Goal: Information Seeking & Learning: Check status

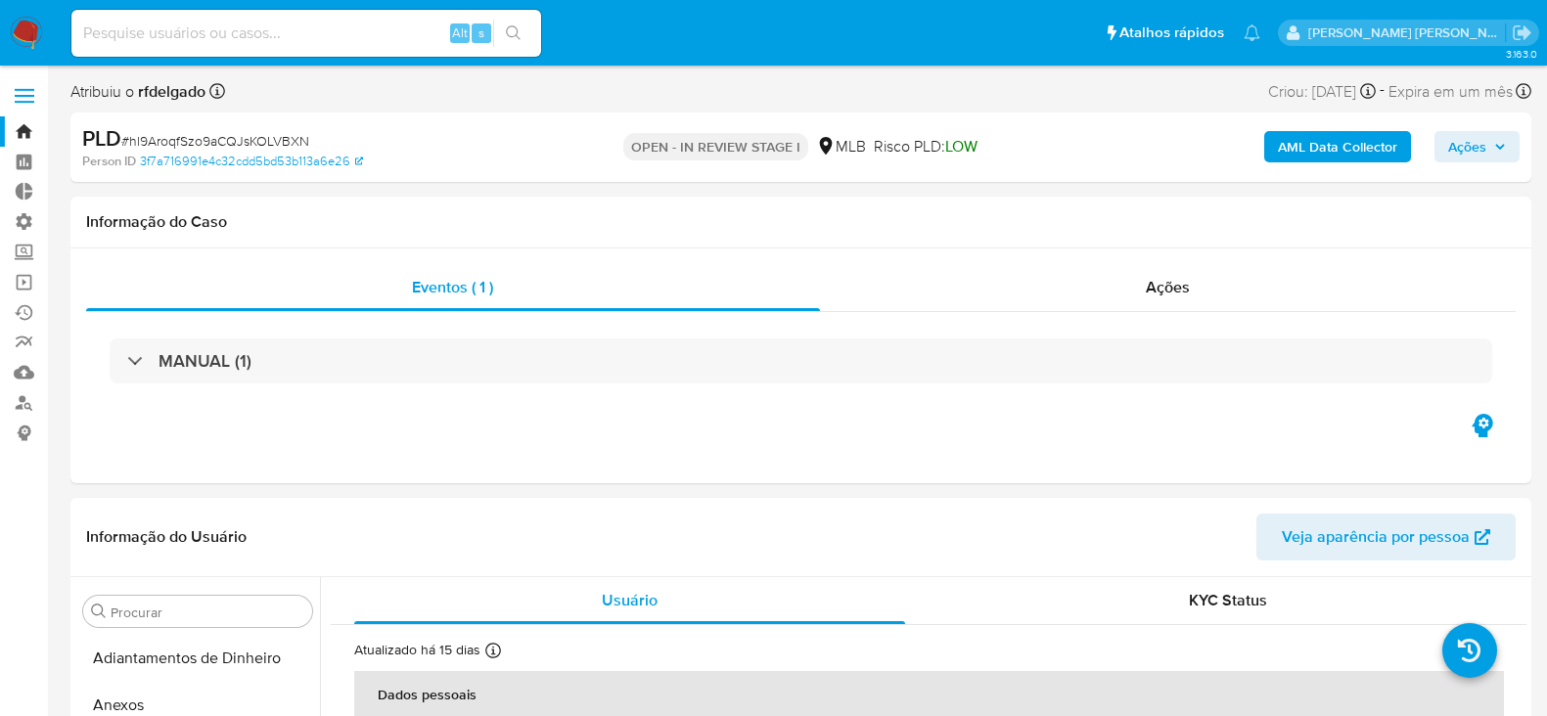
select select "10"
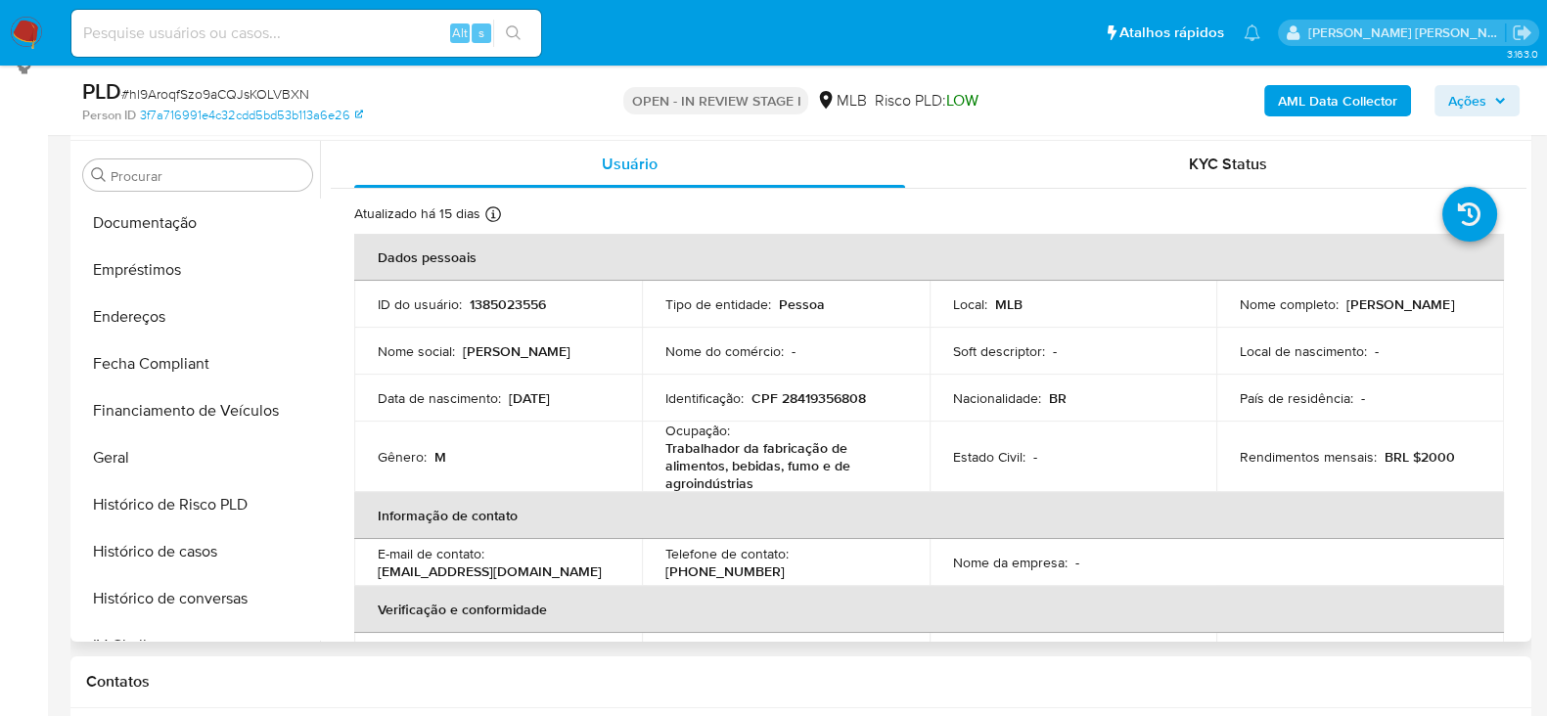
scroll to position [449, 0]
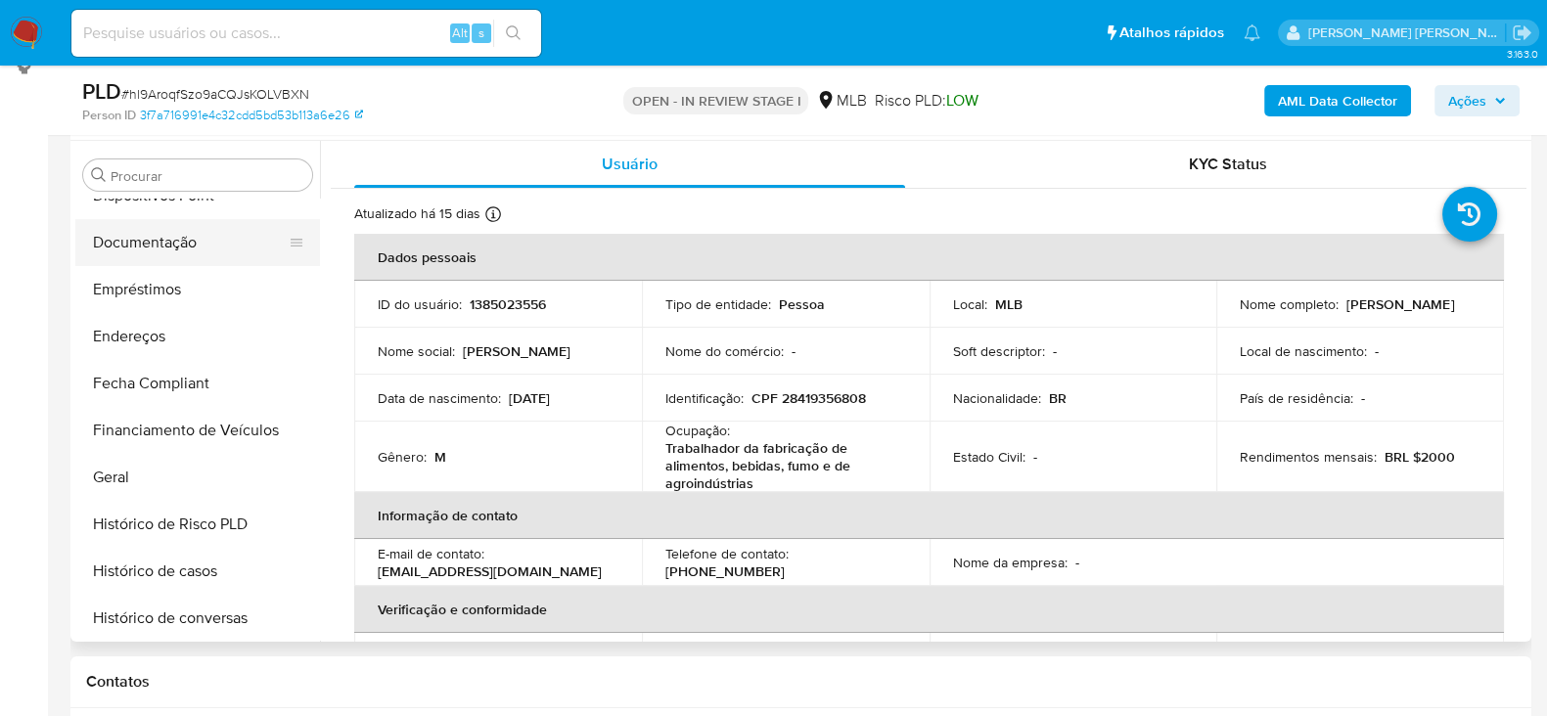
click at [179, 248] on button "Documentação" at bounding box center [189, 242] width 229 height 47
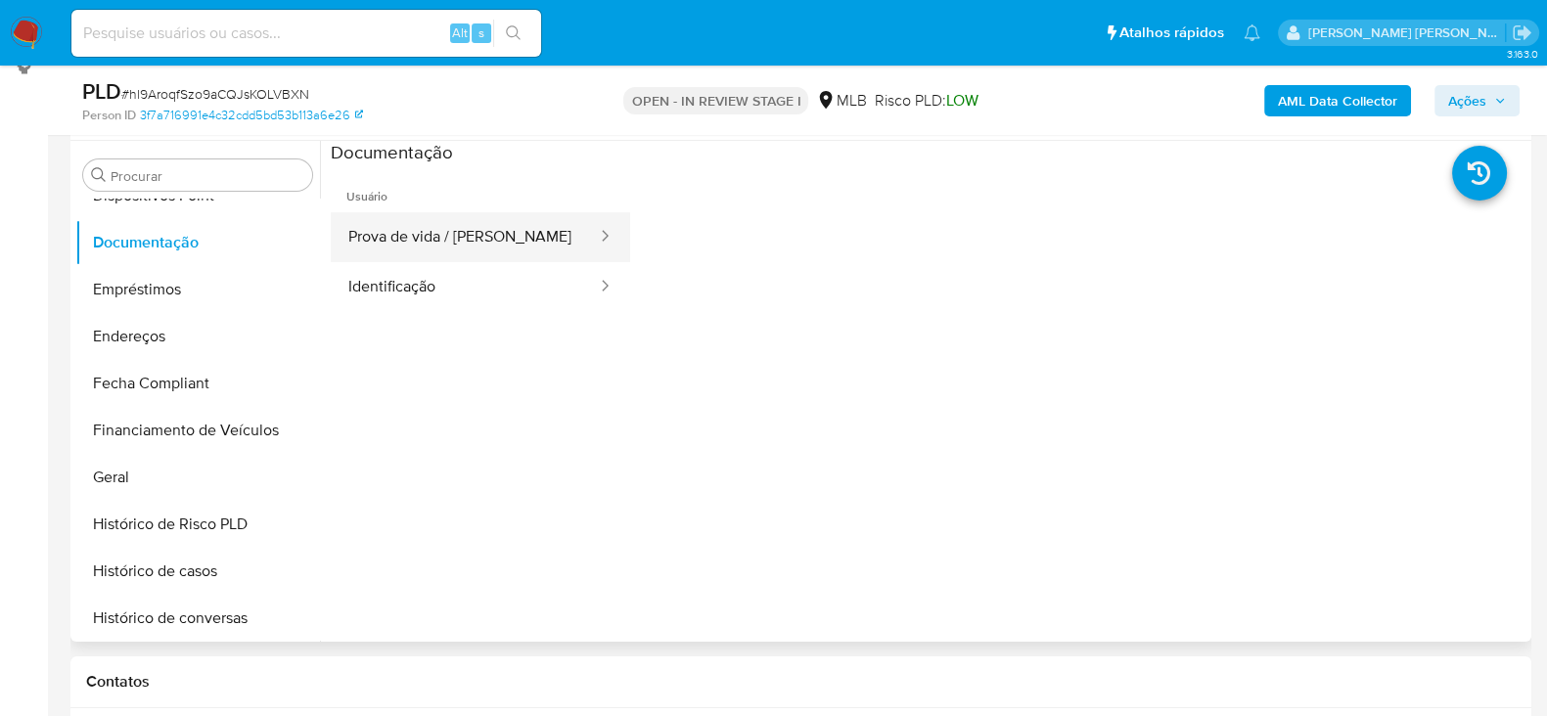
click at [498, 233] on button "Prova de vida / [PERSON_NAME]" at bounding box center [465, 237] width 268 height 50
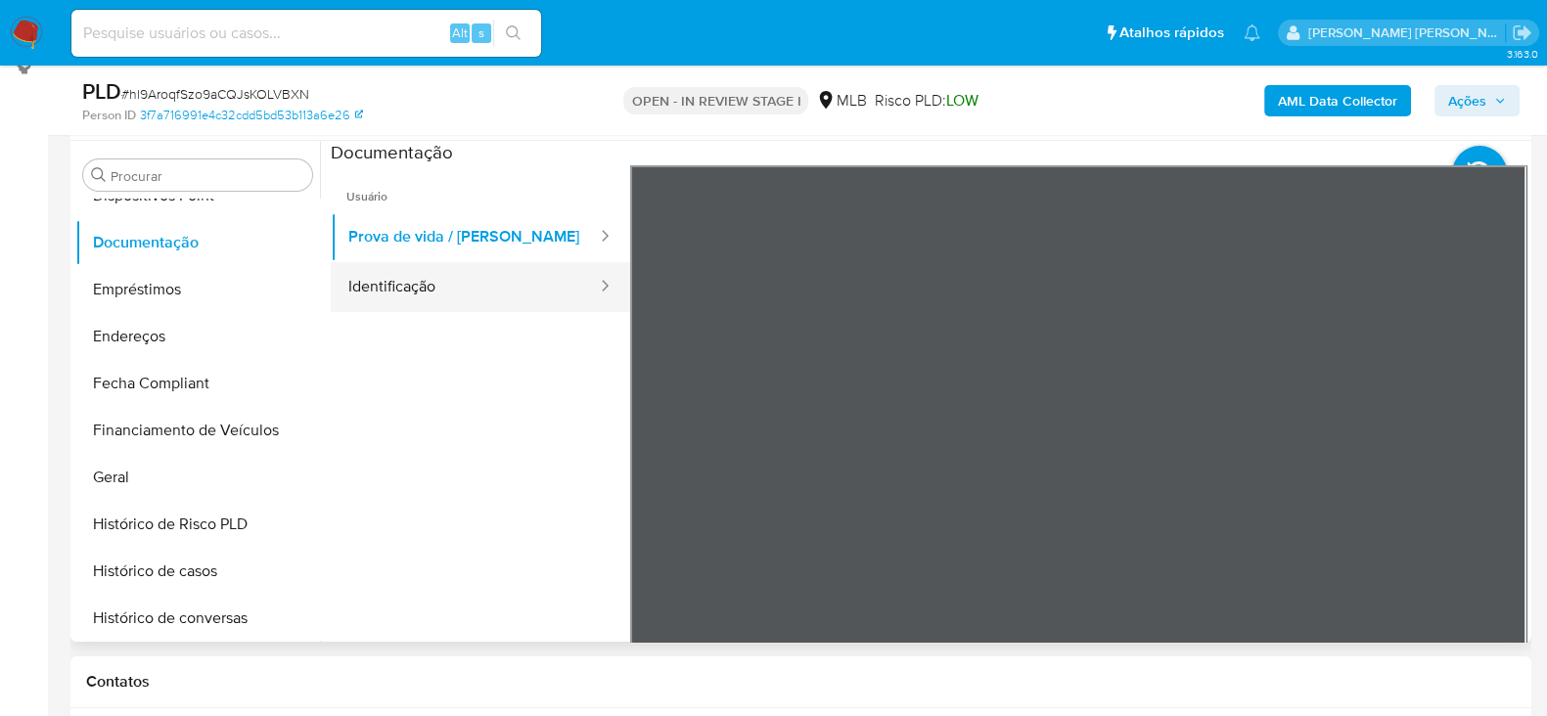
click at [524, 290] on button "Identificação" at bounding box center [465, 287] width 268 height 50
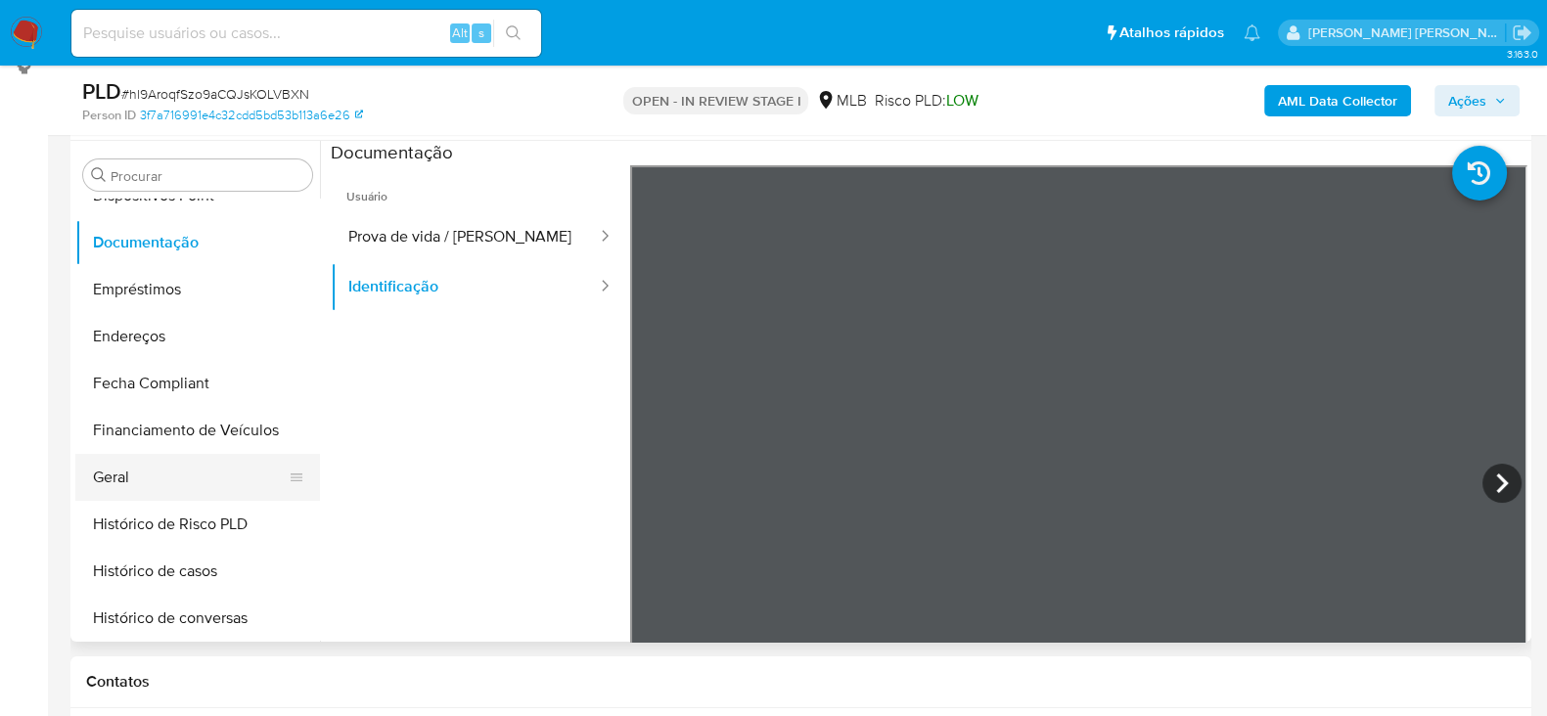
click at [132, 472] on button "Geral" at bounding box center [189, 477] width 229 height 47
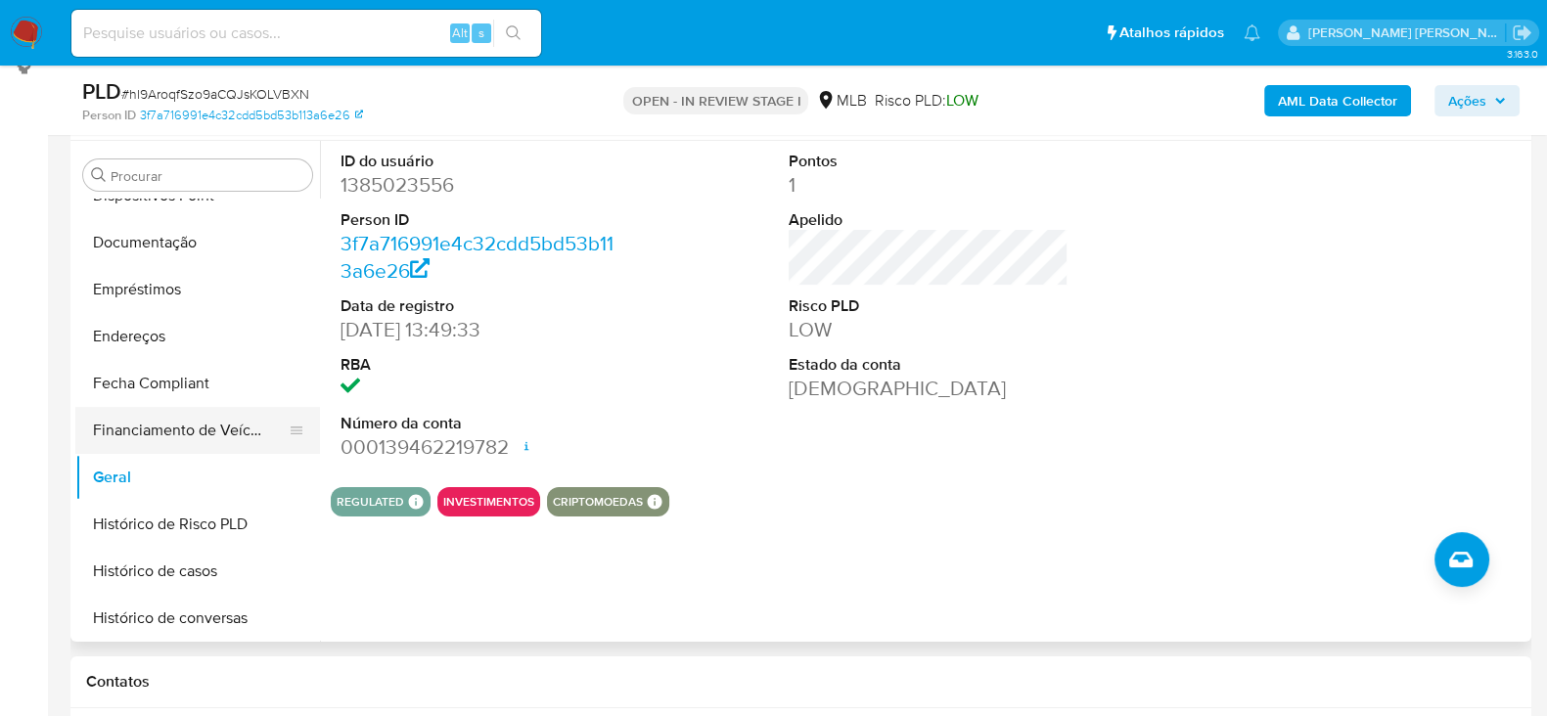
scroll to position [573, 0]
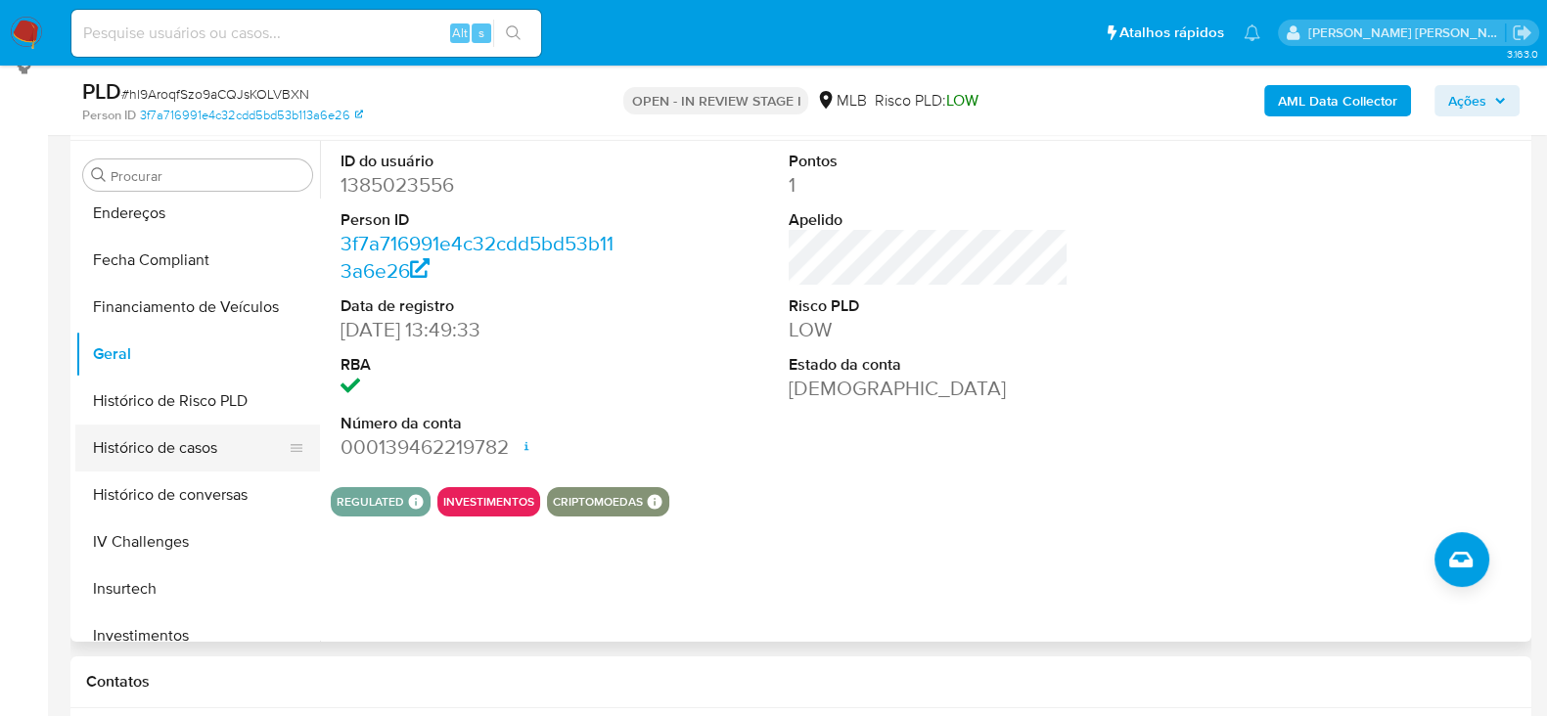
click at [153, 441] on button "Histórico de casos" at bounding box center [189, 448] width 229 height 47
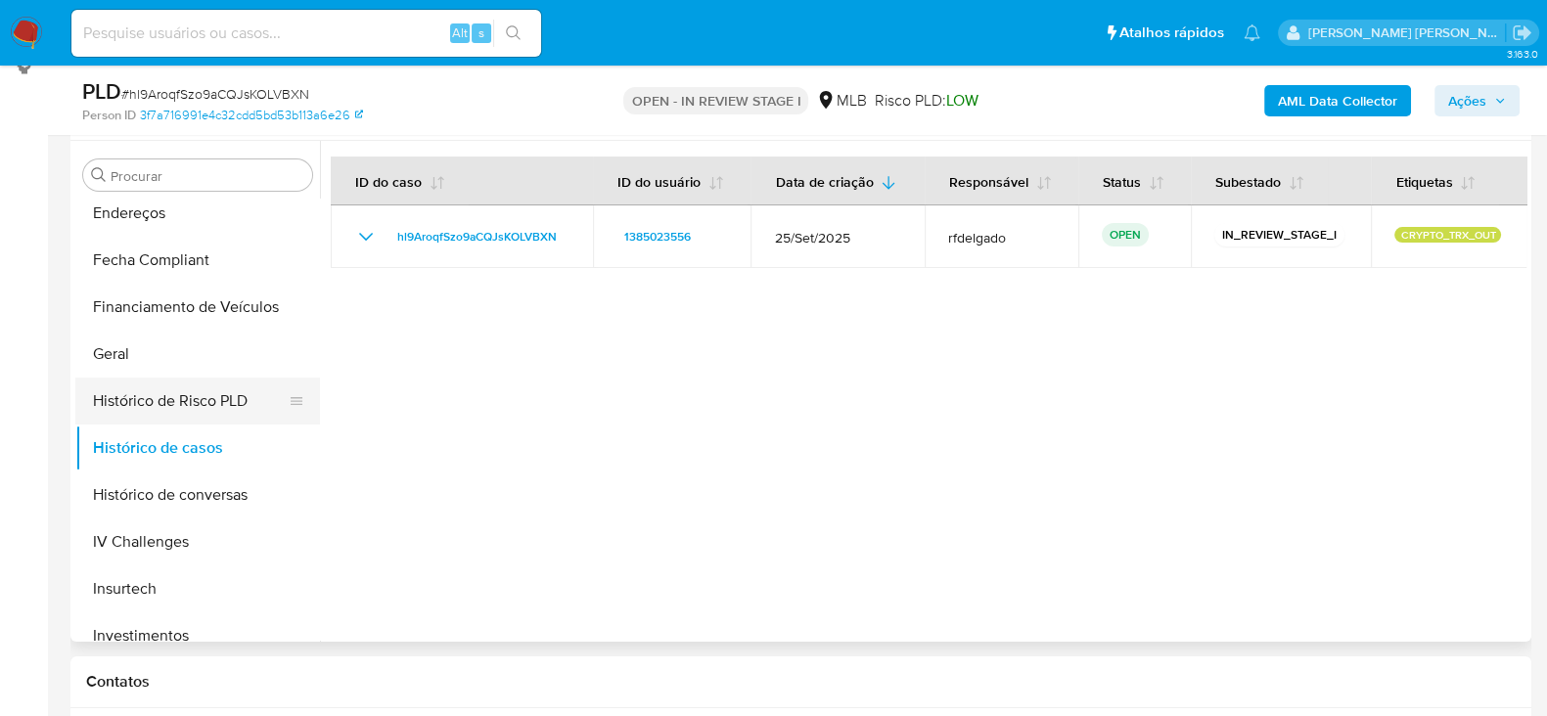
scroll to position [695, 0]
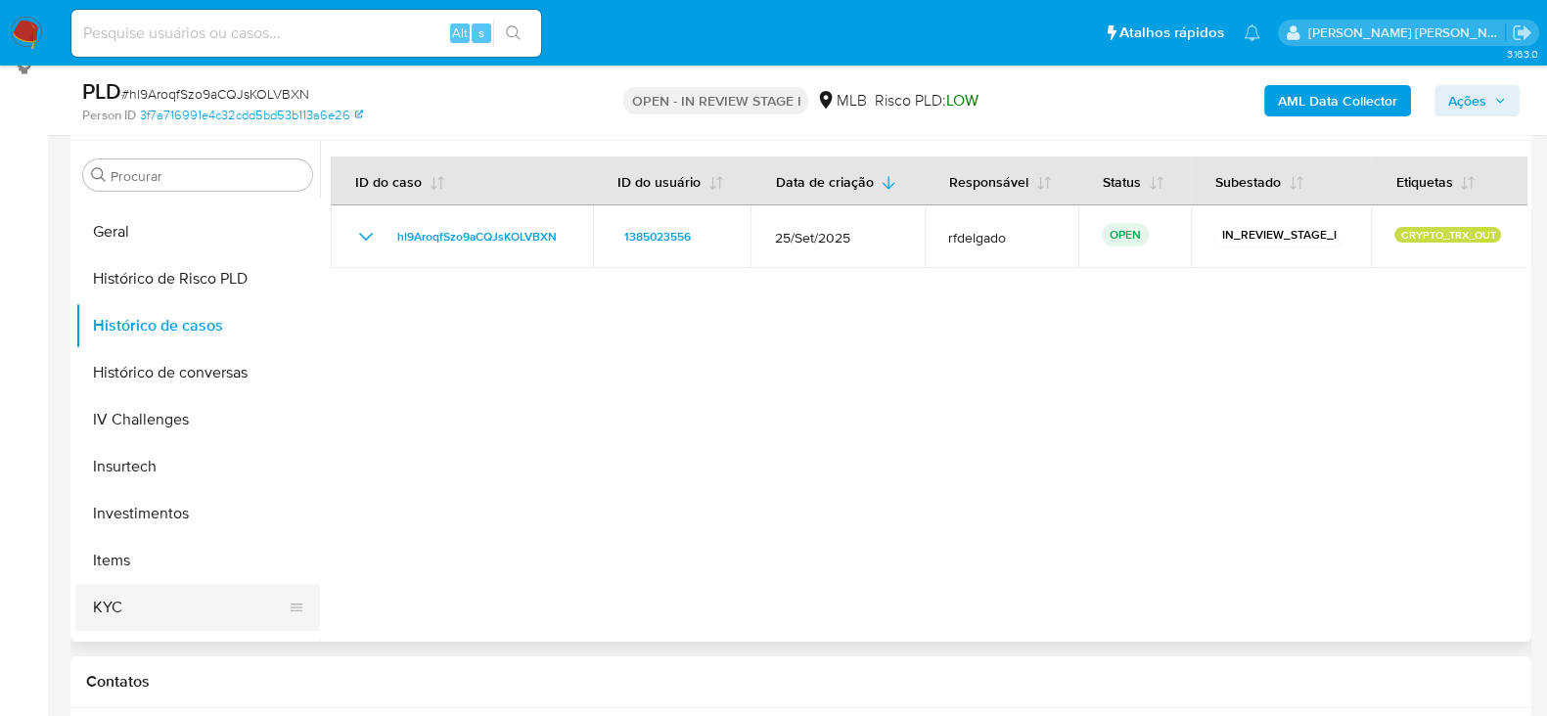
click at [122, 612] on button "KYC" at bounding box center [189, 607] width 229 height 47
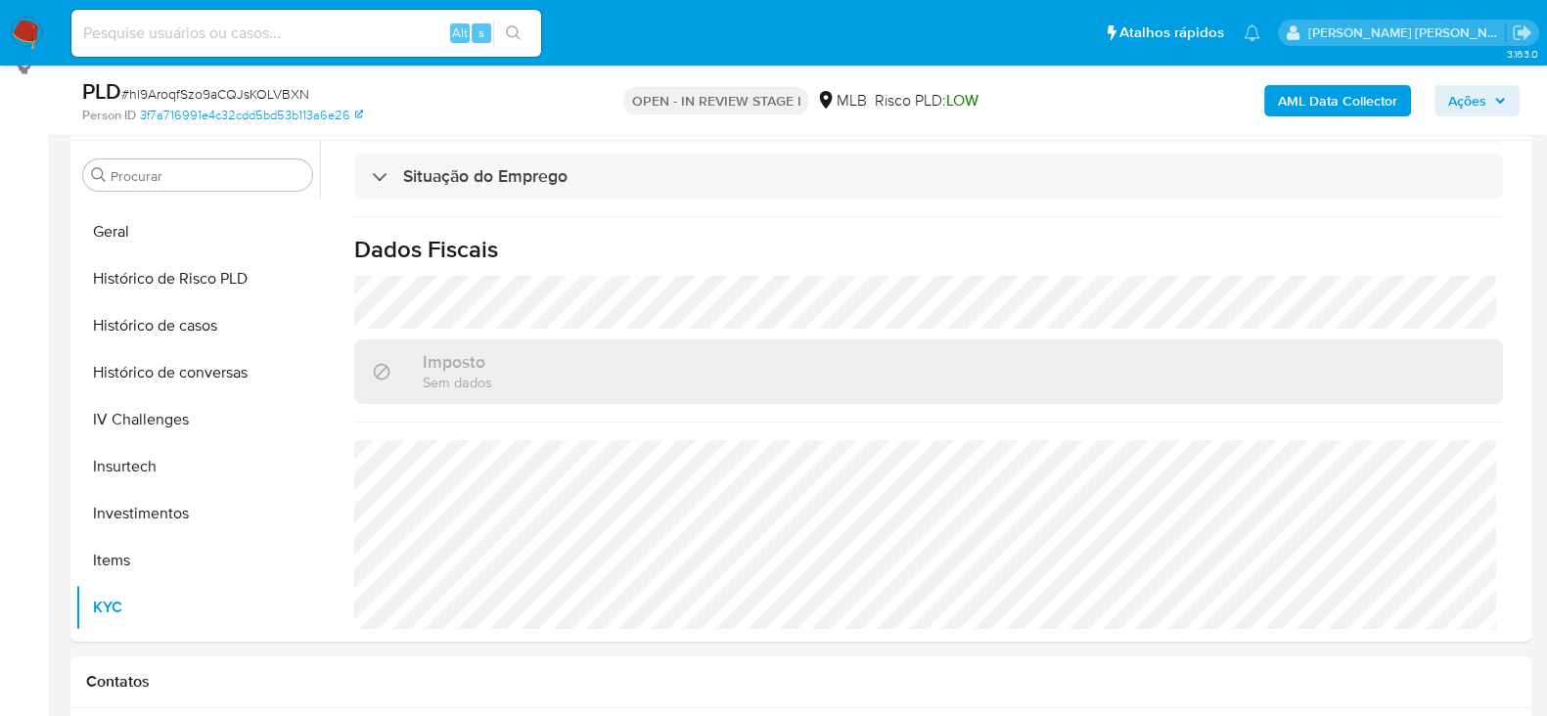
scroll to position [873, 0]
click at [180, 328] on button "Histórico de casos" at bounding box center [189, 325] width 229 height 47
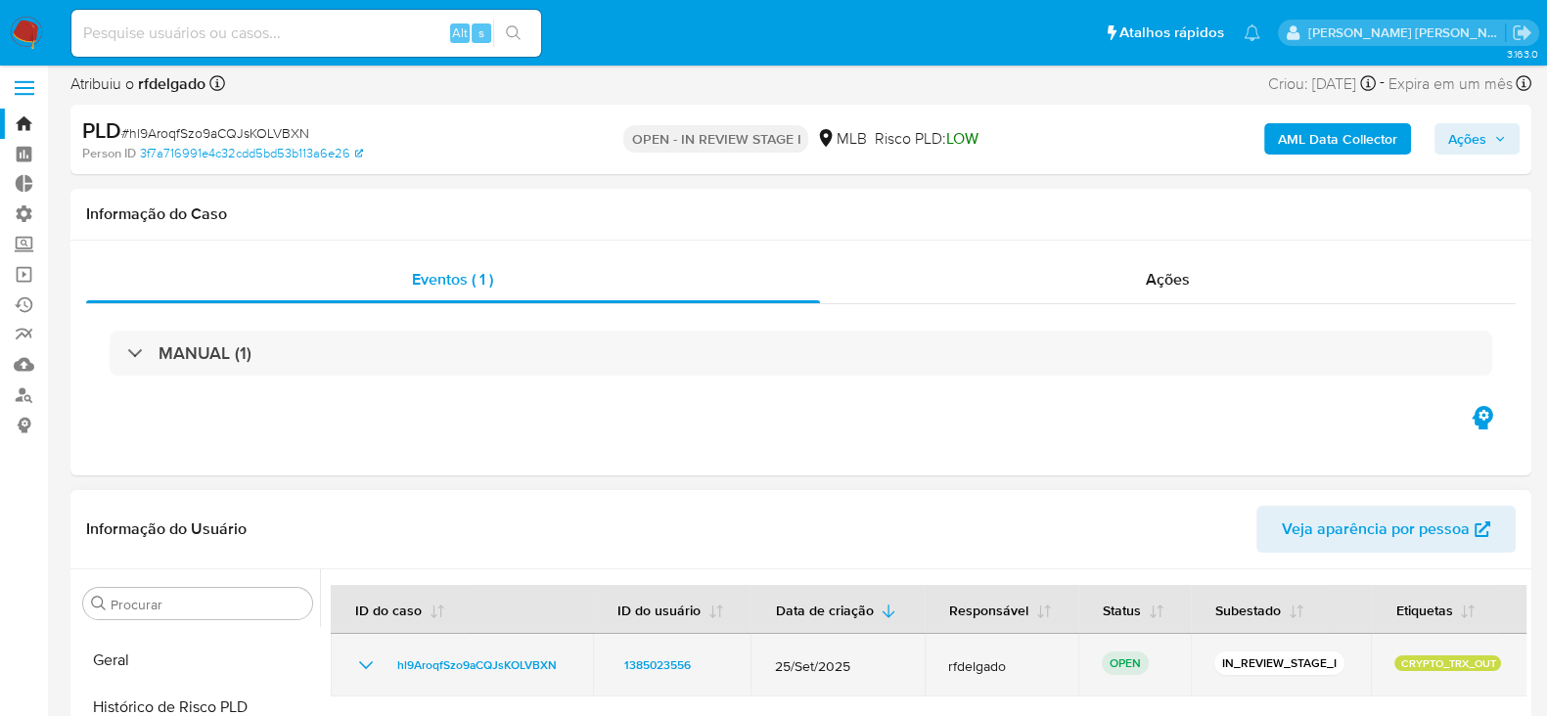
scroll to position [0, 0]
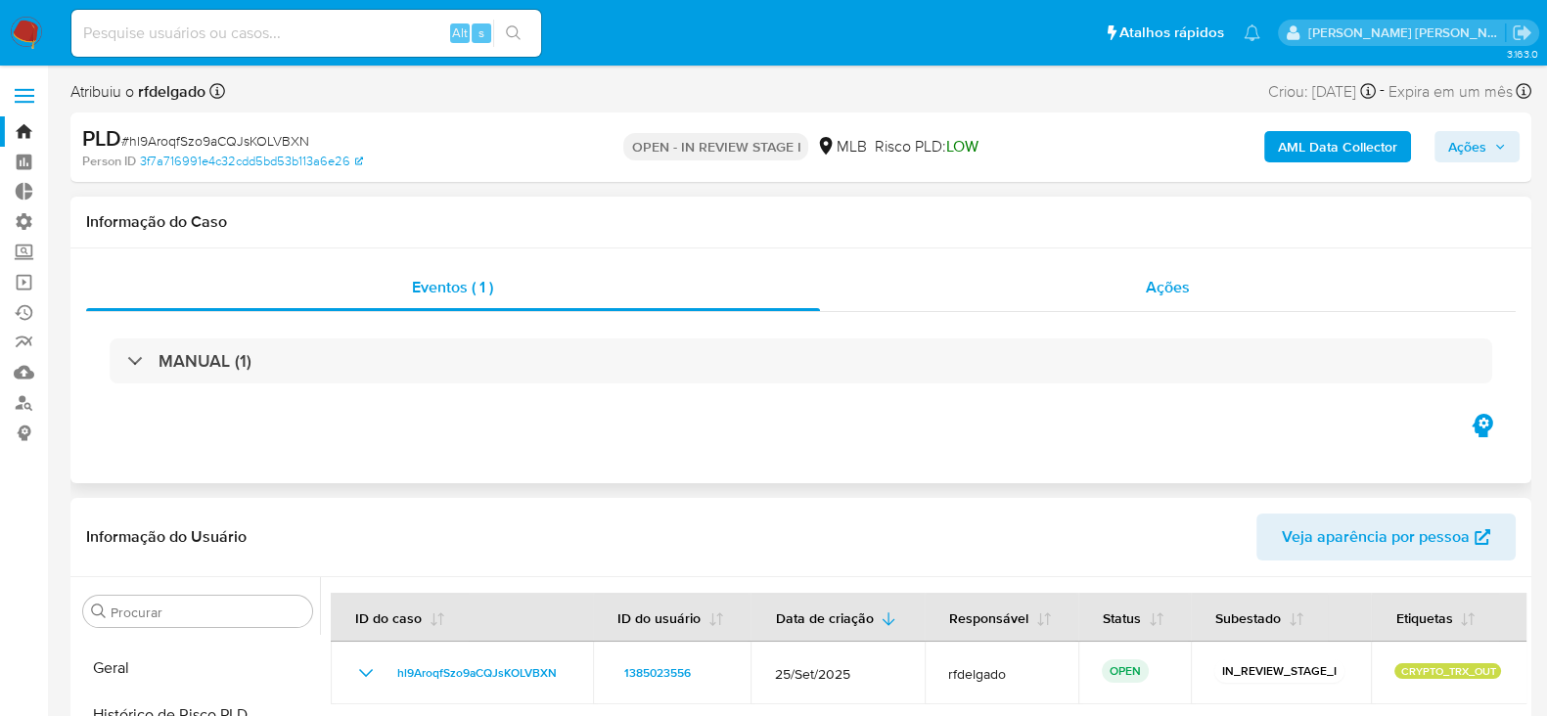
click at [1153, 283] on span "Ações" at bounding box center [1168, 287] width 44 height 23
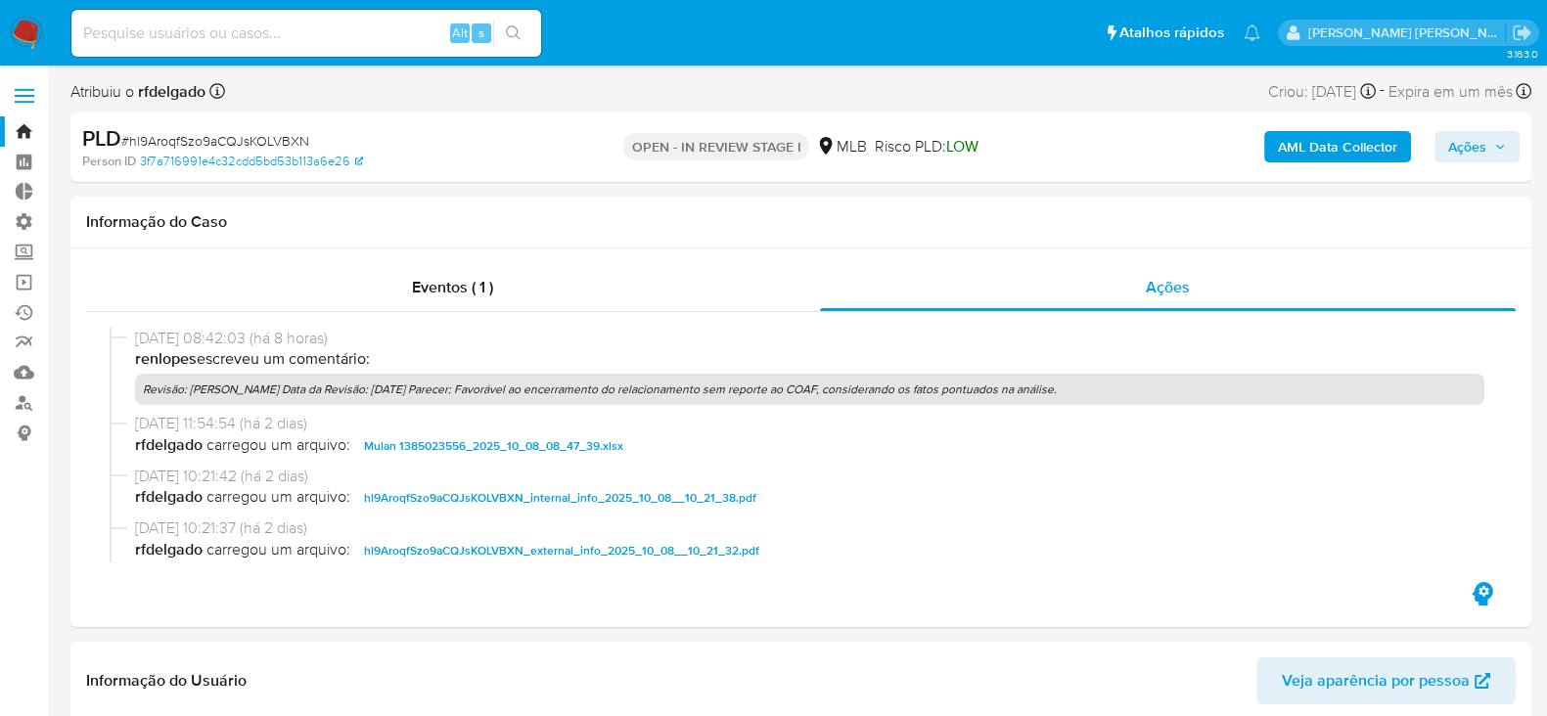
click at [1501, 152] on icon "button" at bounding box center [1501, 147] width 12 height 12
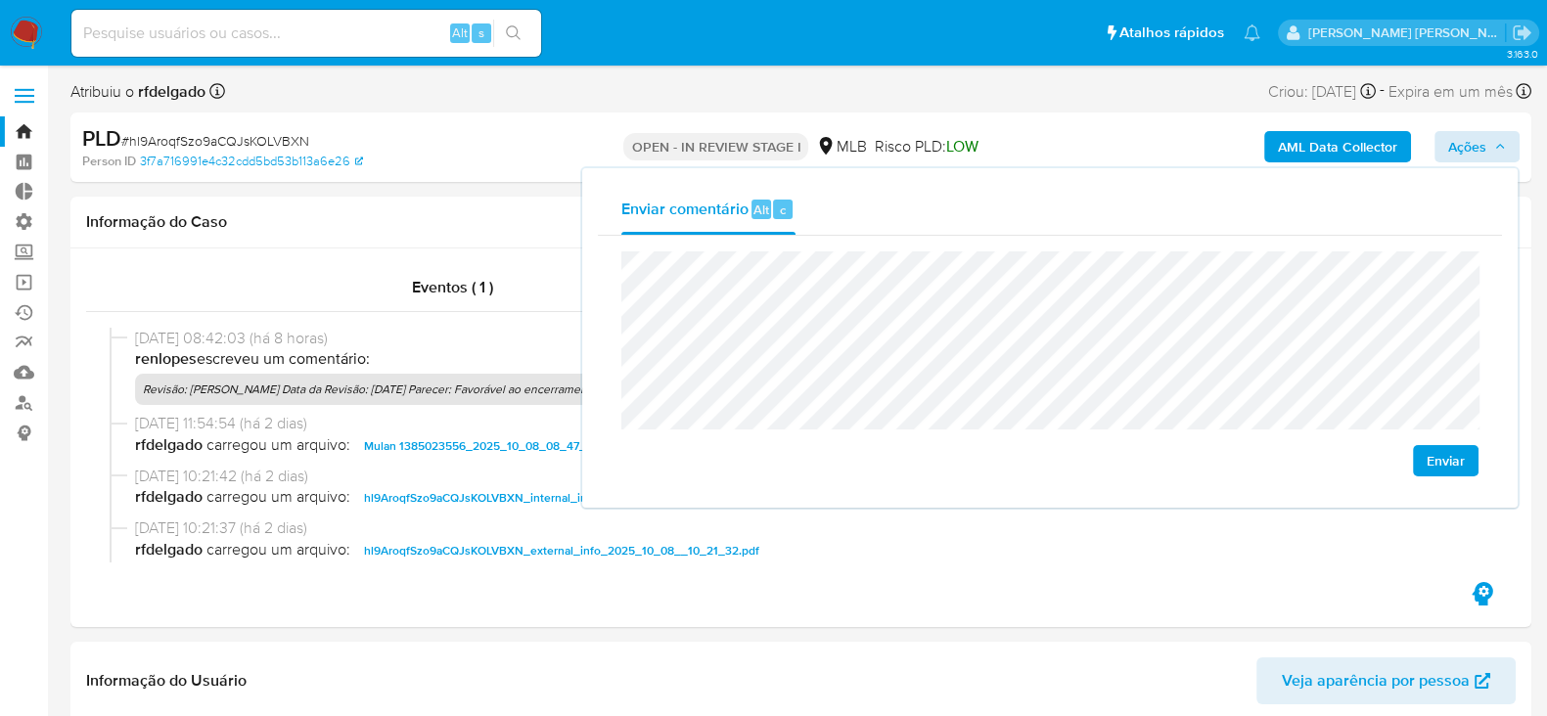
click at [1473, 461] on button "Enviar" at bounding box center [1446, 460] width 66 height 31
click at [1505, 145] on icon "button" at bounding box center [1501, 147] width 12 height 12
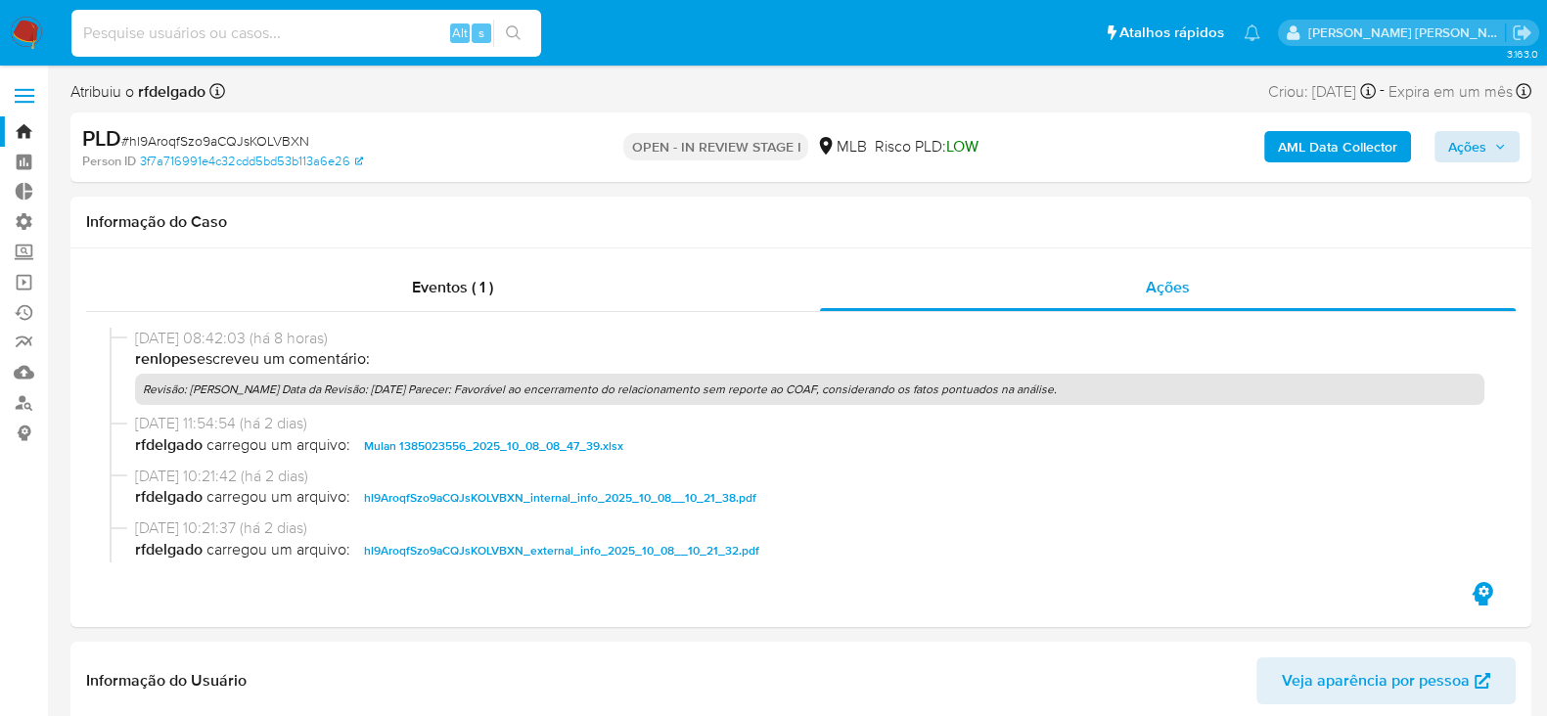
click at [164, 36] on input at bounding box center [306, 33] width 470 height 25
paste input "ZIW6GJkAxgn71OIPhEVdCAty"
type input "ZIW6GJkAxgn71OIPhEVdCAty"
click at [520, 26] on icon "search-icon" at bounding box center [514, 33] width 16 height 16
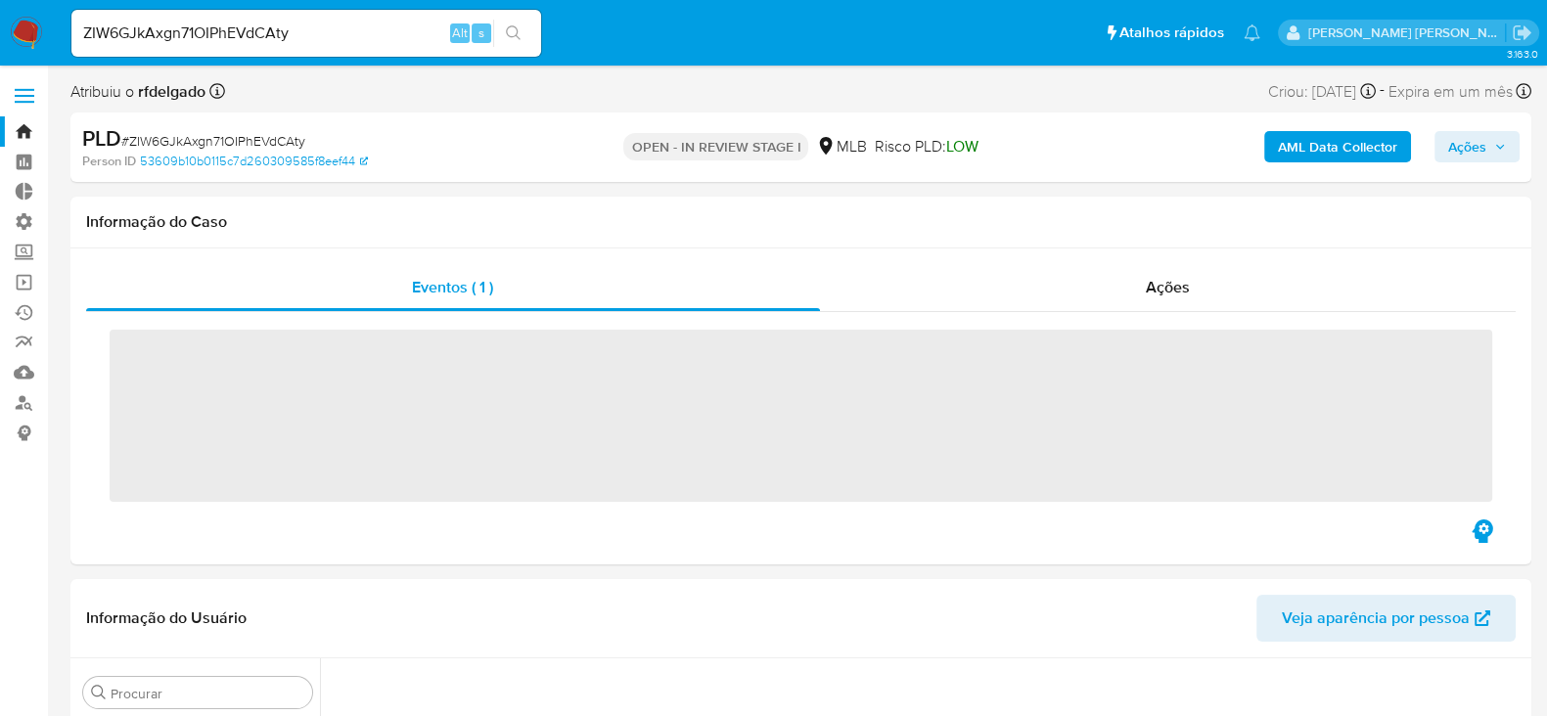
scroll to position [429, 0]
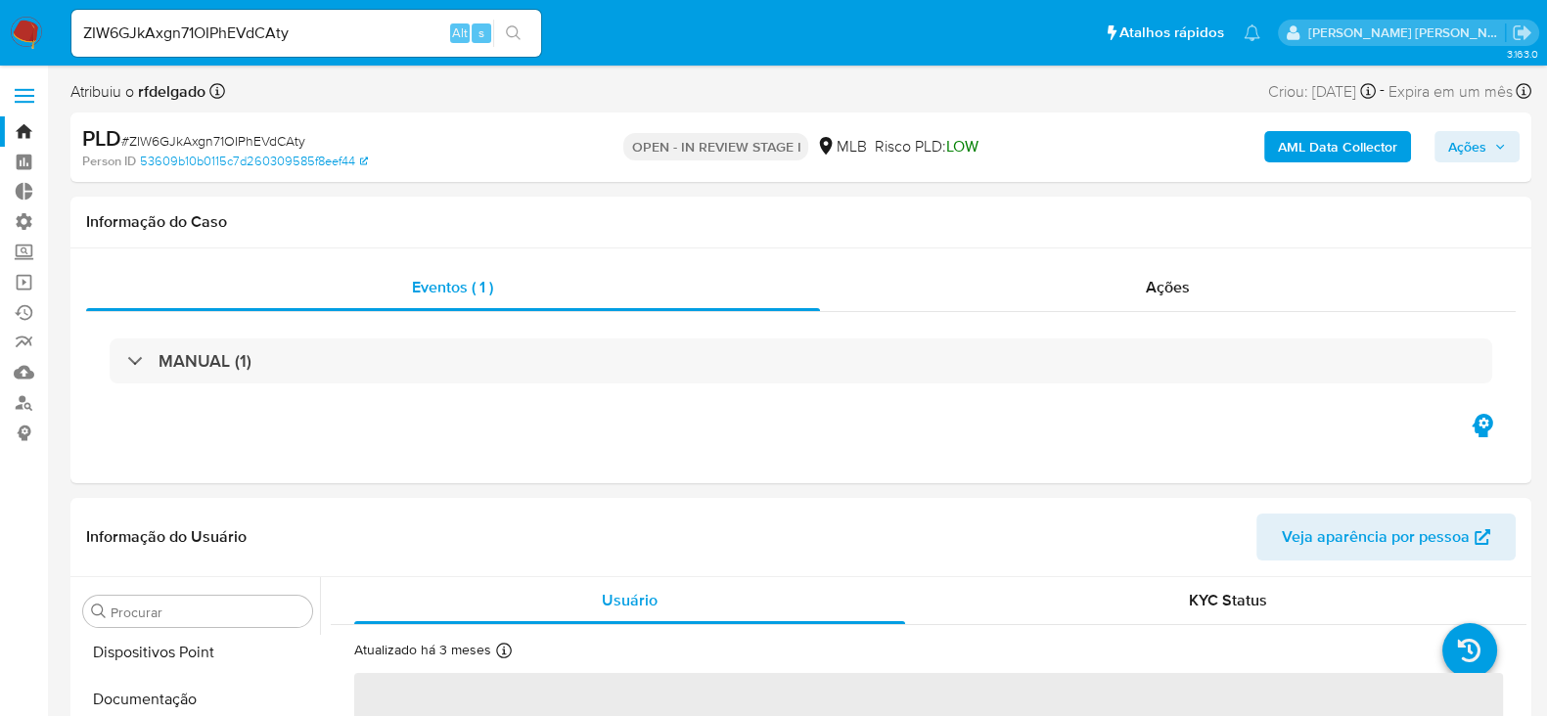
select select "10"
click at [1180, 287] on span "Ações" at bounding box center [1168, 287] width 44 height 23
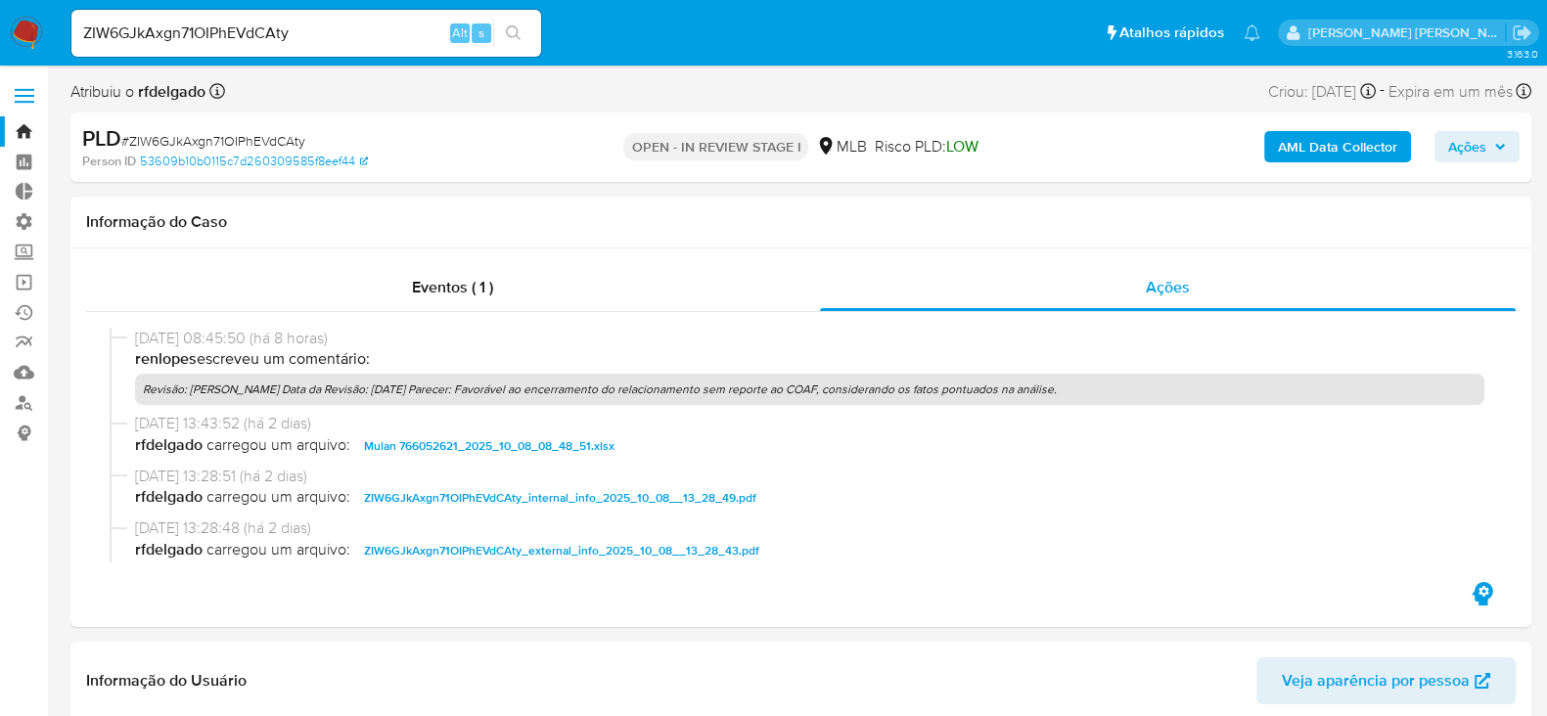
click at [1488, 146] on span "Ações" at bounding box center [1478, 146] width 58 height 27
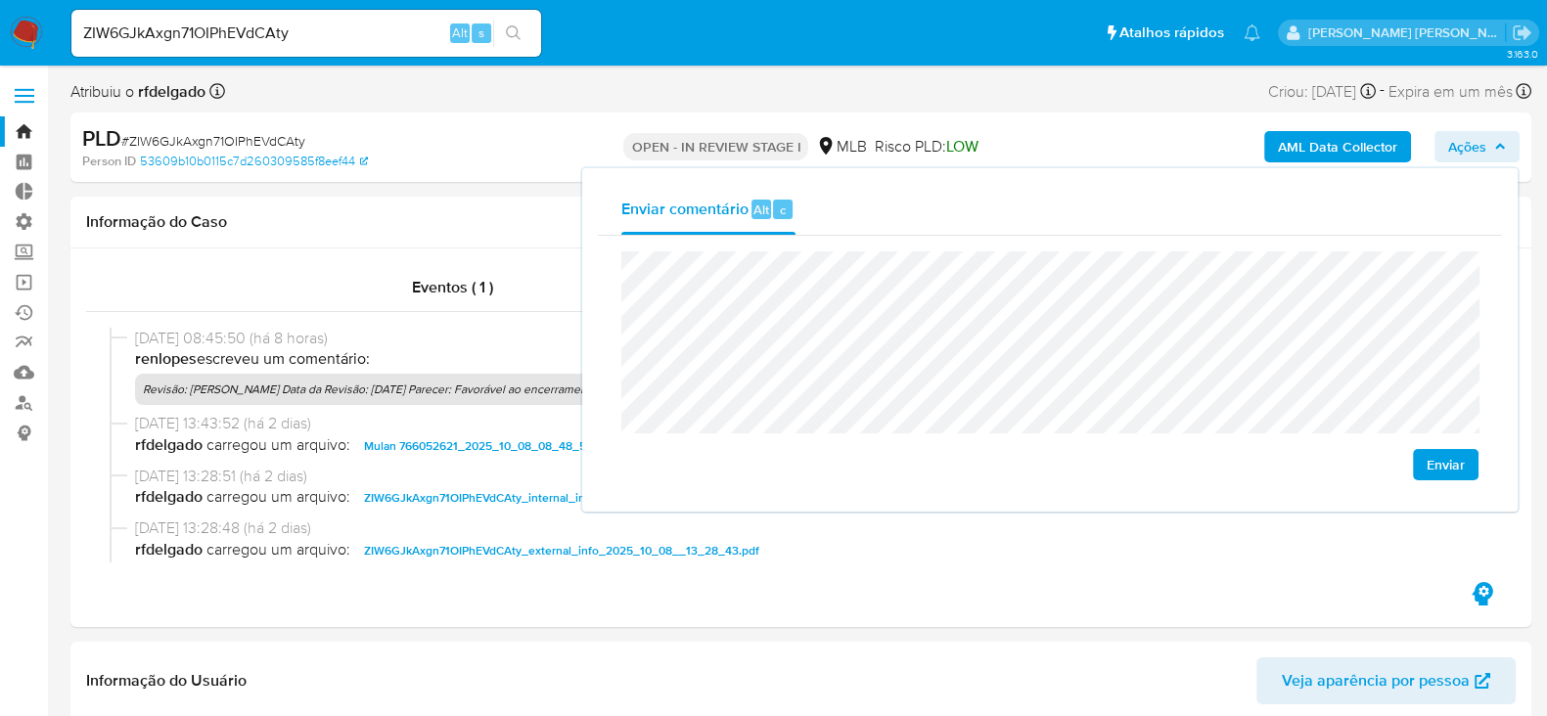
click at [1456, 461] on span "Enviar" at bounding box center [1446, 464] width 38 height 27
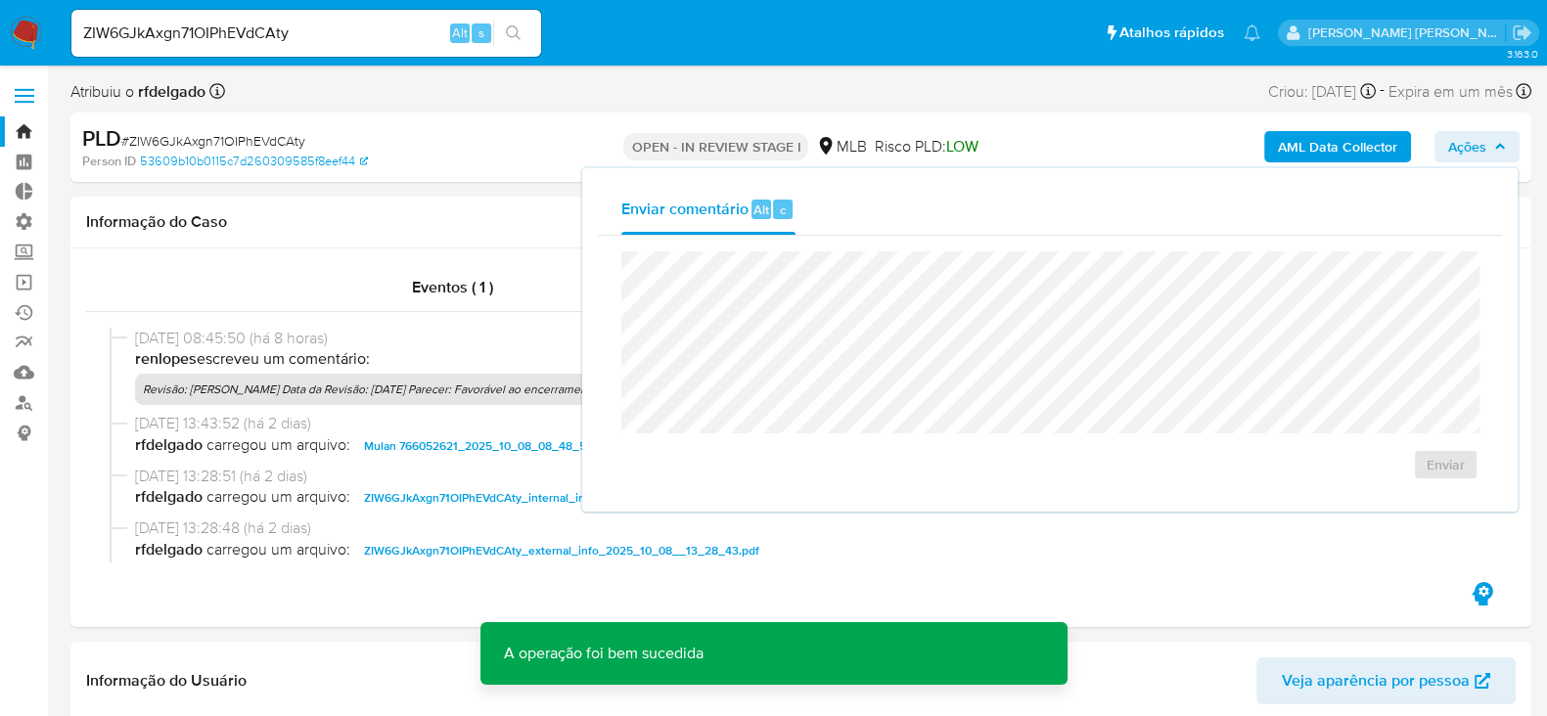
click at [1500, 144] on icon "button" at bounding box center [1501, 147] width 12 height 12
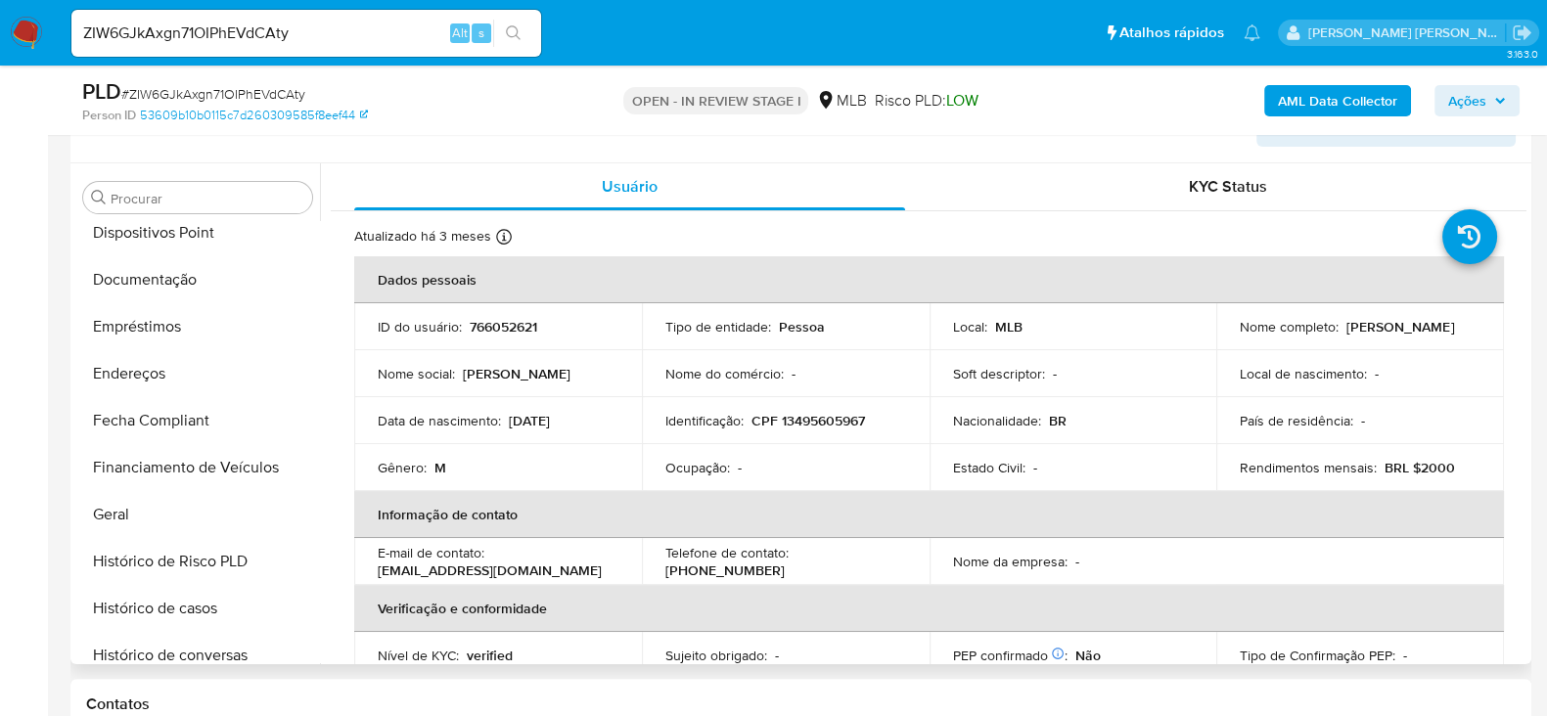
scroll to position [328, 0]
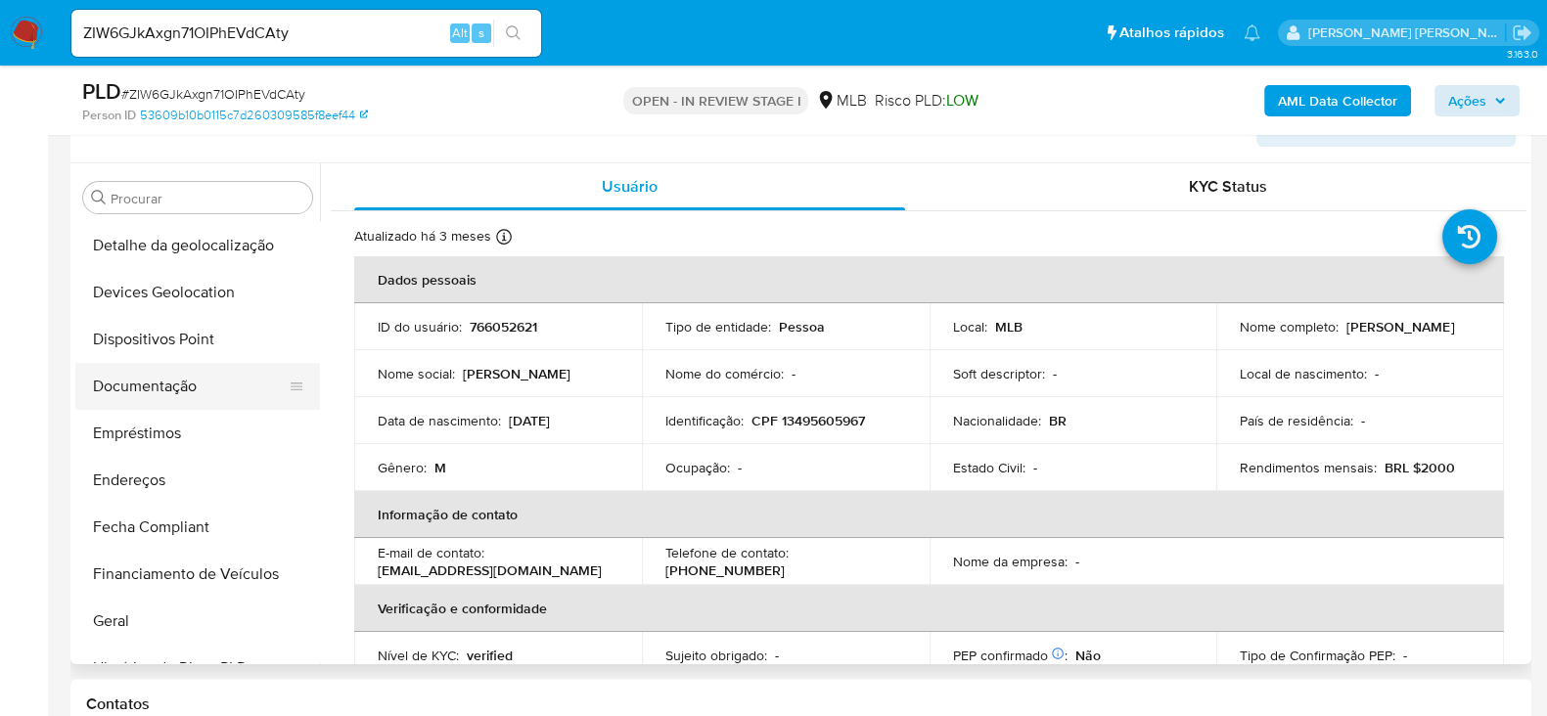
click at [161, 389] on button "Documentação" at bounding box center [189, 386] width 229 height 47
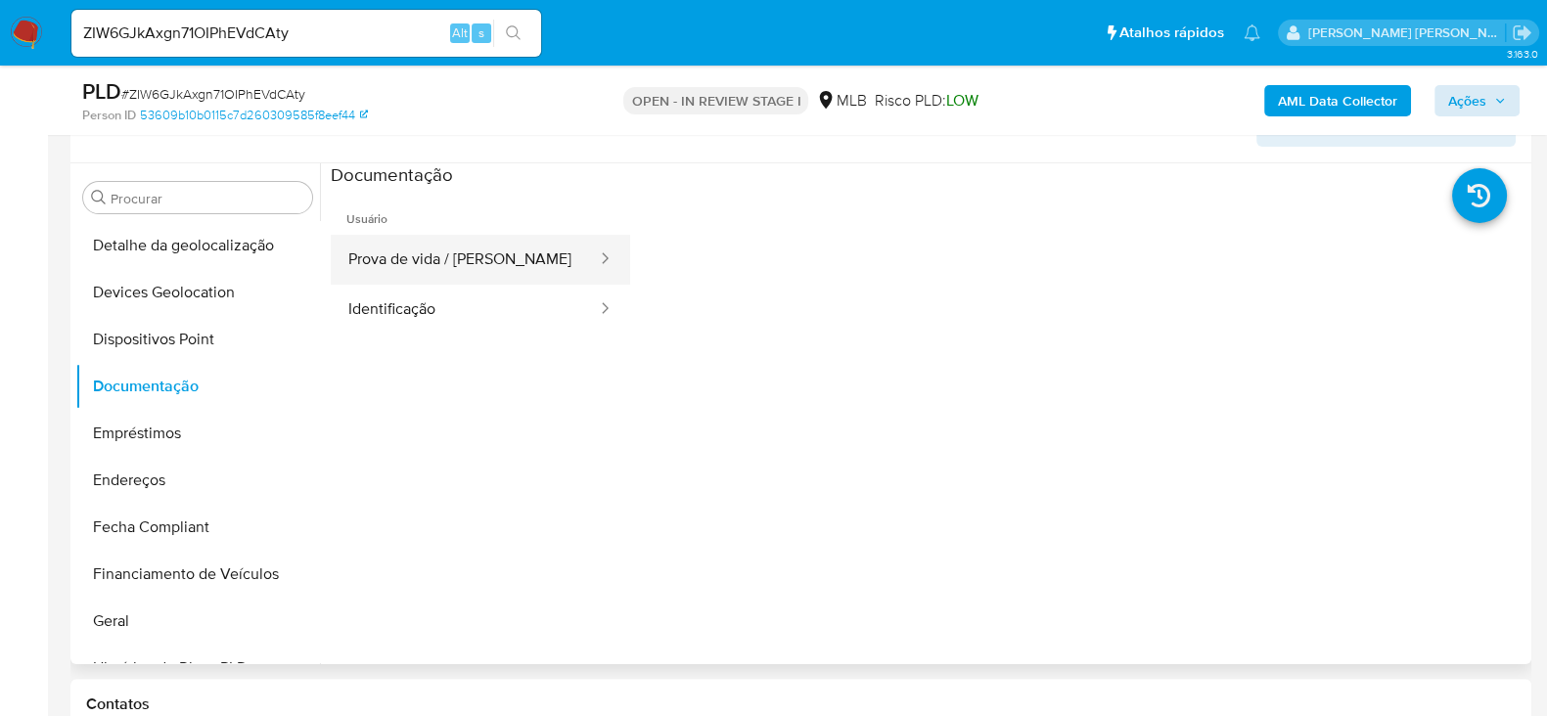
click at [401, 267] on button "Prova de vida / [PERSON_NAME]" at bounding box center [465, 260] width 268 height 50
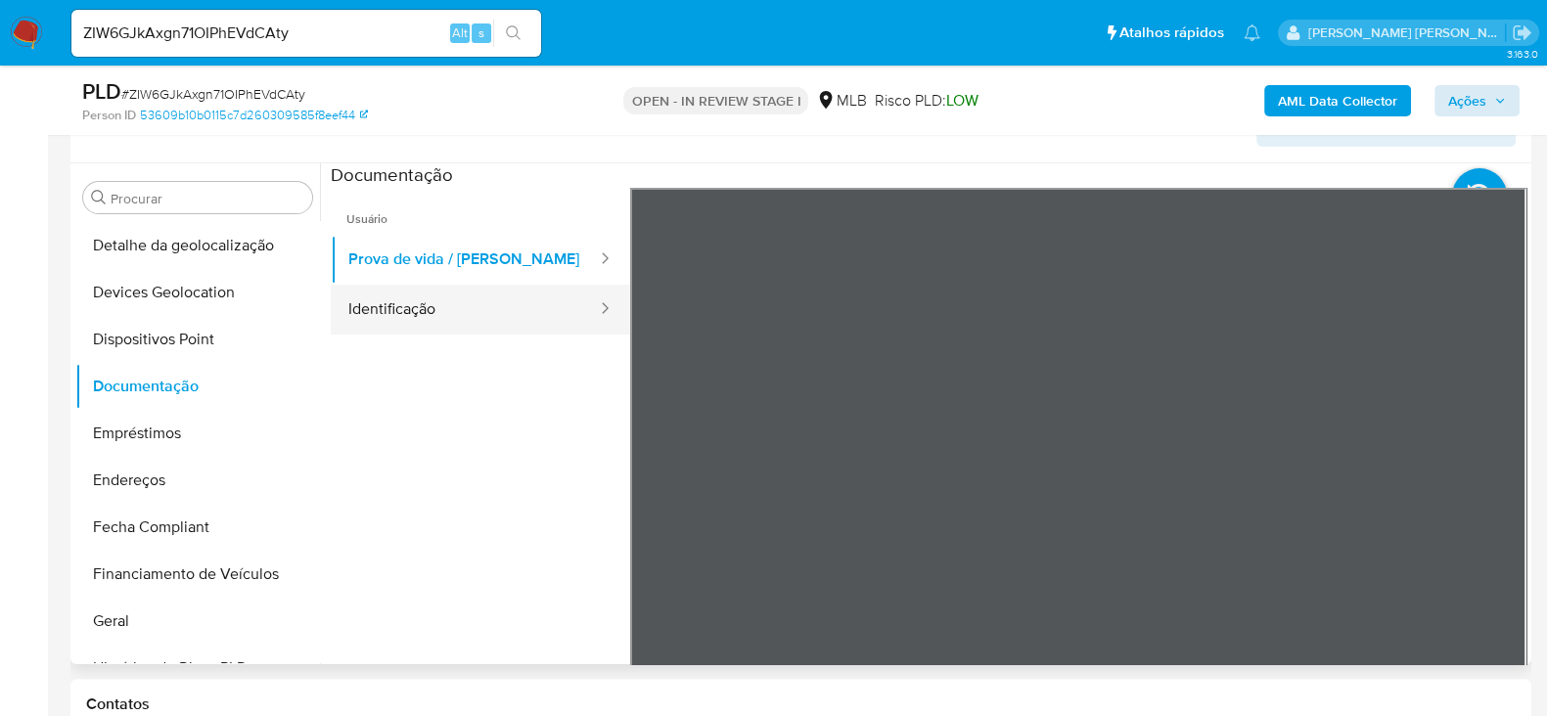
click at [413, 305] on button "Identificação" at bounding box center [465, 310] width 268 height 50
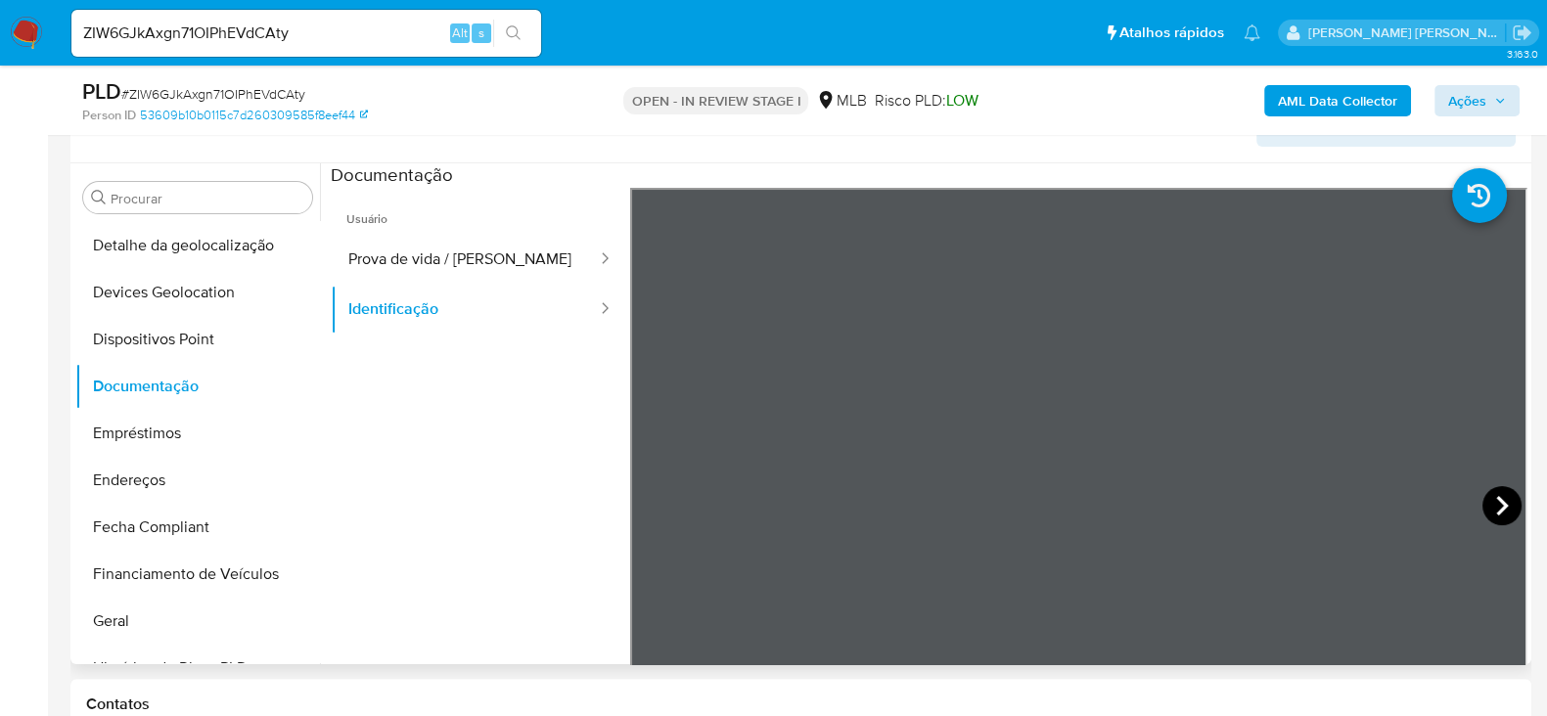
click at [1500, 504] on icon at bounding box center [1503, 506] width 12 height 20
click at [123, 23] on input "ZIW6GJkAxgn71OIPhEVdCAty" at bounding box center [306, 33] width 470 height 25
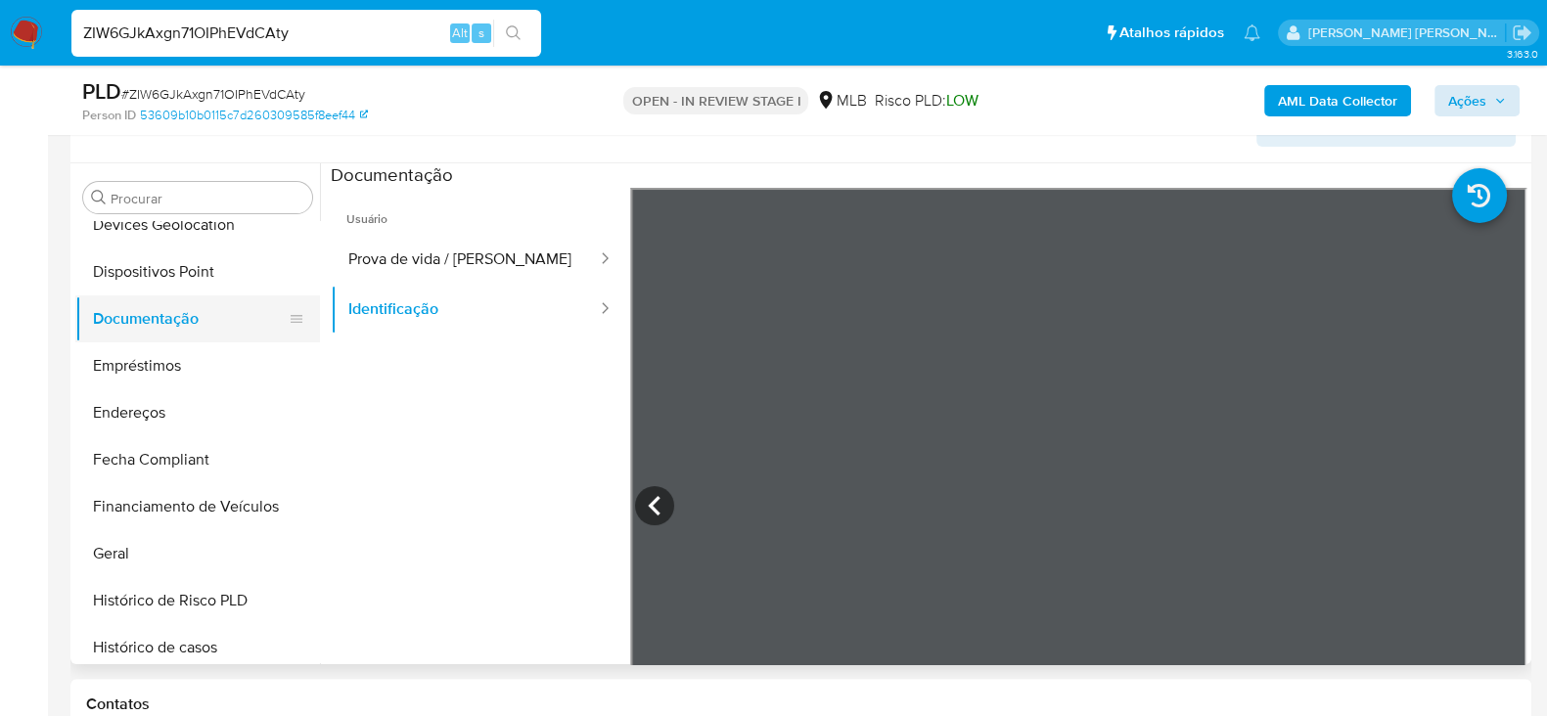
scroll to position [449, 0]
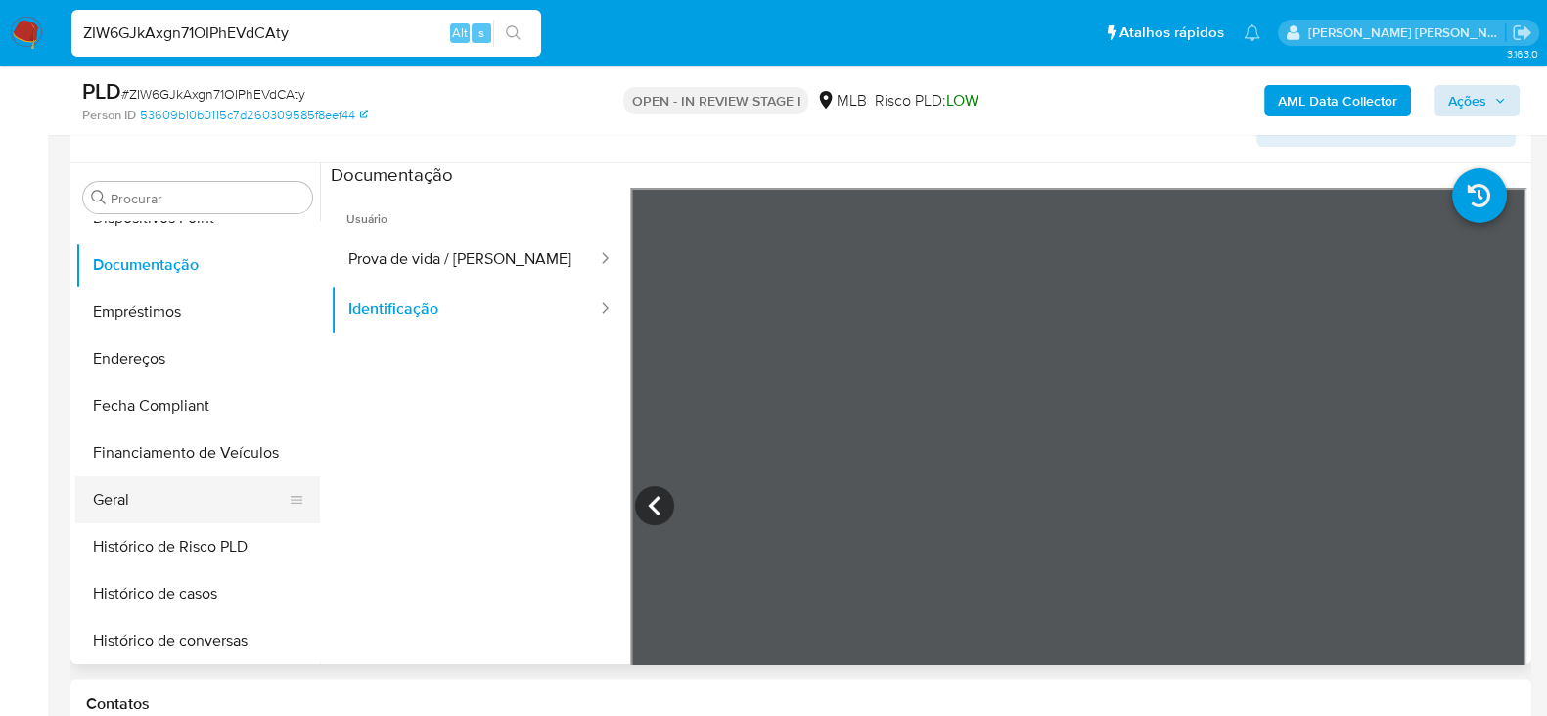
click at [165, 515] on button "Geral" at bounding box center [189, 500] width 229 height 47
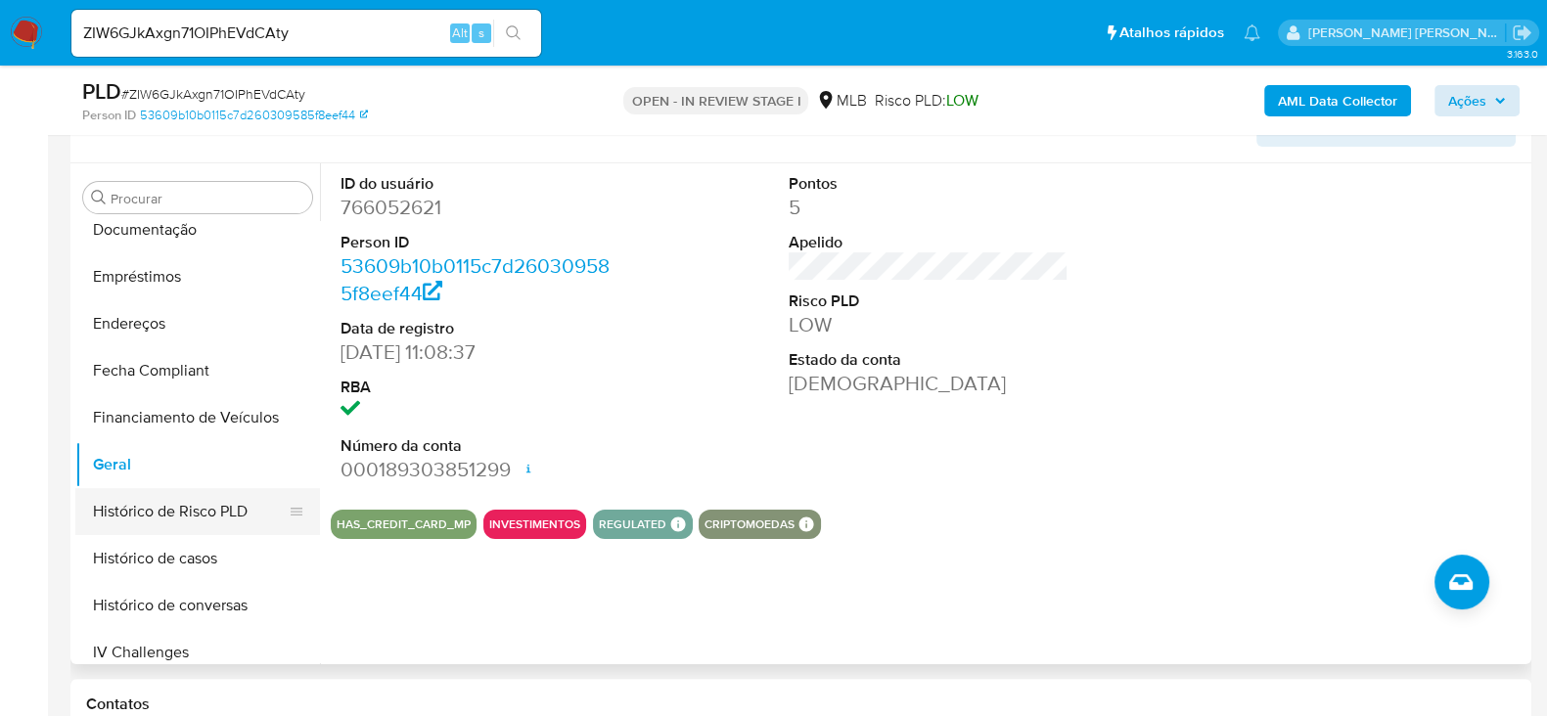
scroll to position [573, 0]
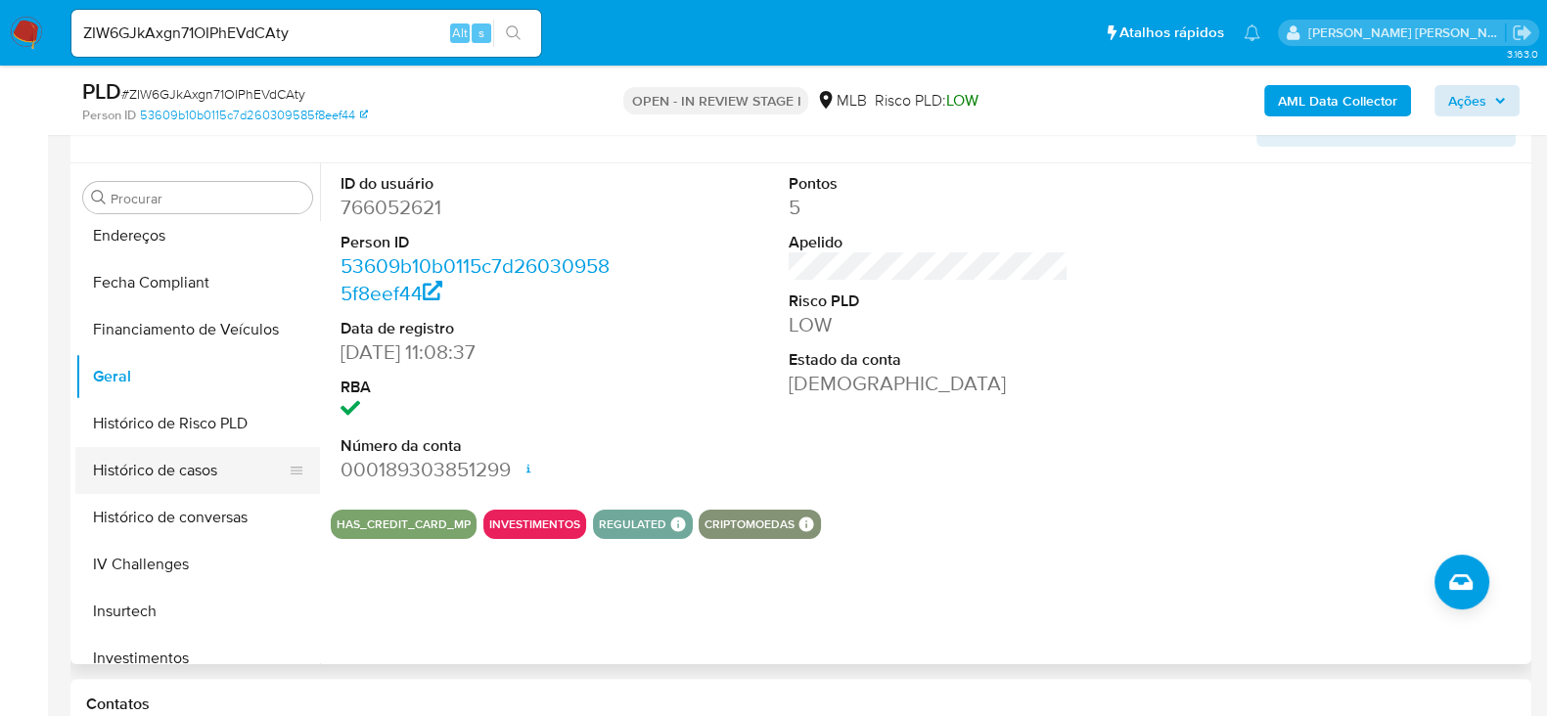
click at [163, 458] on button "Histórico de casos" at bounding box center [189, 470] width 229 height 47
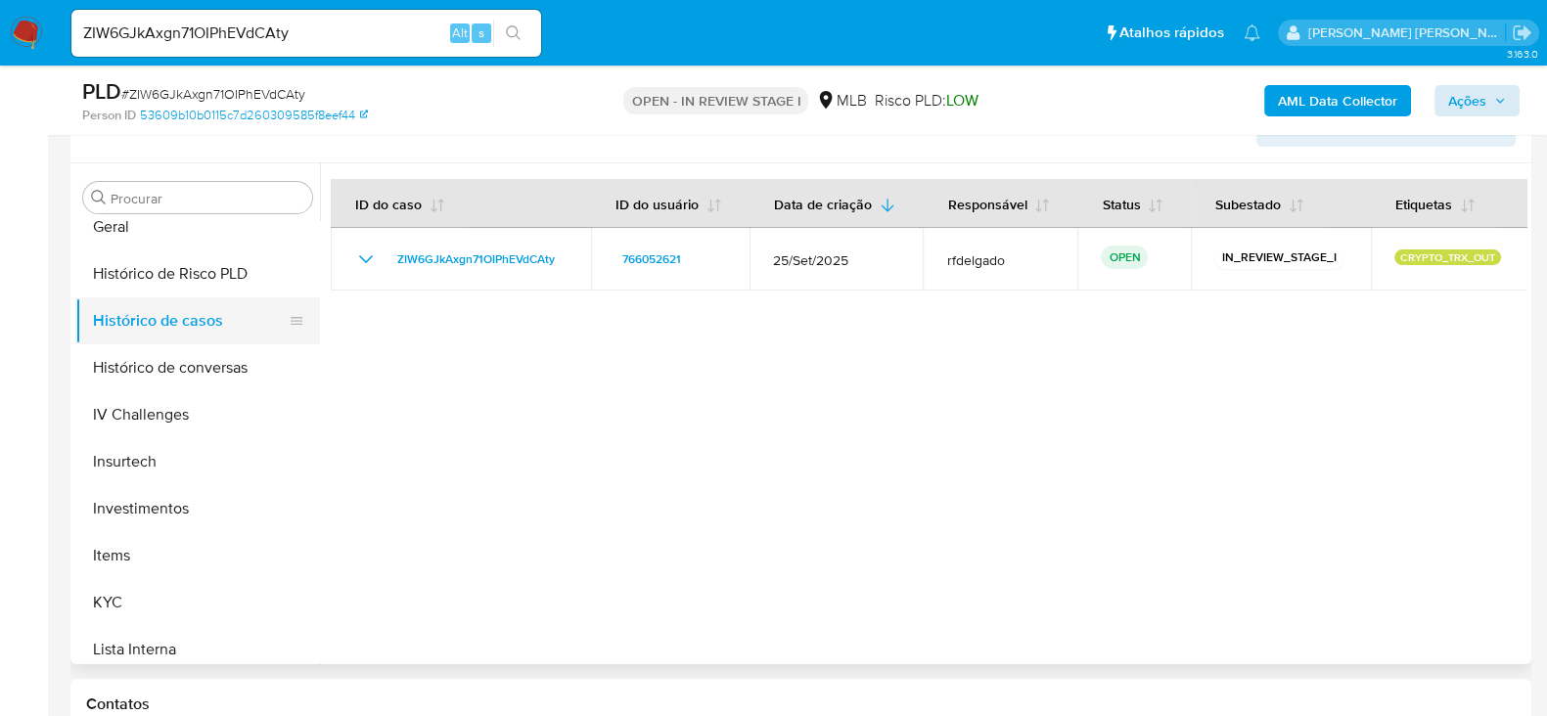
scroll to position [816, 0]
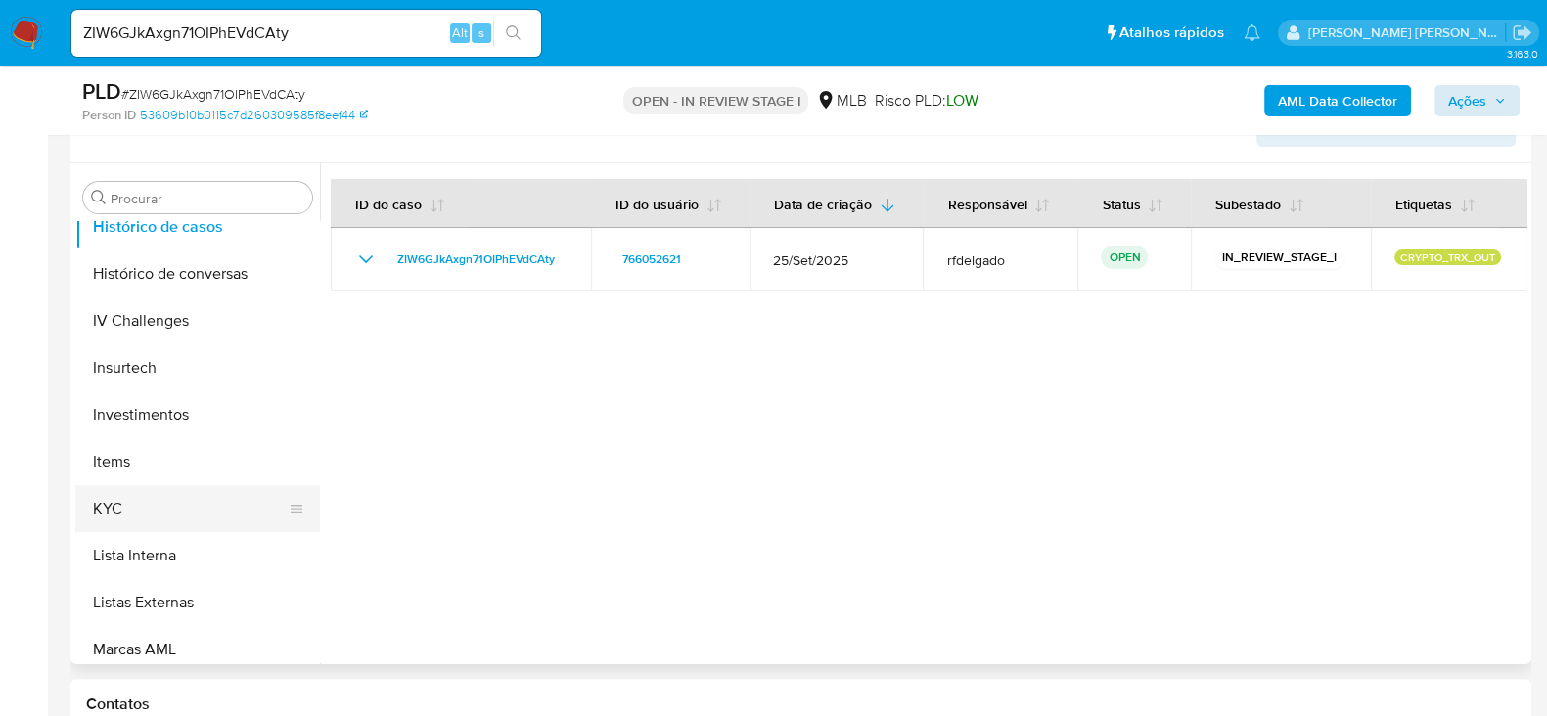
click at [153, 504] on button "KYC" at bounding box center [189, 508] width 229 height 47
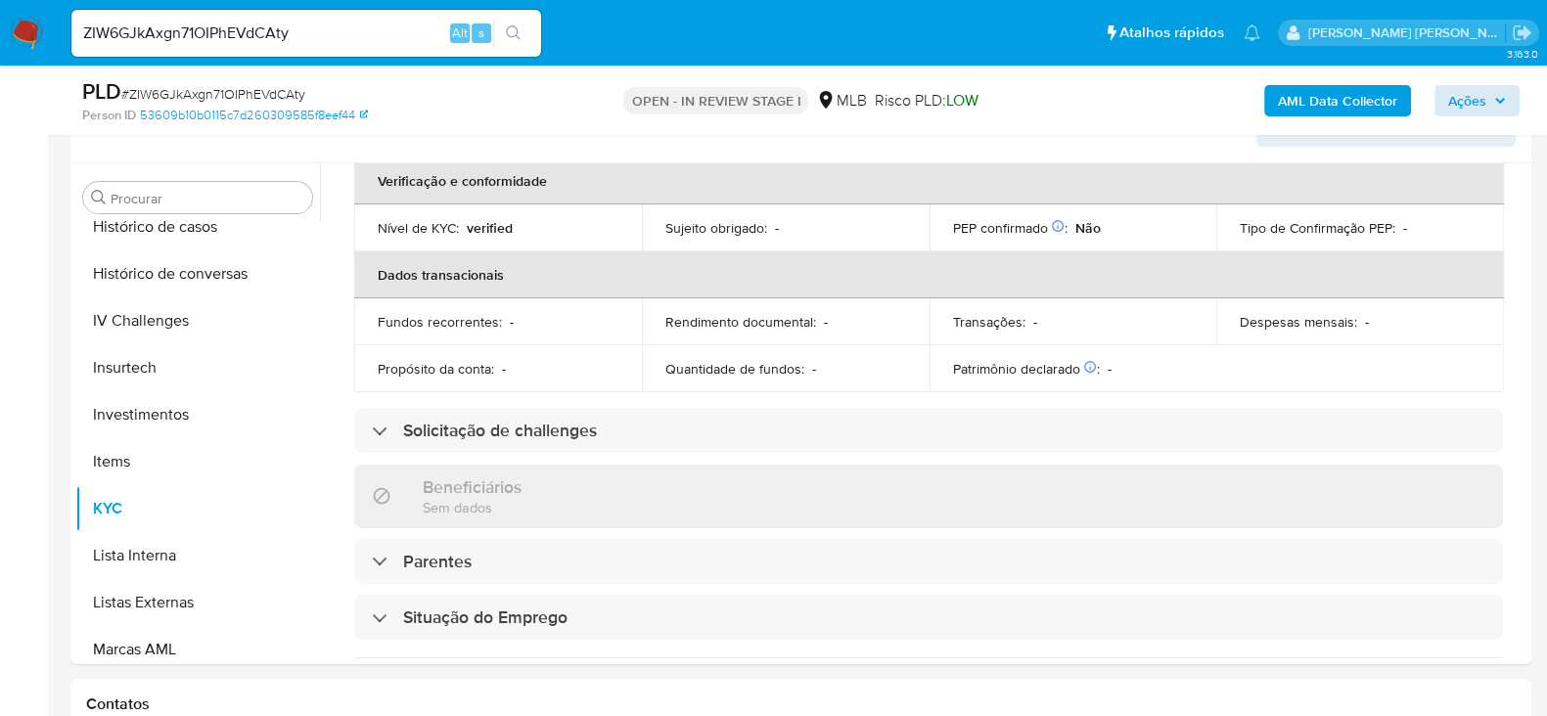
scroll to position [360, 0]
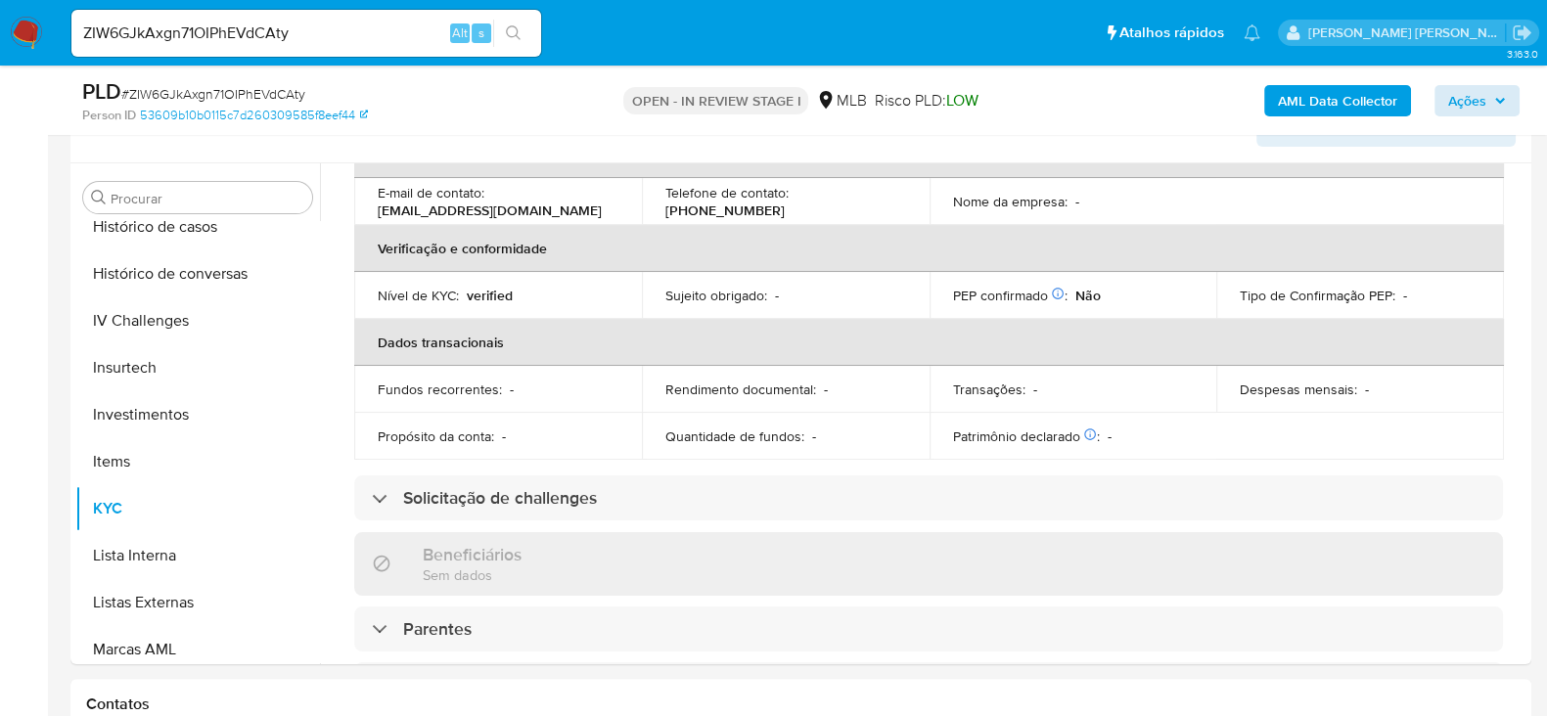
click at [187, 35] on input "ZIW6GJkAxgn71OIPhEVdCAty" at bounding box center [306, 33] width 470 height 25
paste input "I0bSbwhFGLSb0IkE9THv7JnJ"
type input "I0bSbwhFGLSb0IkE9THv7JnJ"
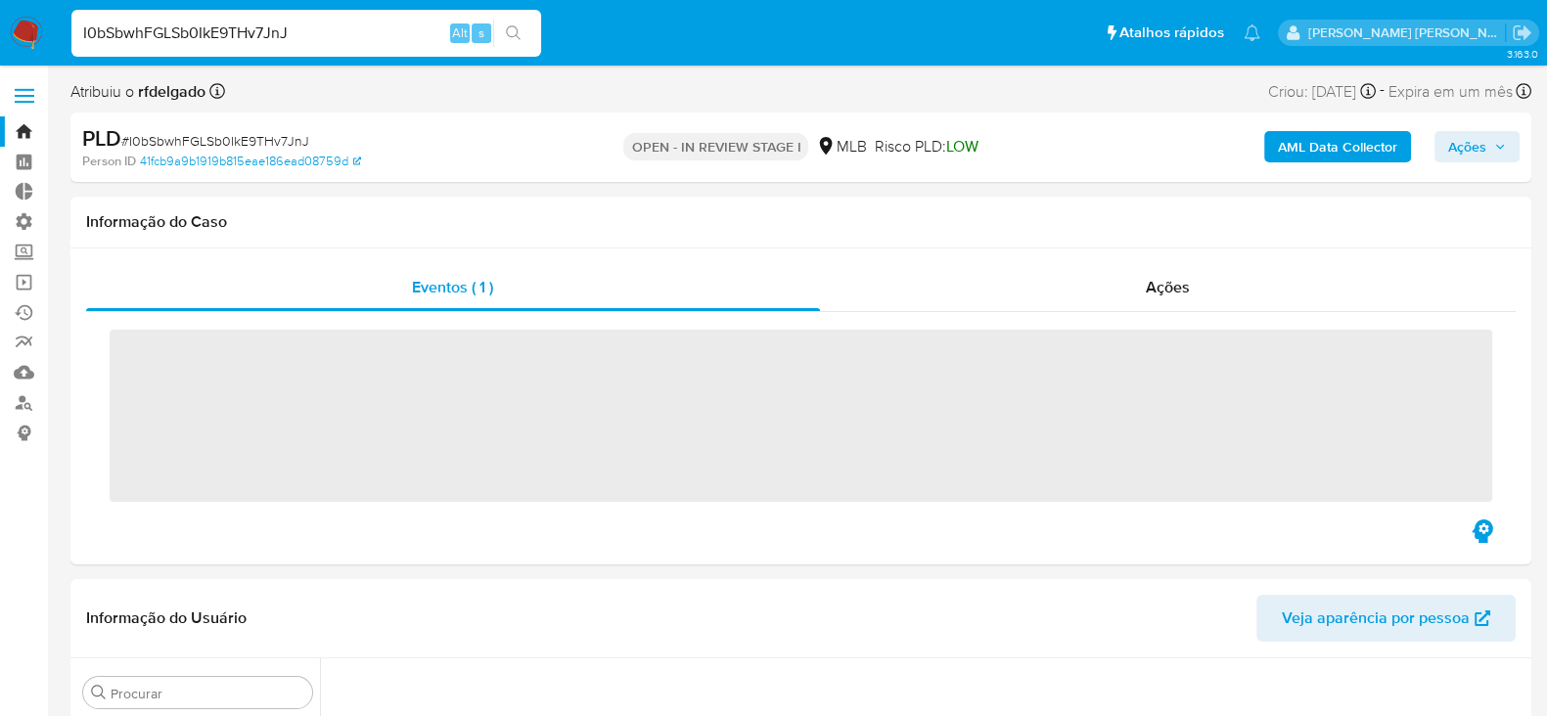
scroll to position [622, 0]
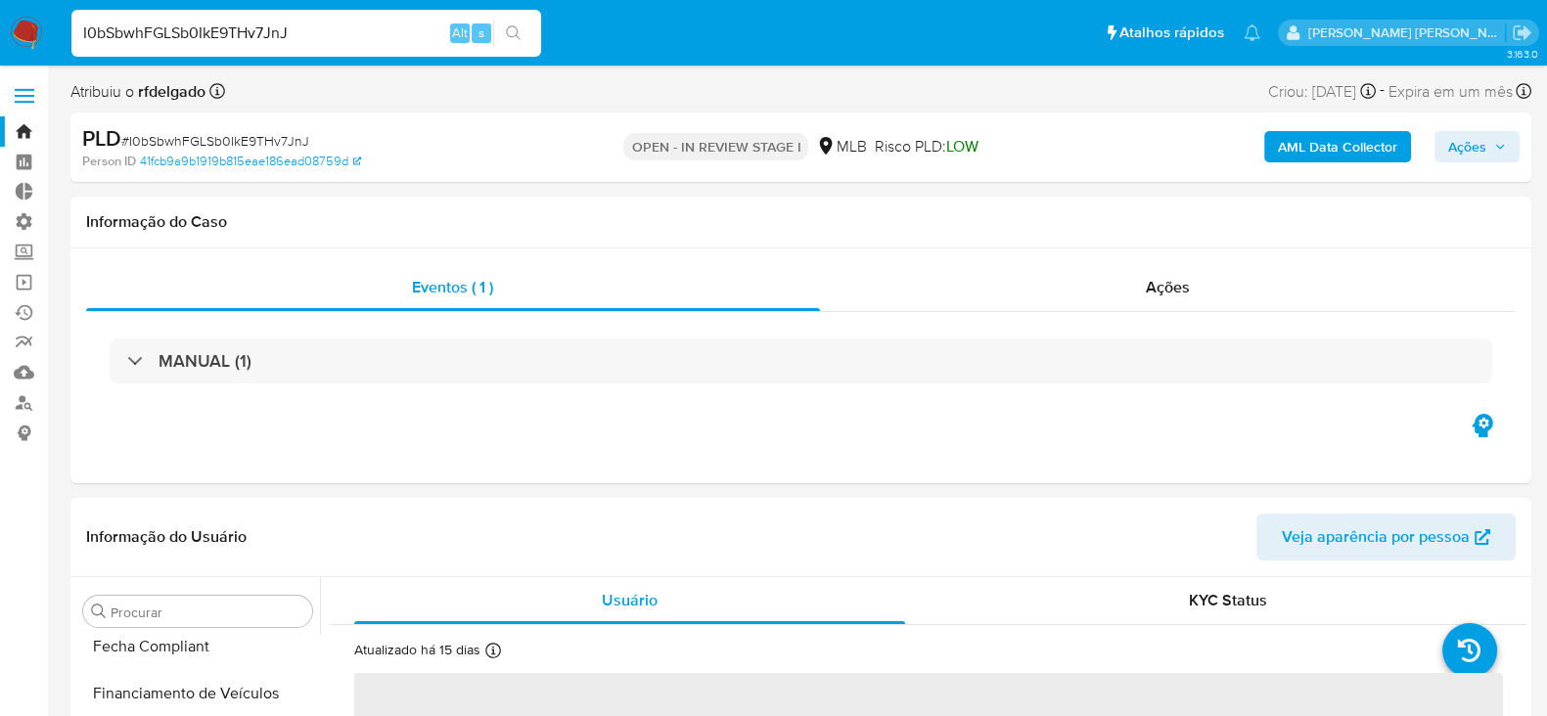
select select "10"
click at [1184, 293] on span "Ações" at bounding box center [1168, 287] width 44 height 23
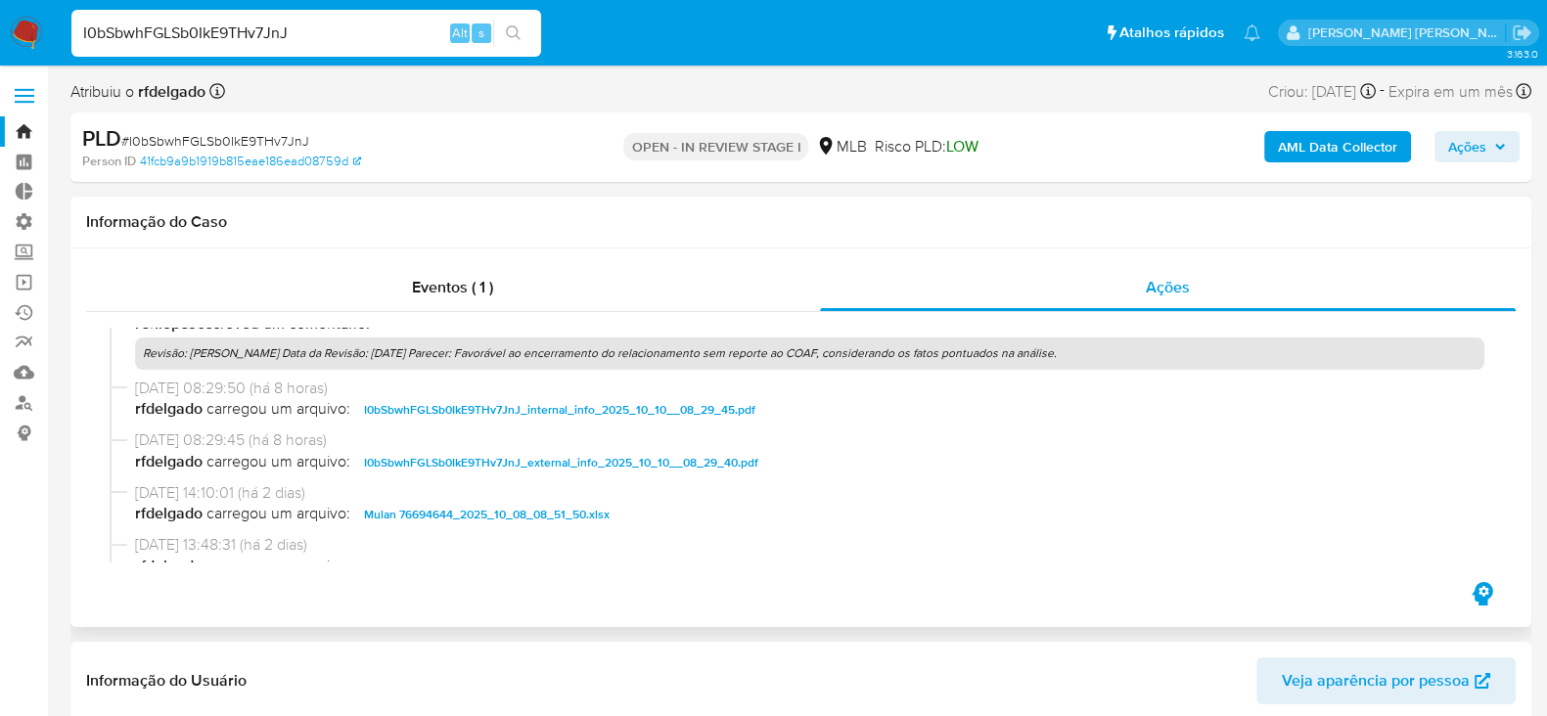
scroll to position [0, 0]
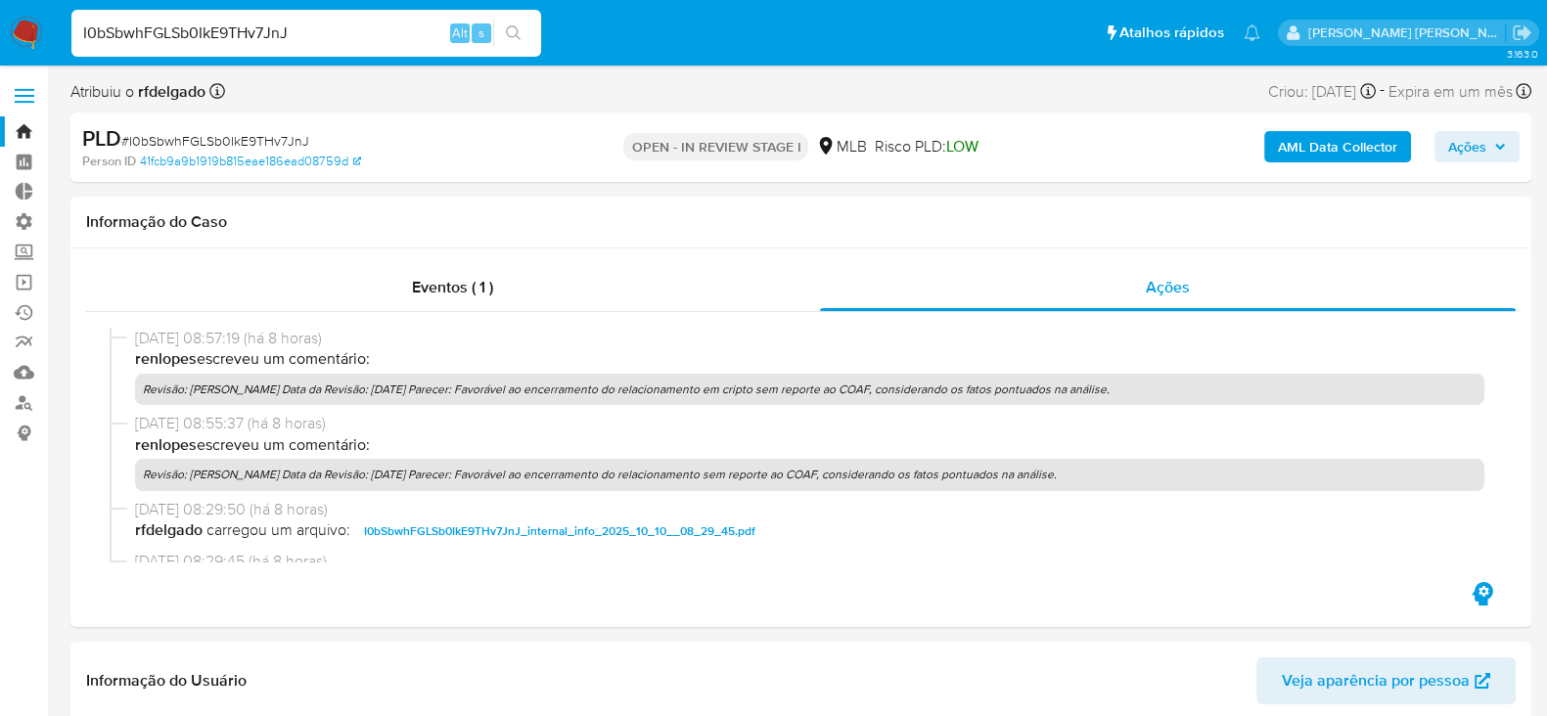
click at [1502, 144] on icon "button" at bounding box center [1501, 147] width 12 height 12
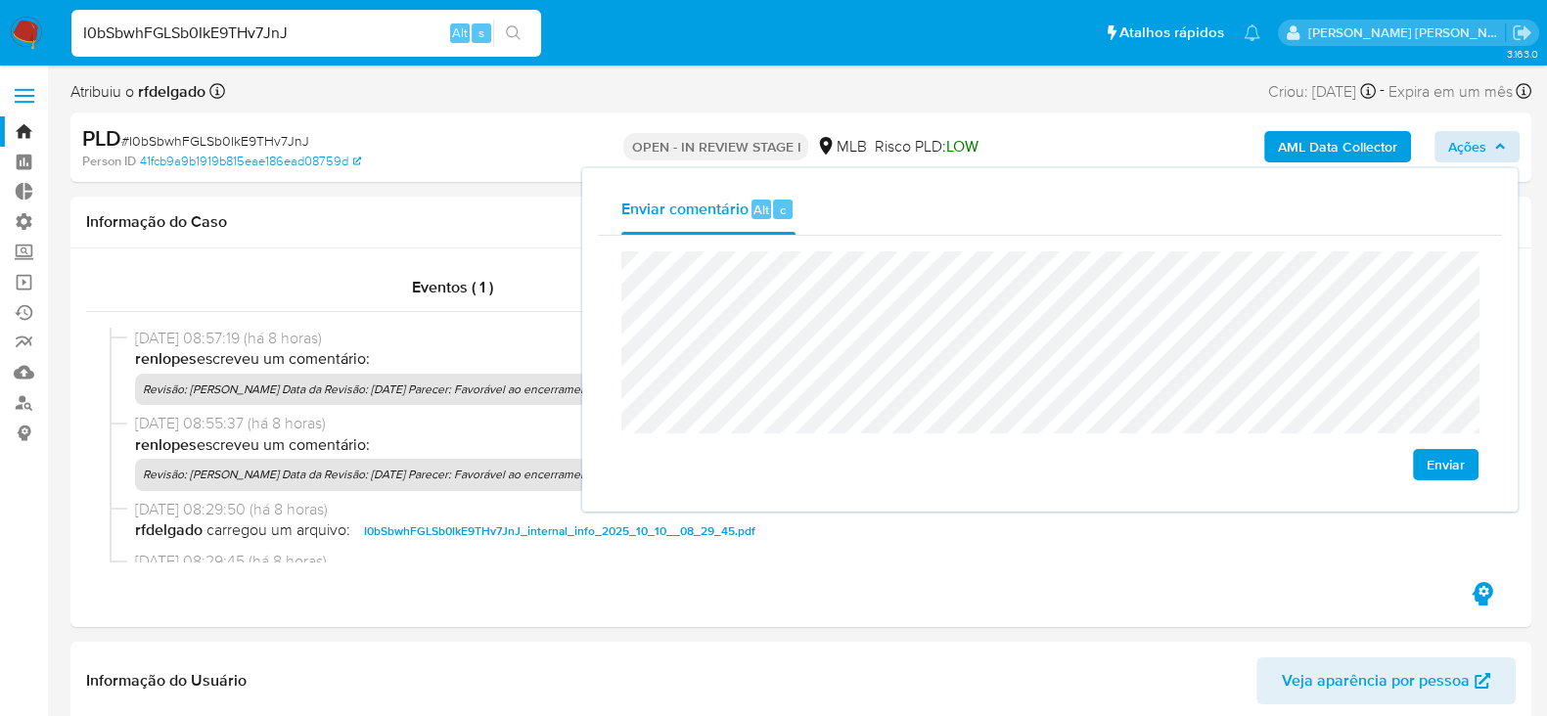
click at [1454, 462] on span "Enviar" at bounding box center [1446, 464] width 38 height 27
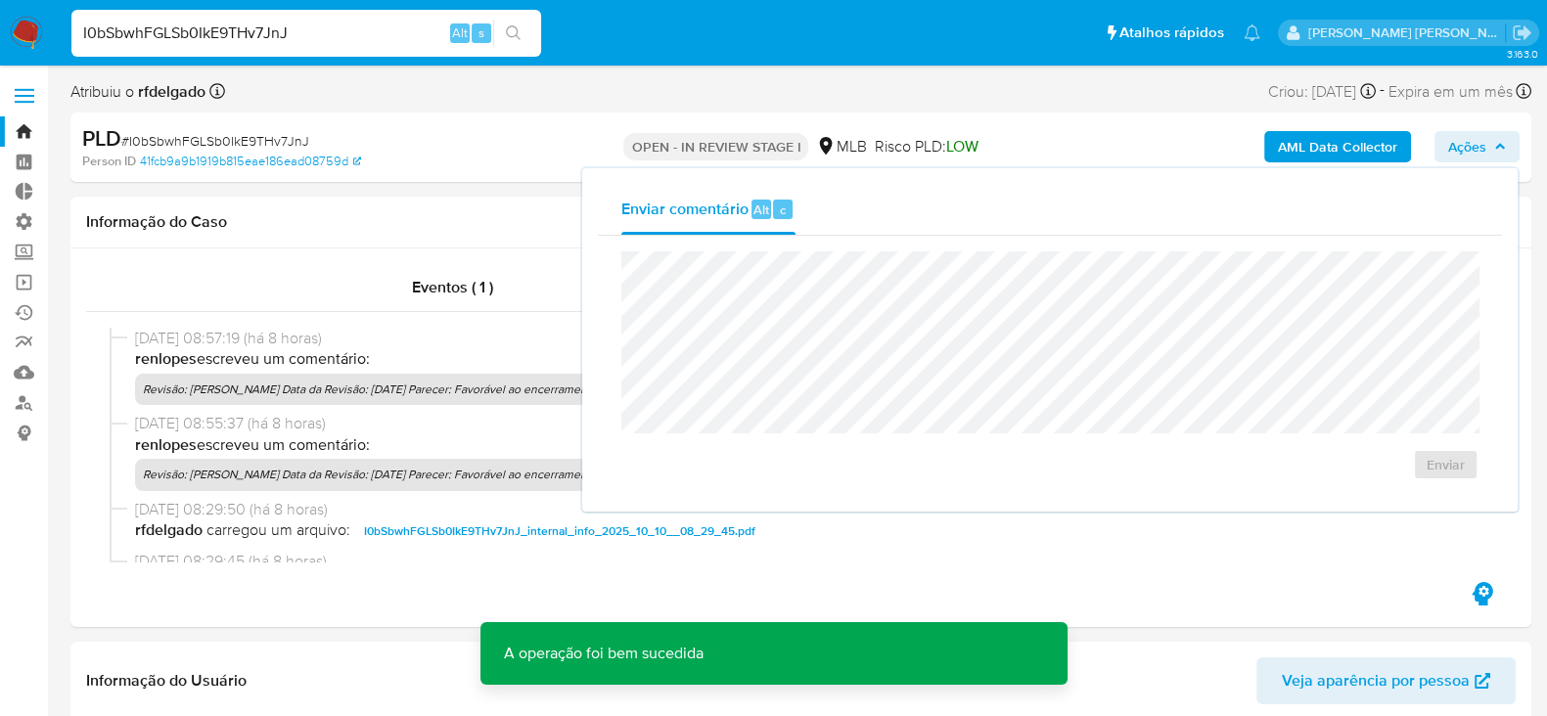
click at [1495, 143] on icon "button" at bounding box center [1501, 147] width 12 height 12
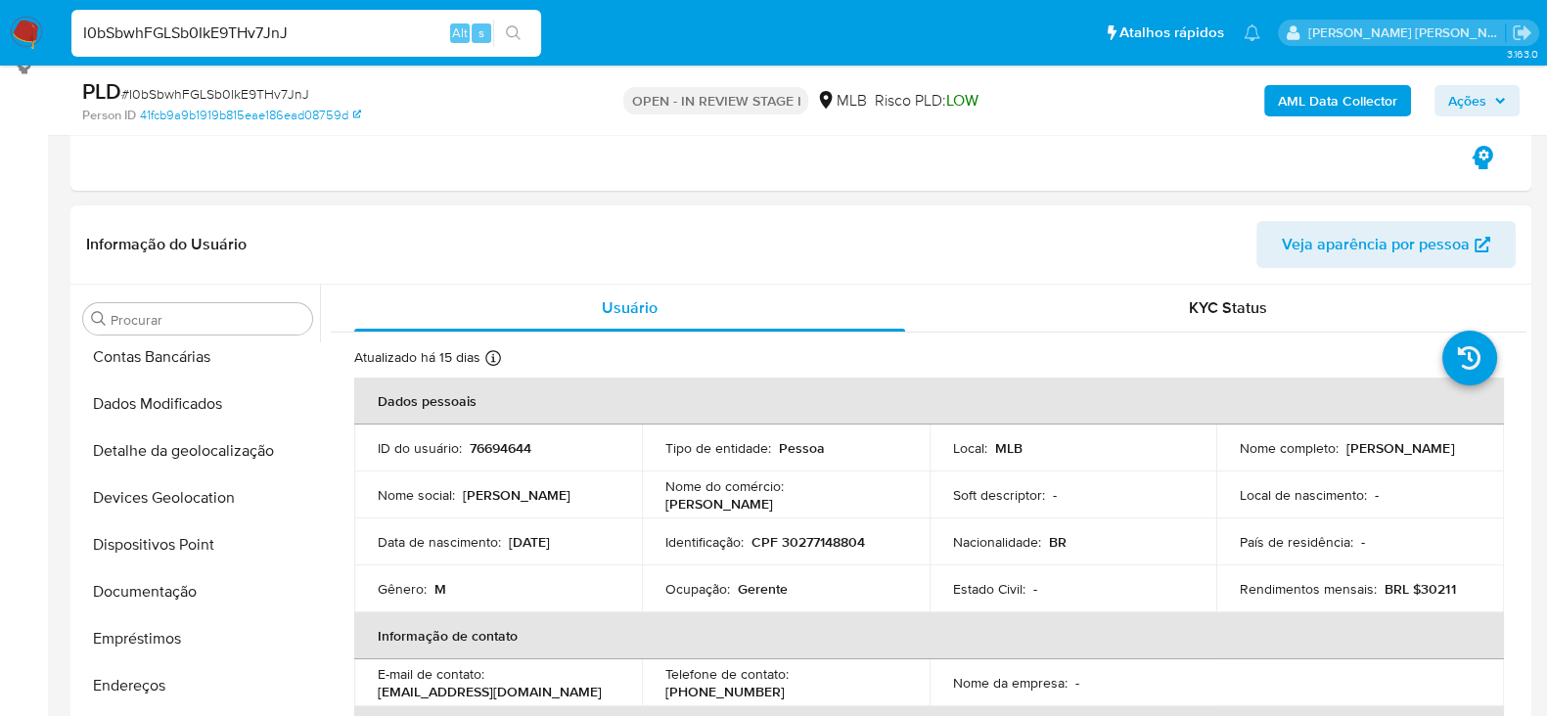
scroll to position [205, 0]
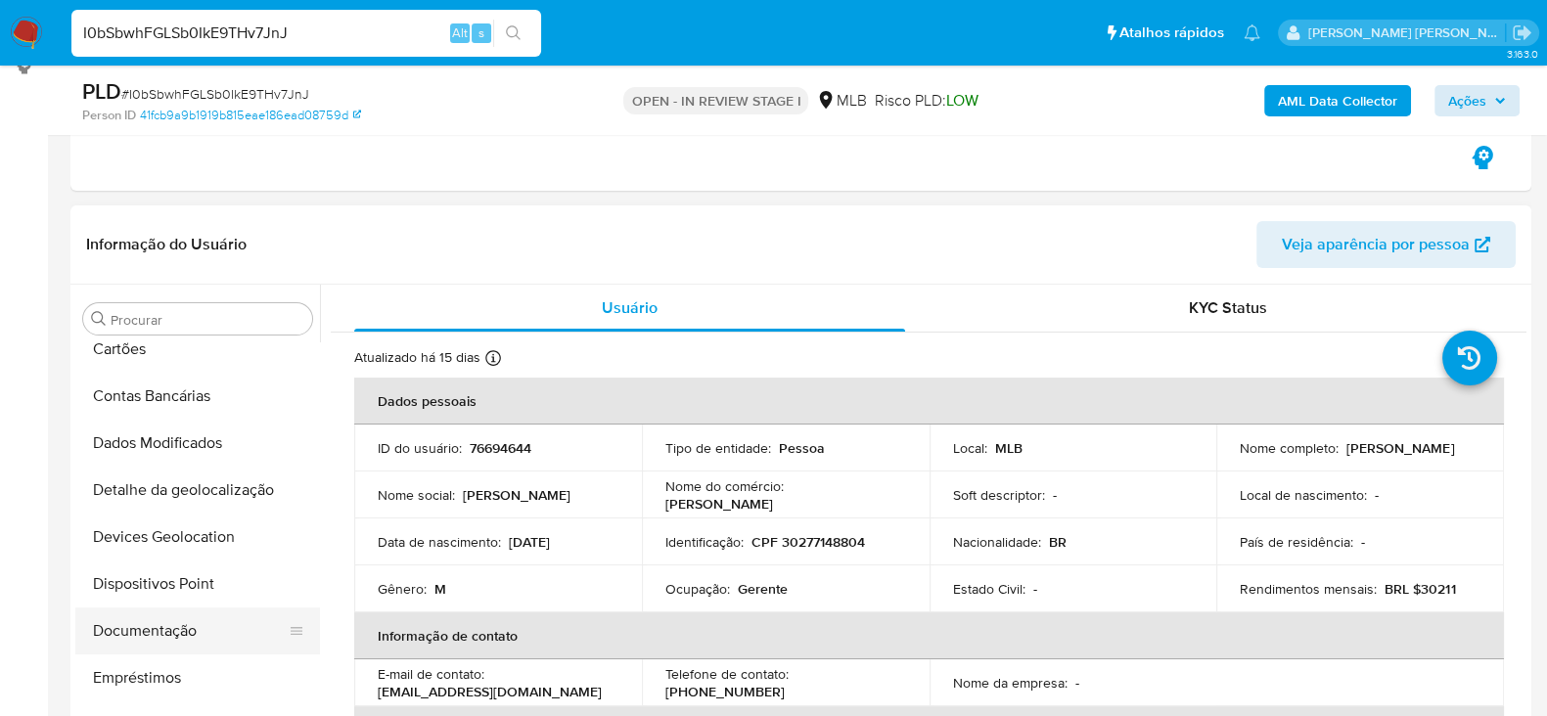
click at [142, 623] on button "Documentação" at bounding box center [189, 631] width 229 height 47
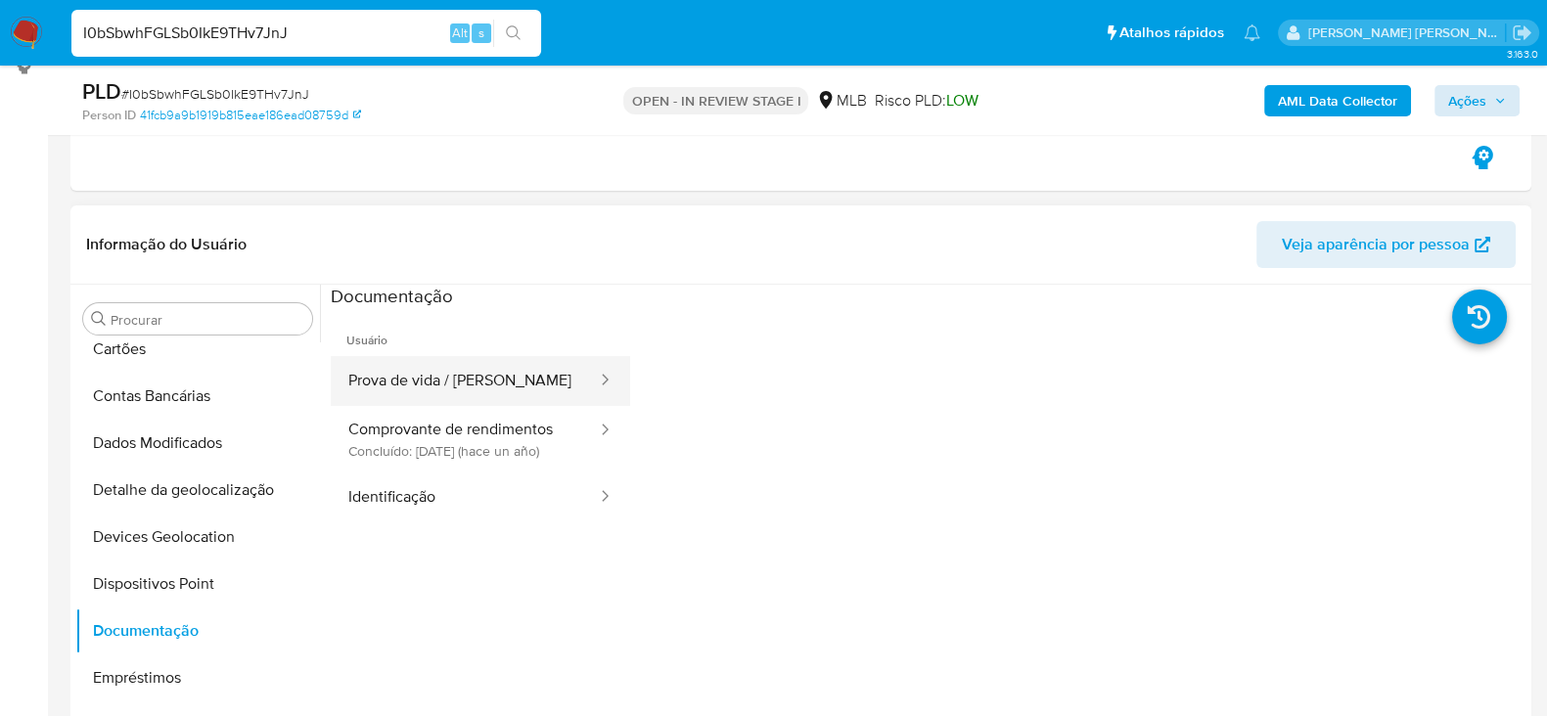
click at [413, 377] on button "Prova de vida / Selfie" at bounding box center [465, 381] width 268 height 50
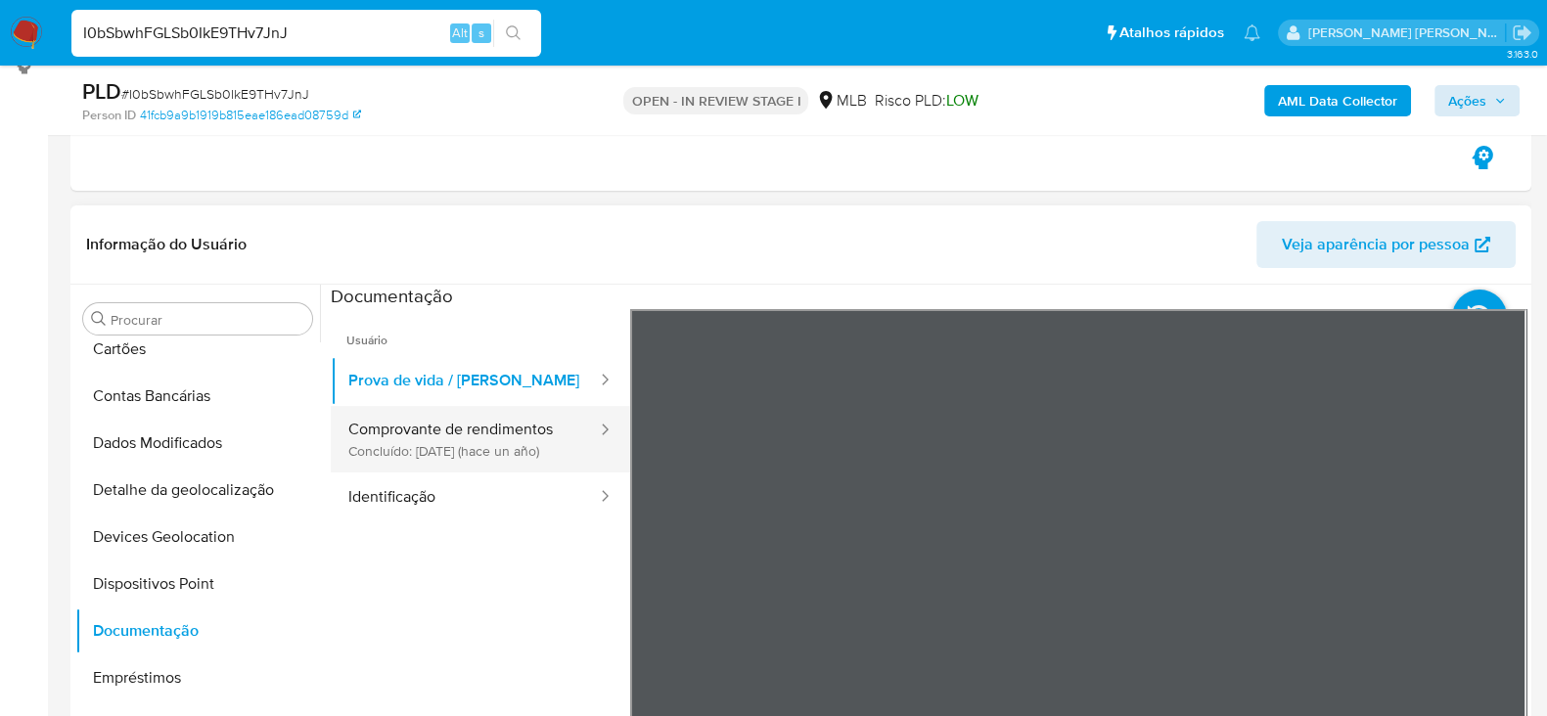
click at [452, 452] on button "Comprovante de rendimentos Concluído: 01/10/2024 (hace un año)" at bounding box center [465, 439] width 268 height 67
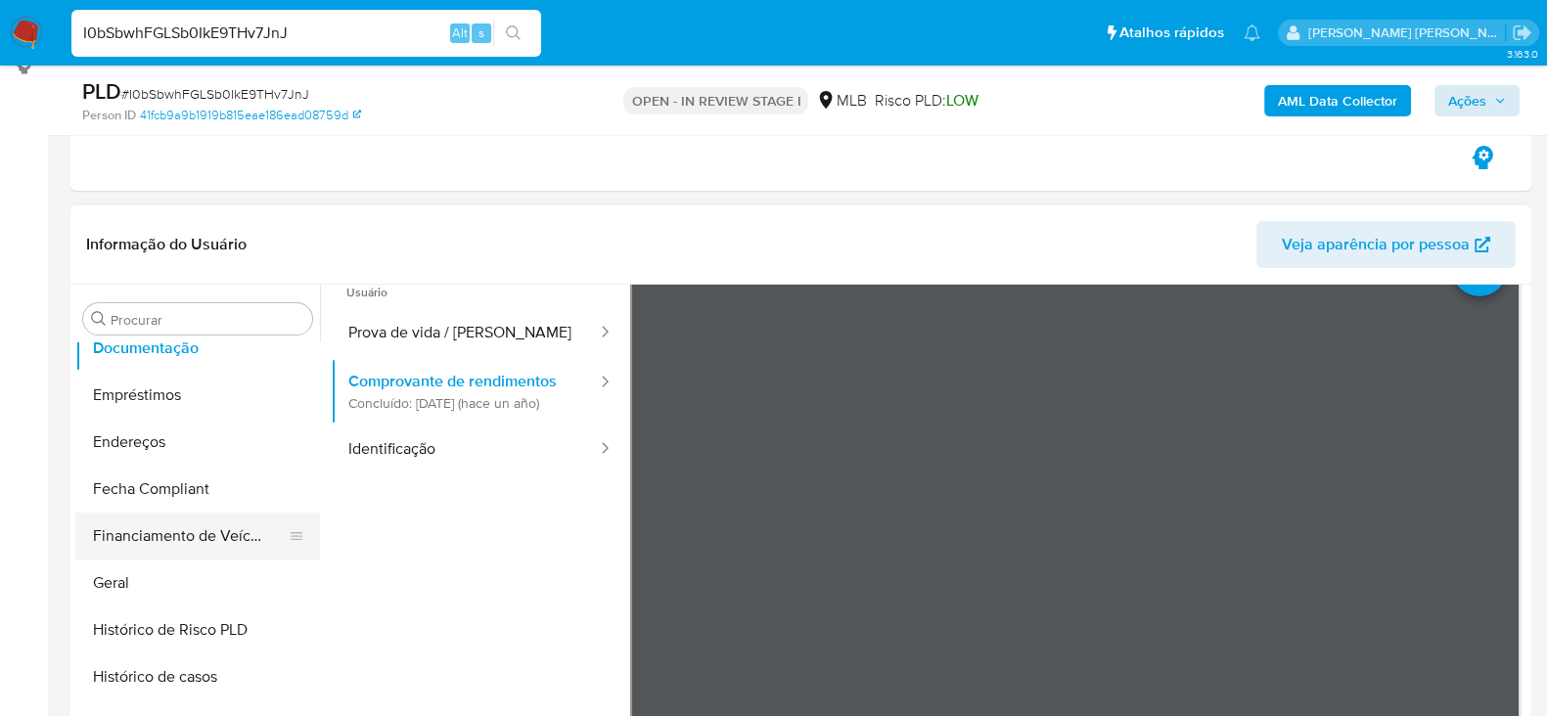
scroll to position [449, 0]
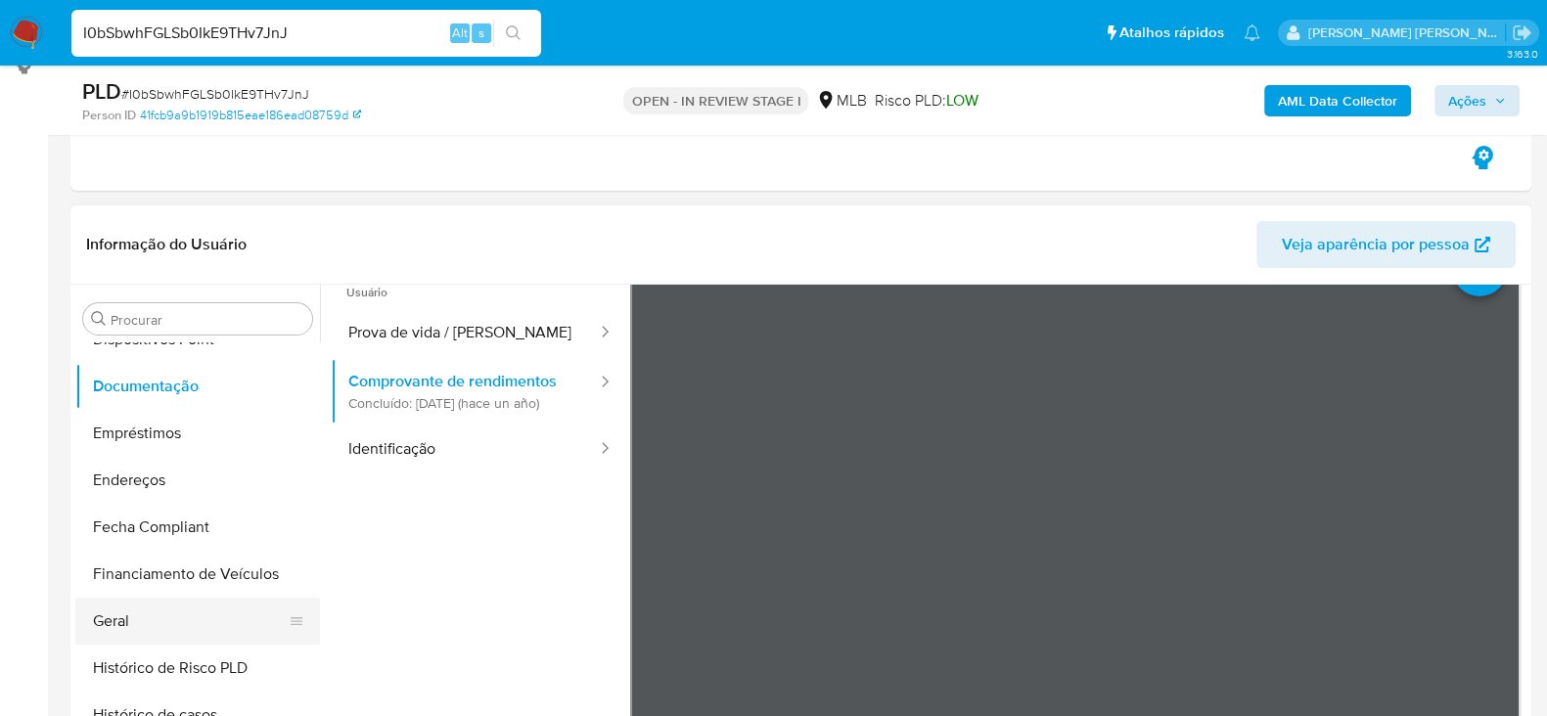
click at [149, 628] on button "Geral" at bounding box center [189, 621] width 229 height 47
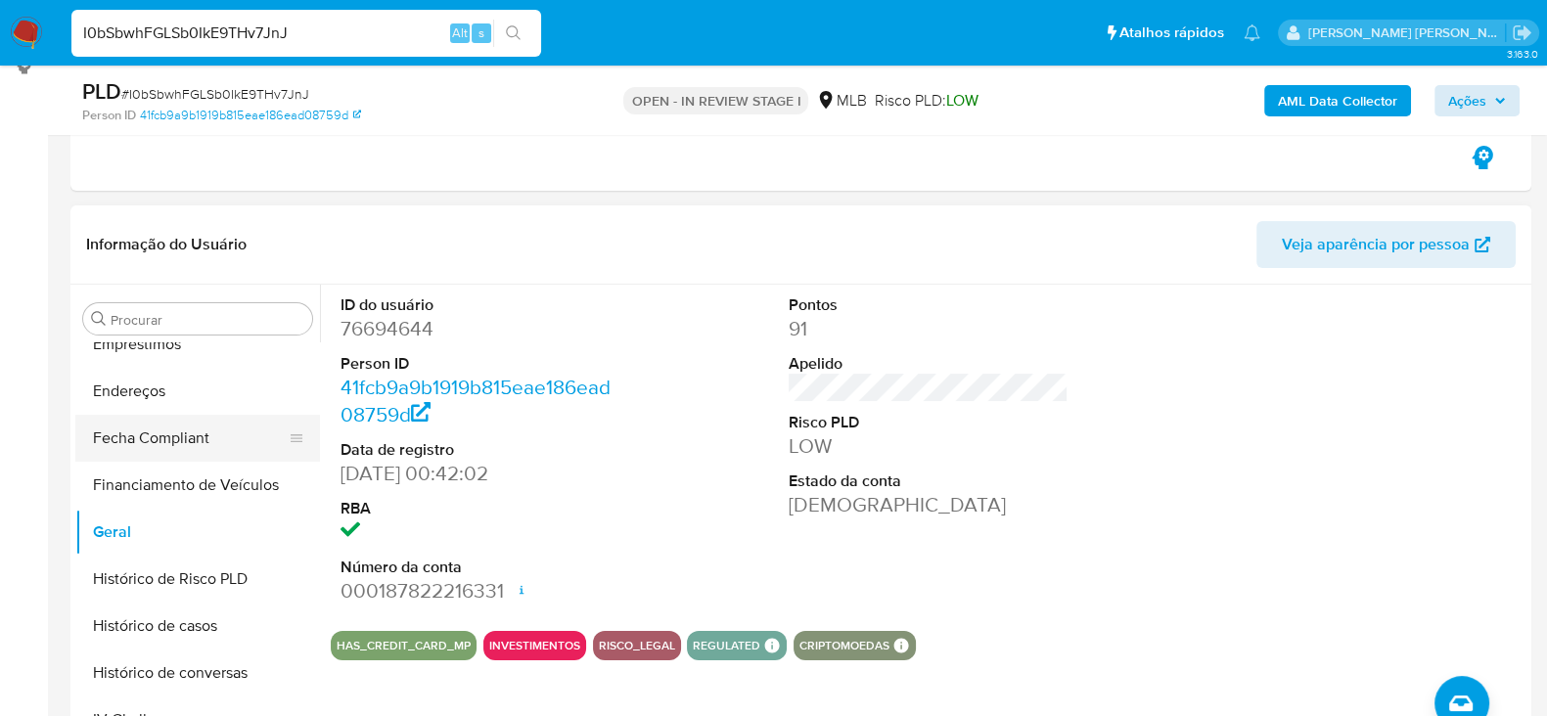
scroll to position [572, 0]
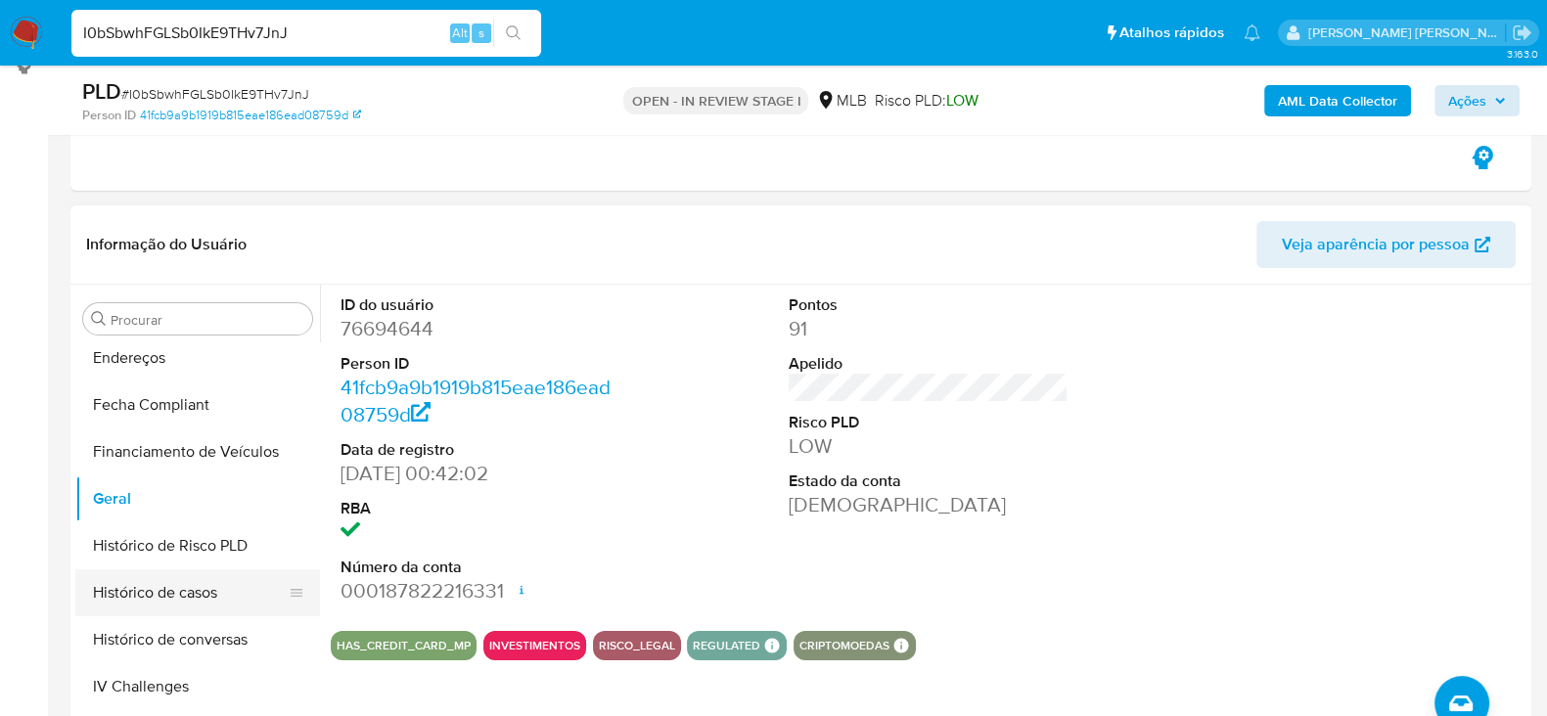
click at [149, 584] on button "Histórico de casos" at bounding box center [189, 593] width 229 height 47
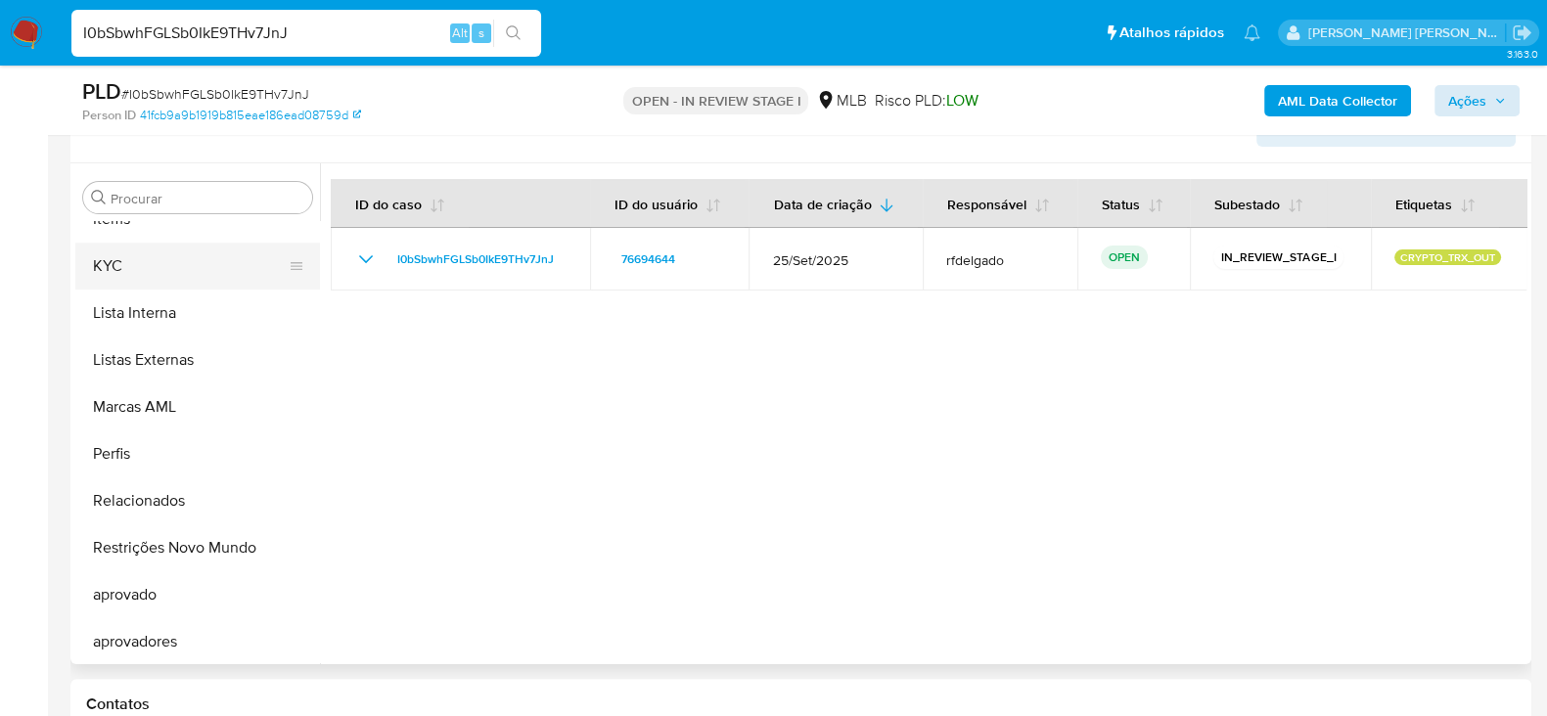
scroll to position [1061, 0]
click at [159, 256] on button "KYC" at bounding box center [189, 264] width 229 height 47
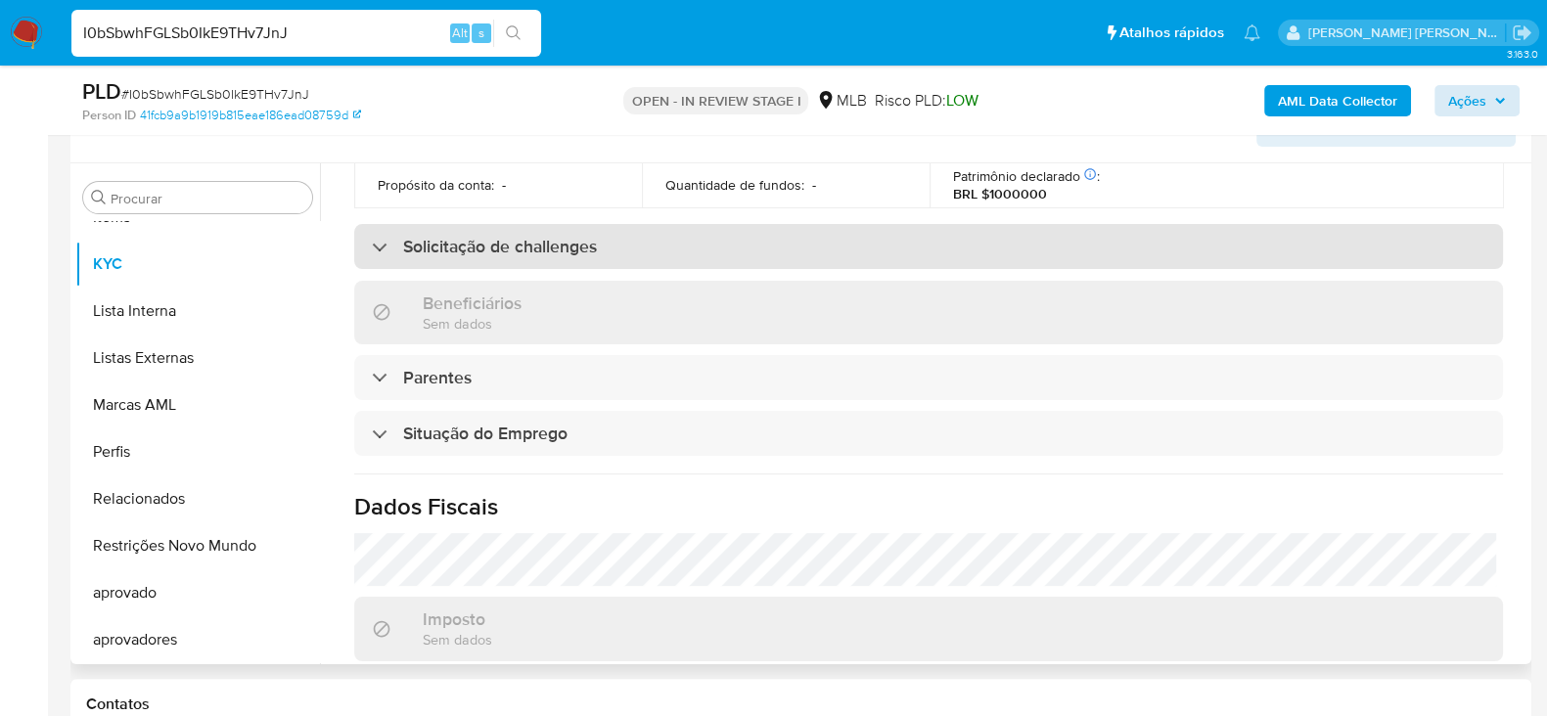
scroll to position [850, 0]
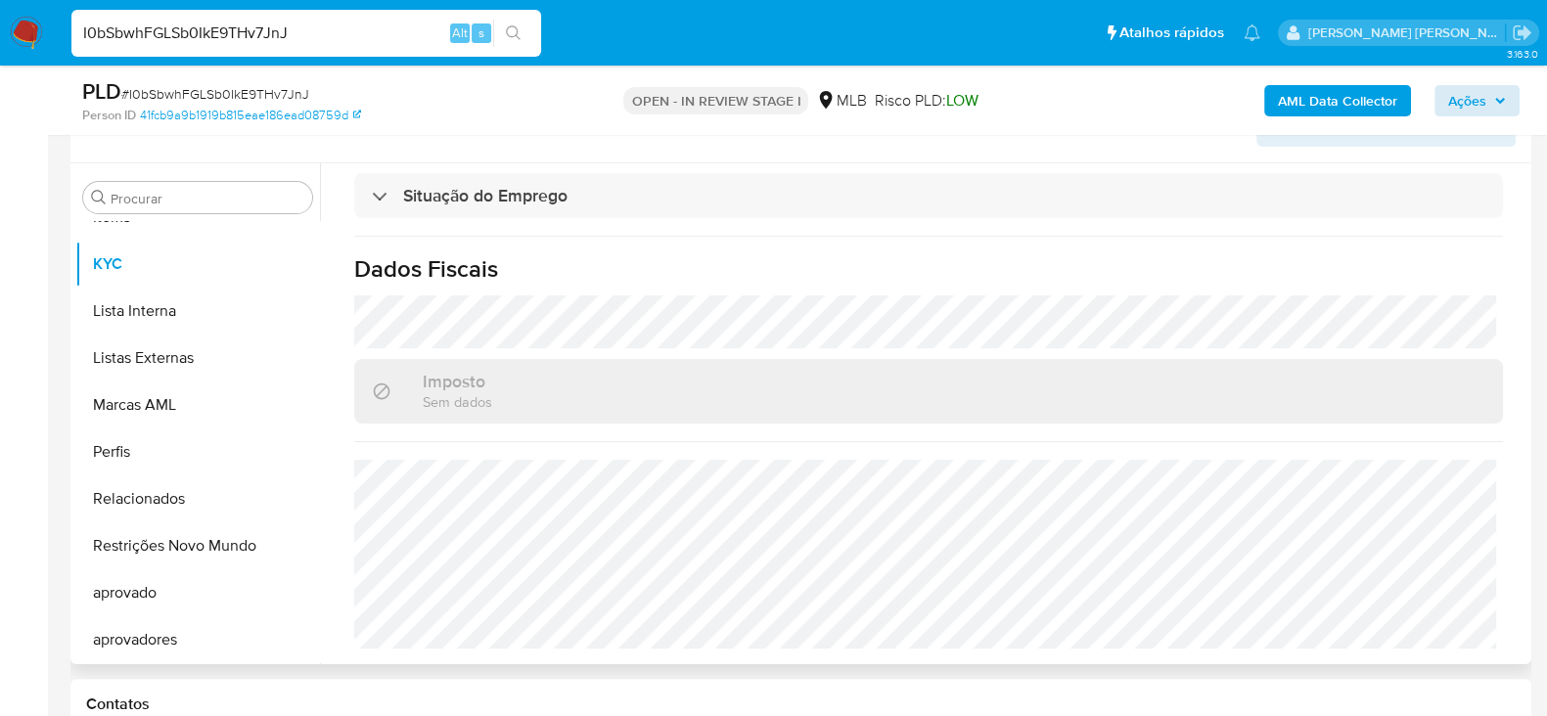
drag, startPoint x: 1096, startPoint y: 378, endPoint x: 946, endPoint y: 281, distance: 178.4
click at [946, 281] on h1 "Dados Fiscais" at bounding box center [928, 268] width 1149 height 29
click at [218, 16] on div "I0bSbwhFGLSb0IkE9THv7JnJ Alt s" at bounding box center [306, 33] width 470 height 47
click at [204, 36] on input "I0bSbwhFGLSb0IkE9THv7JnJ" at bounding box center [306, 33] width 470 height 25
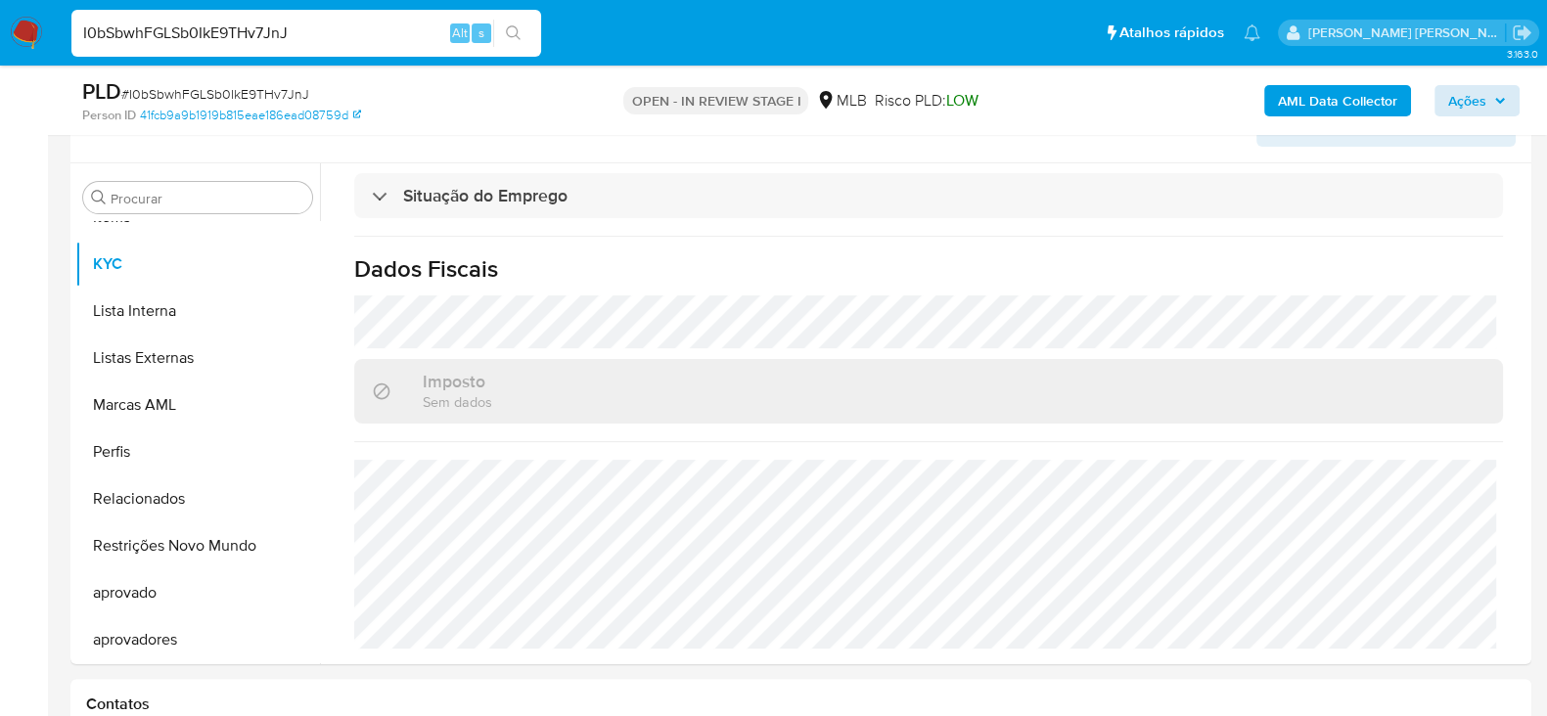
click at [204, 36] on input "I0bSbwhFGLSb0IkE9THv7JnJ" at bounding box center [306, 33] width 470 height 25
paste input "ZcLeRi3W4Mb4jimJWpImzpHF"
type input "ZcLeRi3W4Mb4jimJWpImzpHF"
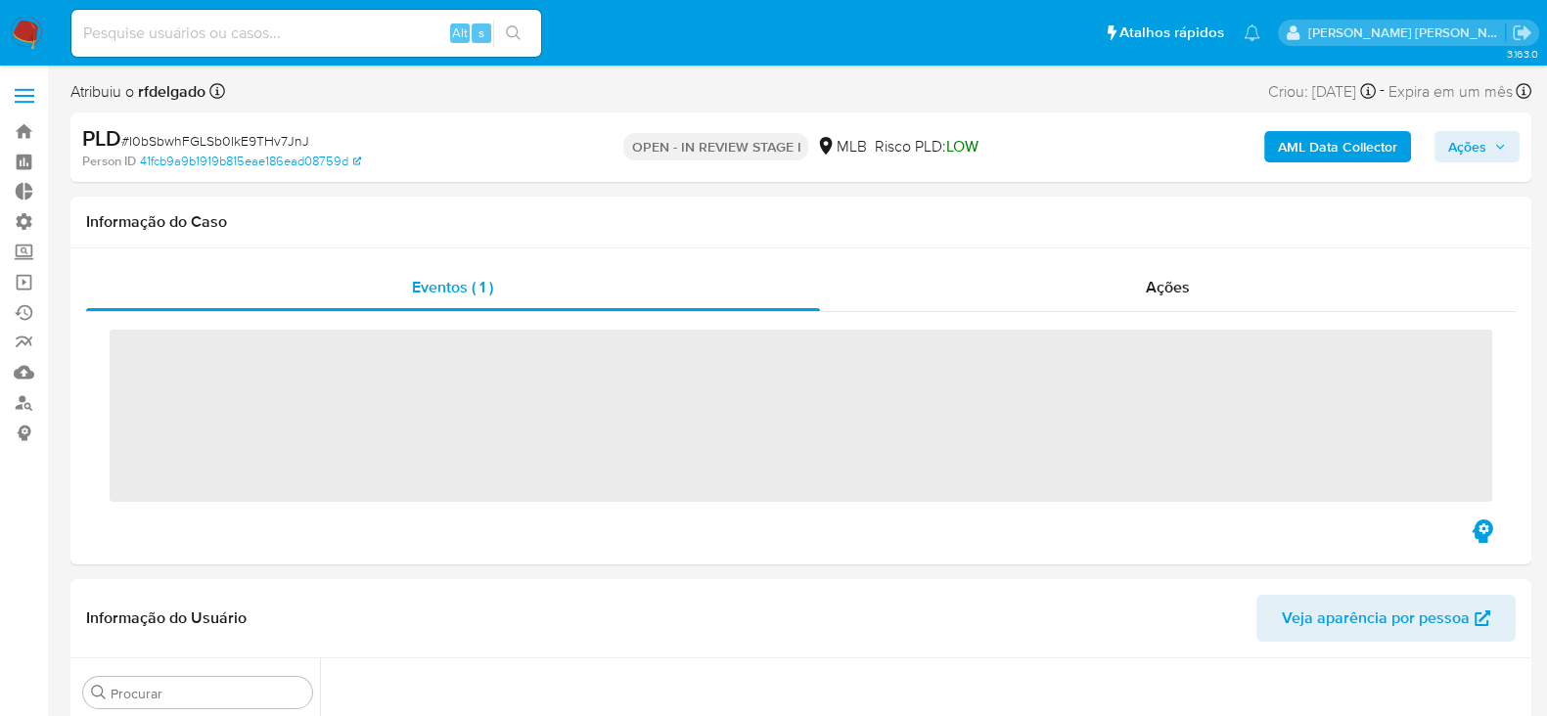
scroll to position [934, 0]
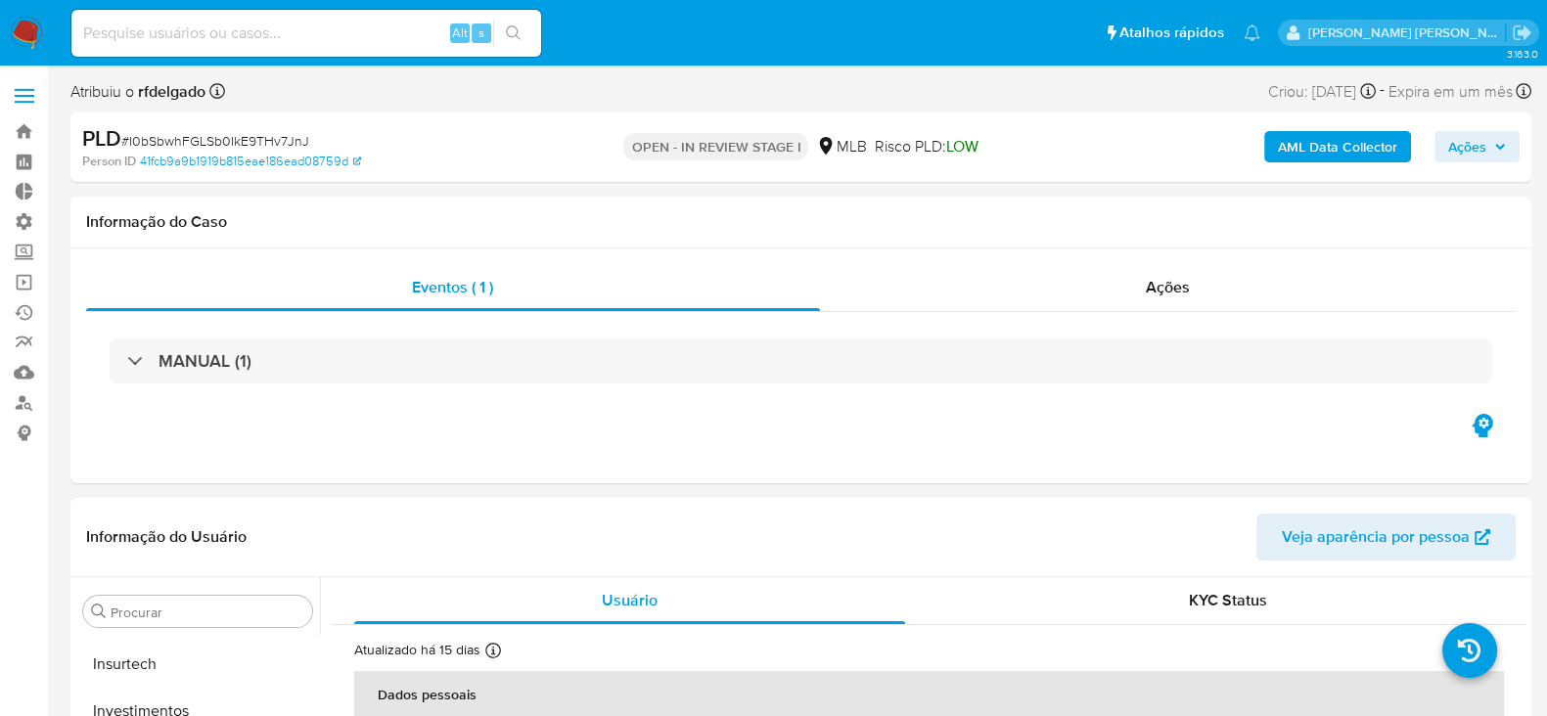
select select "10"
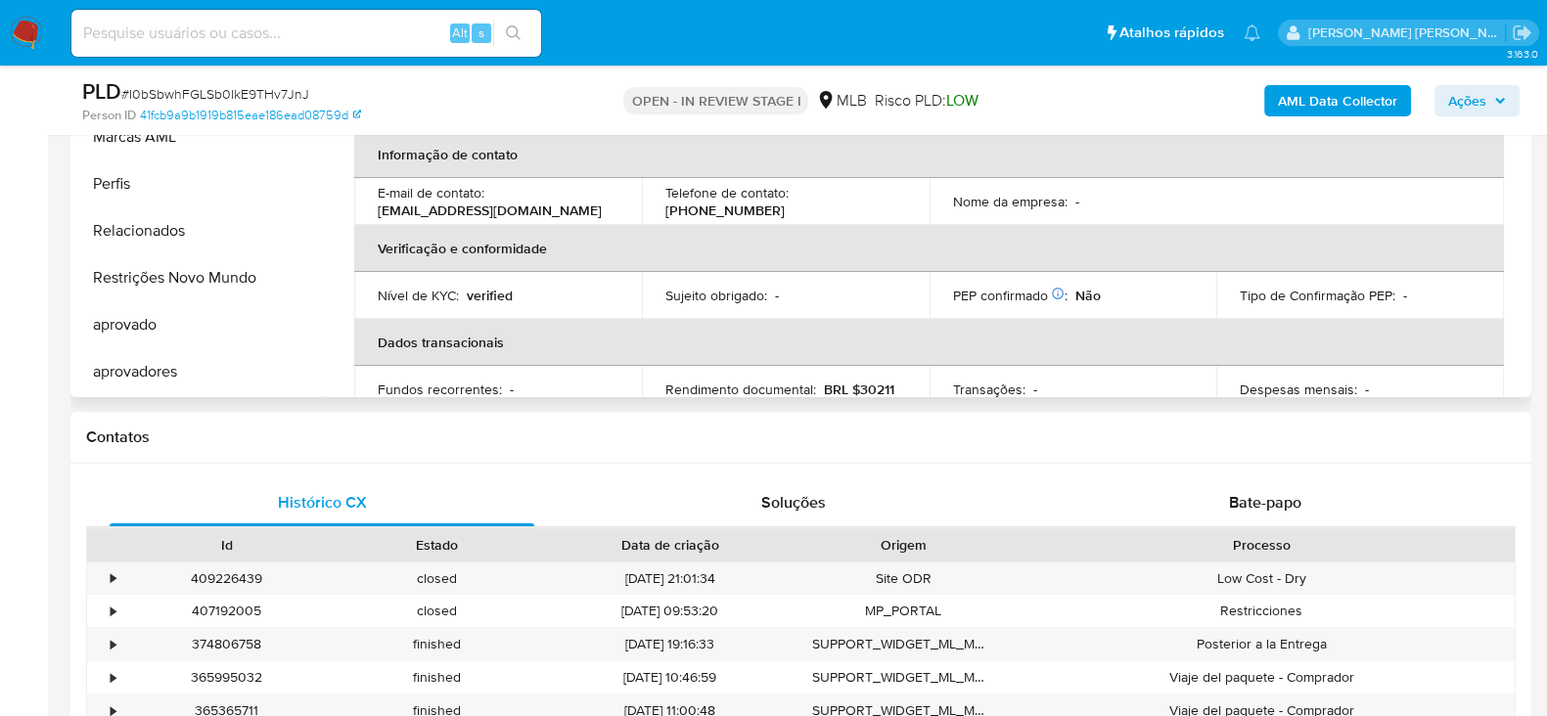
scroll to position [0, 0]
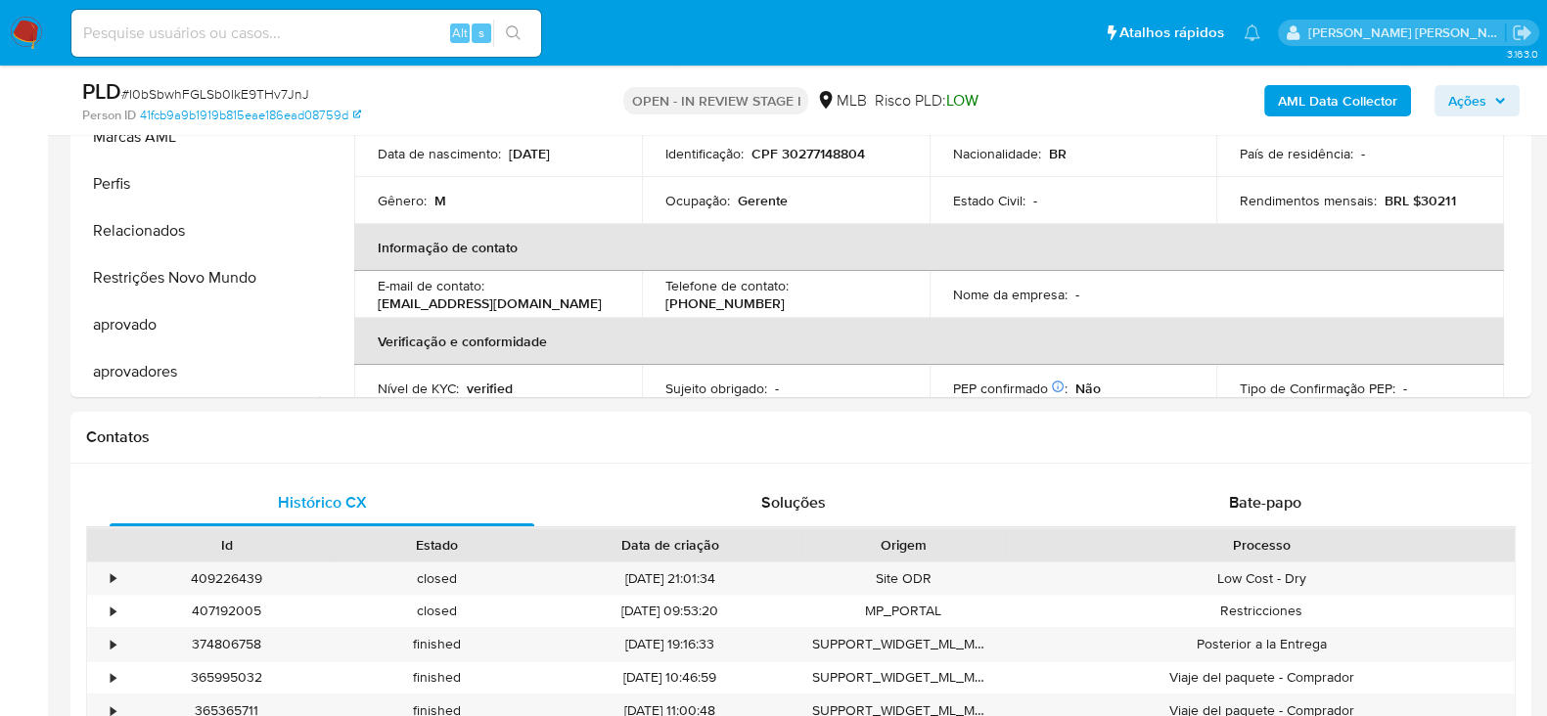
click at [235, 40] on input at bounding box center [306, 33] width 470 height 25
paste input "ZcLeRi3W4Mb4jimJWpImzpHF"
type input "ZcLeRi3W4Mb4jimJWpImzpHF"
click at [518, 31] on icon "search-icon" at bounding box center [513, 32] width 15 height 15
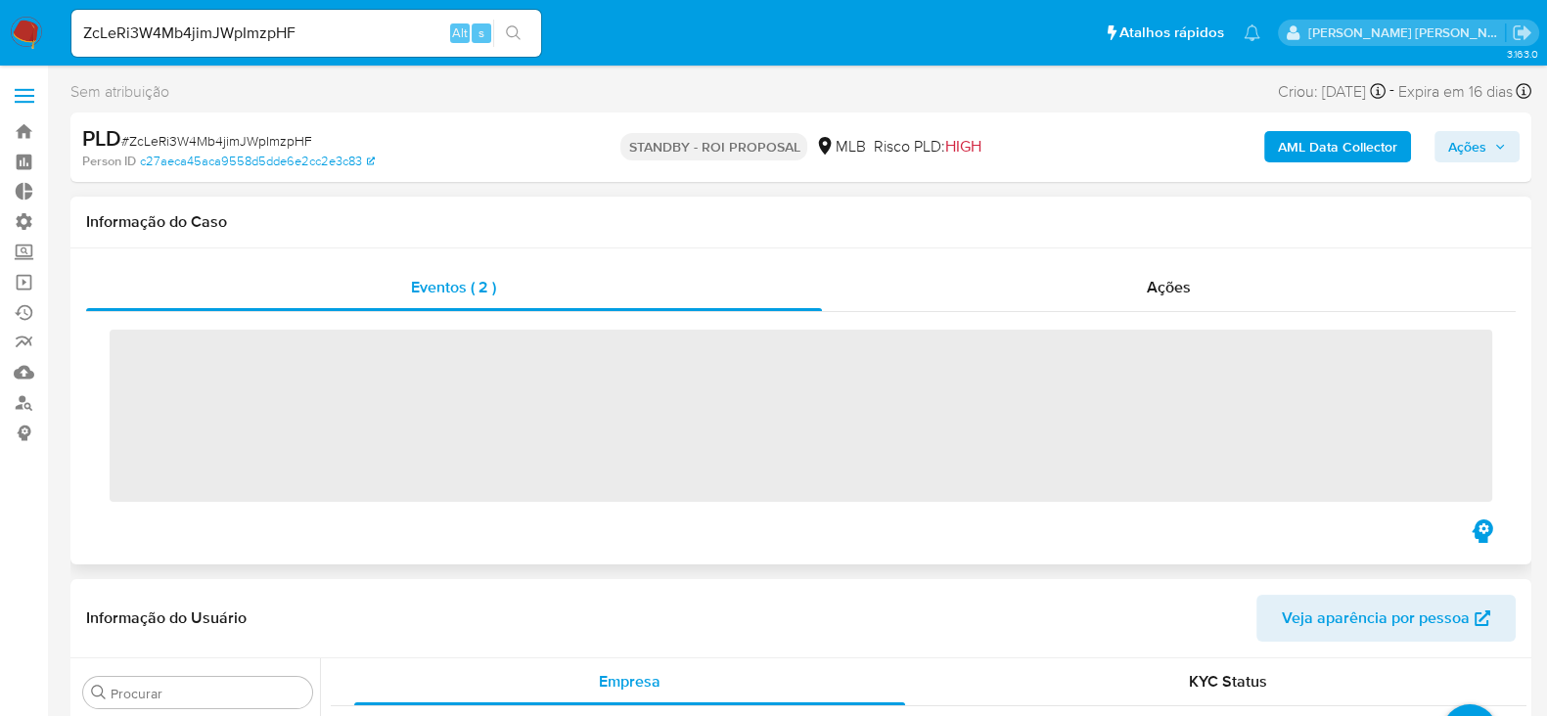
scroll to position [1062, 0]
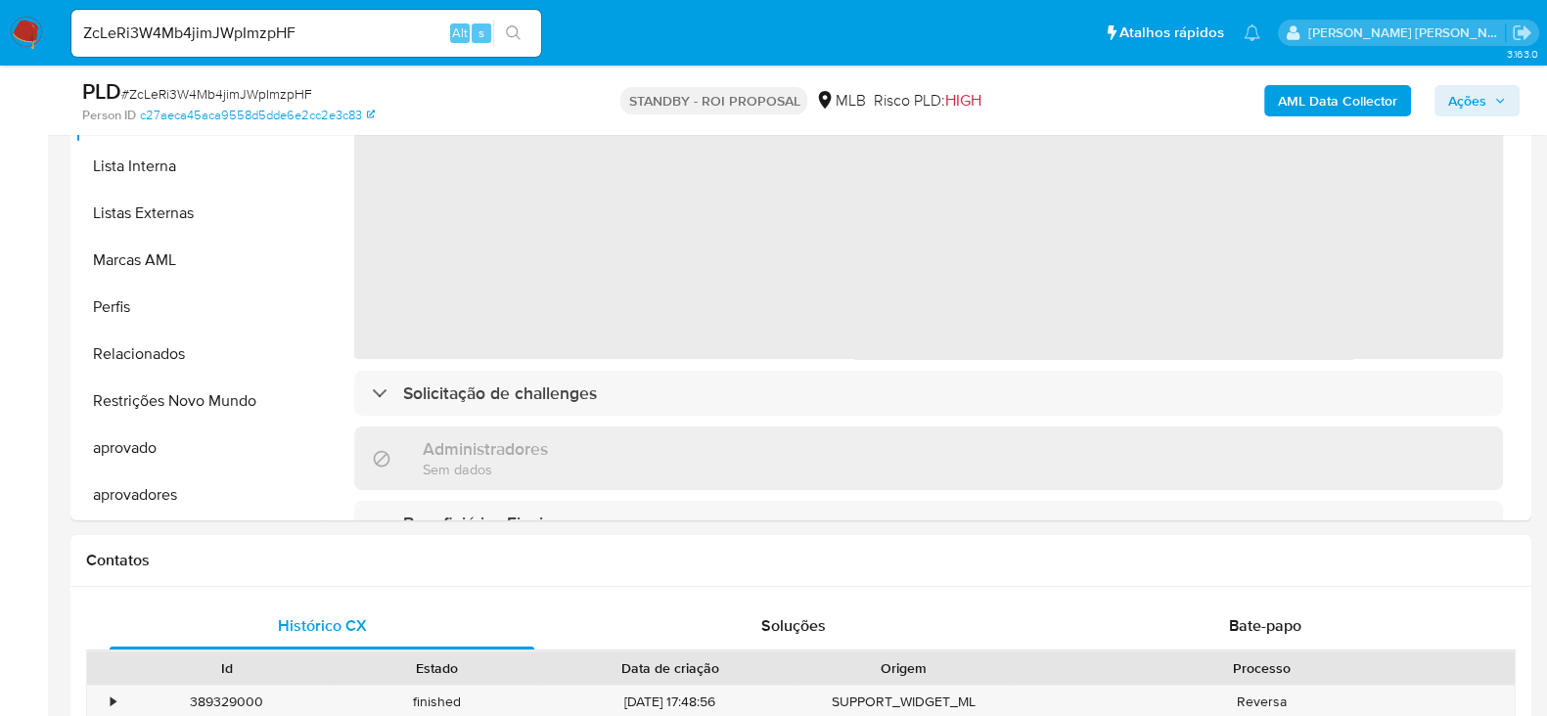
select select "10"
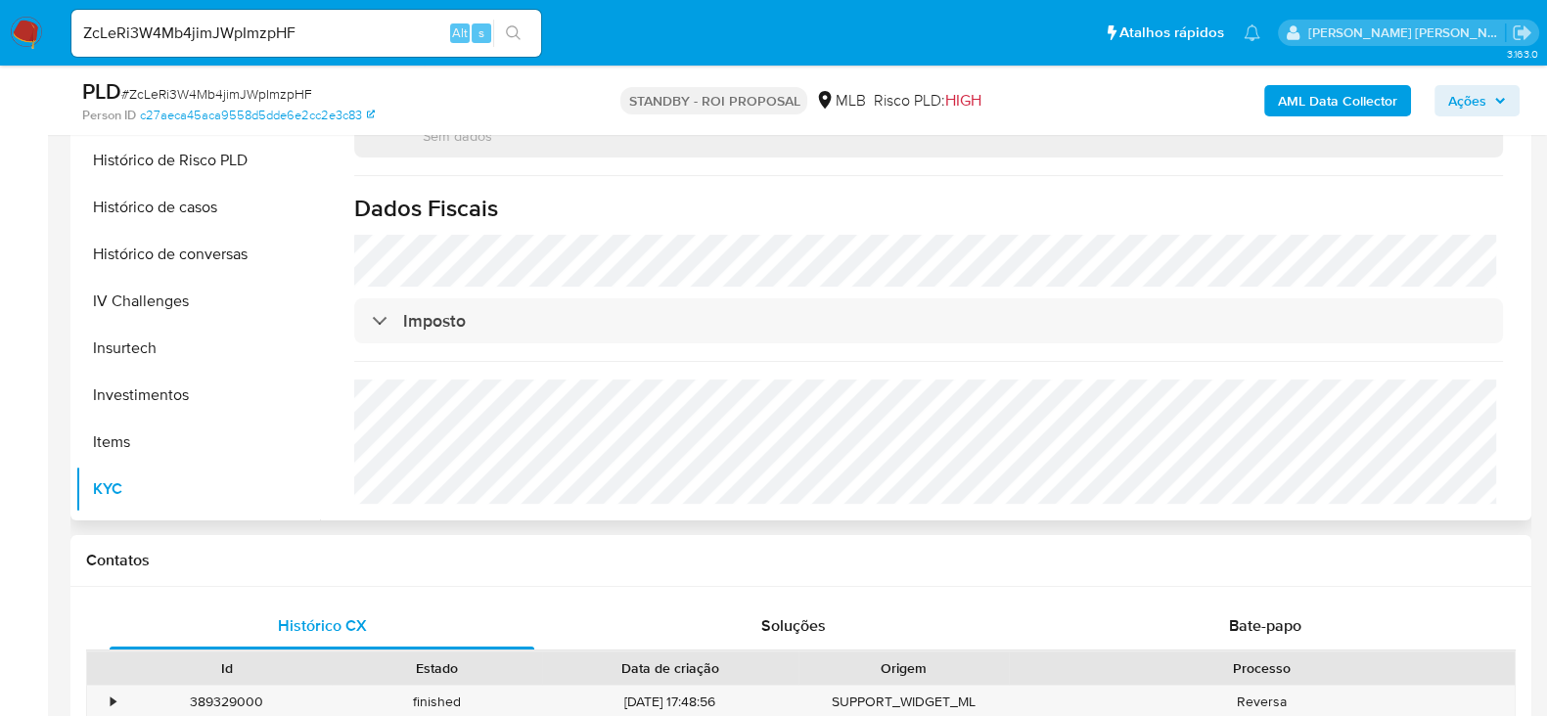
scroll to position [573, 0]
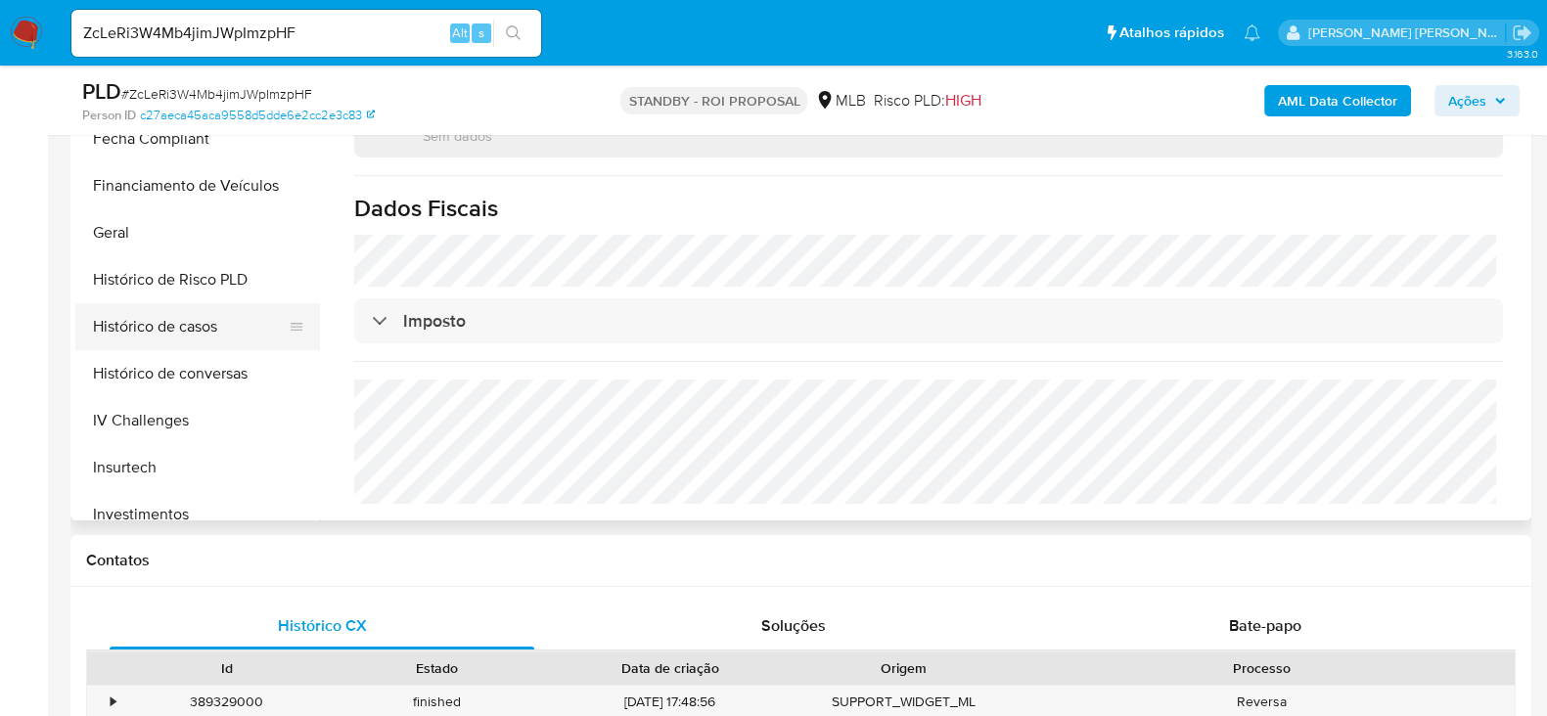
click at [220, 320] on button "Histórico de casos" at bounding box center [189, 326] width 229 height 47
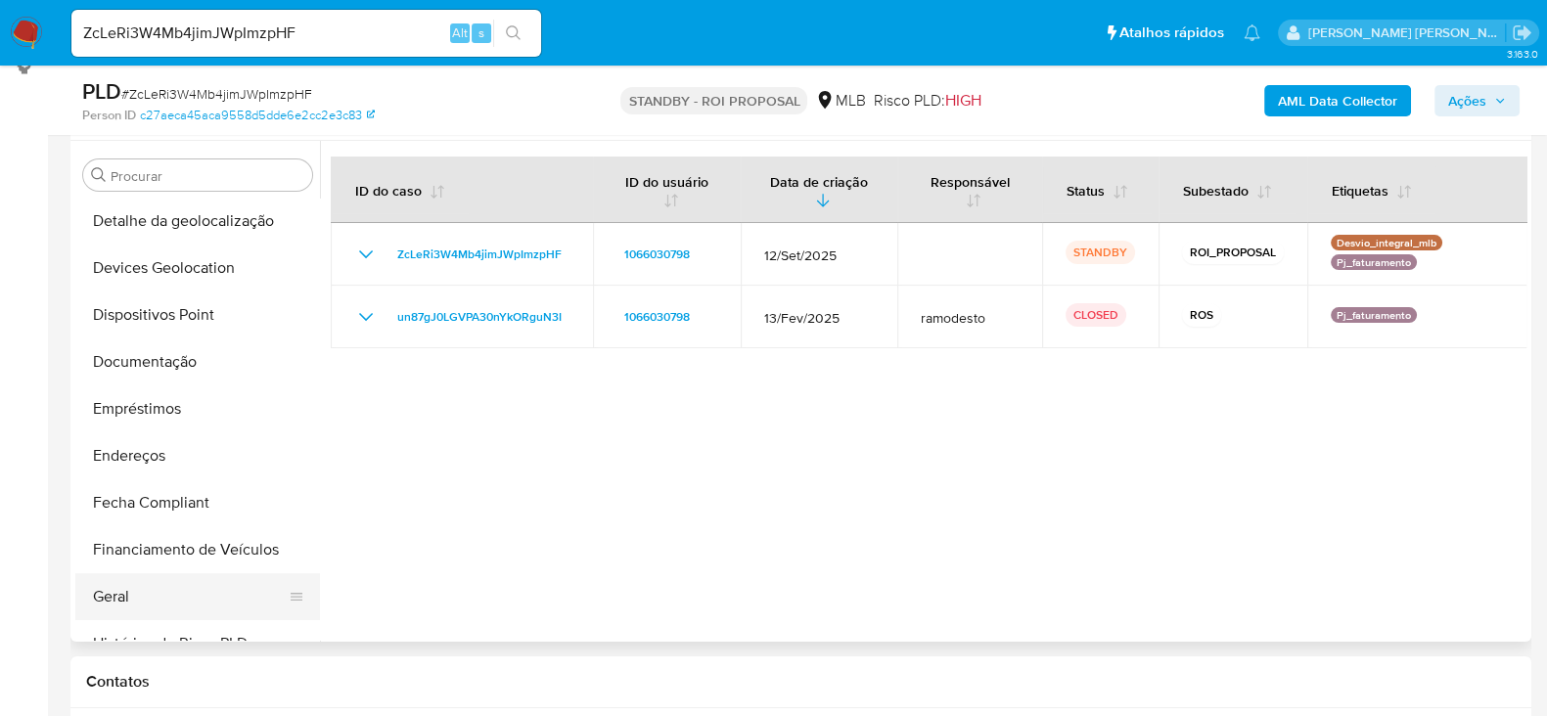
scroll to position [328, 0]
click at [176, 350] on button "Documentação" at bounding box center [189, 364] width 229 height 47
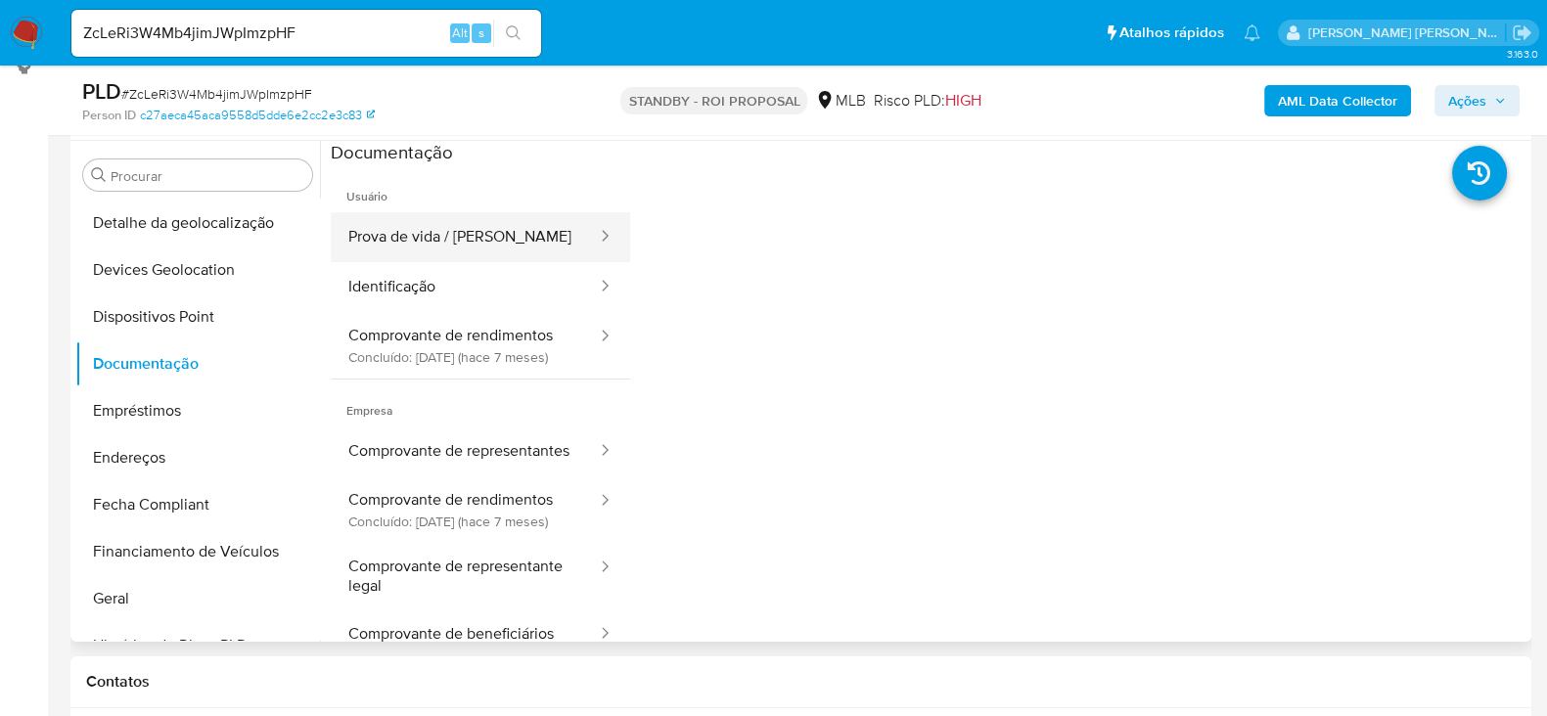
click at [462, 235] on button "Prova de vida / Selfie" at bounding box center [465, 237] width 268 height 50
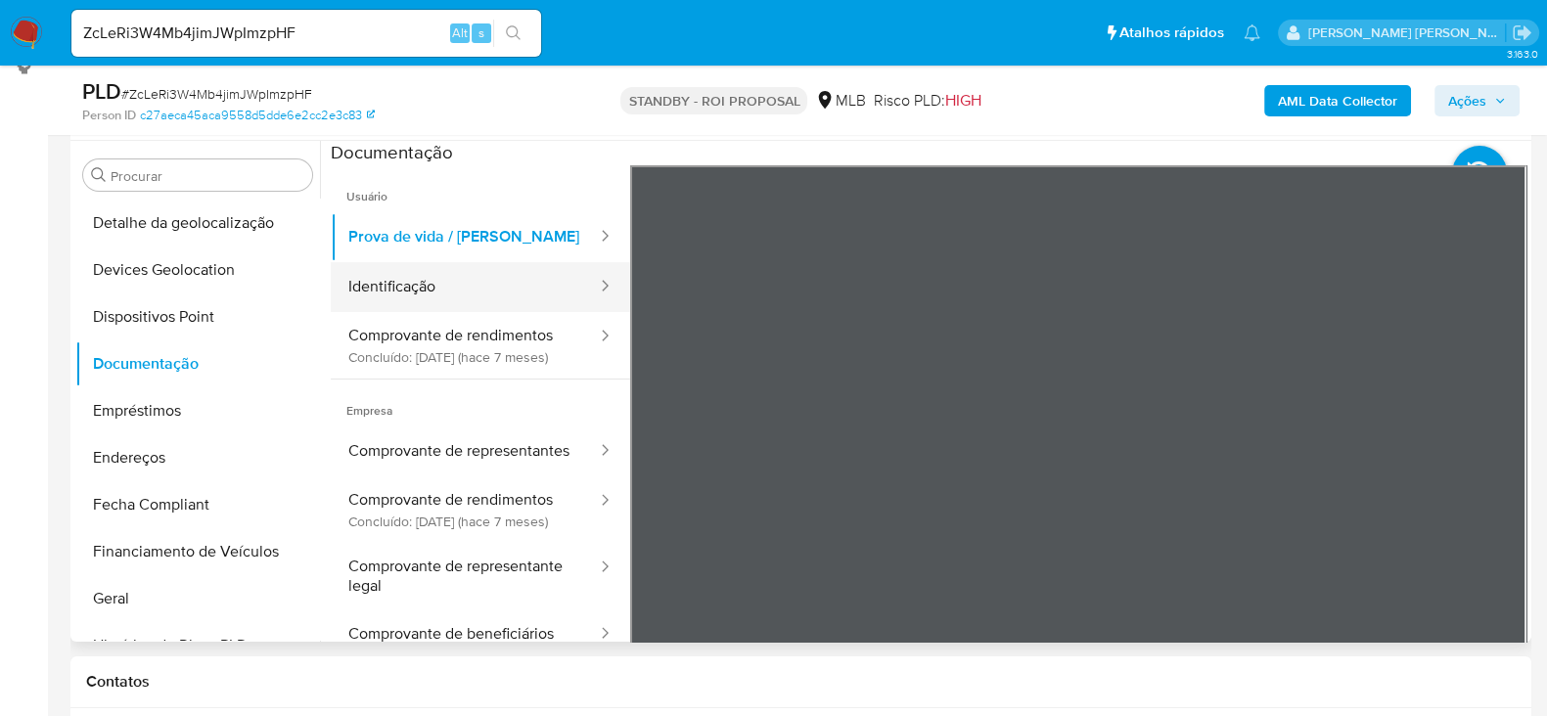
click at [484, 288] on button "Identificação" at bounding box center [465, 287] width 268 height 50
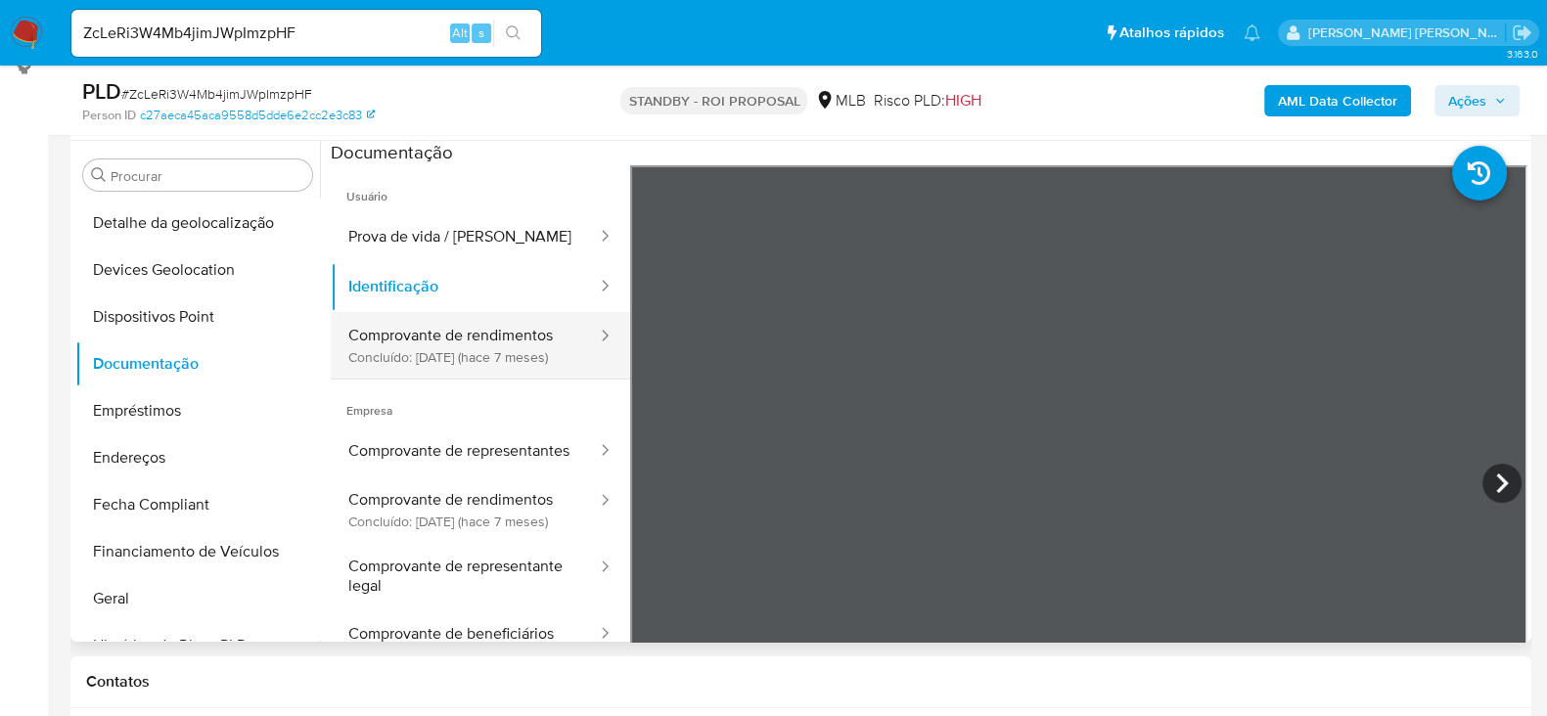
click at [449, 373] on button "Comprovante de rendimentos Concluído: 27/02/2025 (hace 7 meses)" at bounding box center [465, 345] width 268 height 67
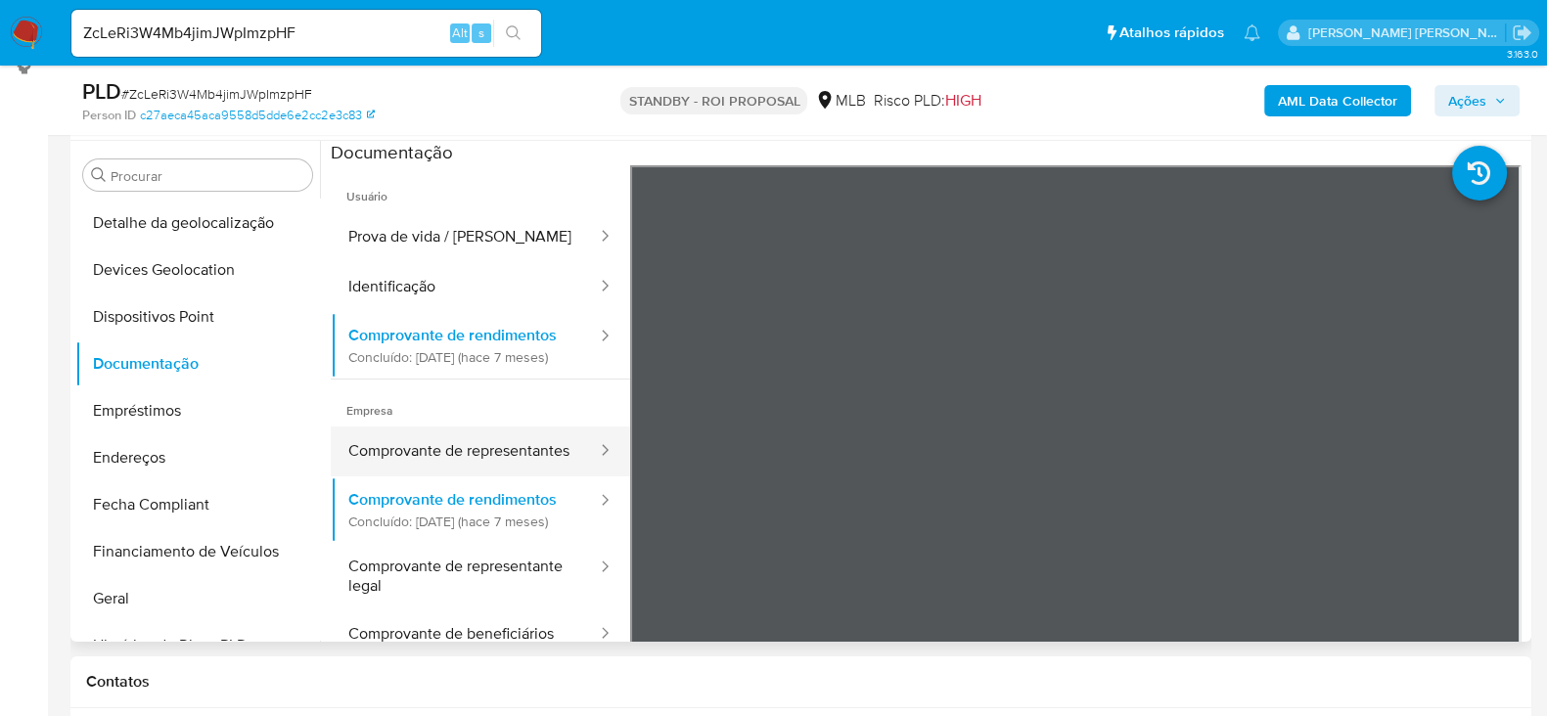
scroll to position [121, 0]
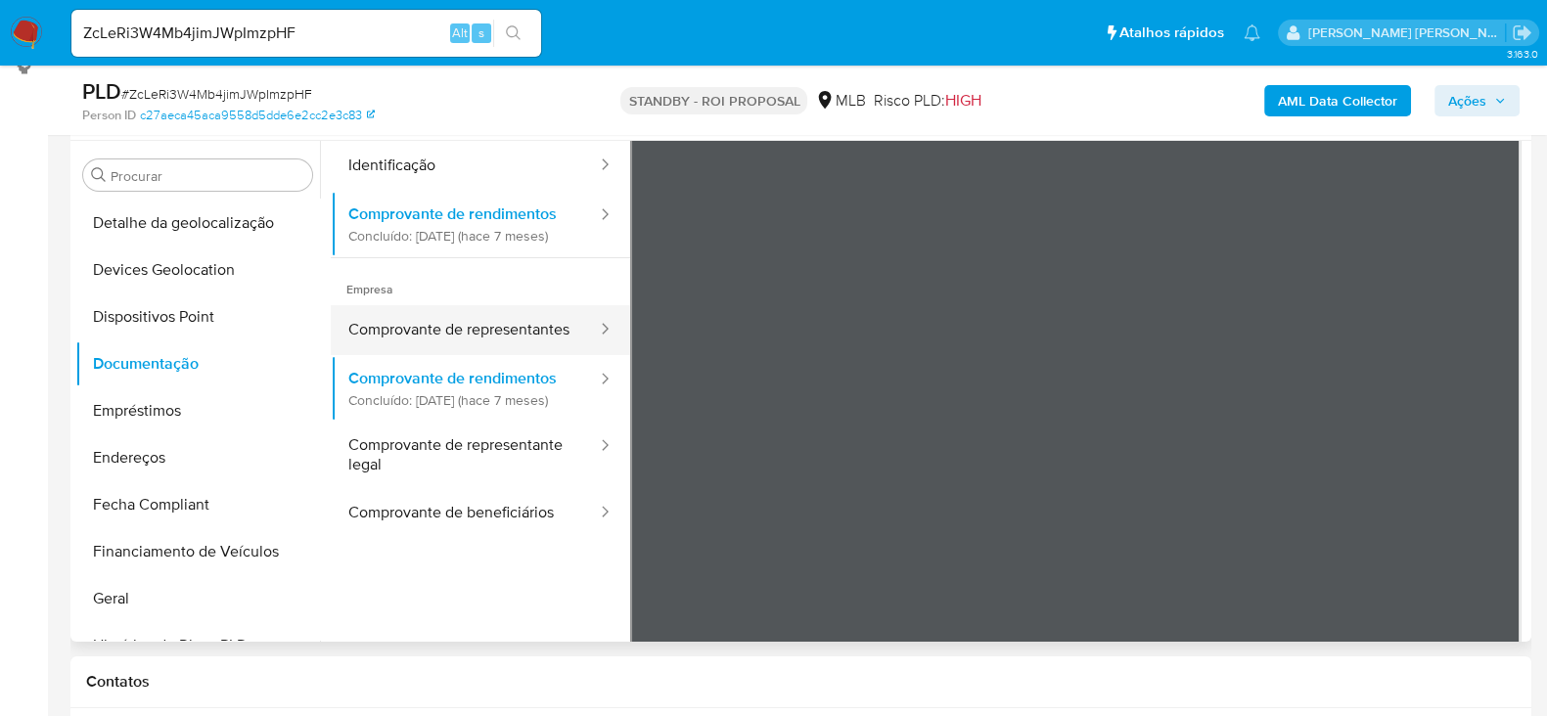
click at [470, 355] on button "Comprovante de representantes" at bounding box center [465, 330] width 268 height 50
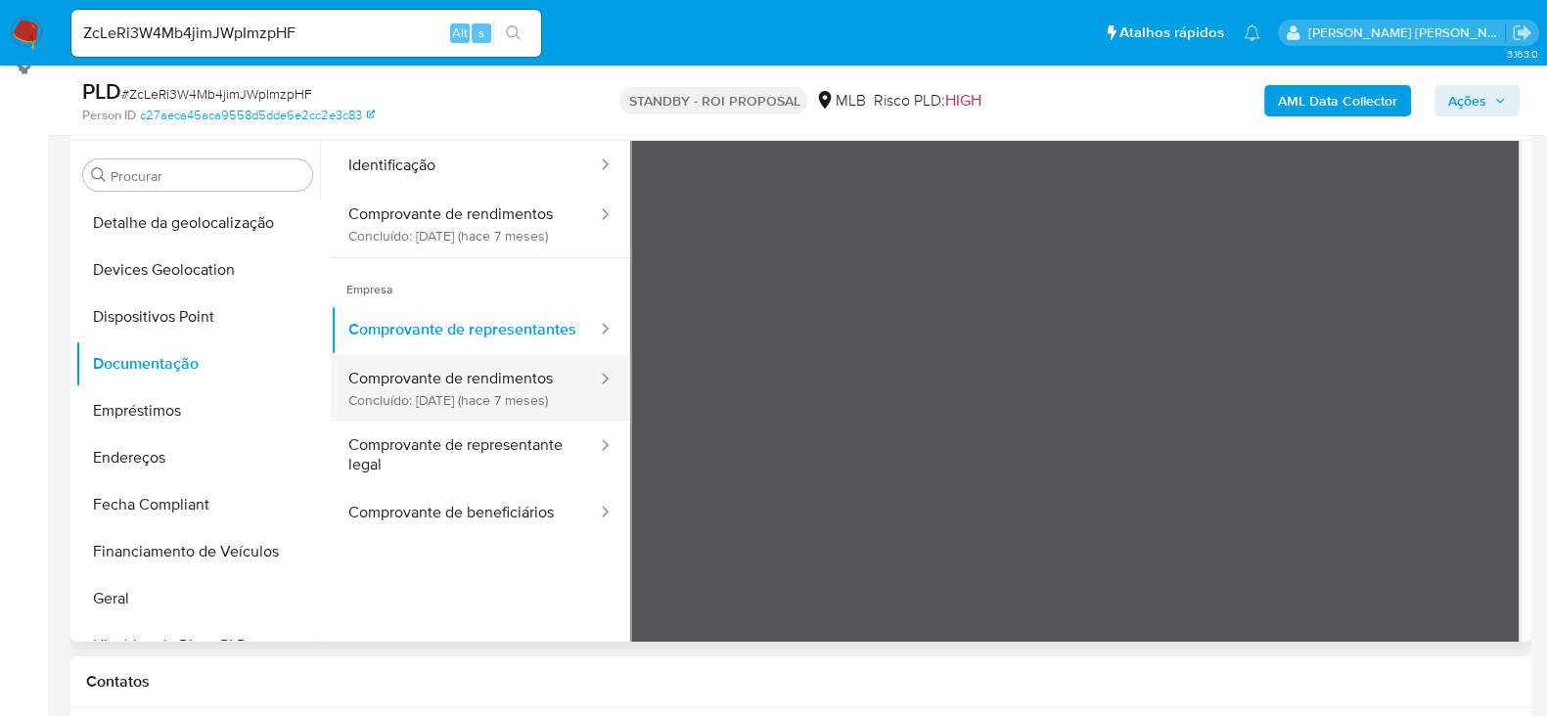
click at [477, 422] on button "Comprovante de rendimentos Concluído: 27/02/2025 (hace 7 meses)" at bounding box center [465, 388] width 268 height 67
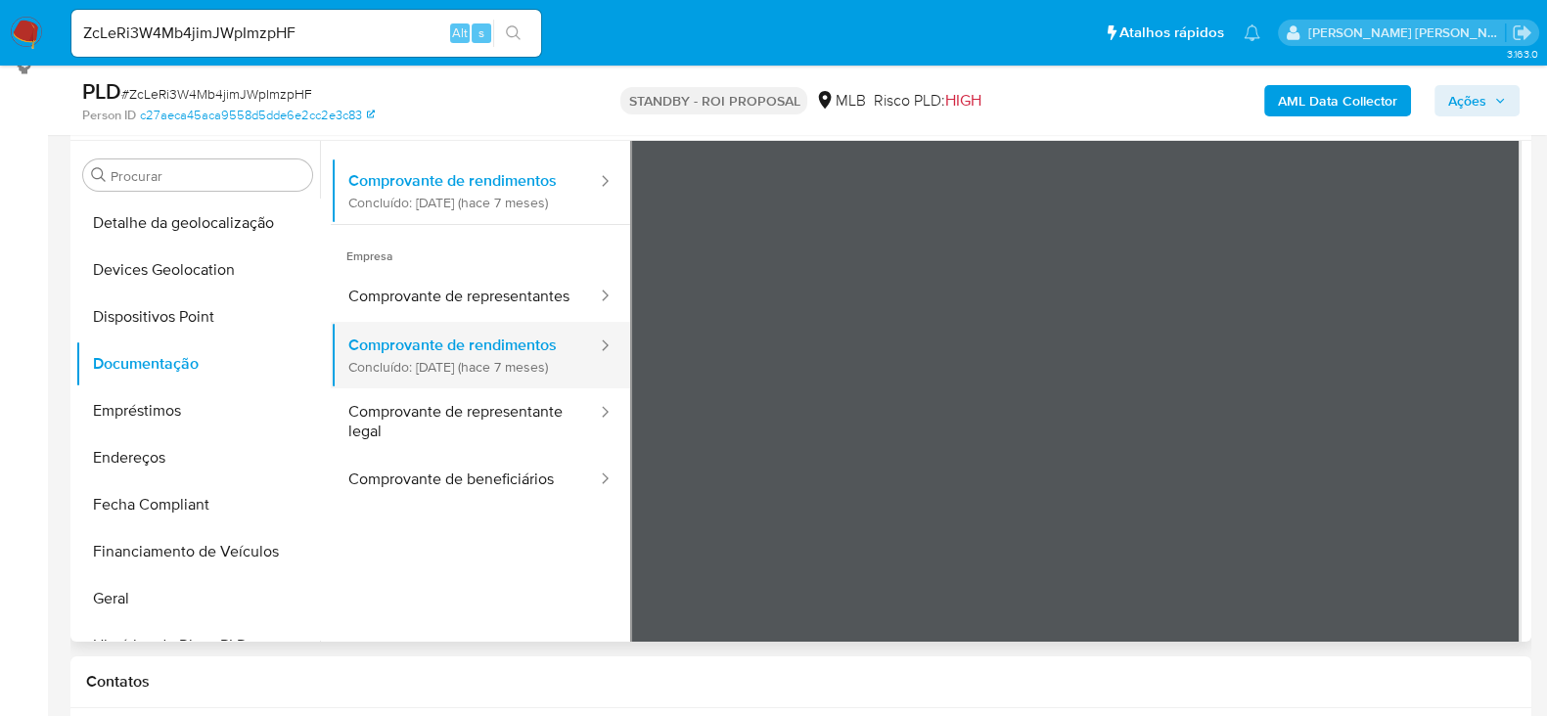
scroll to position [171, 0]
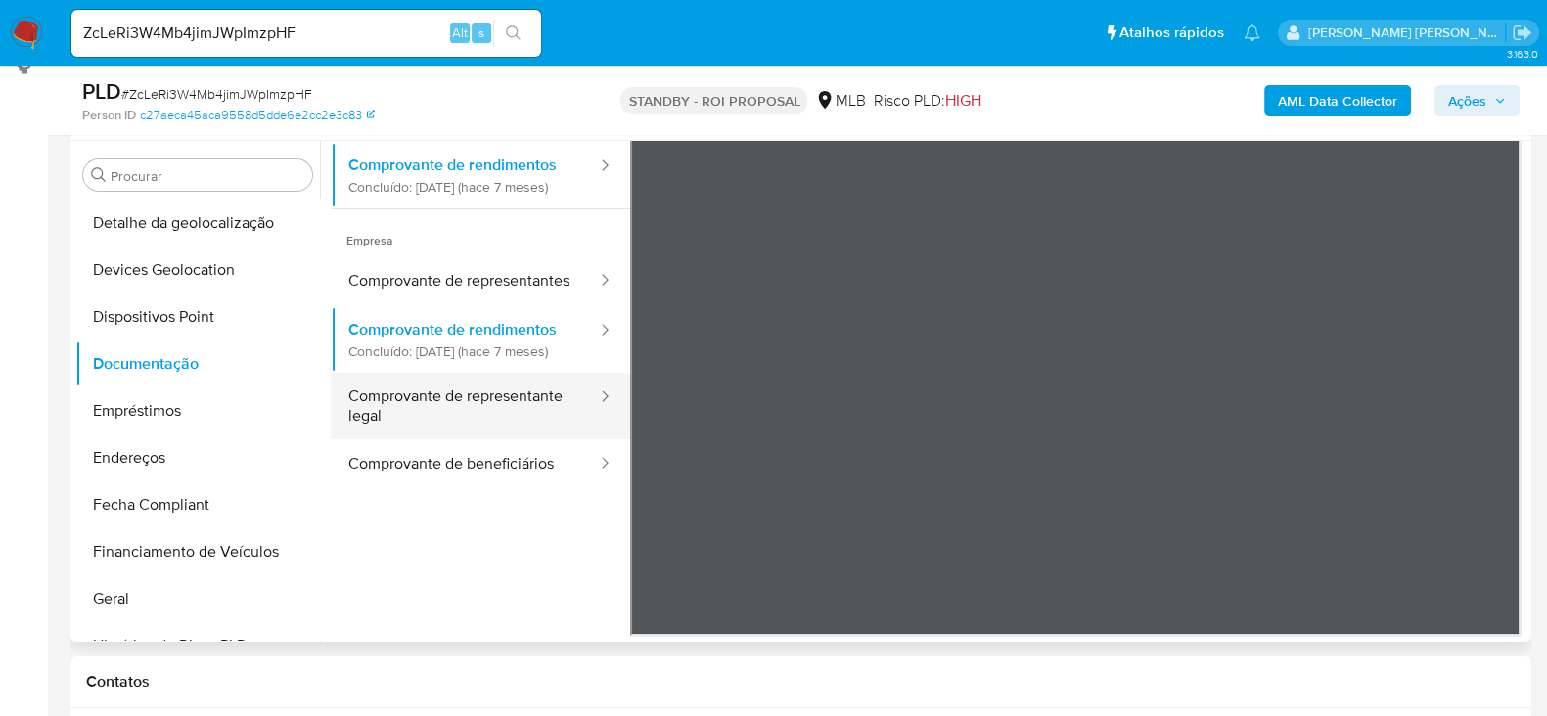
click at [469, 439] on button "Comprovante de representante legal" at bounding box center [465, 406] width 268 height 67
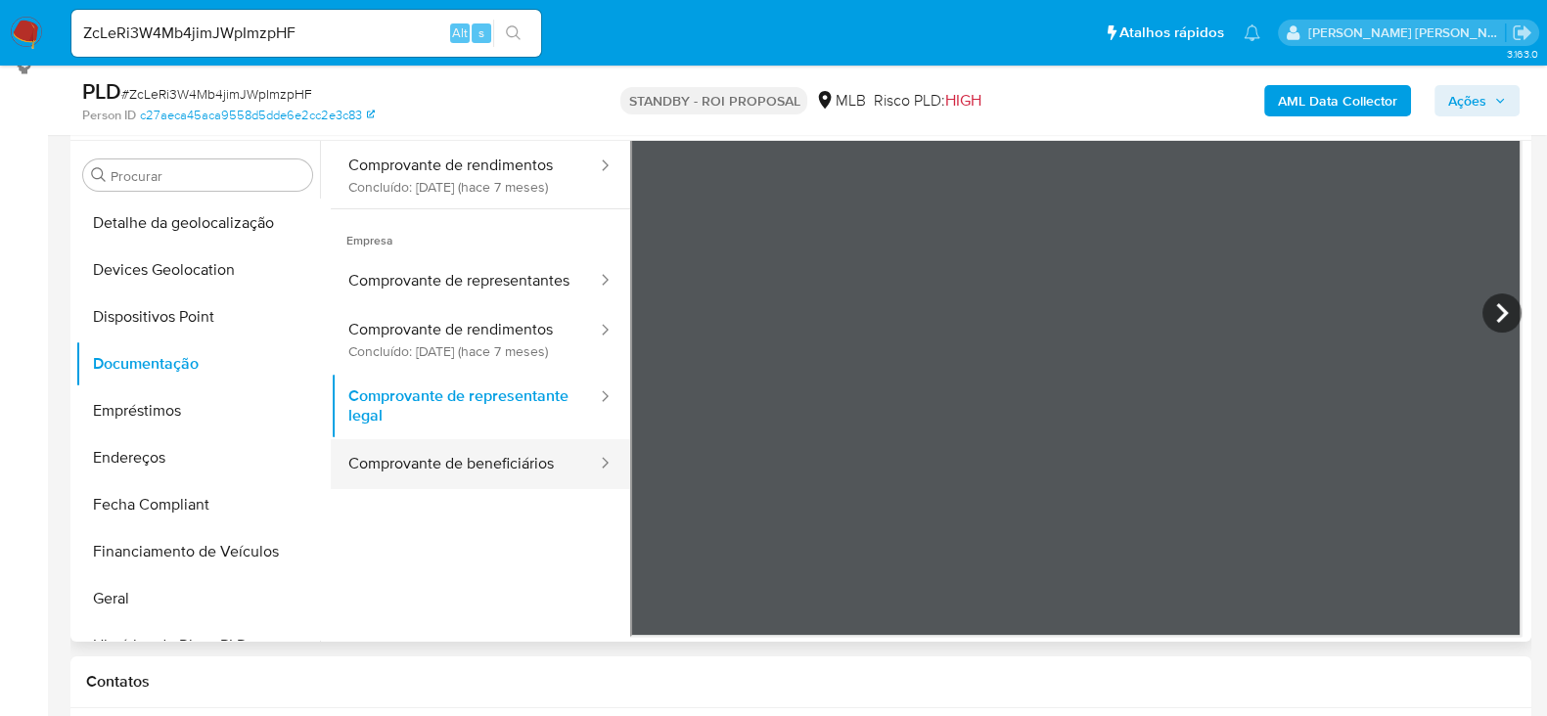
click at [465, 489] on button "Comprovante de beneficiários" at bounding box center [465, 464] width 268 height 50
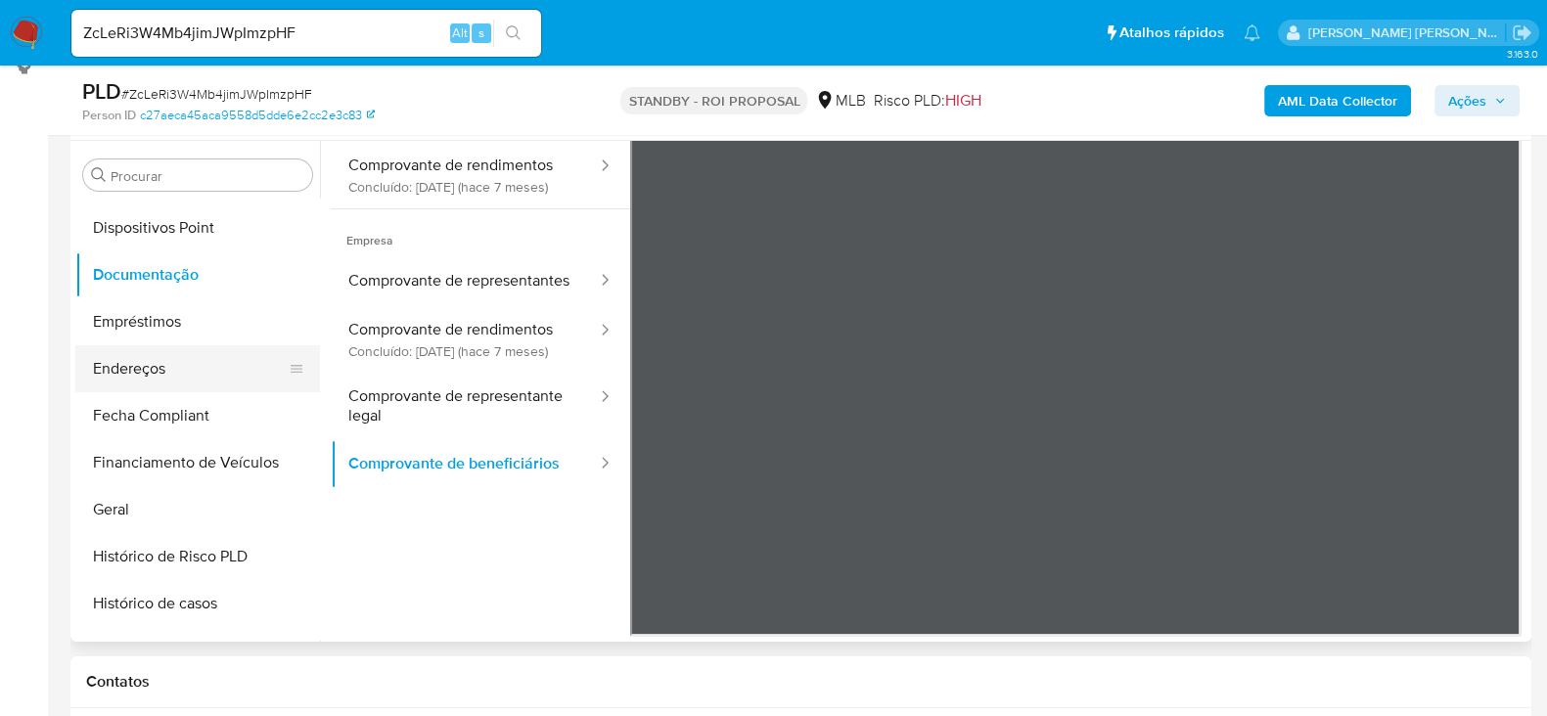
scroll to position [449, 0]
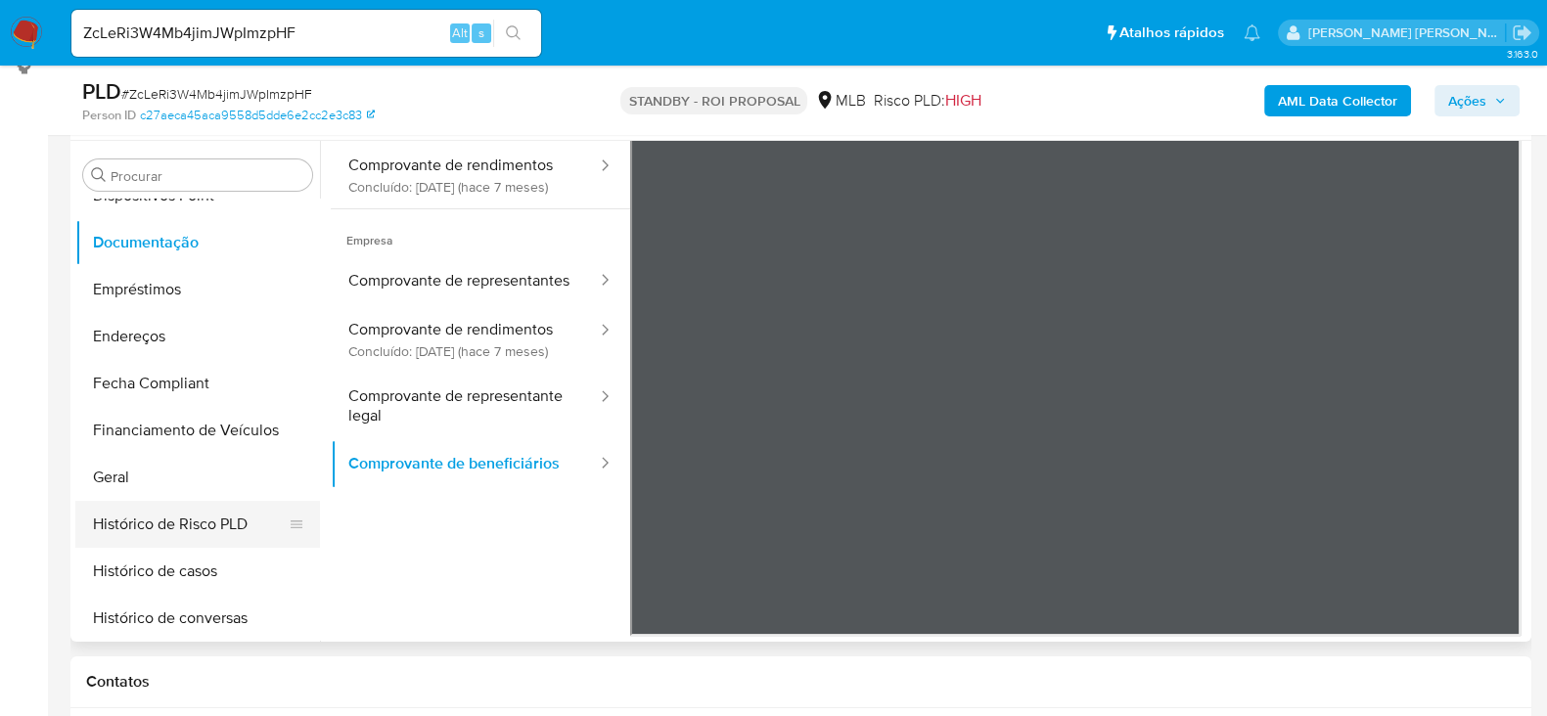
click at [180, 508] on button "Histórico de Risco PLD" at bounding box center [189, 524] width 229 height 47
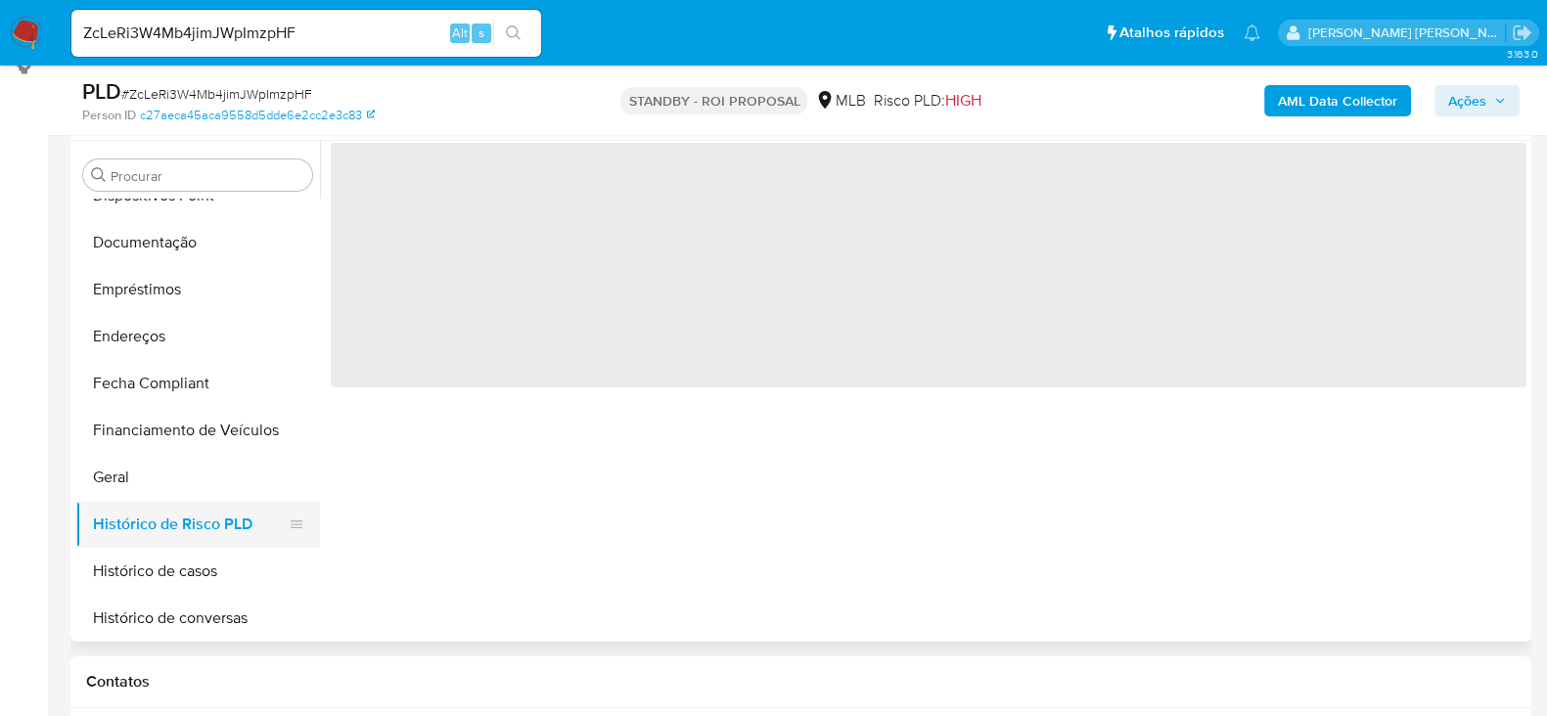
scroll to position [0, 0]
click at [195, 479] on button "Geral" at bounding box center [189, 477] width 229 height 47
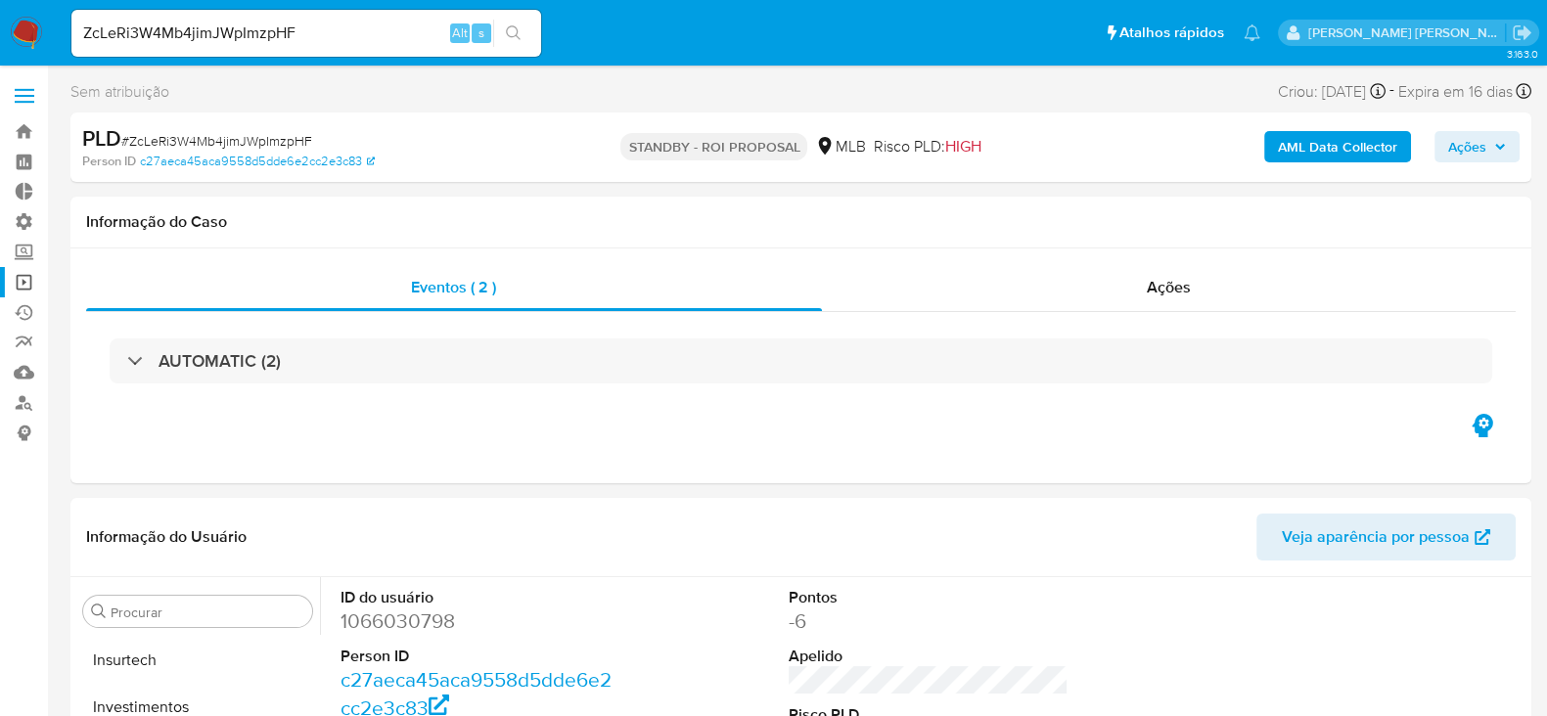
click at [29, 282] on link "Operações em massa" at bounding box center [116, 282] width 233 height 30
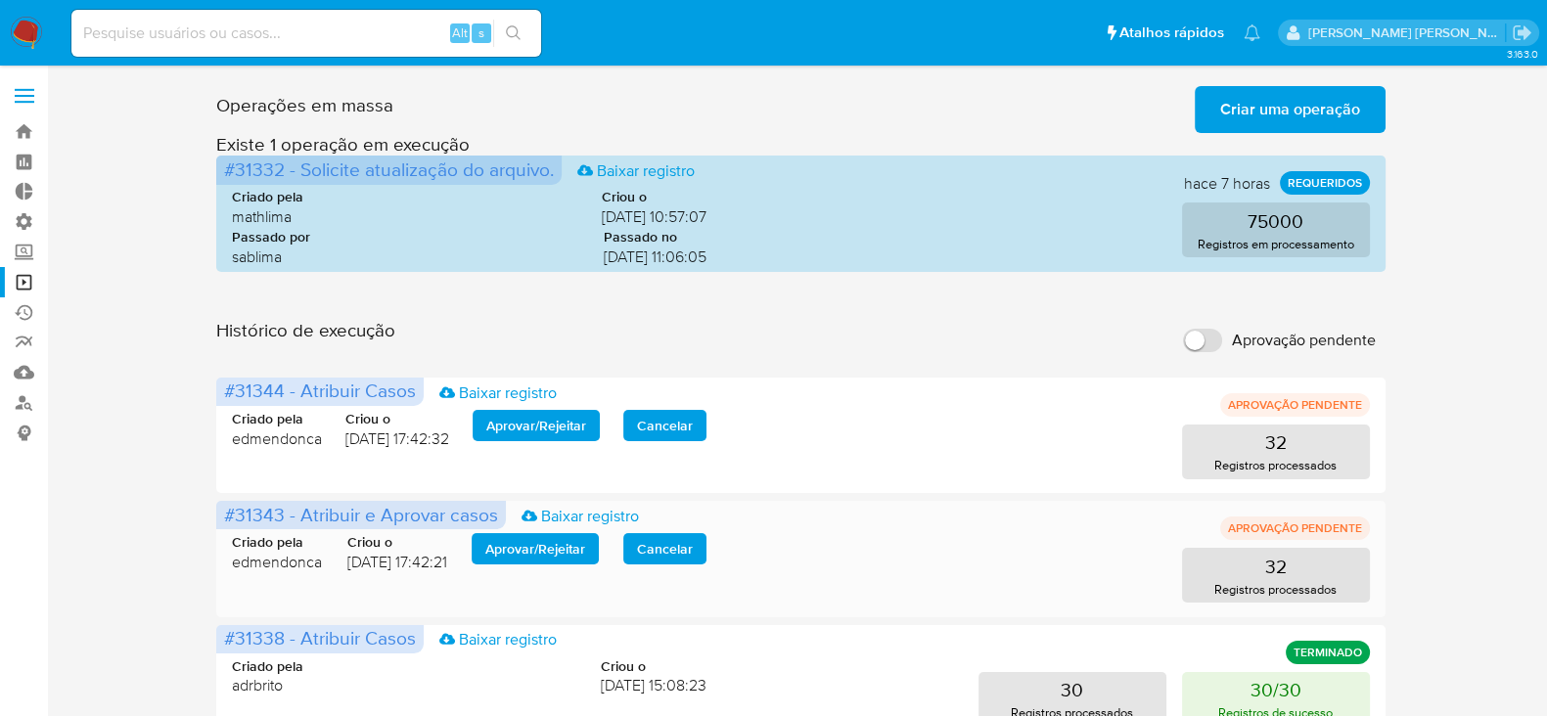
click at [573, 546] on span "Aprovar / Rejeitar" at bounding box center [535, 548] width 100 height 27
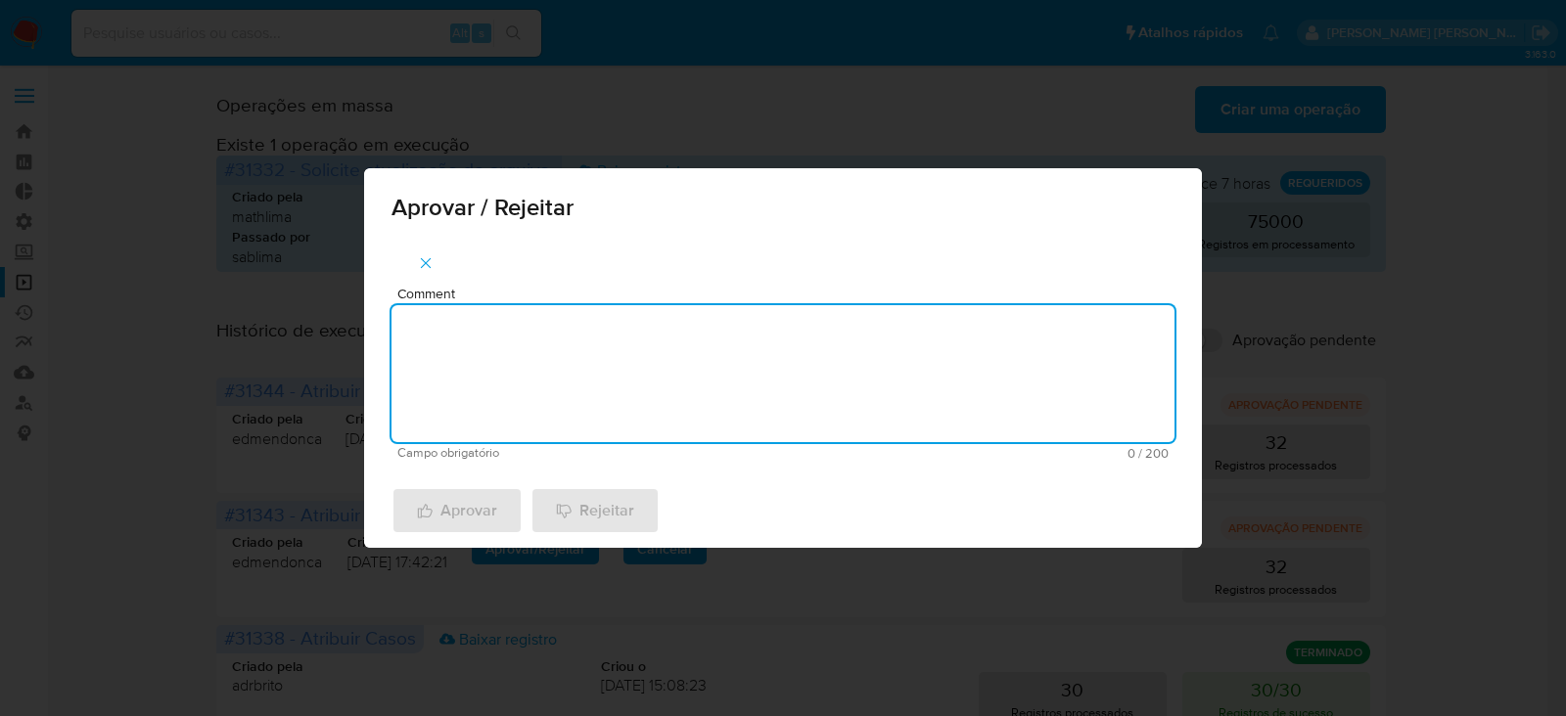
click at [592, 367] on textarea "Comment" at bounding box center [783, 373] width 783 height 137
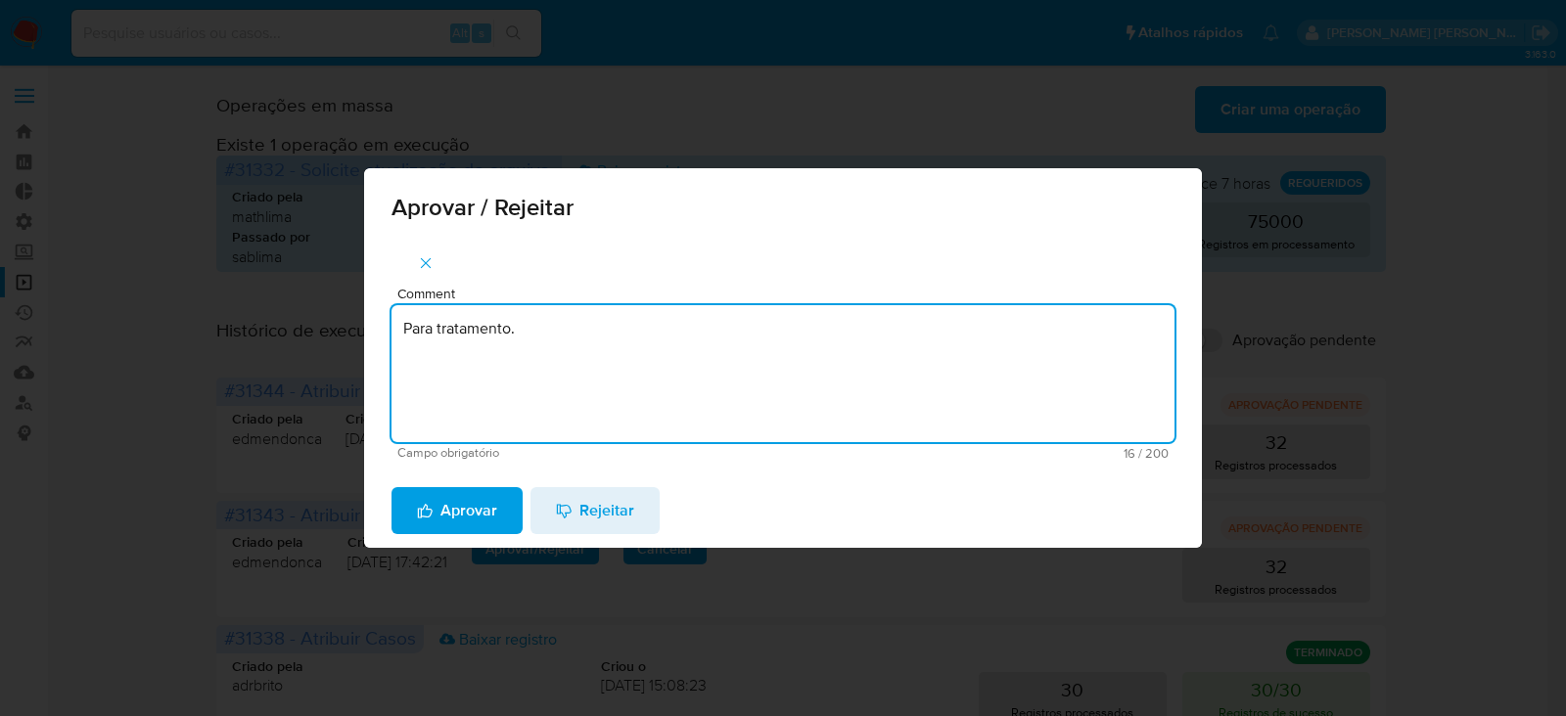
drag, startPoint x: 530, startPoint y: 321, endPoint x: 524, endPoint y: 336, distance: 16.2
click at [529, 330] on textarea "Para tratamento." at bounding box center [783, 373] width 783 height 137
drag, startPoint x: 551, startPoint y: 331, endPoint x: 346, endPoint y: 303, distance: 207.4
click at [346, 303] on div "Aprovar / Rejeitar Comment Para tratamento. Campo obrigatório 16 / 200 184 cara…" at bounding box center [783, 358] width 1566 height 716
click at [447, 375] on textarea "Para tratamento." at bounding box center [783, 373] width 783 height 137
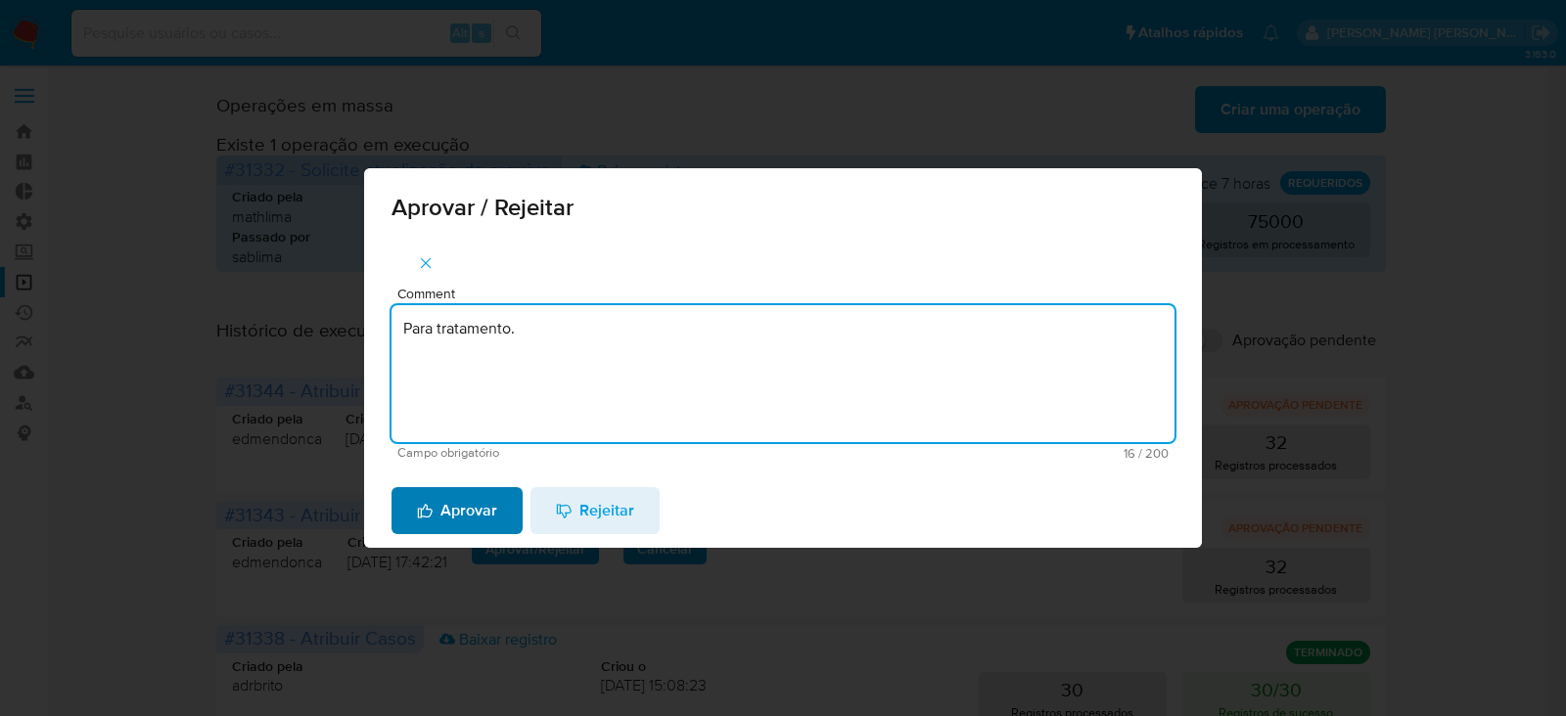
type textarea "Para tratamento."
click at [467, 513] on span "Aprovar" at bounding box center [457, 510] width 80 height 43
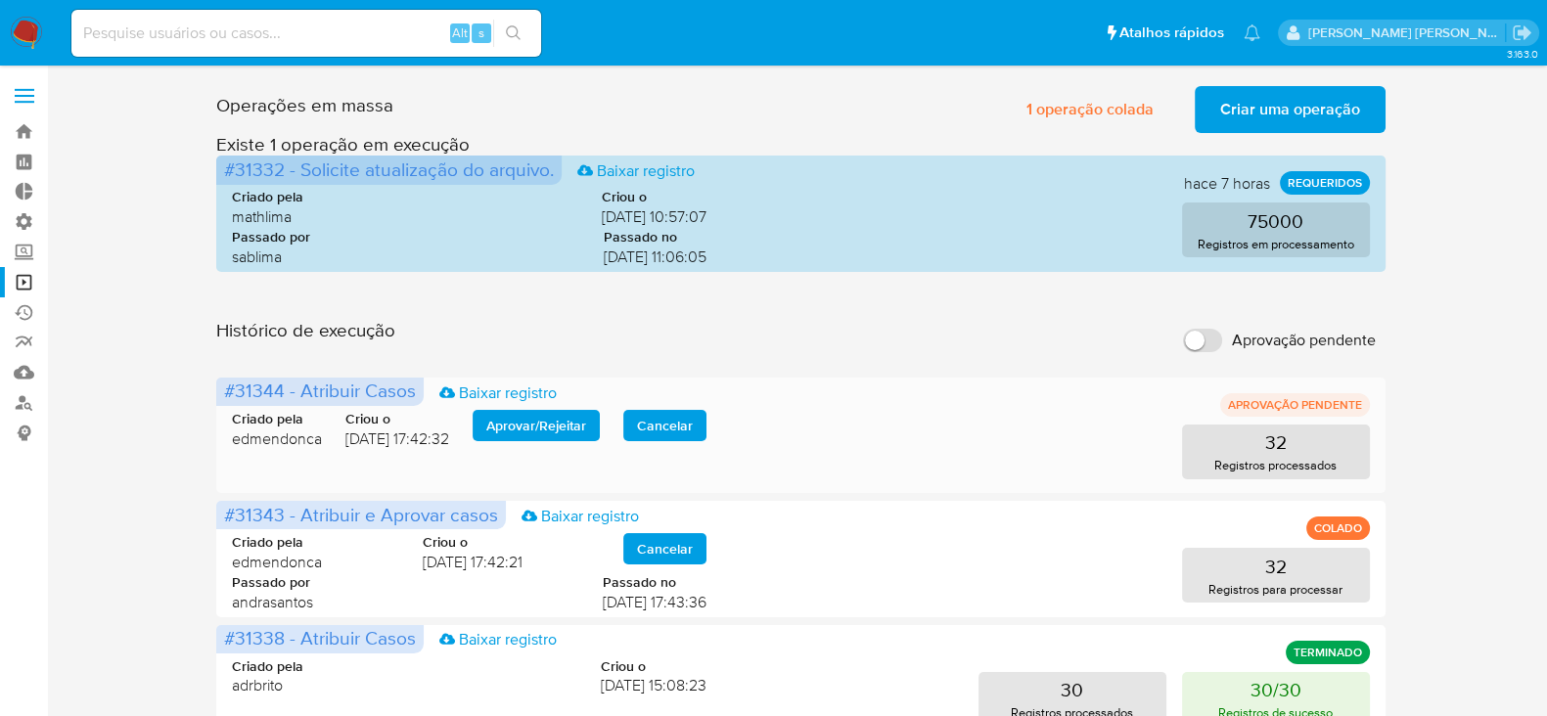
click at [571, 415] on span "Aprovar / Rejeitar" at bounding box center [536, 425] width 100 height 27
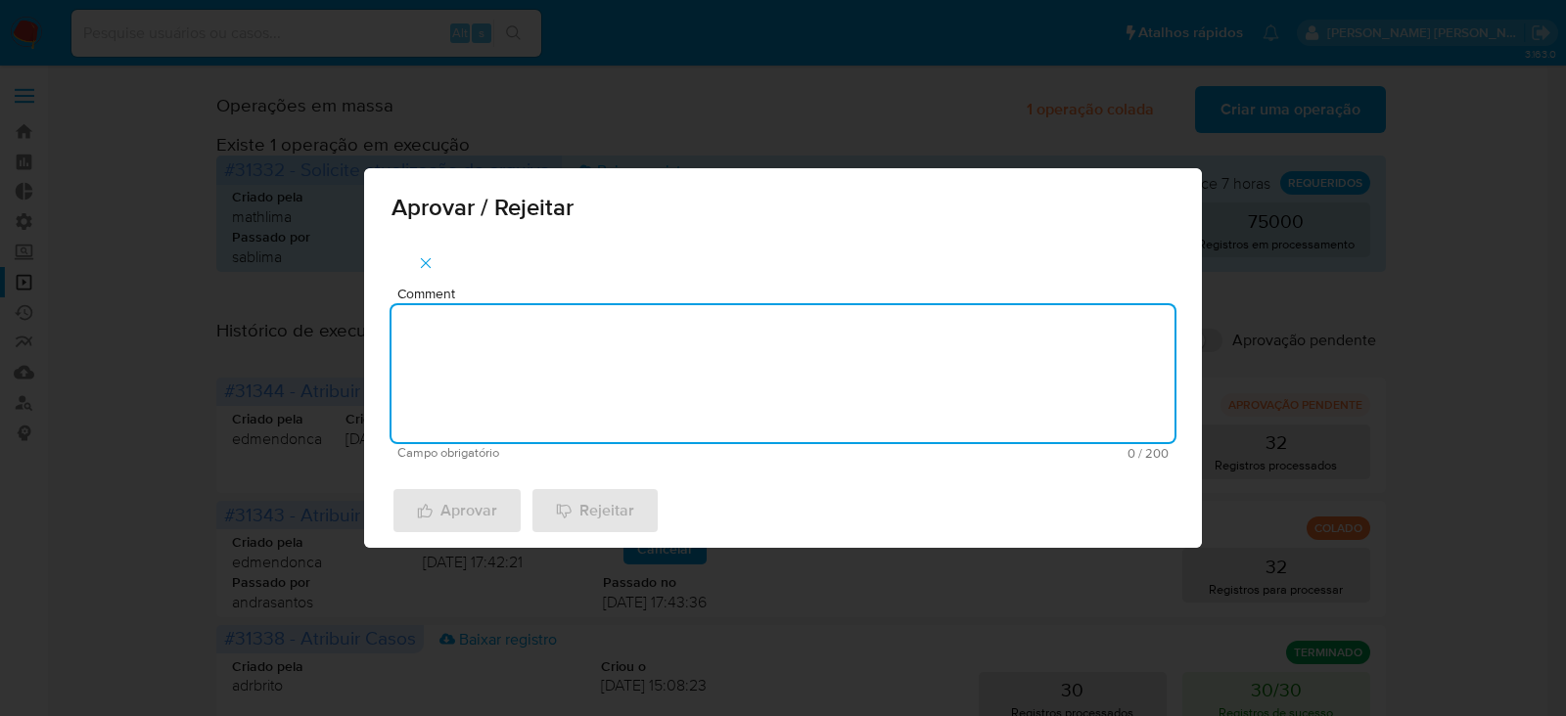
click at [566, 420] on textarea "Comment" at bounding box center [783, 373] width 783 height 137
paste textarea "Para tratamento."
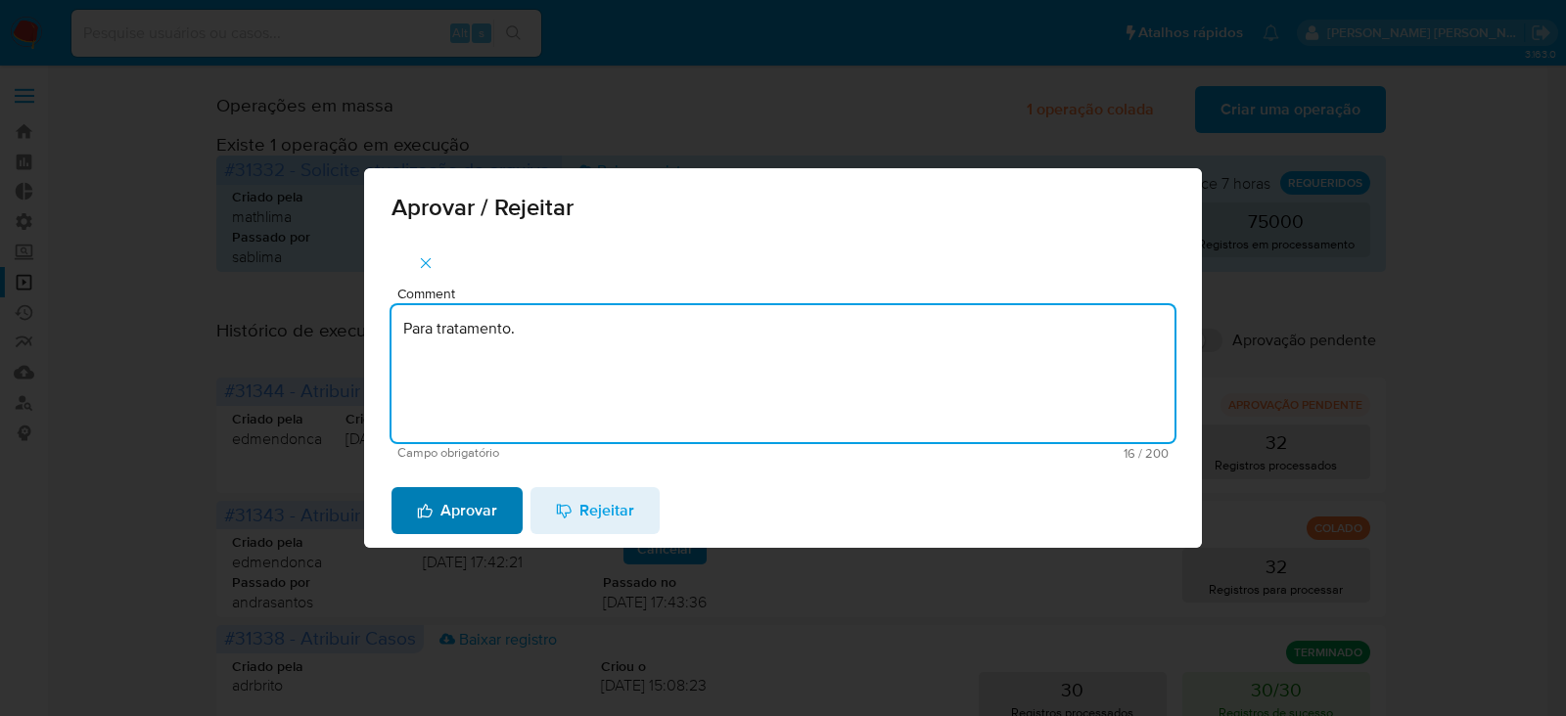
type textarea "Para tratamento."
click at [501, 498] on button "Aprovar" at bounding box center [457, 510] width 131 height 47
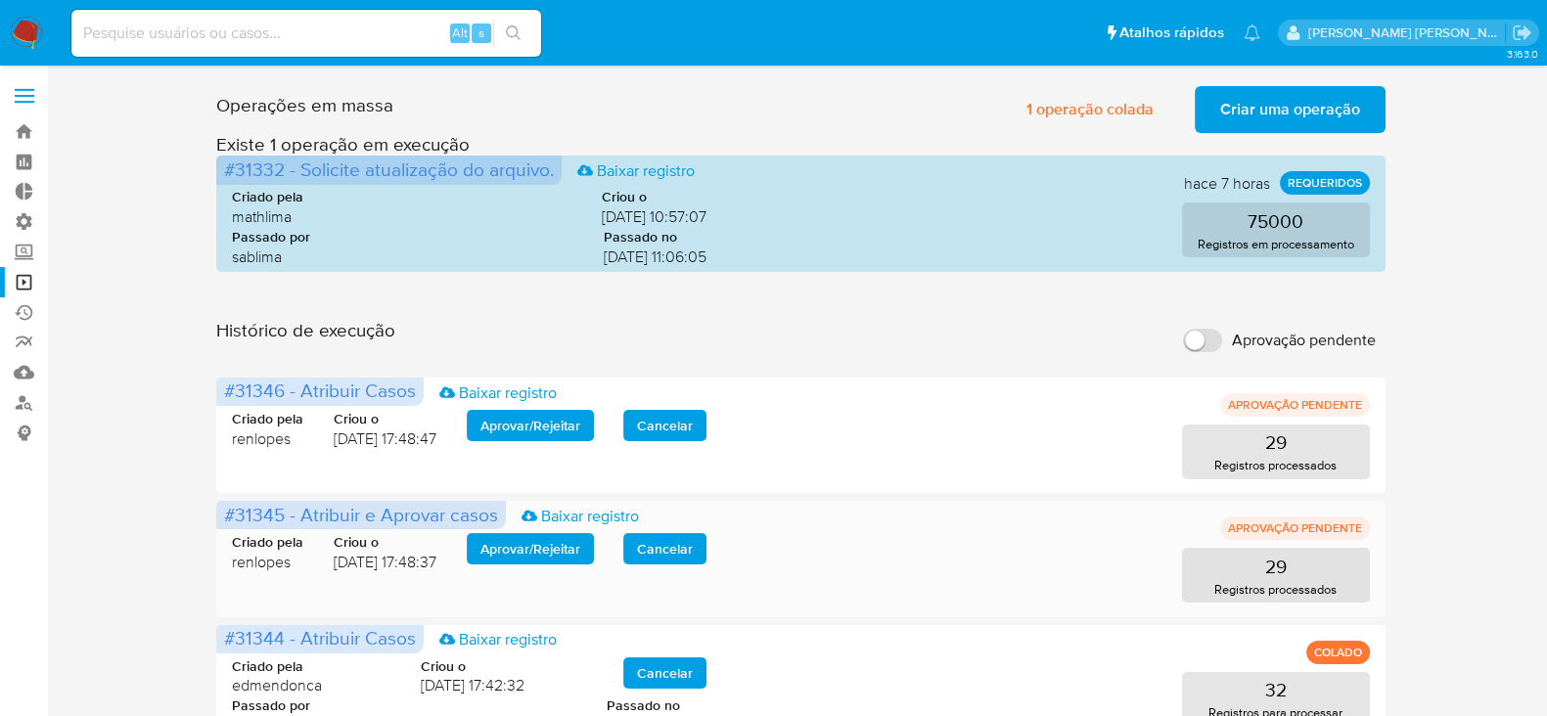
click at [526, 550] on span "Aprovar / Rejeitar" at bounding box center [531, 548] width 100 height 27
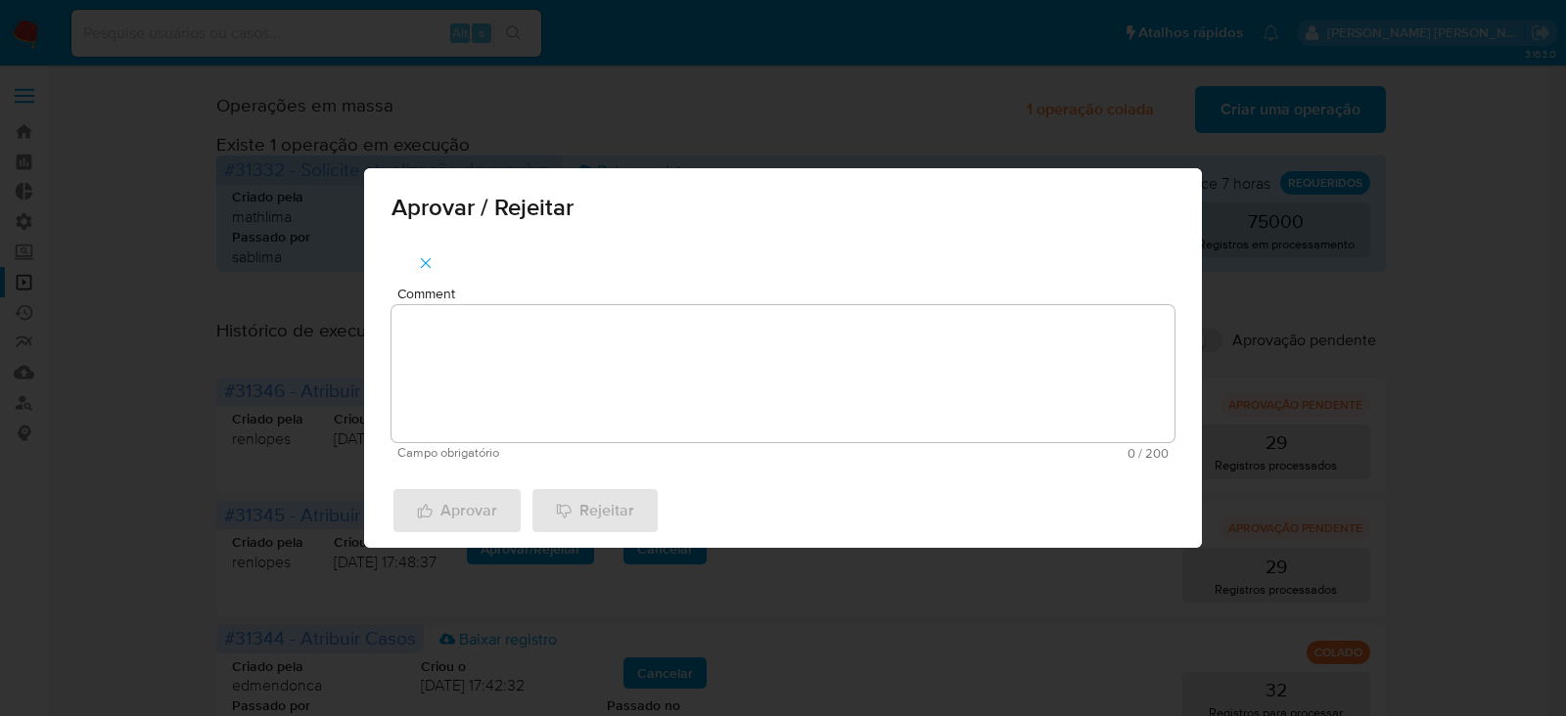
click at [550, 407] on textarea "Comment" at bounding box center [783, 373] width 783 height 137
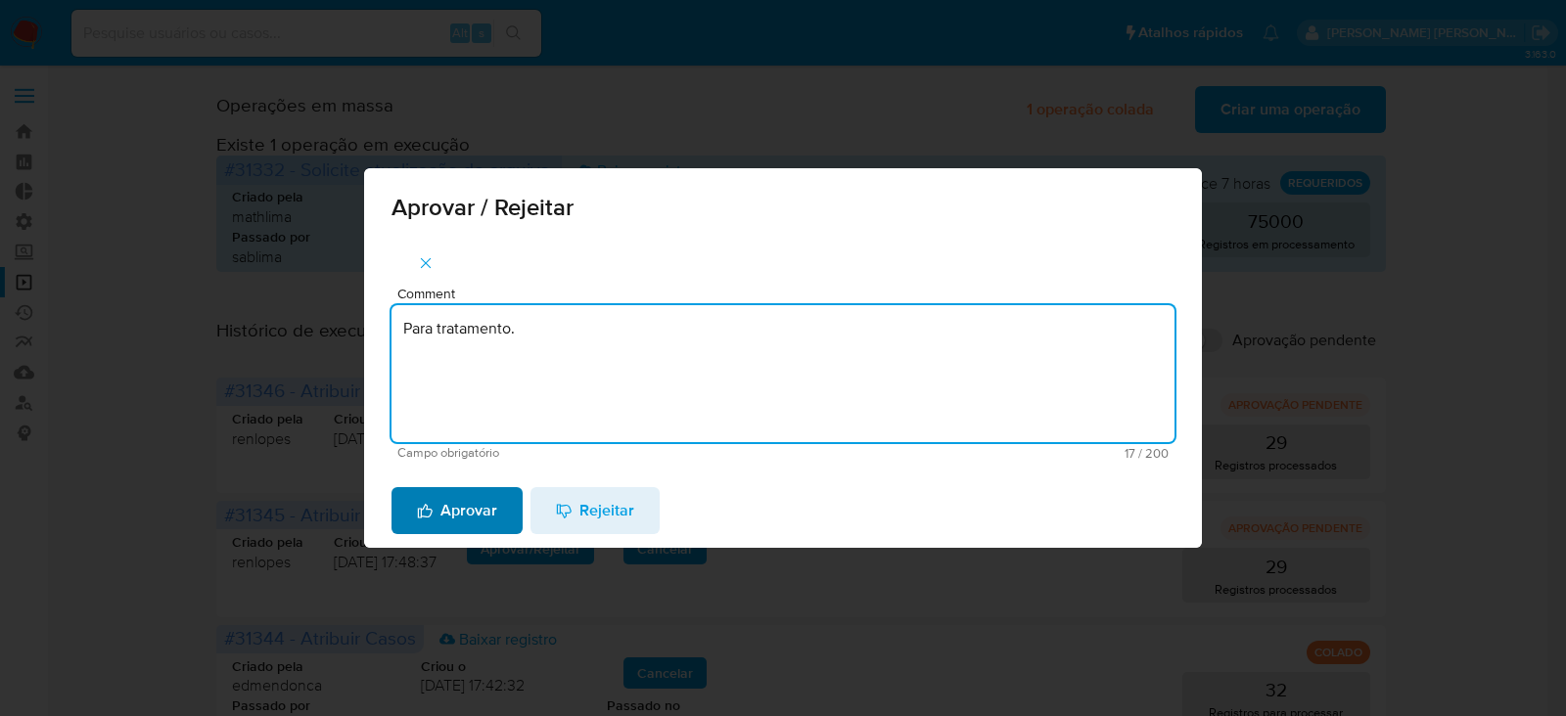
type textarea "Para tratamento."
click at [454, 507] on span "Aprovar" at bounding box center [457, 510] width 80 height 43
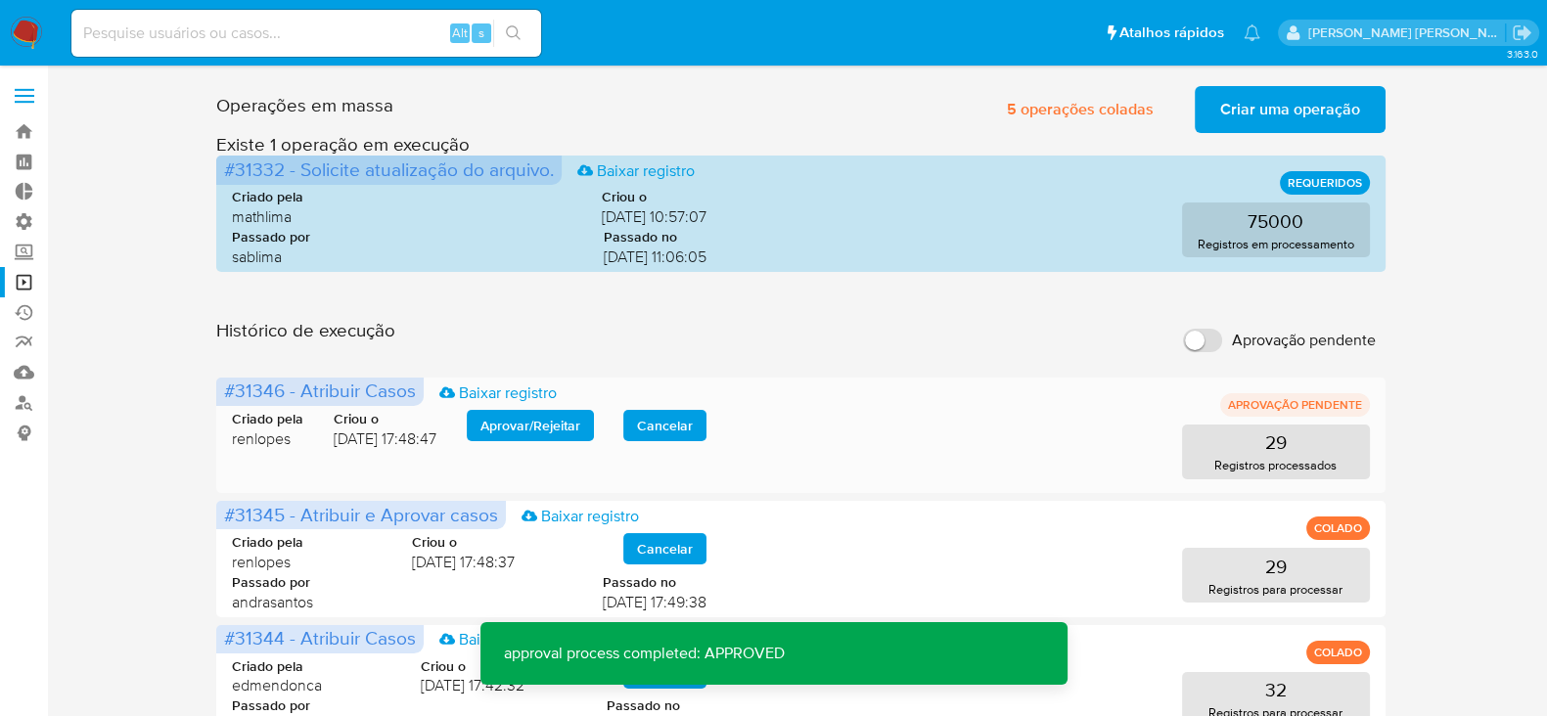
click at [504, 412] on span "Aprovar / Rejeitar" at bounding box center [531, 425] width 100 height 27
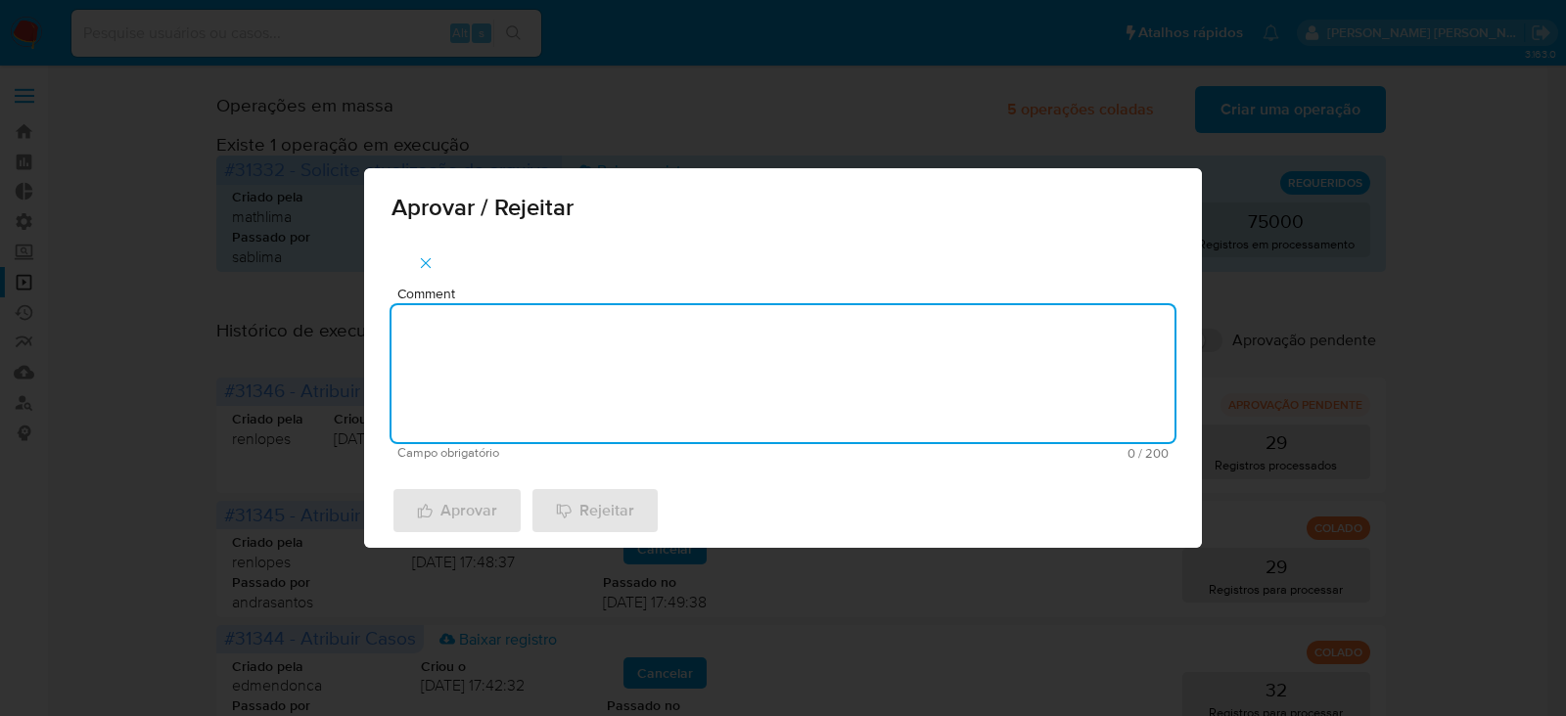
click at [556, 332] on textarea "Comment" at bounding box center [783, 373] width 783 height 137
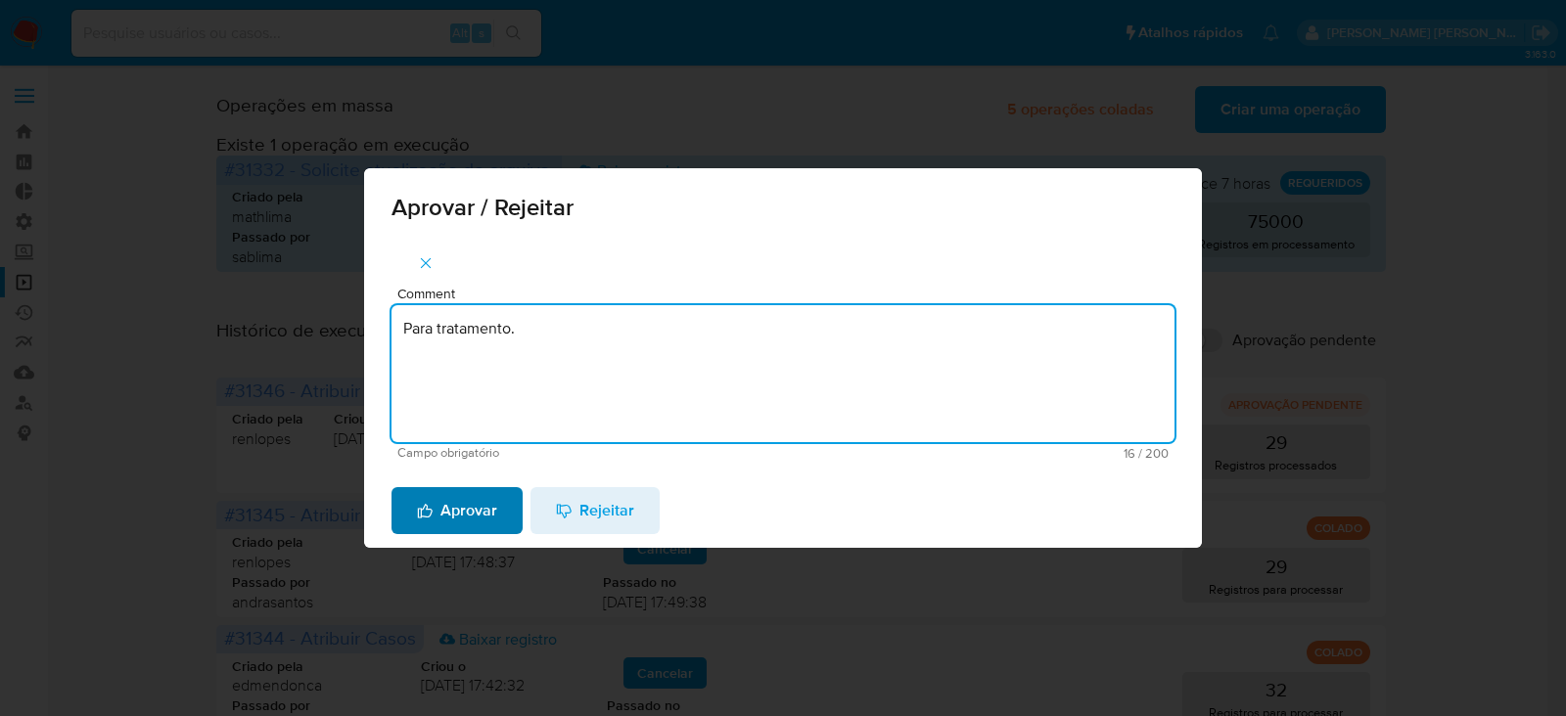
type textarea "Para tratamento."
click at [447, 508] on span "Aprovar" at bounding box center [457, 510] width 80 height 43
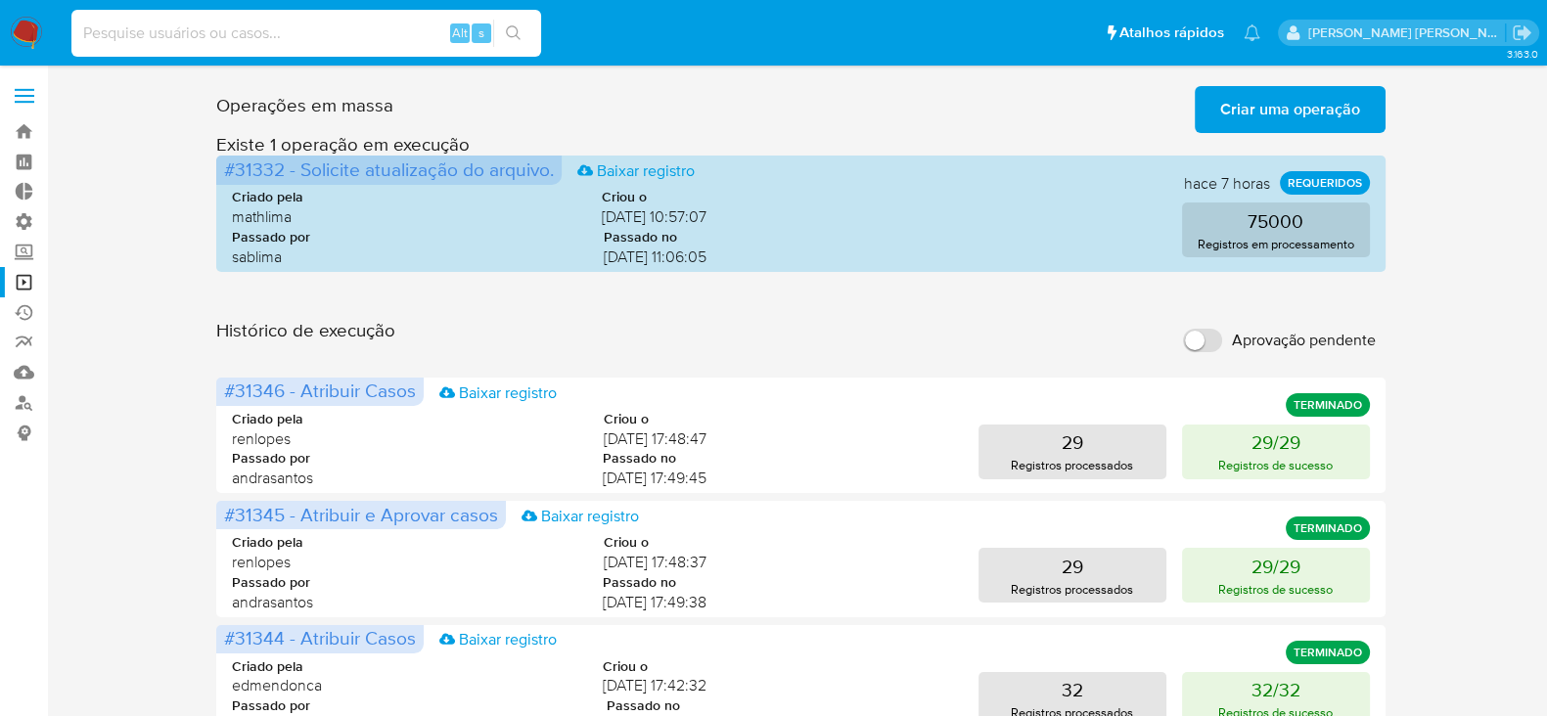
click at [225, 26] on input at bounding box center [306, 33] width 470 height 25
paste input "GI6aiq7AuG18fBBURSIIacDg"
type input "GI6aiq7AuG18fBBURSIIacDg"
click at [511, 36] on icon "search-icon" at bounding box center [514, 33] width 16 height 16
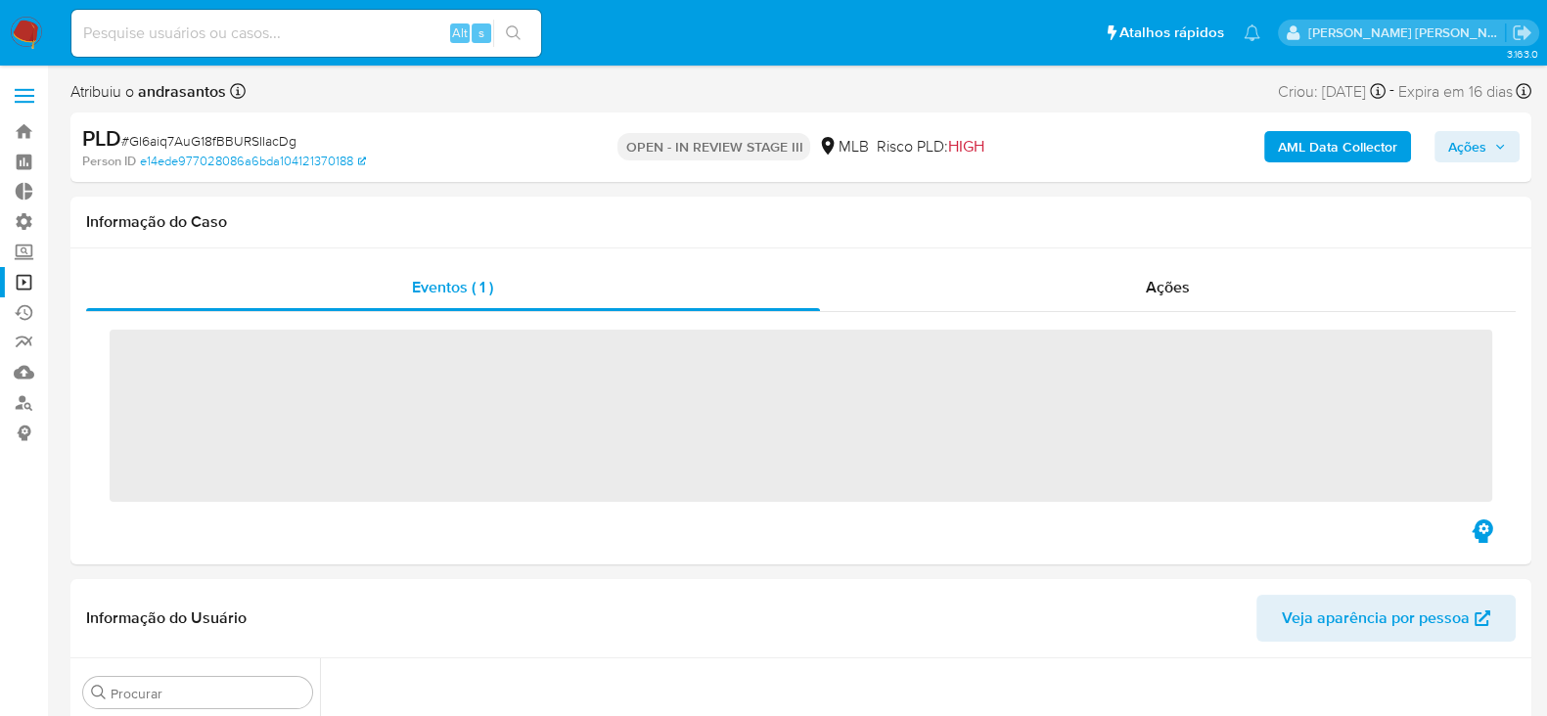
scroll to position [196, 0]
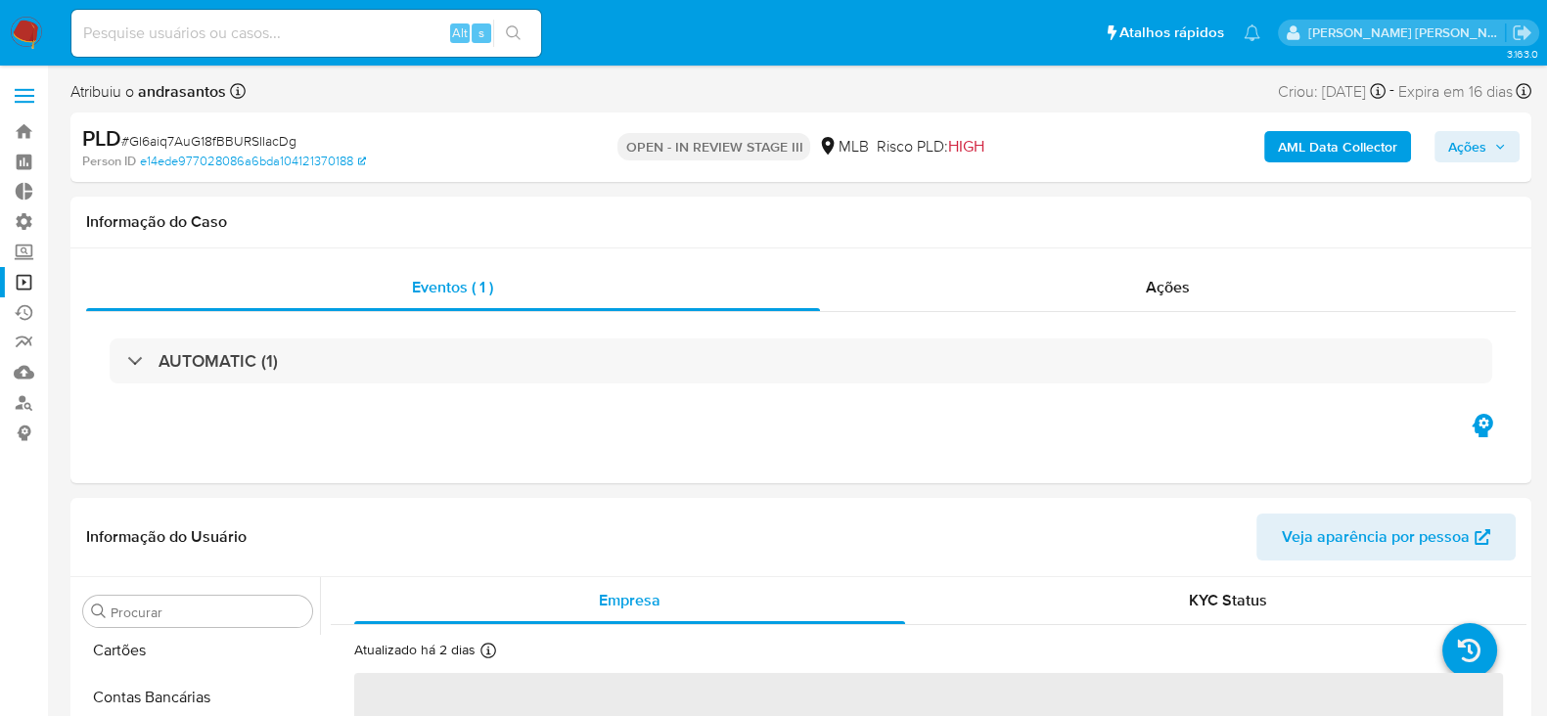
select select "10"
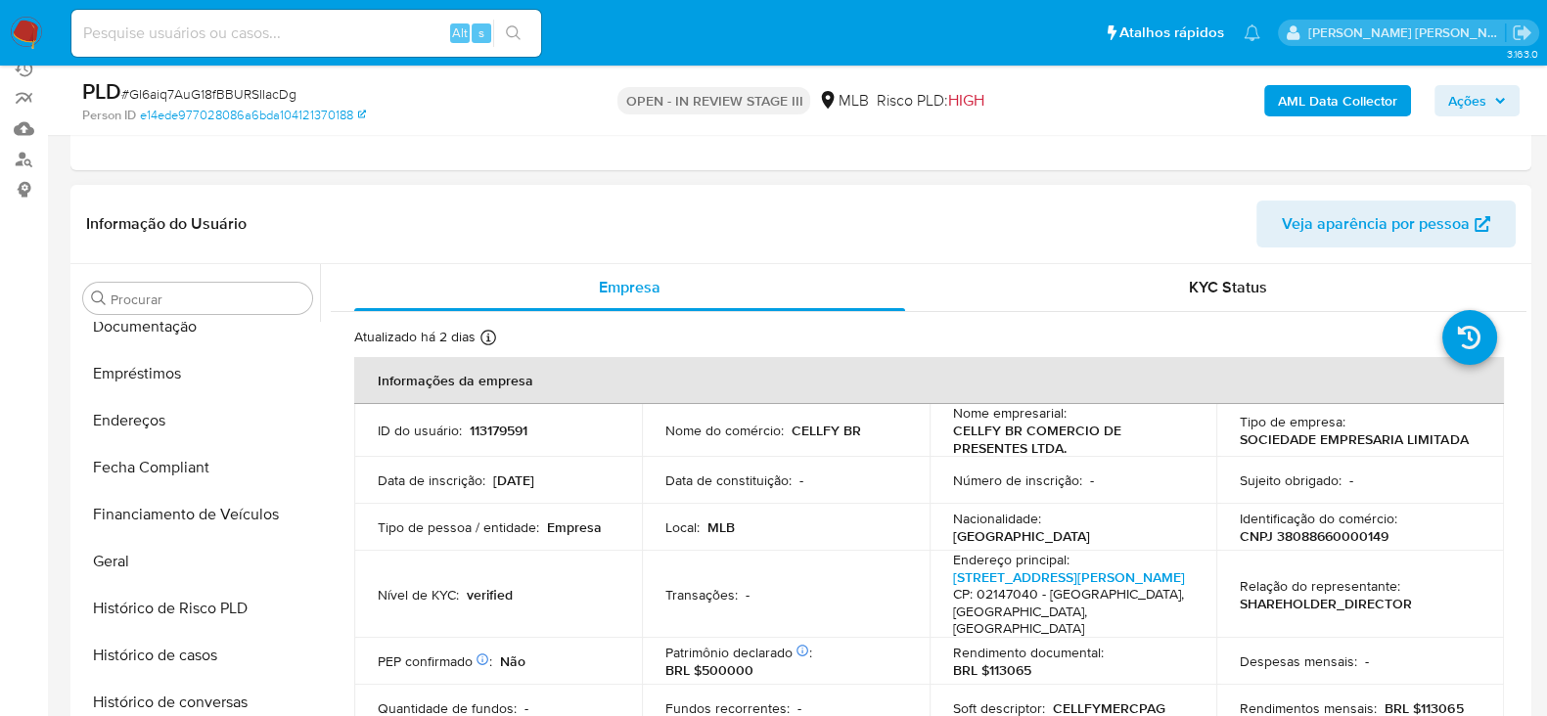
scroll to position [449, 0]
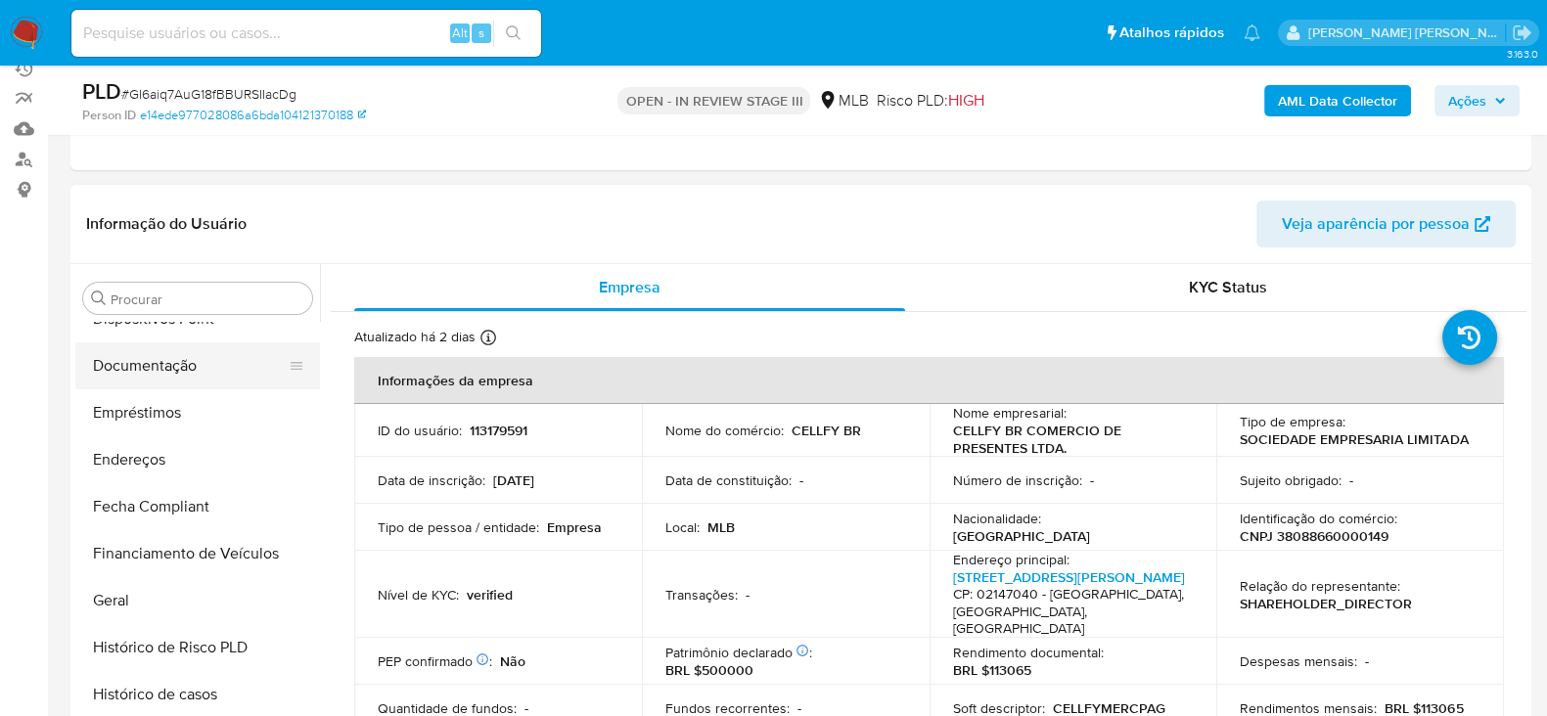
click at [175, 368] on button "Documentação" at bounding box center [189, 366] width 229 height 47
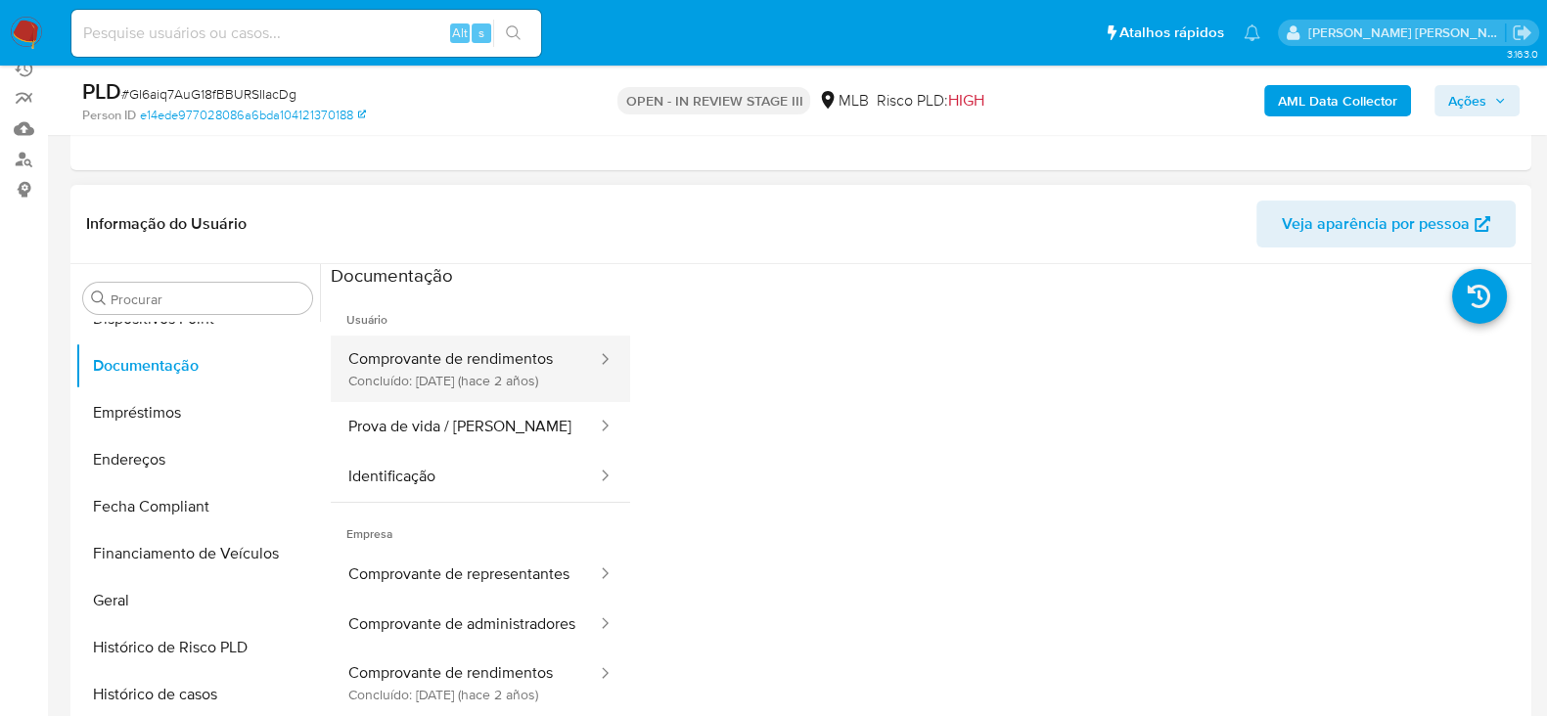
click at [357, 356] on button "Comprovante de rendimentos Concluído: 20/06/2023 (hace 2 años)" at bounding box center [465, 369] width 268 height 67
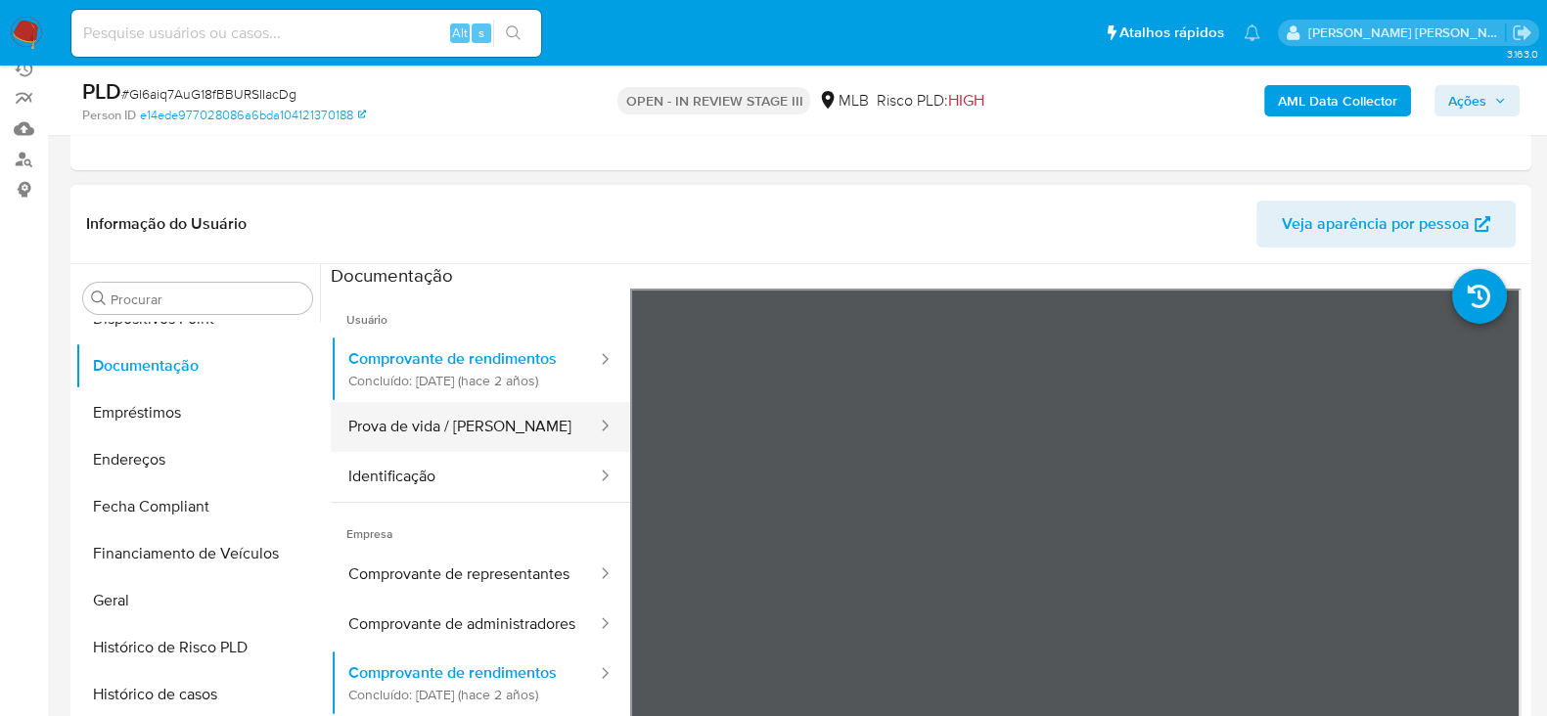
click at [471, 452] on button "Prova de vida / [PERSON_NAME]" at bounding box center [465, 427] width 268 height 50
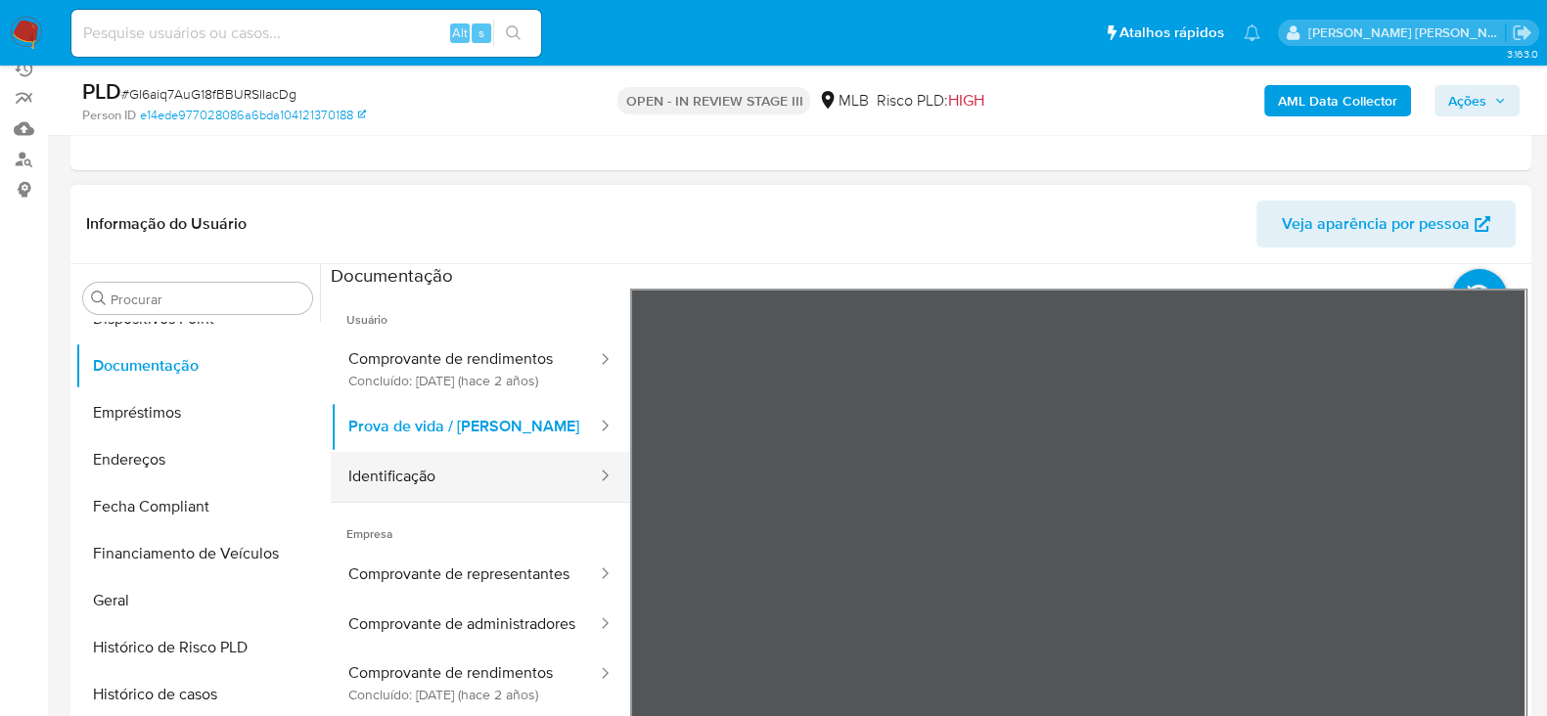
click at [443, 496] on button "Identificação" at bounding box center [465, 477] width 268 height 50
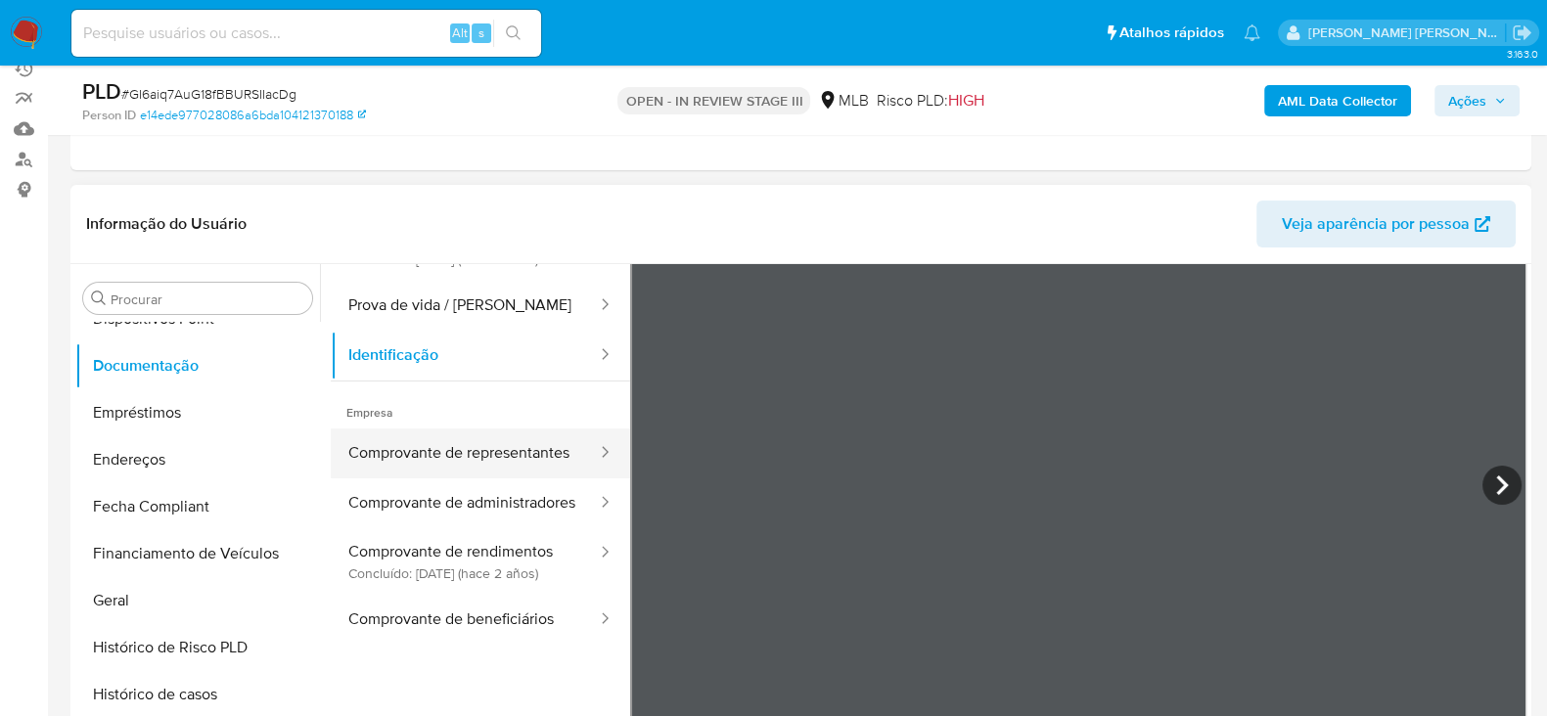
click at [467, 475] on button "Comprovante de representantes" at bounding box center [465, 454] width 268 height 50
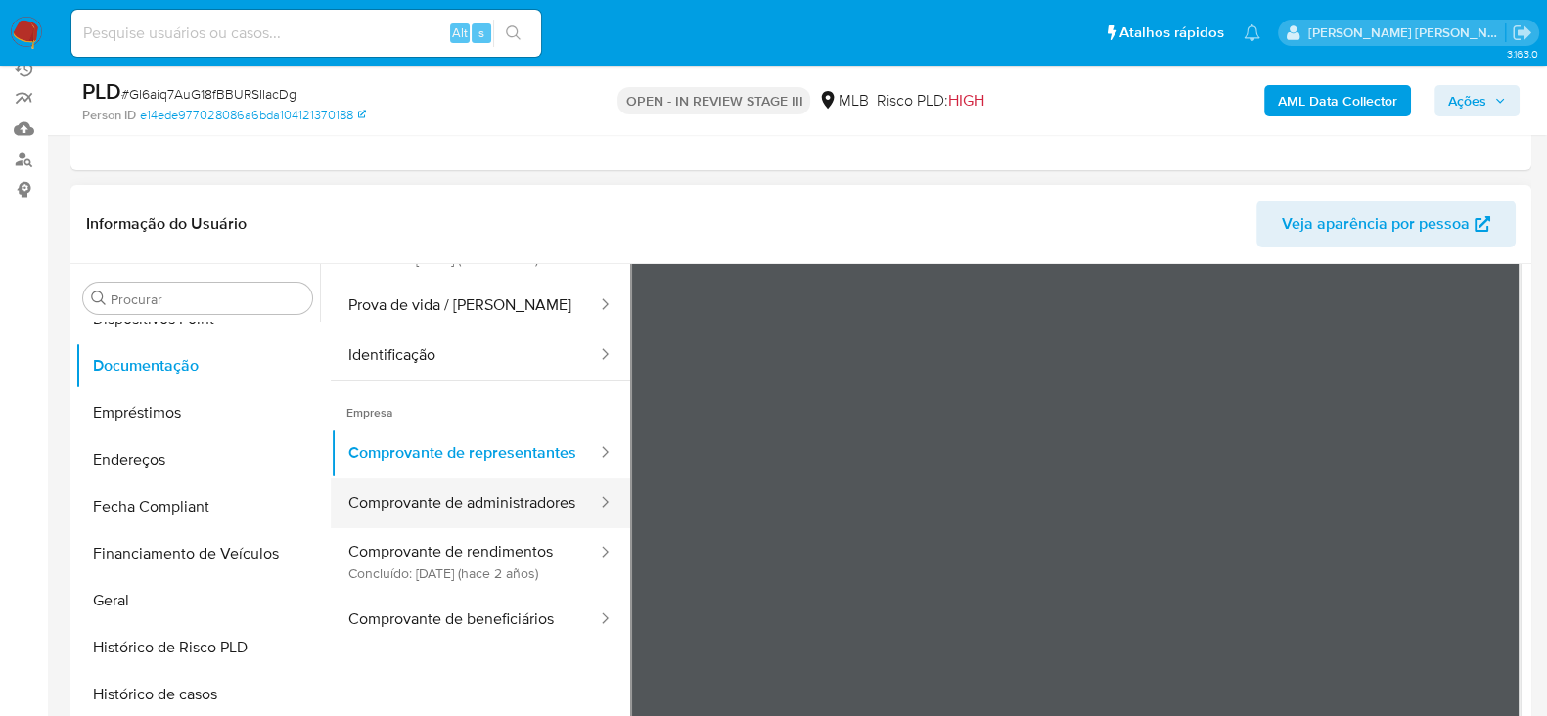
click at [498, 529] on button "Comprovante de administradores" at bounding box center [465, 504] width 268 height 50
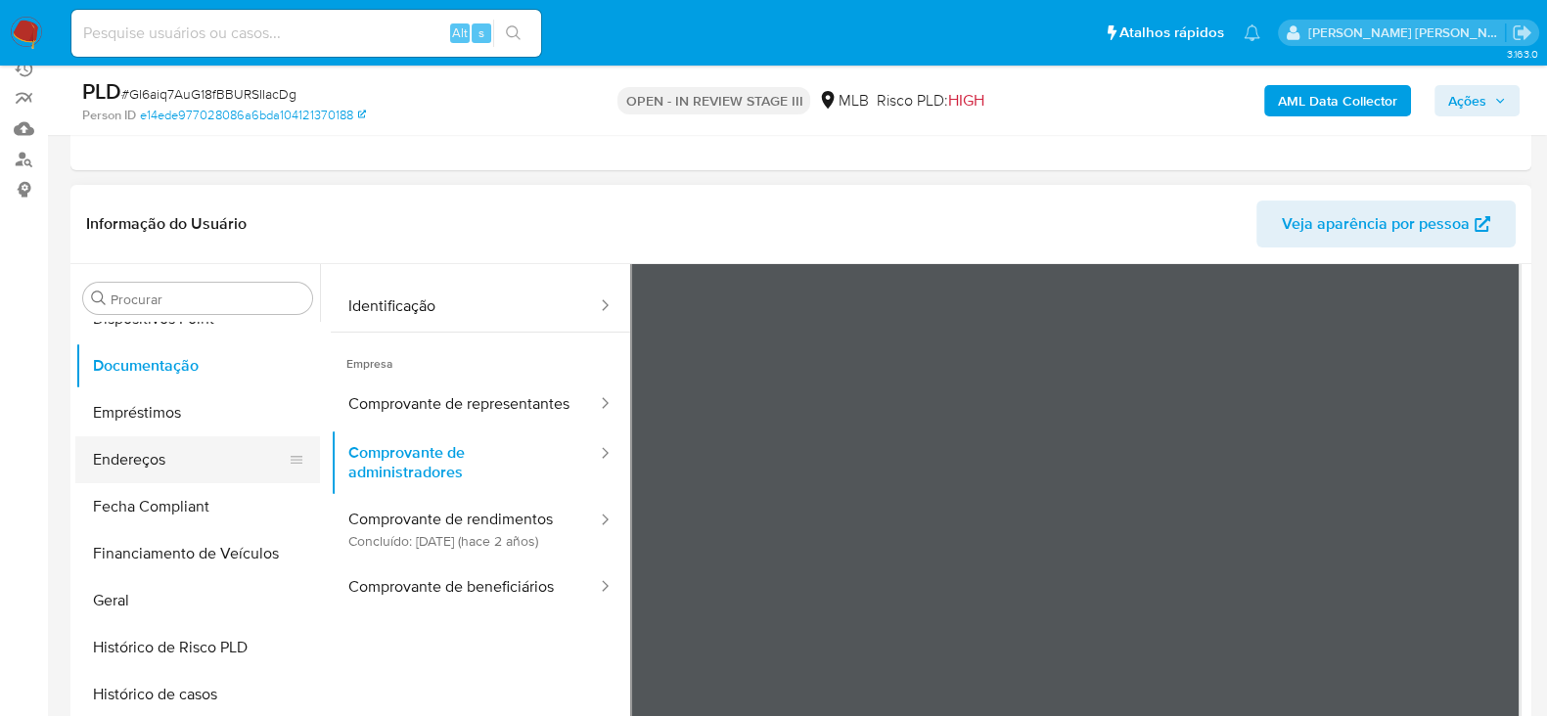
scroll to position [573, 0]
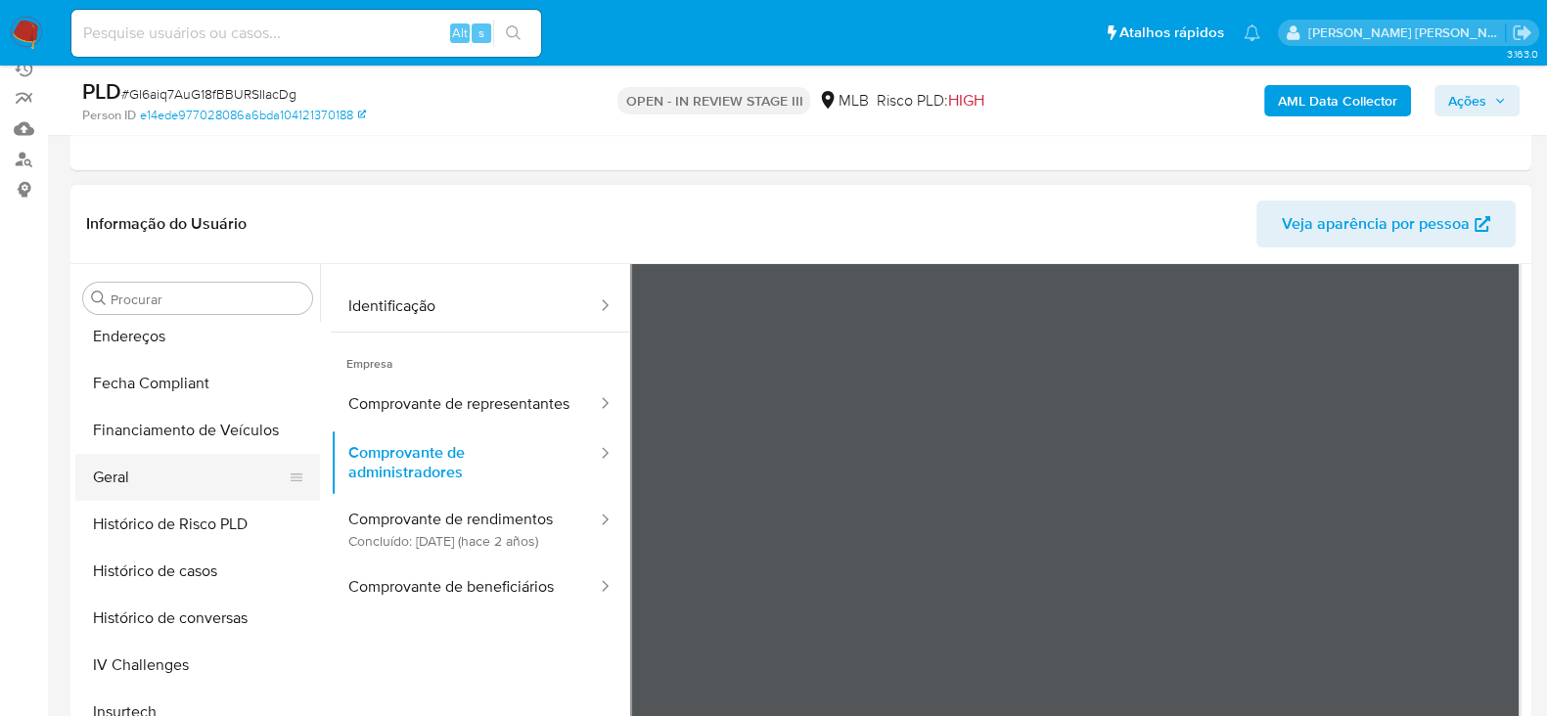
click at [161, 484] on button "Geral" at bounding box center [189, 477] width 229 height 47
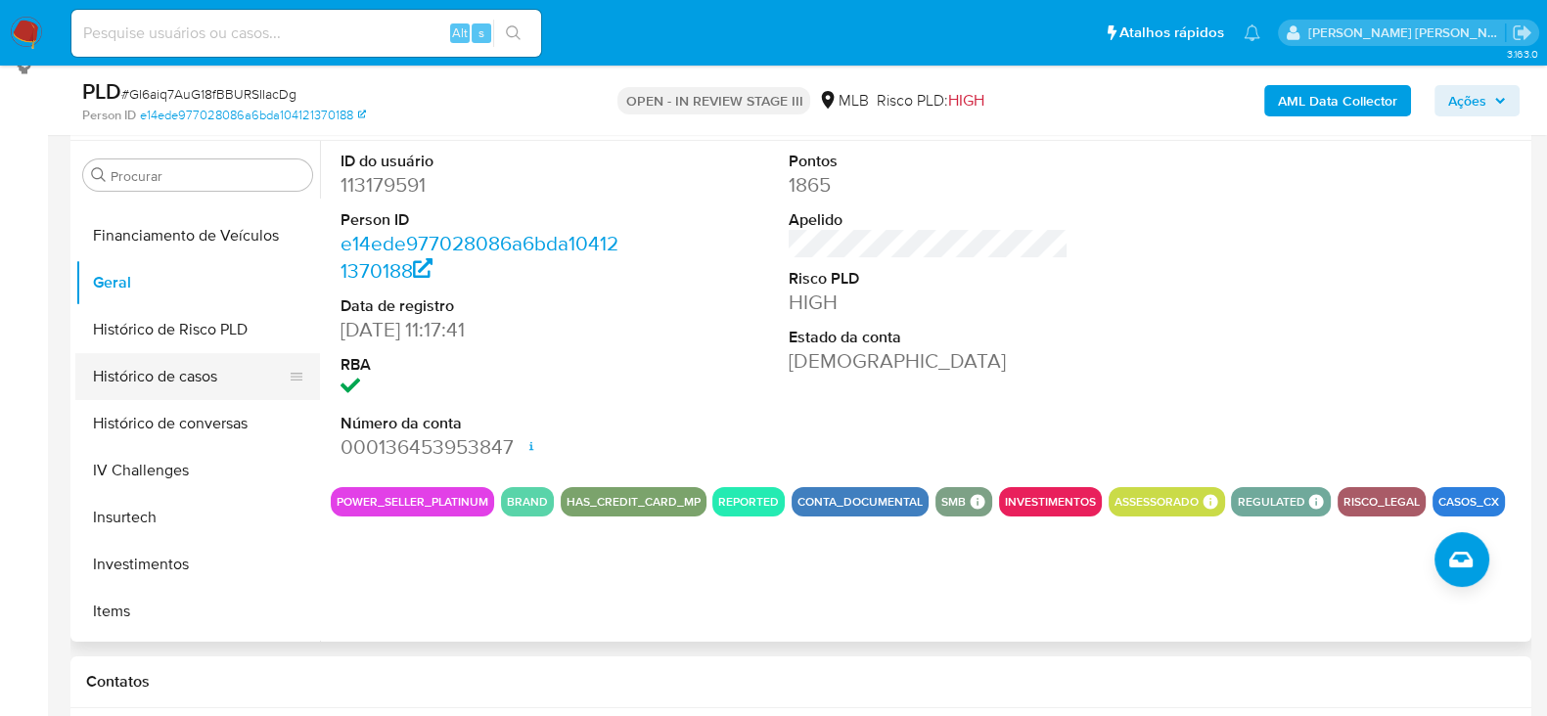
scroll to position [695, 0]
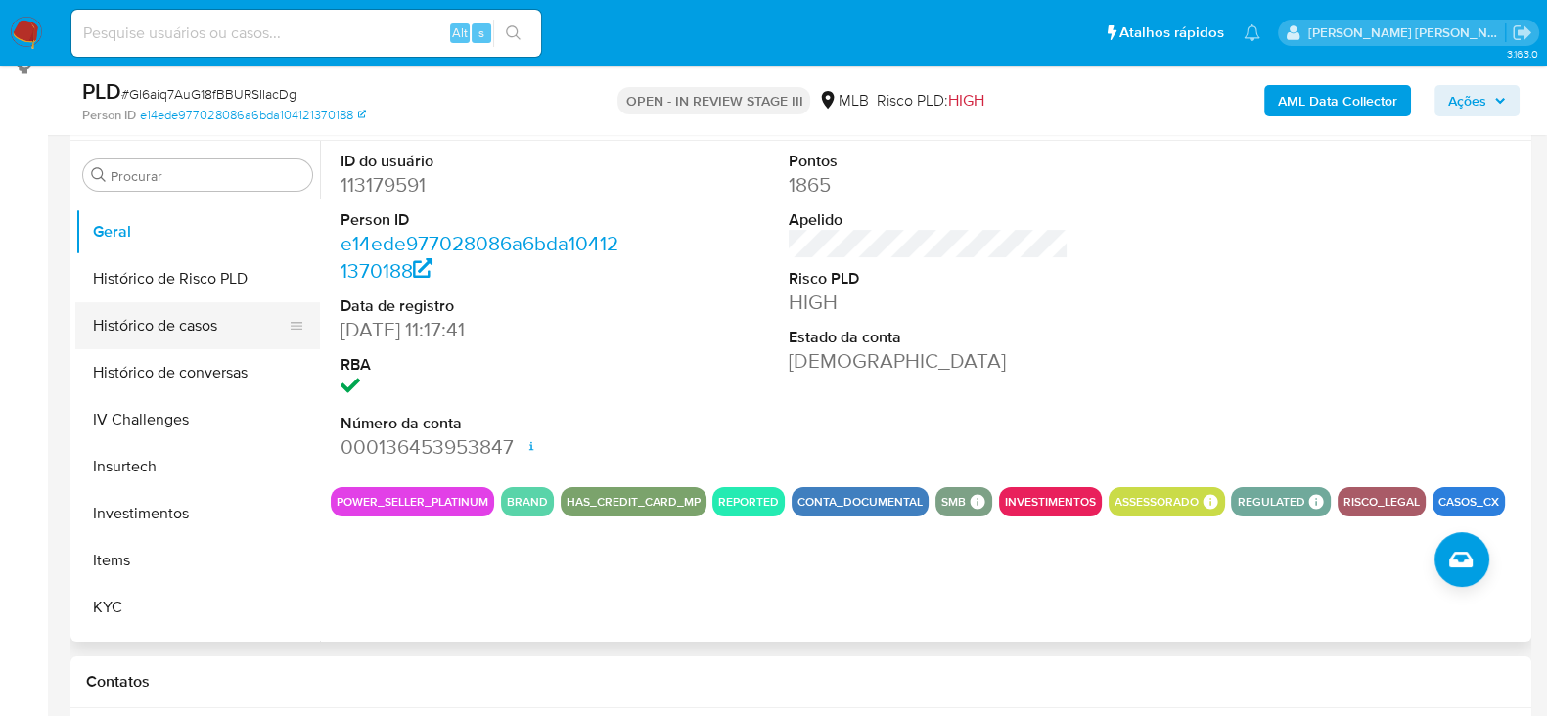
click at [175, 336] on button "Histórico de casos" at bounding box center [189, 325] width 229 height 47
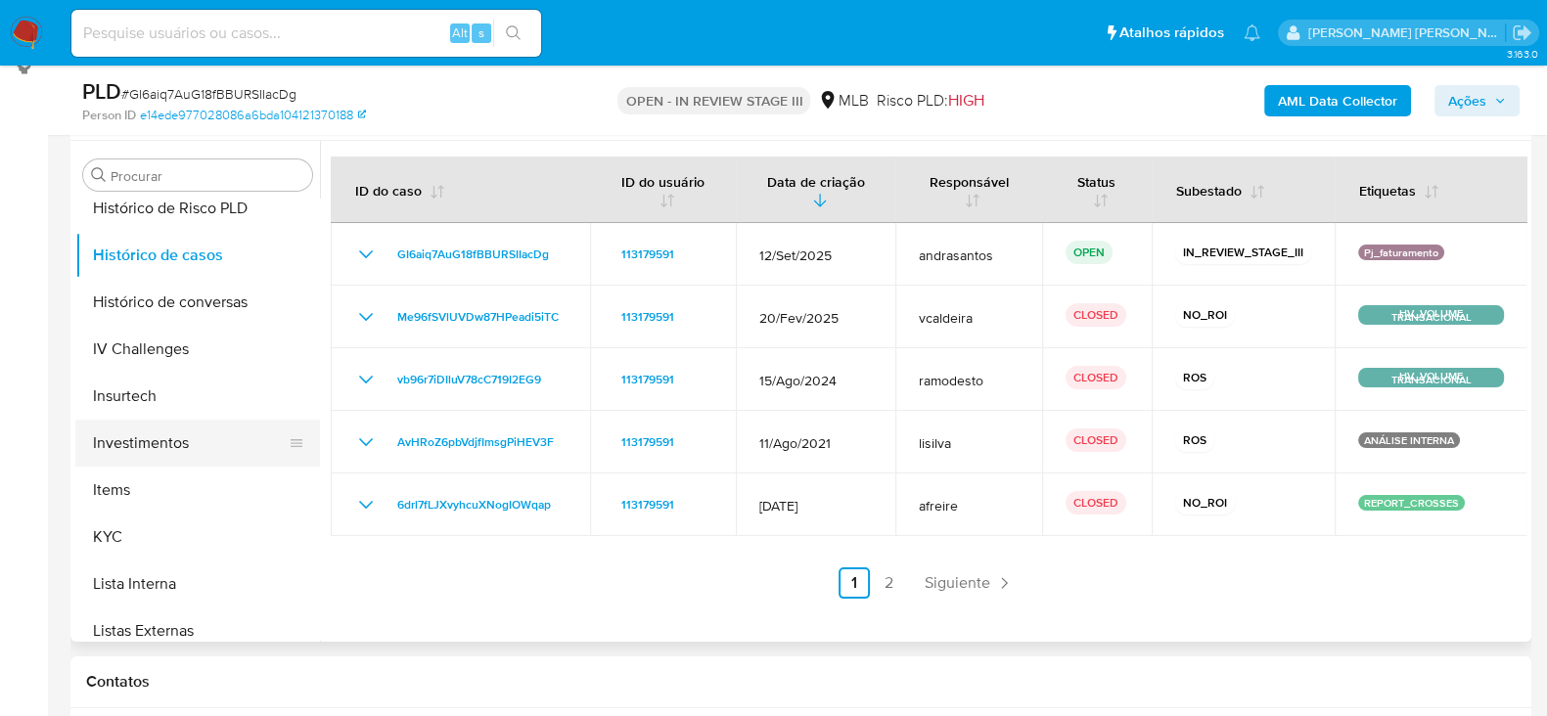
scroll to position [939, 0]
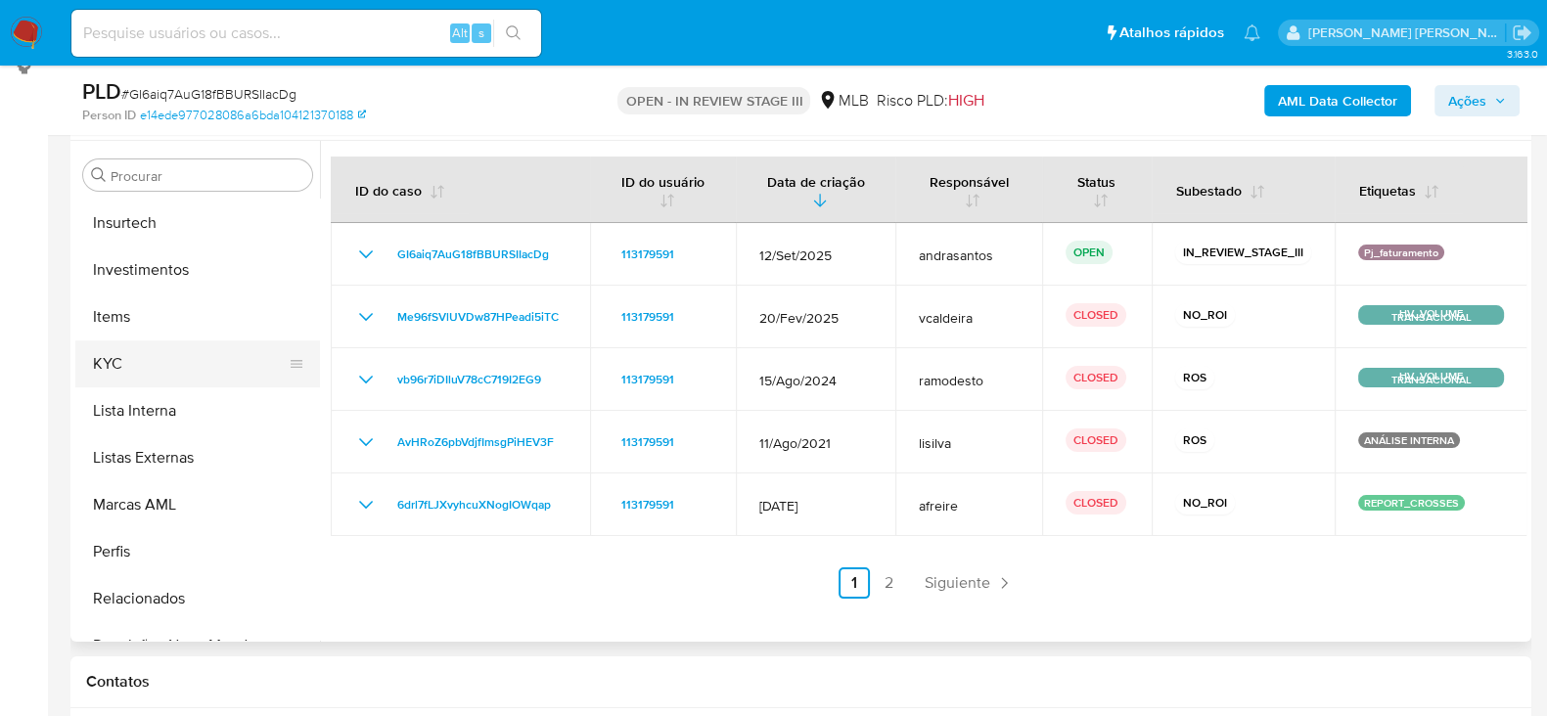
click at [154, 353] on button "KYC" at bounding box center [189, 364] width 229 height 47
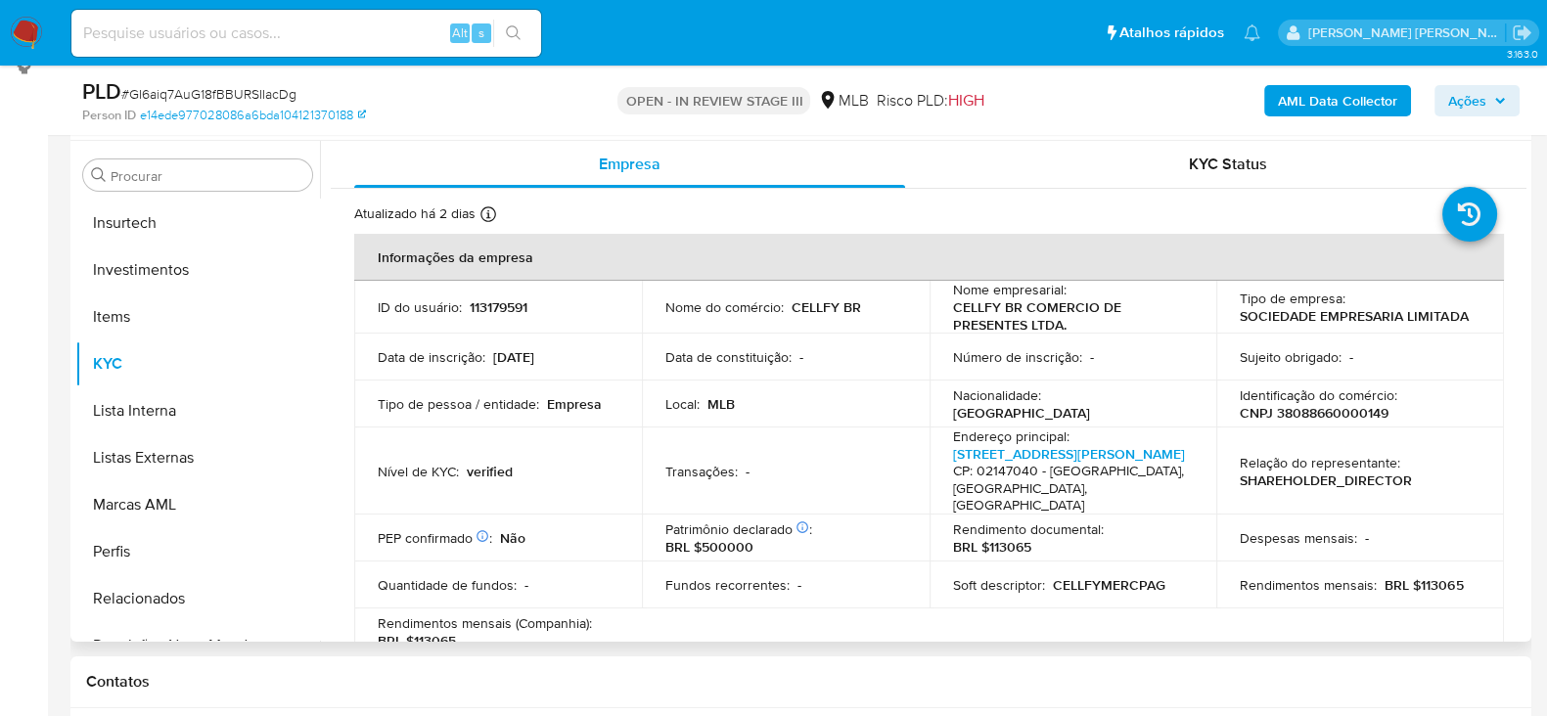
click at [1338, 411] on p "CNPJ 38088660000149" at bounding box center [1314, 413] width 149 height 18
copy p "38088660000149"
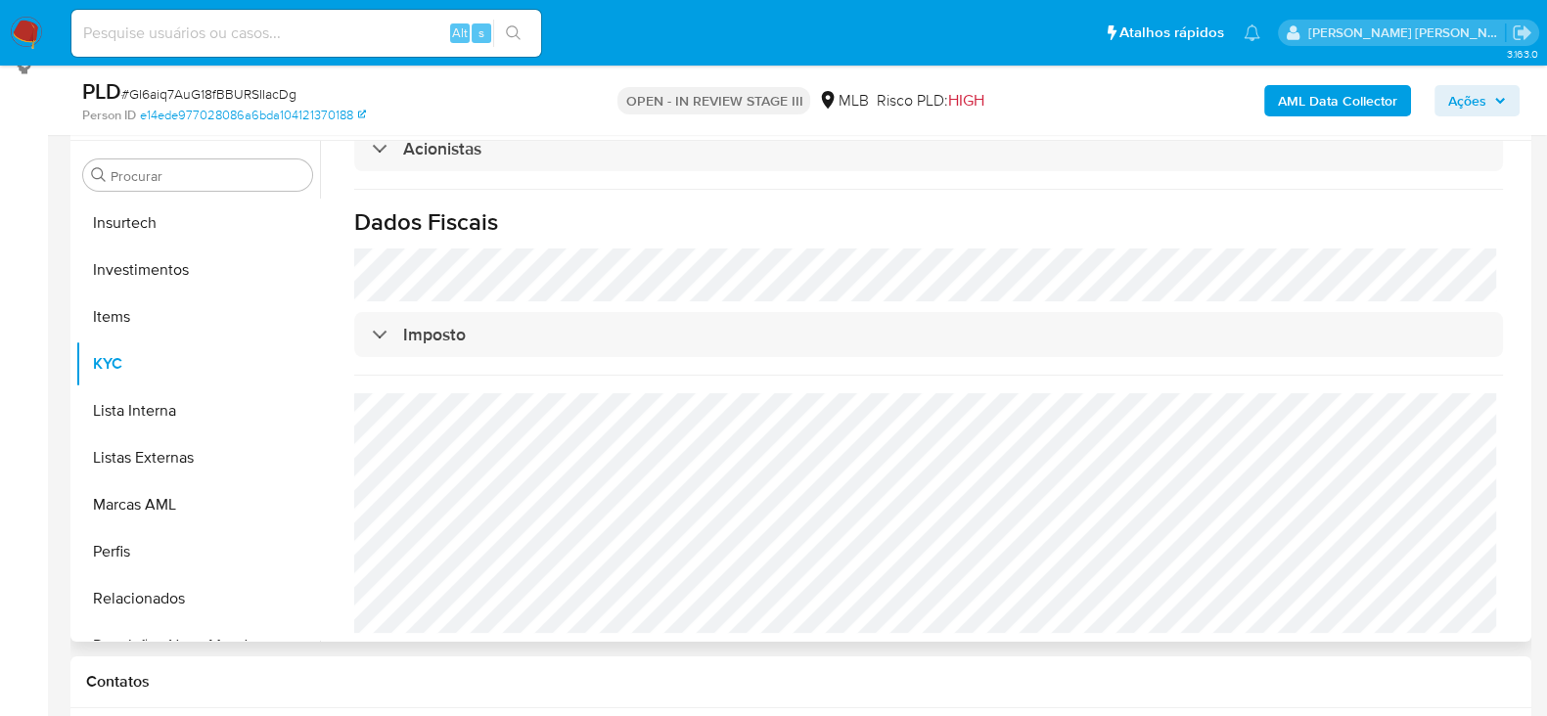
scroll to position [1175, 0]
click at [202, 34] on input at bounding box center [306, 33] width 470 height 25
paste input "rO6UkVsuGQ71efm32uhnhZFD"
type input "rO6UkVsuGQ71efm32uhnhZFD"
click at [504, 29] on button "search-icon" at bounding box center [513, 33] width 40 height 27
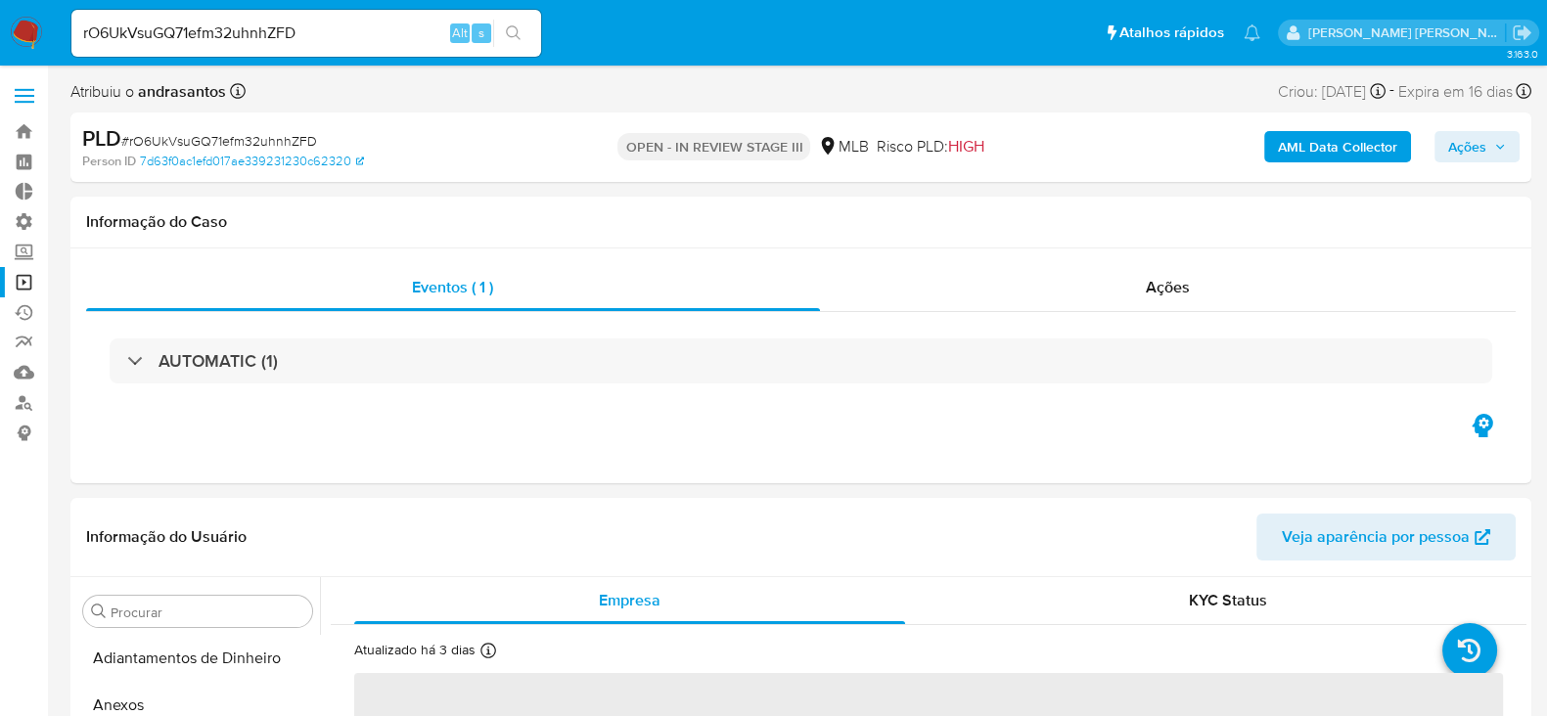
select select "10"
click at [27, 276] on link "Operações em massa" at bounding box center [116, 282] width 233 height 30
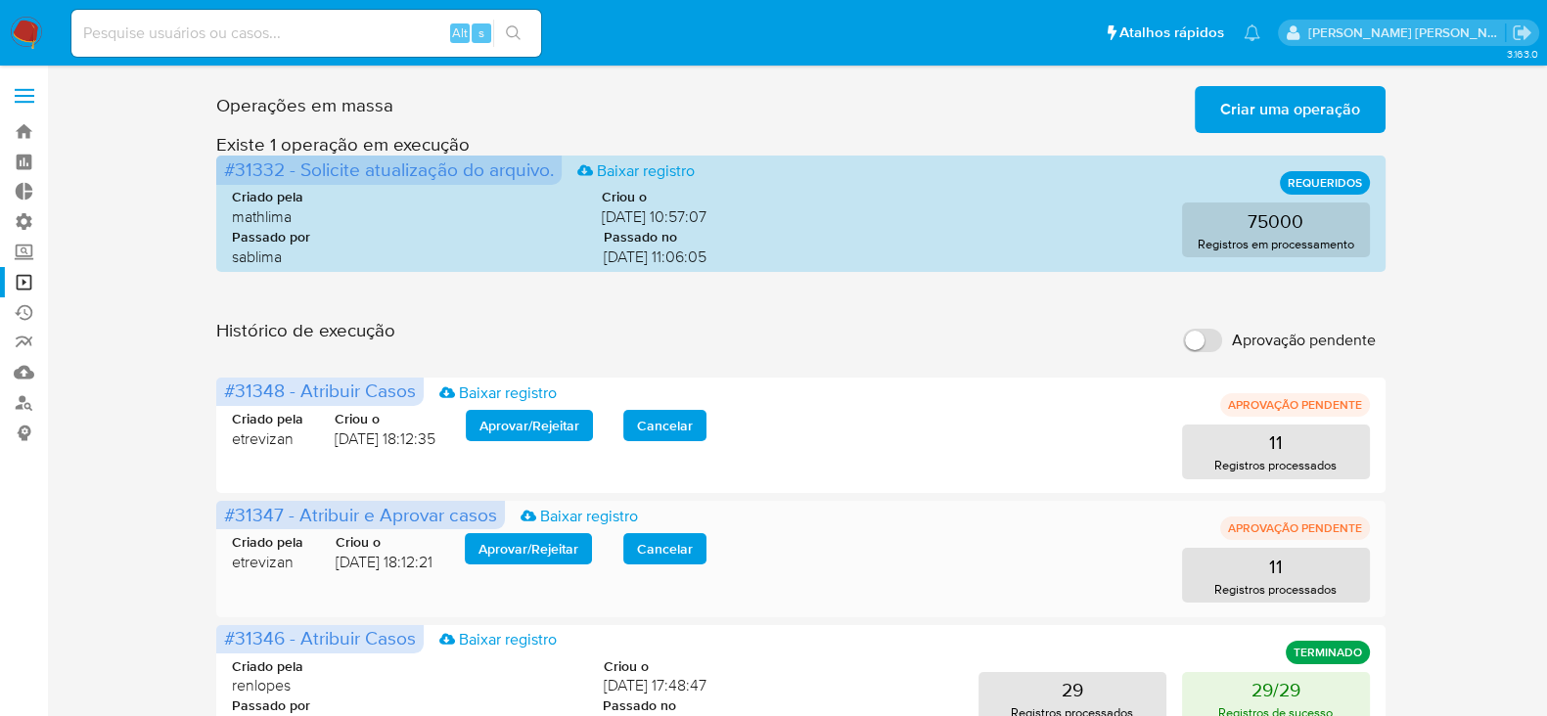
click at [524, 555] on span "Aprovar / Rejeitar" at bounding box center [529, 548] width 100 height 27
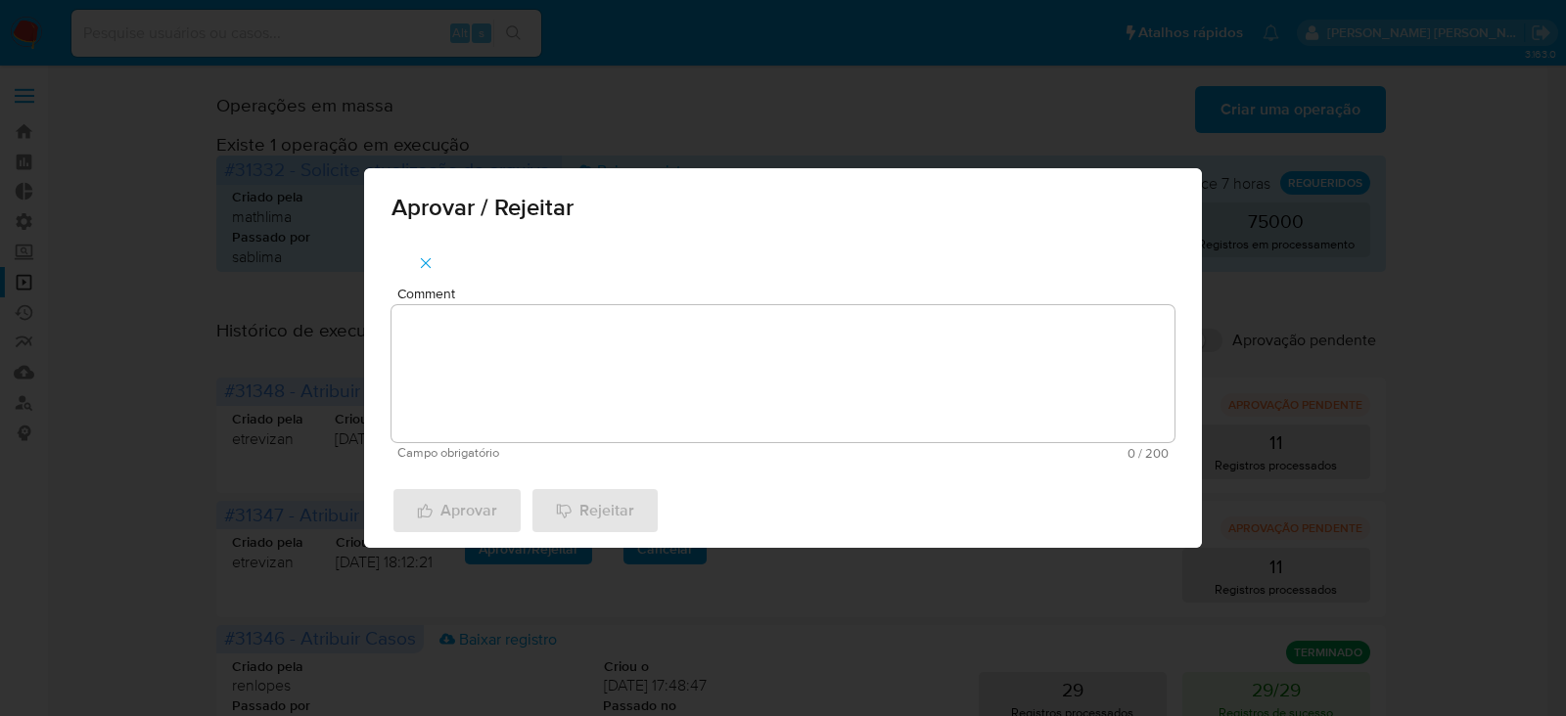
click at [555, 407] on textarea "Comment" at bounding box center [783, 373] width 783 height 137
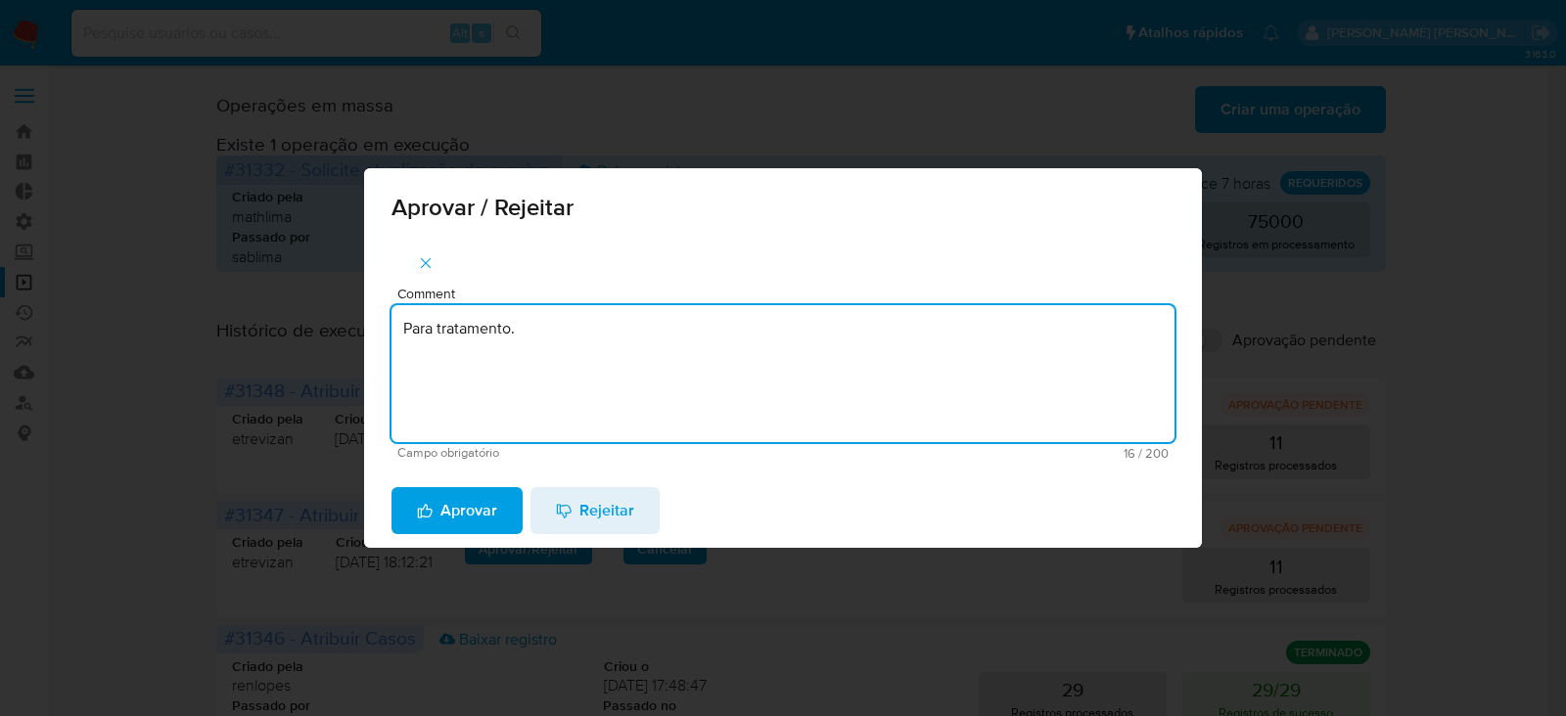
drag, startPoint x: 548, startPoint y: 342, endPoint x: 372, endPoint y: 308, distance: 179.3
click at [372, 308] on div "Comment Para tratamento. Campo obrigatório 16 / 200 184 caracteres restantes" at bounding box center [783, 357] width 838 height 234
click at [487, 394] on textarea "Para tratamento." at bounding box center [783, 373] width 783 height 137
type textarea "Para tratamento."
click at [457, 519] on span "Aprovar" at bounding box center [457, 510] width 80 height 43
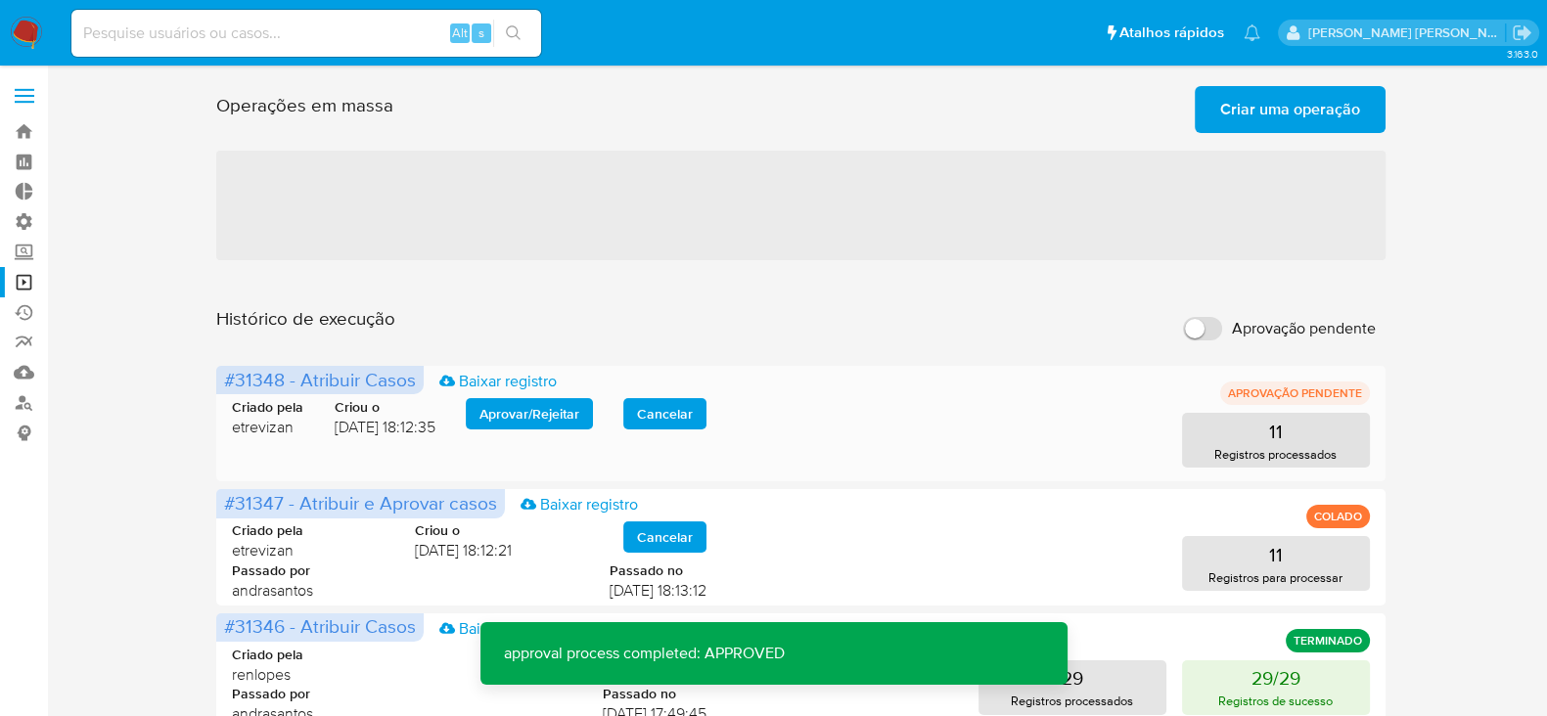
click at [505, 406] on span "Aprovar / Rejeitar" at bounding box center [530, 413] width 100 height 27
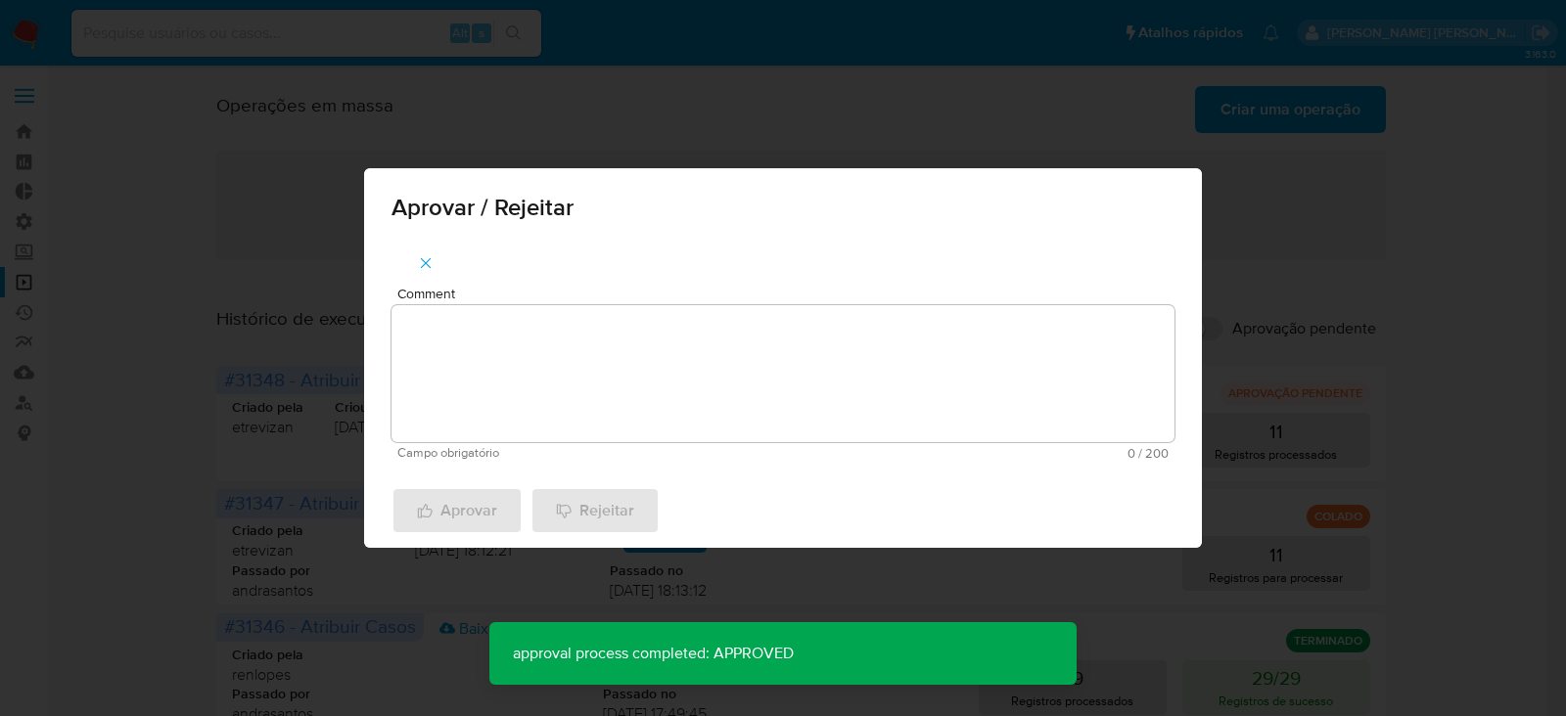
click at [537, 462] on div "Comment Campo obrigatório 0 / 200 200 caracteres restantes" at bounding box center [783, 357] width 838 height 234
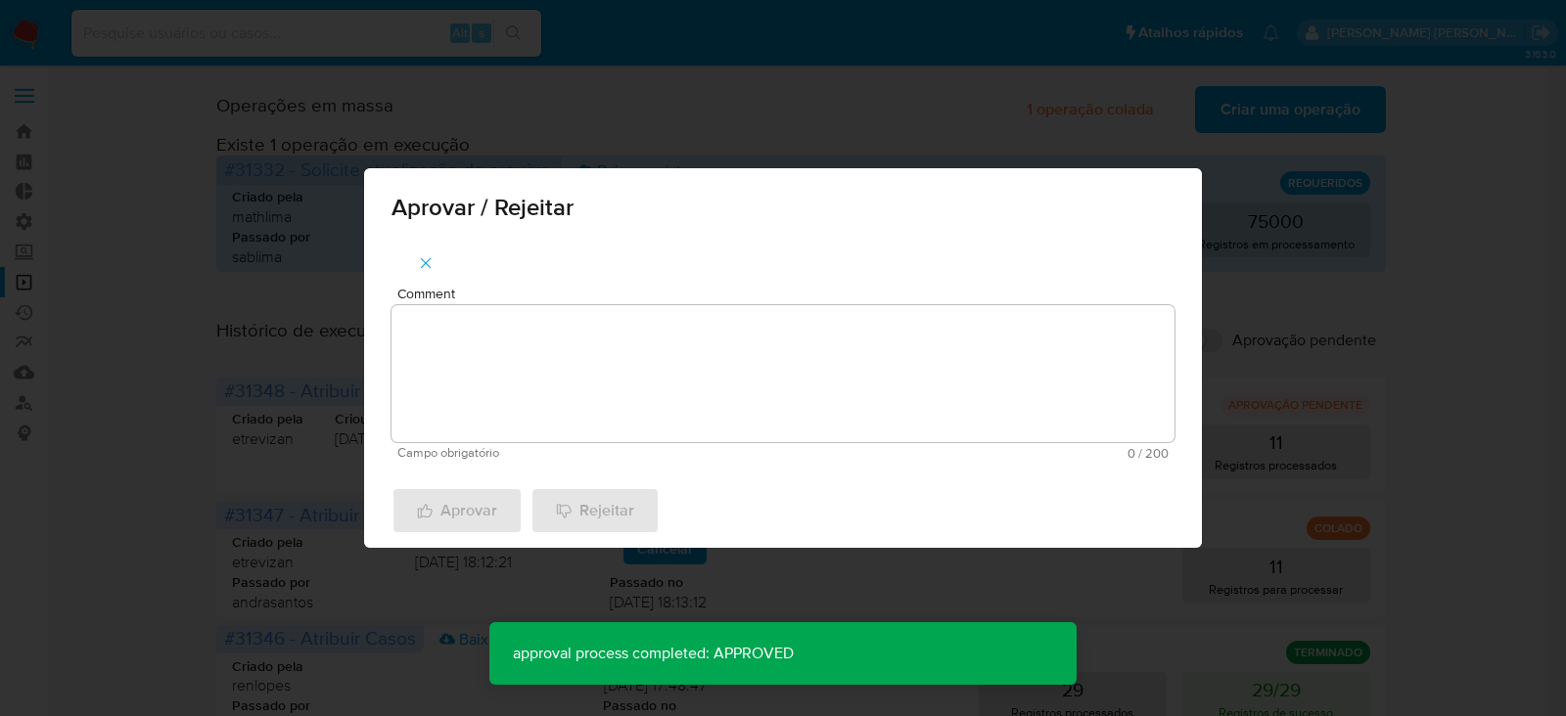
click at [549, 386] on textarea "Comment" at bounding box center [783, 373] width 783 height 137
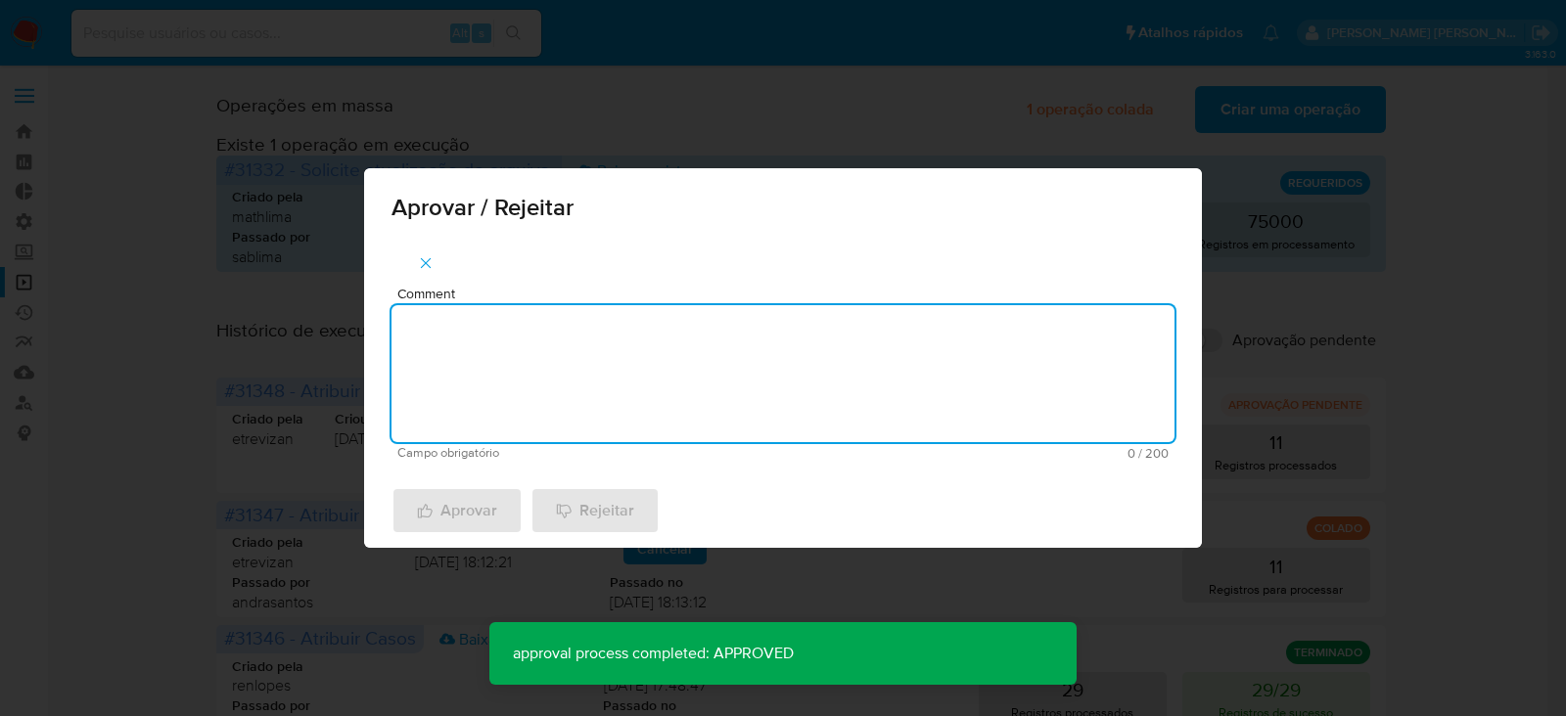
paste textarea "Para tratamento."
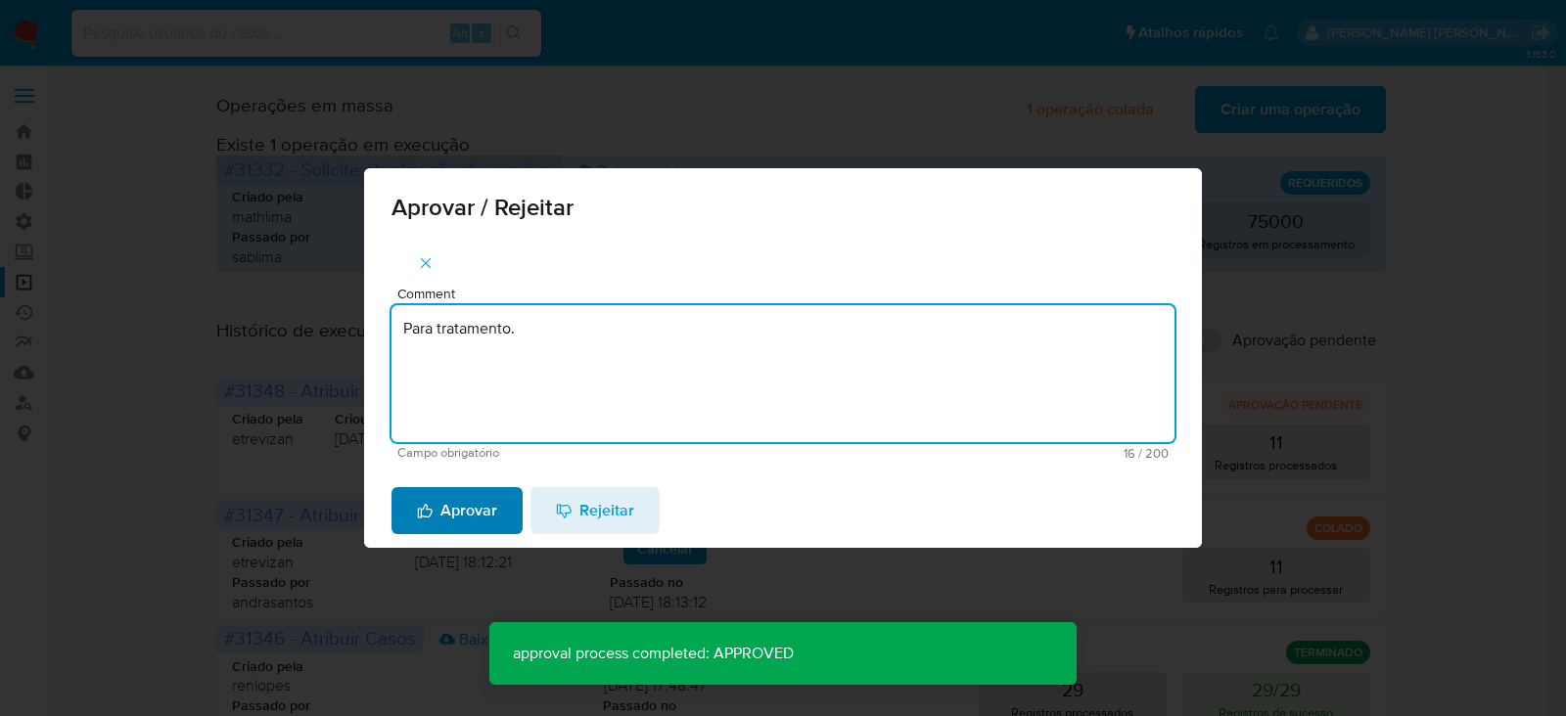
type textarea "Para tratamento."
click at [489, 497] on span "Aprovar" at bounding box center [457, 510] width 80 height 43
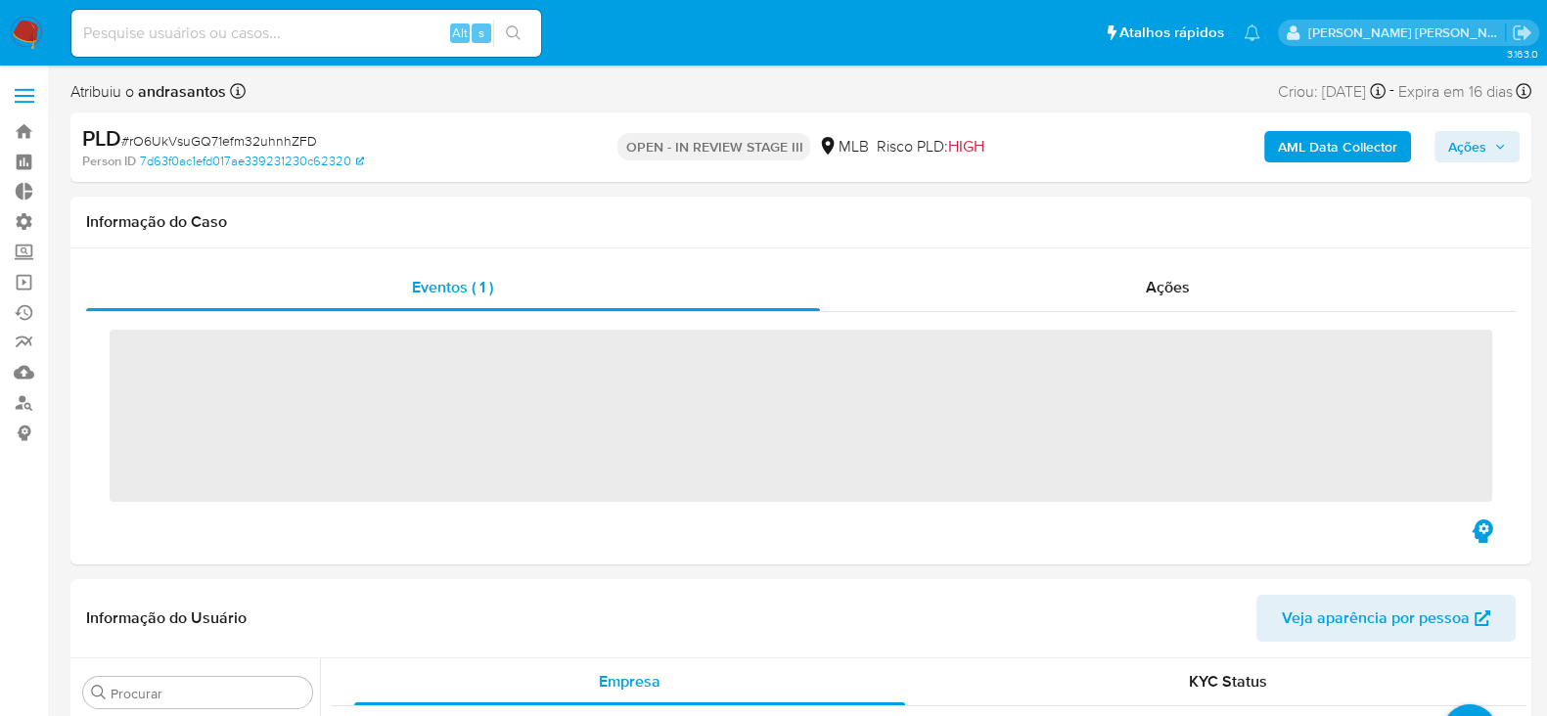
scroll to position [1062, 0]
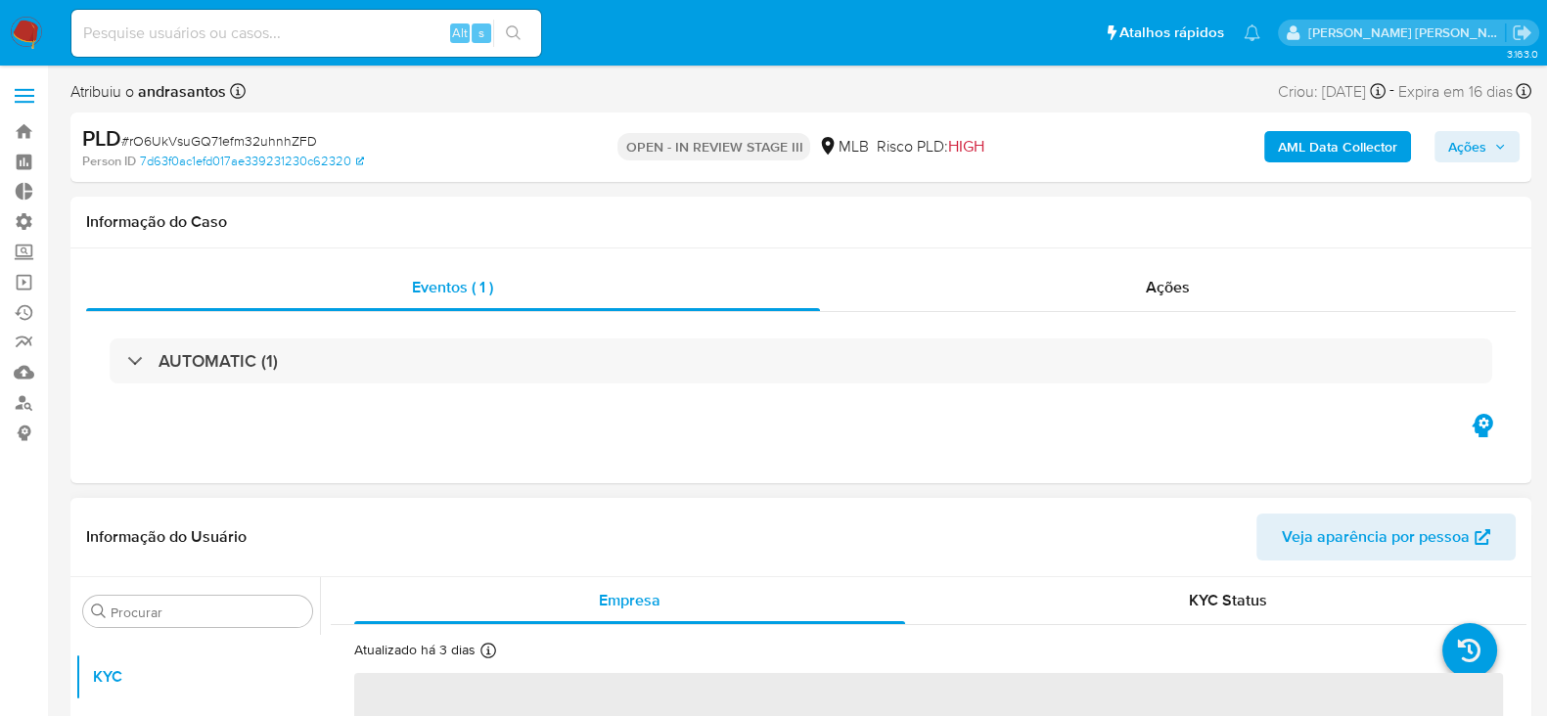
select select "10"
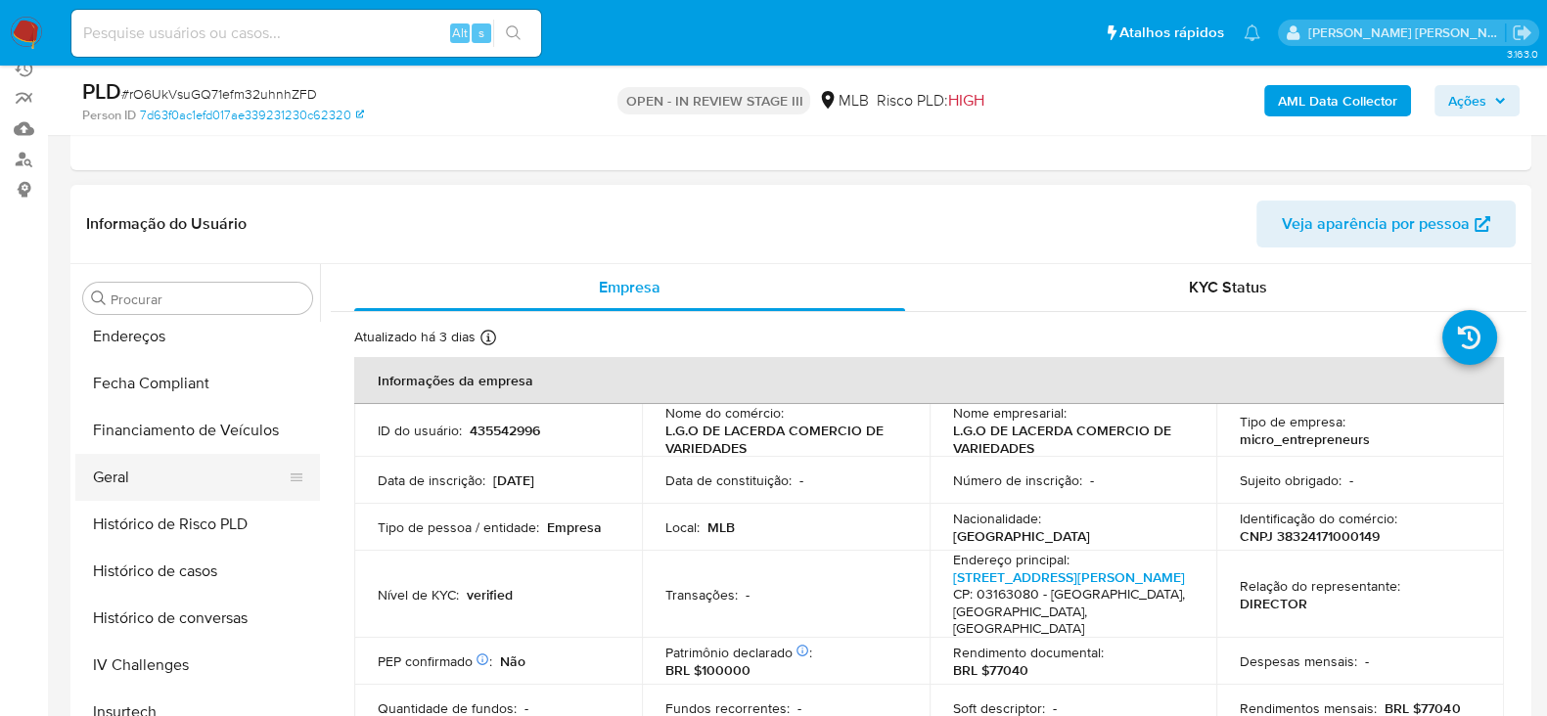
scroll to position [449, 0]
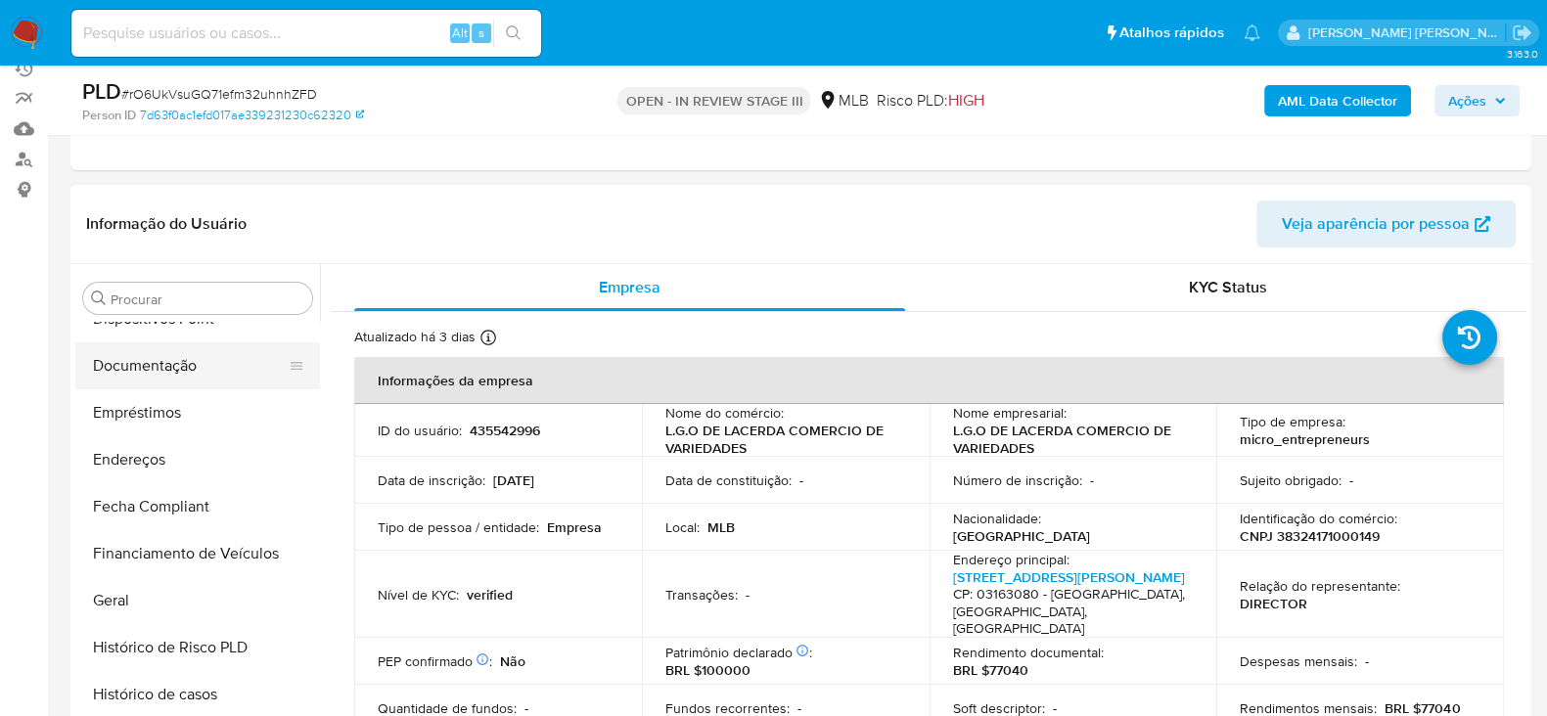
click at [178, 370] on button "Documentação" at bounding box center [189, 366] width 229 height 47
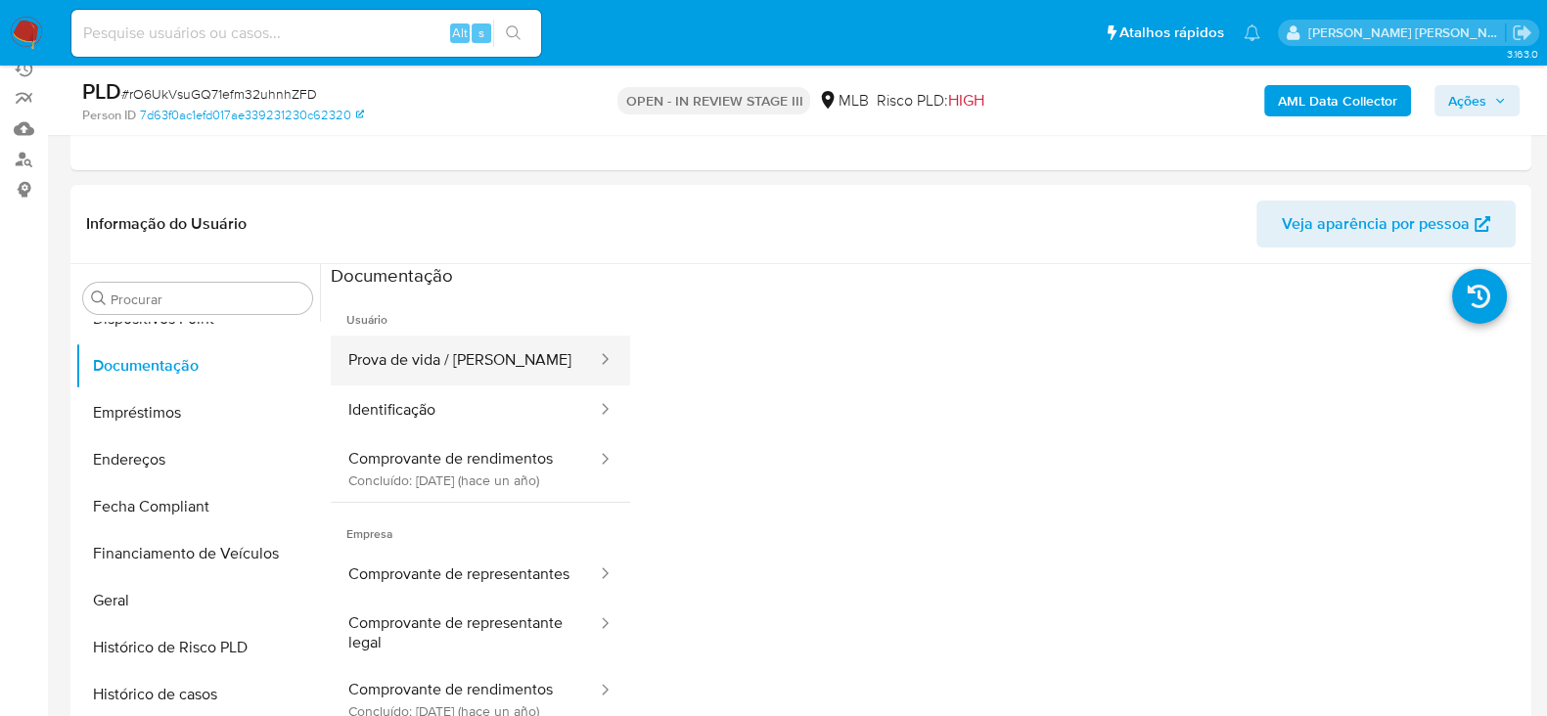
click at [504, 364] on button "Prova de vida / [PERSON_NAME]" at bounding box center [465, 361] width 268 height 50
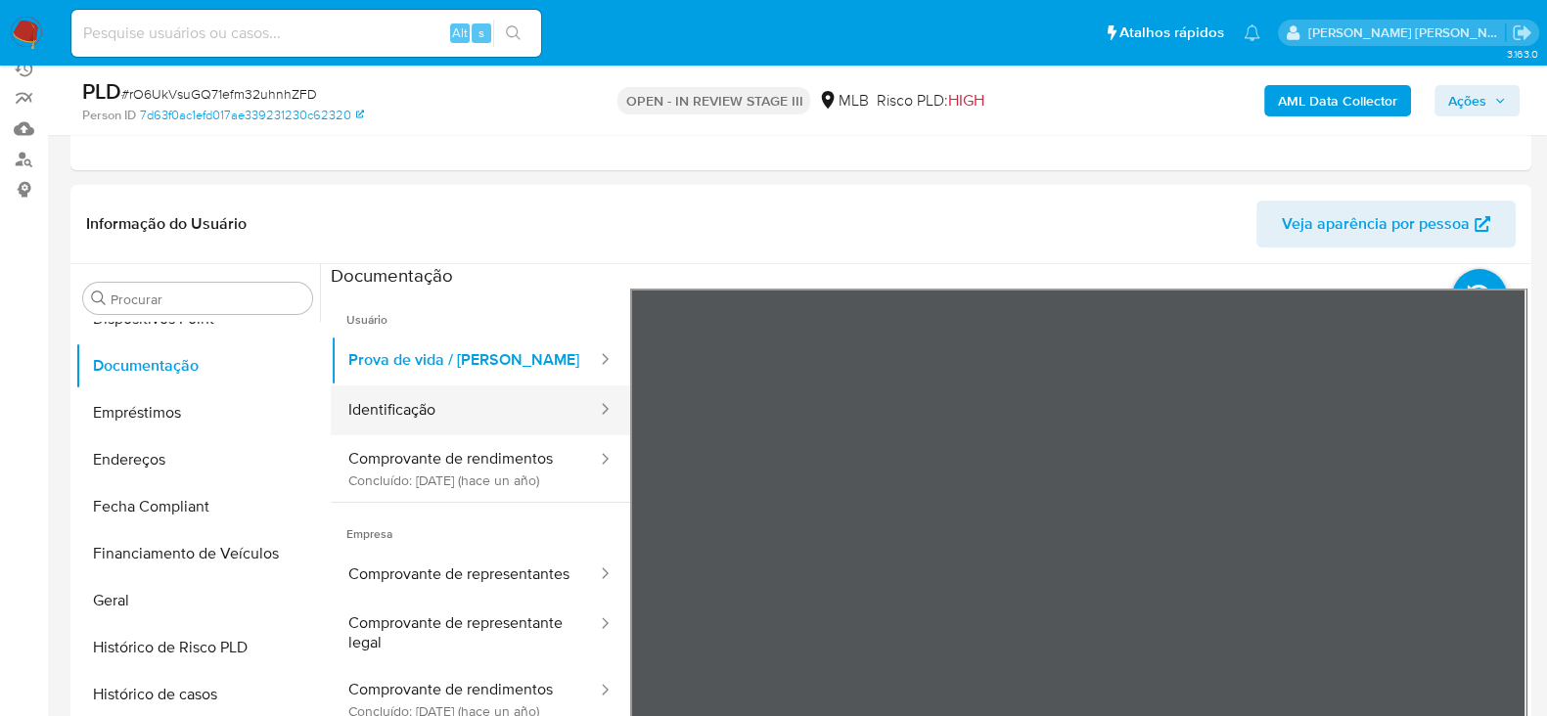
click at [440, 416] on button "Identificação" at bounding box center [465, 411] width 268 height 50
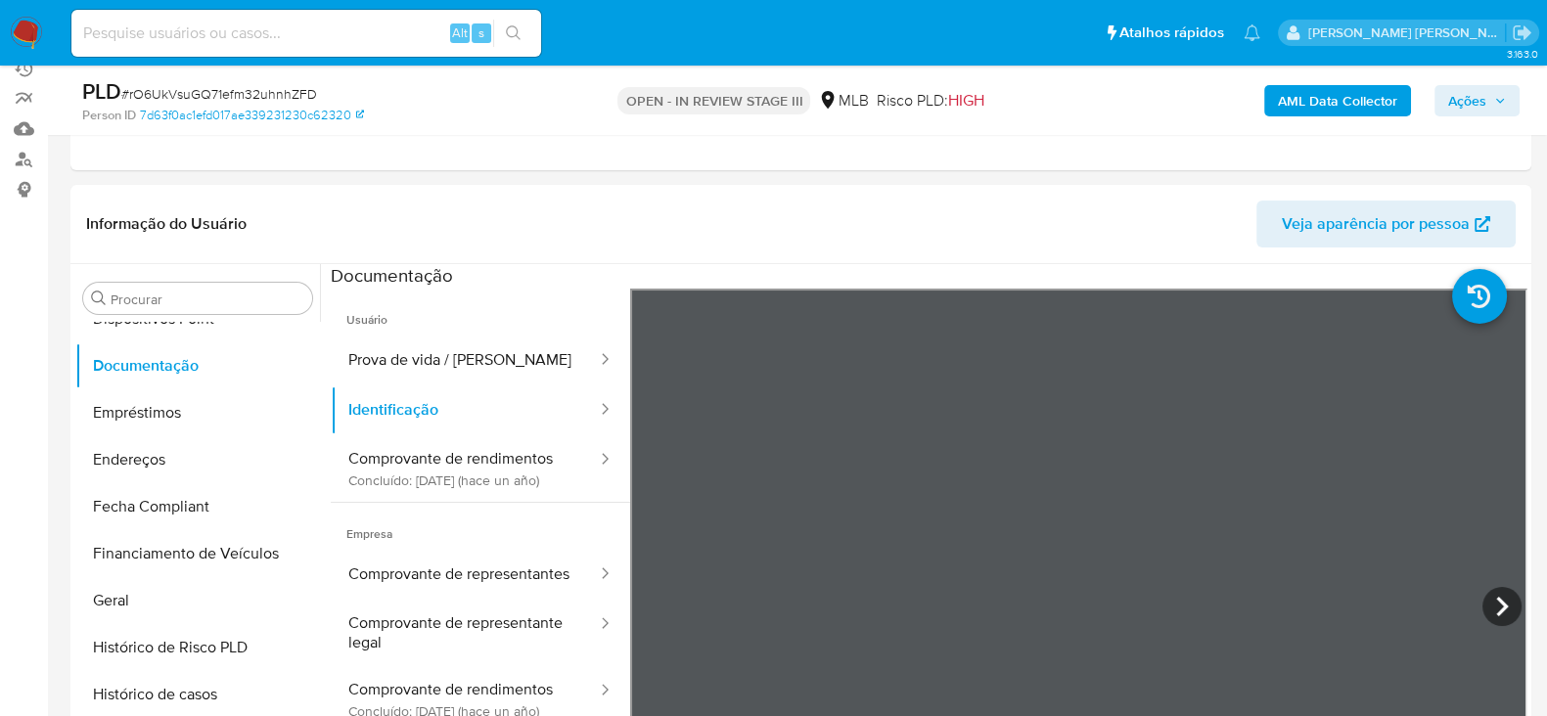
click at [1487, 600] on icon at bounding box center [1502, 606] width 39 height 39
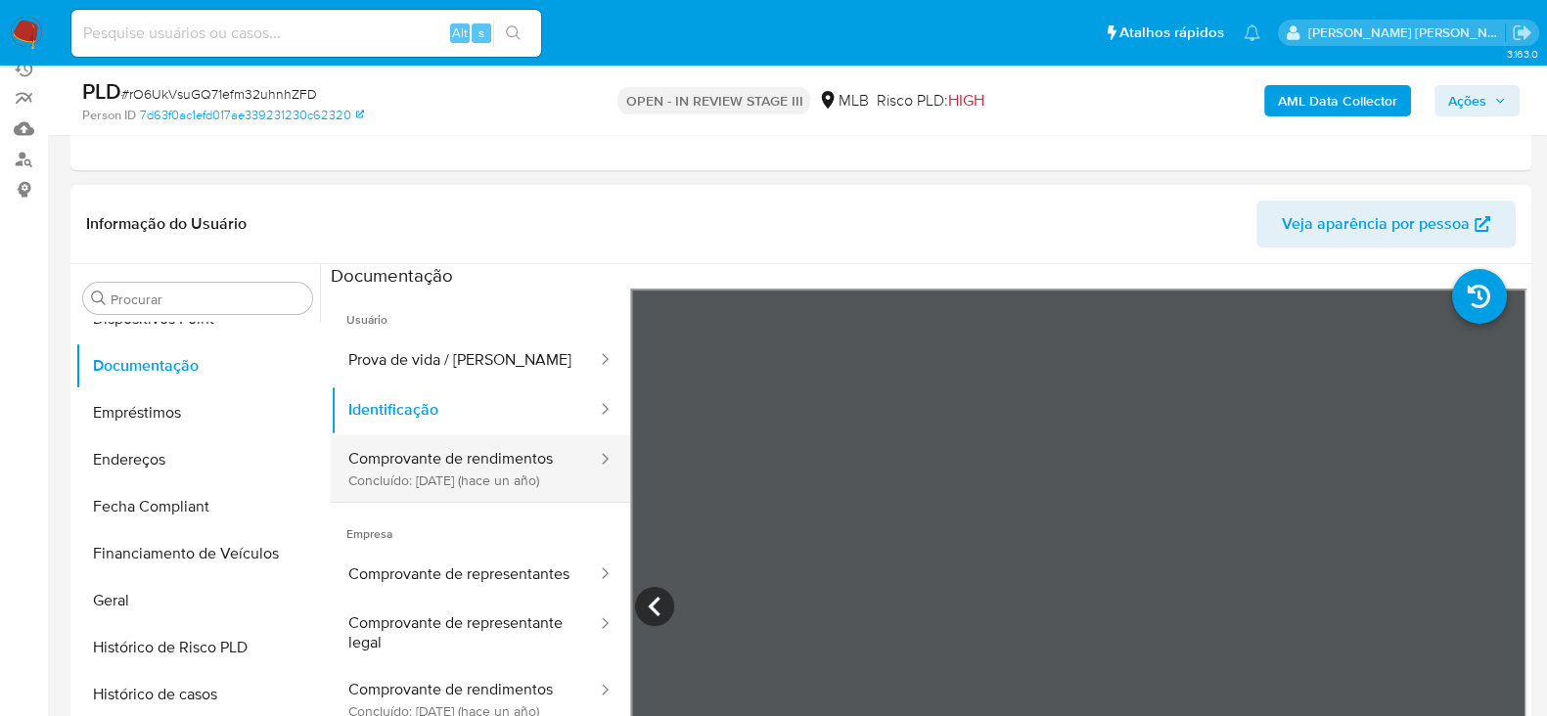
click at [466, 474] on button "Comprovante de rendimentos Concluído: 11/11/2024 (hace un año)" at bounding box center [465, 469] width 268 height 67
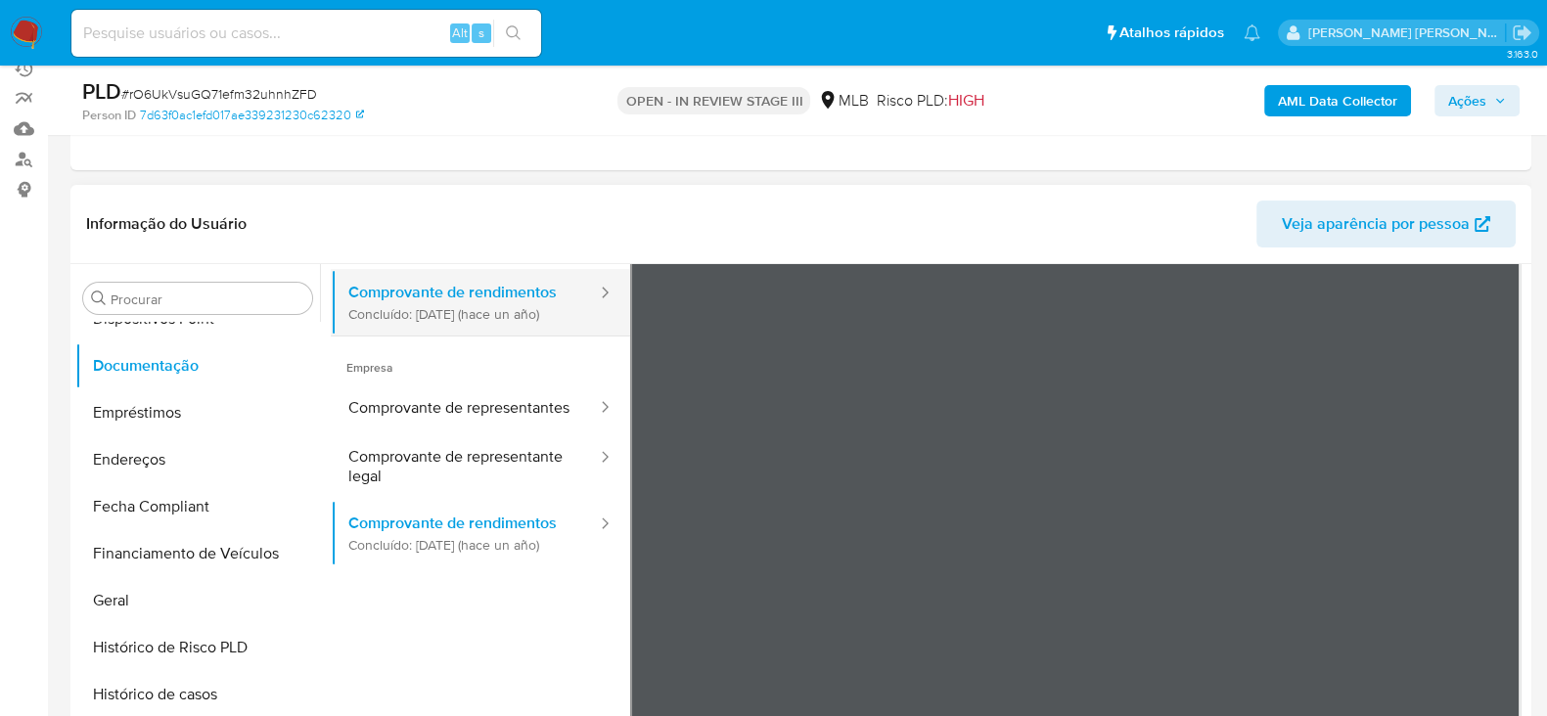
scroll to position [171, 0]
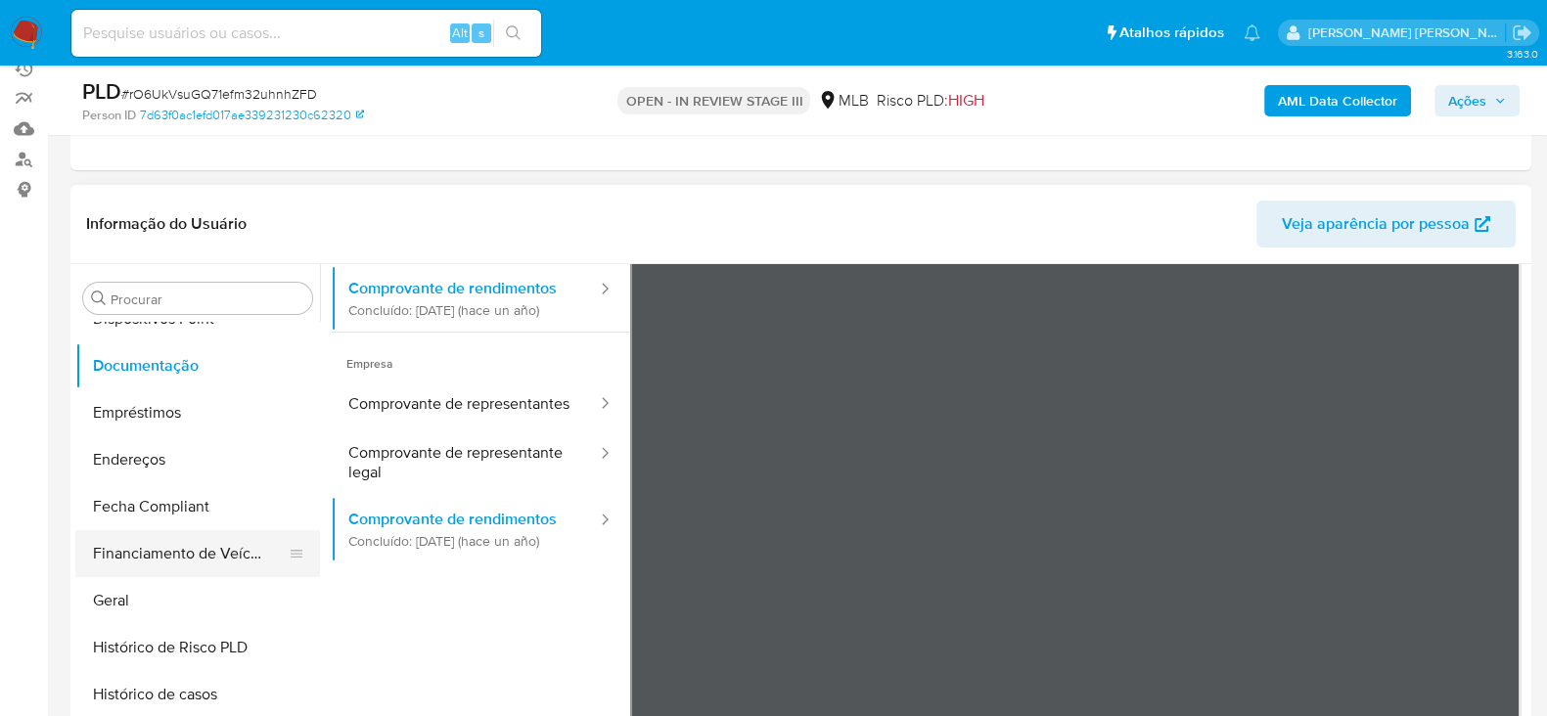
drag, startPoint x: 149, startPoint y: 596, endPoint x: 194, endPoint y: 535, distance: 75.6
click at [150, 597] on button "Geral" at bounding box center [197, 600] width 245 height 47
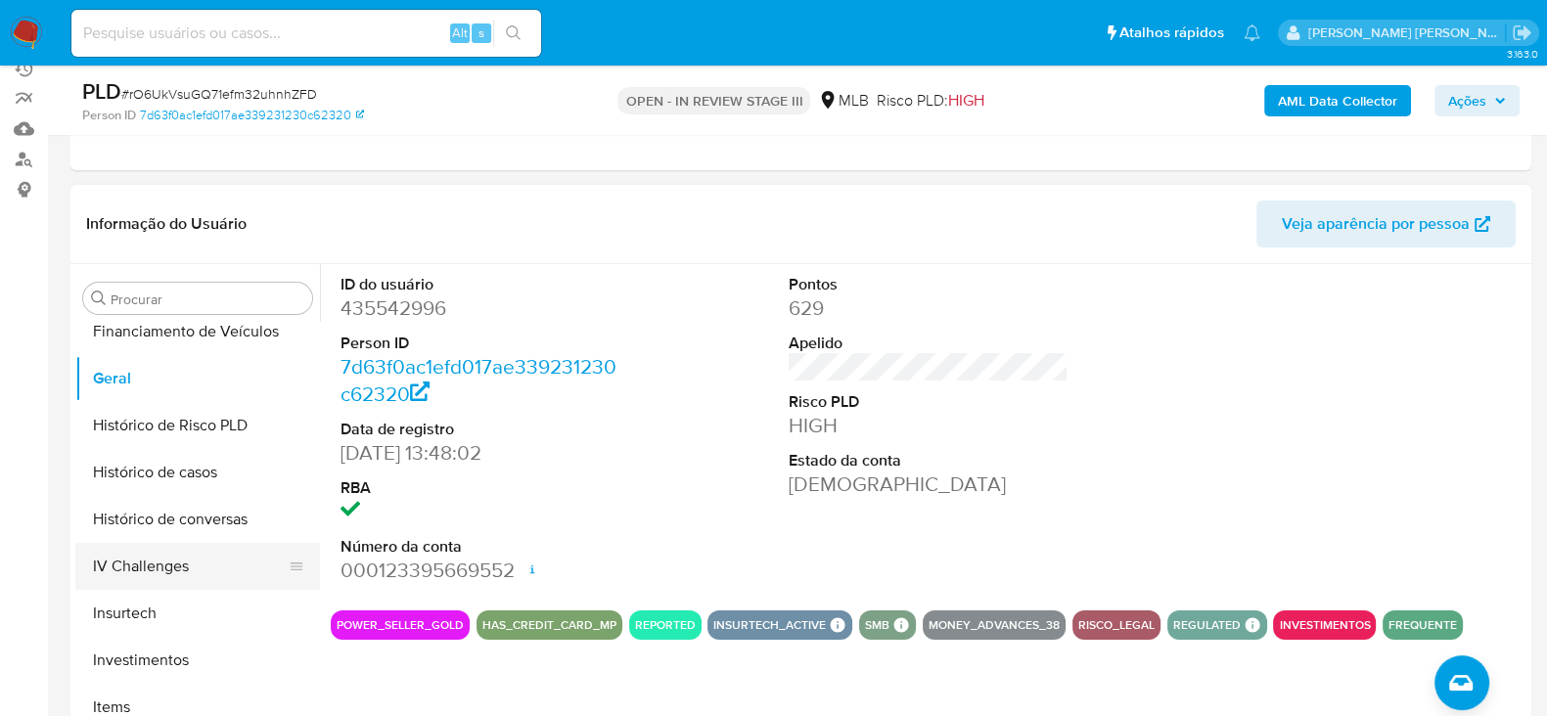
scroll to position [695, 0]
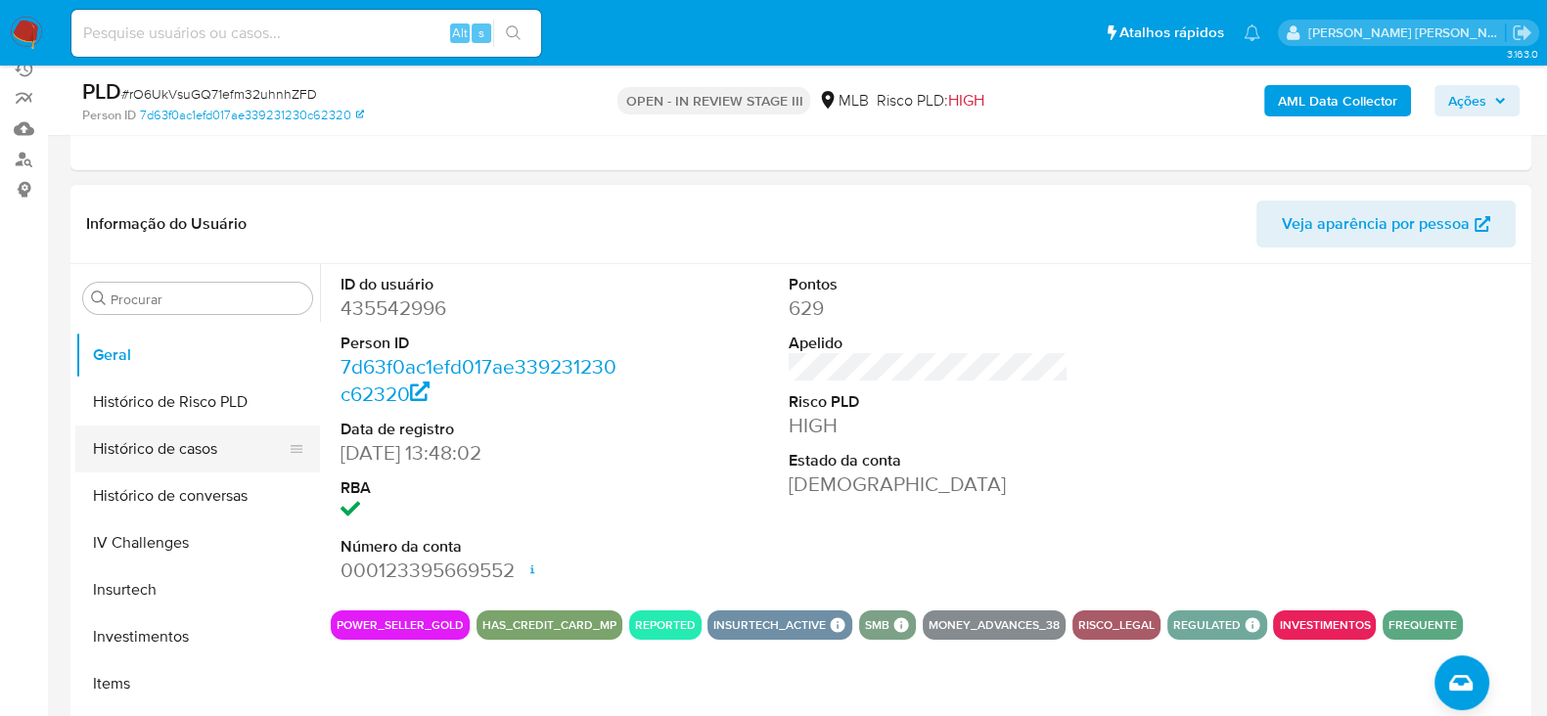
click at [147, 459] on button "Histórico de casos" at bounding box center [189, 449] width 229 height 47
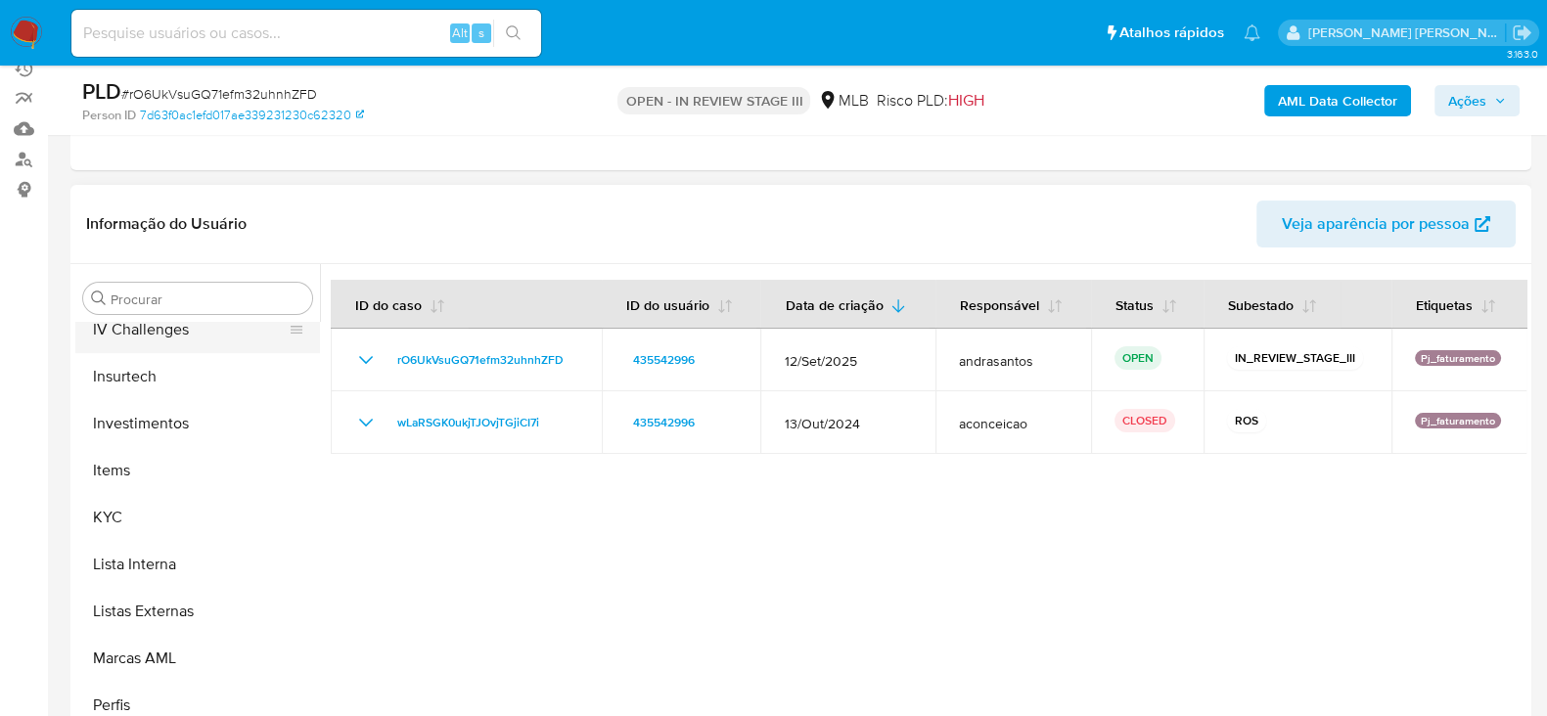
scroll to position [939, 0]
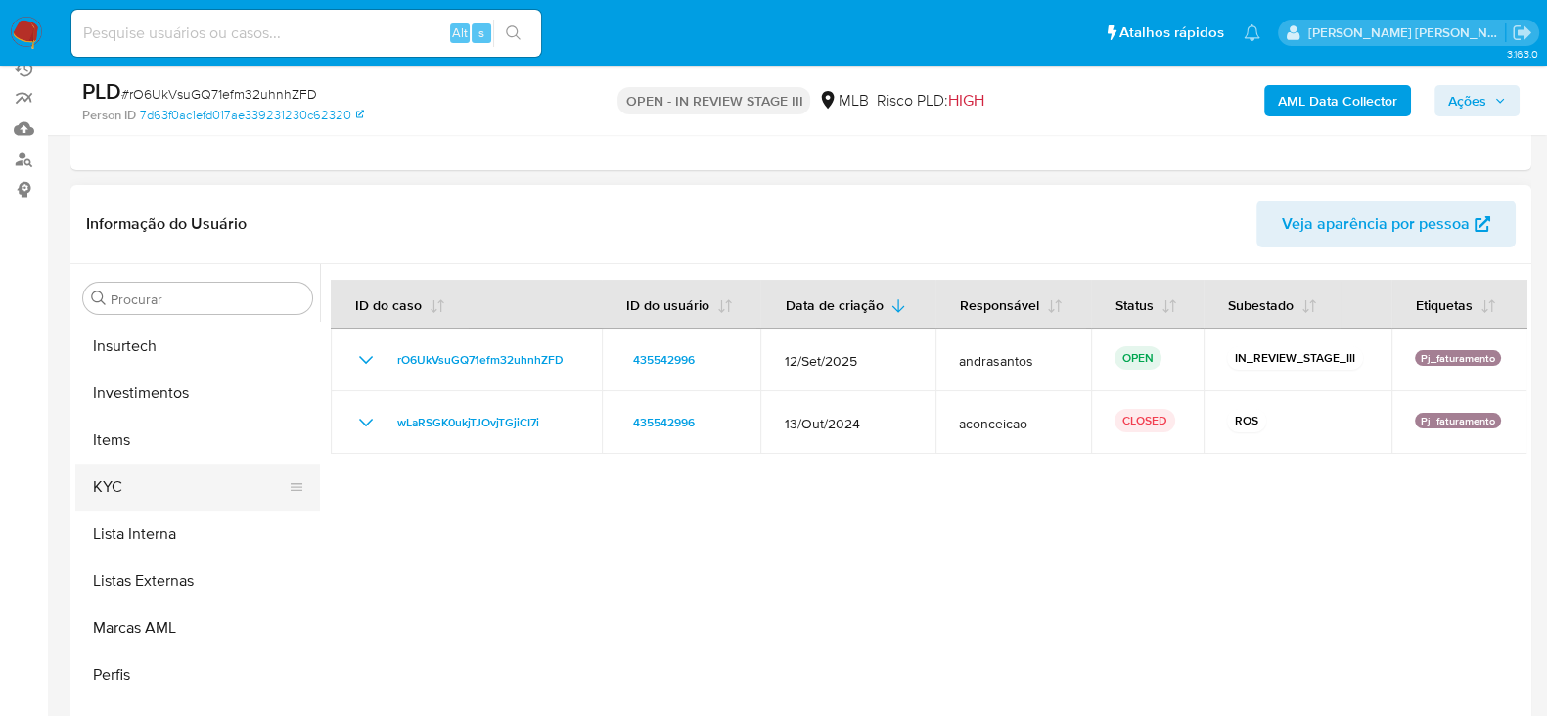
click at [174, 482] on button "KYC" at bounding box center [189, 487] width 229 height 47
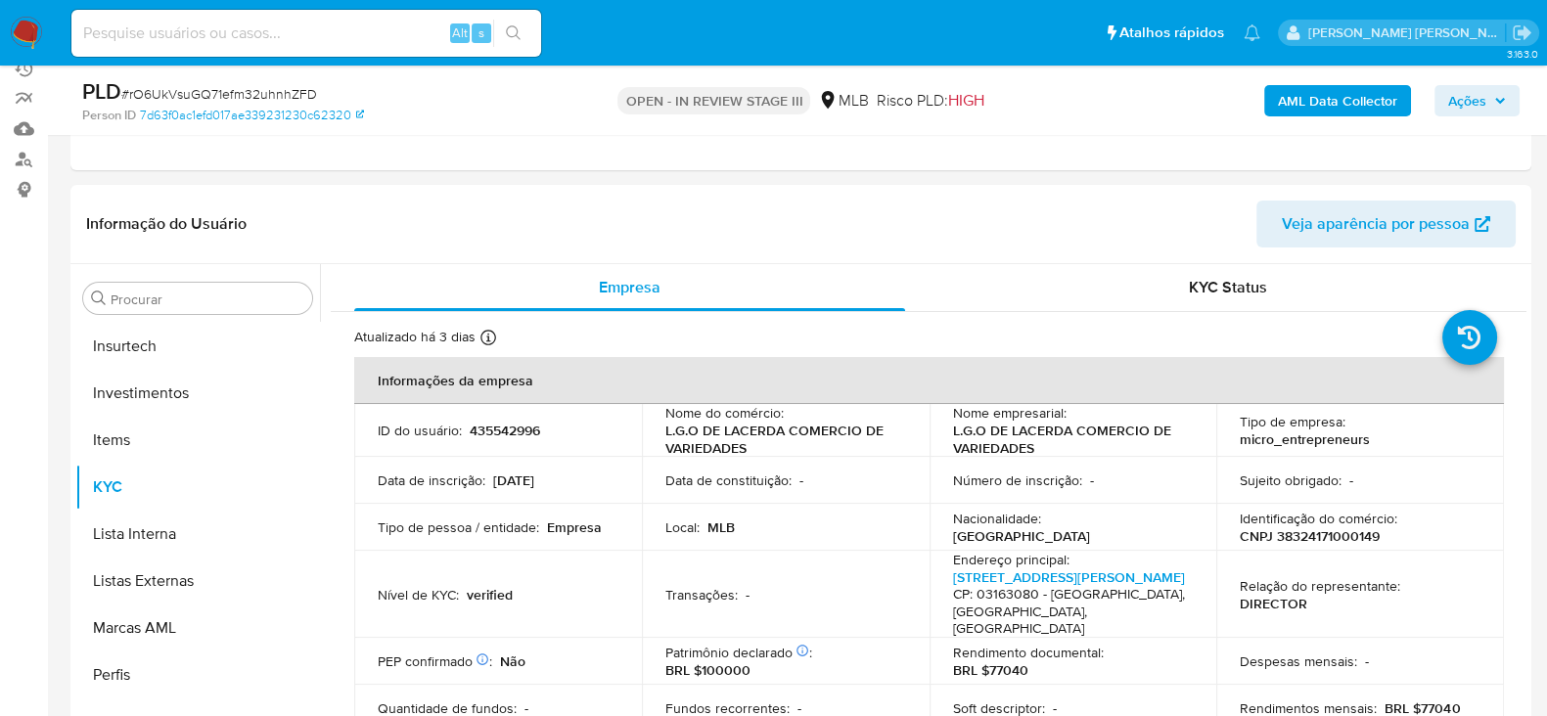
click at [1305, 544] on p "CNPJ 38324171000149" at bounding box center [1310, 537] width 140 height 18
copy p "38324171000149"
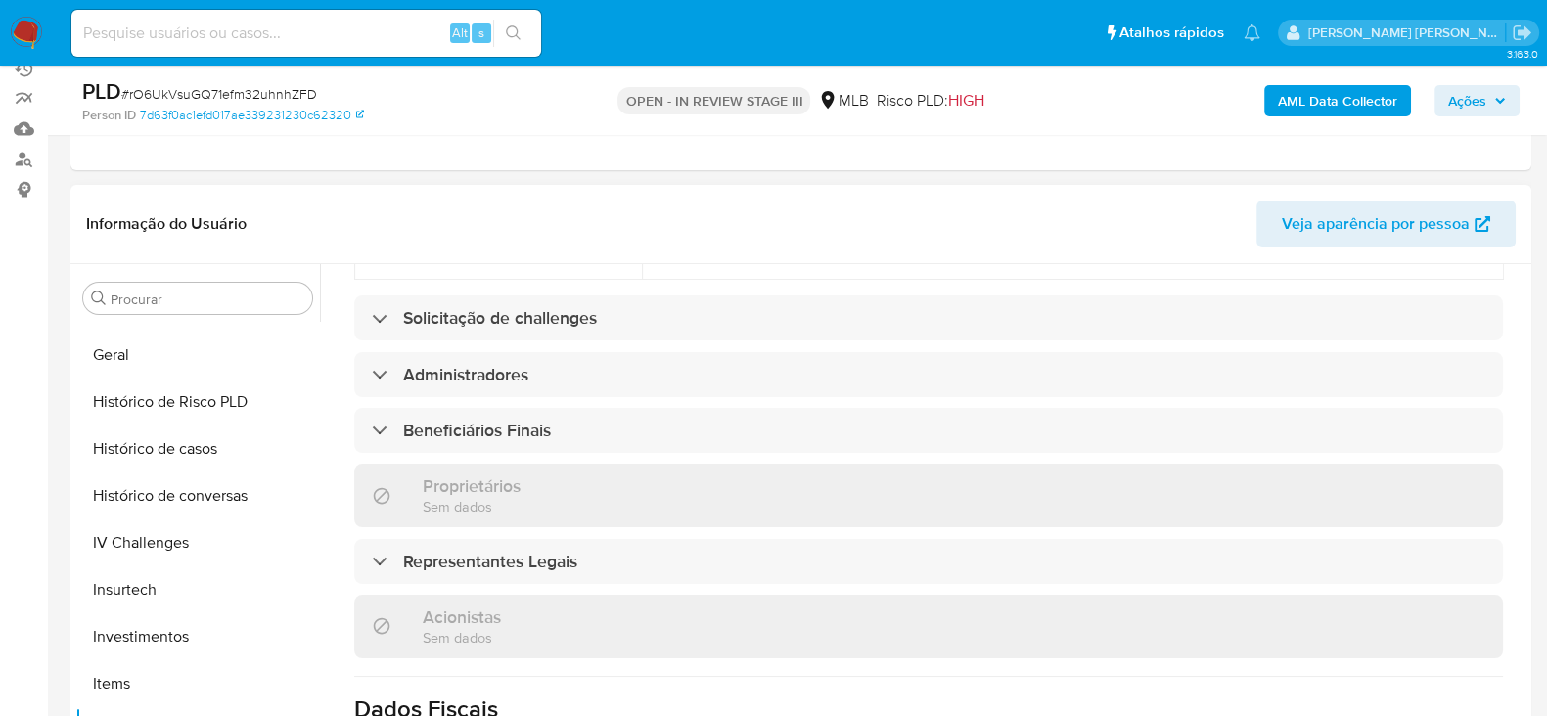
scroll to position [573, 0]
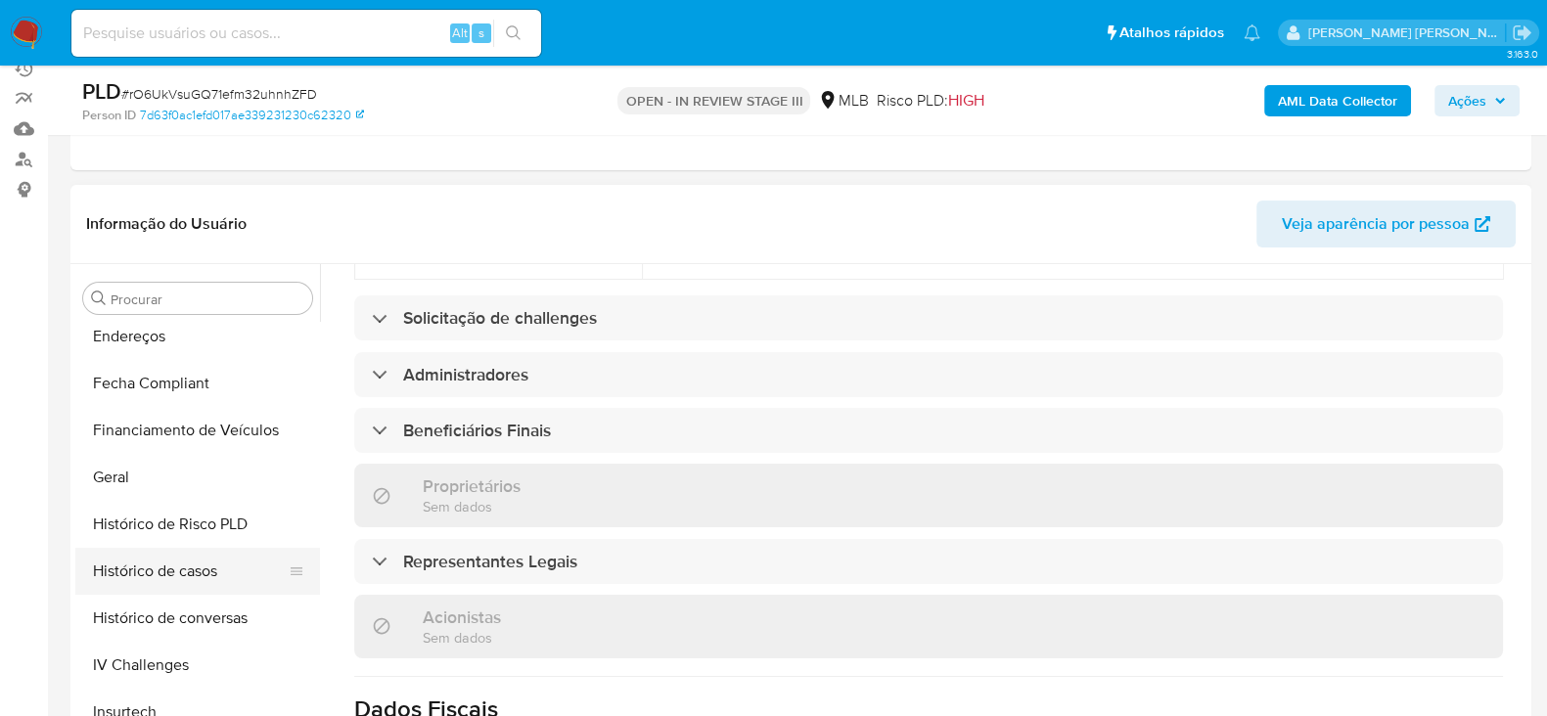
click at [149, 571] on button "Histórico de casos" at bounding box center [189, 571] width 229 height 47
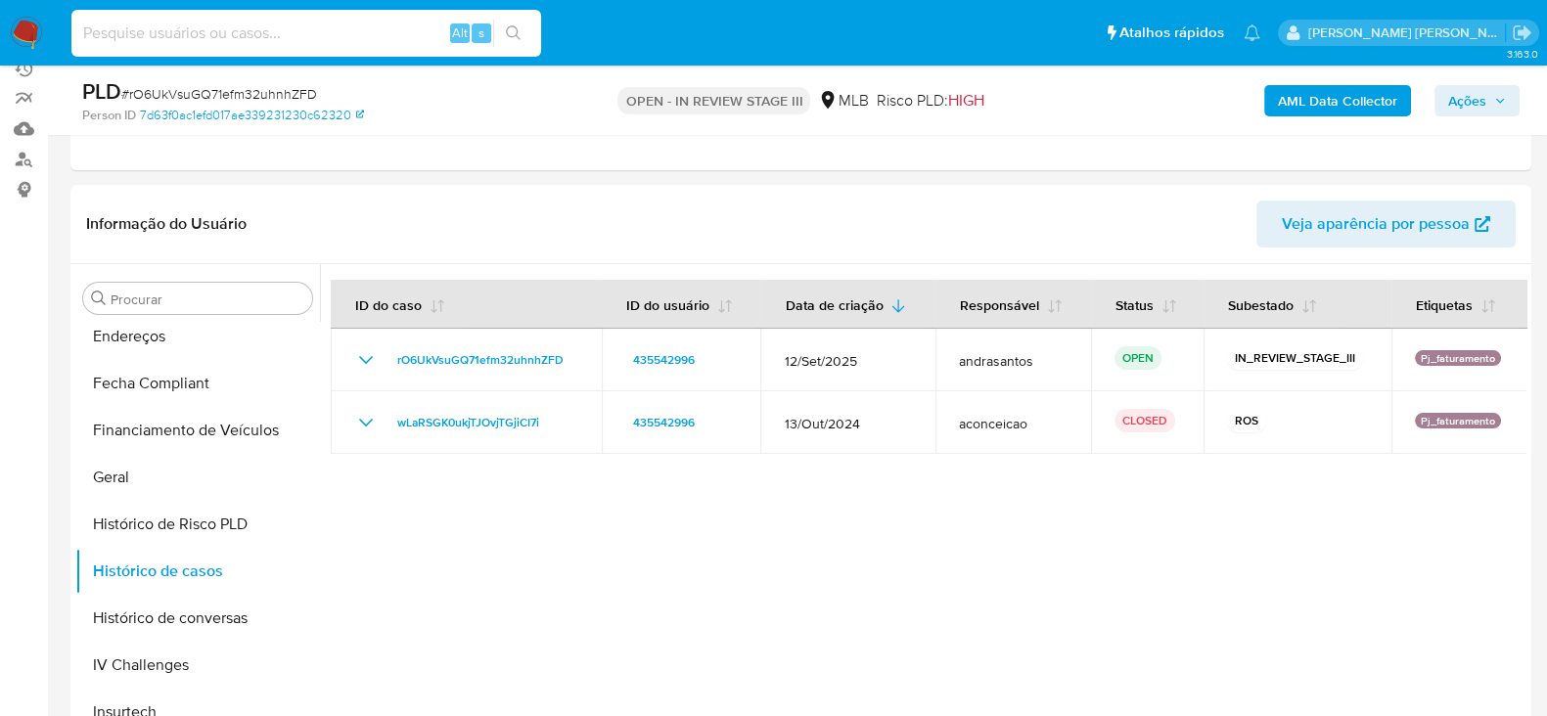
click at [260, 41] on input at bounding box center [306, 33] width 470 height 25
paste input "DwkYR49jw7VK1AeWLZvnFBDs"
type input "DwkYR49jw7VK1AeWLZvnFBDs"
click at [520, 31] on icon "search-icon" at bounding box center [514, 33] width 16 height 16
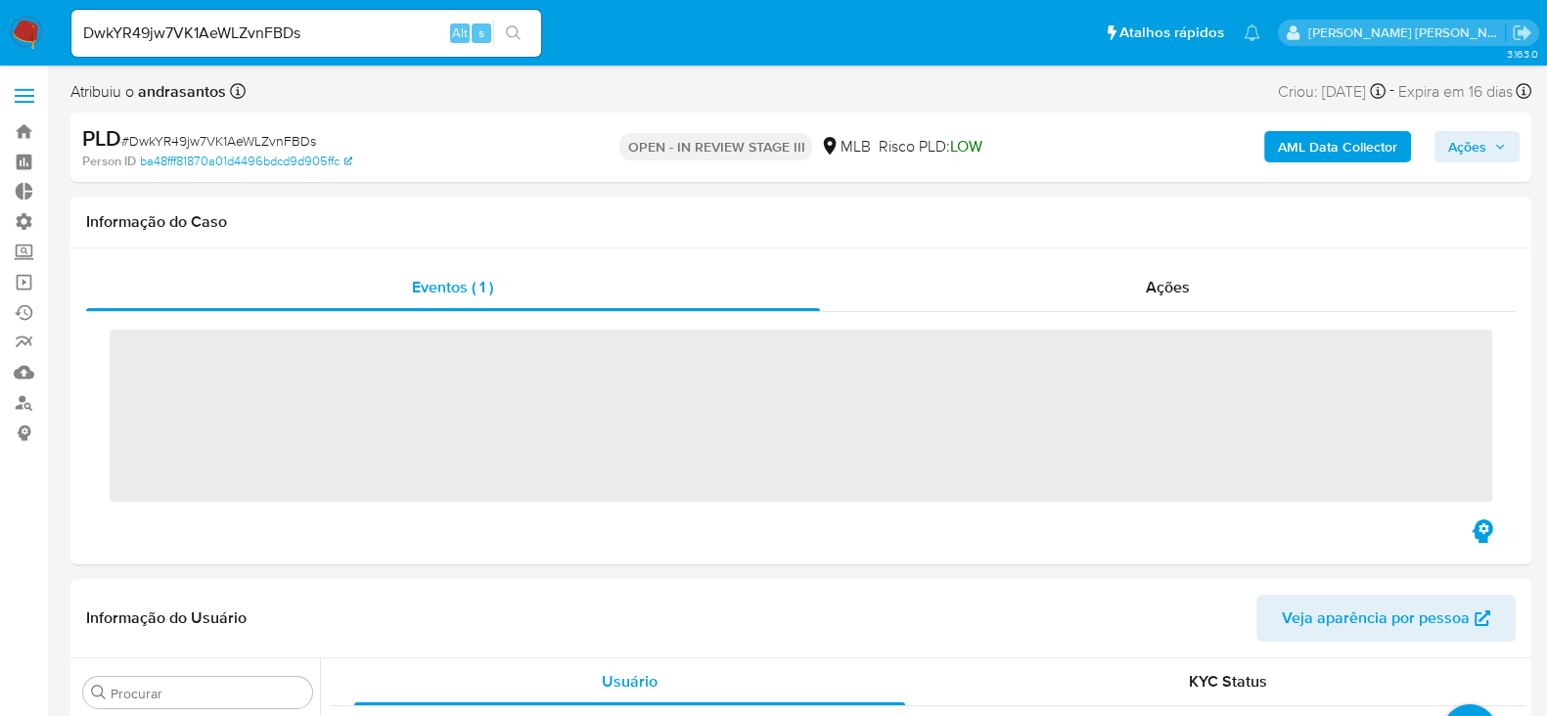
scroll to position [1059, 0]
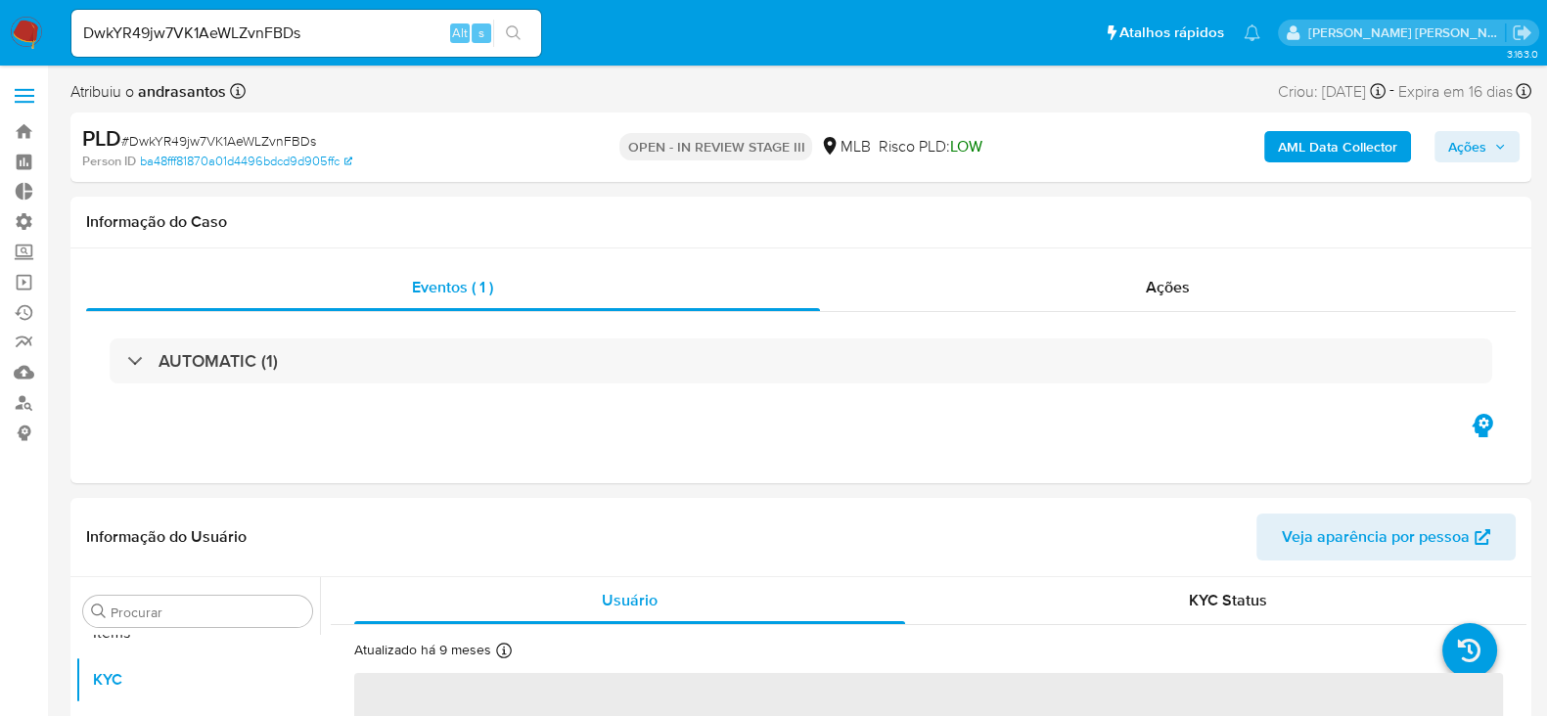
select select "10"
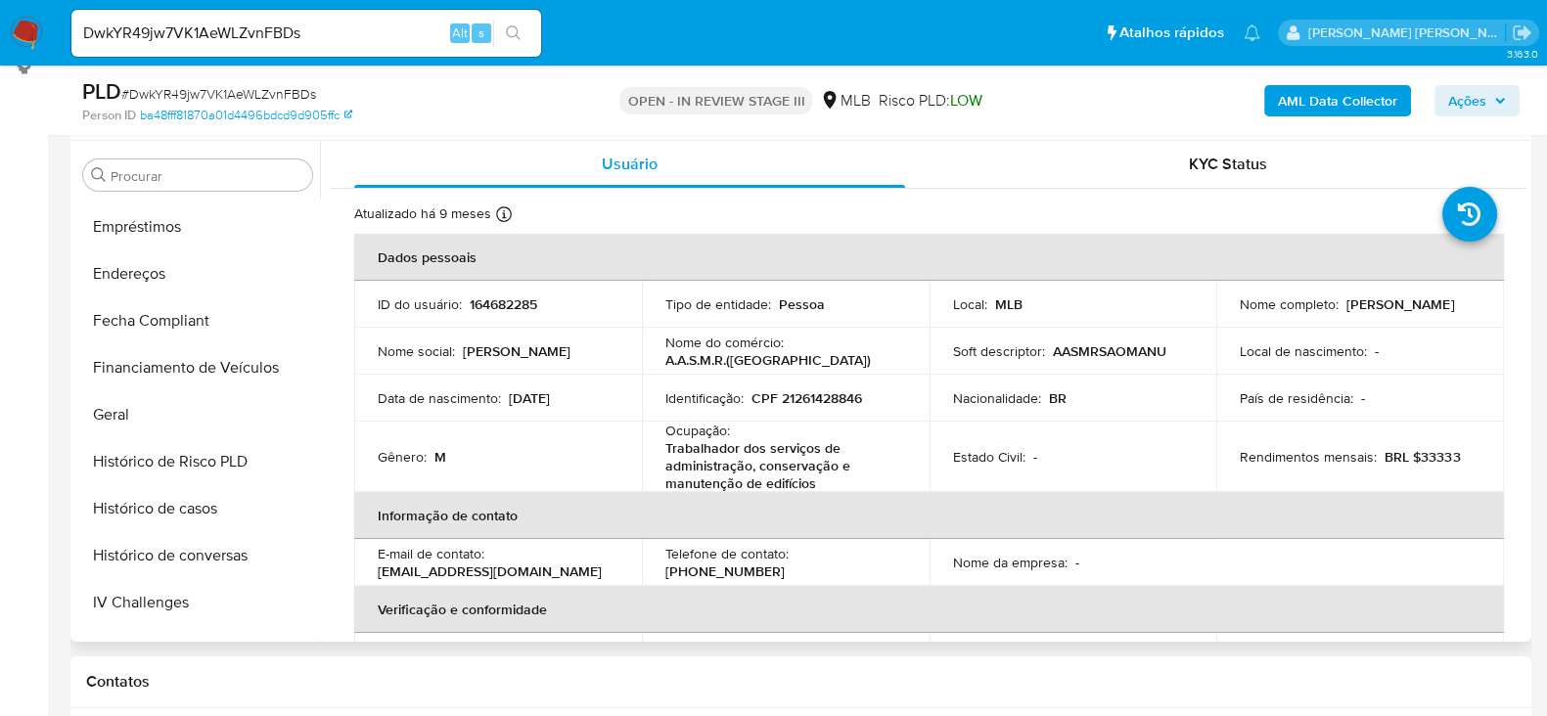
scroll to position [449, 0]
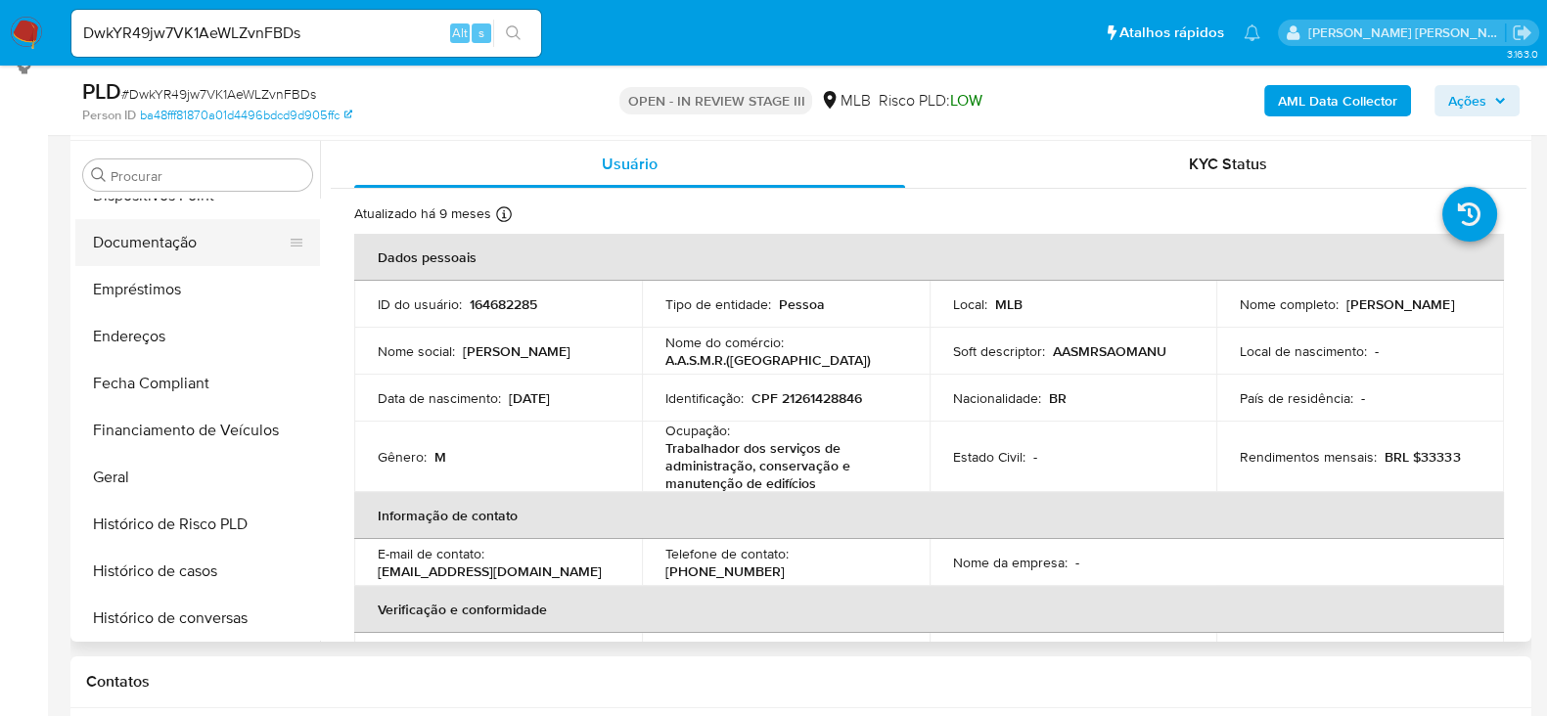
click at [191, 244] on button "Documentação" at bounding box center [189, 242] width 229 height 47
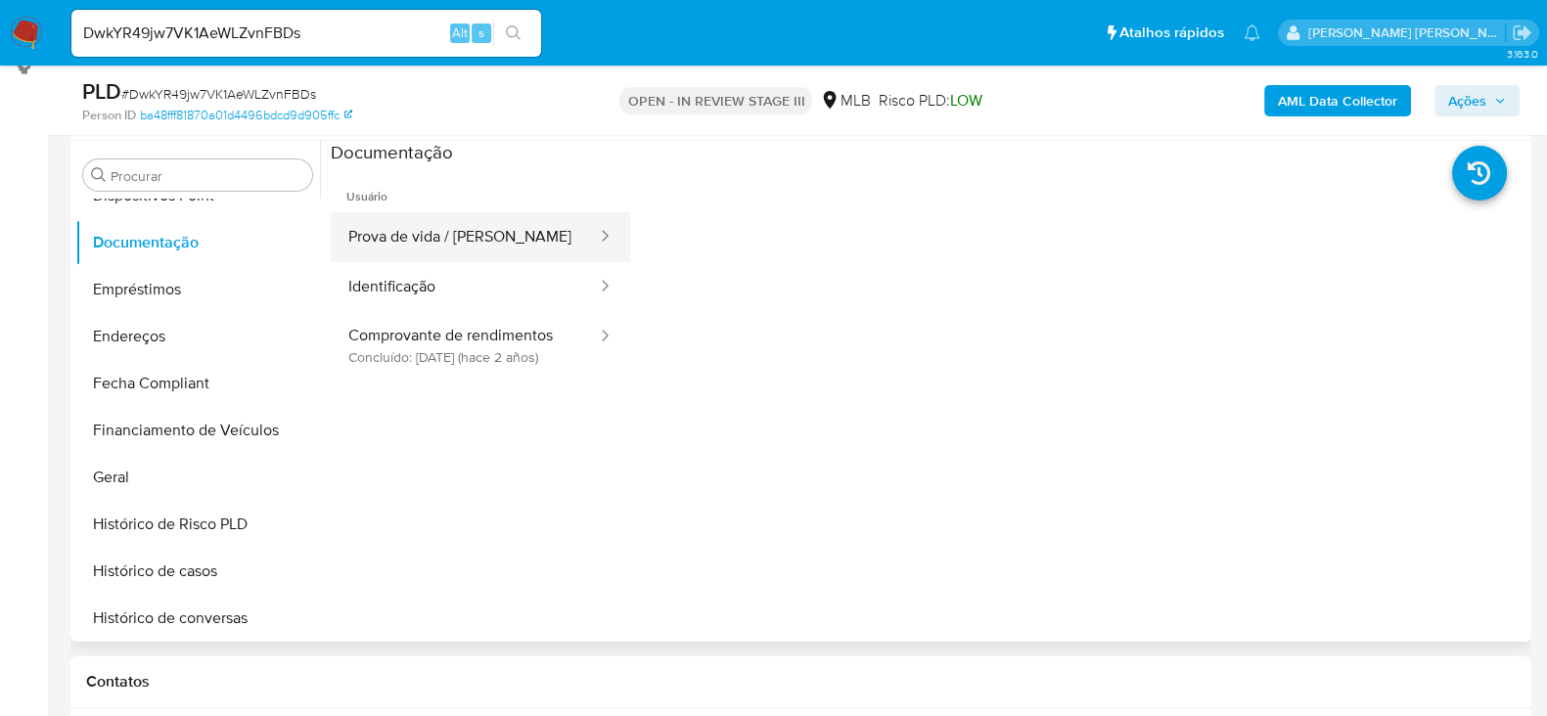
click at [465, 227] on button "Prova de vida / [PERSON_NAME]" at bounding box center [465, 237] width 268 height 50
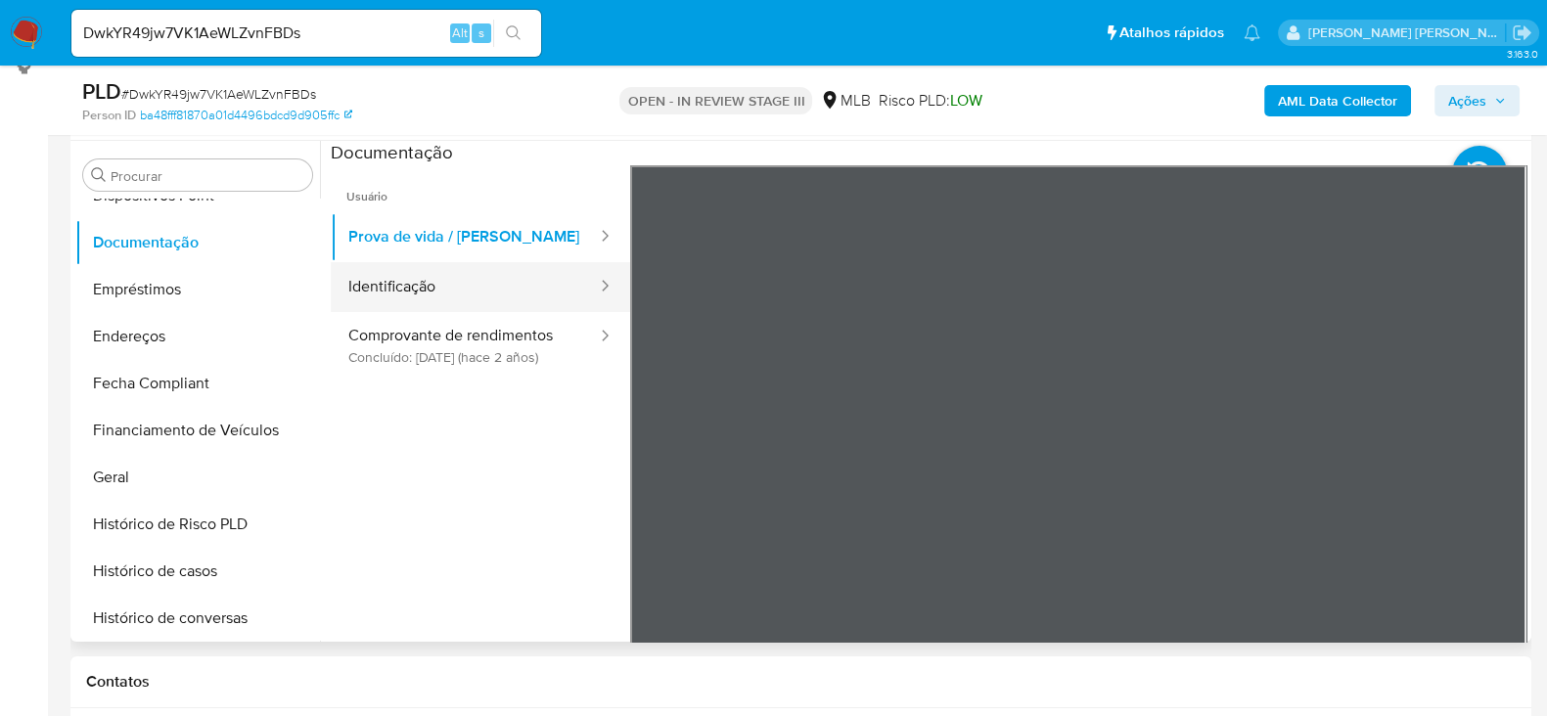
click at [482, 291] on button "Identificação" at bounding box center [465, 287] width 268 height 50
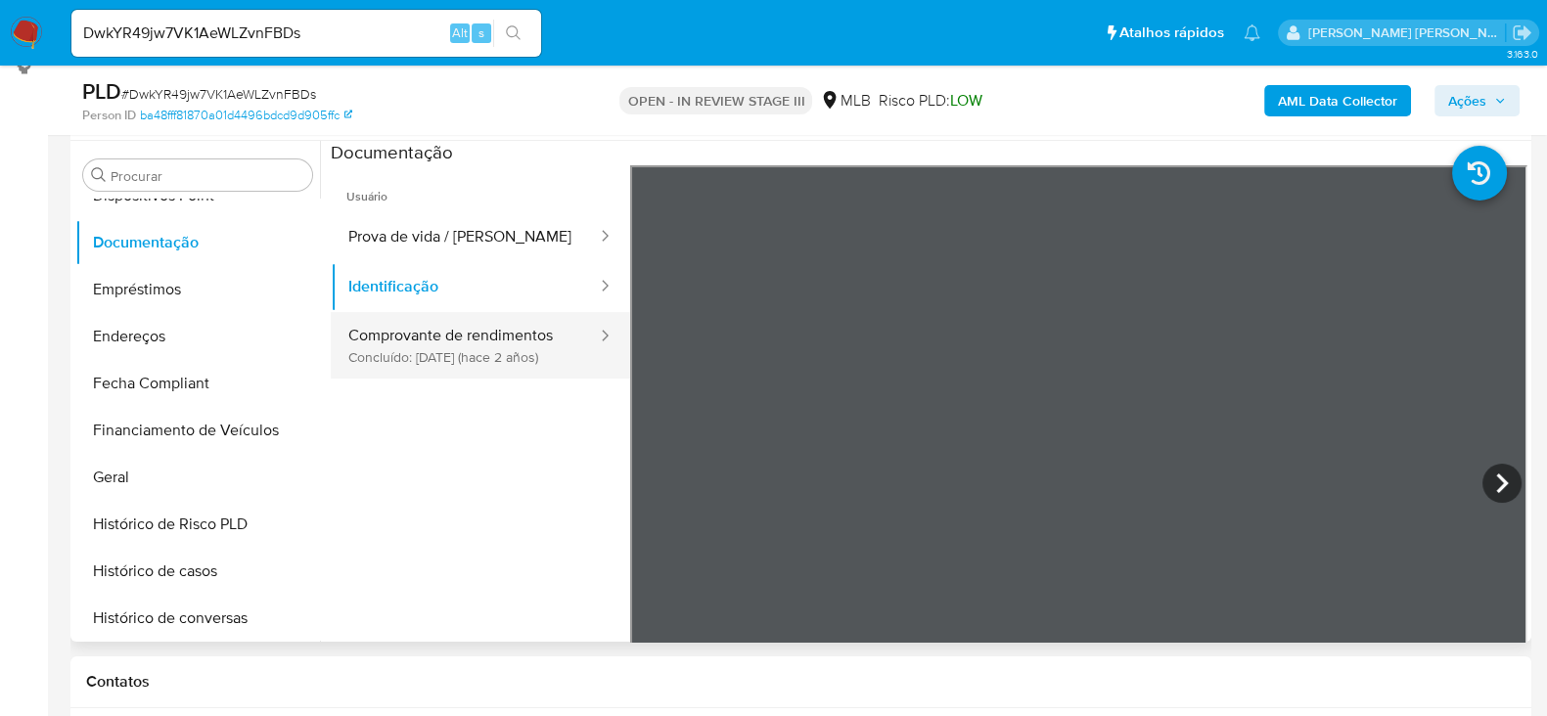
click at [504, 370] on button "Comprovante de rendimentos Concluído: 05/10/2023 (hace 2 años)" at bounding box center [465, 345] width 268 height 67
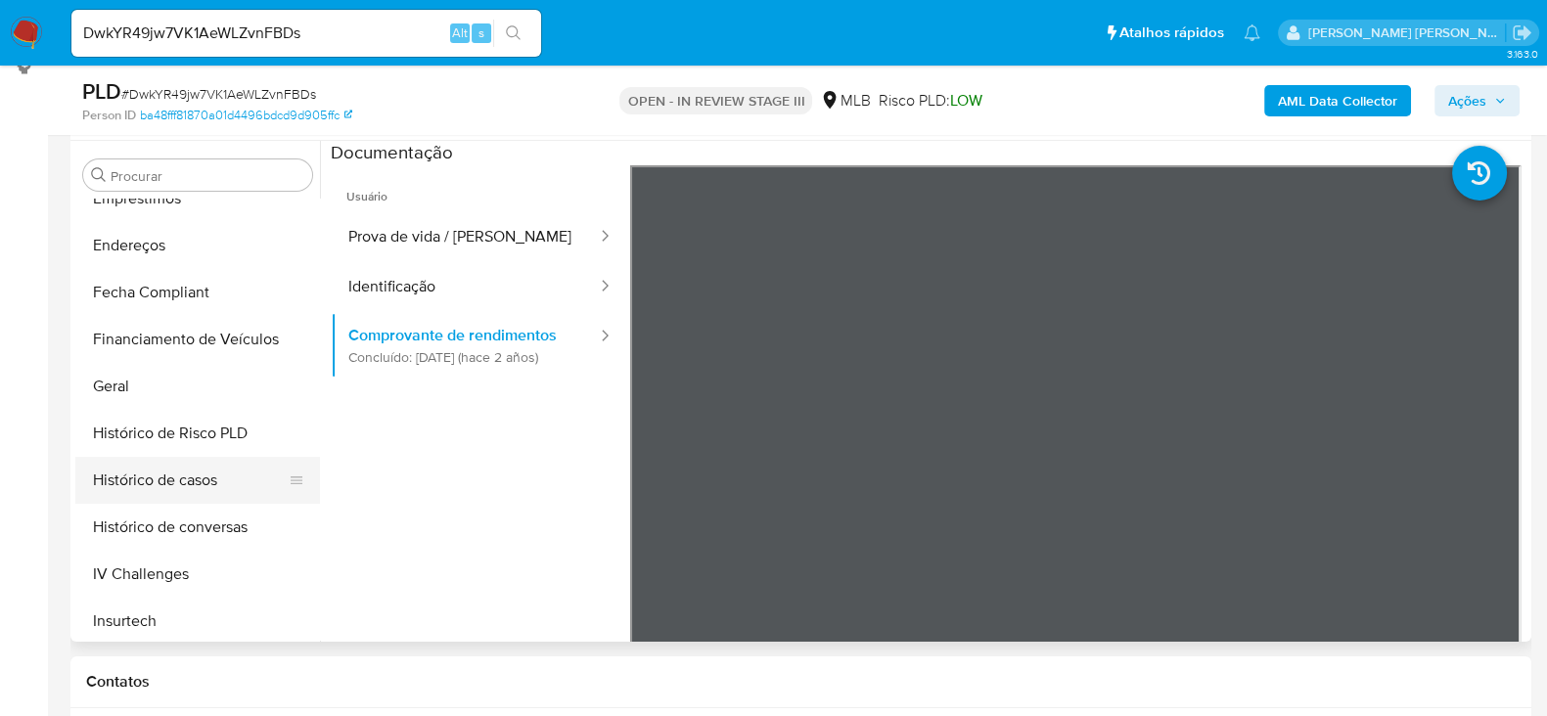
scroll to position [573, 0]
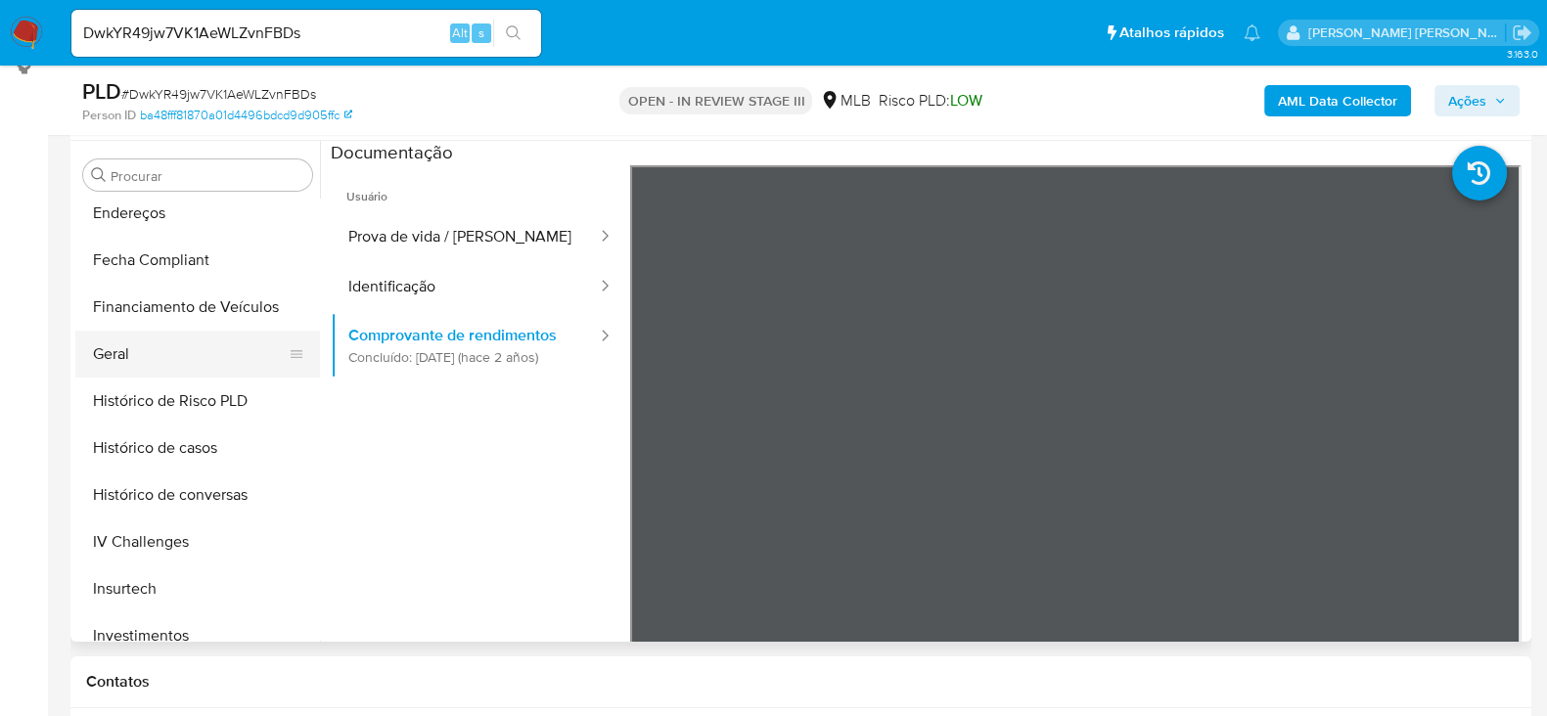
click at [204, 362] on button "Geral" at bounding box center [189, 354] width 229 height 47
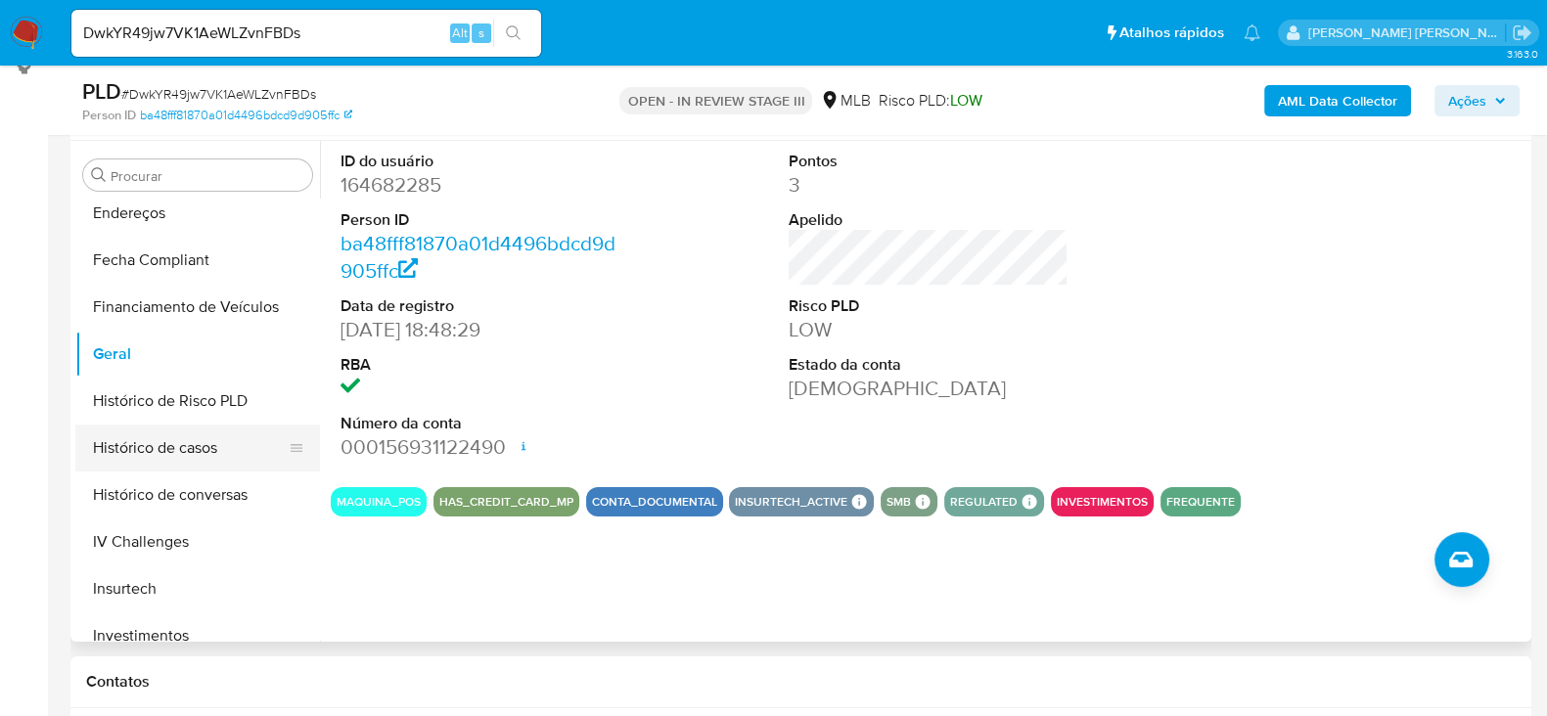
click at [142, 442] on button "Histórico de casos" at bounding box center [189, 448] width 229 height 47
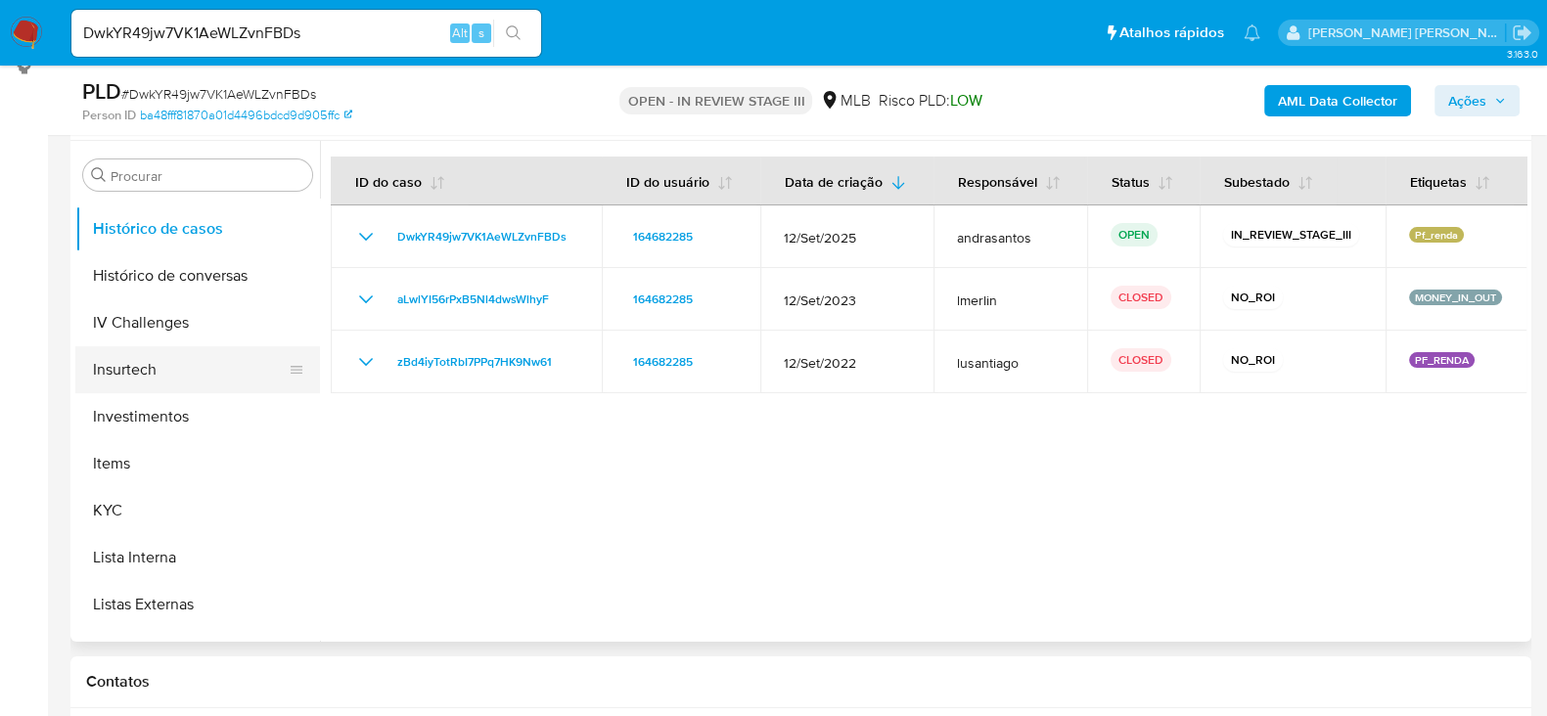
scroll to position [816, 0]
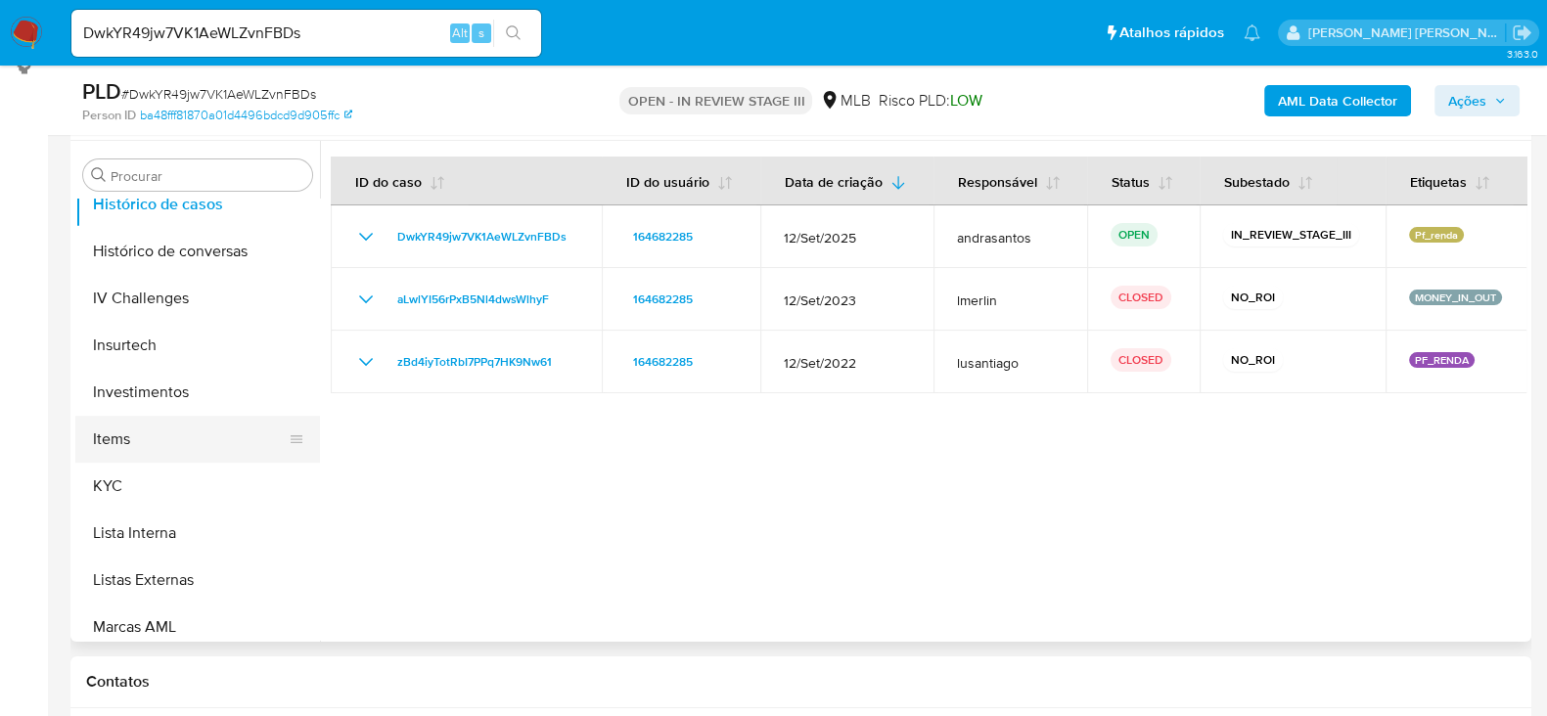
drag, startPoint x: 168, startPoint y: 487, endPoint x: 280, endPoint y: 416, distance: 132.5
click at [169, 487] on button "KYC" at bounding box center [197, 486] width 245 height 47
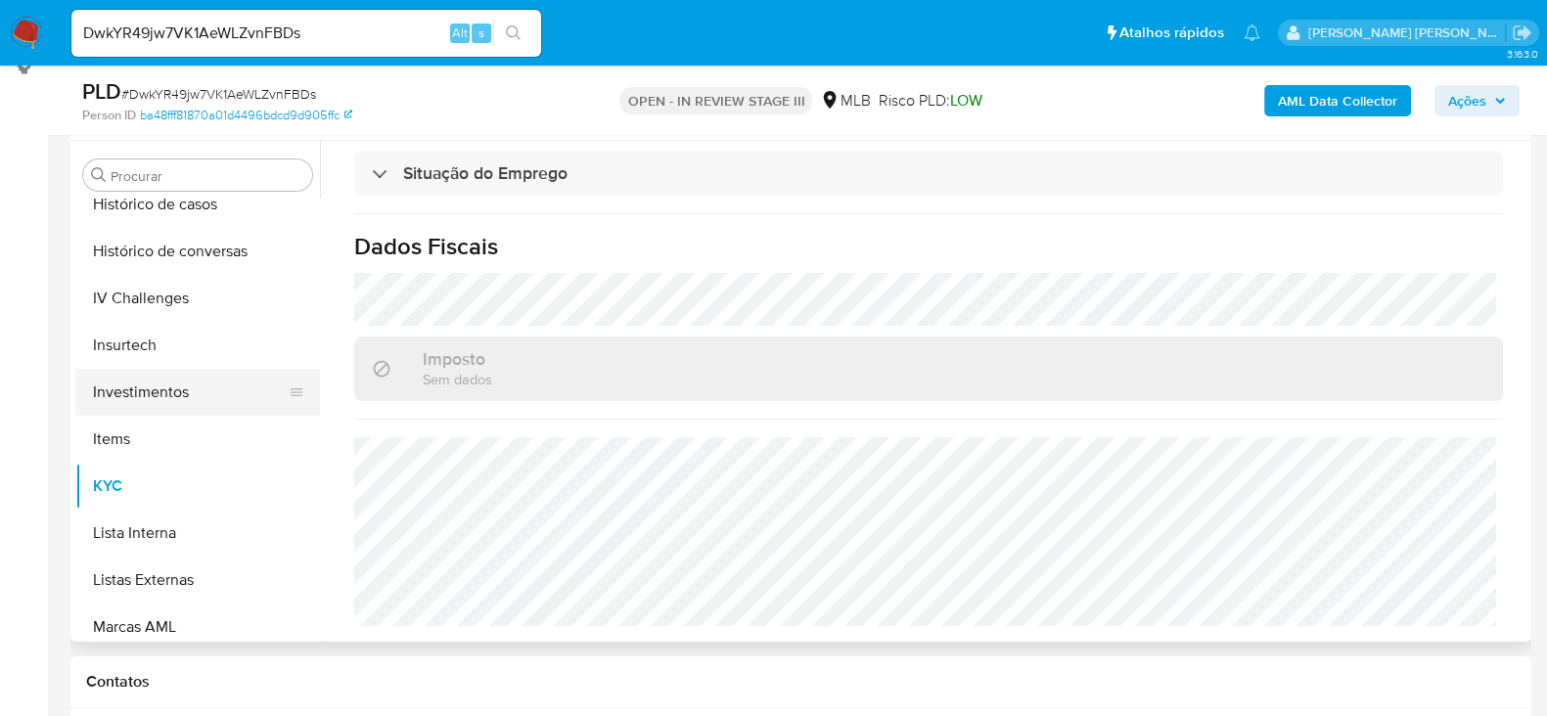
scroll to position [695, 0]
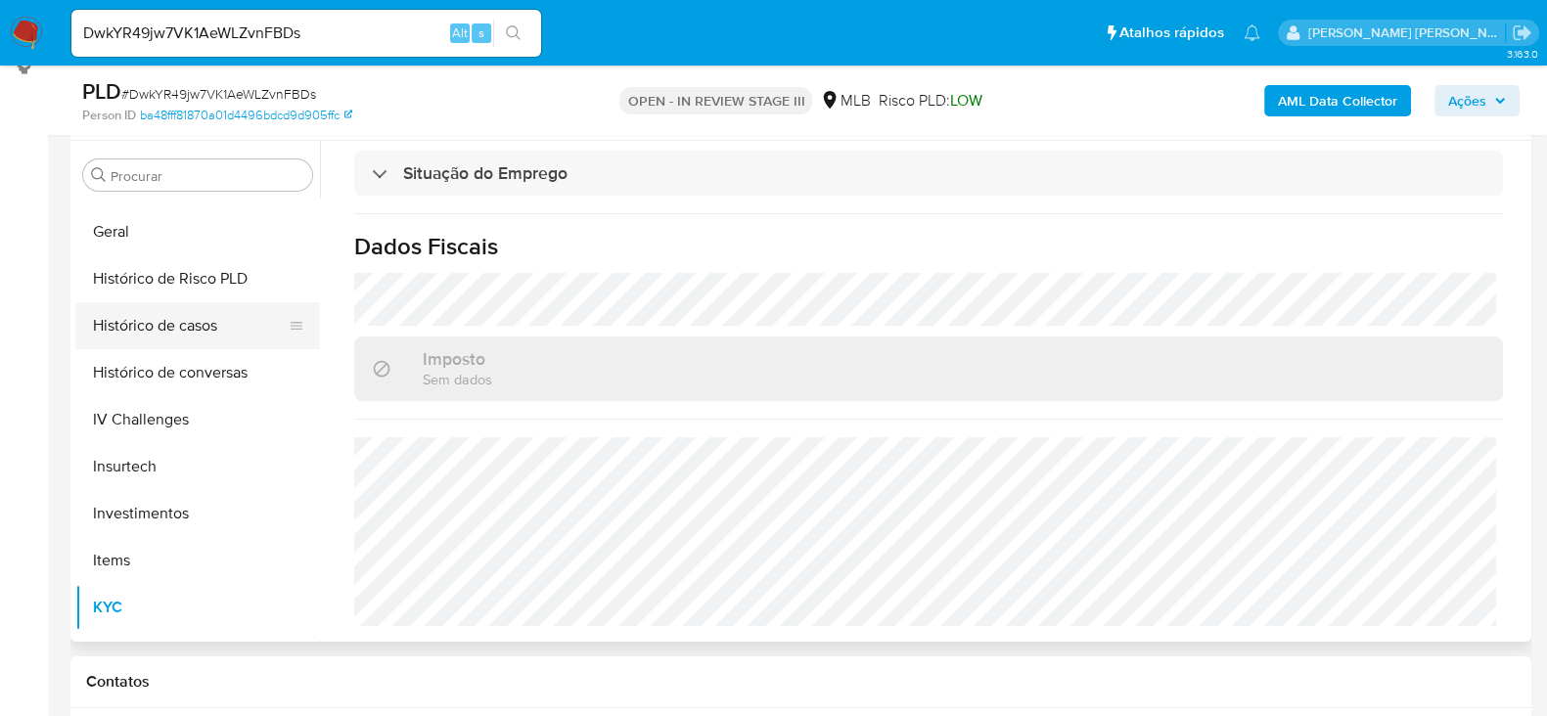
click at [156, 326] on button "Histórico de casos" at bounding box center [189, 325] width 229 height 47
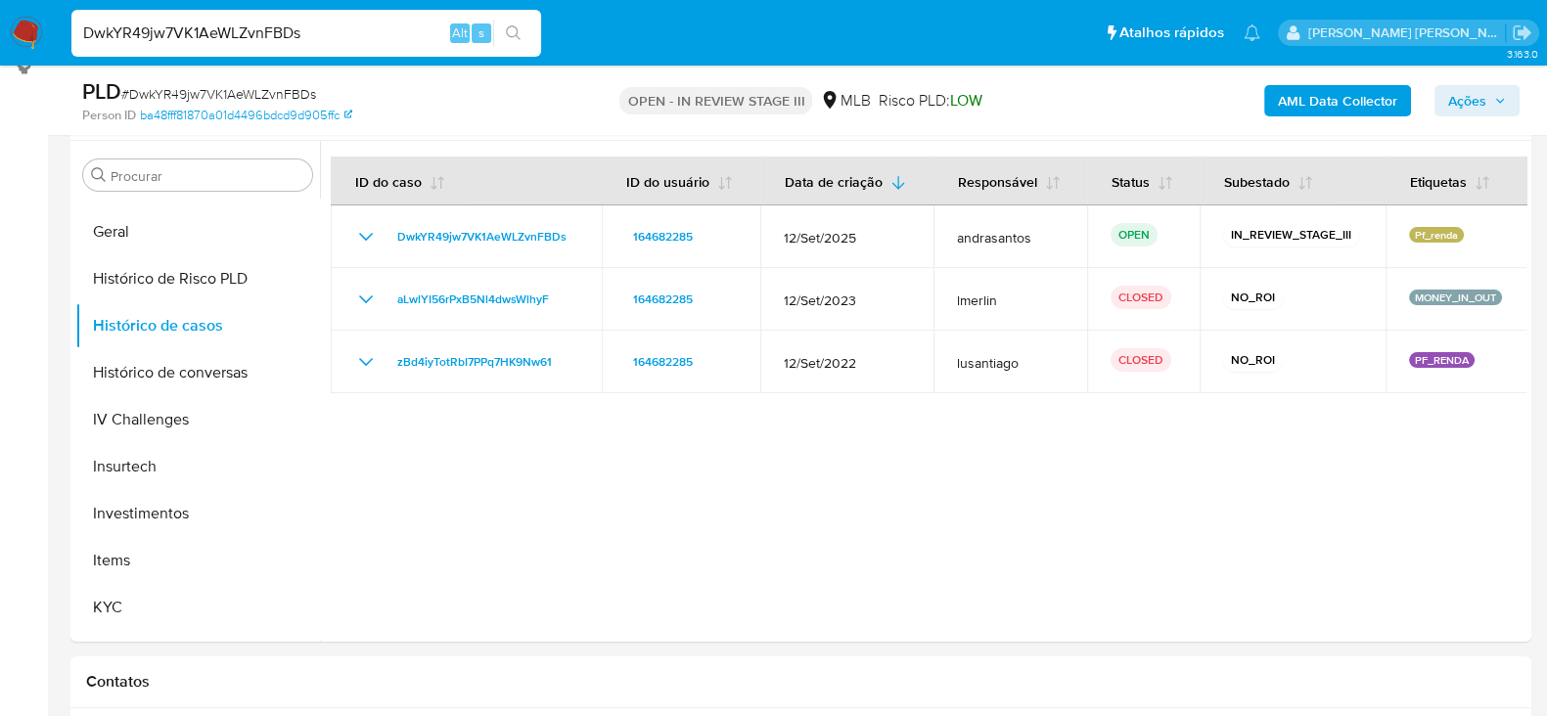
click at [254, 37] on input "DwkYR49jw7VK1AeWLZvnFBDs" at bounding box center [306, 33] width 470 height 25
paste input "jSsuQ9xePaSDAfBs50LD2qXU"
type input "jSsuQ9xePaSDAfBs50LD2qXU"
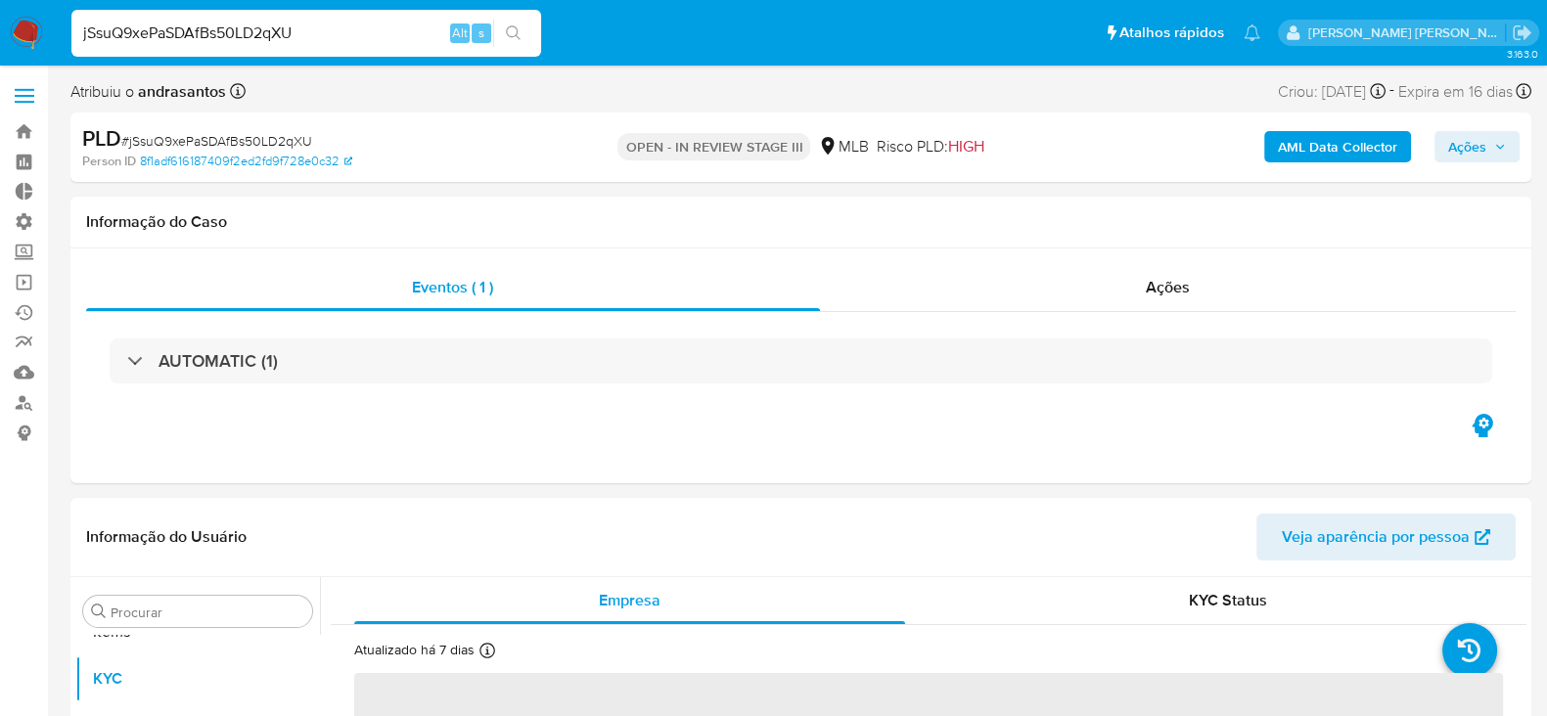
scroll to position [1062, 0]
select select "10"
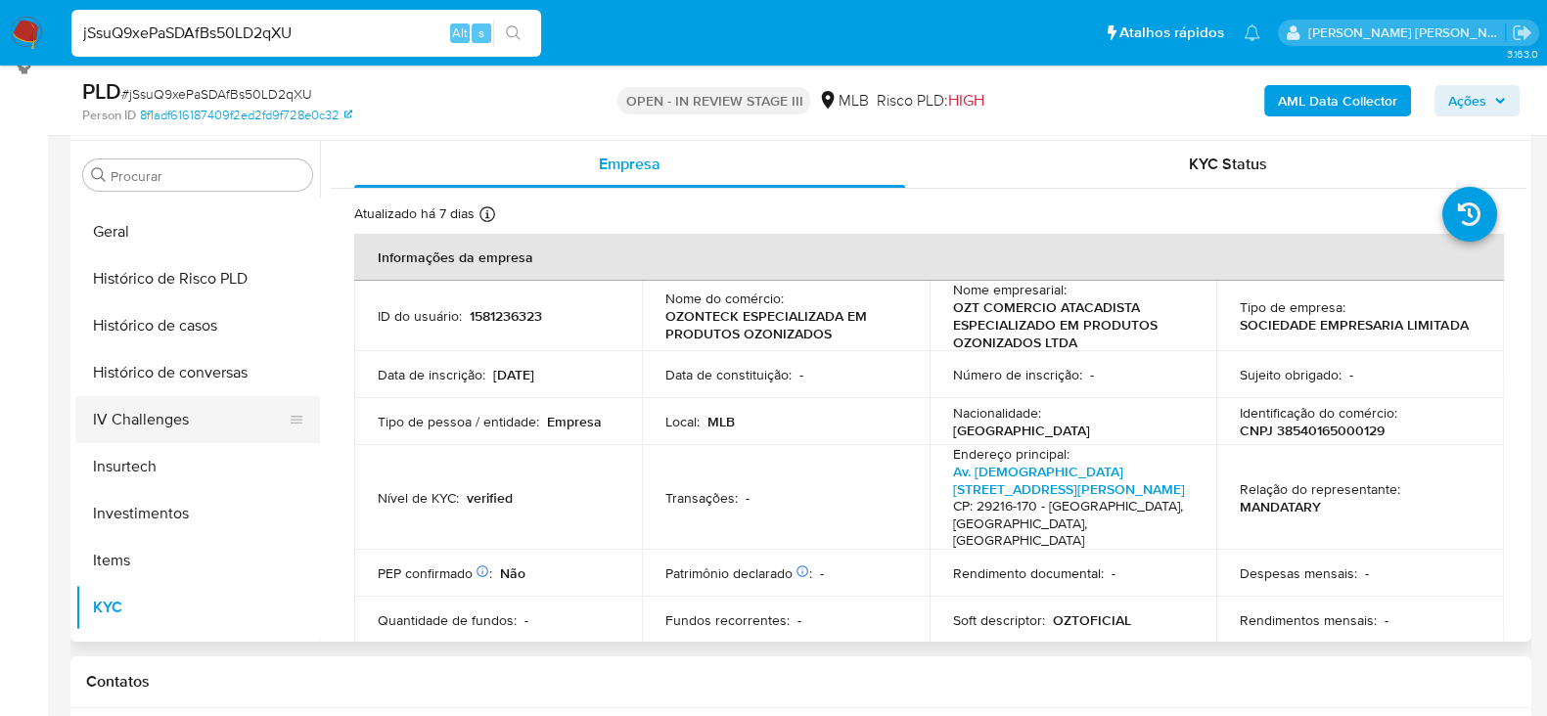
scroll to position [449, 0]
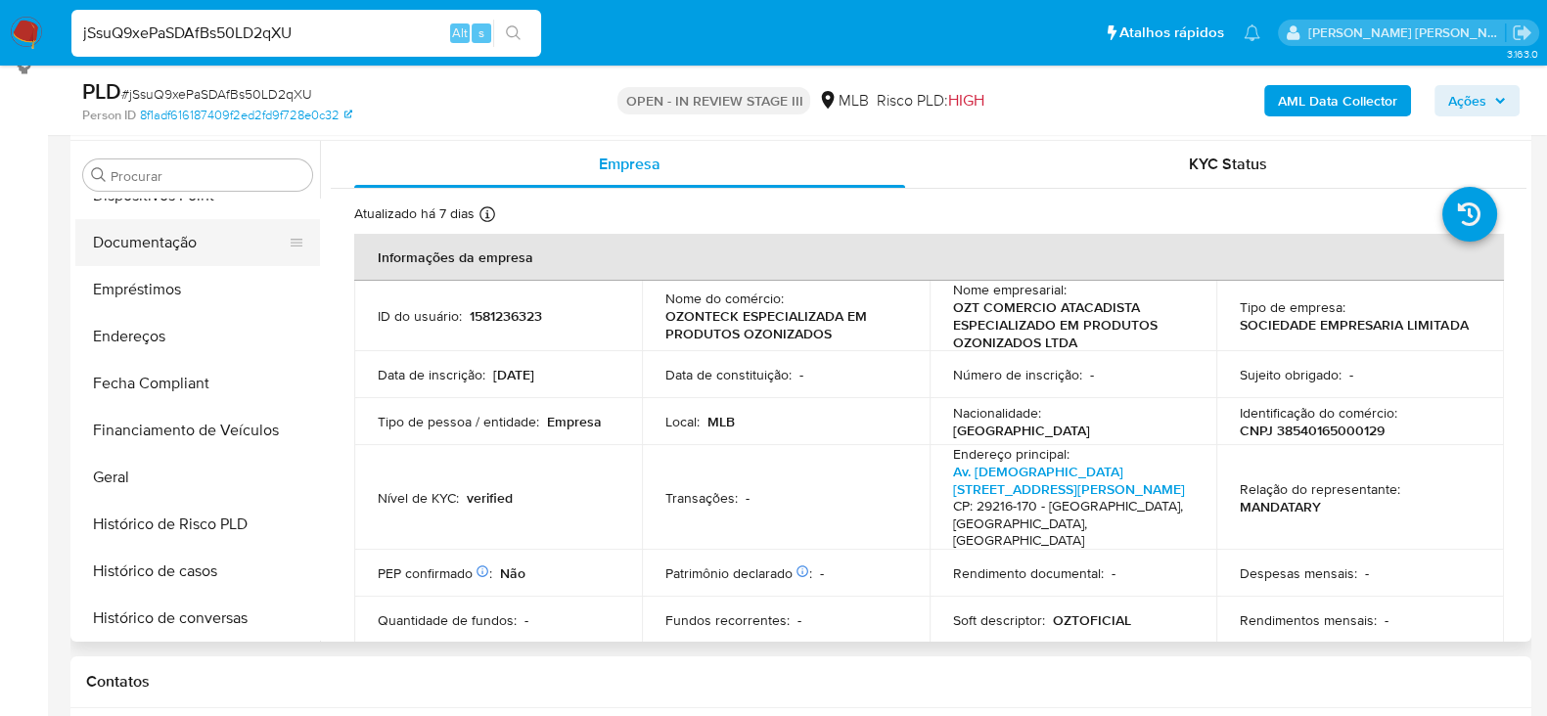
click at [165, 243] on button "Documentação" at bounding box center [189, 242] width 229 height 47
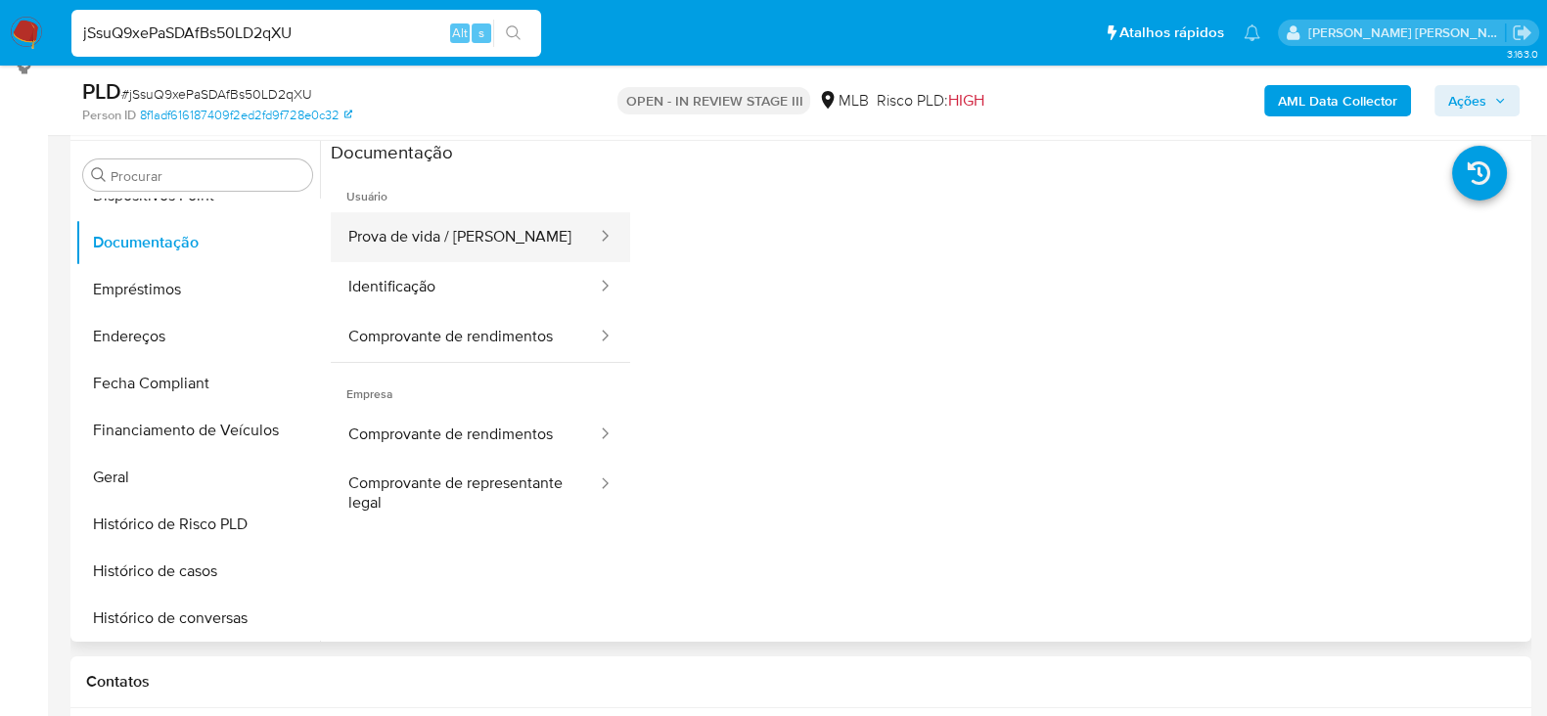
click at [445, 256] on button "Prova de vida / [PERSON_NAME]" at bounding box center [465, 237] width 268 height 50
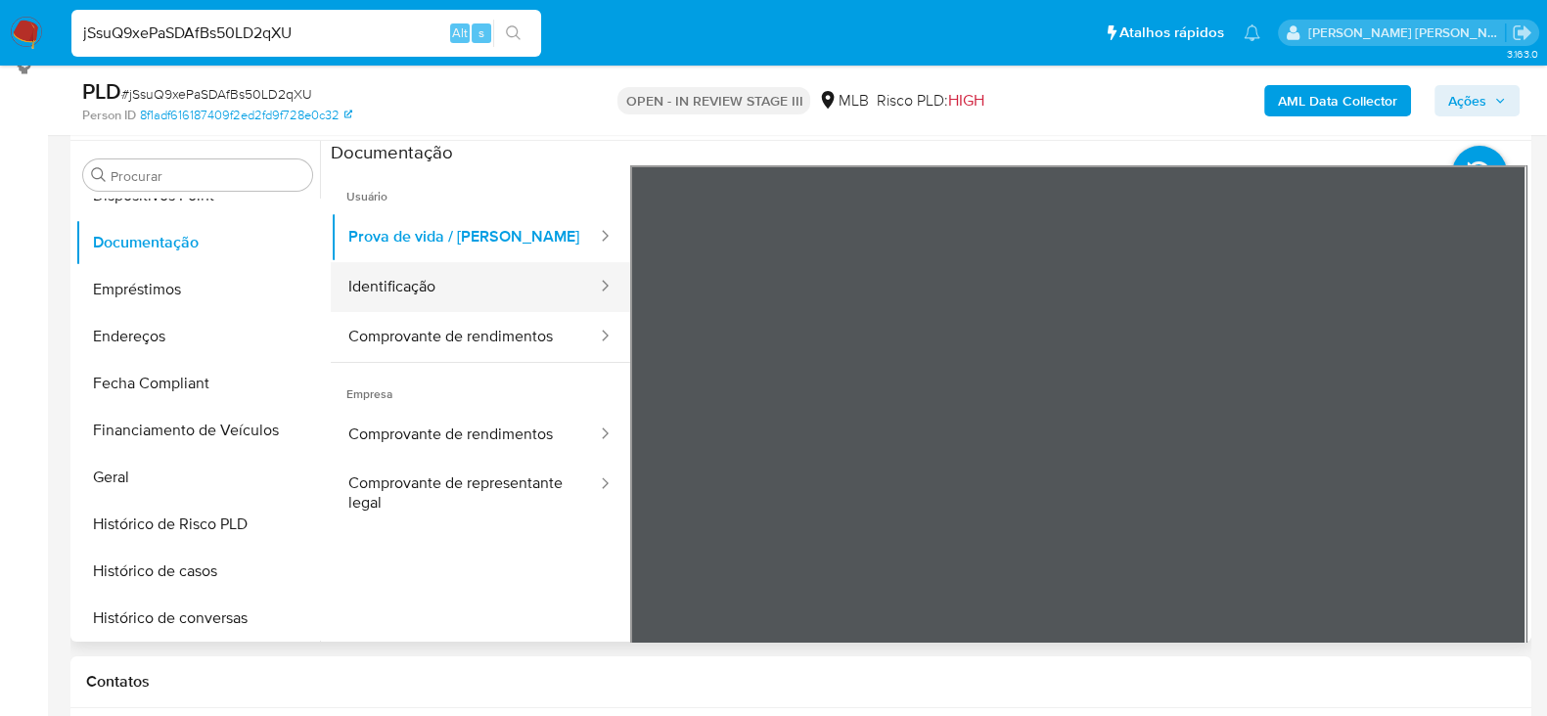
click at [439, 289] on button "Identificação" at bounding box center [465, 287] width 268 height 50
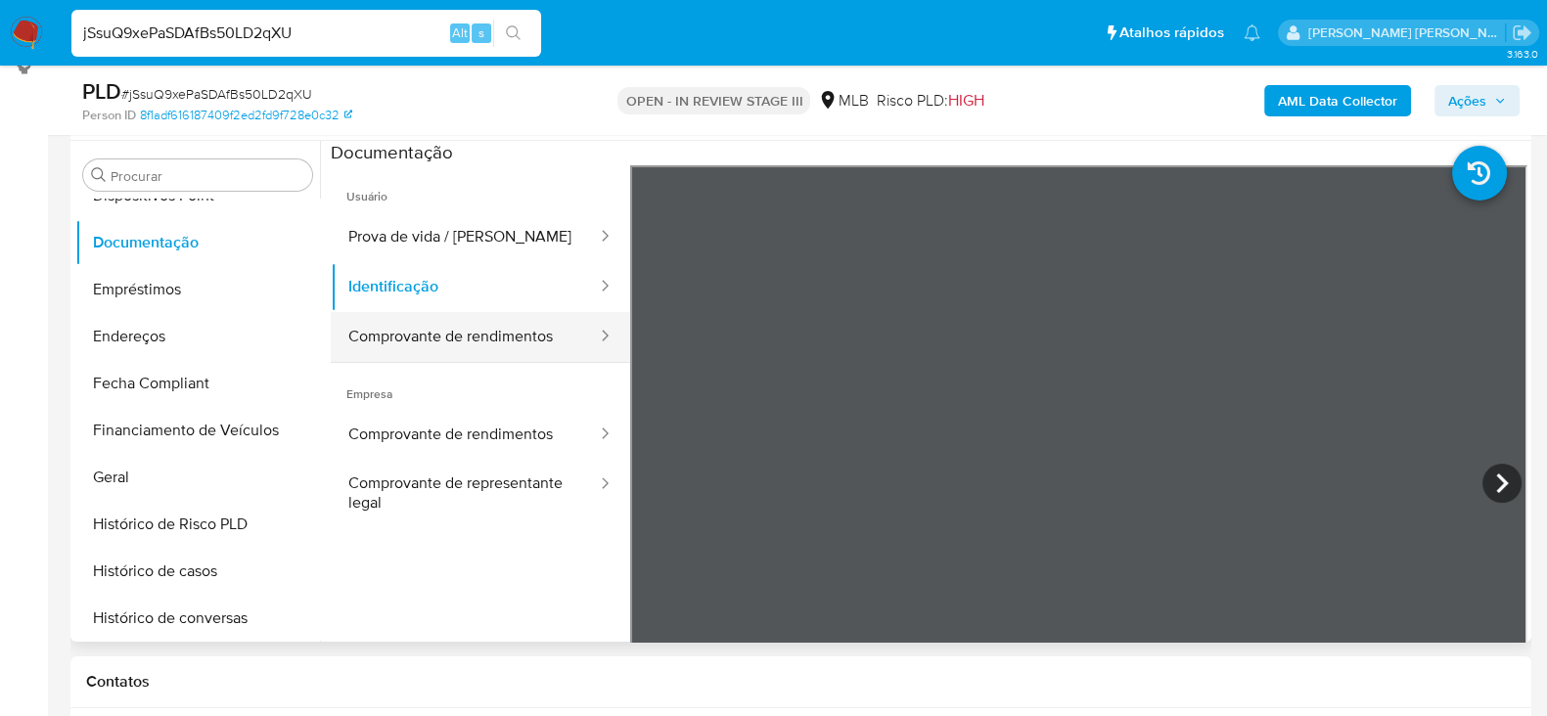
click at [415, 335] on button "Comprovante de rendimentos" at bounding box center [465, 337] width 268 height 50
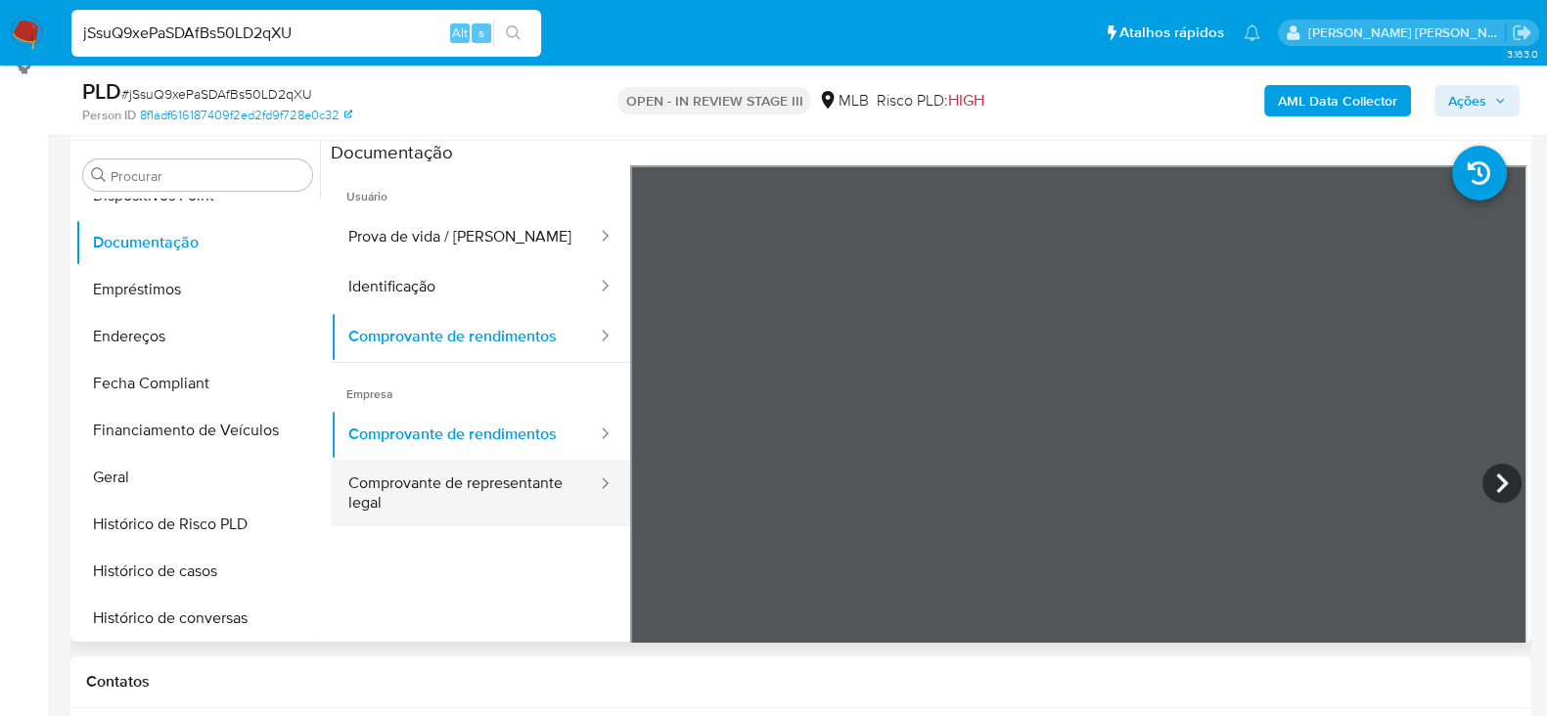
click at [440, 493] on button "Comprovante de representante legal" at bounding box center [465, 493] width 268 height 67
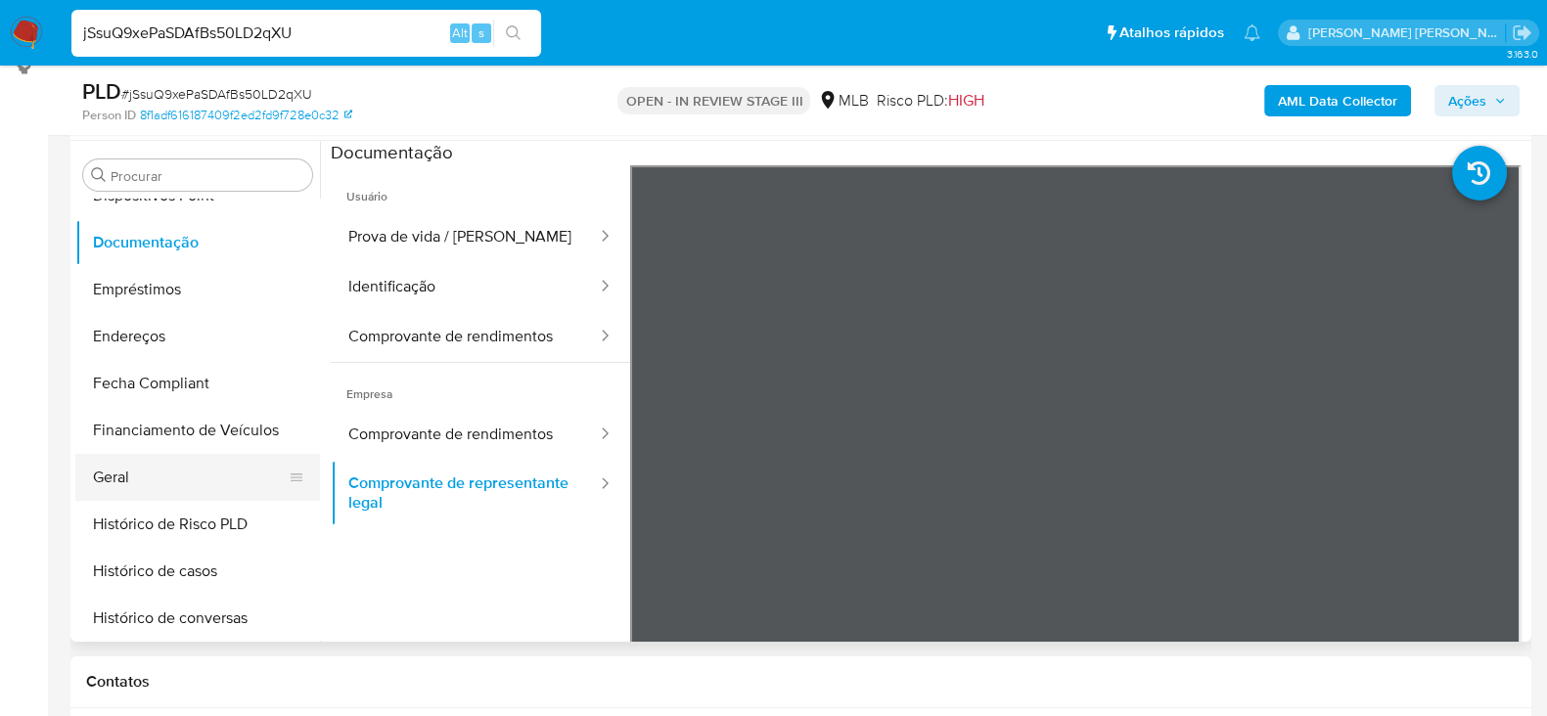
click at [168, 481] on button "Geral" at bounding box center [189, 477] width 229 height 47
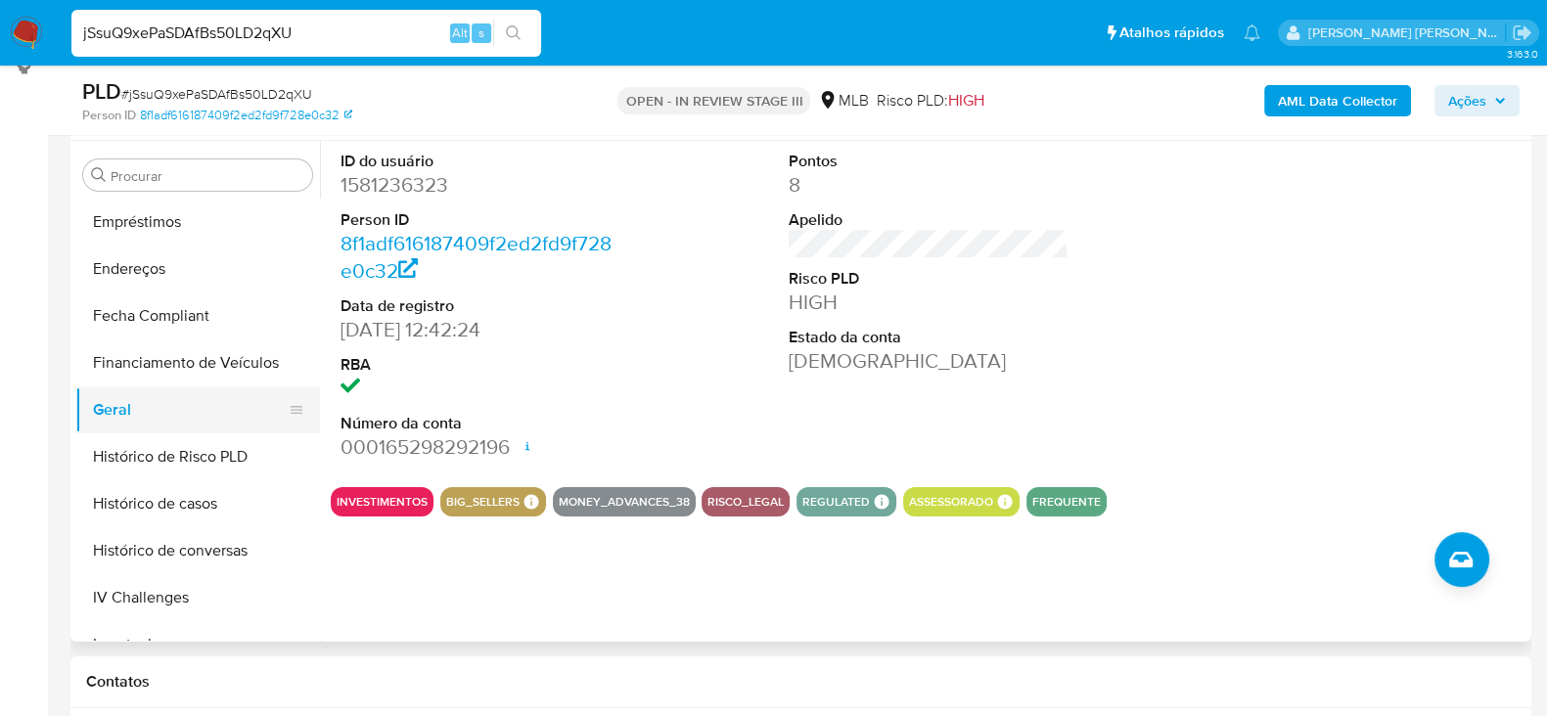
scroll to position [573, 0]
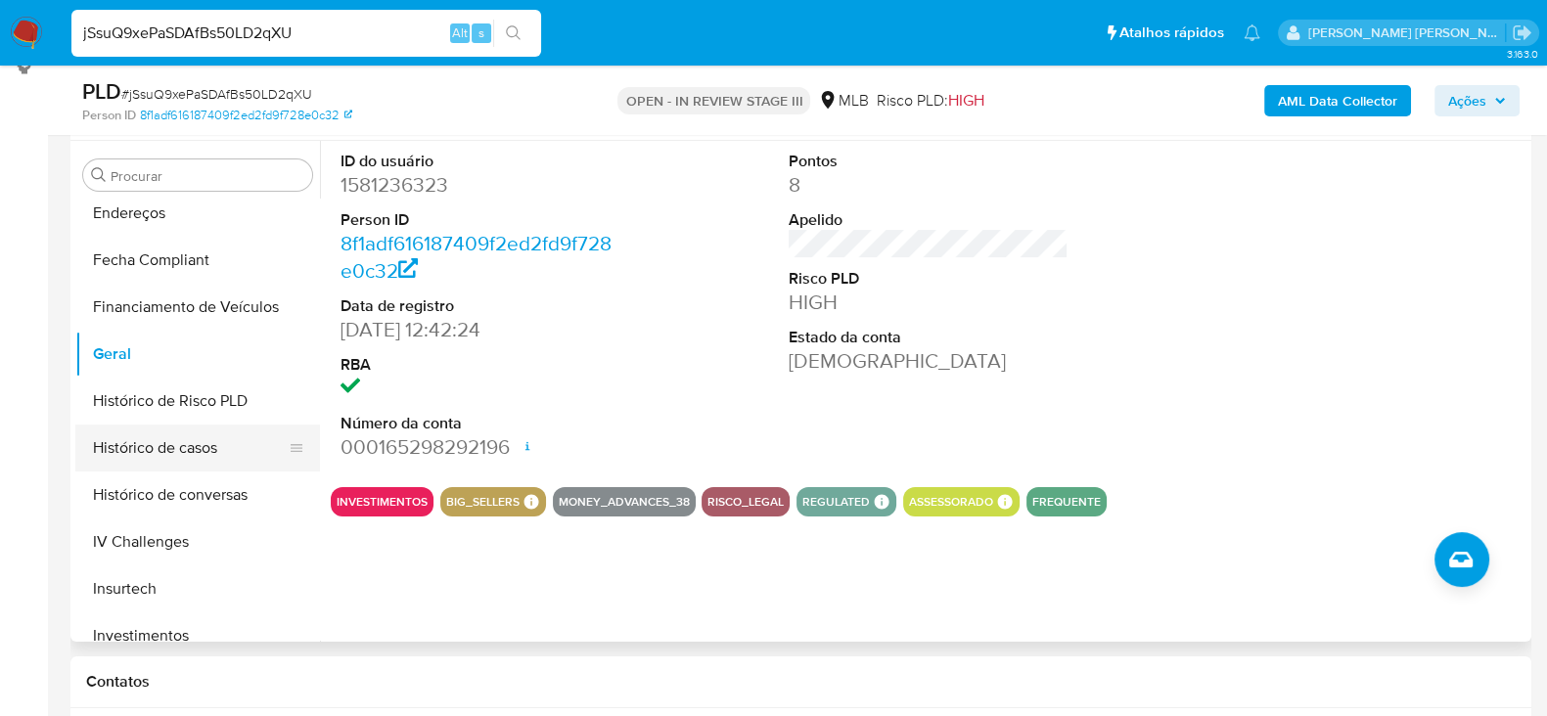
click at [187, 449] on button "Histórico de casos" at bounding box center [189, 448] width 229 height 47
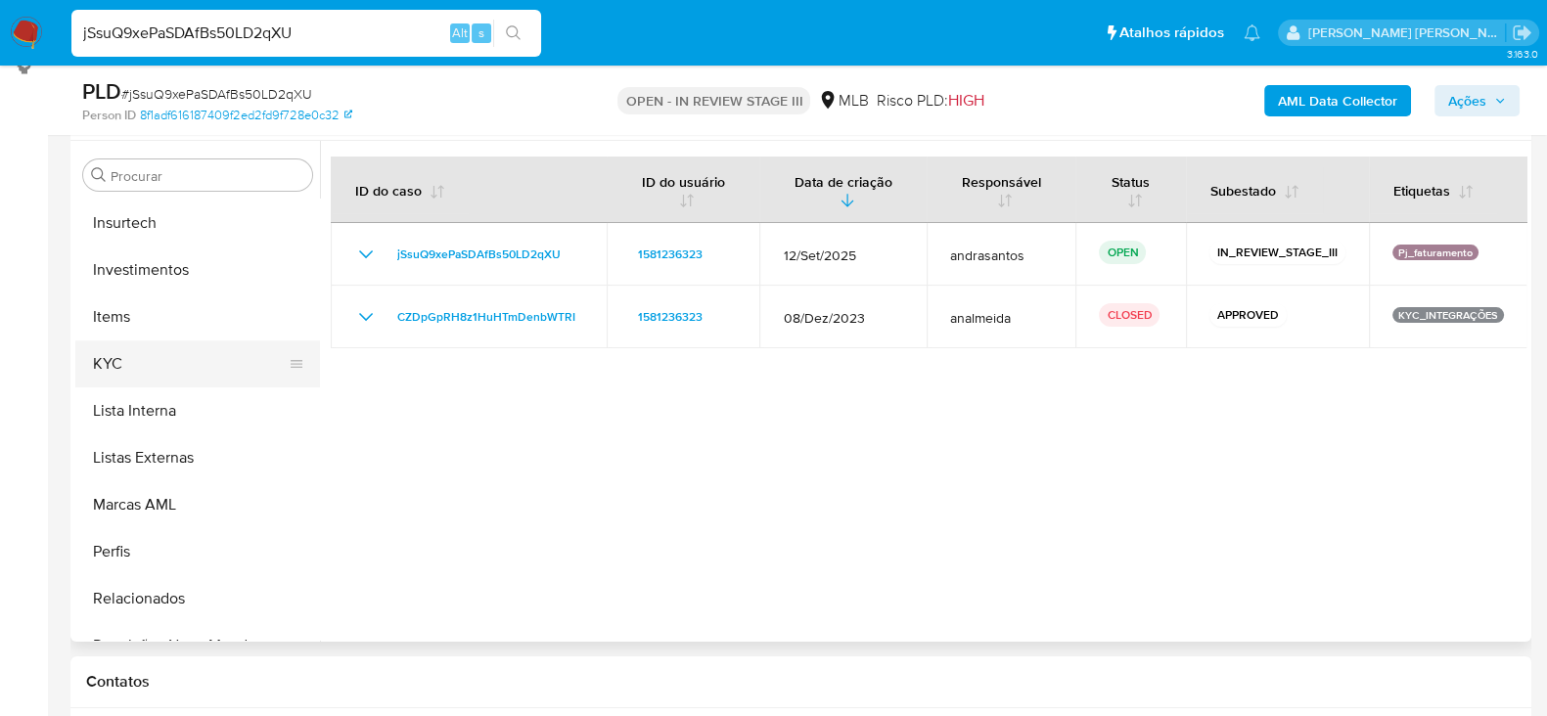
scroll to position [939, 0]
click at [168, 350] on button "KYC" at bounding box center [189, 364] width 229 height 47
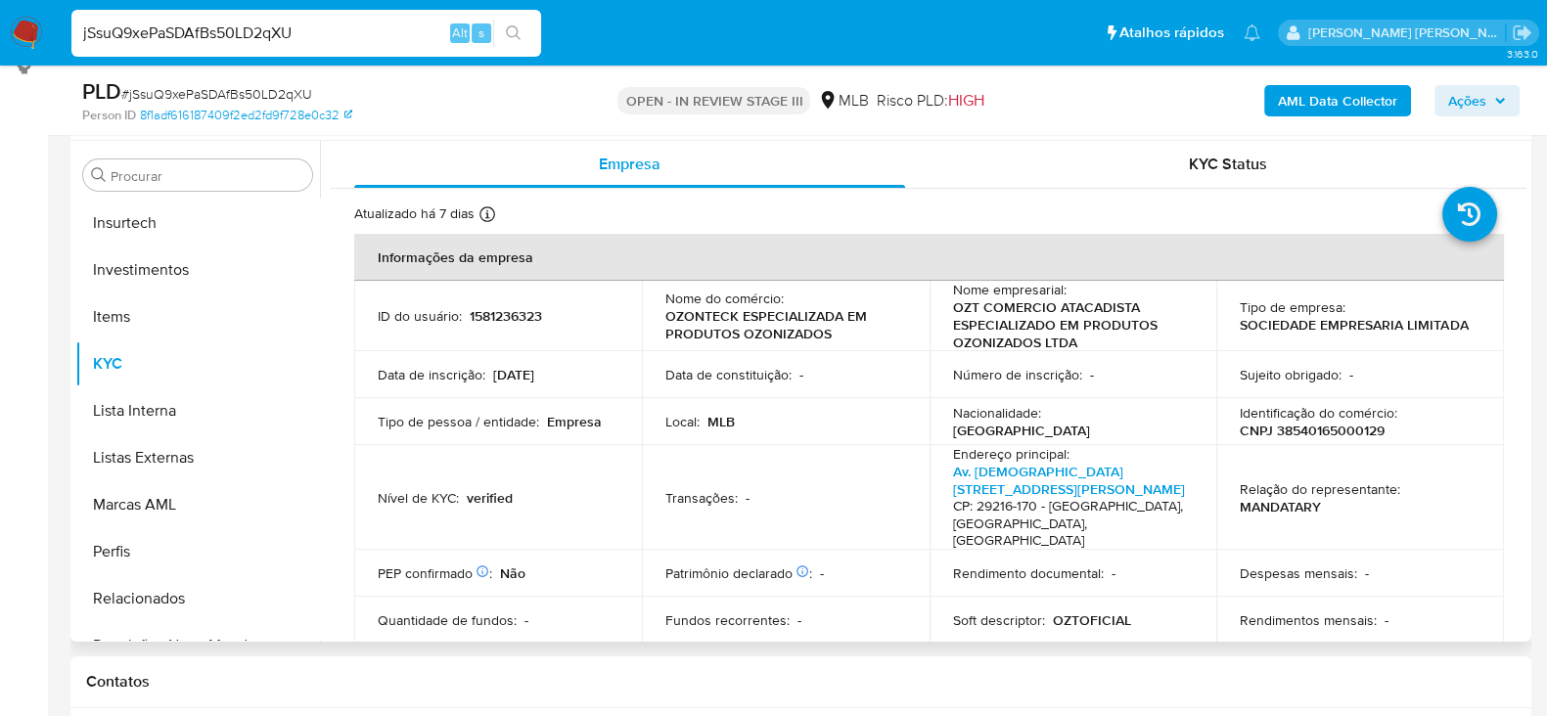
click at [1308, 433] on p "CNPJ 38540165000129" at bounding box center [1312, 431] width 145 height 18
copy p "38540165000129"
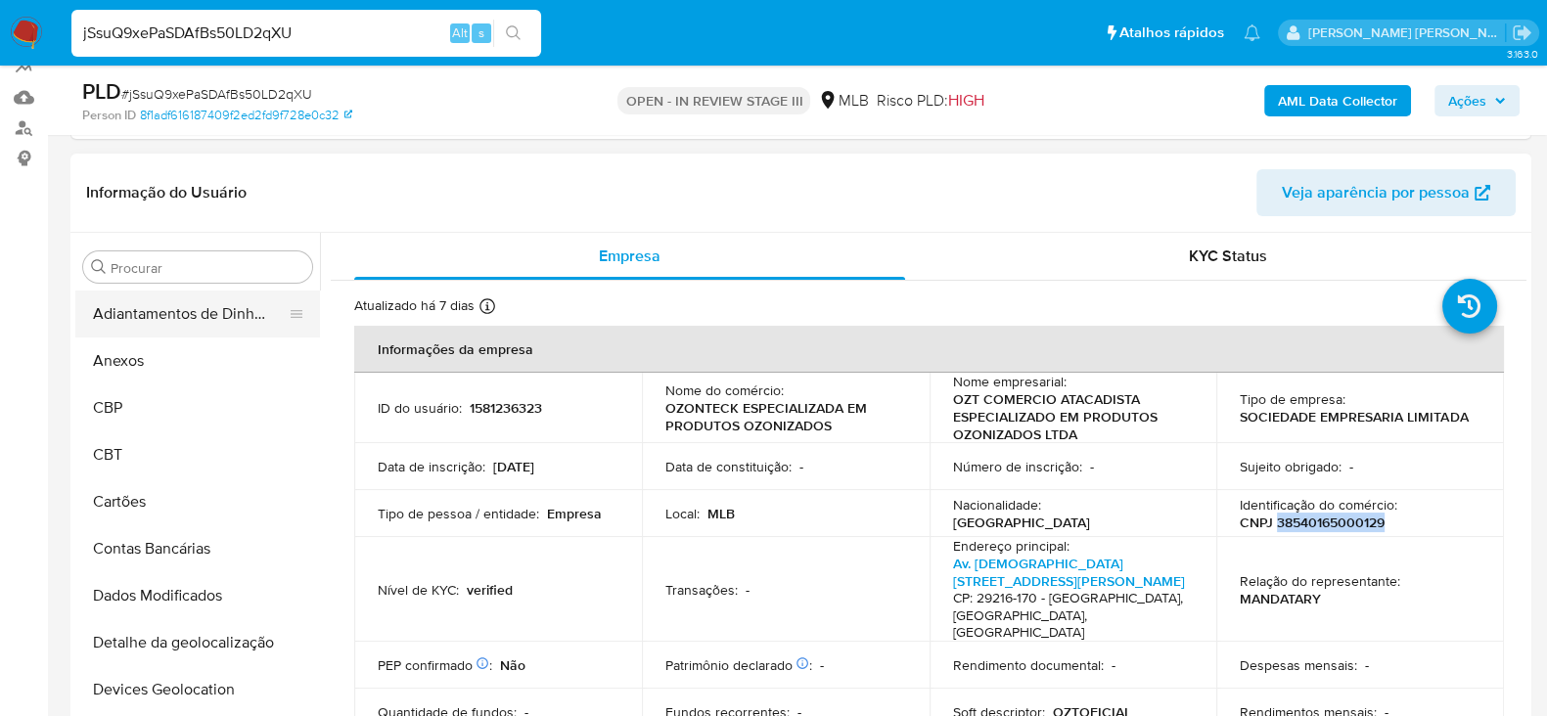
scroll to position [0, 0]
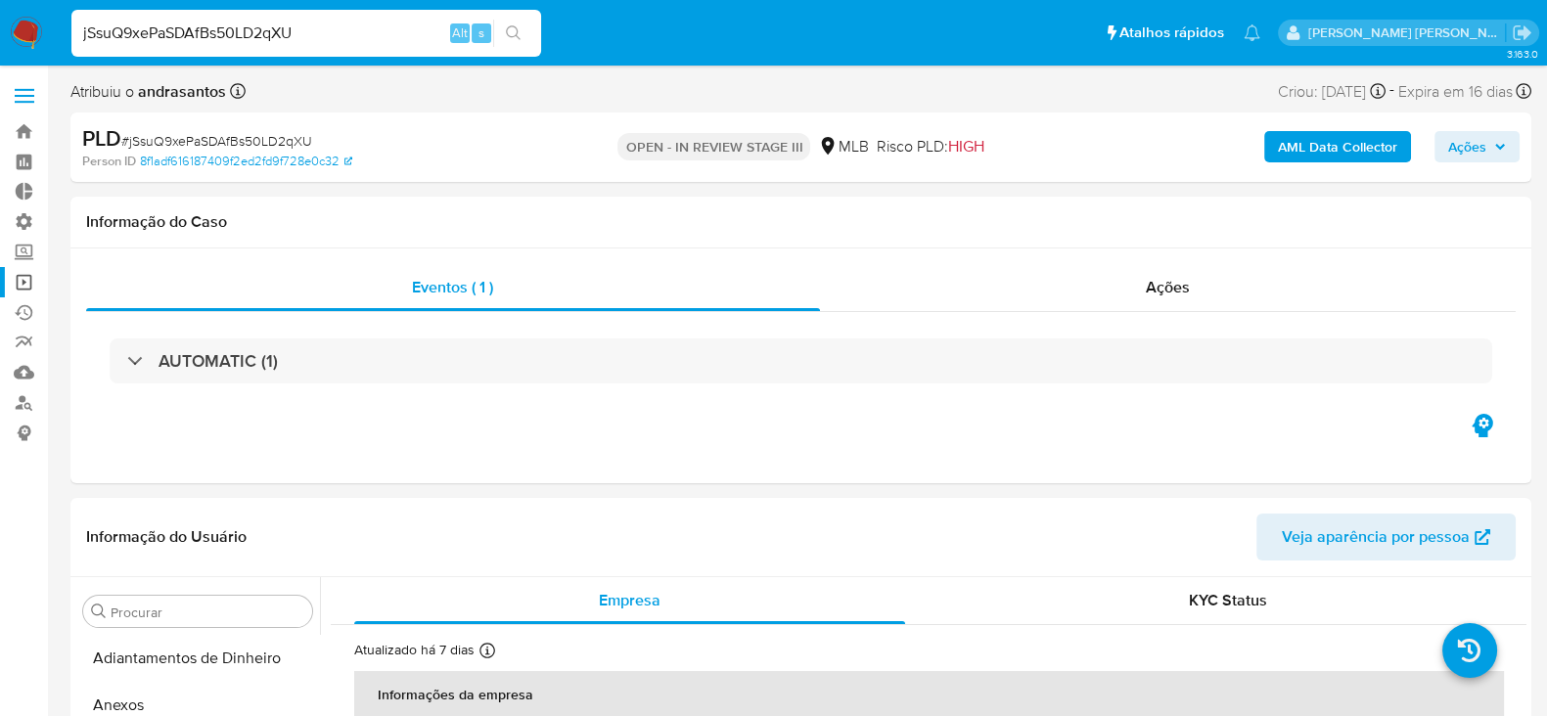
click at [23, 284] on link "Operações em massa" at bounding box center [116, 282] width 233 height 30
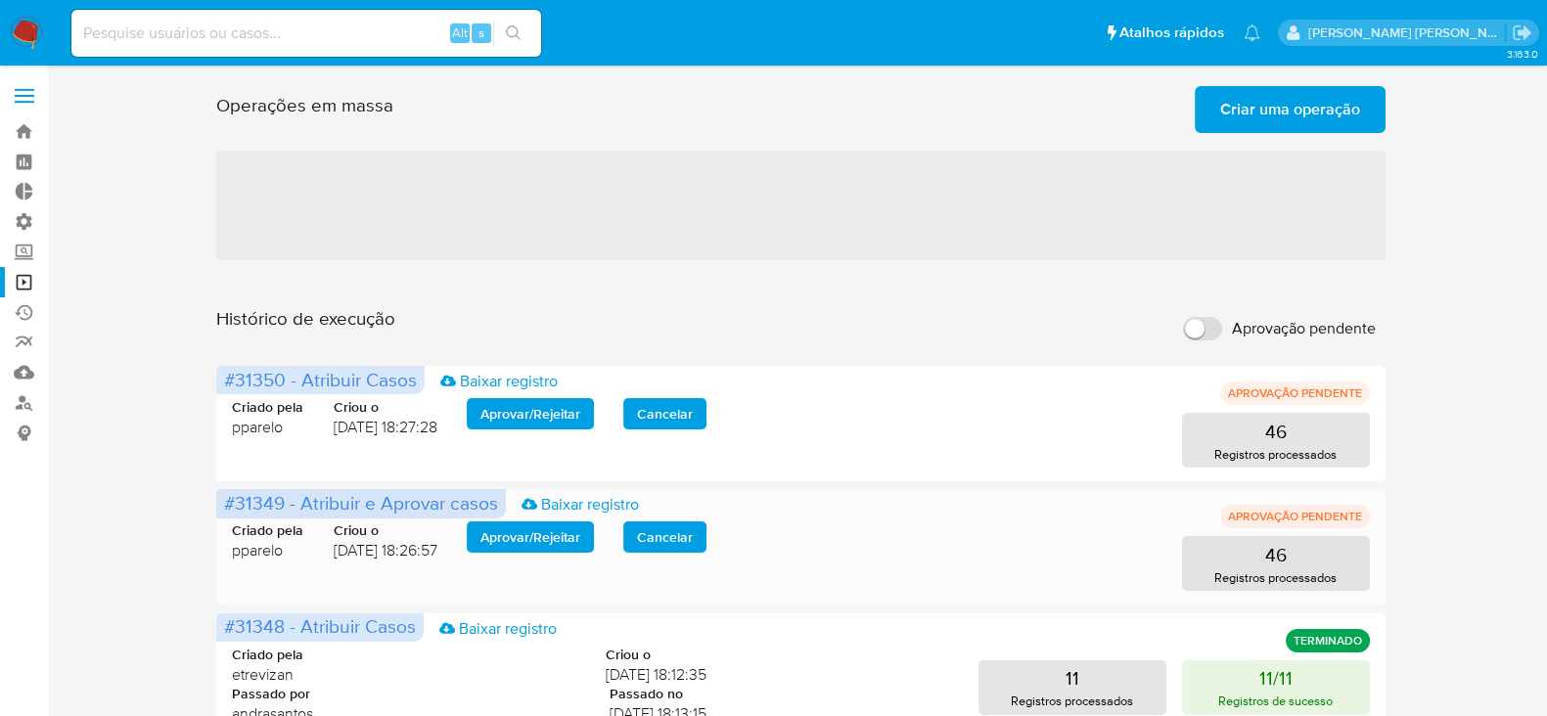
click at [516, 530] on span "Aprovar / Rejeitar" at bounding box center [531, 537] width 100 height 27
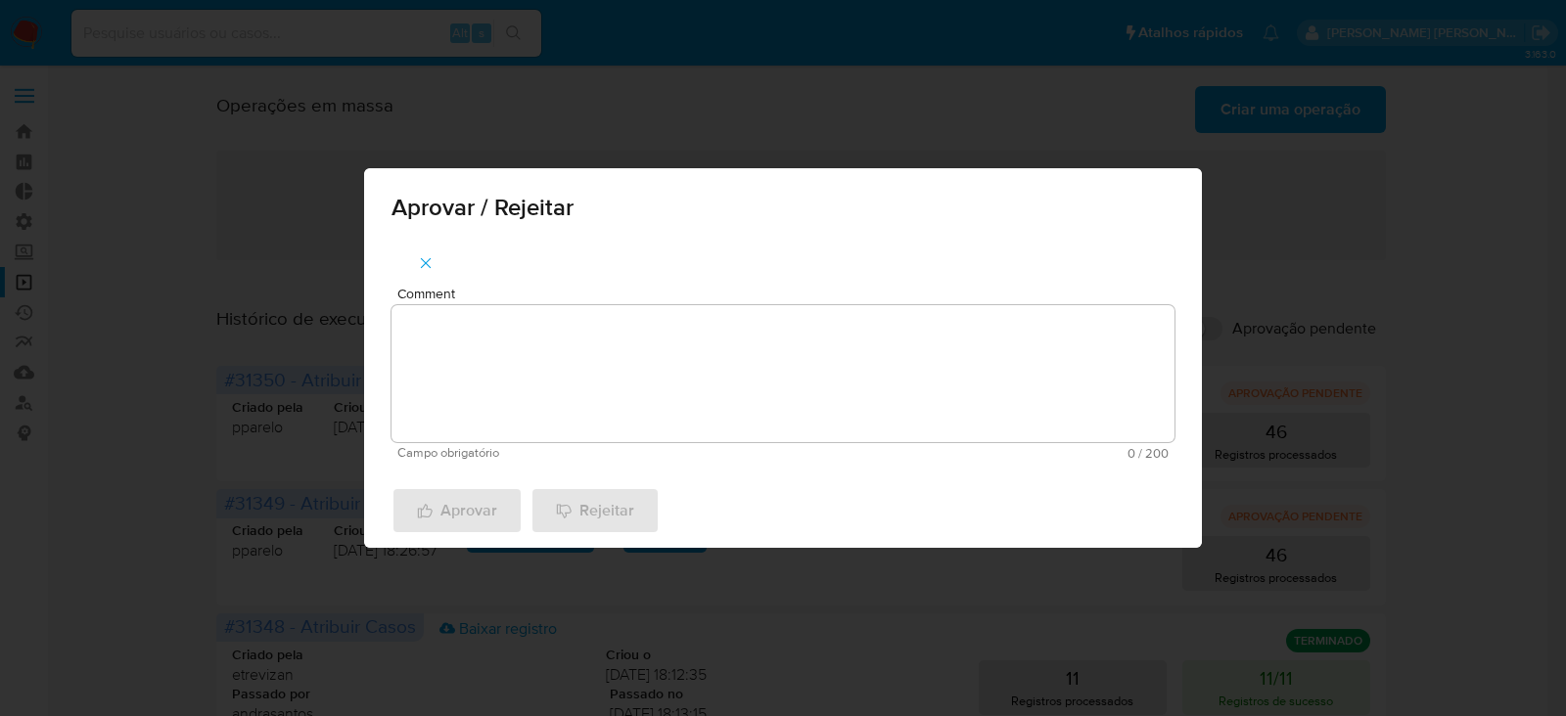
click at [528, 385] on textarea "Comment" at bounding box center [783, 373] width 783 height 137
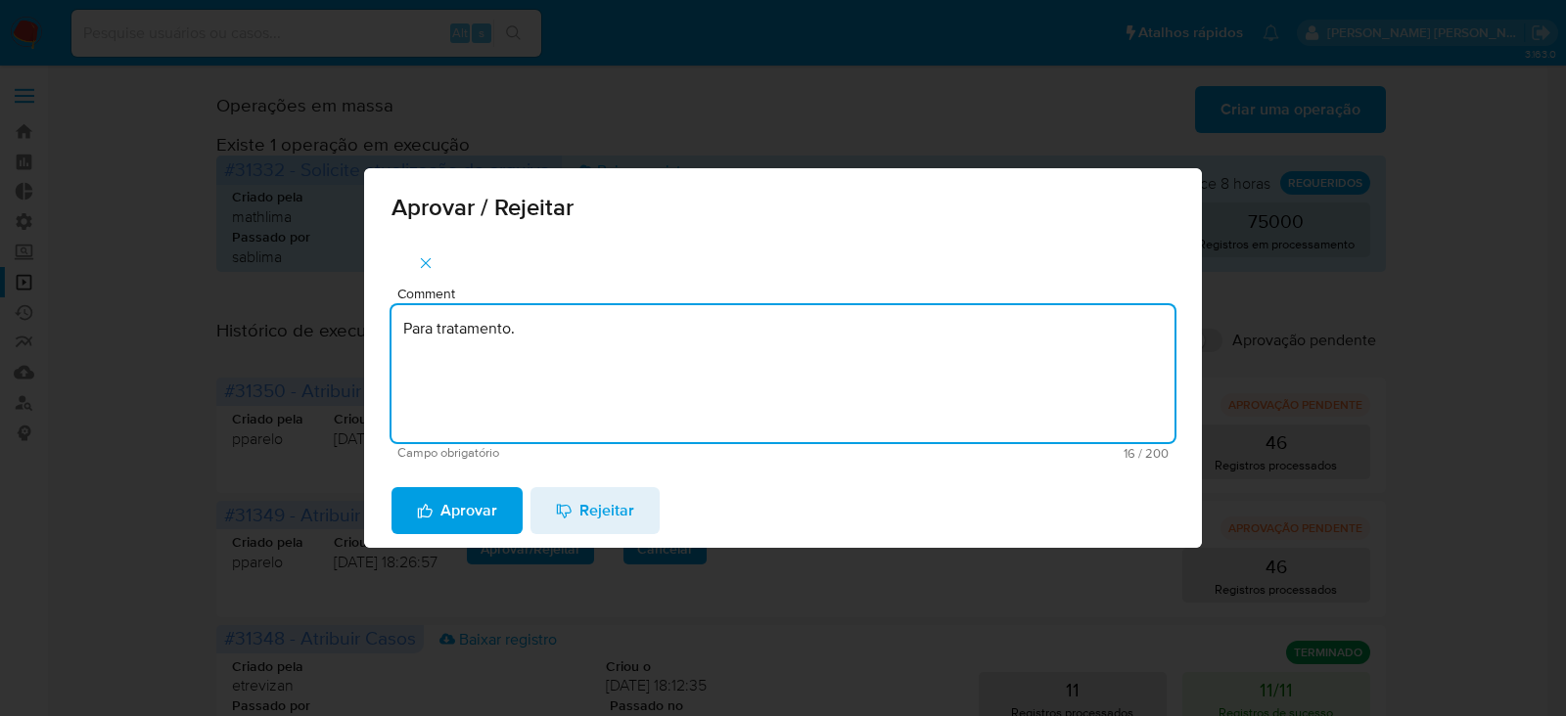
drag, startPoint x: 532, startPoint y: 319, endPoint x: 329, endPoint y: 311, distance: 203.7
click at [329, 311] on div "Aprovar / Rejeitar Comment Para tratamento. Campo obrigatório 16 / 200 184 cara…" at bounding box center [783, 358] width 1566 height 716
click at [548, 385] on textarea "Para tratamento." at bounding box center [783, 373] width 783 height 137
type textarea "Para tratamento."
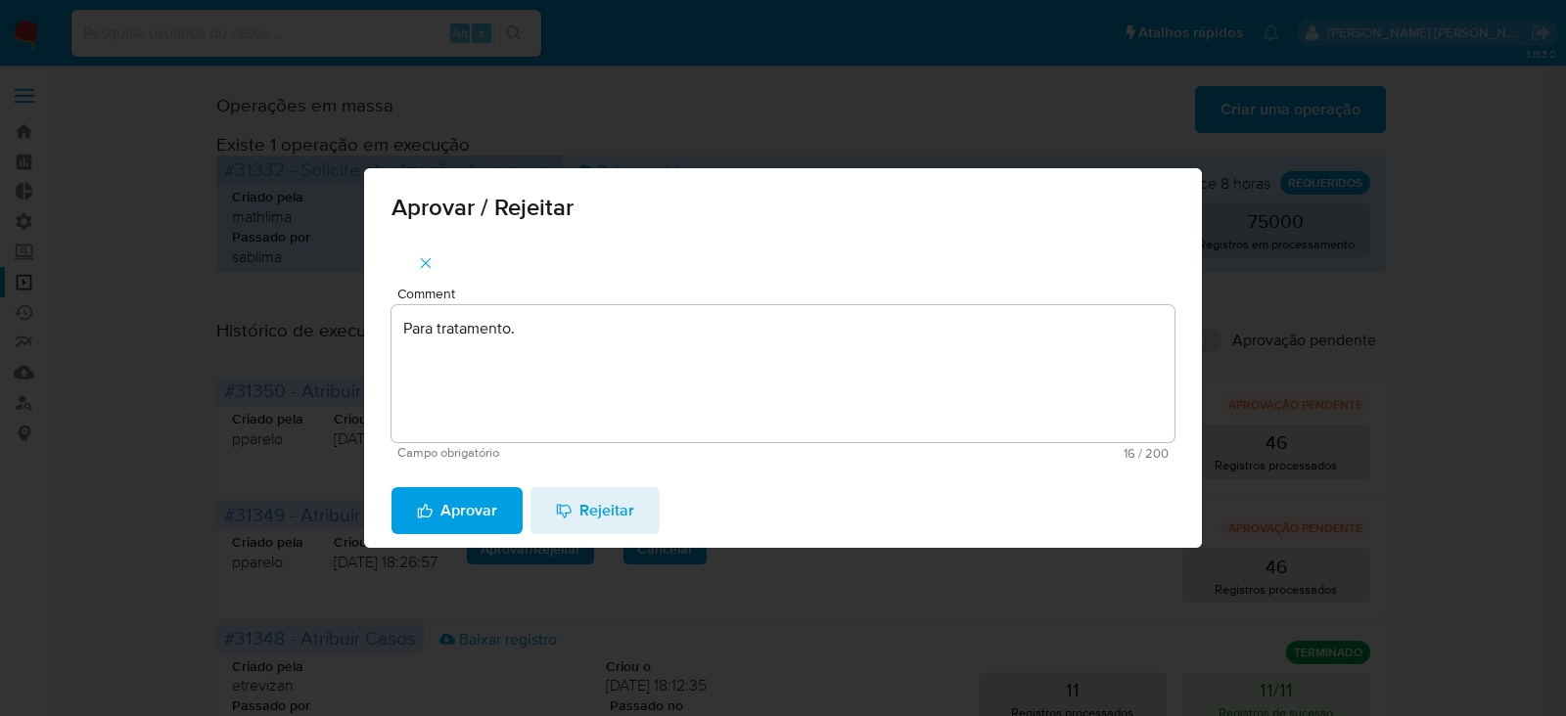
click at [449, 511] on span "Aprovar" at bounding box center [457, 510] width 80 height 43
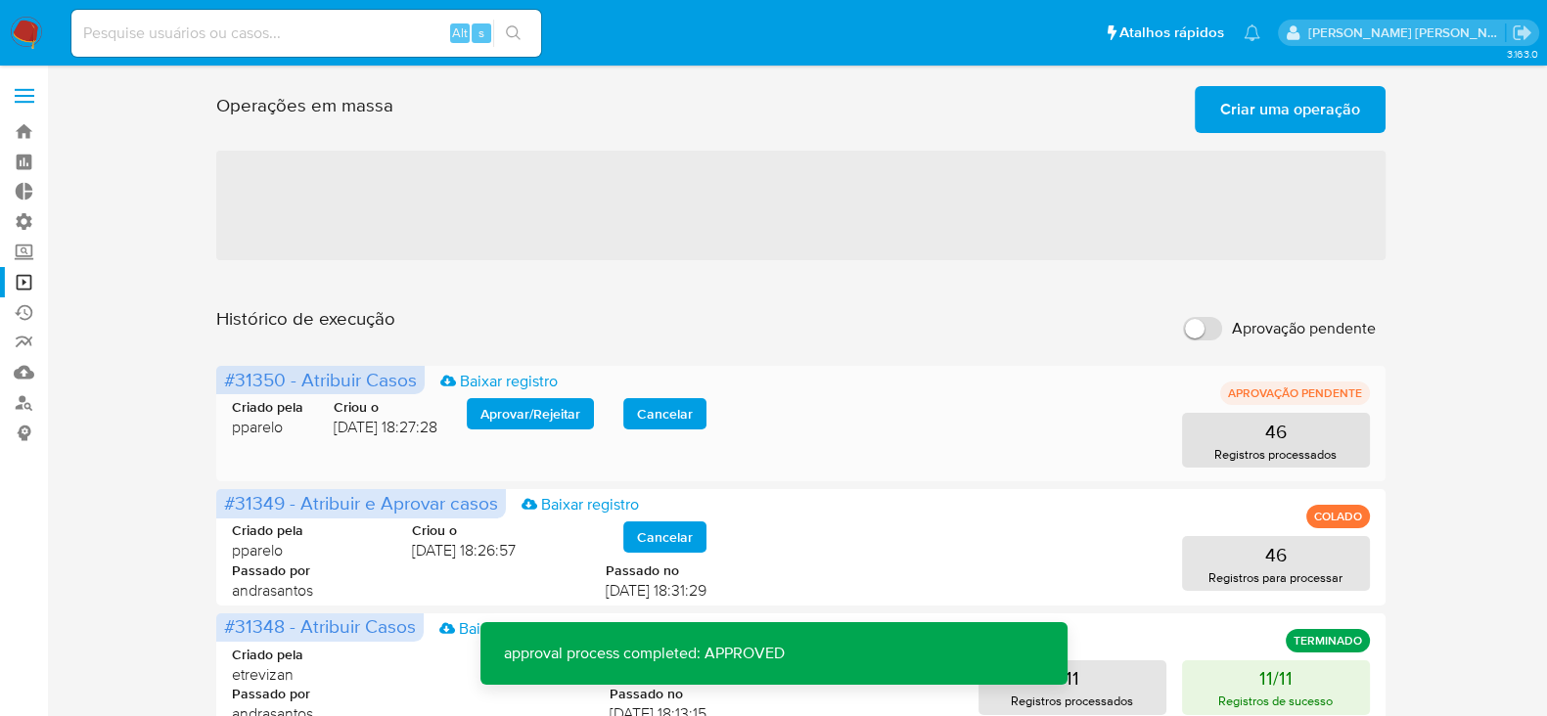
click at [529, 421] on span "Aprovar / Rejeitar" at bounding box center [531, 413] width 100 height 27
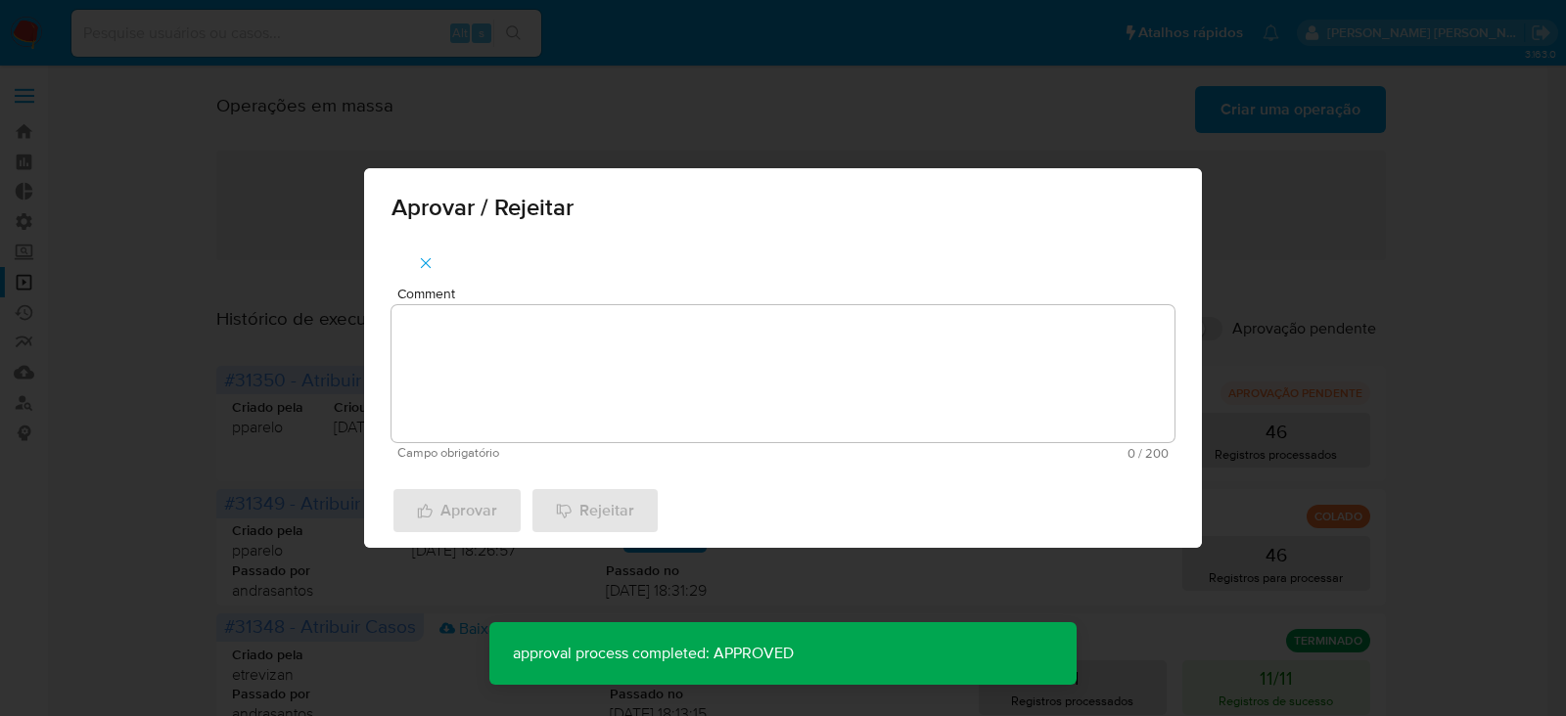
click at [529, 421] on textarea "Comment" at bounding box center [783, 373] width 783 height 137
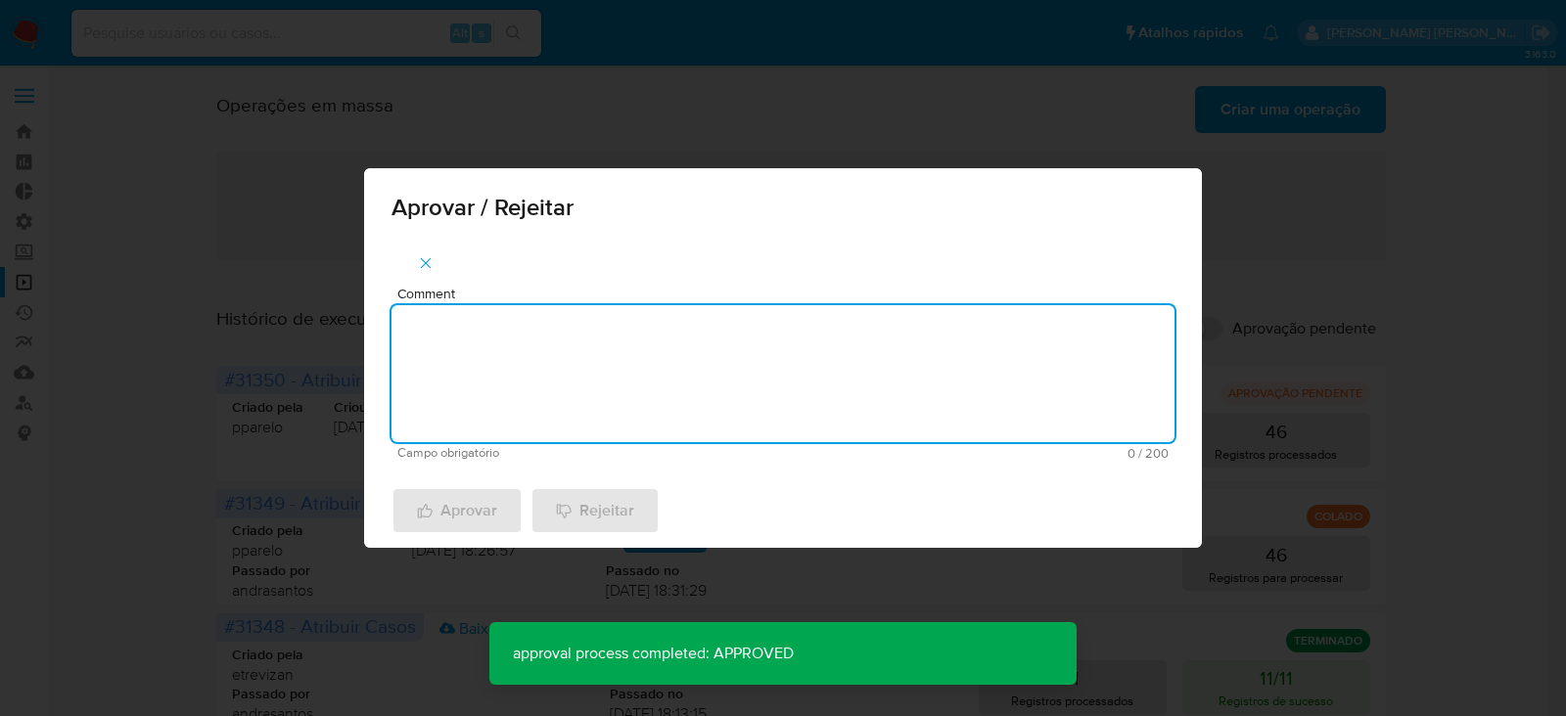
paste textarea "Para tratamento."
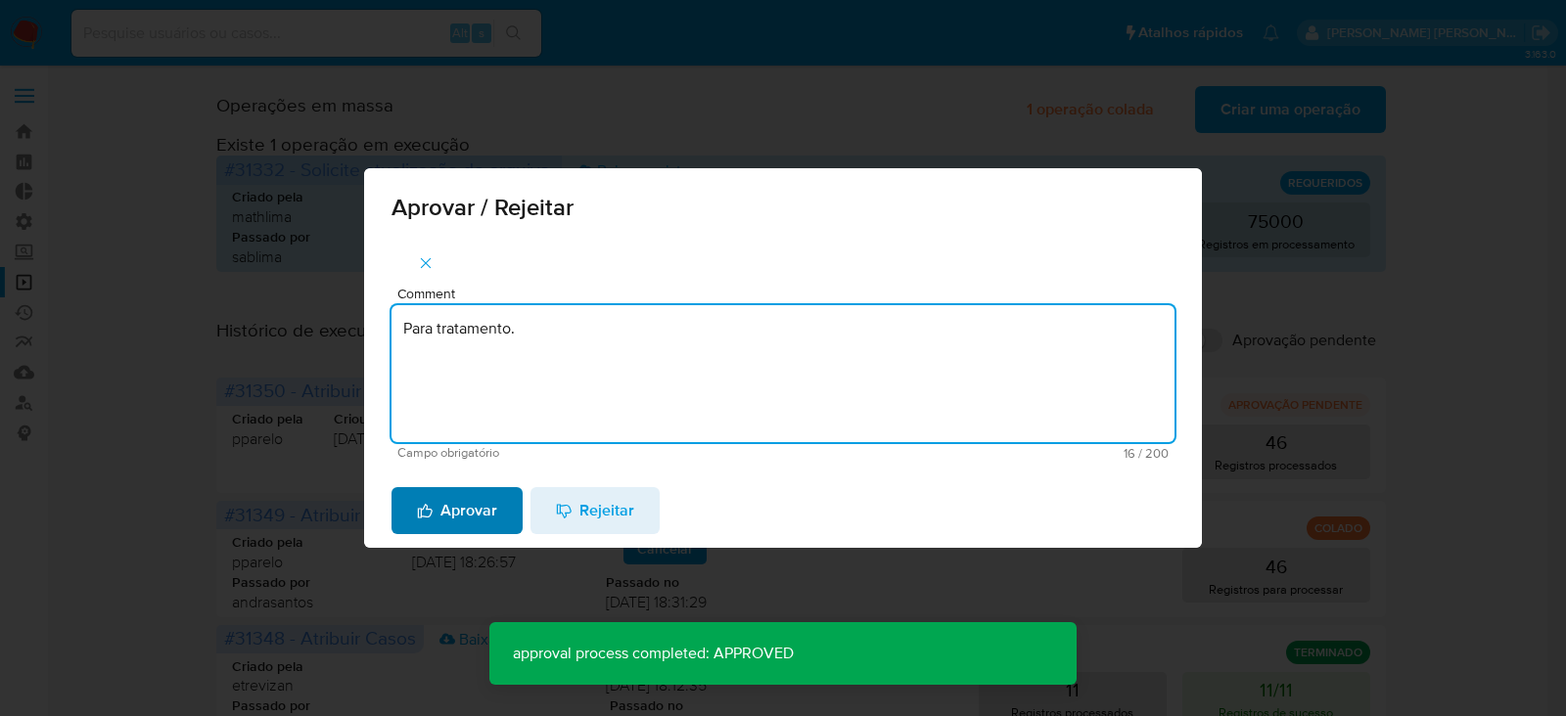
type textarea "Para tratamento."
click at [465, 506] on span "Aprovar" at bounding box center [457, 510] width 80 height 43
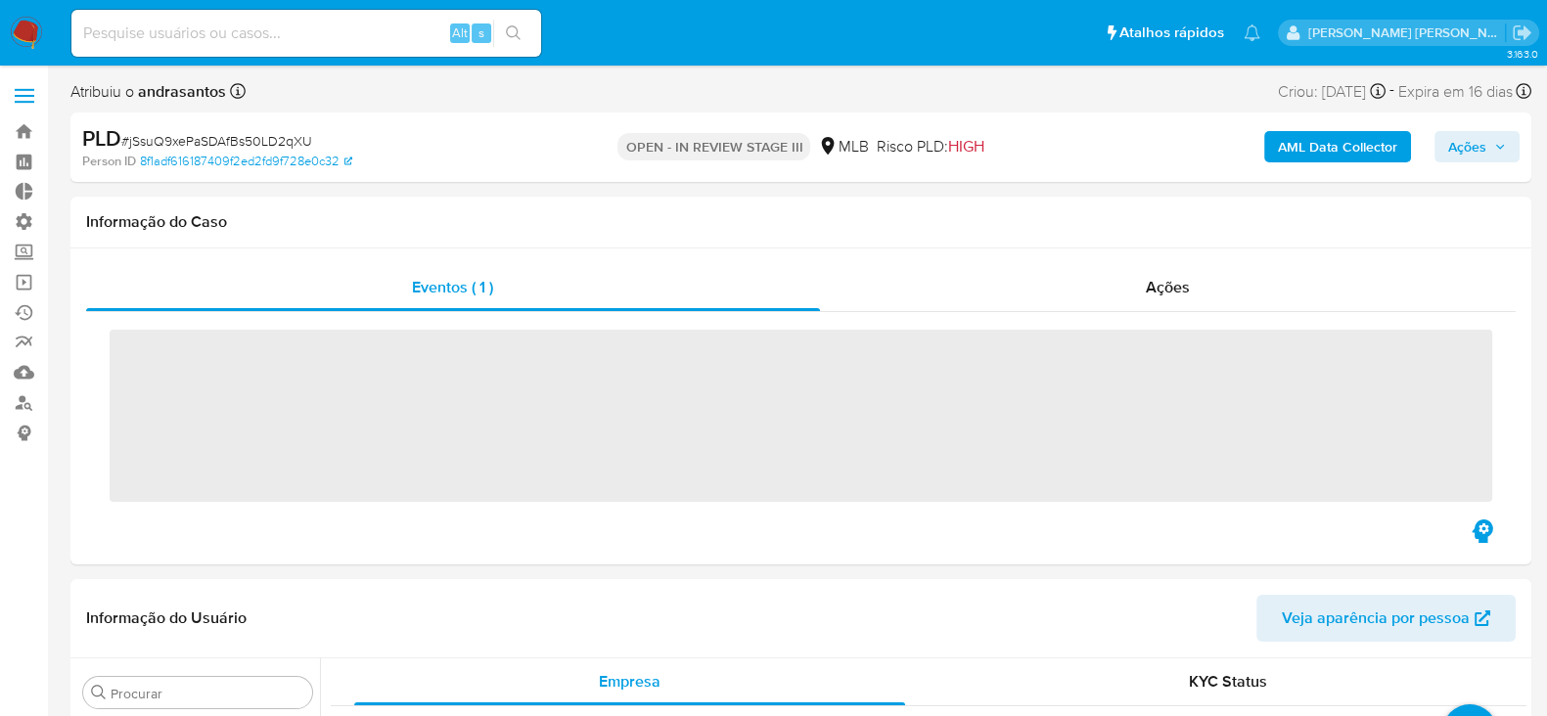
scroll to position [1062, 0]
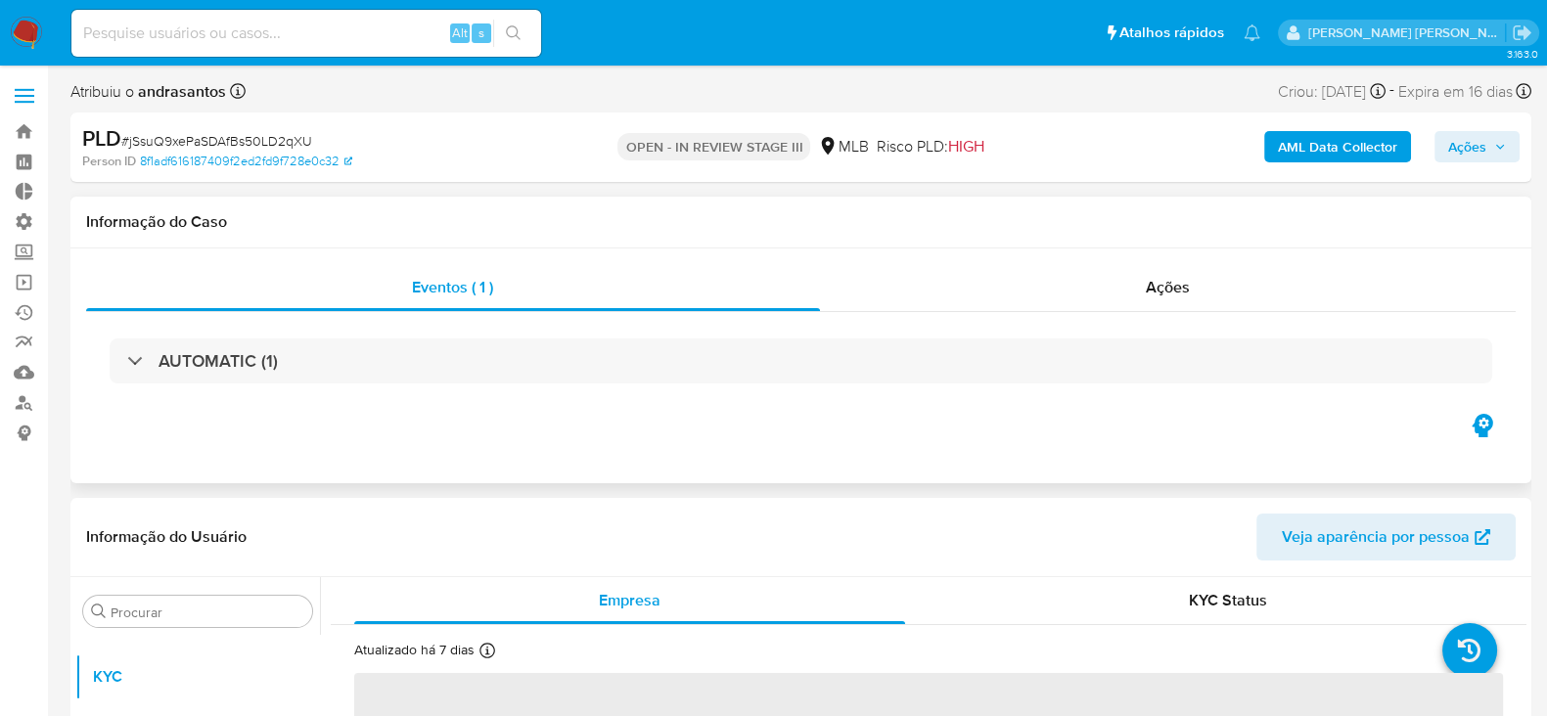
select select "10"
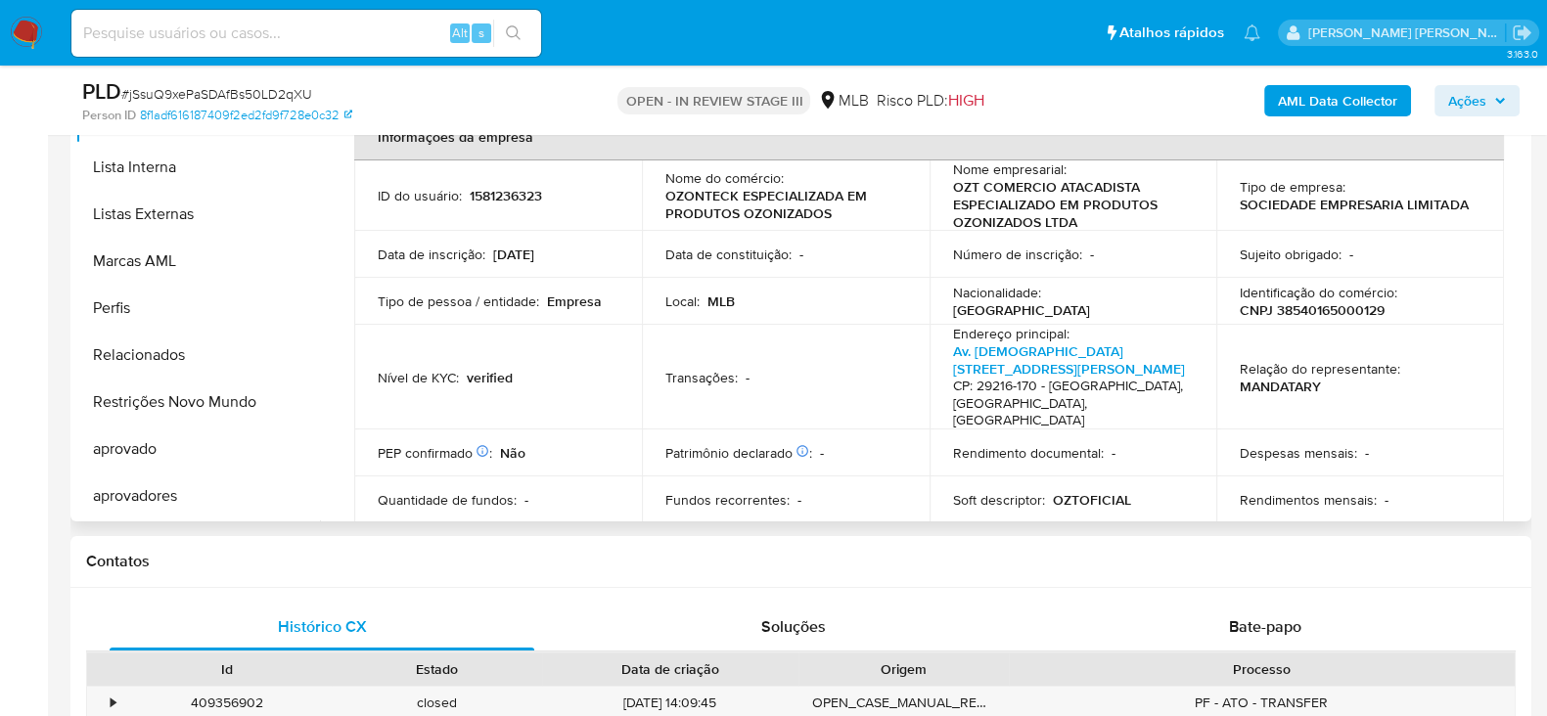
scroll to position [488, 0]
click at [1317, 312] on p "CNPJ 38540165000129" at bounding box center [1312, 309] width 145 height 18
copy p "38540165000129"
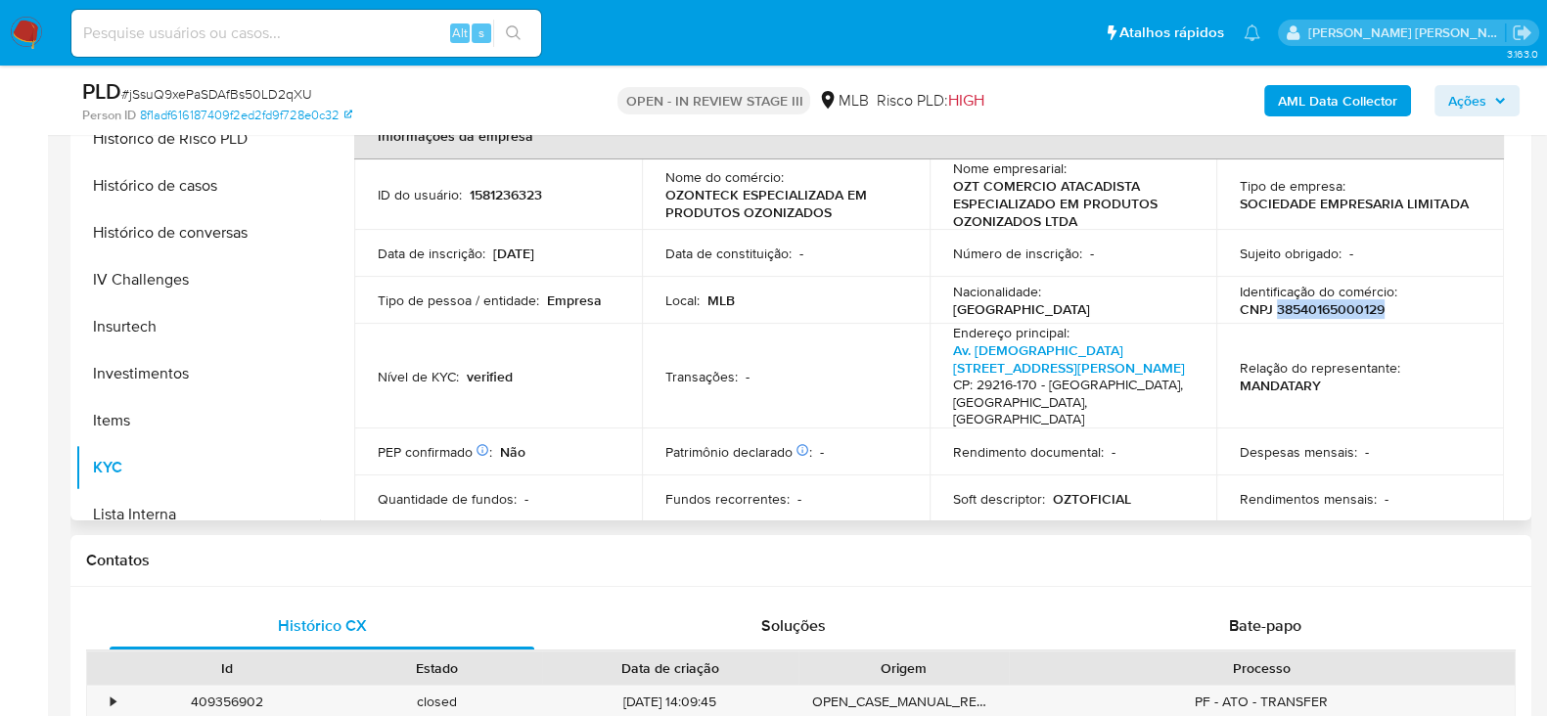
scroll to position [695, 0]
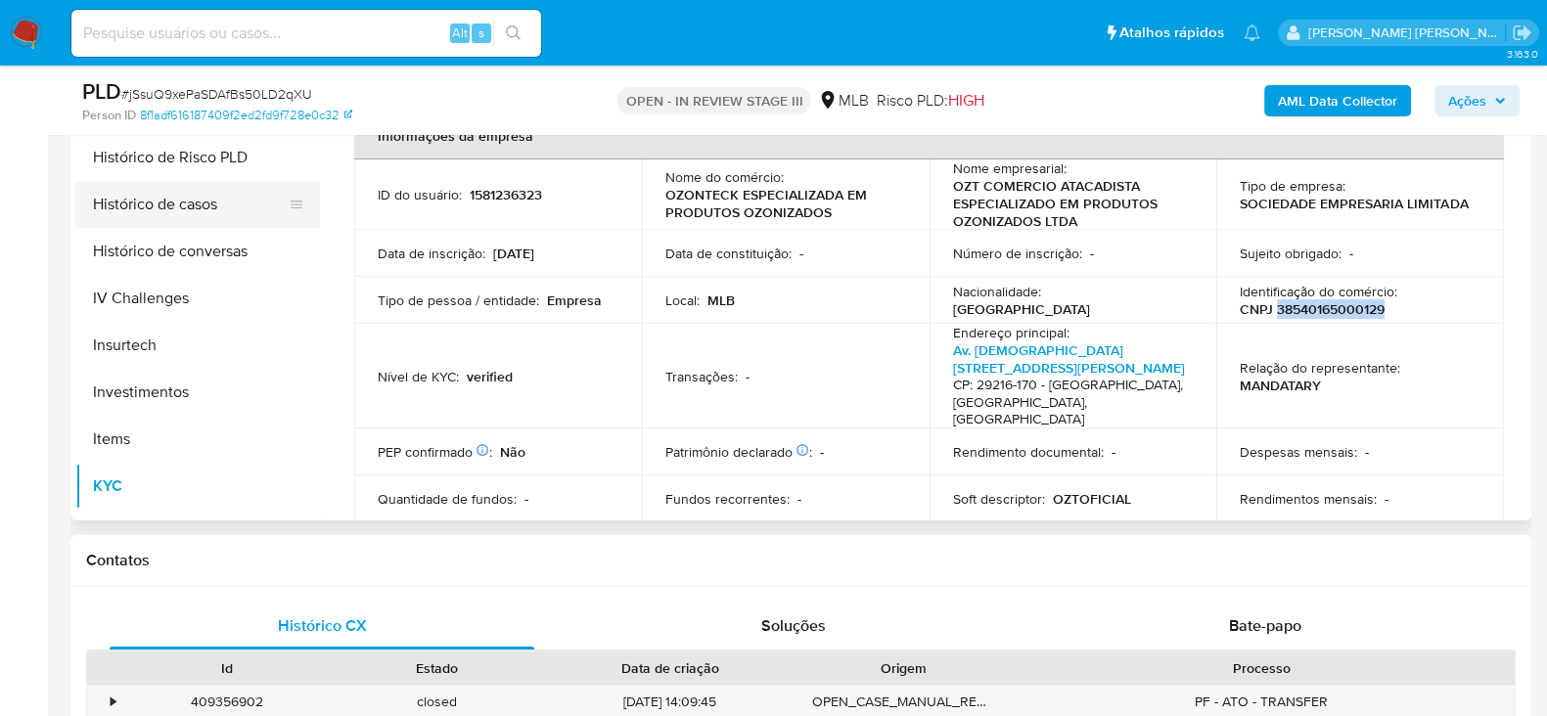
click at [182, 196] on button "Histórico de casos" at bounding box center [189, 204] width 229 height 47
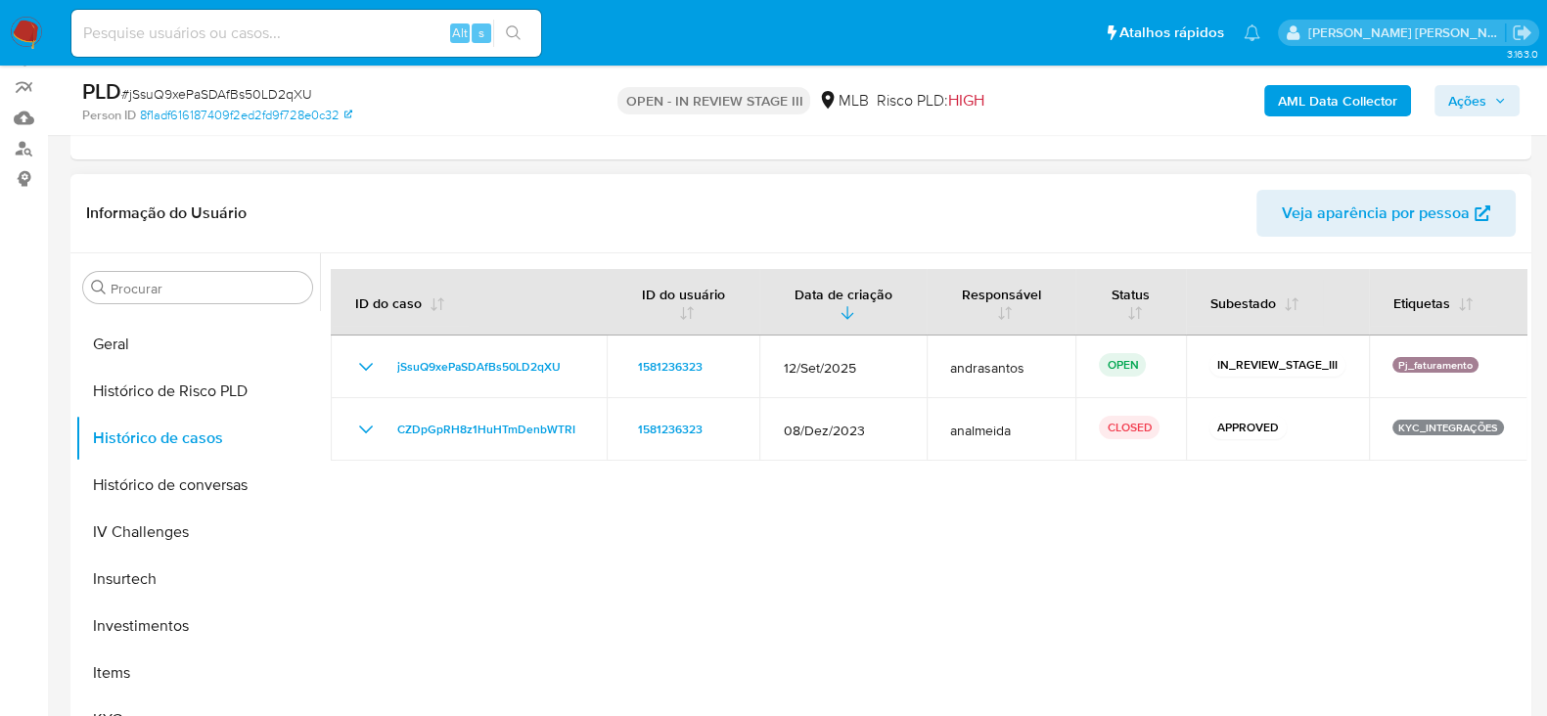
scroll to position [244, 0]
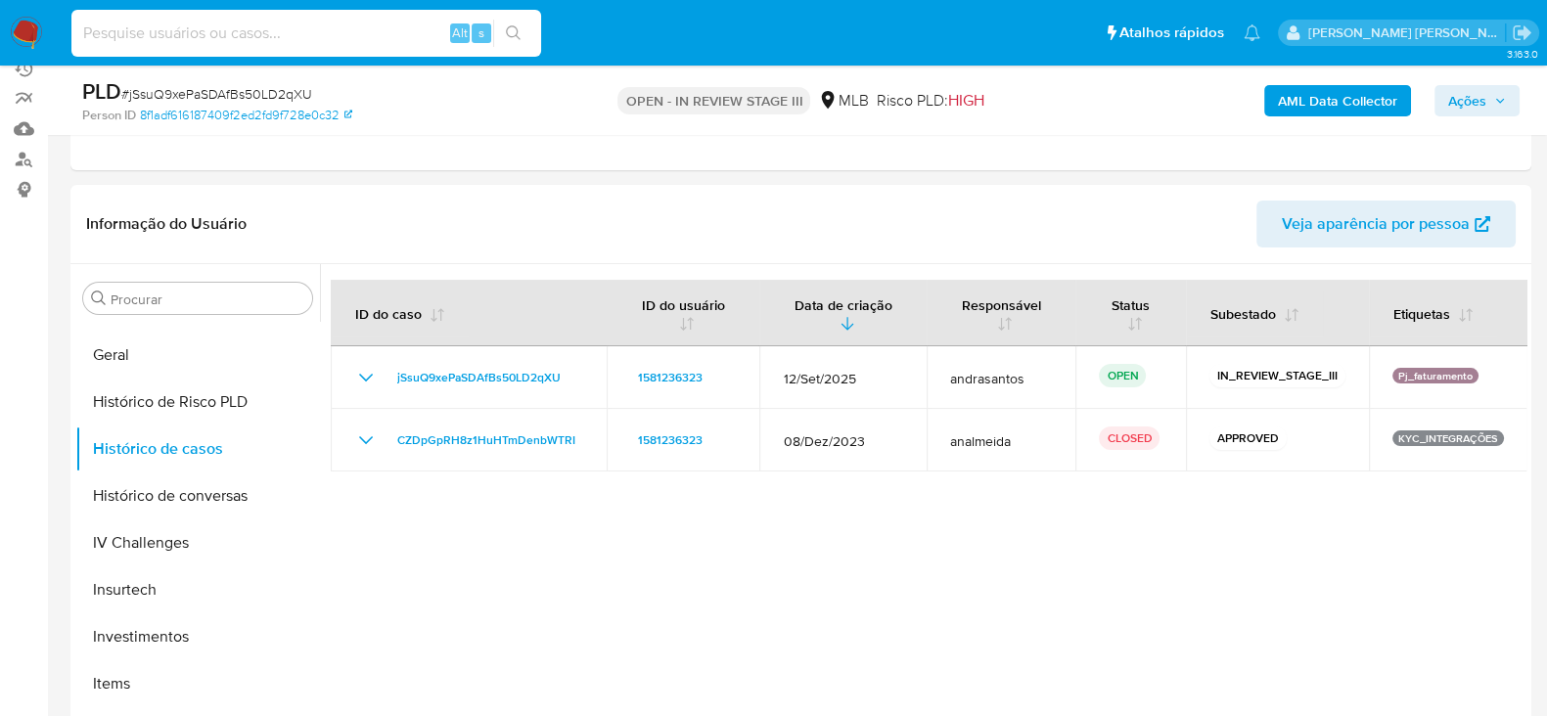
click at [208, 35] on input at bounding box center [306, 33] width 470 height 25
paste input "GUMkBL0UXJTjCLSc6BWP7JRo"
type input "GUMkBL0UXJTjCLSc6BWP7JRo"
click at [519, 28] on icon "search-icon" at bounding box center [514, 33] width 16 height 16
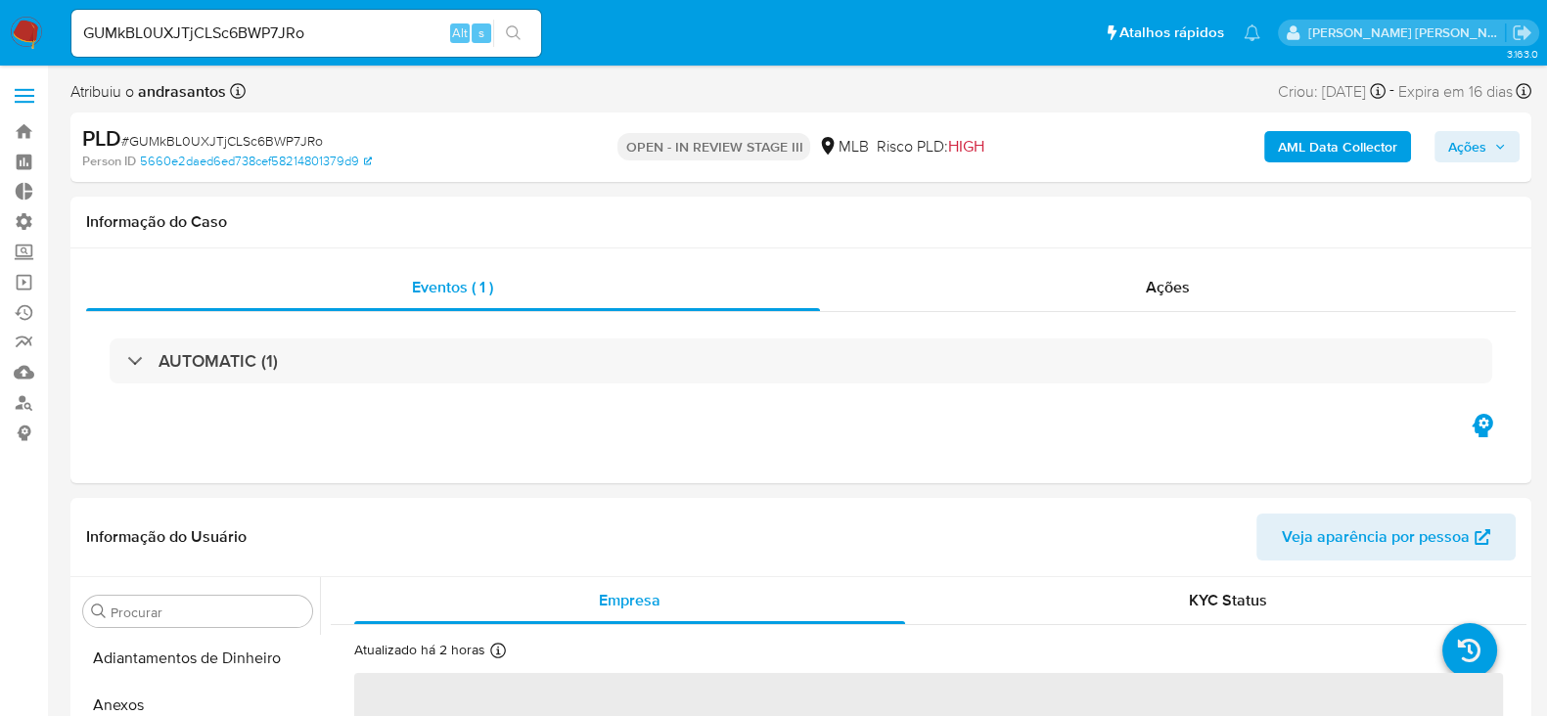
select select "10"
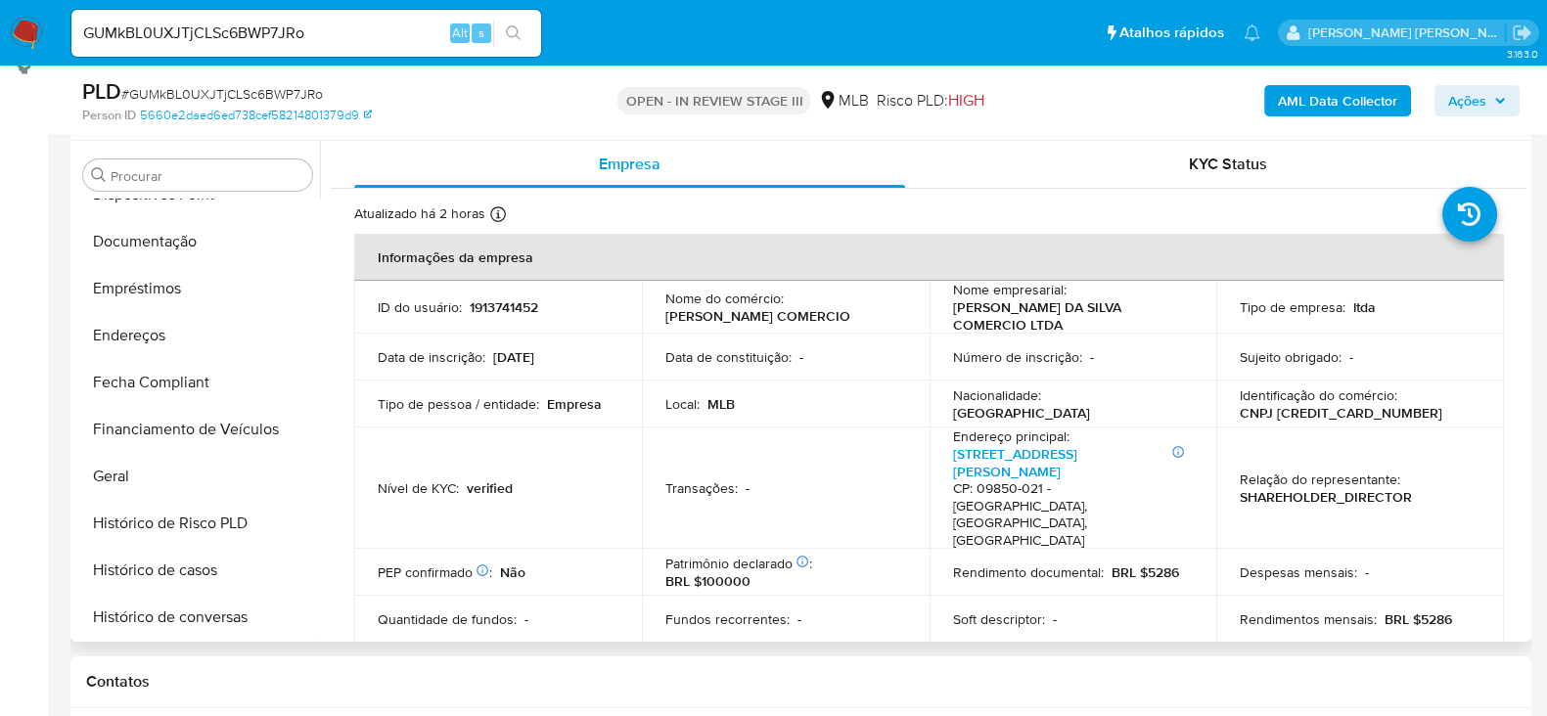
scroll to position [449, 0]
click at [170, 245] on button "Documentação" at bounding box center [189, 242] width 229 height 47
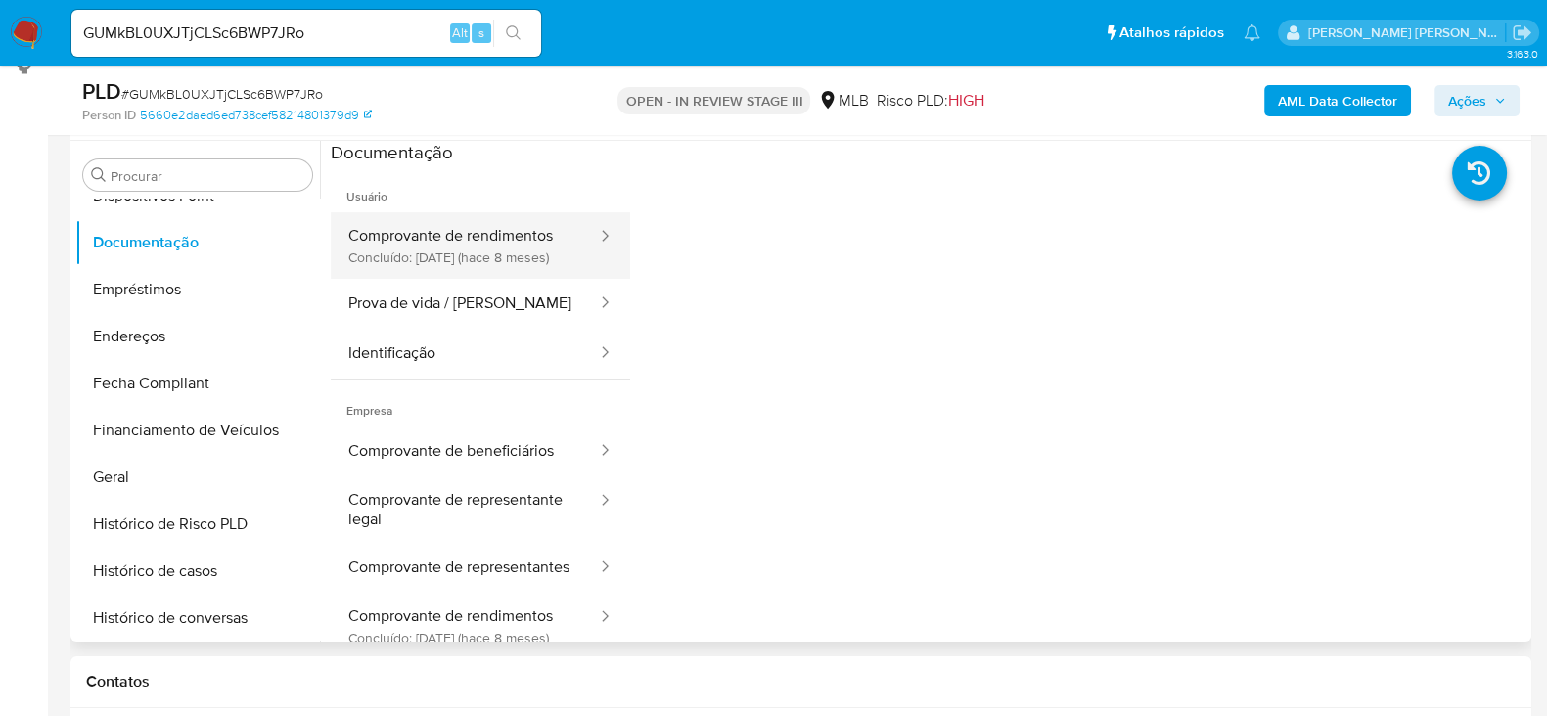
click at [508, 252] on button "Comprovante de rendimentos Concluído: 20/02/2025 (hace 8 meses)" at bounding box center [465, 245] width 268 height 67
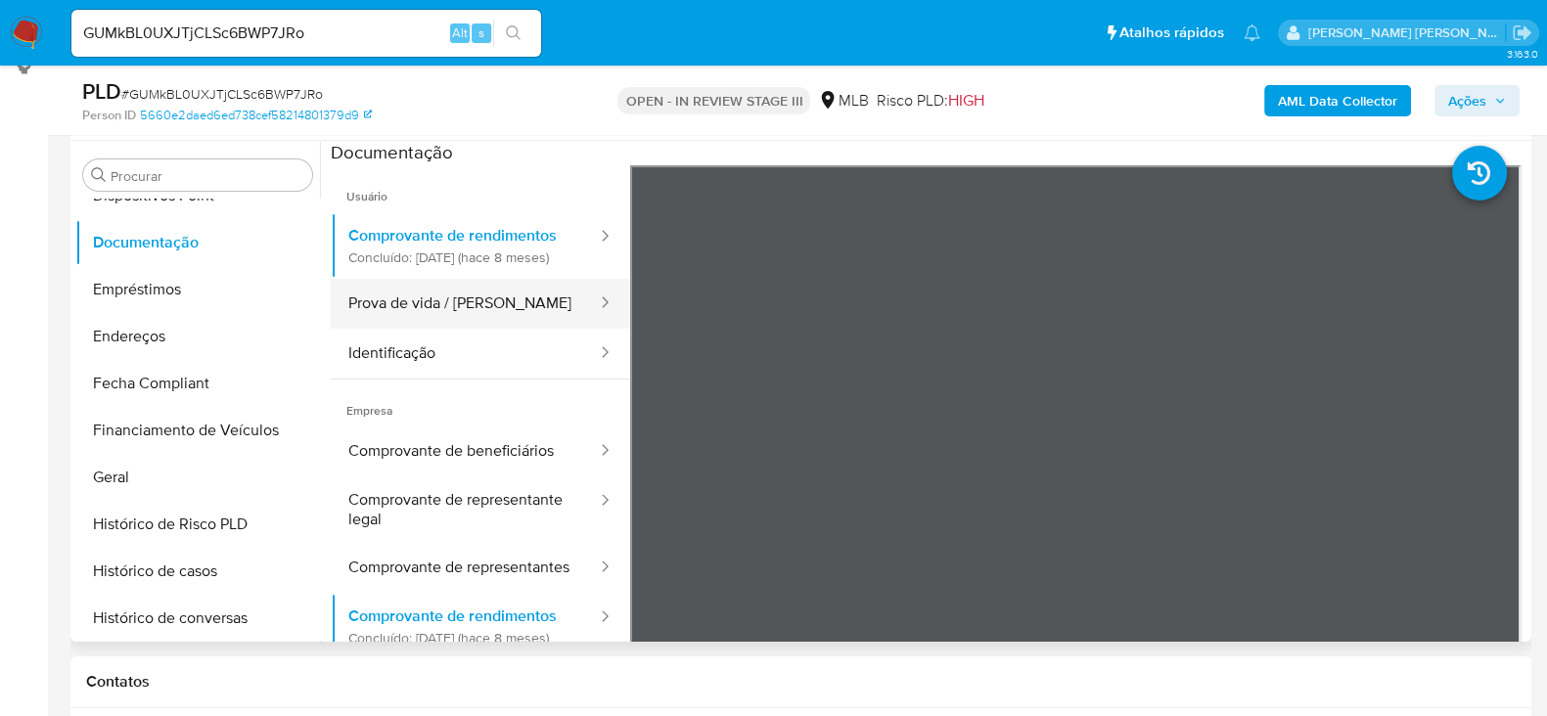
click at [405, 313] on button "Prova de vida / [PERSON_NAME]" at bounding box center [465, 304] width 268 height 50
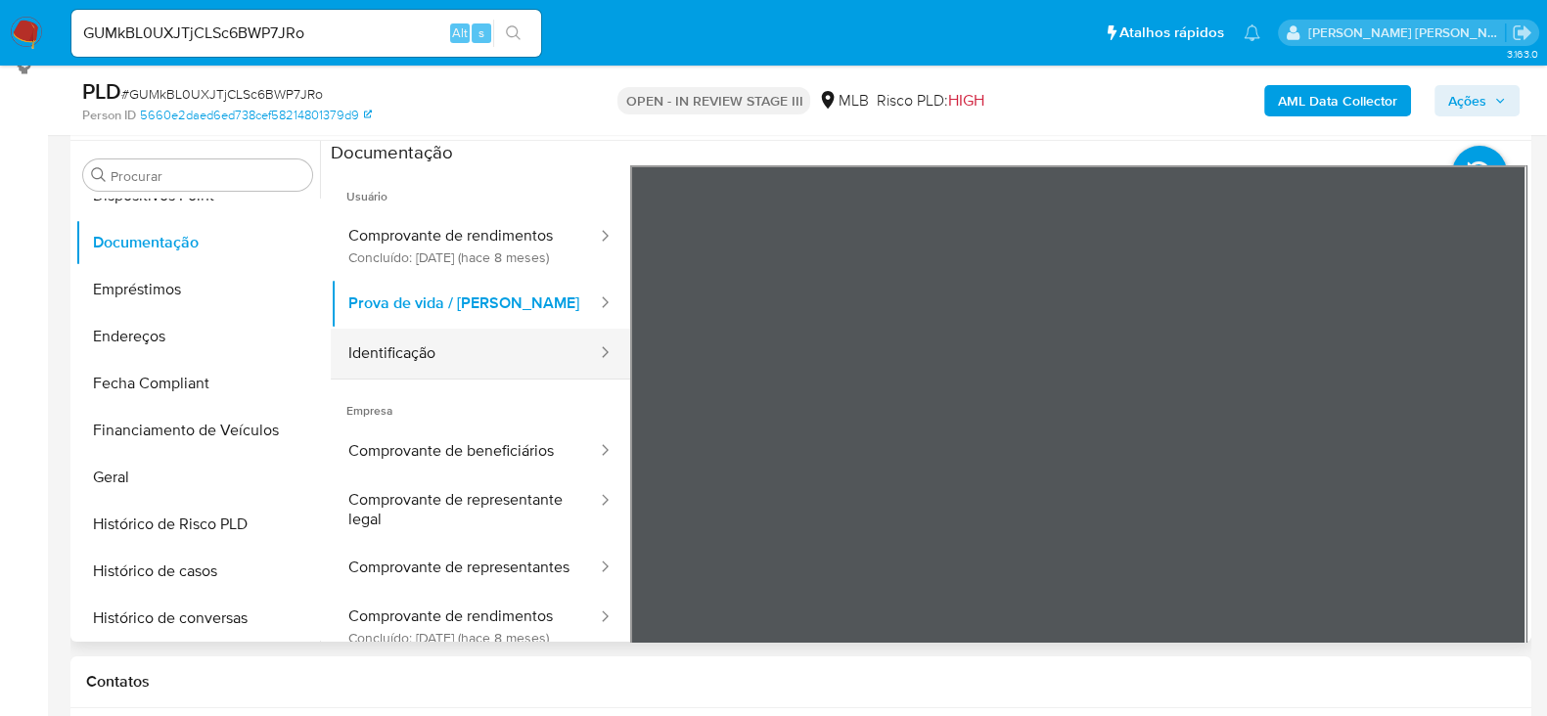
click at [499, 379] on button "Identificação" at bounding box center [465, 354] width 268 height 50
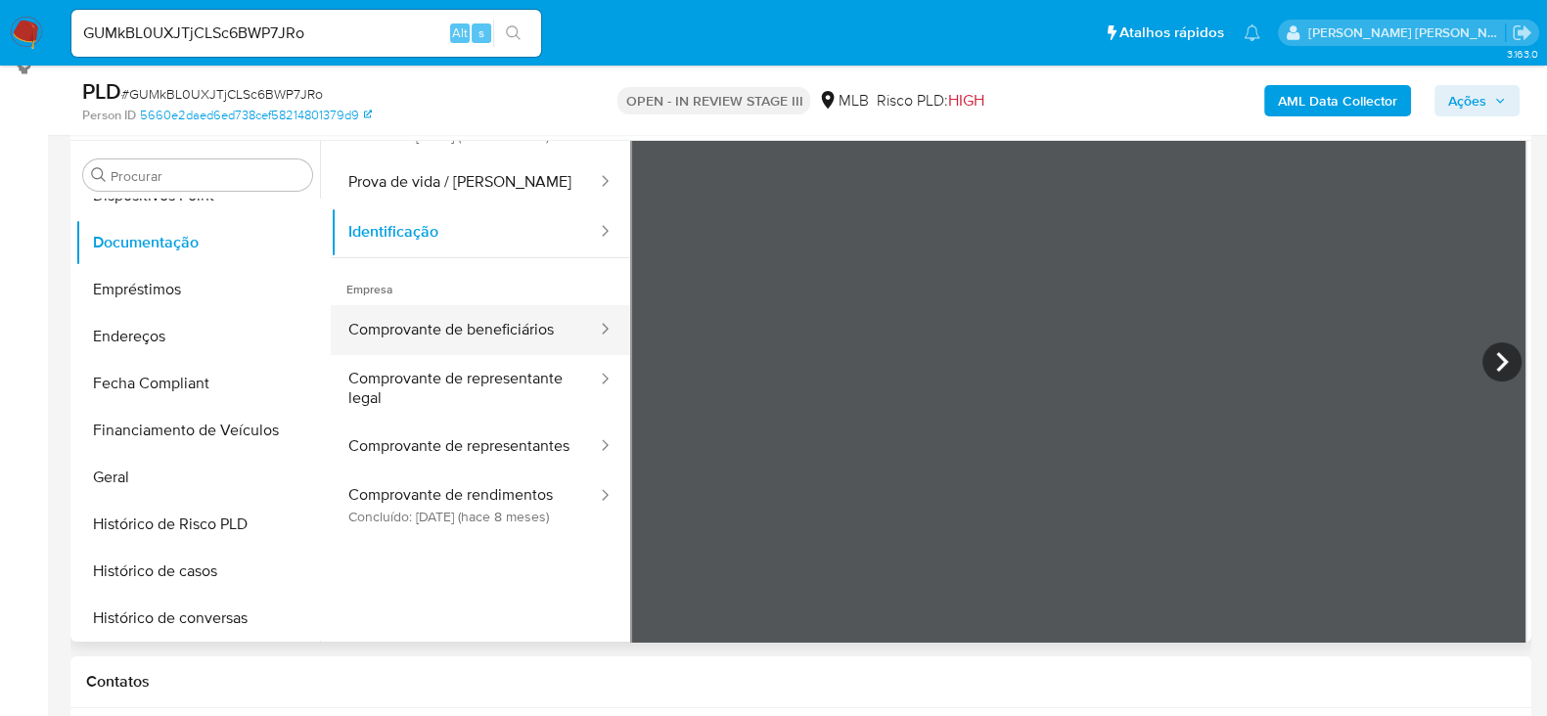
scroll to position [165, 0]
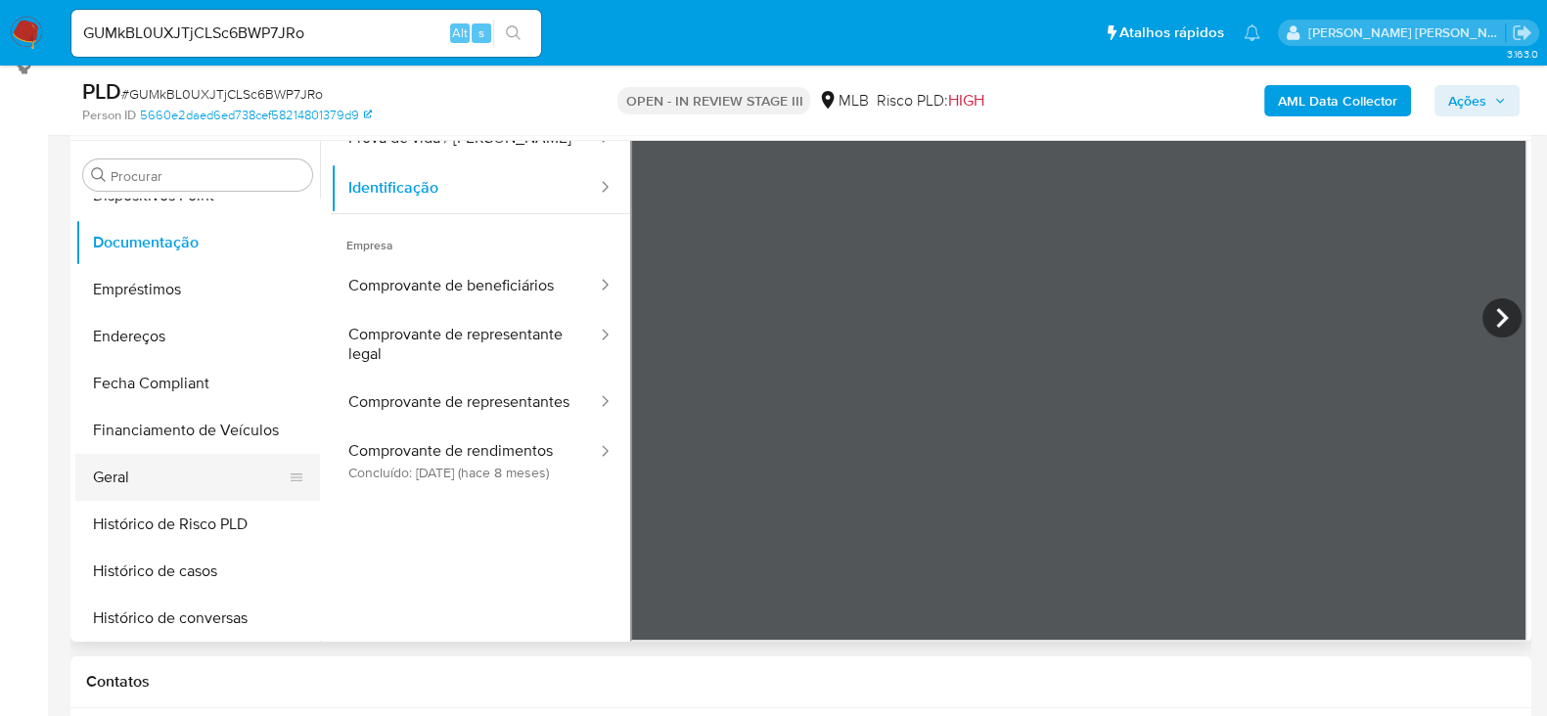
click at [183, 462] on button "Geral" at bounding box center [189, 477] width 229 height 47
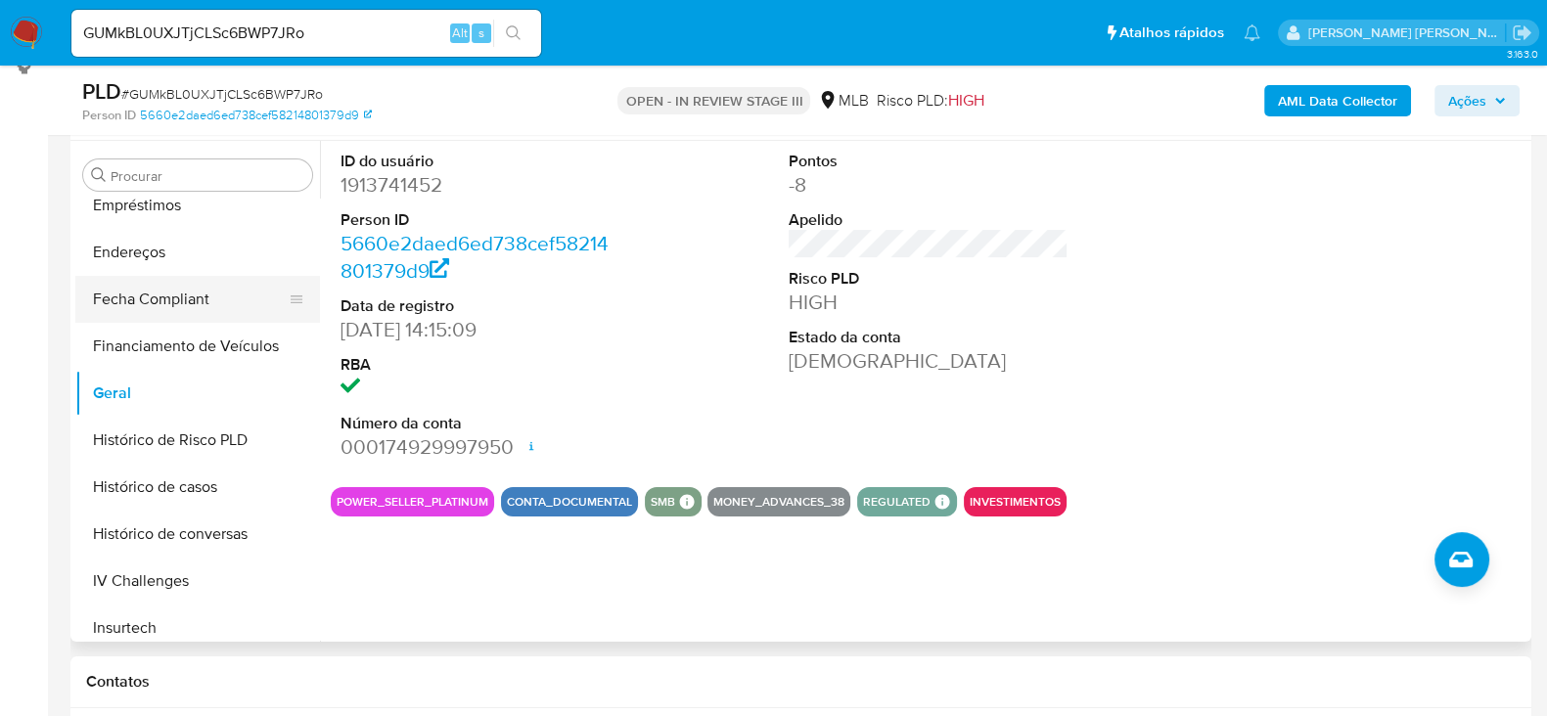
scroll to position [573, 0]
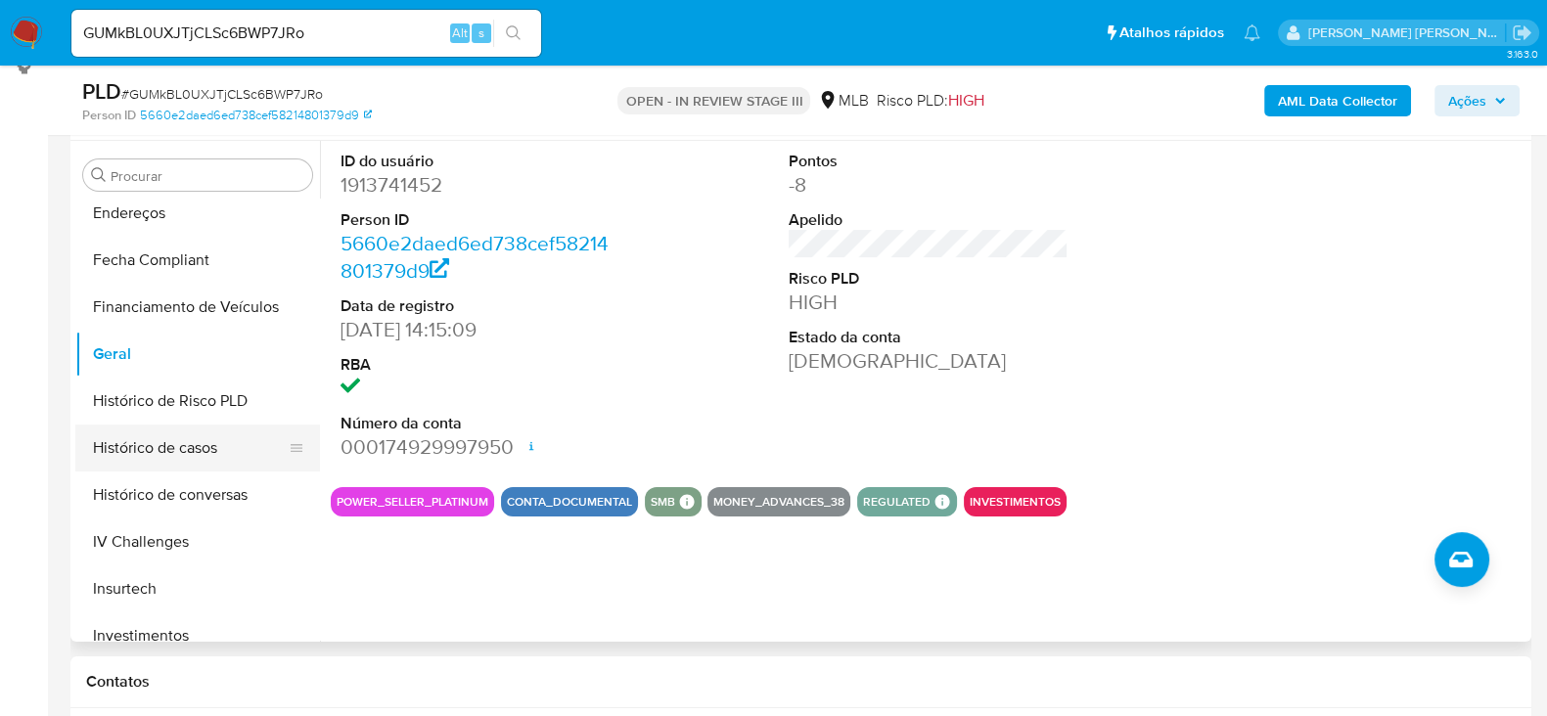
click at [156, 439] on button "Histórico de casos" at bounding box center [189, 448] width 229 height 47
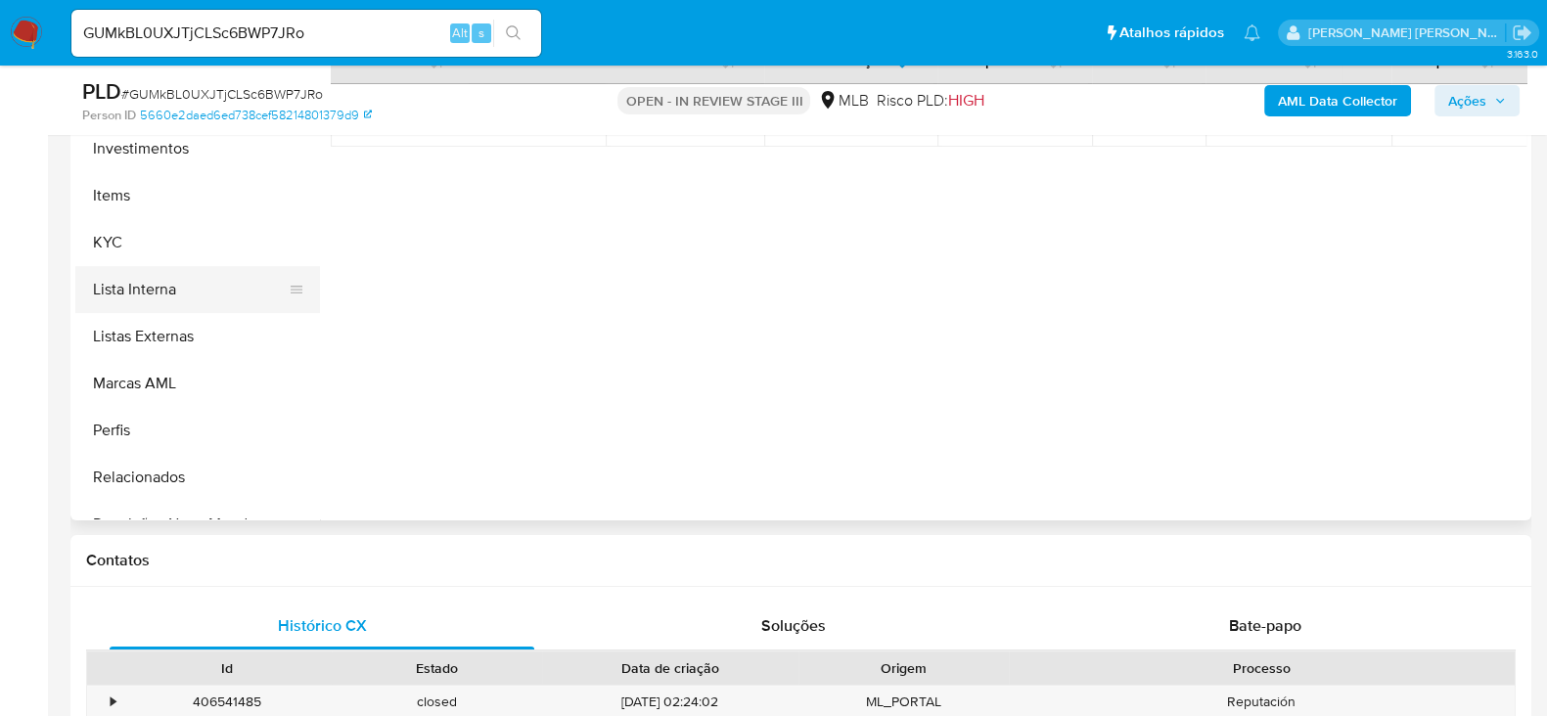
scroll to position [939, 0]
click at [105, 249] on button "KYC" at bounding box center [189, 242] width 229 height 47
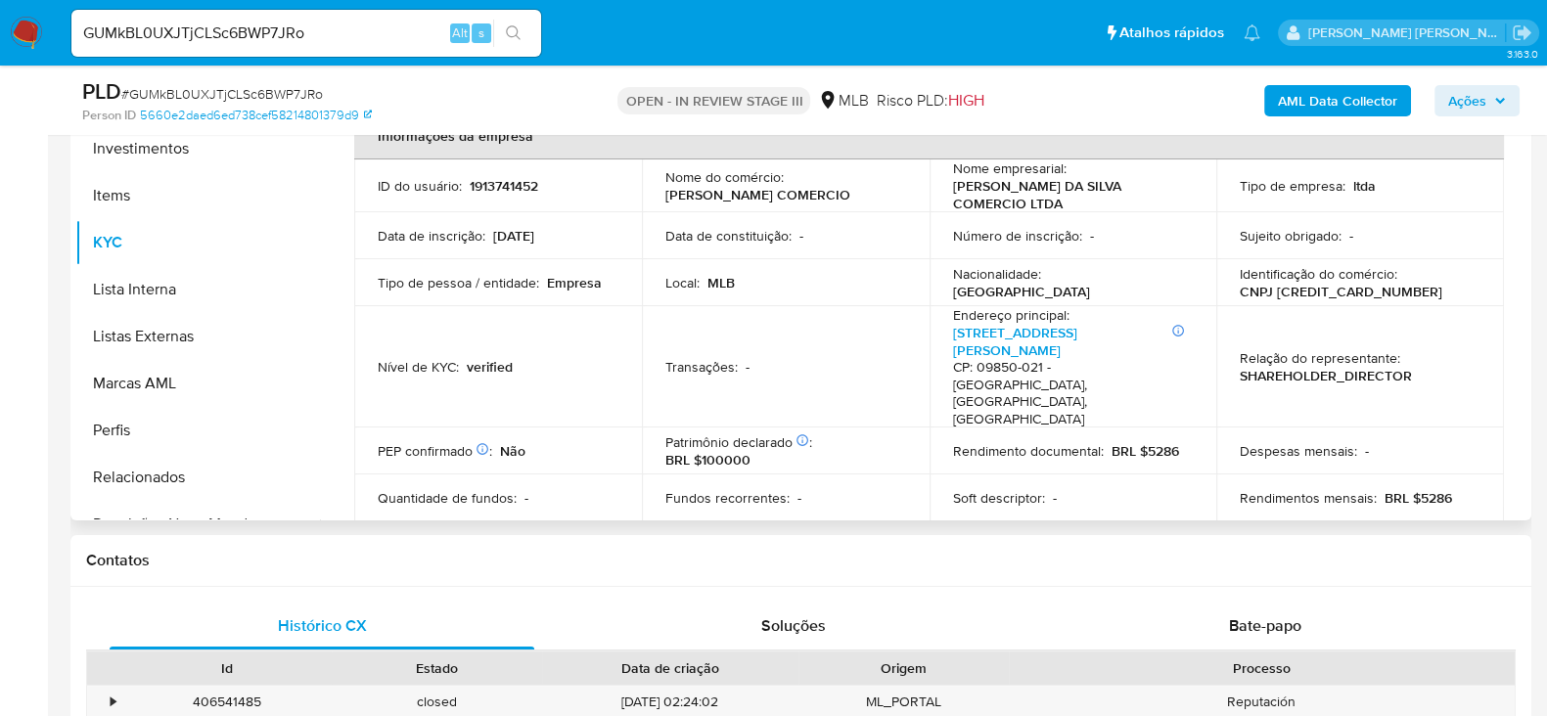
scroll to position [367, 0]
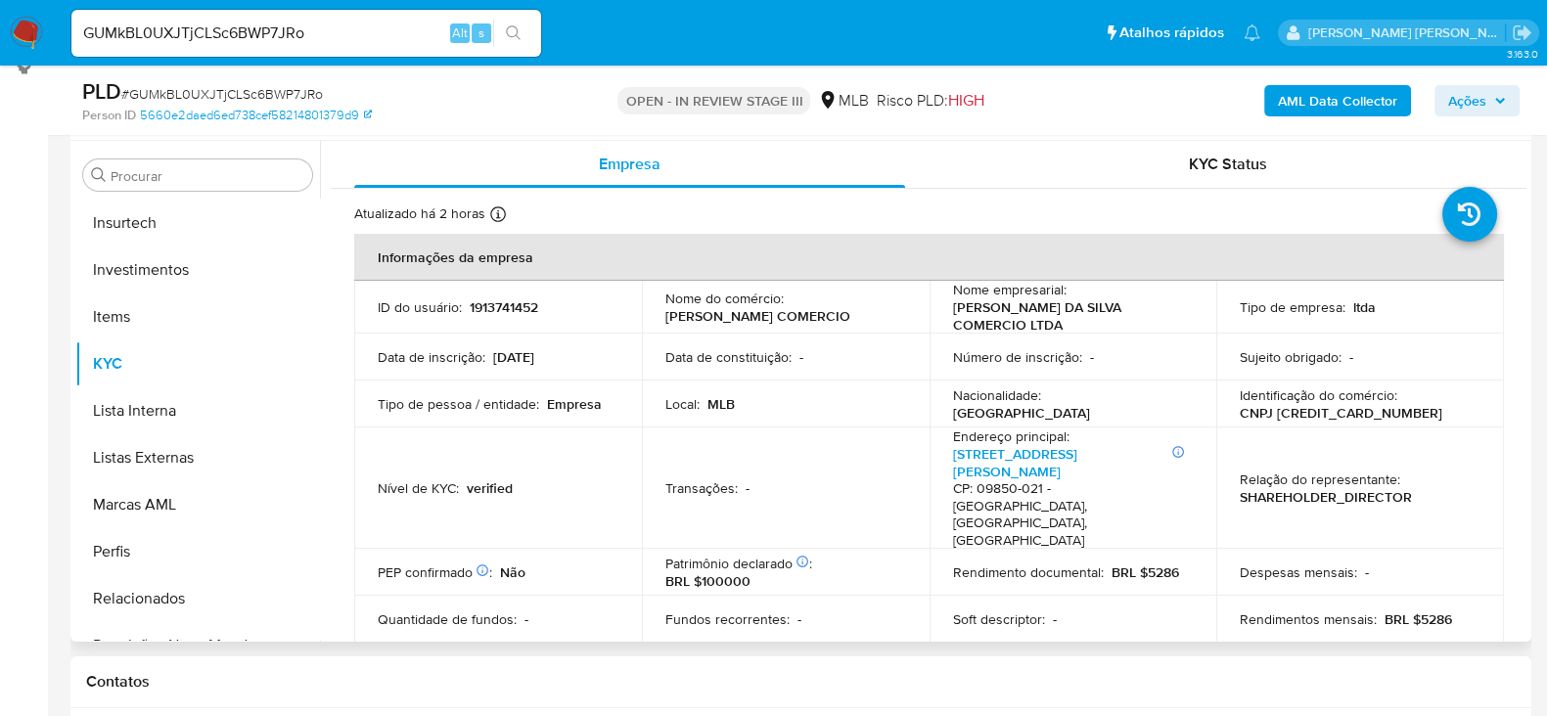
click at [1311, 419] on p "CNPJ 56013250000110" at bounding box center [1341, 413] width 203 height 18
copy p "56013250000110"
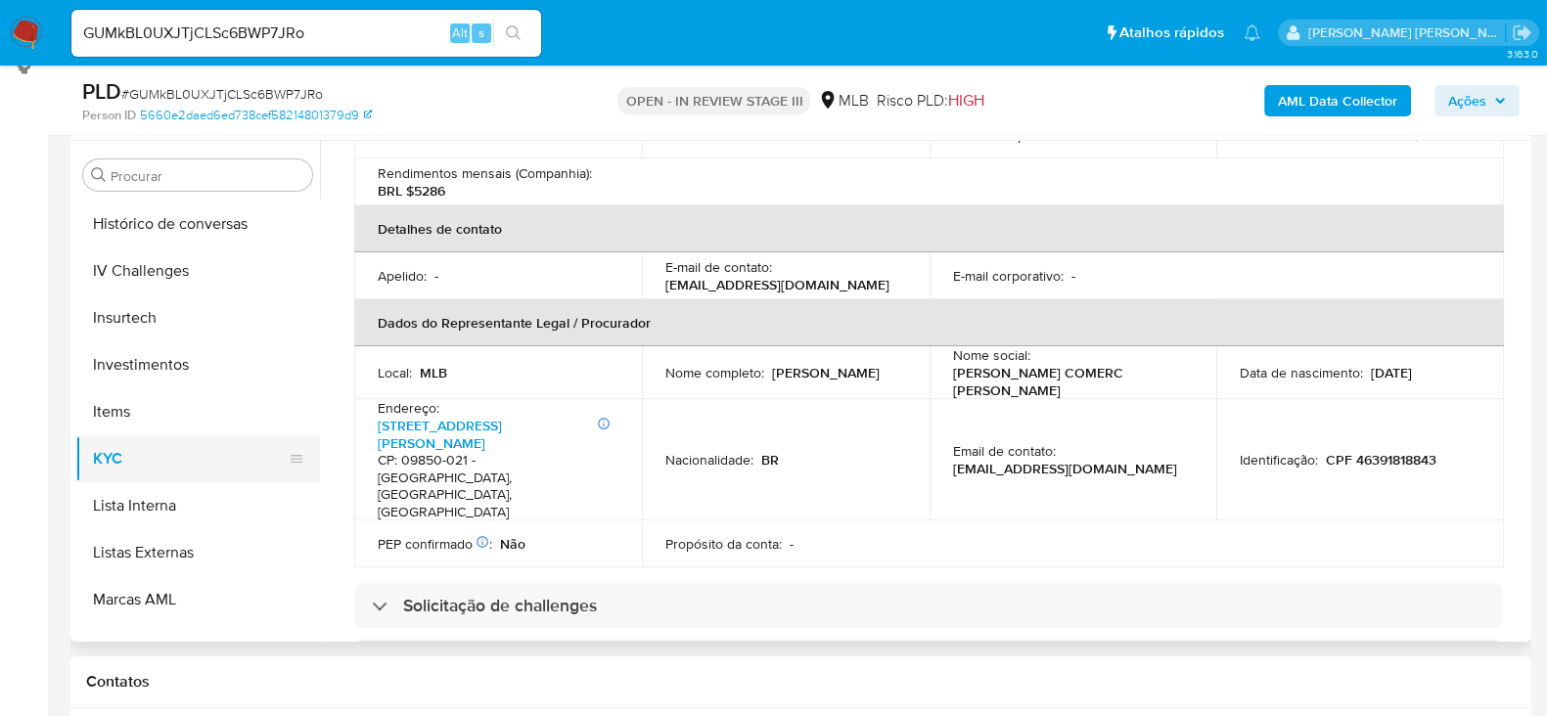
scroll to position [694, 0]
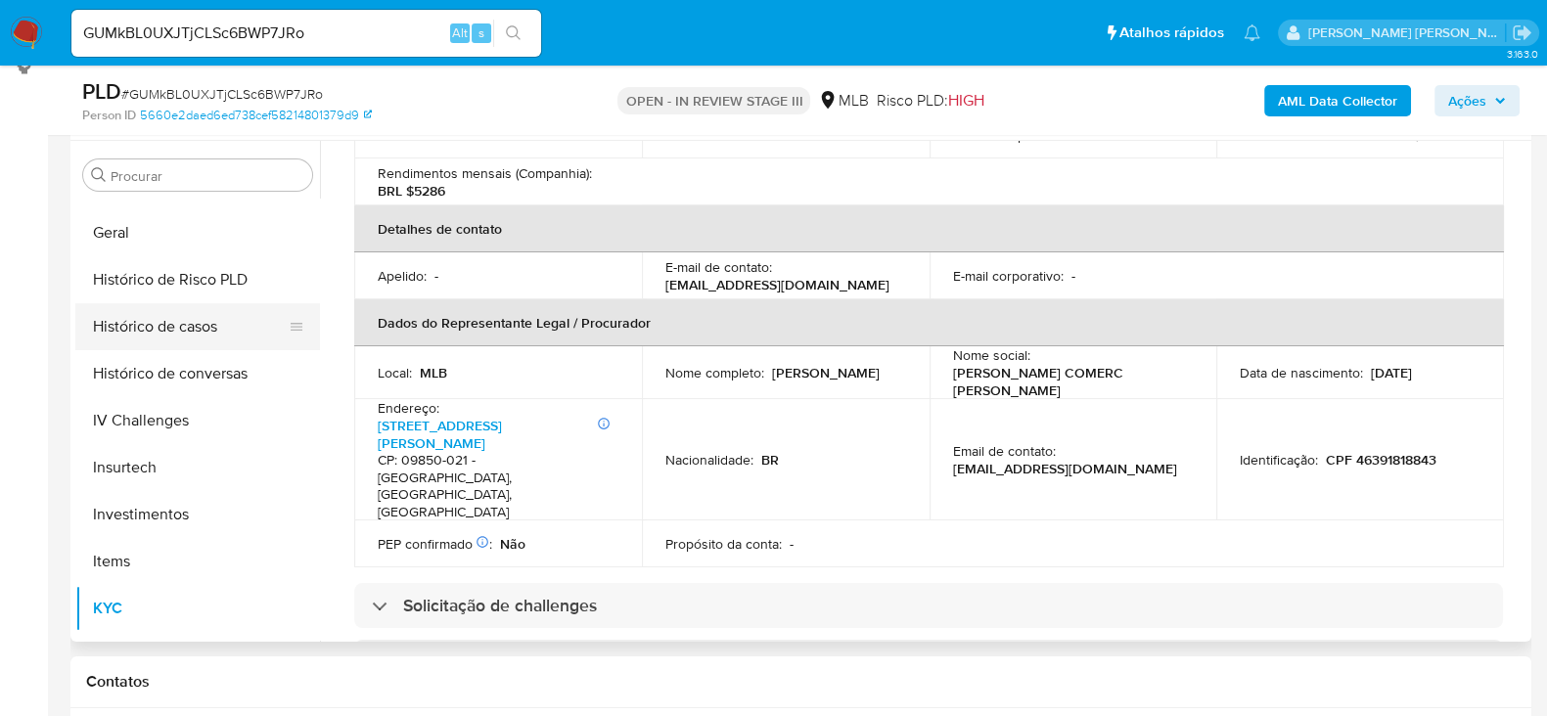
click at [188, 337] on button "Histórico de casos" at bounding box center [189, 326] width 229 height 47
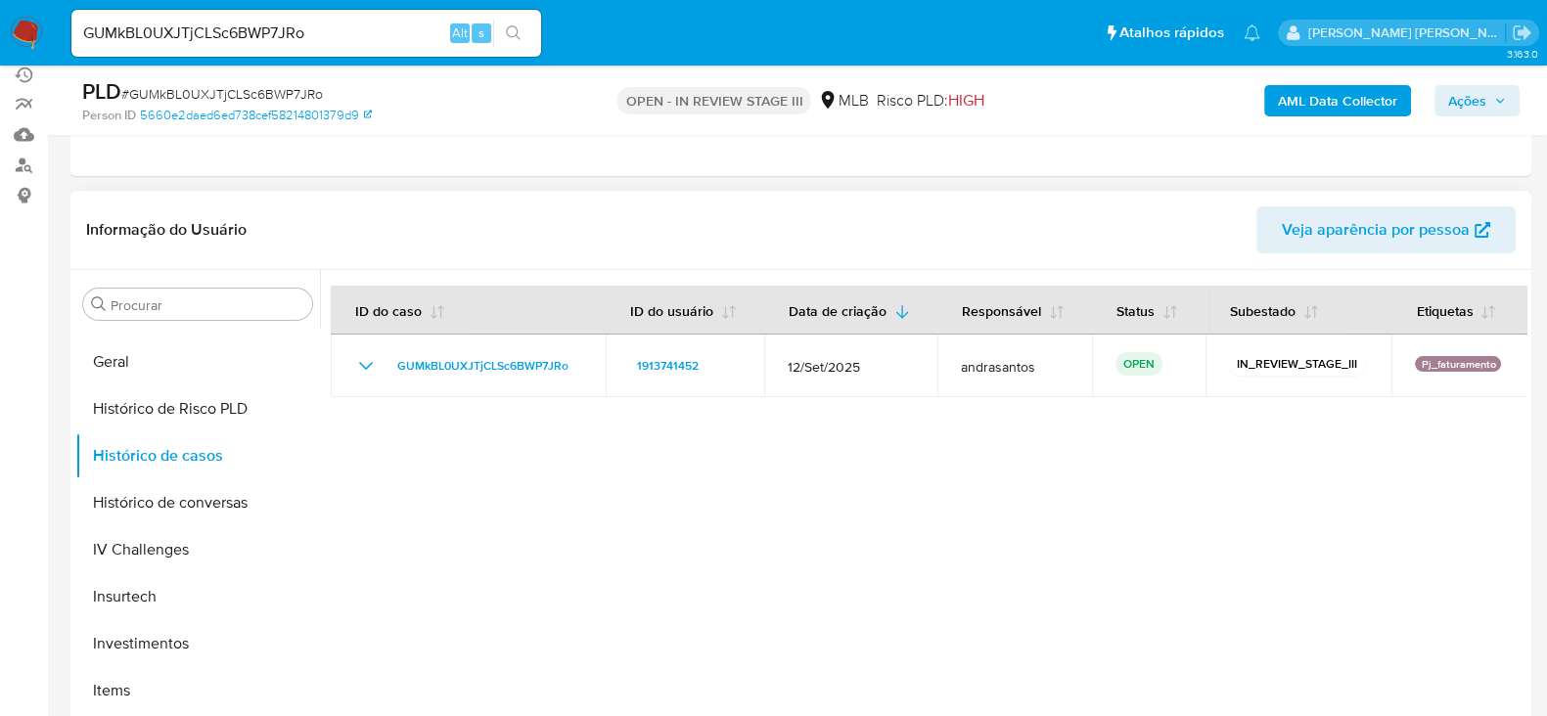
scroll to position [367, 0]
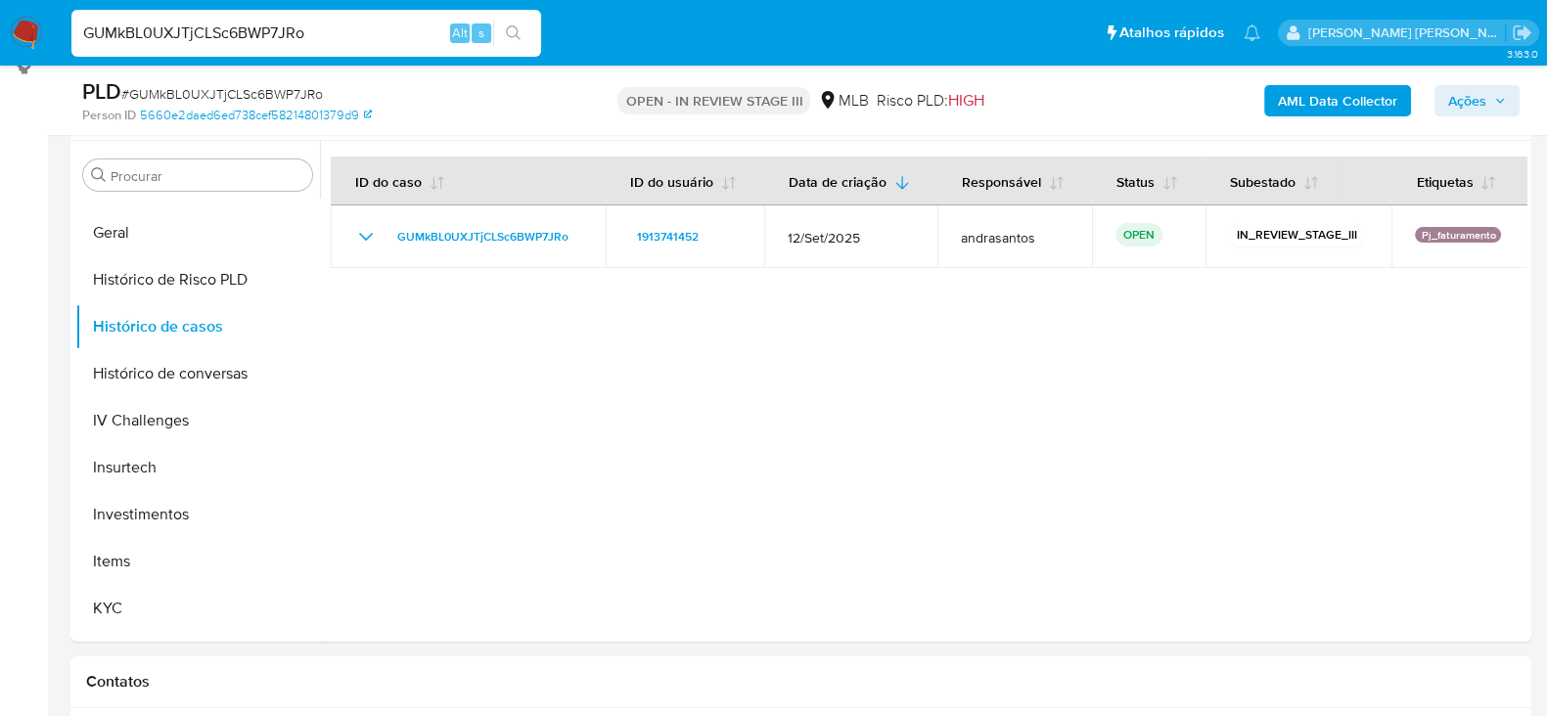
click at [185, 28] on input "GUMkBL0UXJTjCLSc6BWP7JRo" at bounding box center [306, 33] width 470 height 25
paste input "cDK2i95bVFHYXaHylKiI2YmX"
type input "cDK2i95bVFHYXaHylKiI2YmX"
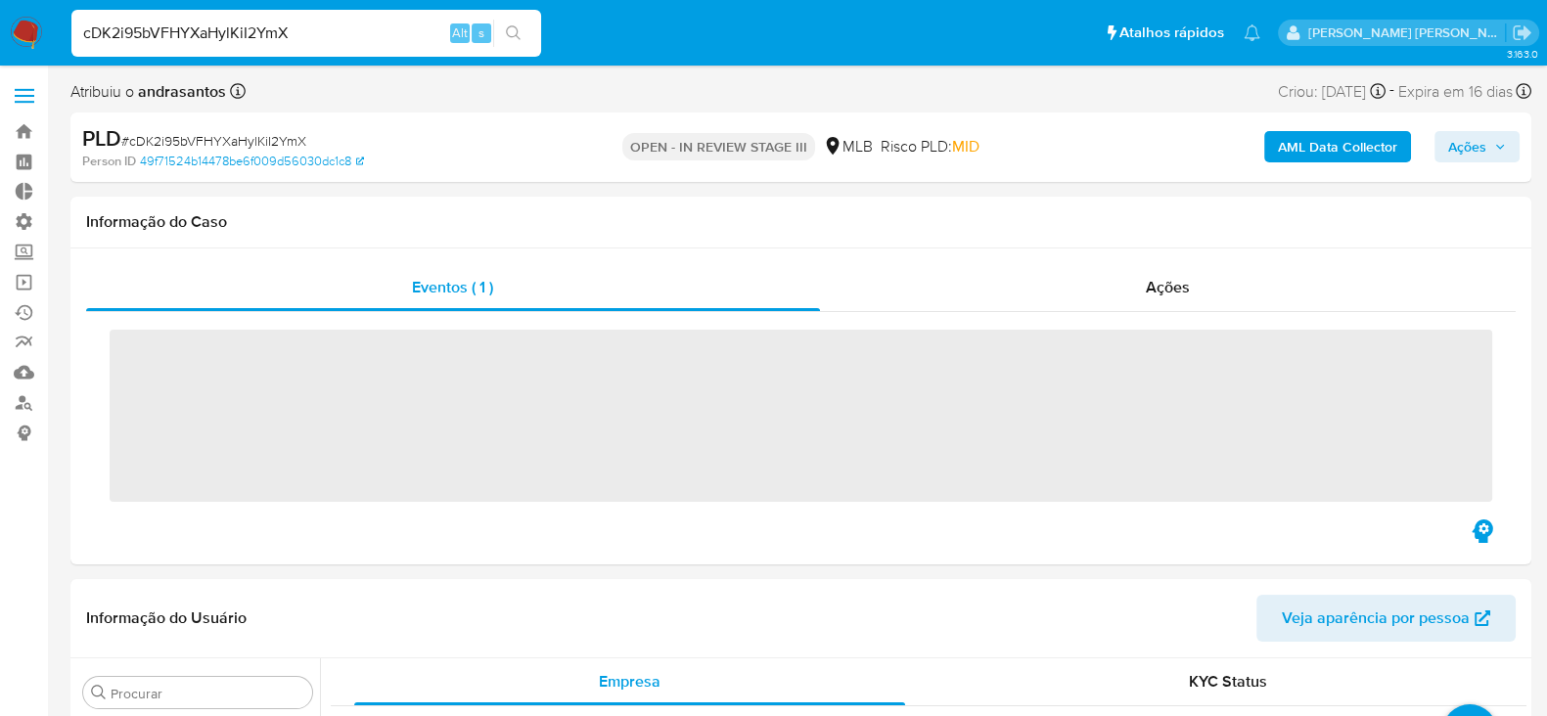
scroll to position [1060, 0]
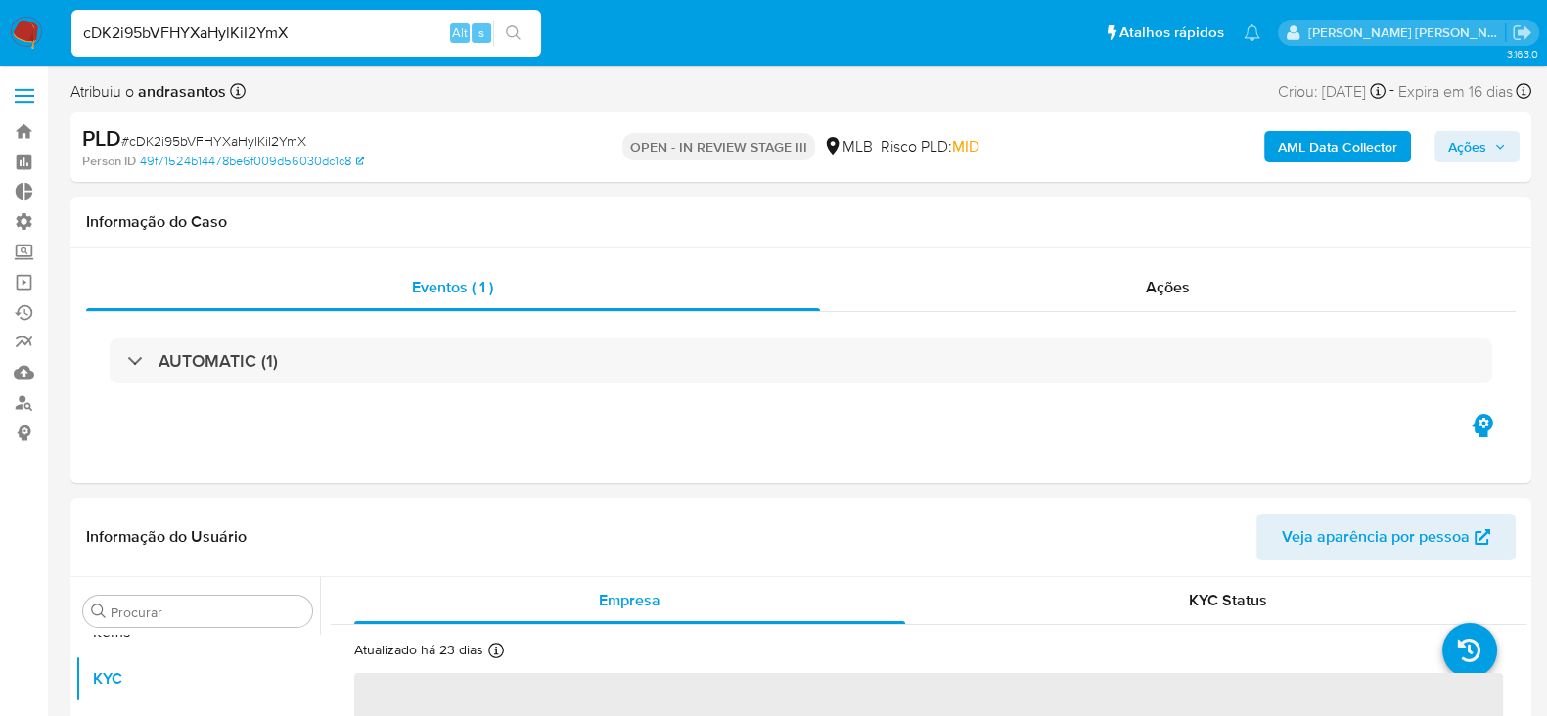
select select "10"
click at [497, 23] on button "search-icon" at bounding box center [513, 33] width 40 height 27
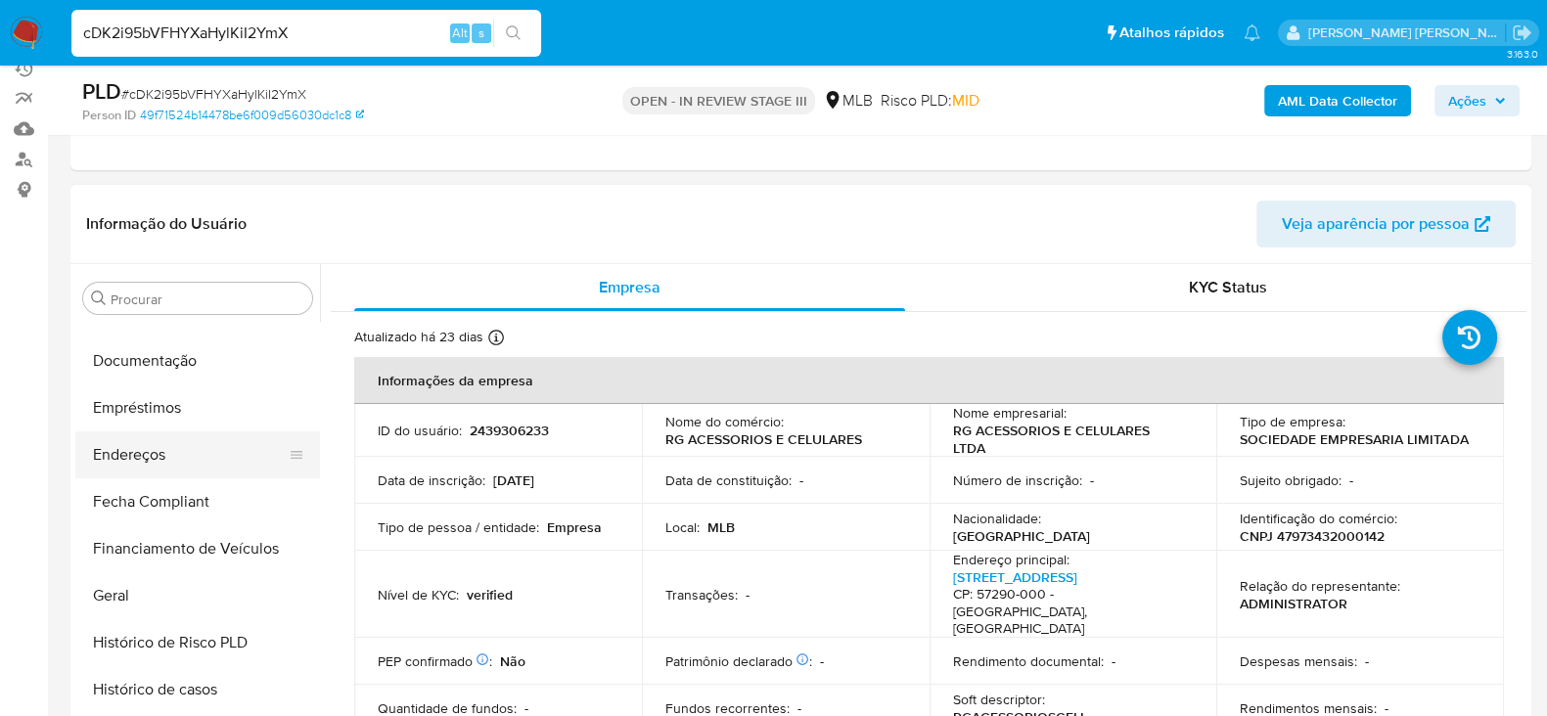
scroll to position [449, 0]
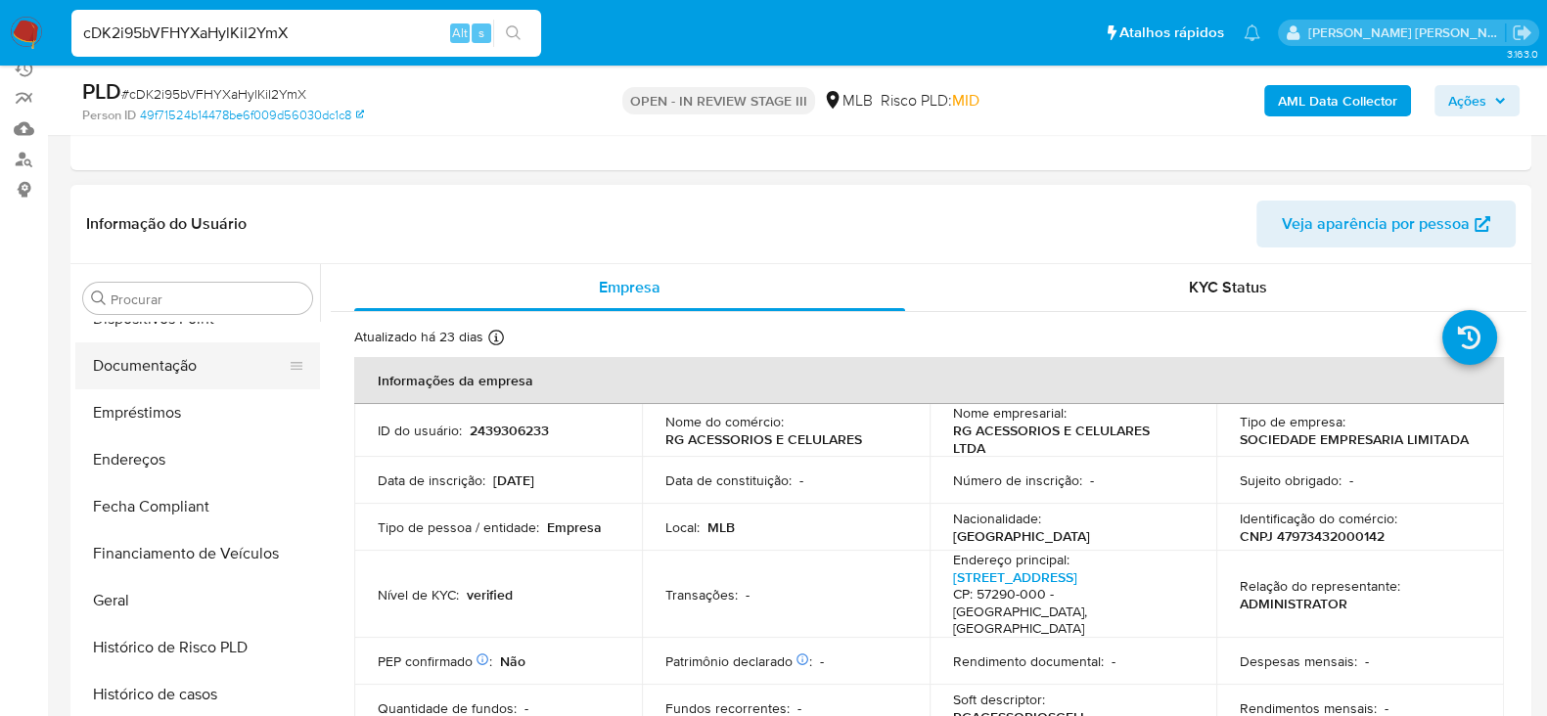
click at [196, 370] on button "Documentação" at bounding box center [189, 366] width 229 height 47
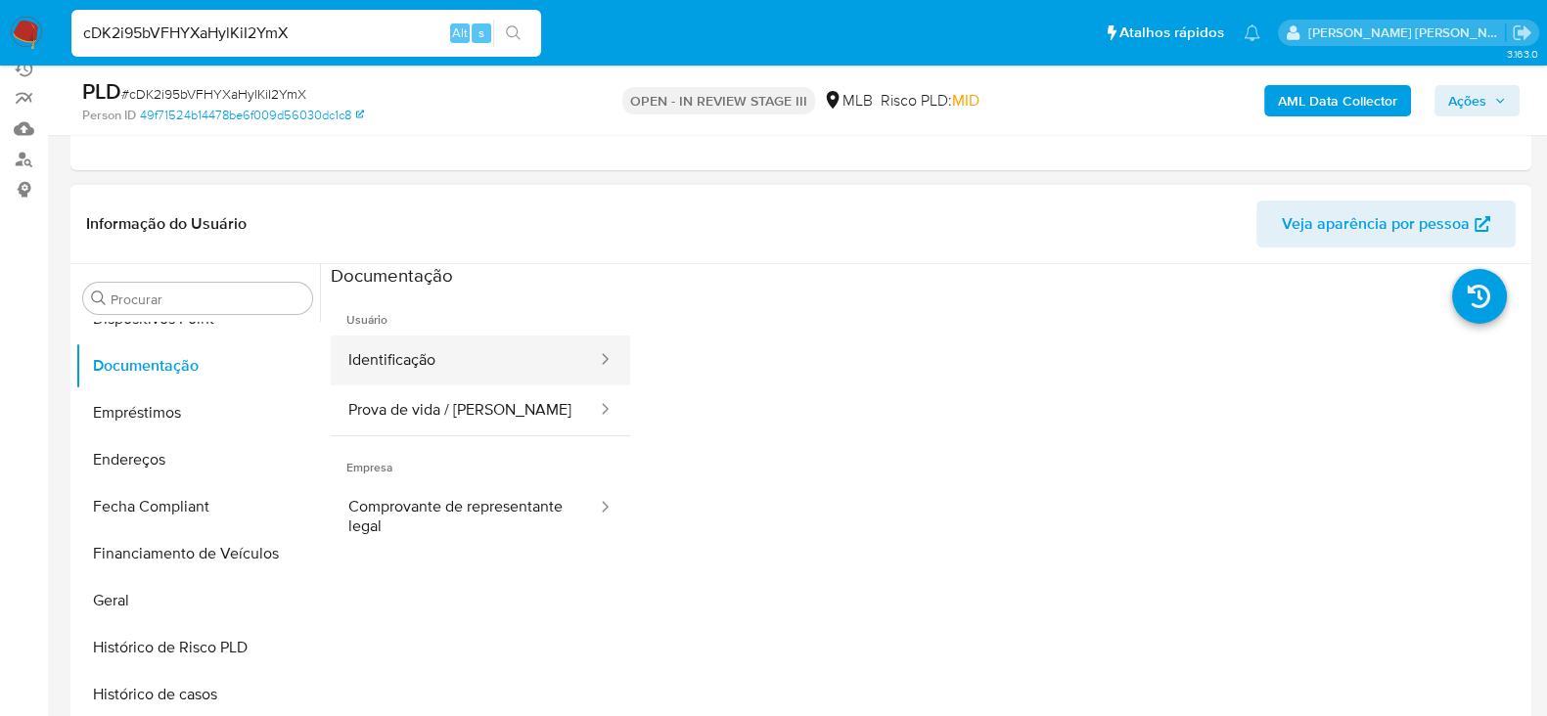
click at [485, 364] on button "Identificação" at bounding box center [465, 361] width 268 height 50
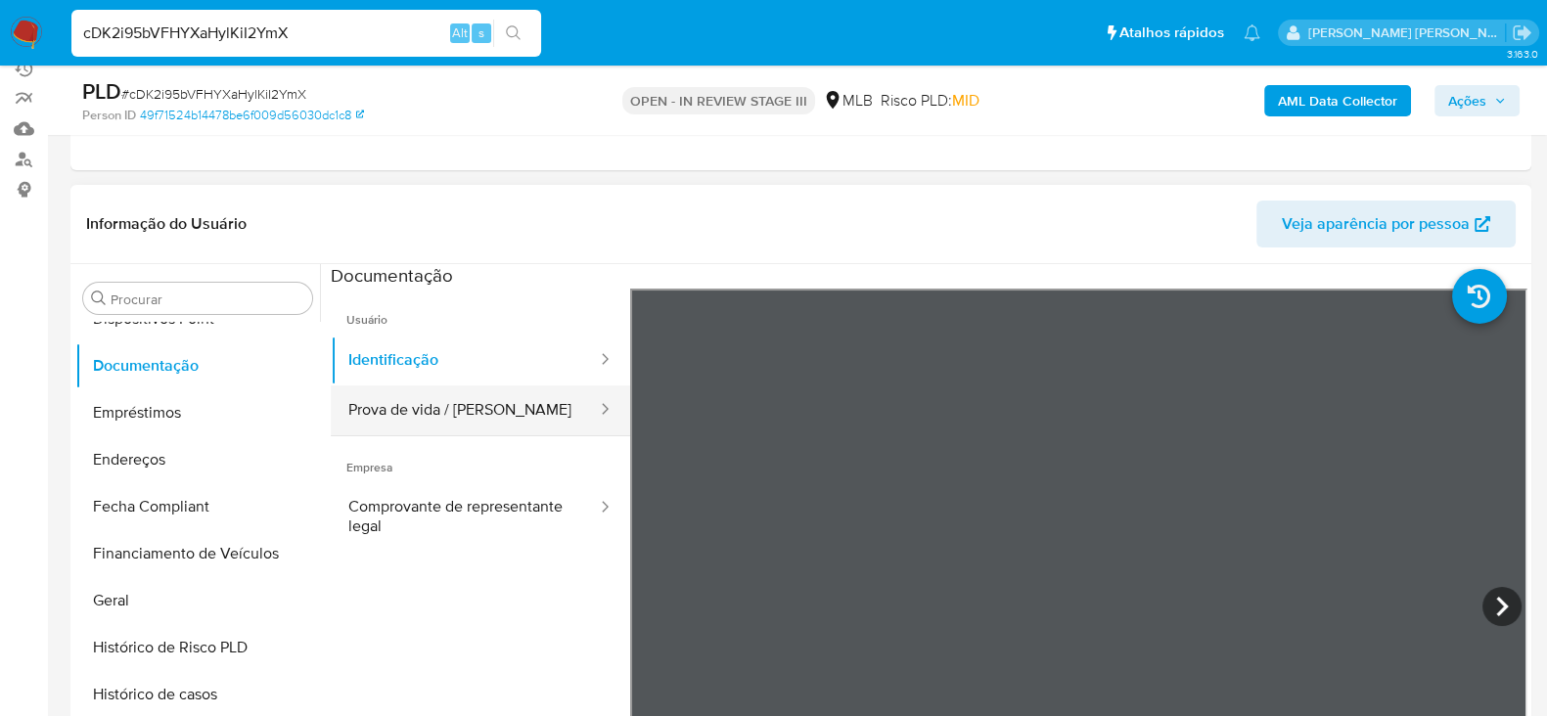
click at [509, 396] on button "Prova de vida / [PERSON_NAME]" at bounding box center [465, 411] width 268 height 50
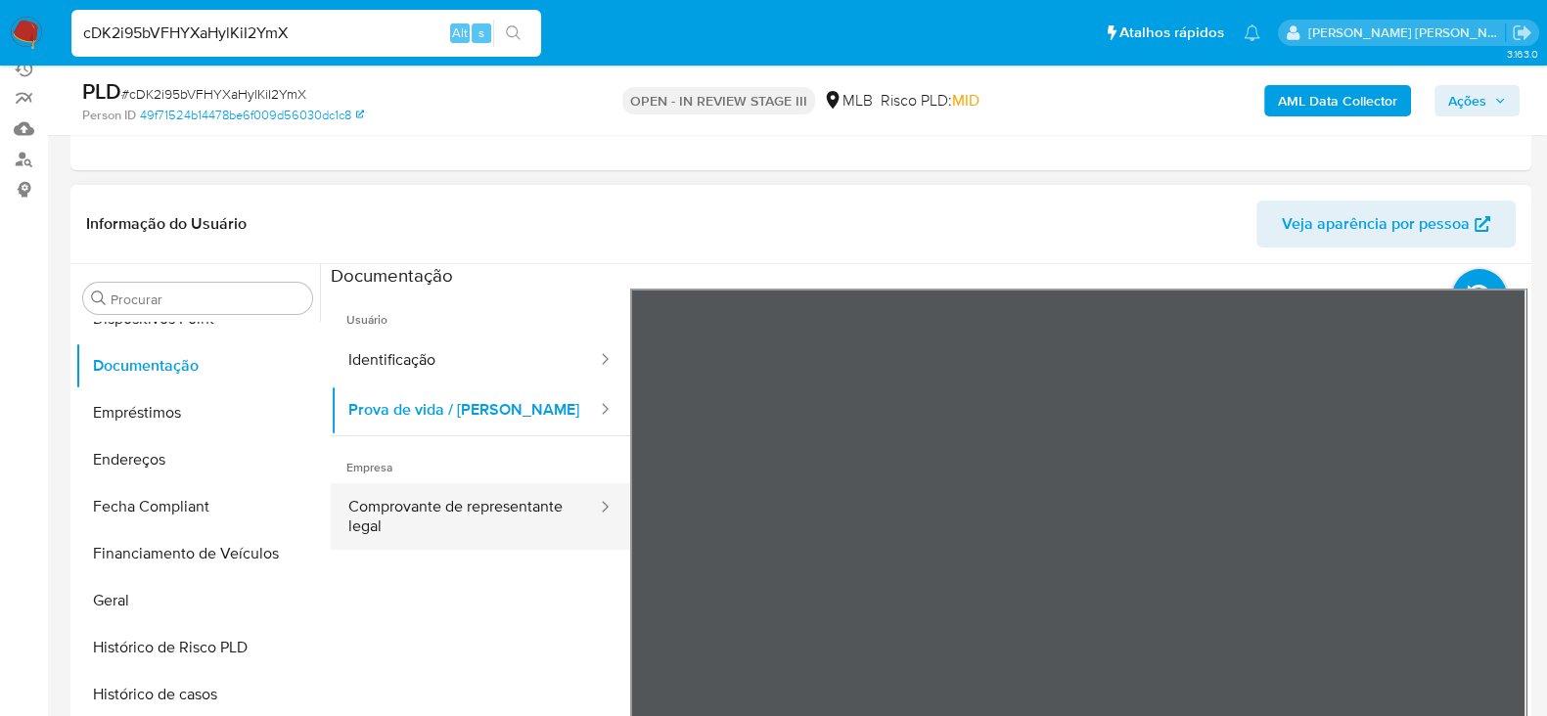
click at [419, 511] on button "Comprovante de representante legal" at bounding box center [465, 517] width 268 height 67
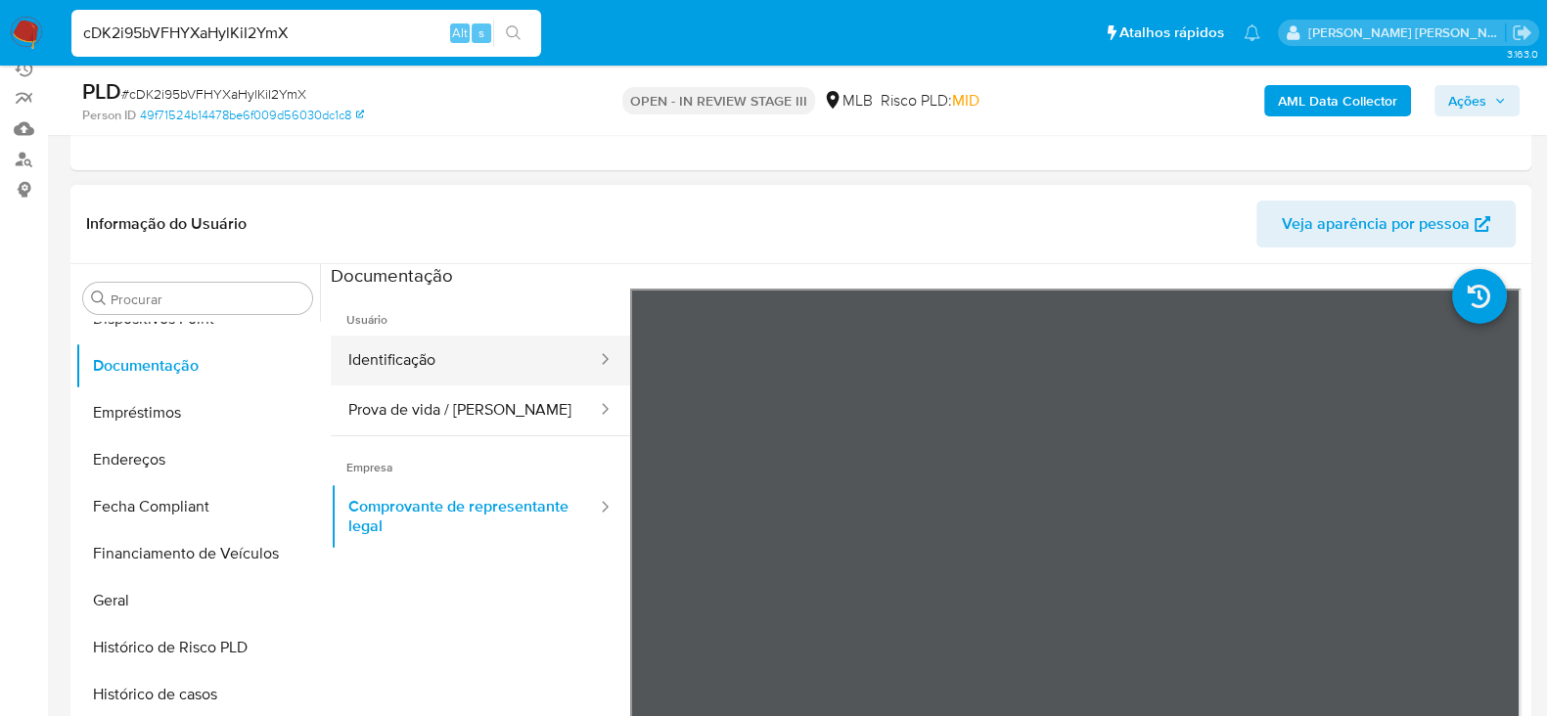
click at [357, 359] on button "Identificação" at bounding box center [465, 361] width 268 height 50
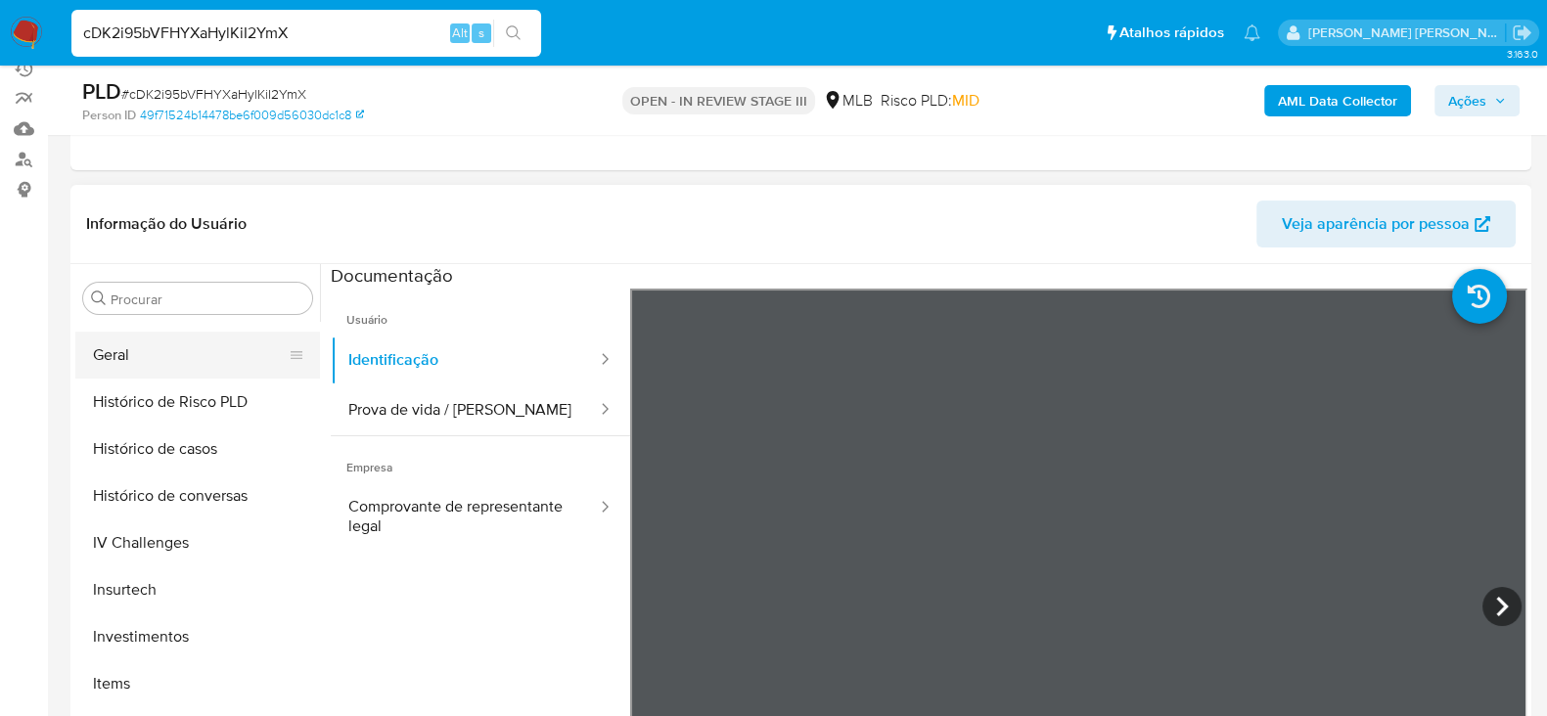
scroll to position [694, 0]
click at [105, 358] on button "Geral" at bounding box center [189, 356] width 229 height 47
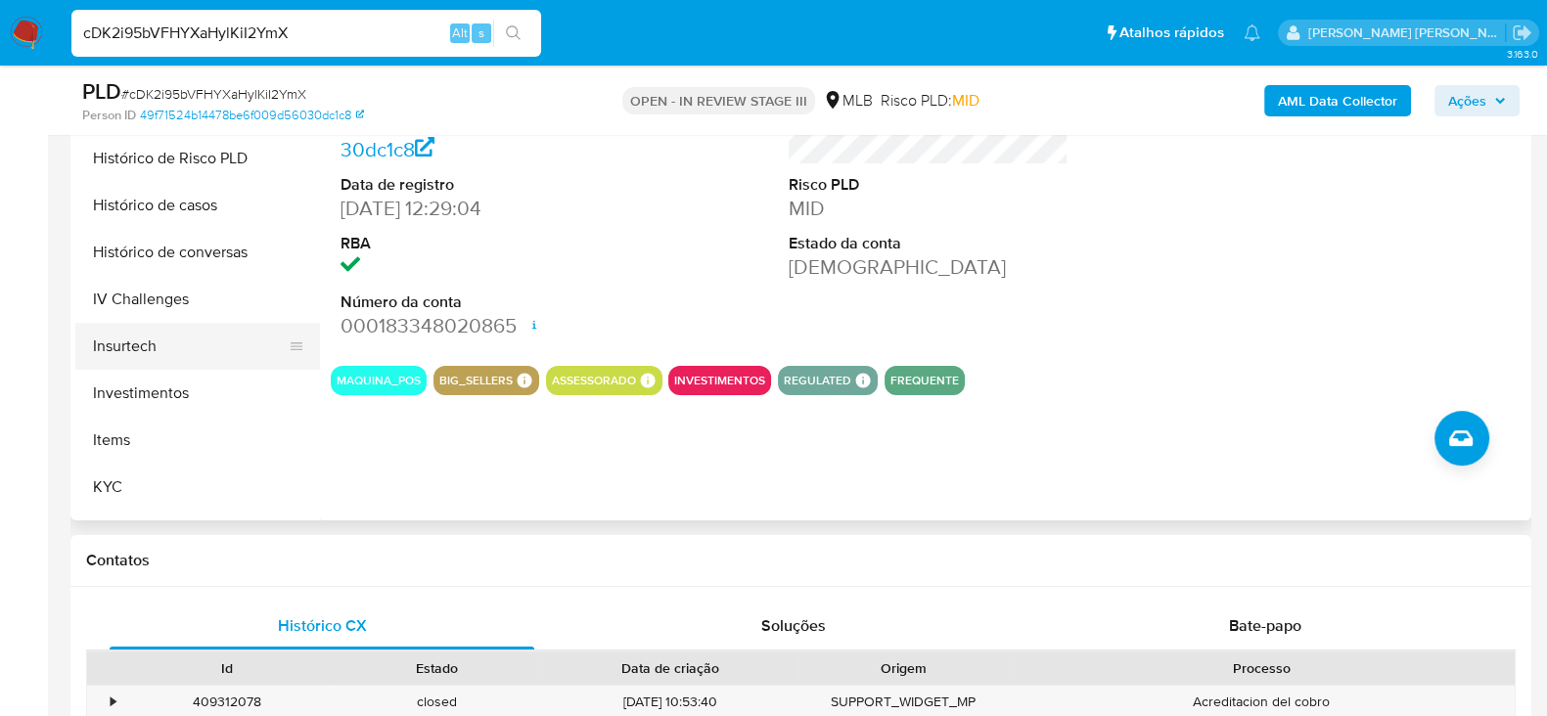
scroll to position [572, 0]
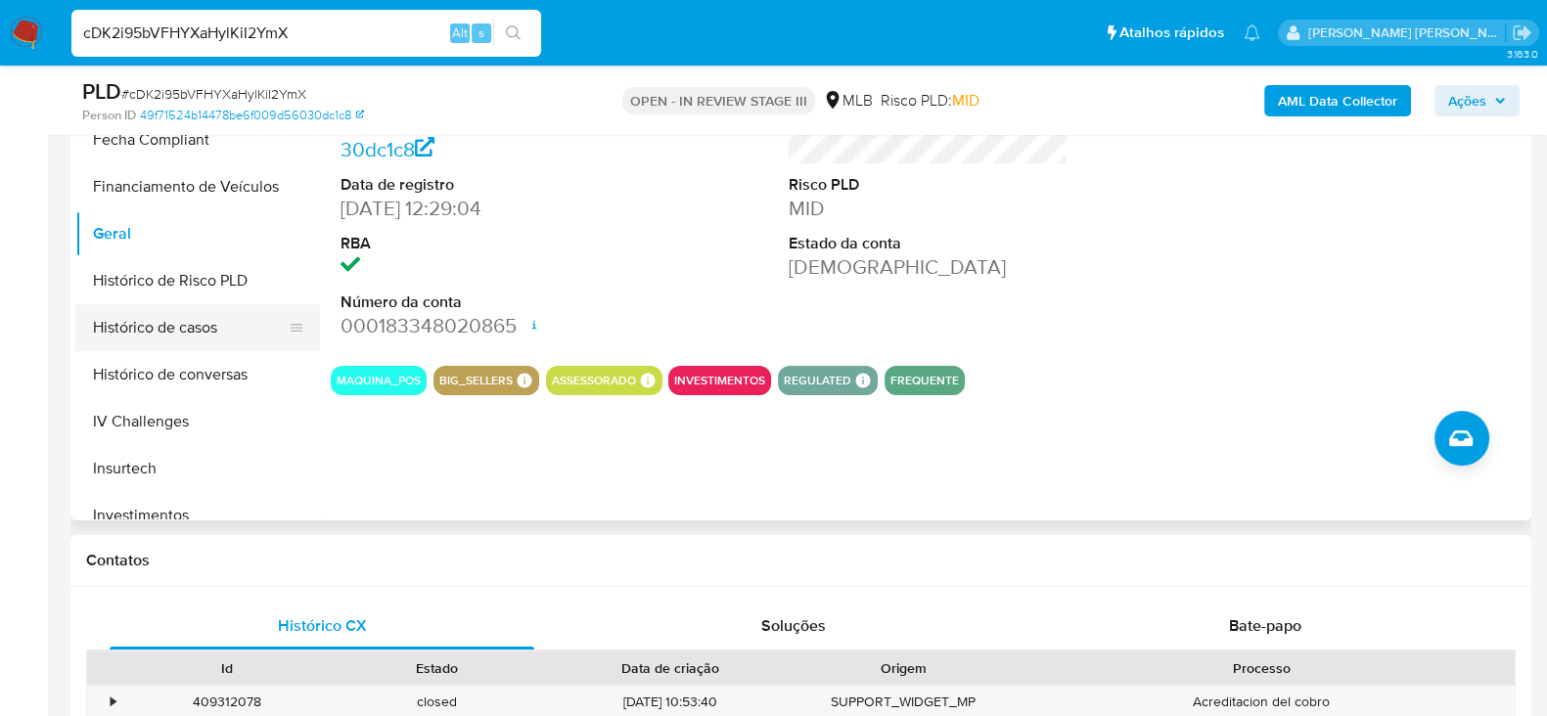
click at [210, 323] on button "Histórico de casos" at bounding box center [189, 327] width 229 height 47
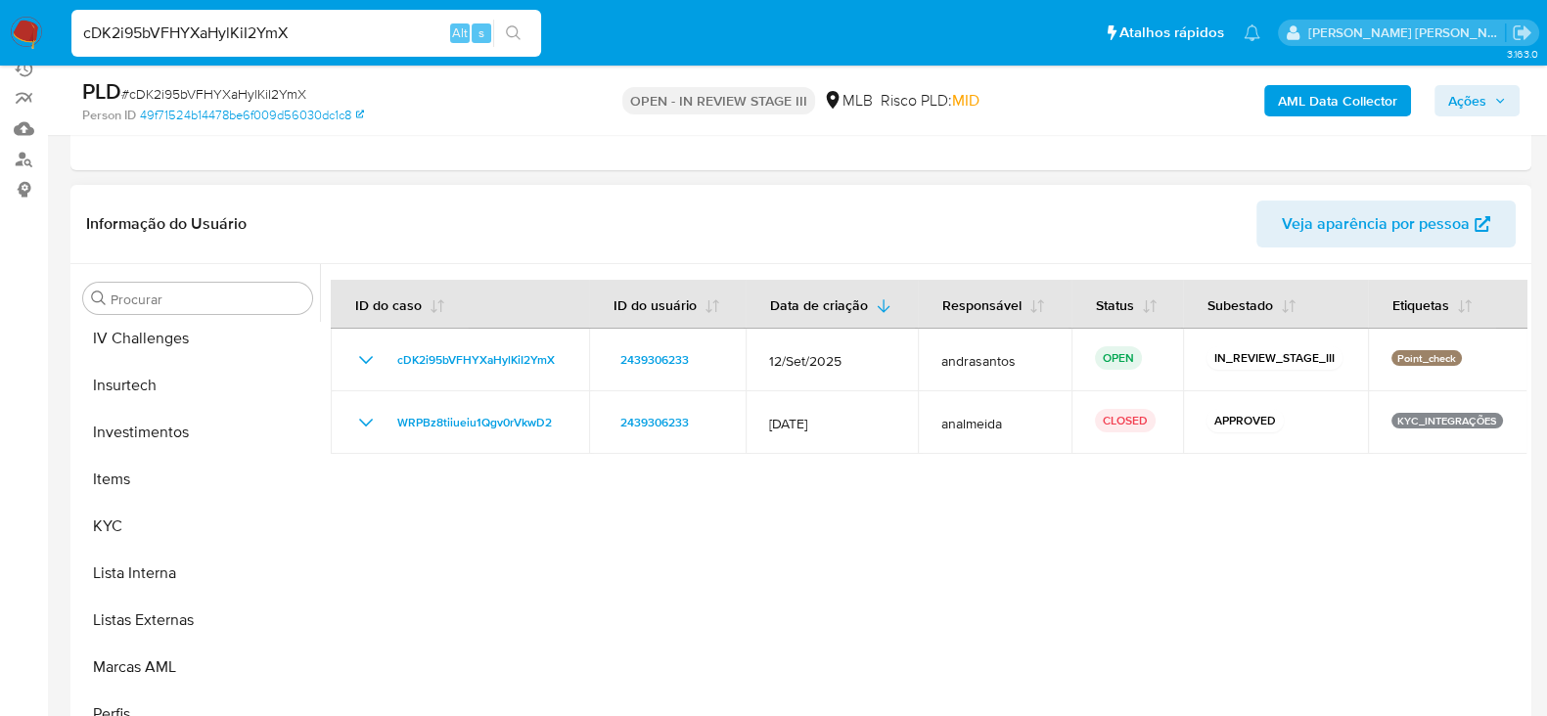
scroll to position [938, 0]
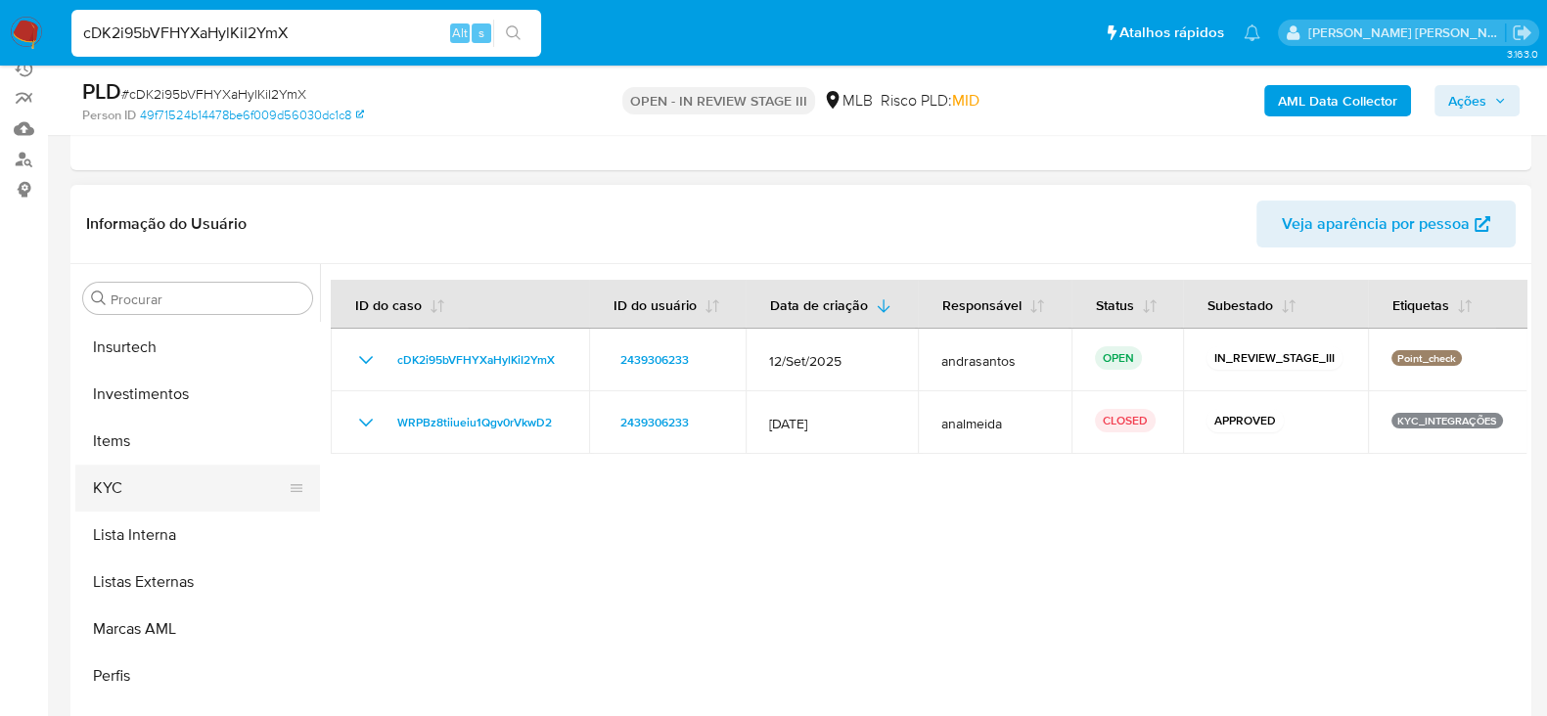
click at [161, 476] on button "KYC" at bounding box center [189, 488] width 229 height 47
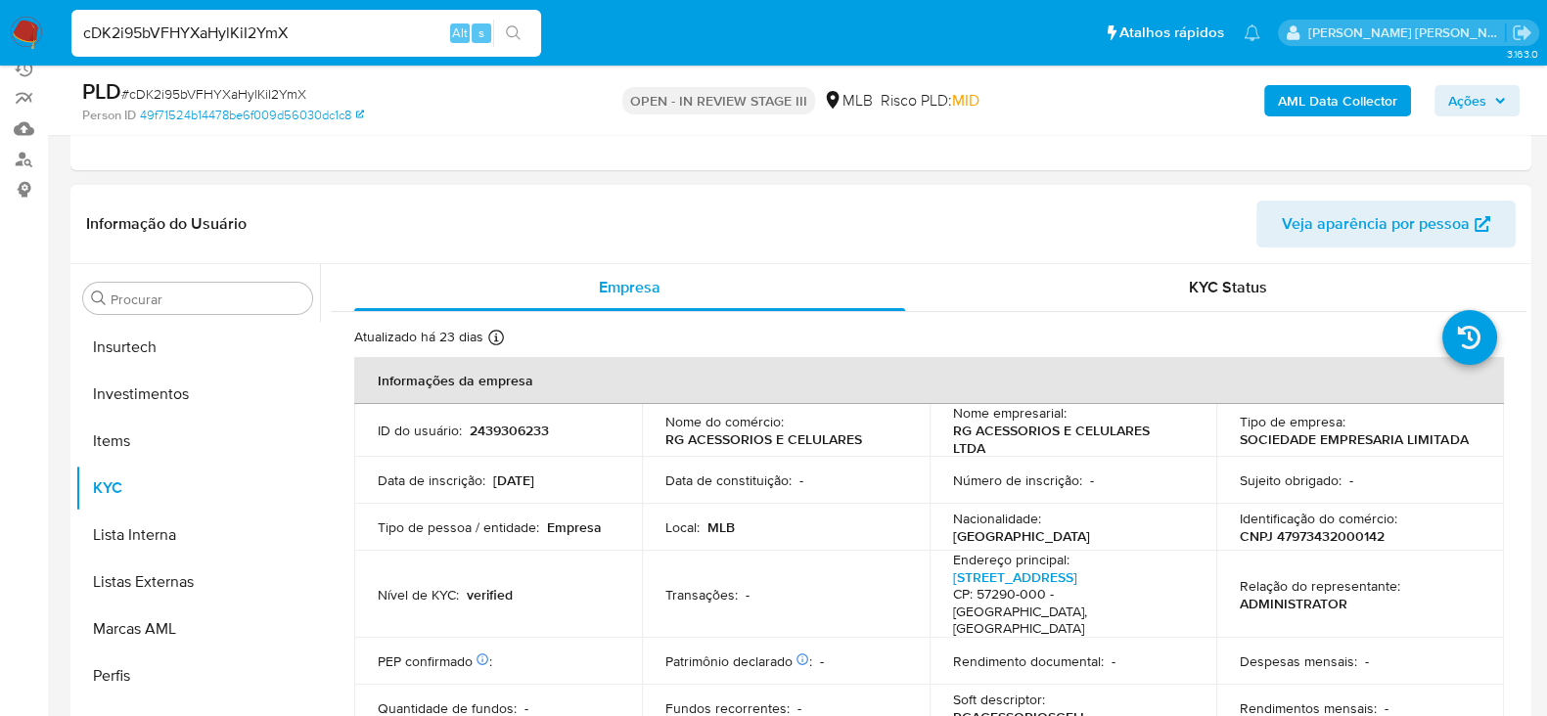
scroll to position [121, 0]
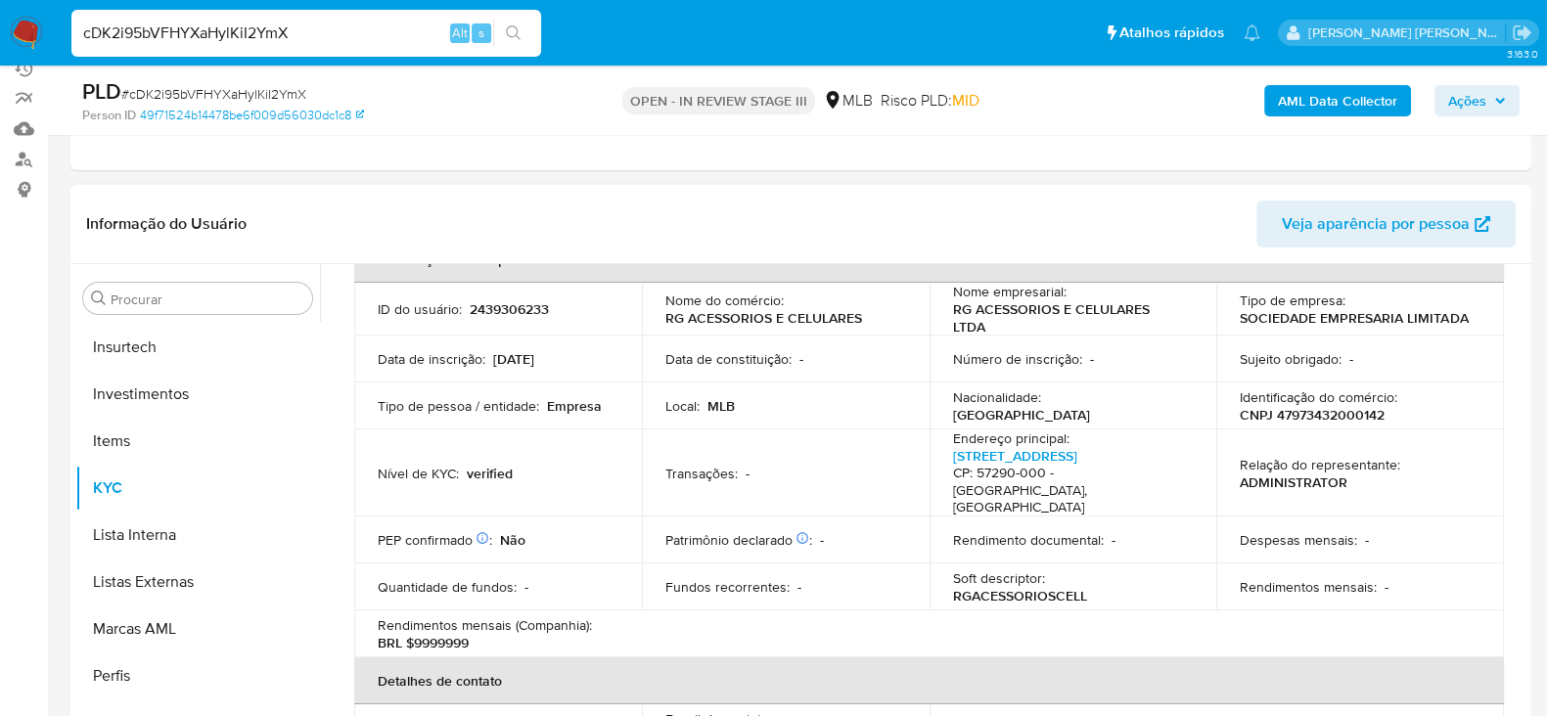
click at [1285, 406] on p "CNPJ 47973432000142" at bounding box center [1312, 415] width 145 height 18
copy p "47973432000142"
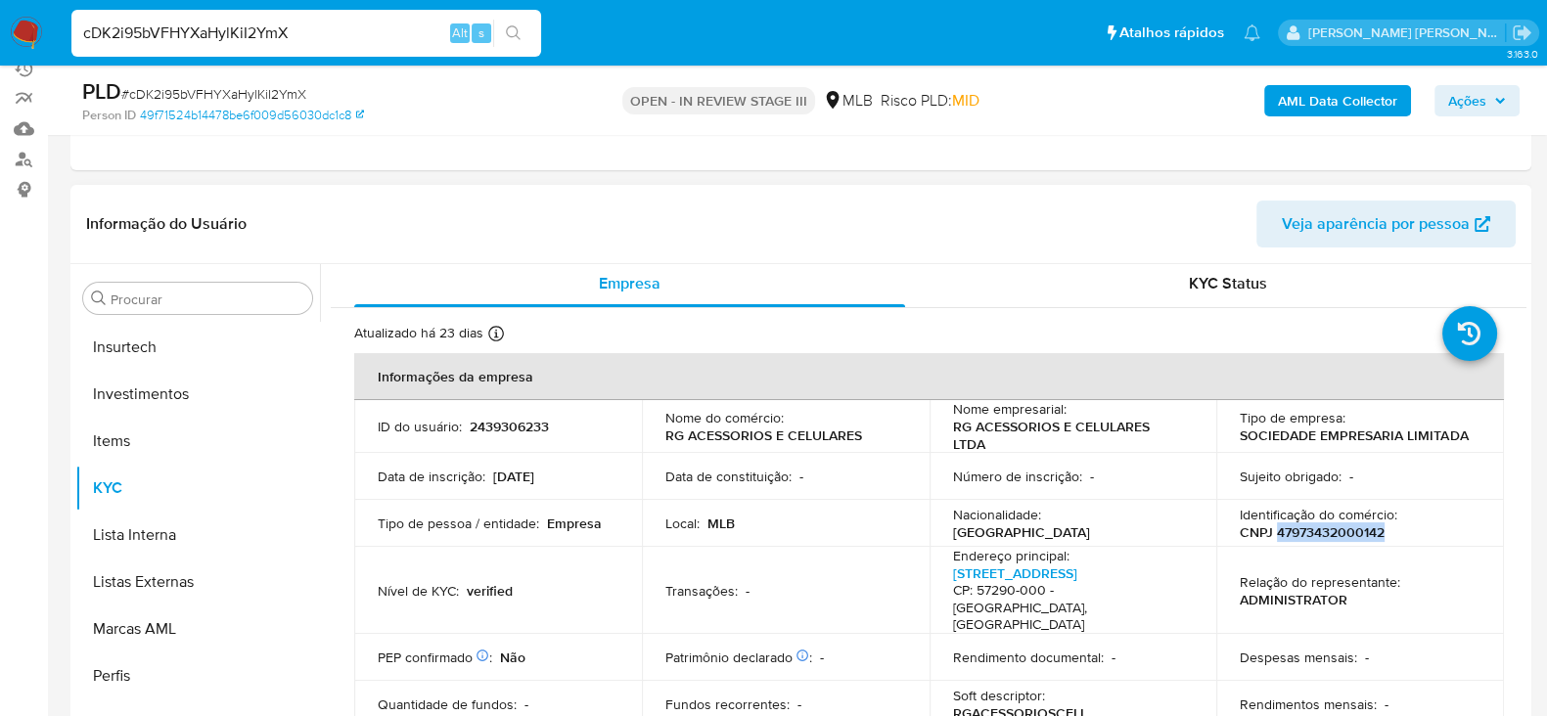
scroll to position [0, 0]
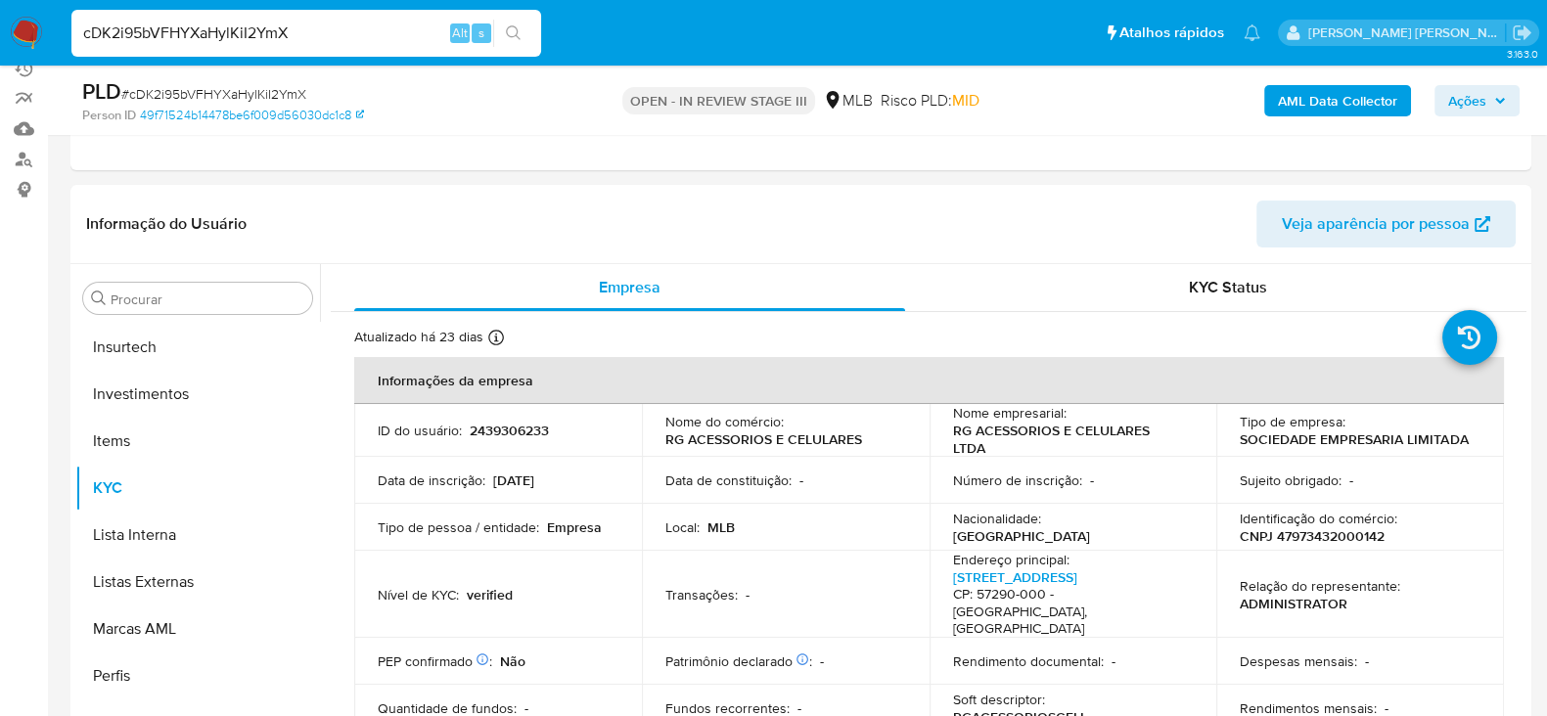
click at [219, 29] on input "cDK2i95bVFHYXaHylKiI2YmX" at bounding box center [306, 33] width 470 height 25
paste input "aNRIsbQIq2fae3ru02pTr2ZK"
type input "aNRIsbQIq2fae3ru02pTr2ZK"
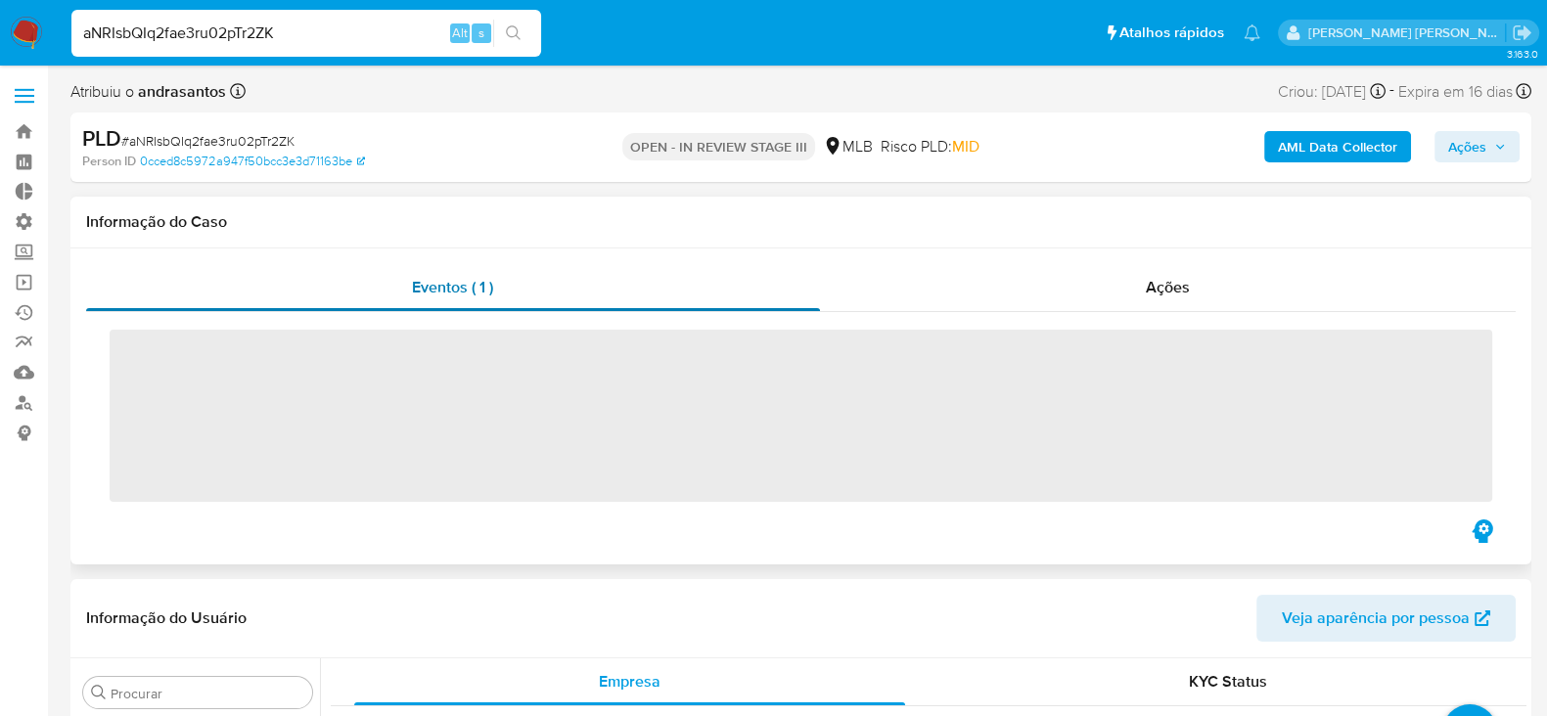
scroll to position [1062, 0]
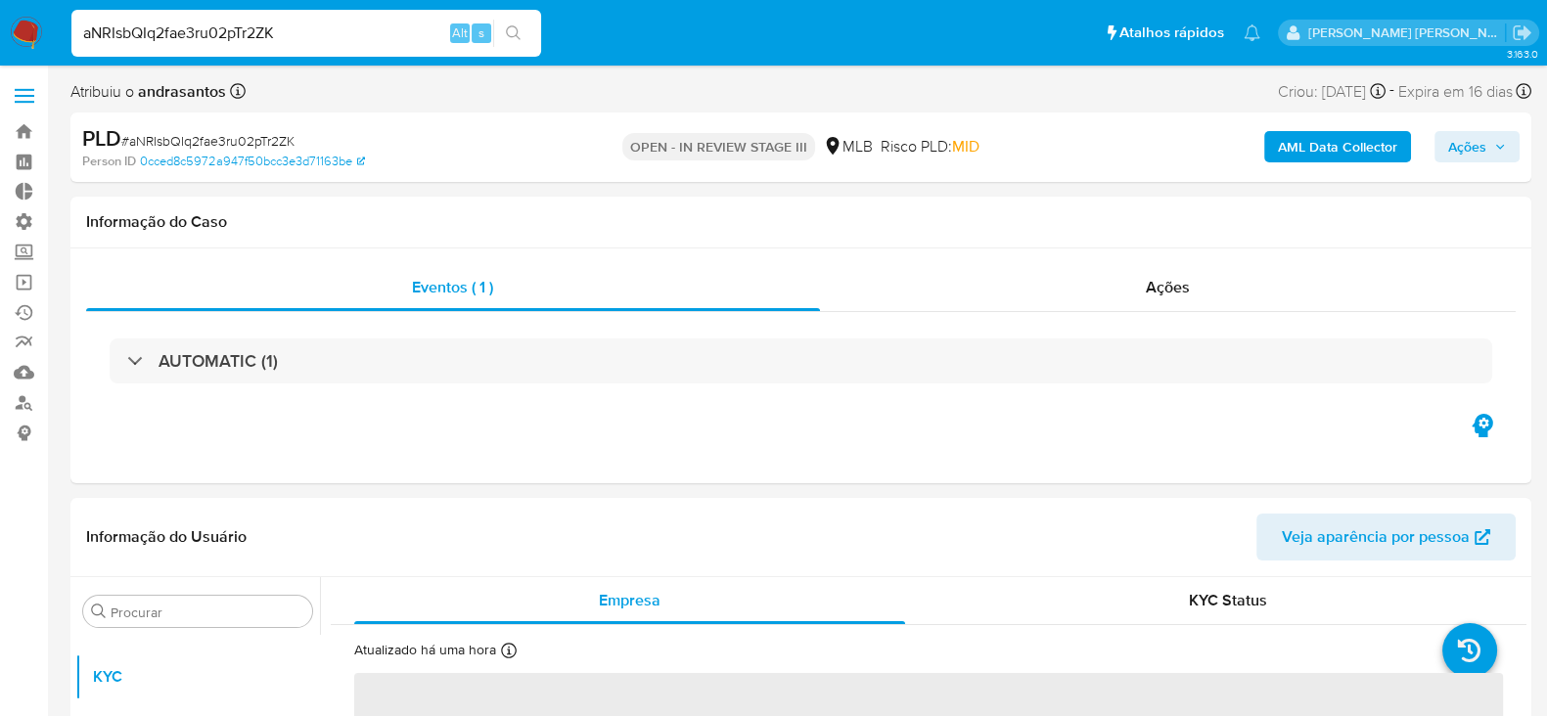
select select "10"
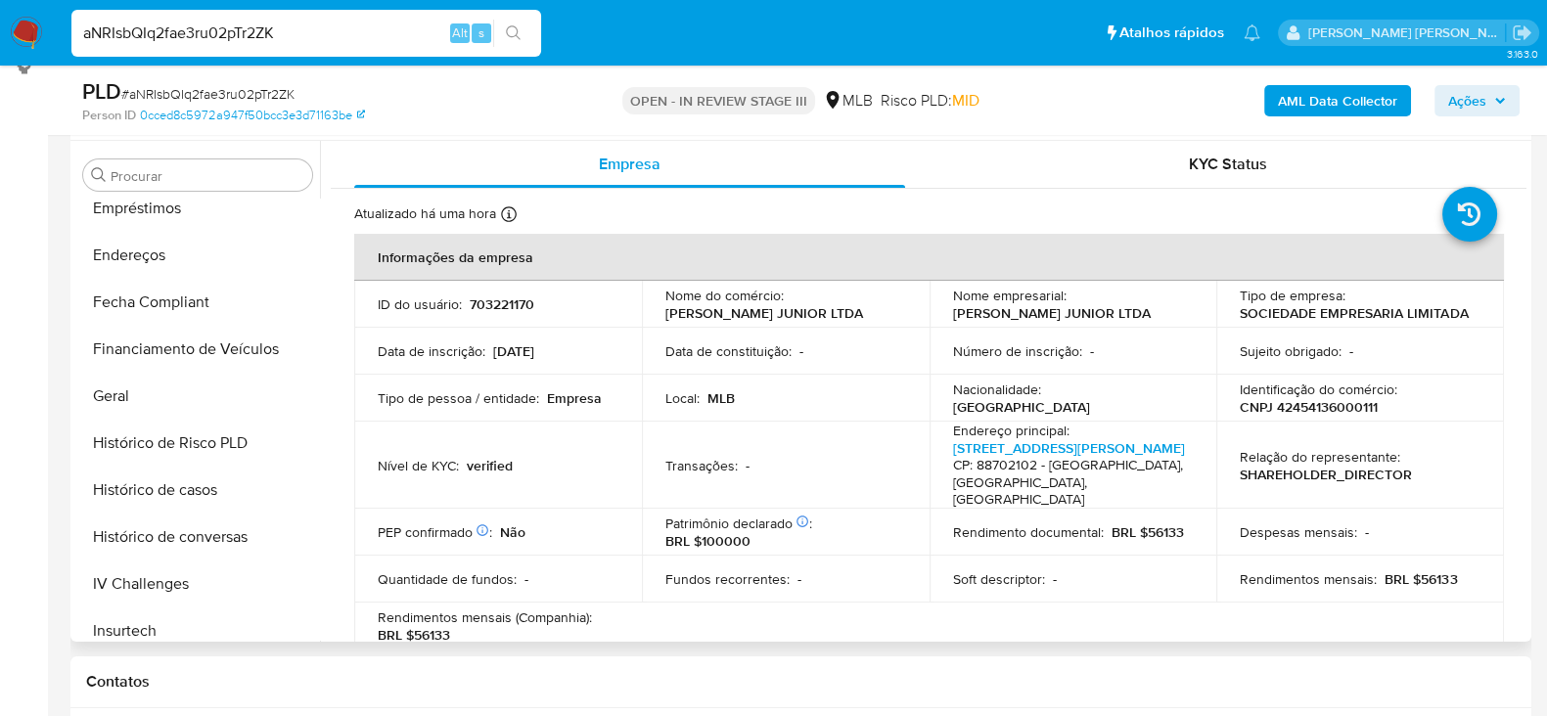
scroll to position [449, 0]
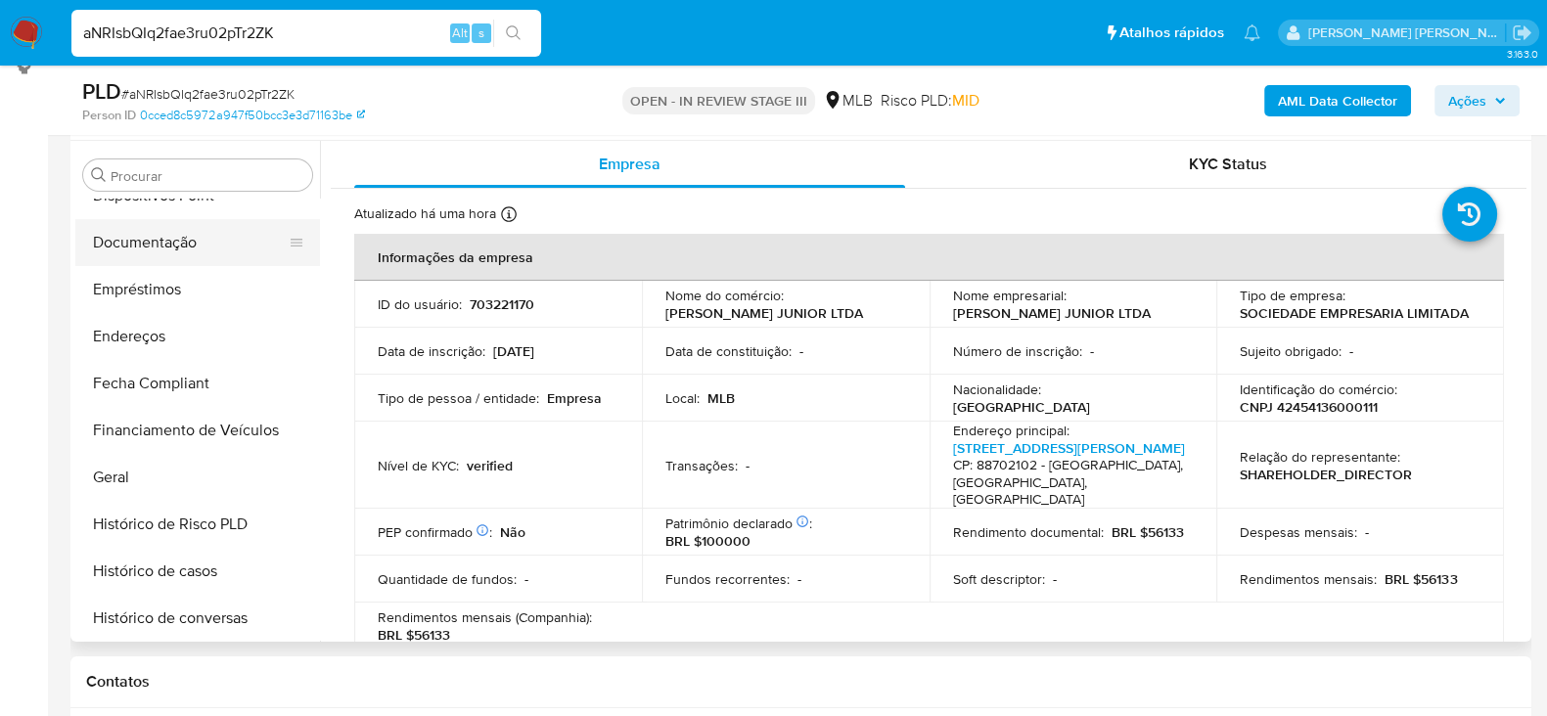
click at [184, 238] on button "Documentação" at bounding box center [189, 242] width 229 height 47
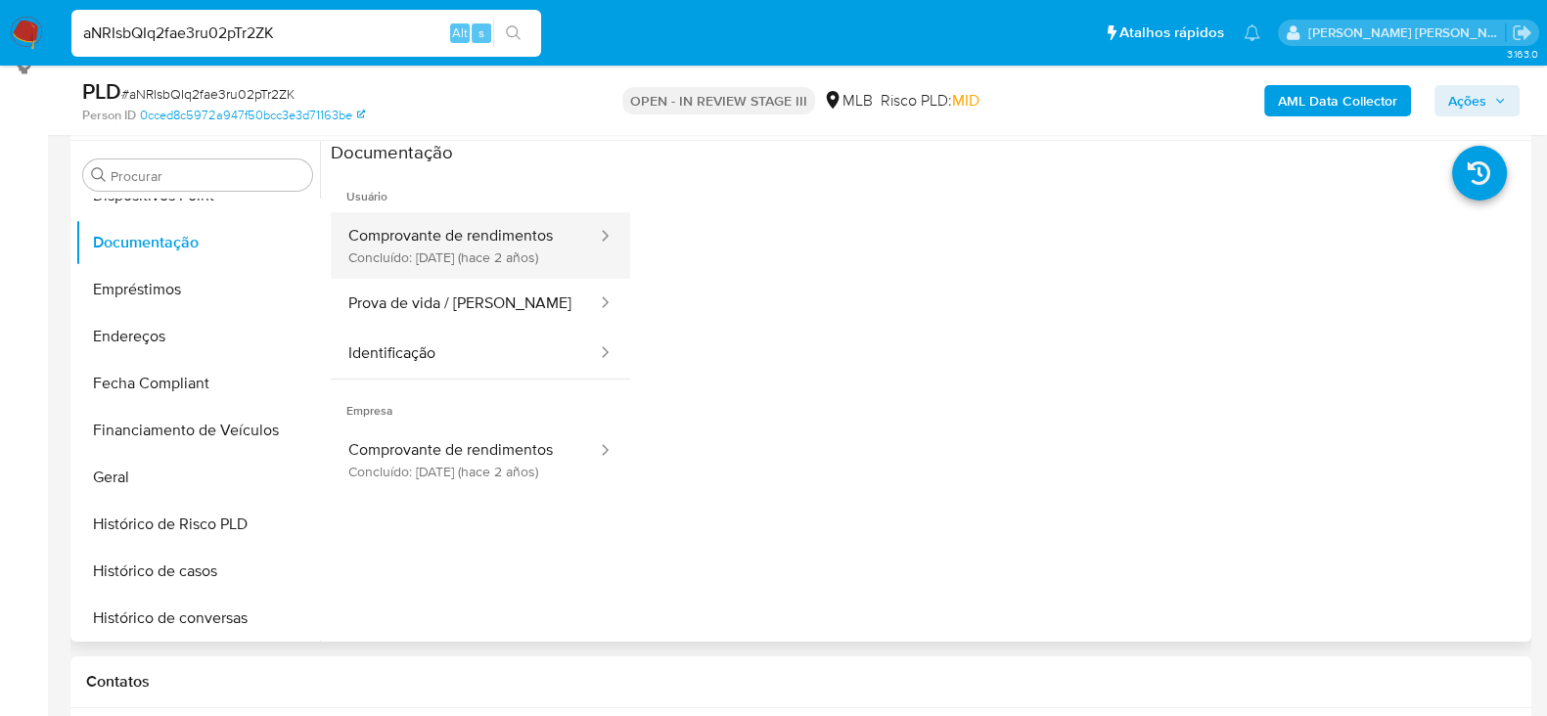
click at [525, 233] on button "Comprovante de rendimentos Concluído: 13/06/2023 (hace 2 años)" at bounding box center [465, 245] width 268 height 67
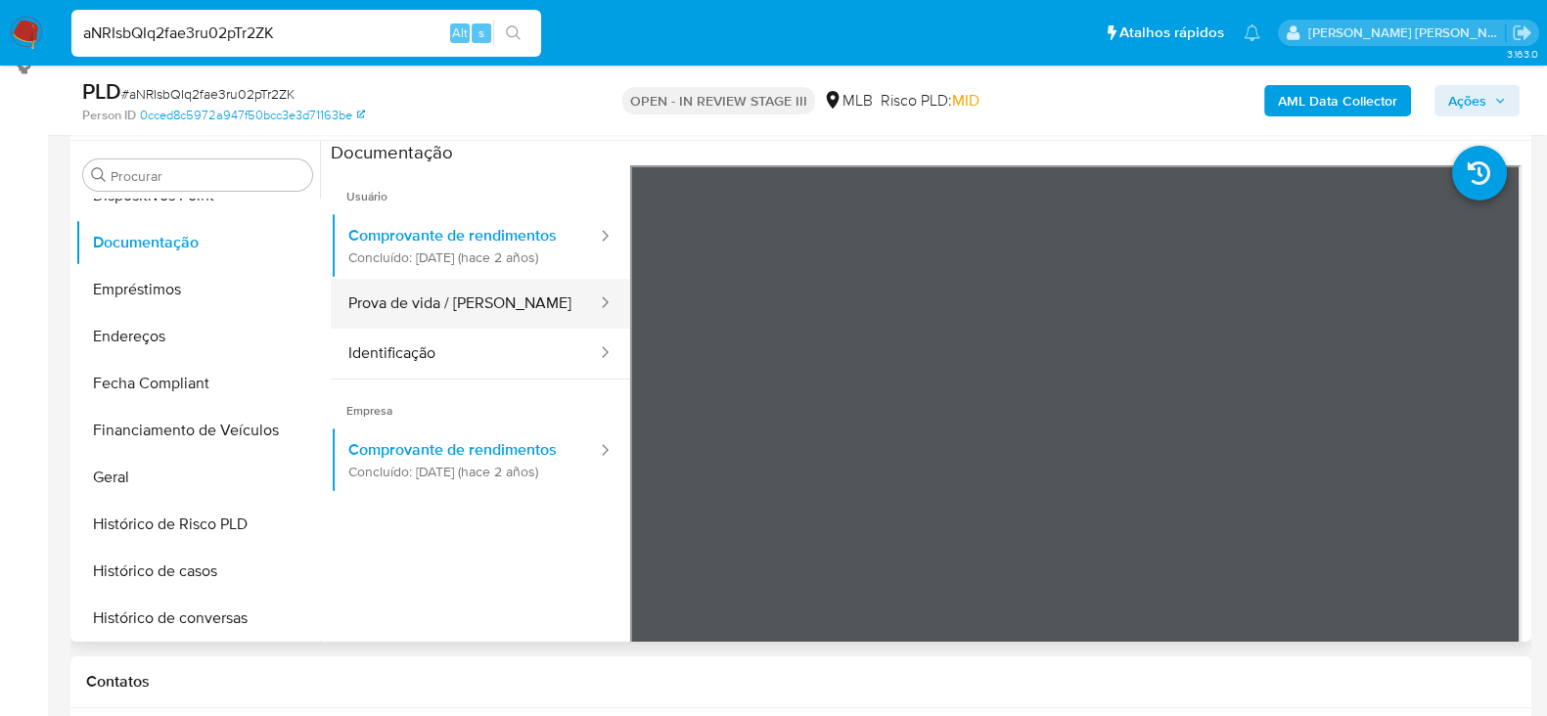
click at [440, 320] on button "Prova de vida / [PERSON_NAME]" at bounding box center [465, 304] width 268 height 50
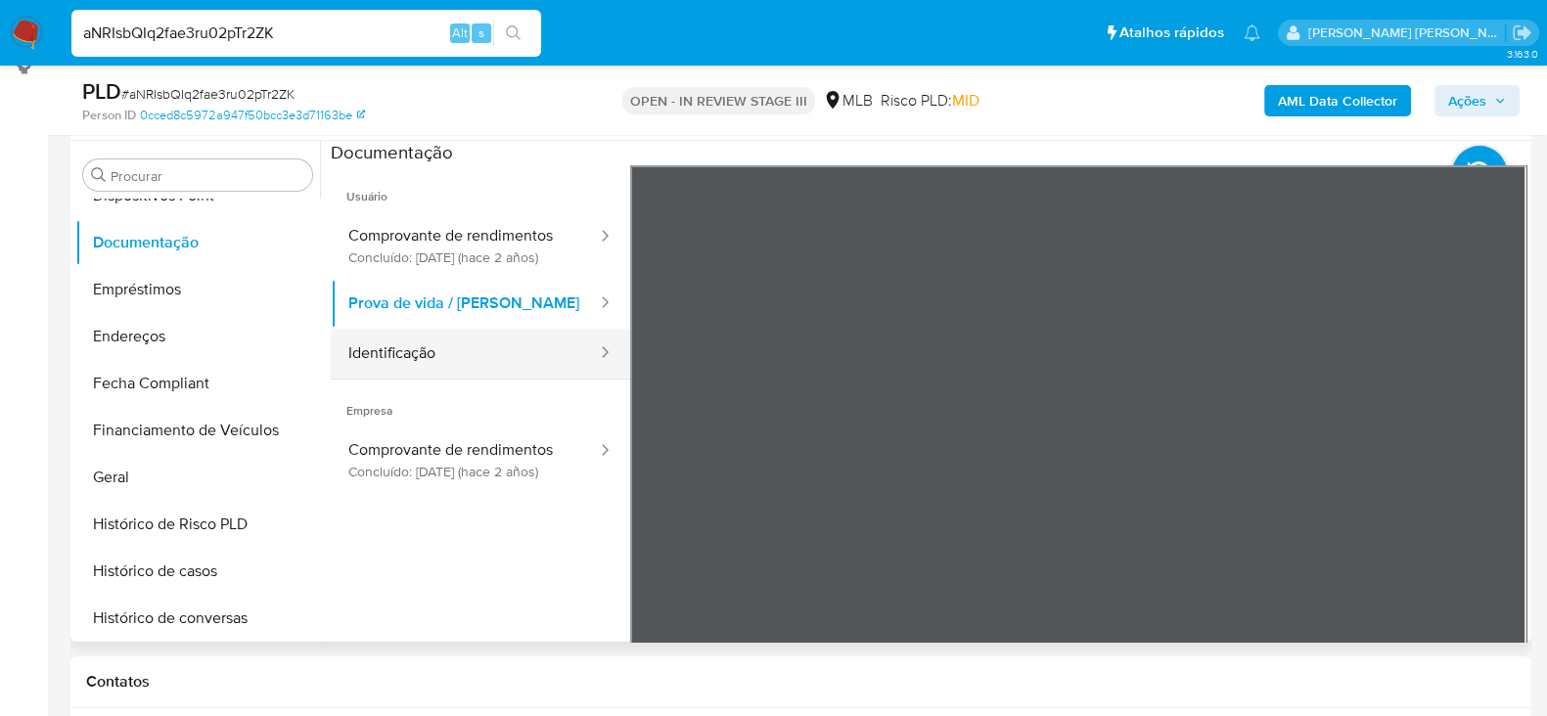
click at [443, 369] on button "Identificação" at bounding box center [465, 354] width 268 height 50
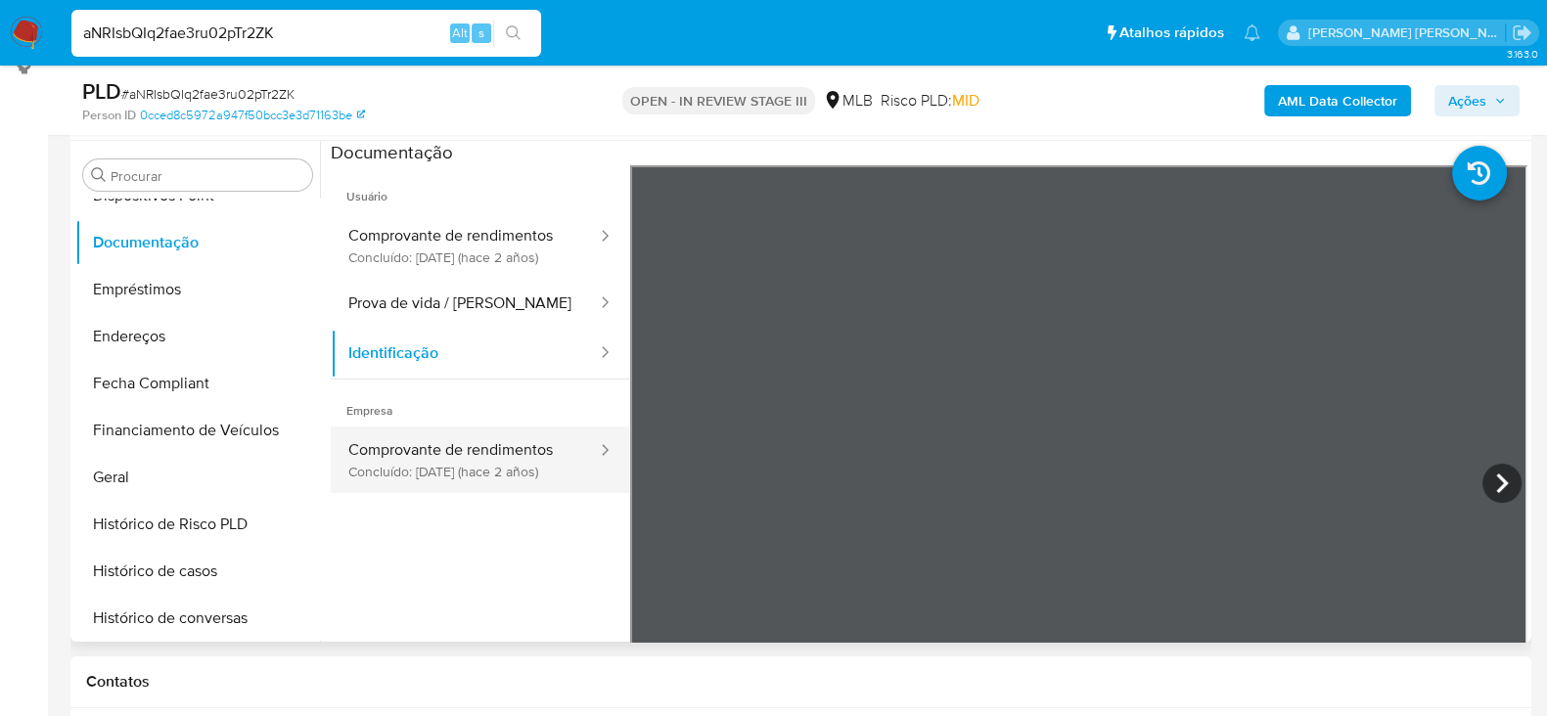
click at [467, 472] on button "Comprovante de rendimentos Concluído: 13/06/2023 (hace 2 años)" at bounding box center [465, 460] width 268 height 67
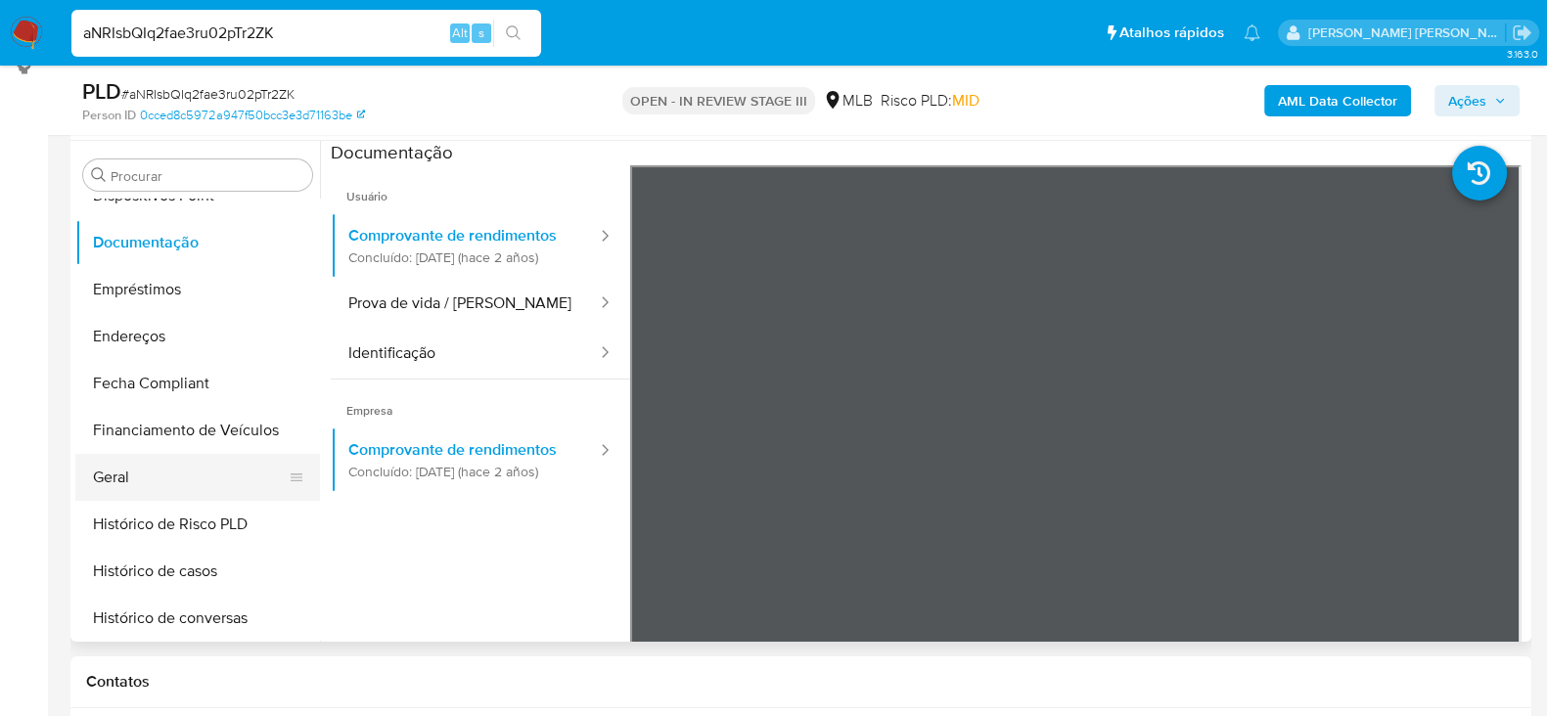
click at [170, 475] on button "Geral" at bounding box center [189, 477] width 229 height 47
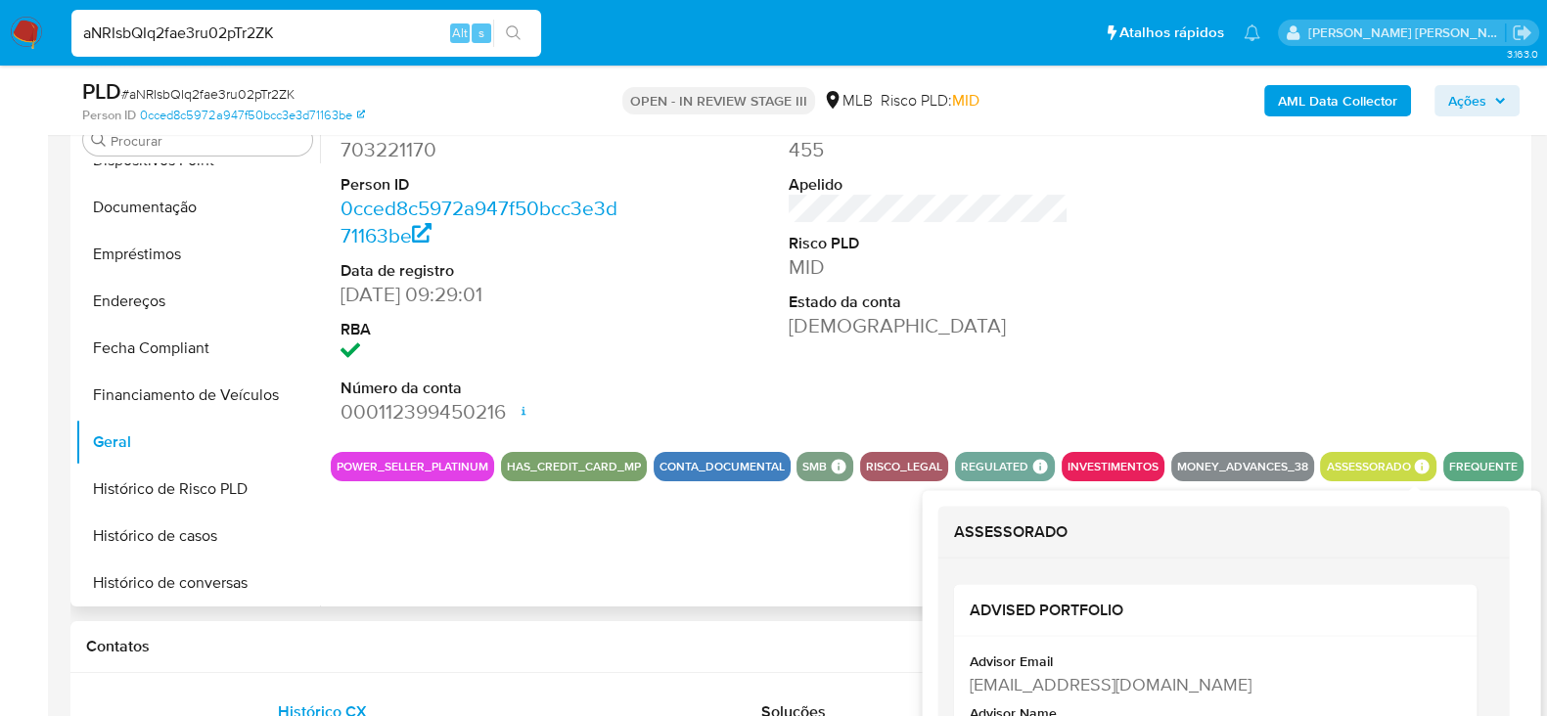
scroll to position [367, 0]
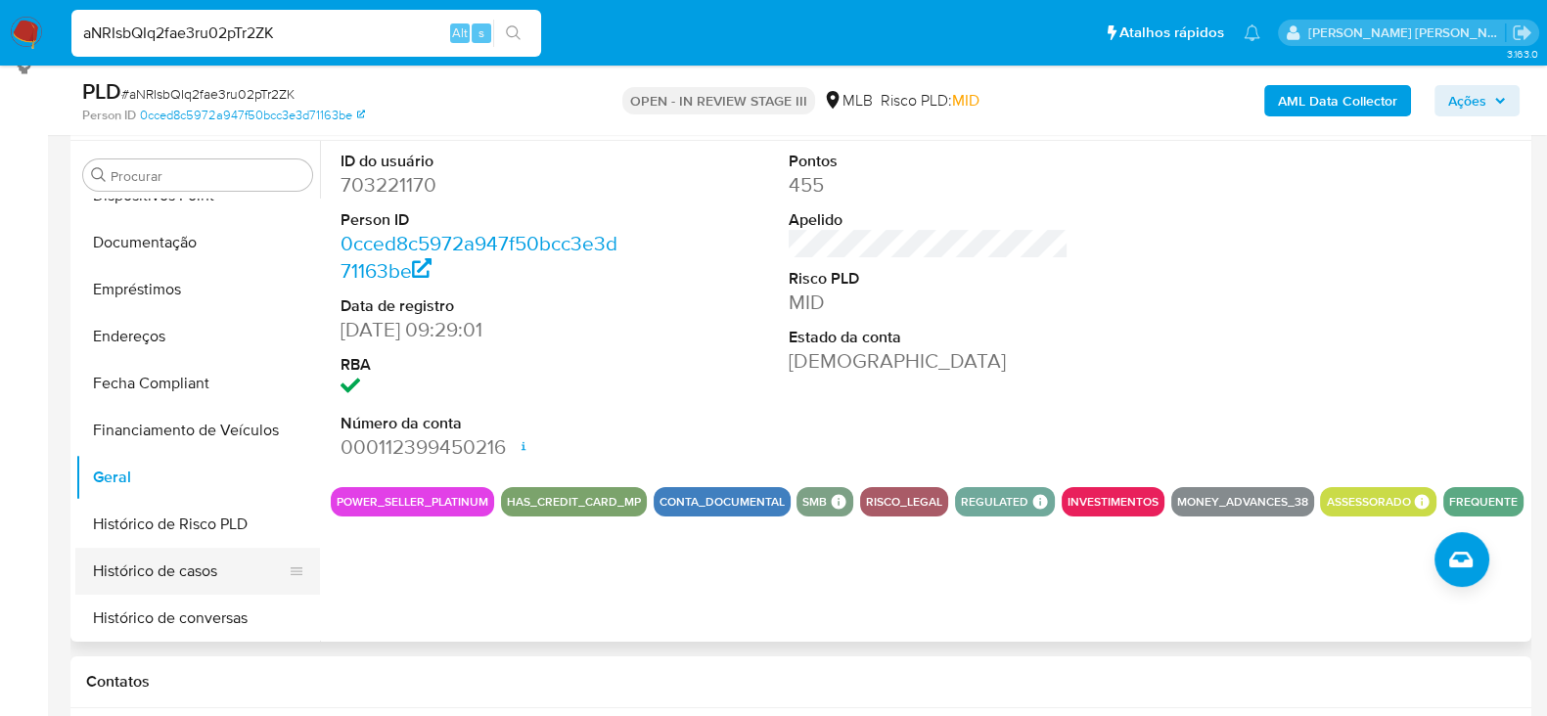
click at [168, 575] on button "Histórico de casos" at bounding box center [189, 571] width 229 height 47
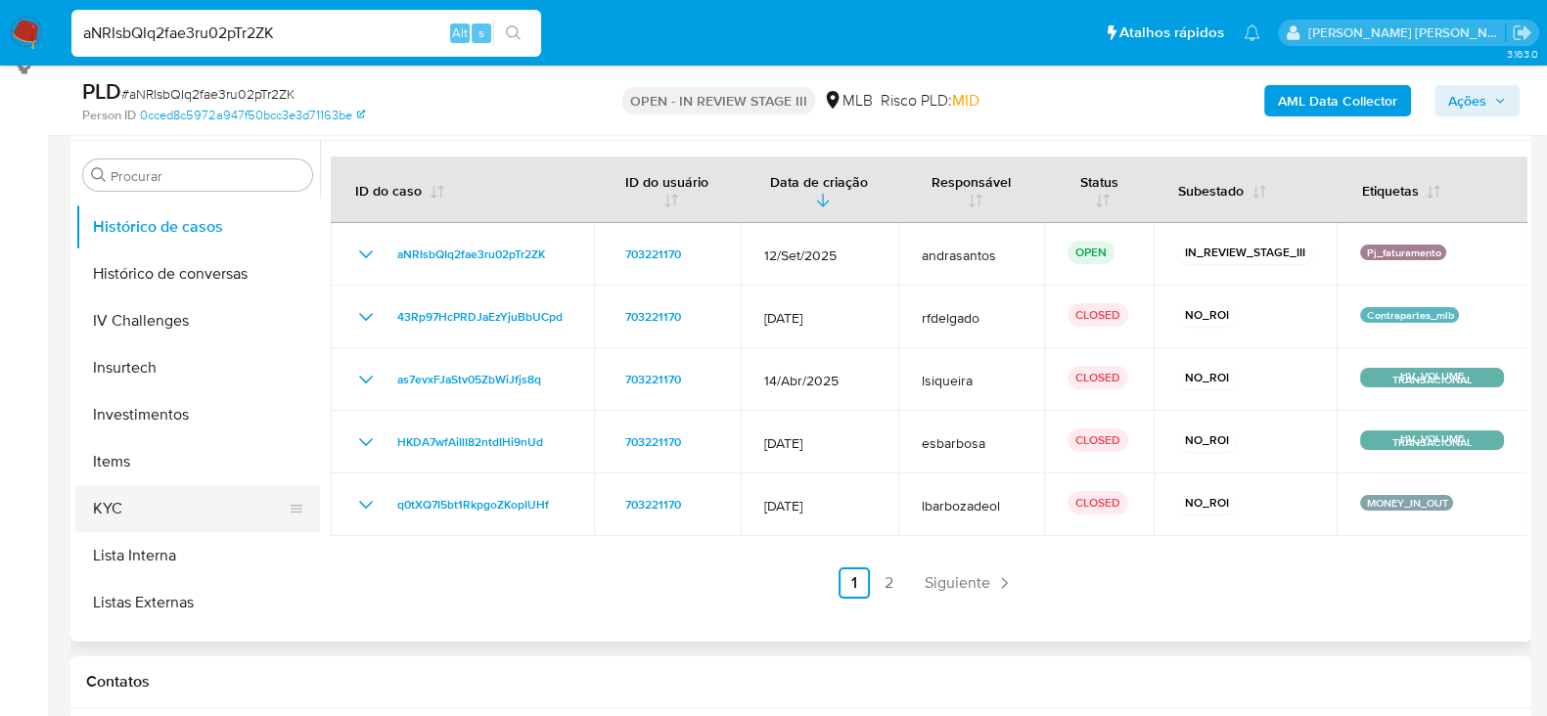
scroll to position [816, 0]
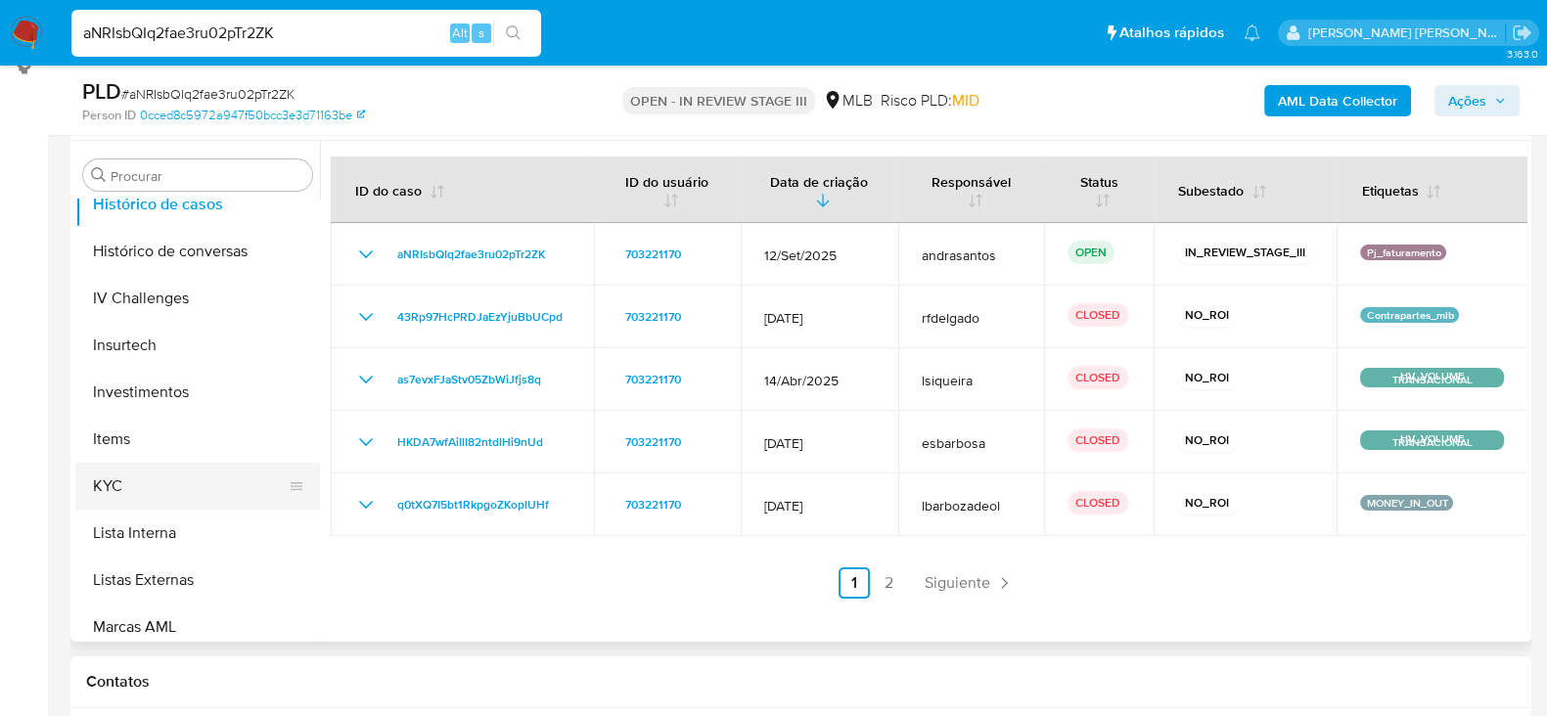
click at [159, 472] on button "KYC" at bounding box center [189, 486] width 229 height 47
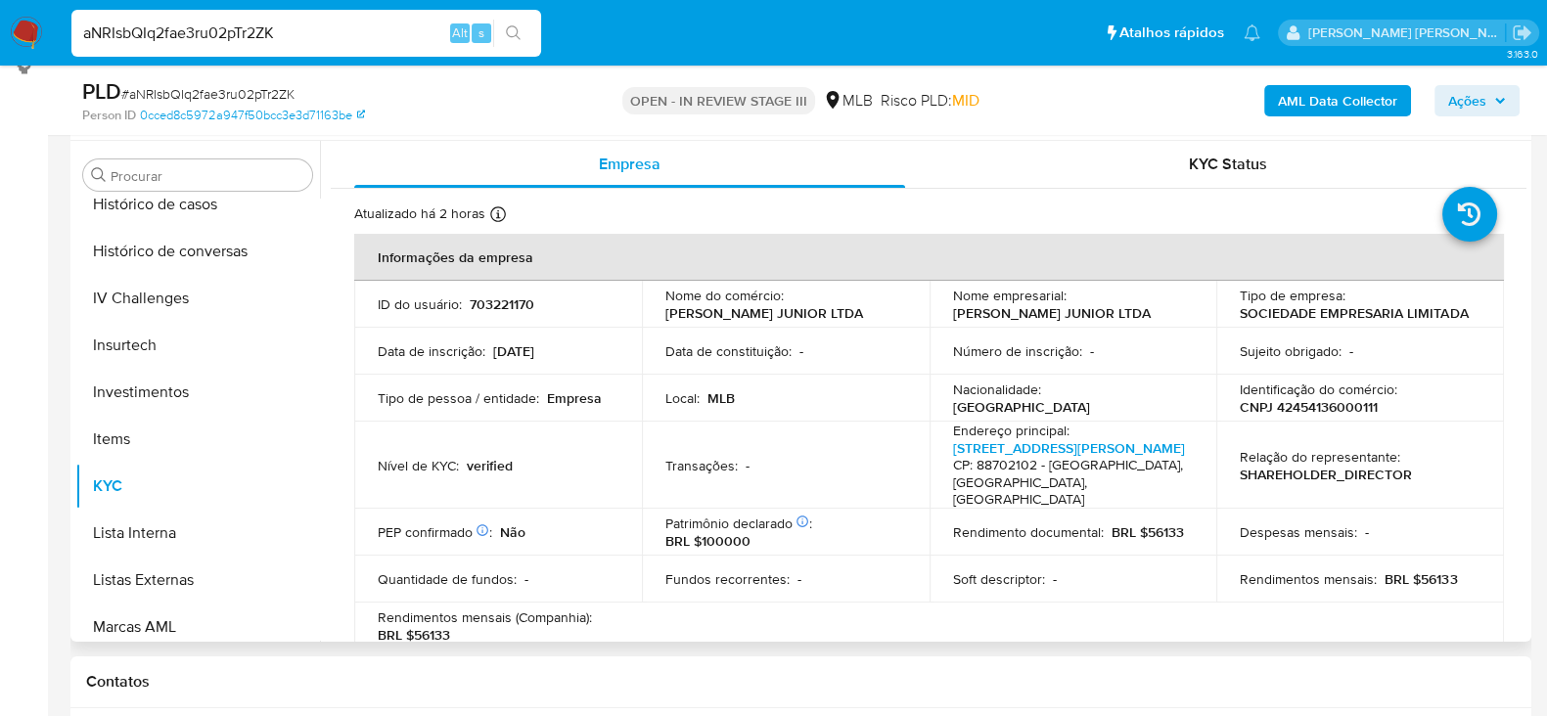
click at [1279, 408] on p "CNPJ 42454136000111" at bounding box center [1309, 407] width 138 height 18
copy p "42454136000111"
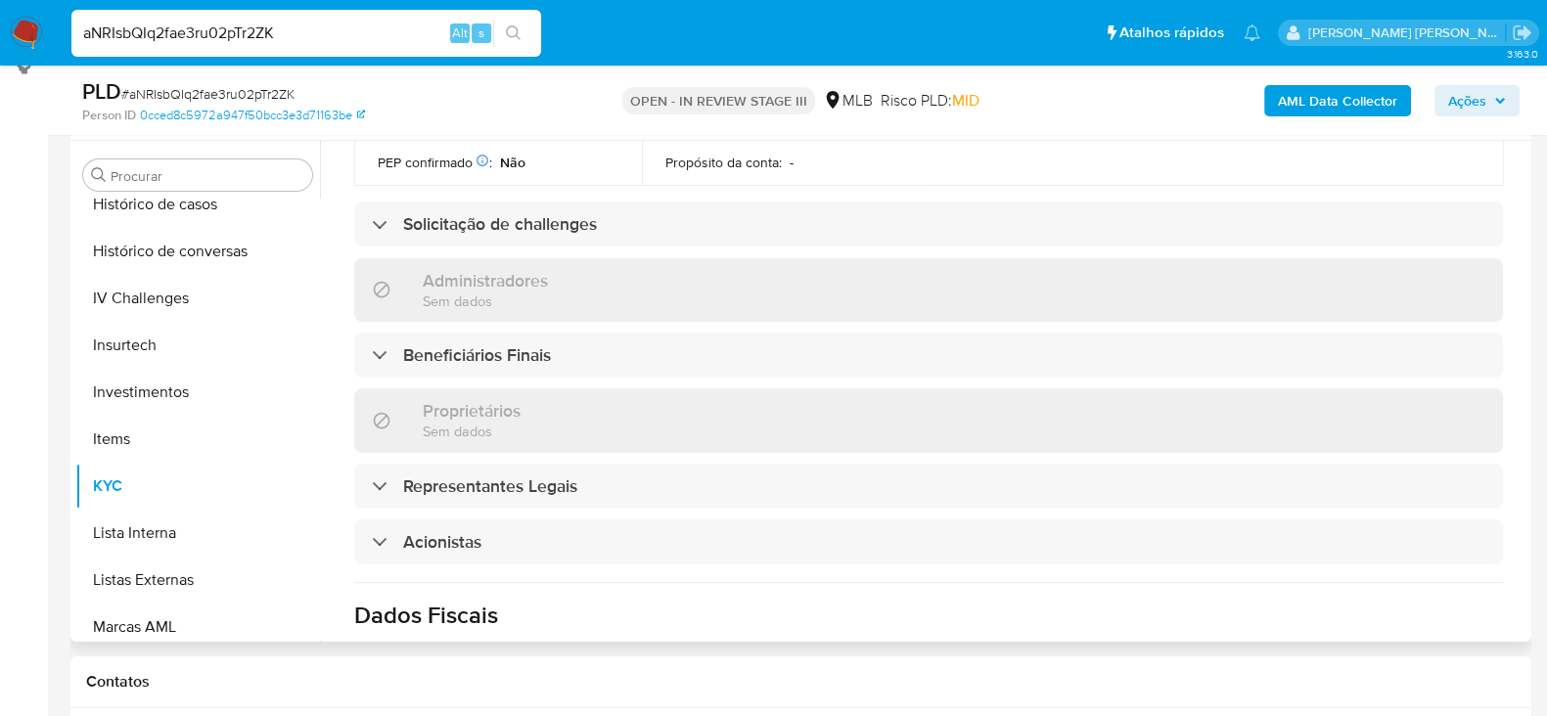
scroll to position [699, 0]
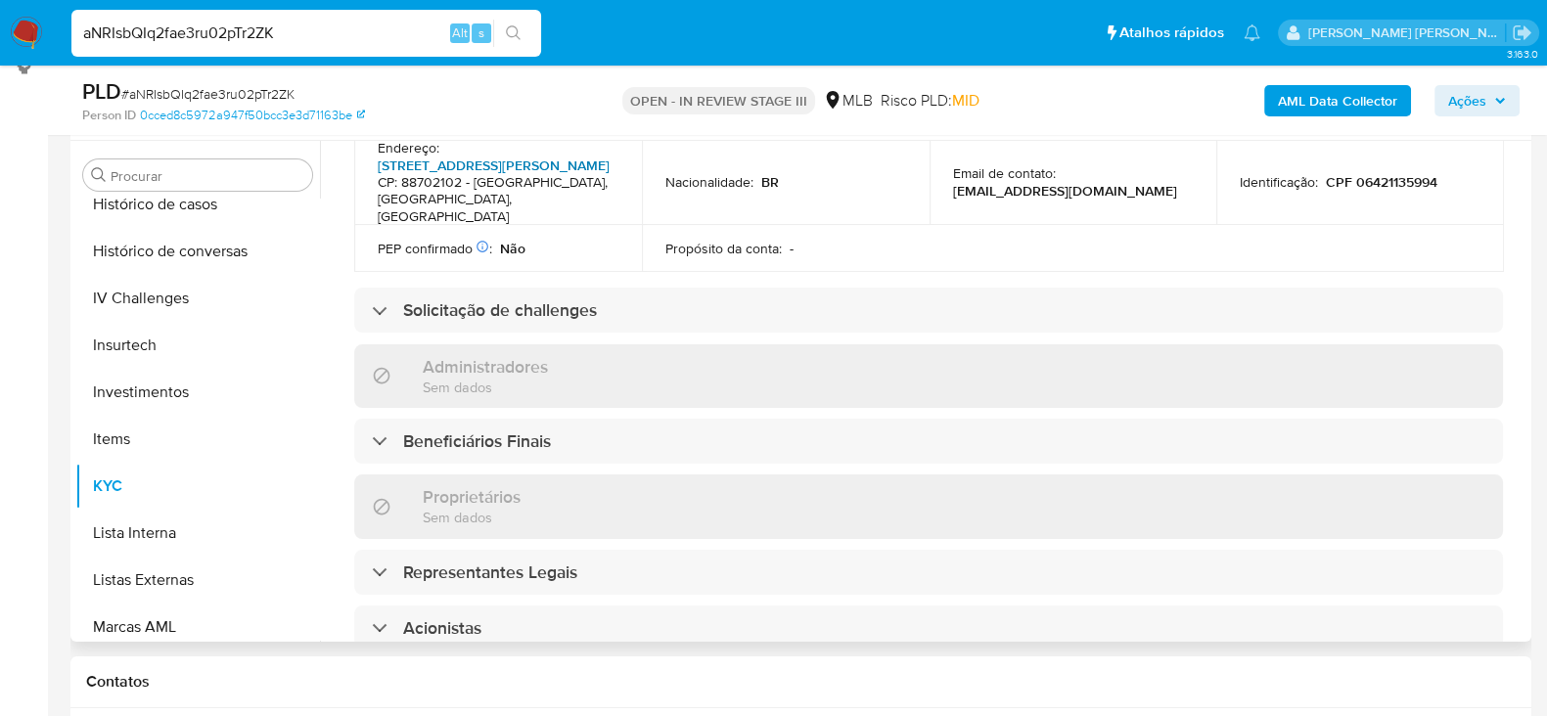
click at [489, 171] on link "Rua Altamiro Guimarães 1085, Oficinas" at bounding box center [494, 166] width 232 height 20
click at [227, 26] on input "aNRIsbQIq2fae3ru02pTr2ZK" at bounding box center [306, 33] width 470 height 25
click at [227, 27] on input "aNRIsbQIq2fae3ru02pTr2ZK" at bounding box center [306, 33] width 470 height 25
paste input "8T2Q39m6ArYOailh0R6z8l5W"
type input "8T2Q39m6ArYOailh0R6z8l5W"
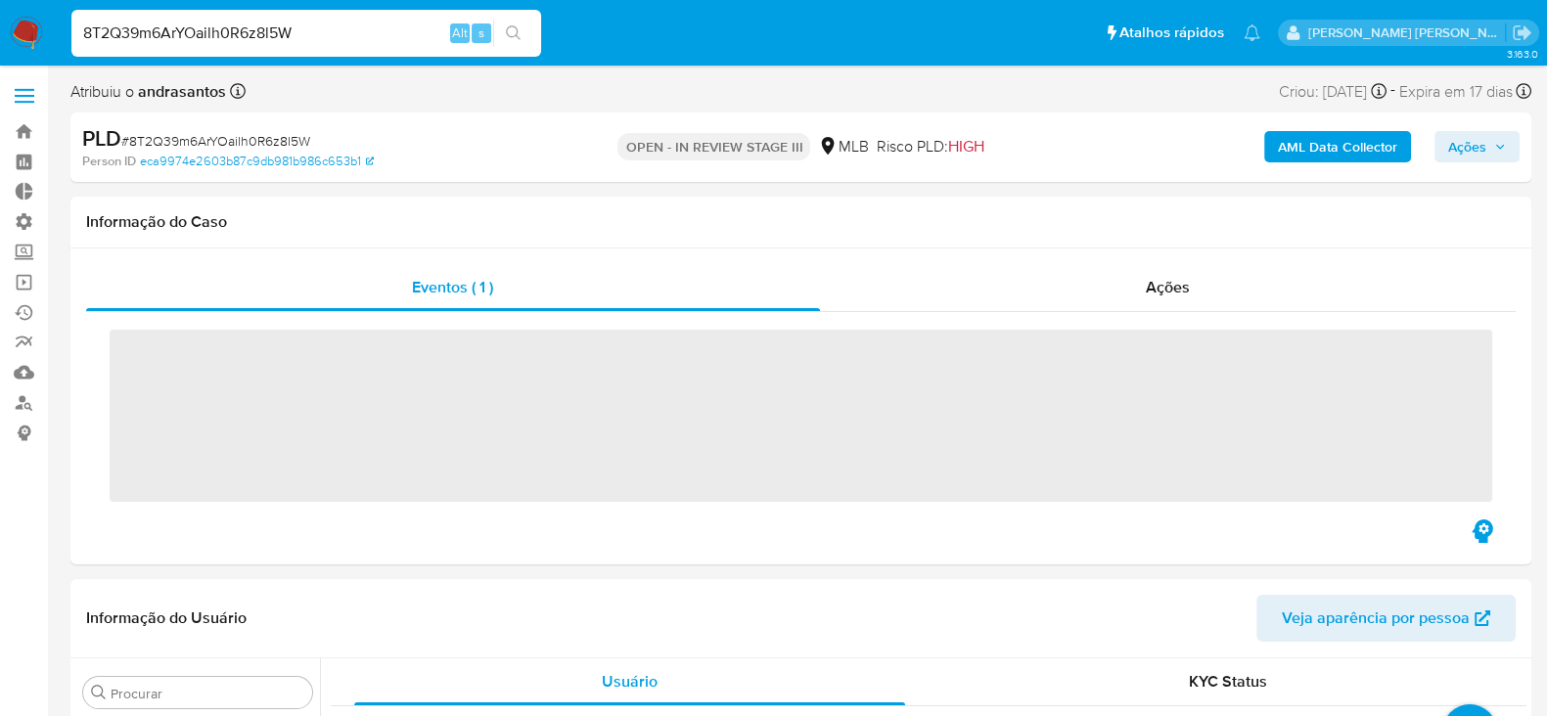
scroll to position [1018, 0]
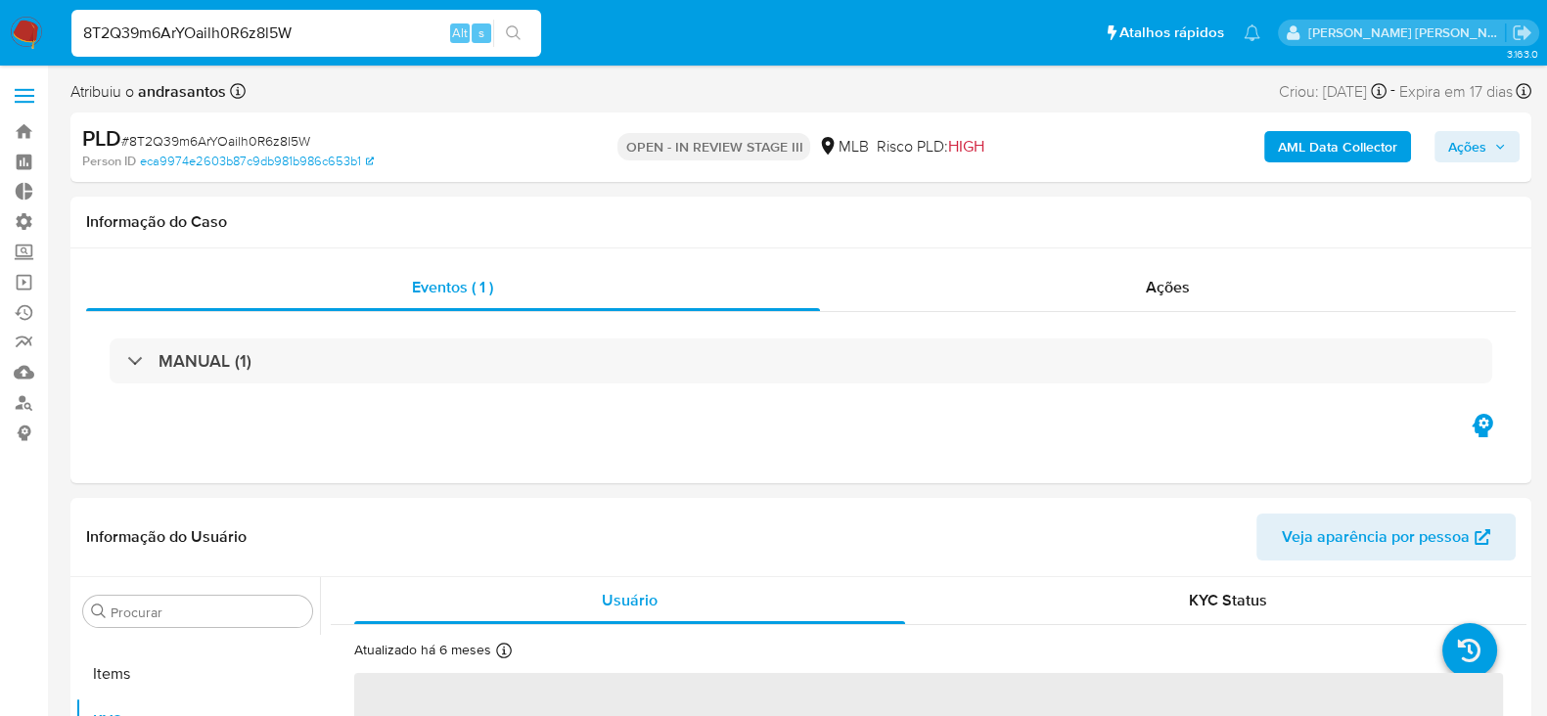
select select "10"
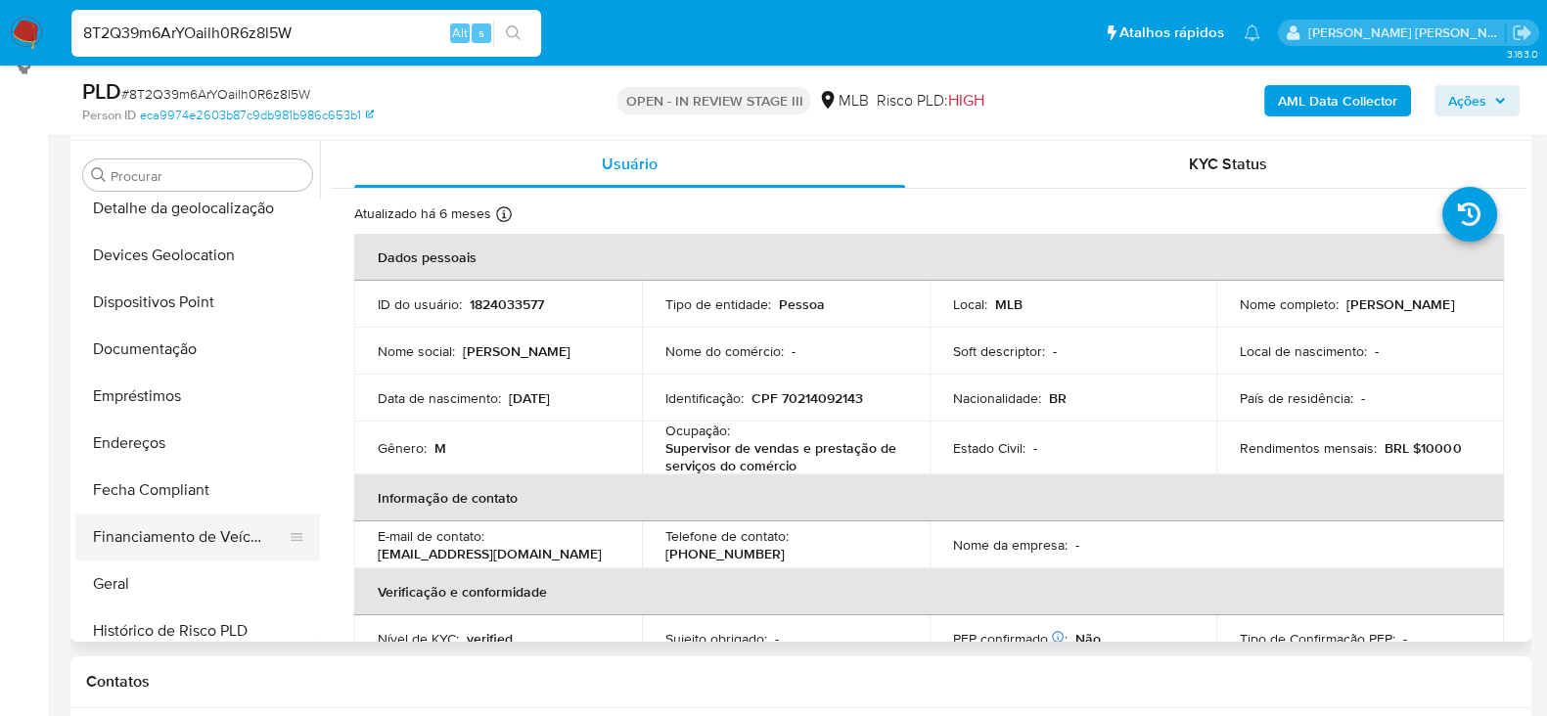
scroll to position [328, 0]
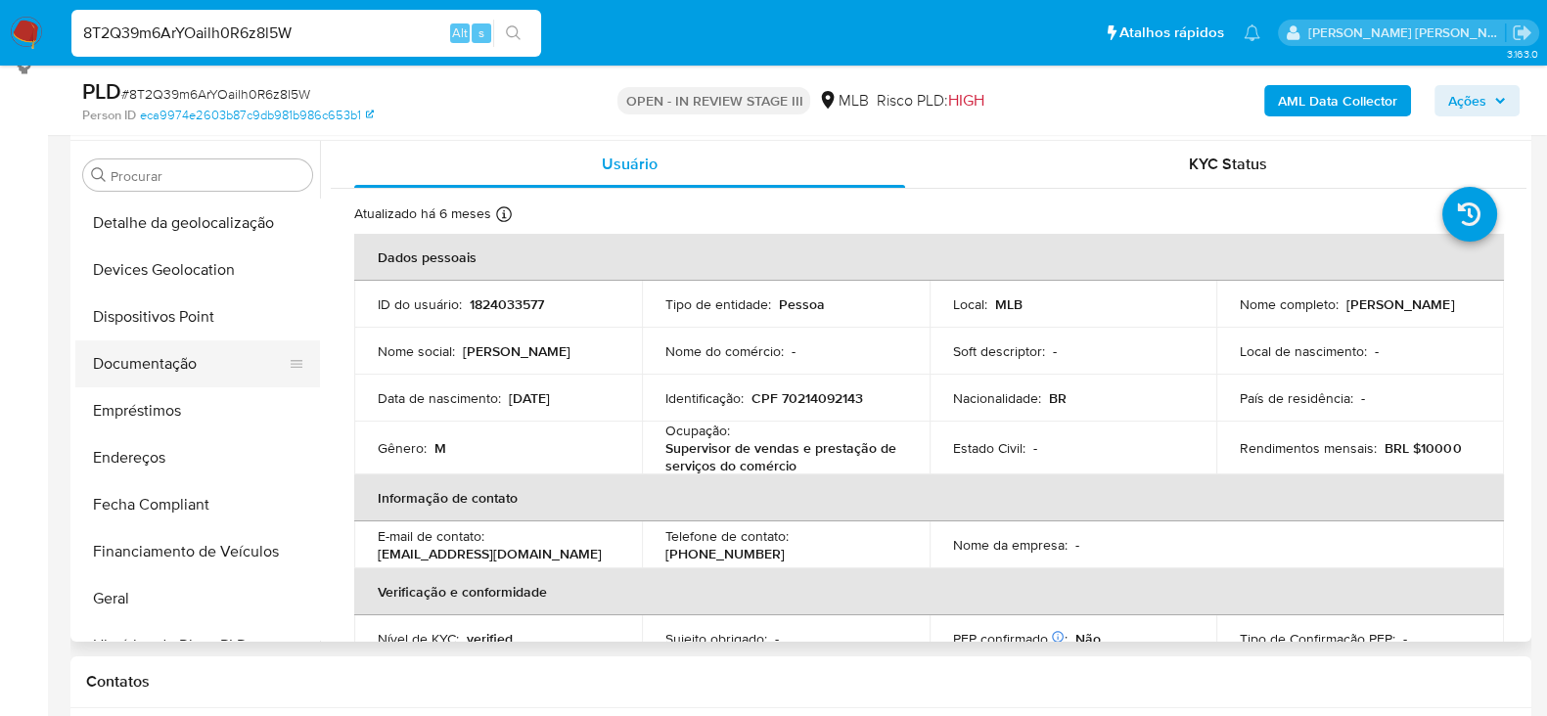
click at [155, 366] on button "Documentação" at bounding box center [189, 364] width 229 height 47
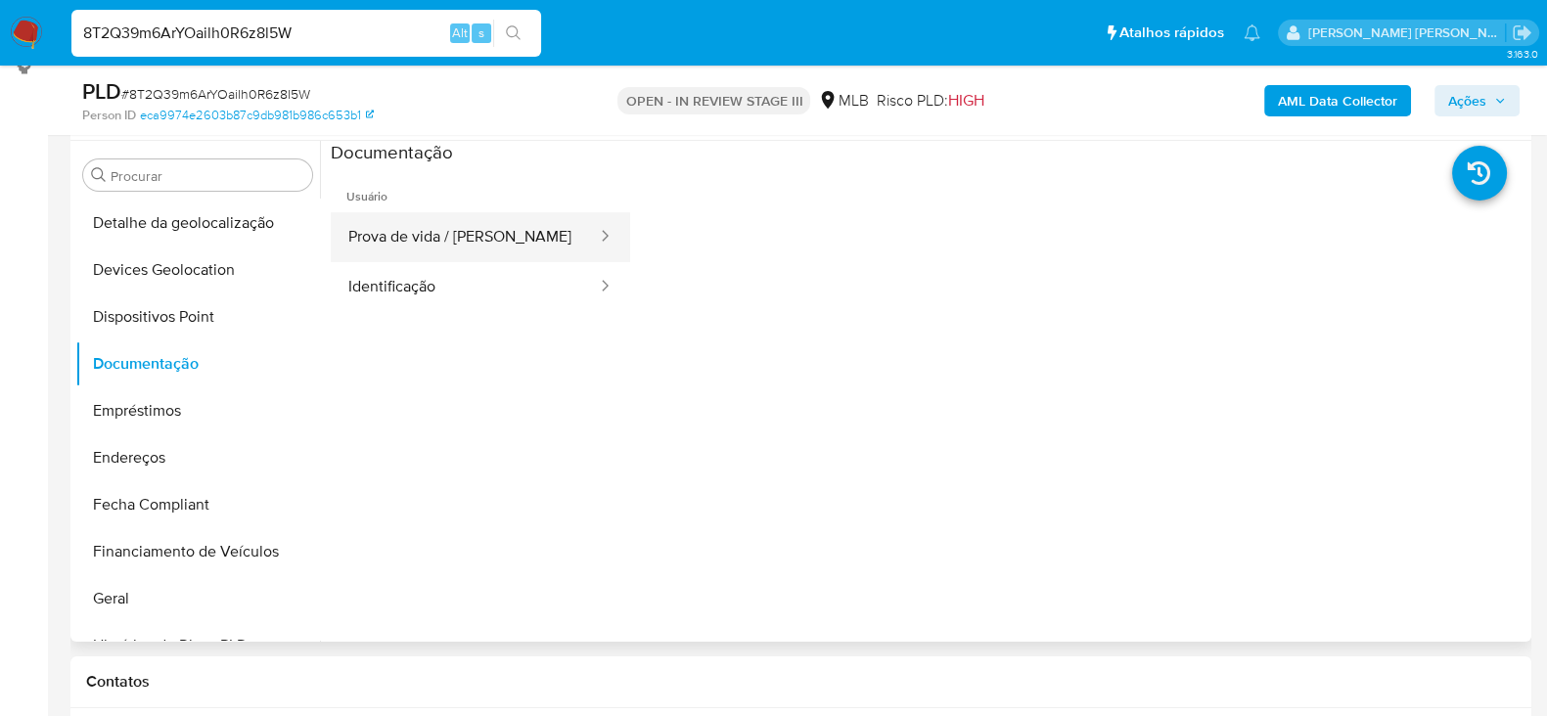
click at [471, 239] on button "Prova de vida / [PERSON_NAME]" at bounding box center [465, 237] width 268 height 50
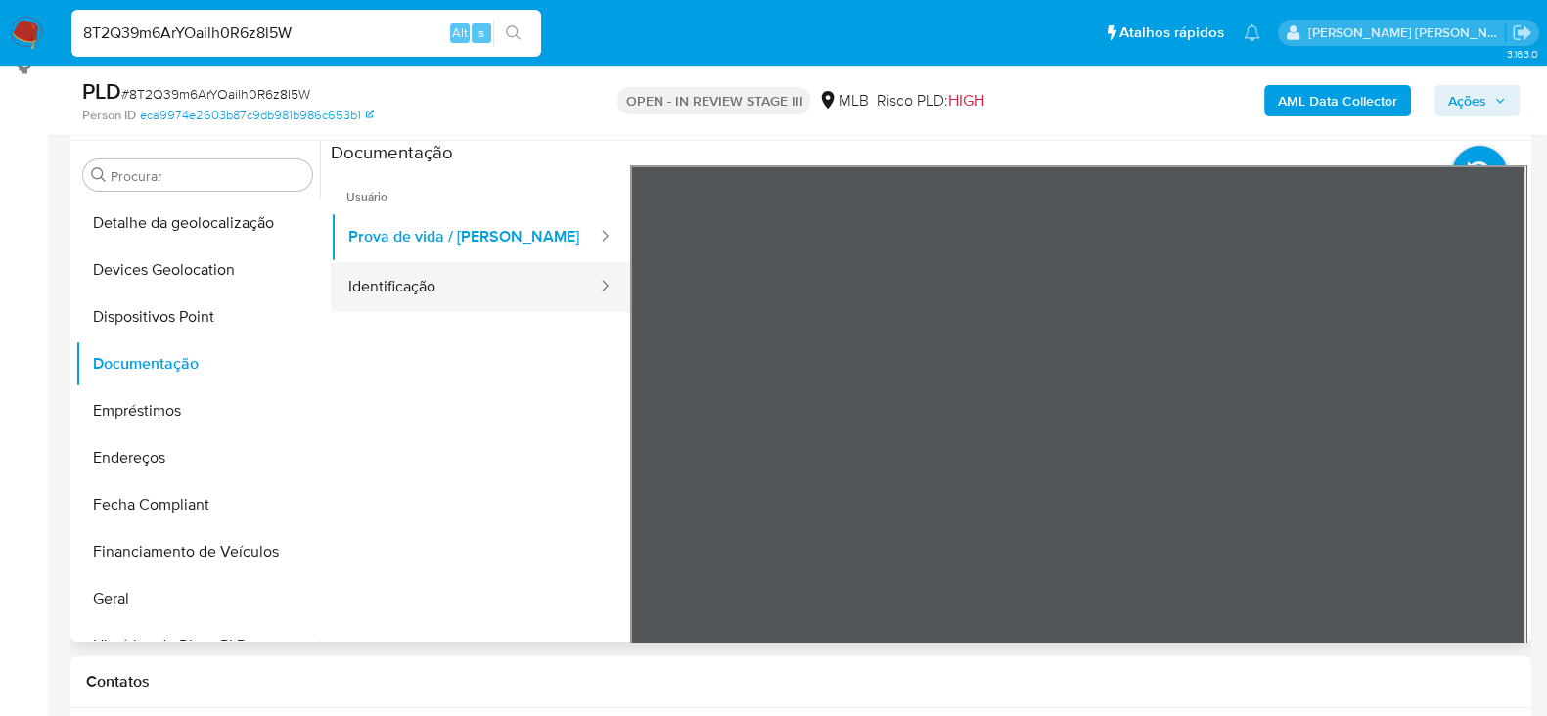
click at [440, 295] on button "Identificação" at bounding box center [465, 287] width 268 height 50
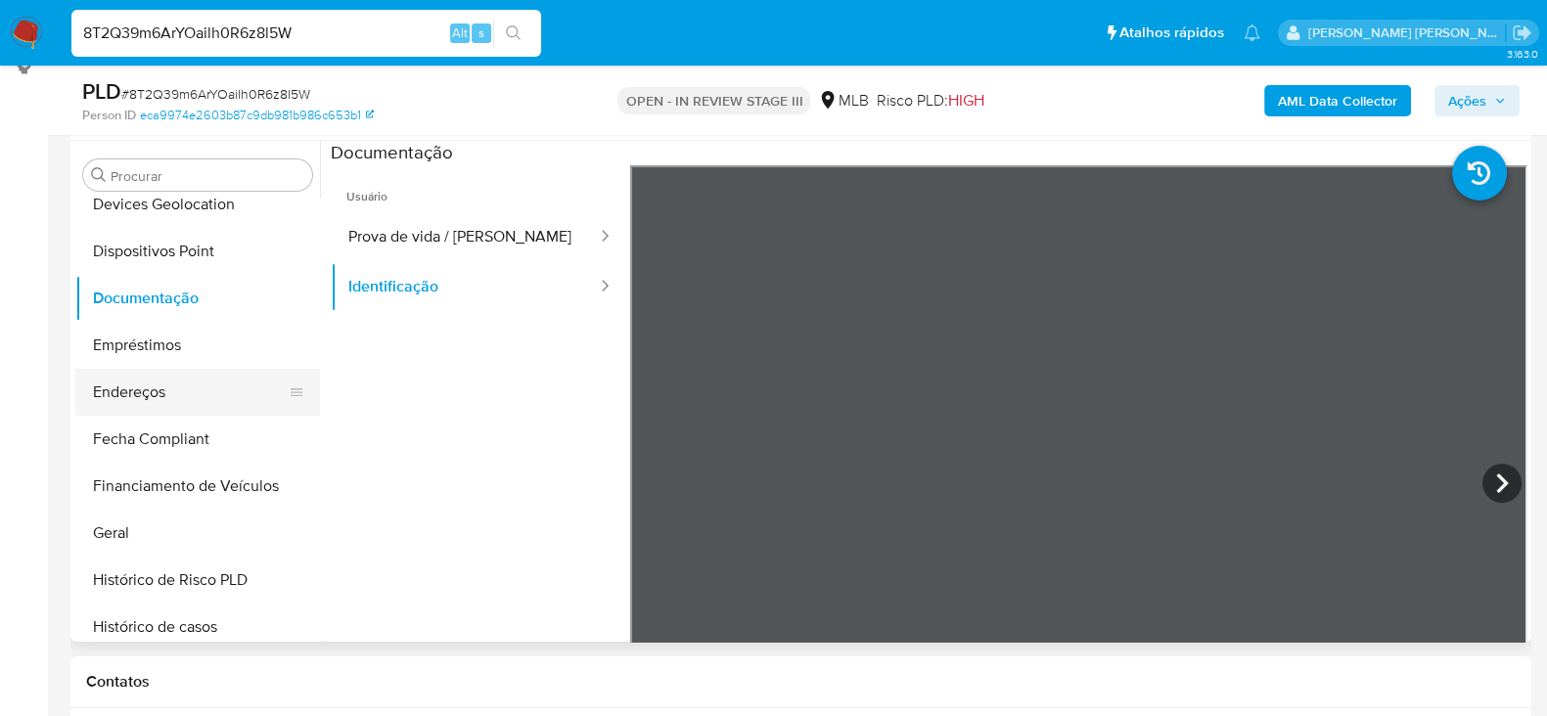
scroll to position [449, 0]
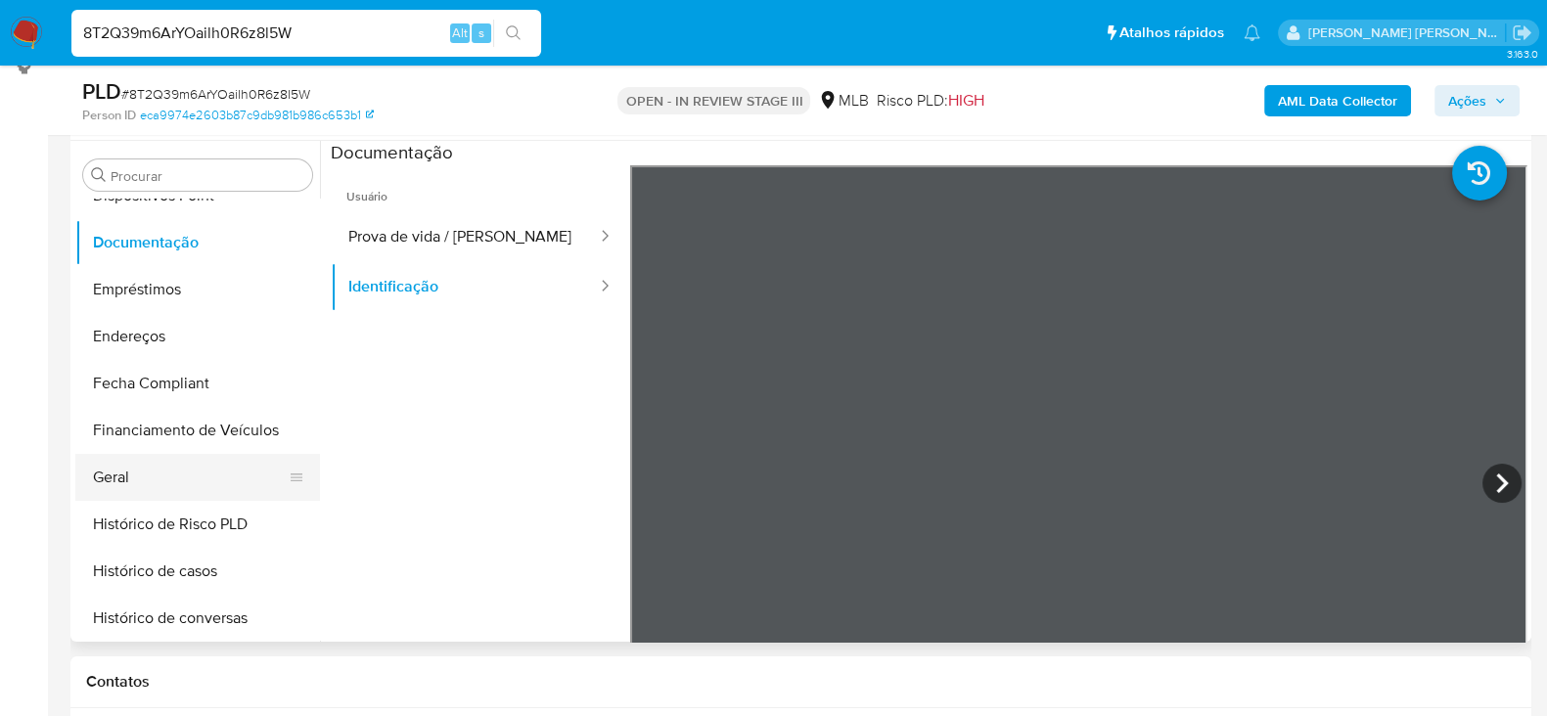
click at [140, 473] on button "Geral" at bounding box center [189, 477] width 229 height 47
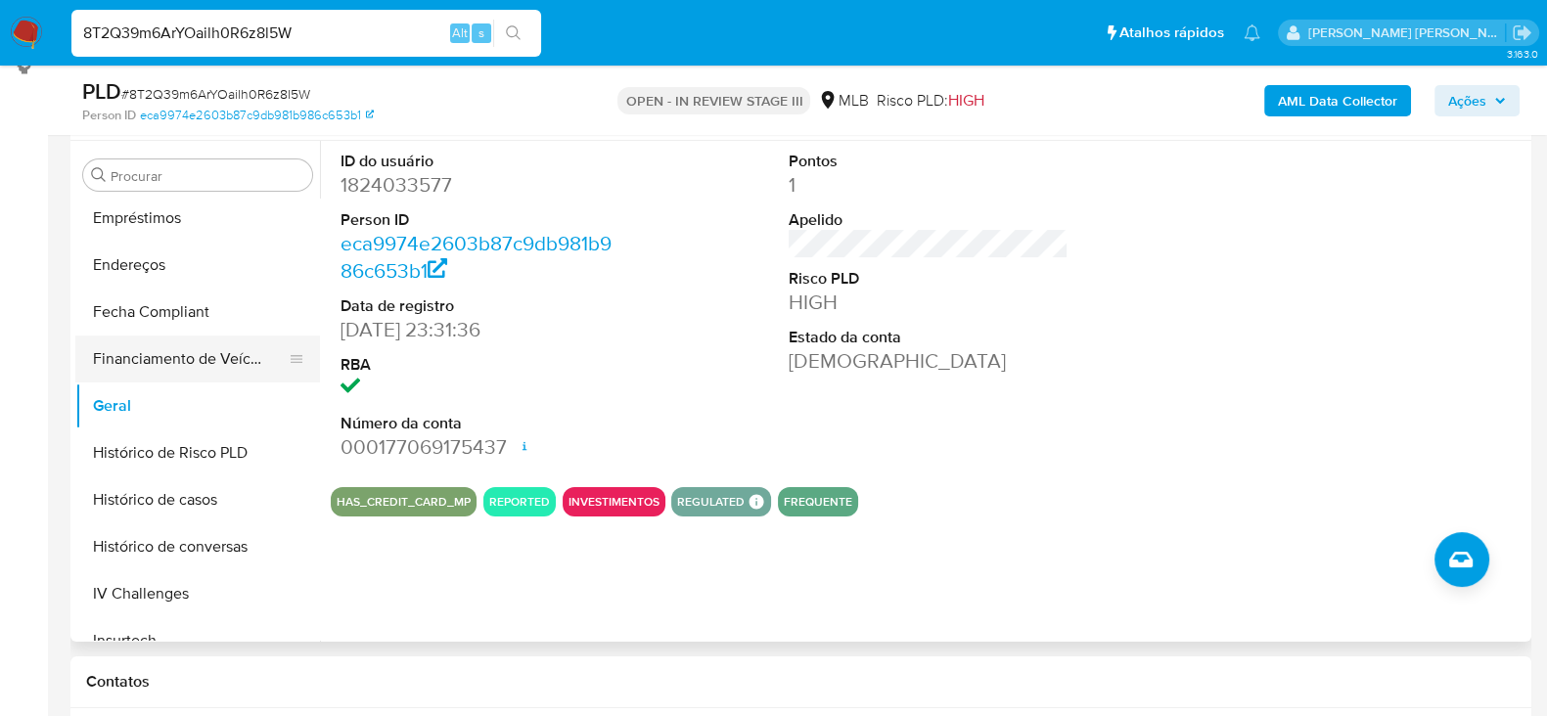
scroll to position [573, 0]
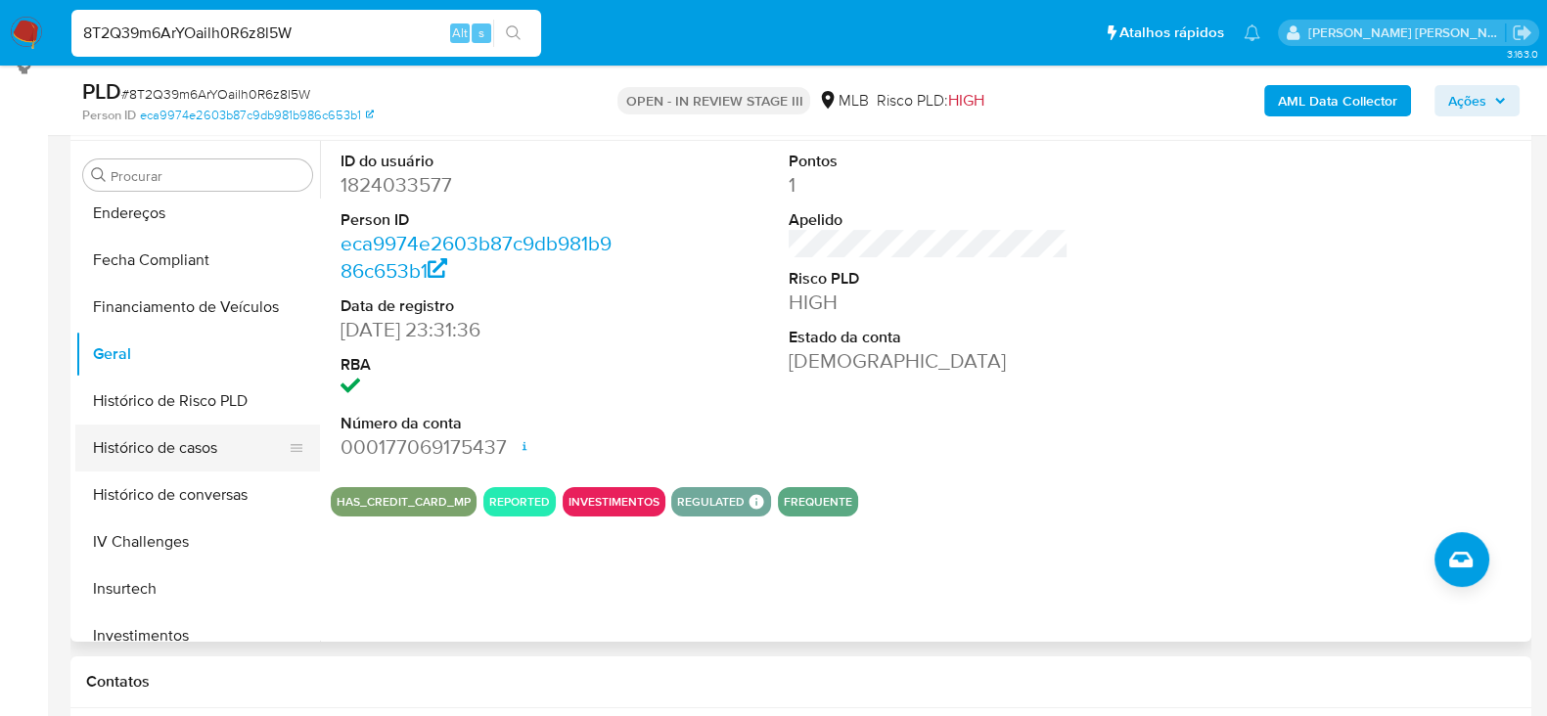
click at [134, 449] on button "Histórico de casos" at bounding box center [189, 448] width 229 height 47
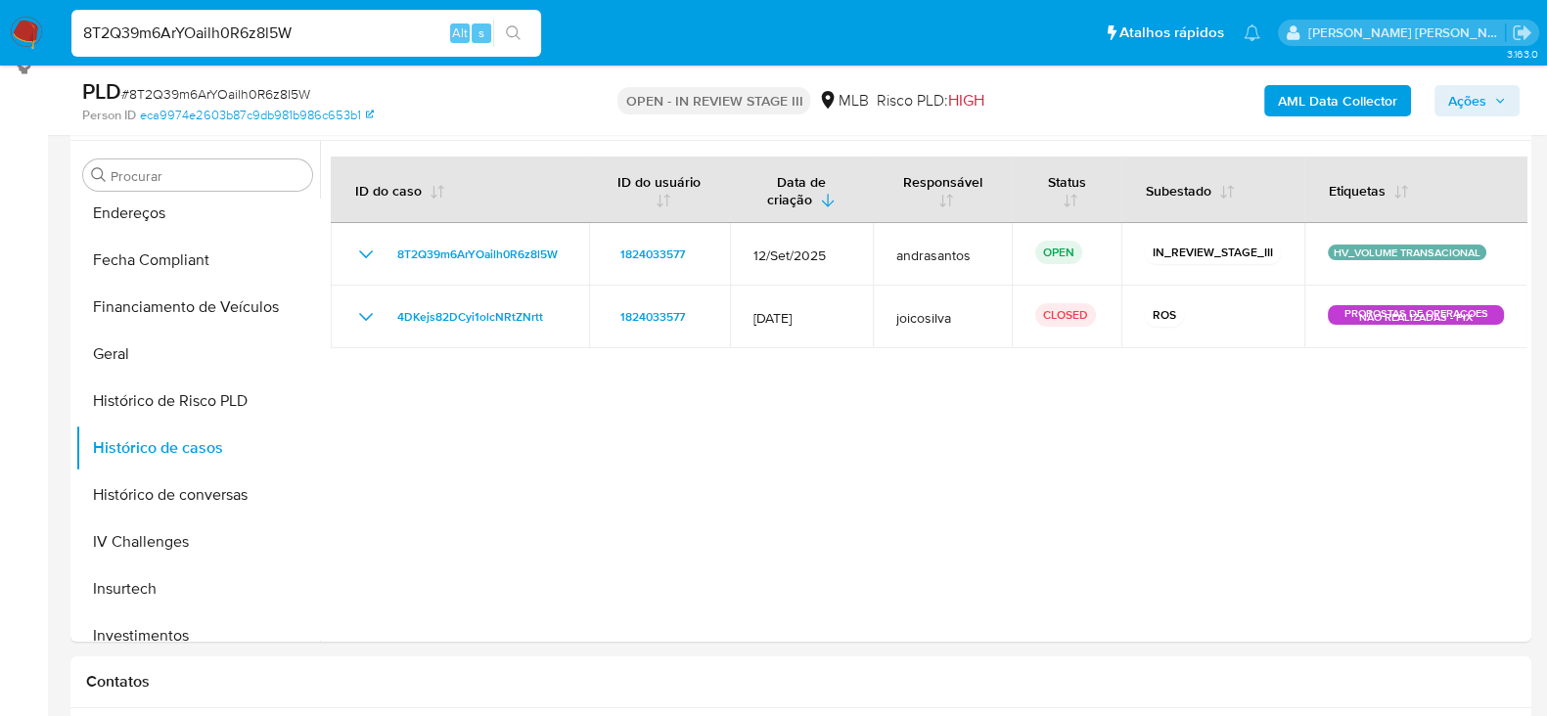
click at [239, 33] on input "8T2Q39m6ArYOailh0R6z8l5W" at bounding box center [306, 33] width 470 height 25
paste input "Bi1vi05EdgcpvzqnpeGOHn4D"
type input "Bi1vi05EdgcpvzqnpeGOHn4D"
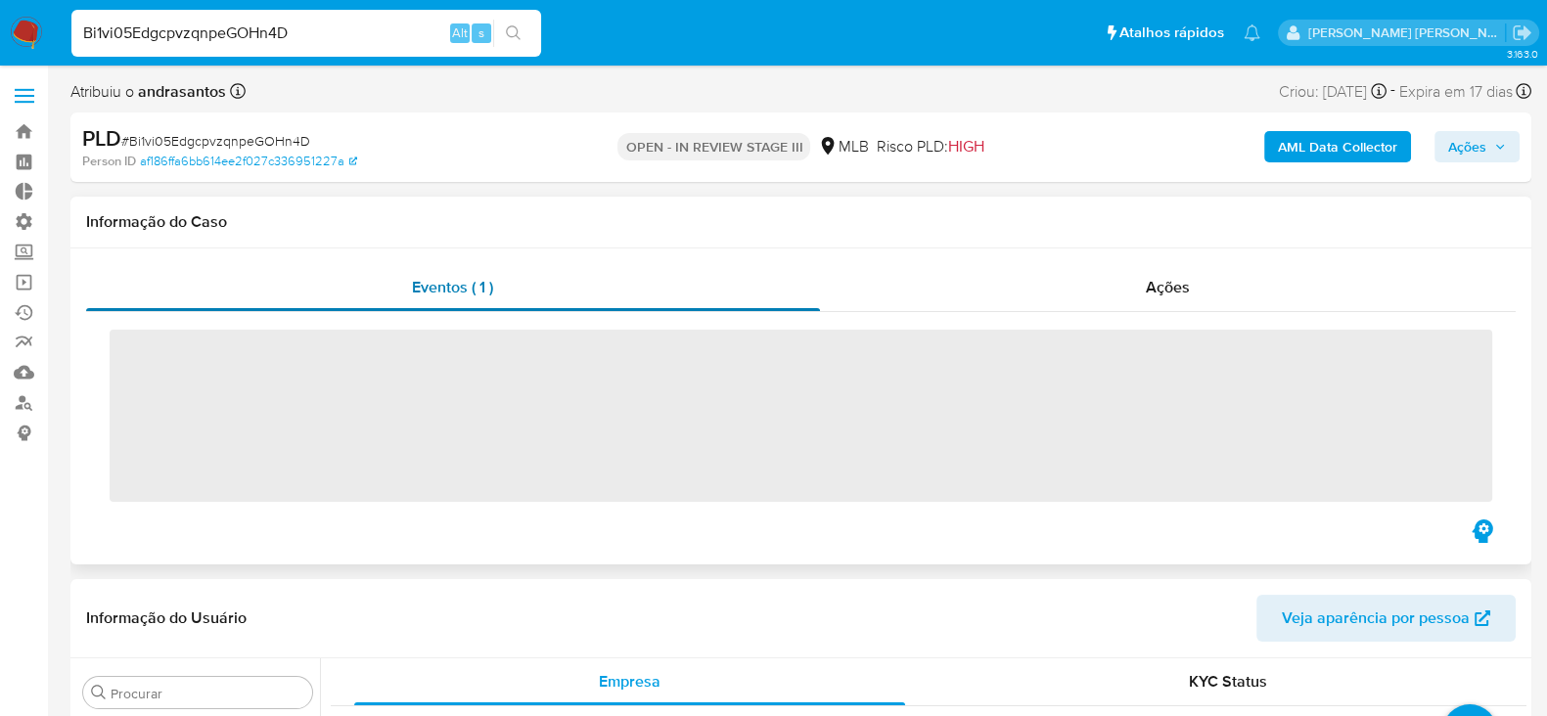
scroll to position [1062, 0]
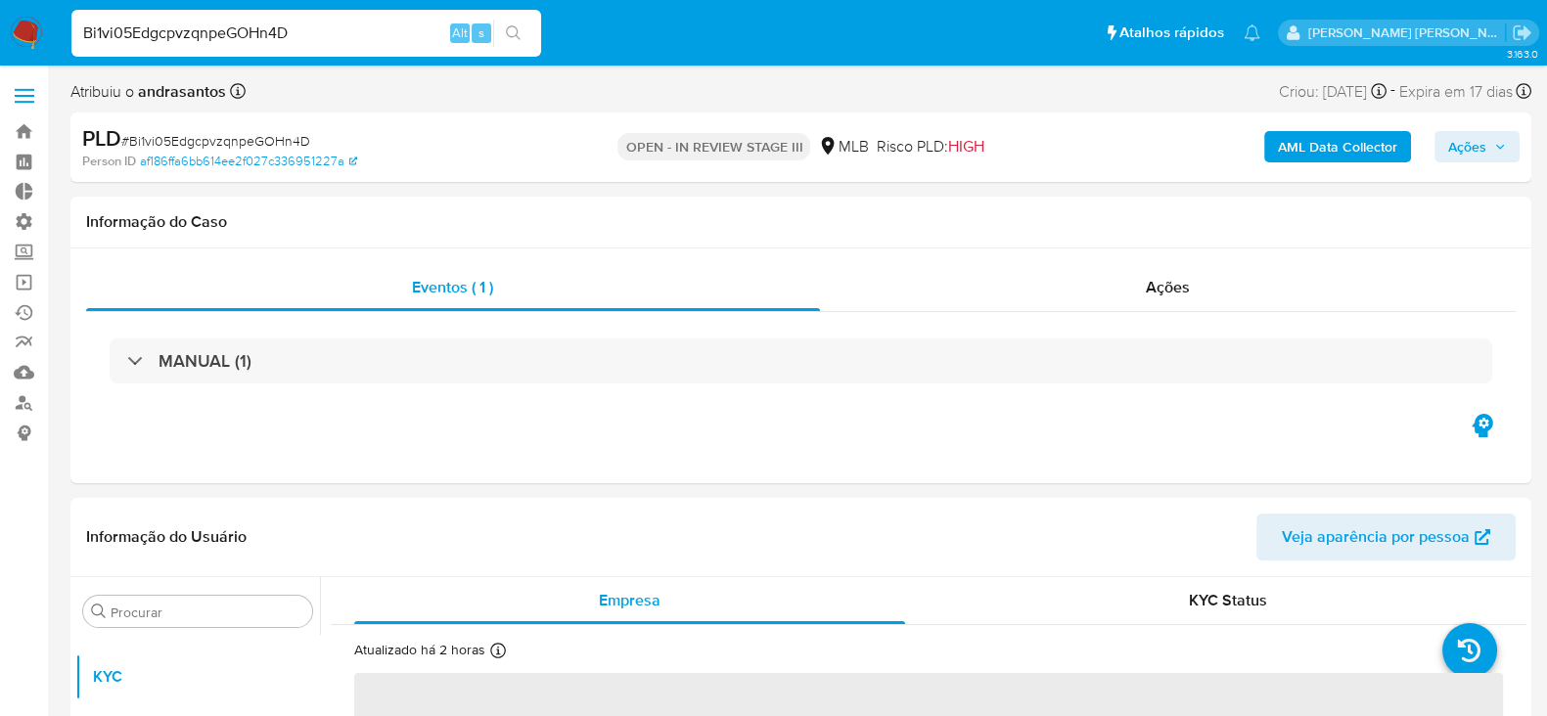
select select "10"
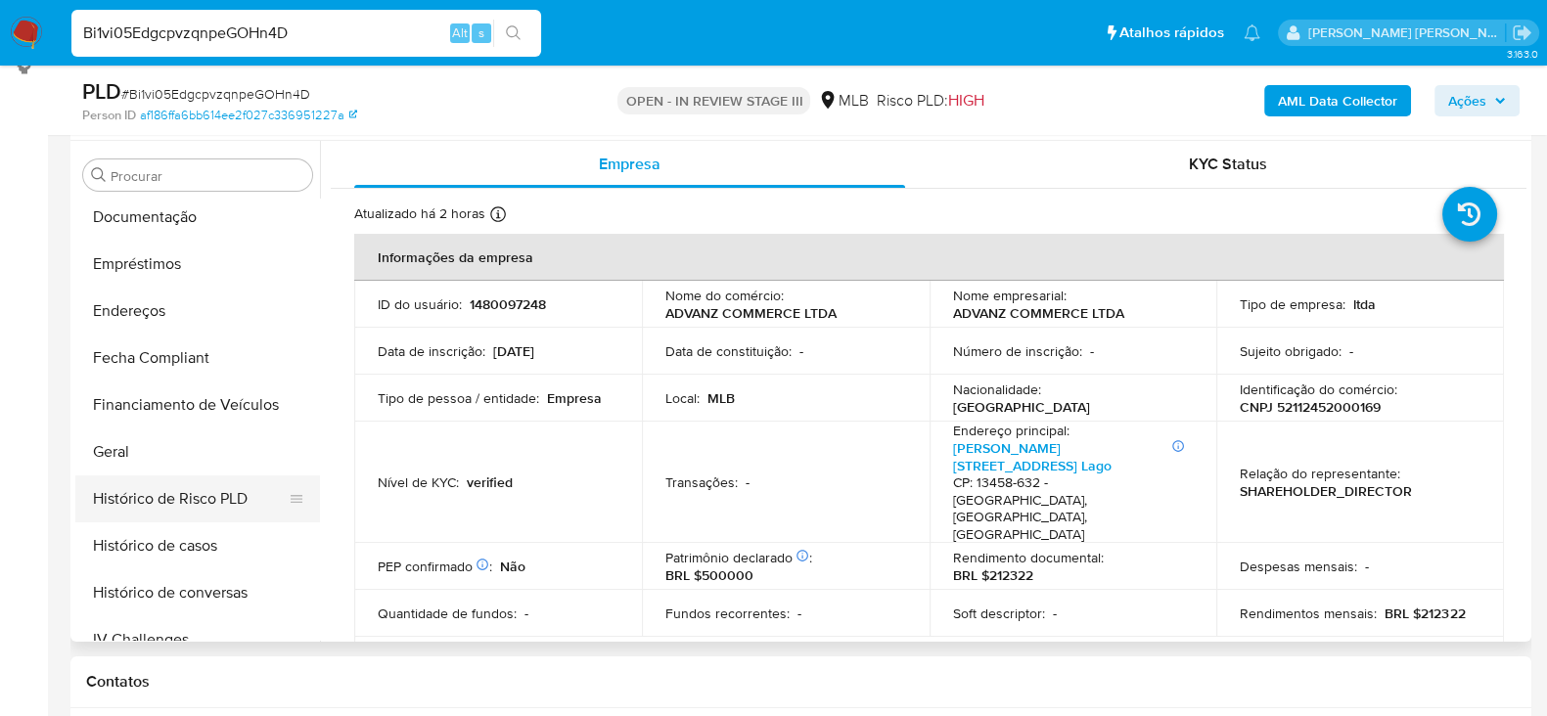
scroll to position [328, 0]
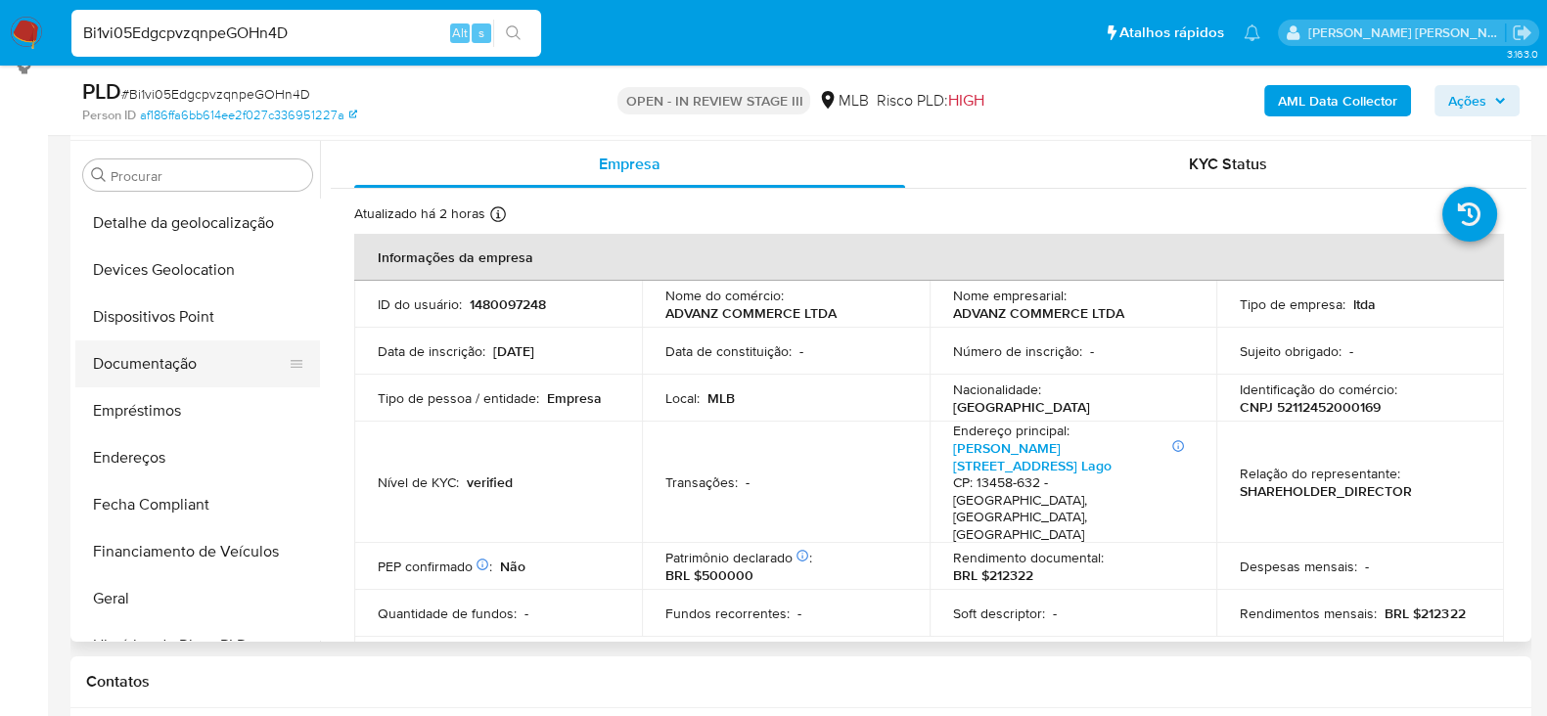
click at [186, 369] on button "Documentação" at bounding box center [189, 364] width 229 height 47
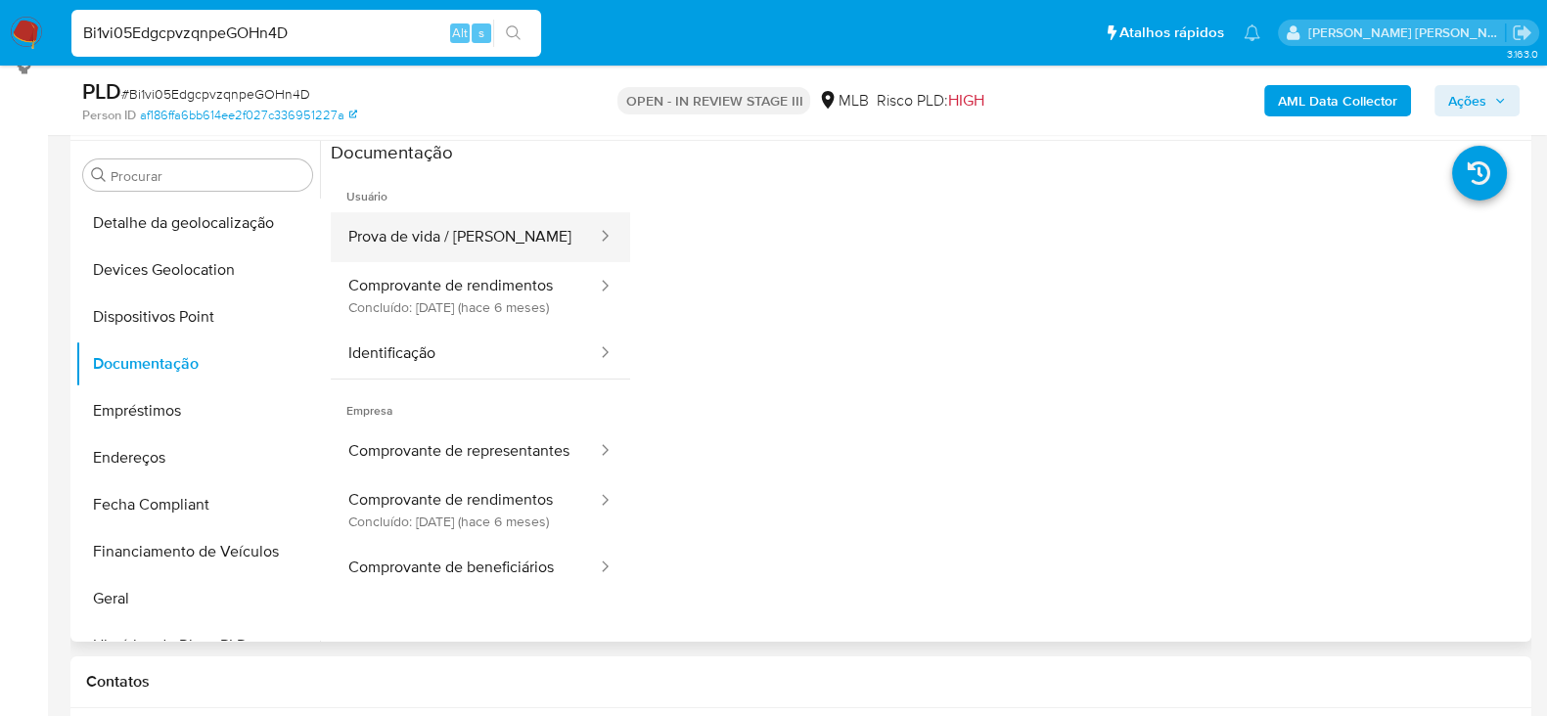
click at [536, 241] on button "Prova de vida / [PERSON_NAME]" at bounding box center [465, 237] width 268 height 50
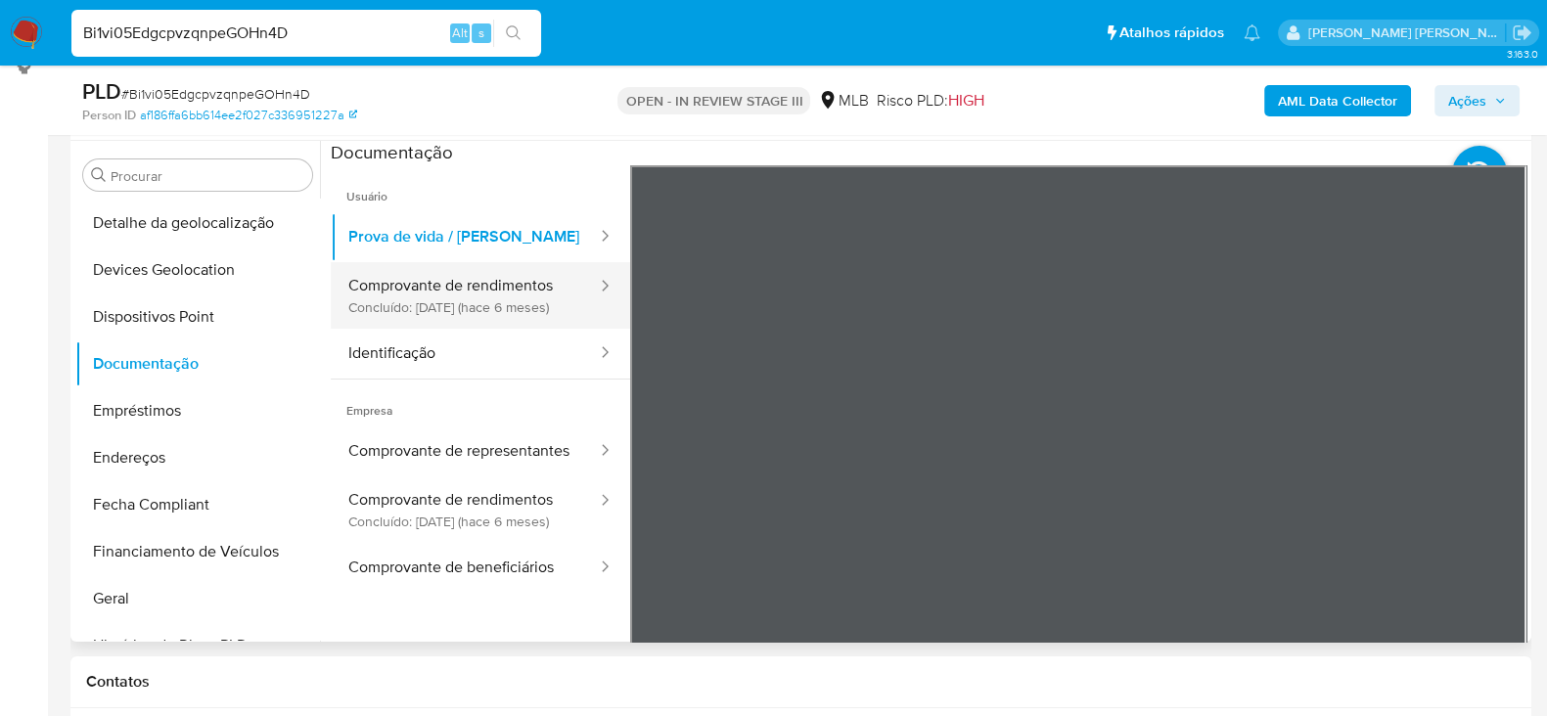
click at [443, 294] on button "Comprovante de rendimentos Concluído: 14/04/2025 (hace 6 meses)" at bounding box center [465, 295] width 268 height 67
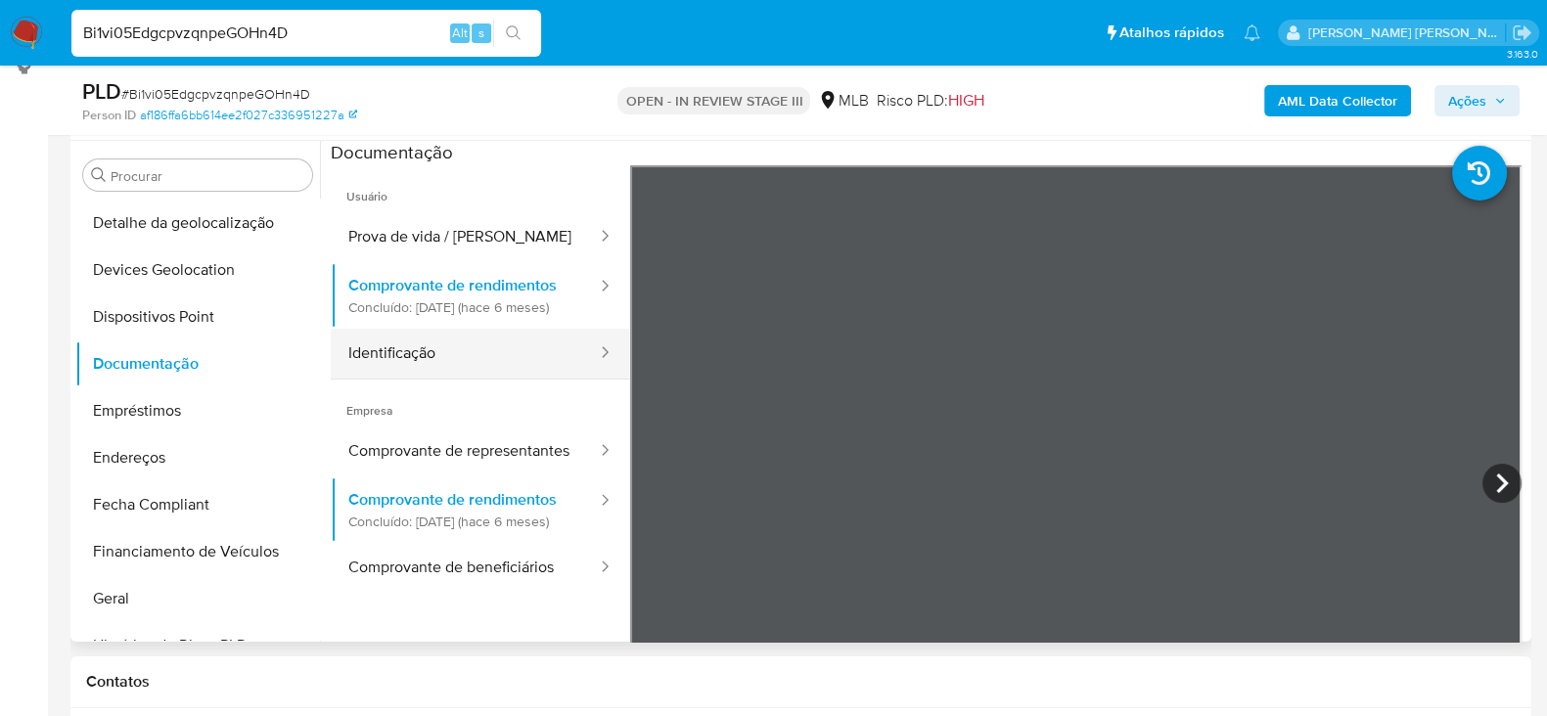
click at [434, 376] on button "Identificação" at bounding box center [465, 354] width 268 height 50
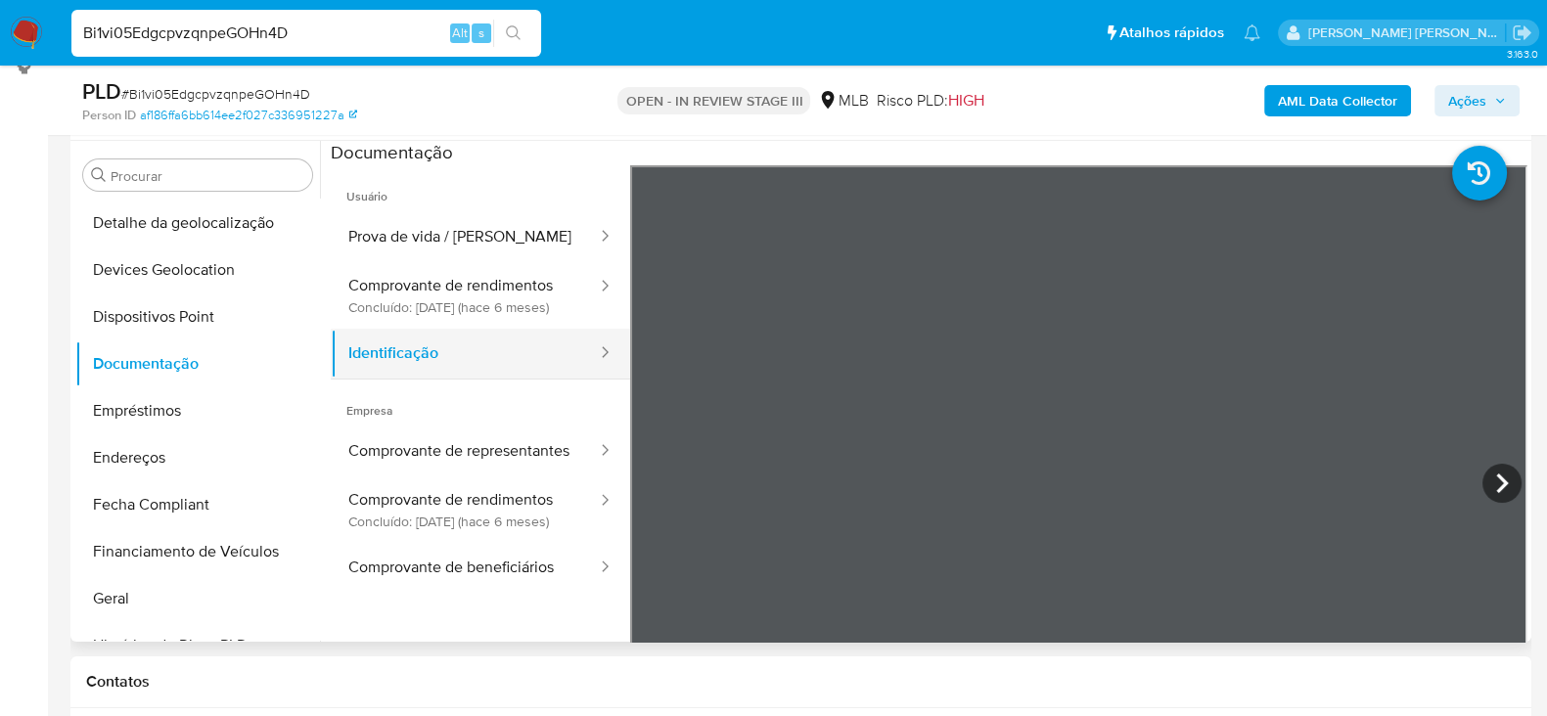
scroll to position [121, 0]
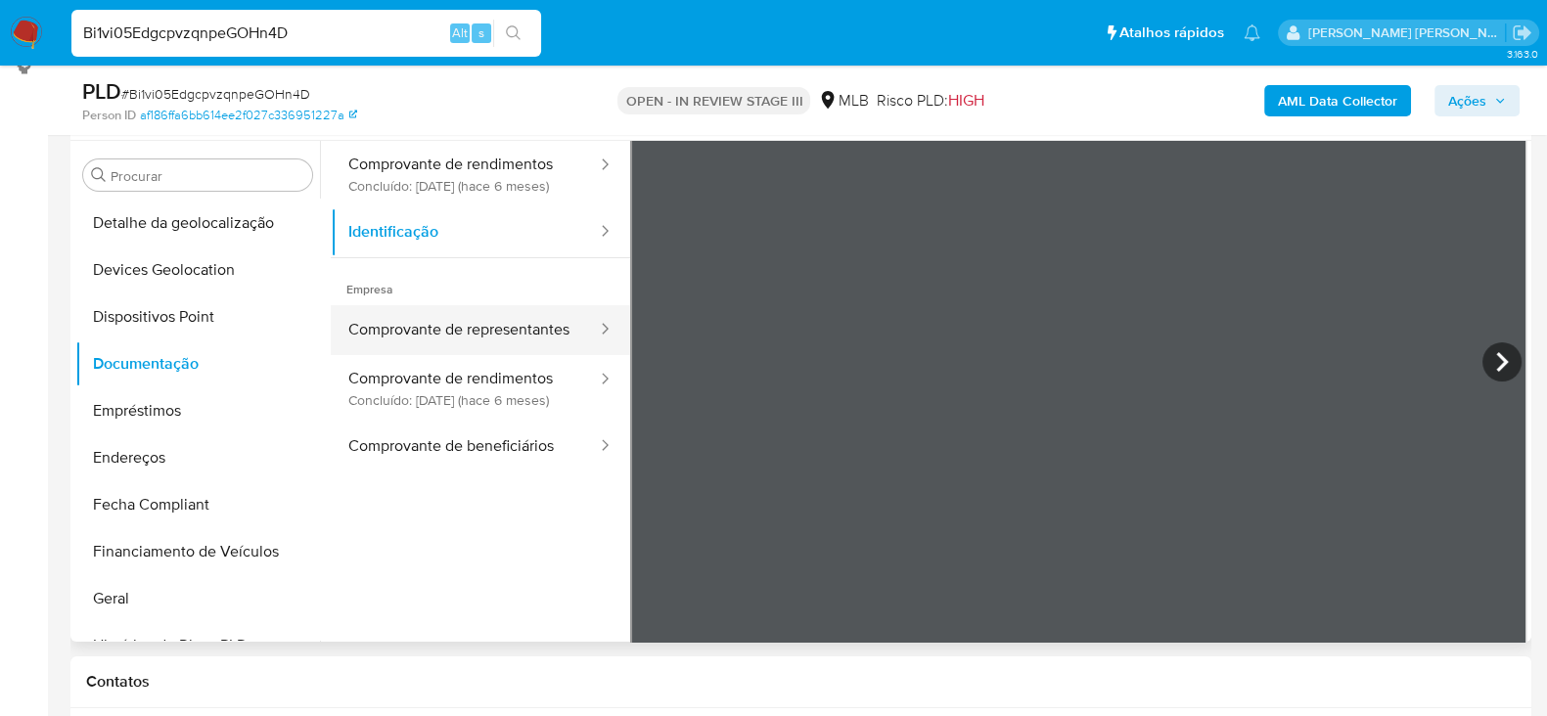
click at [519, 355] on button "Comprovante de representantes" at bounding box center [465, 330] width 268 height 50
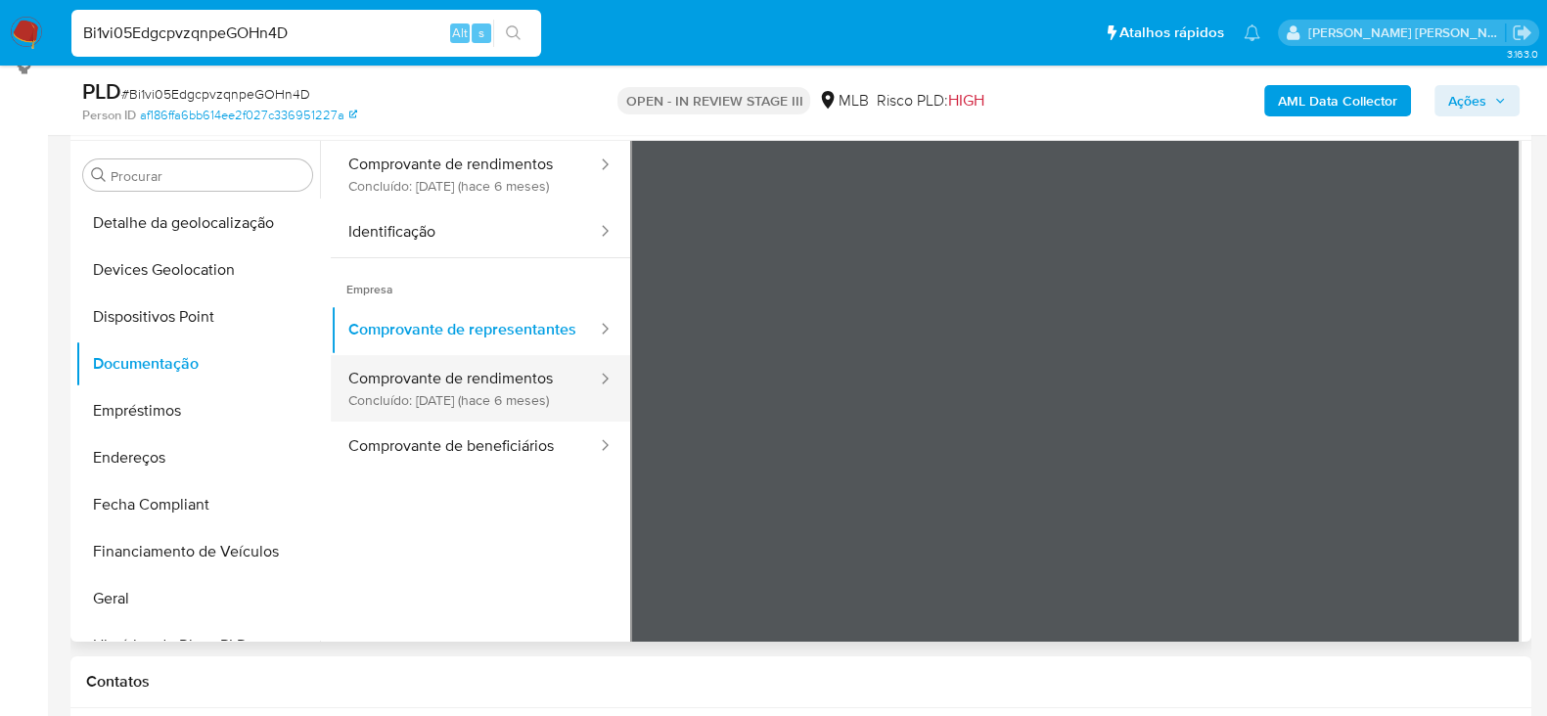
click at [392, 422] on button "Comprovante de rendimentos Concluído: 14/04/2025 (hace 6 meses)" at bounding box center [465, 388] width 268 height 67
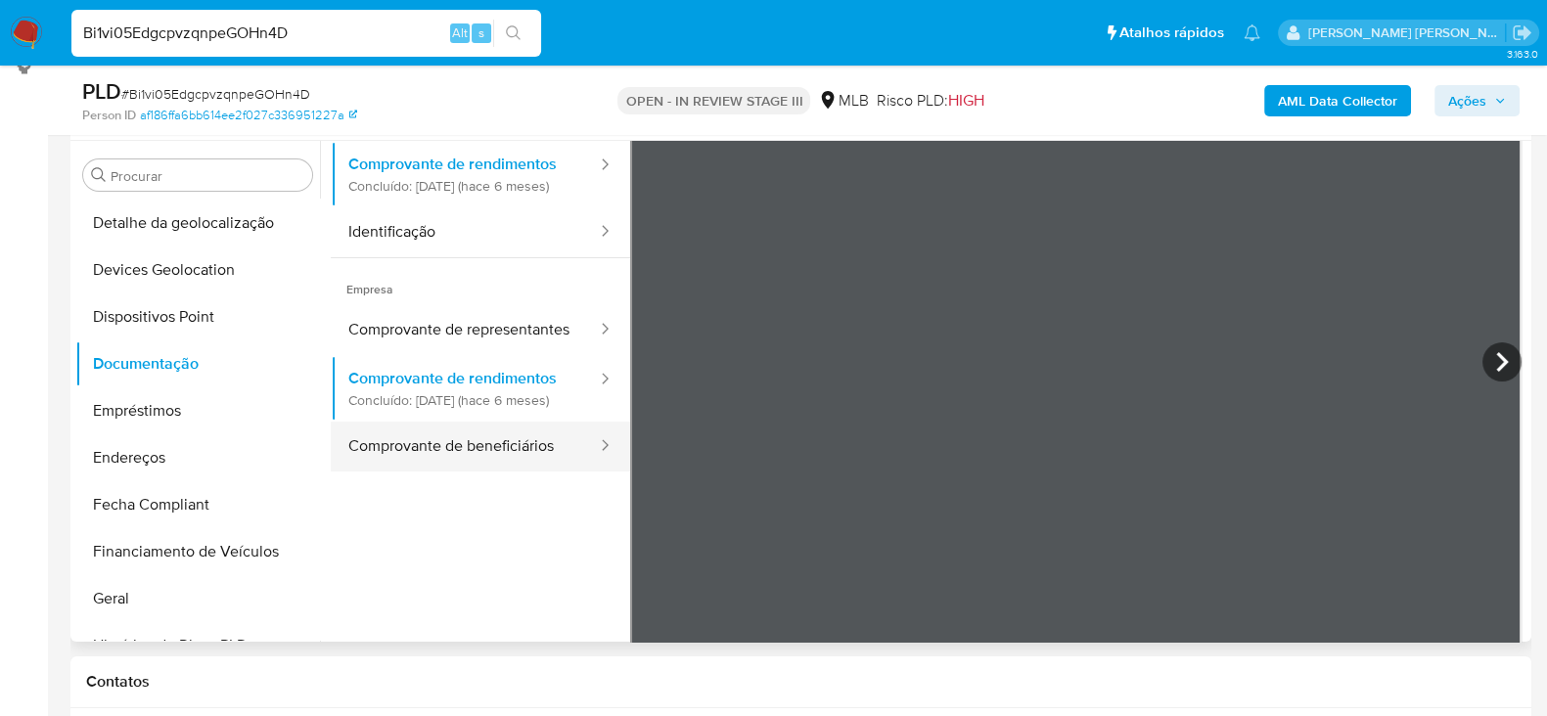
click at [500, 472] on button "Comprovante de beneficiários" at bounding box center [465, 447] width 268 height 50
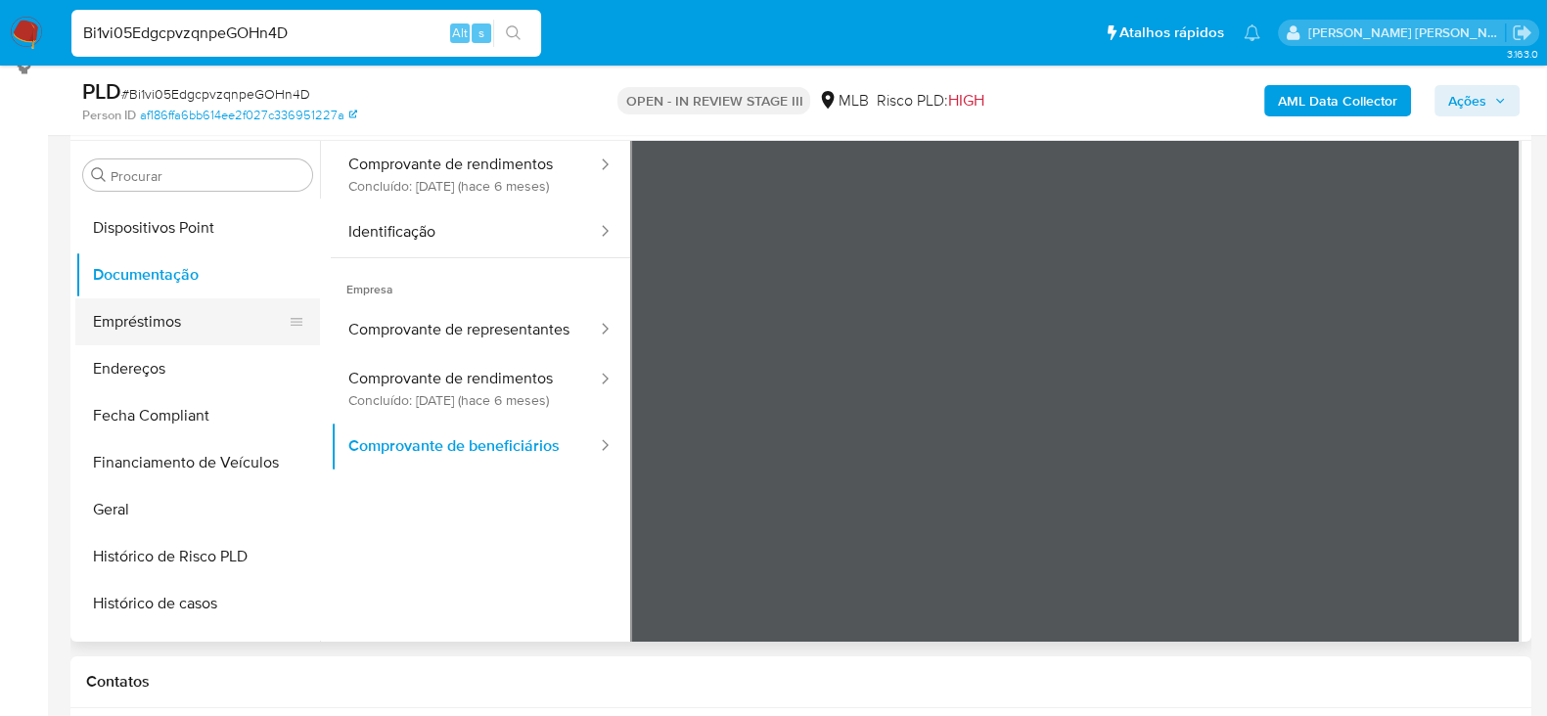
scroll to position [449, 0]
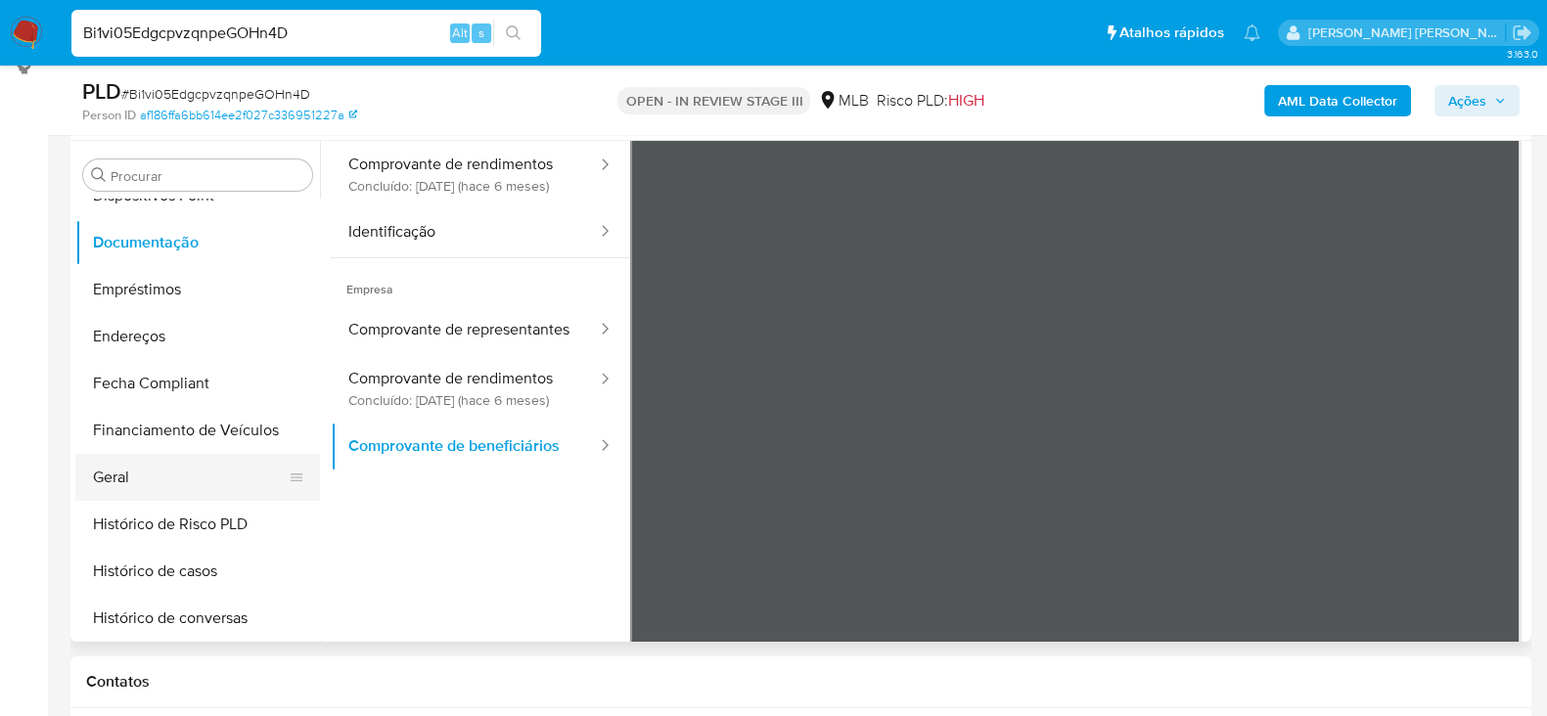
click at [152, 481] on button "Geral" at bounding box center [189, 477] width 229 height 47
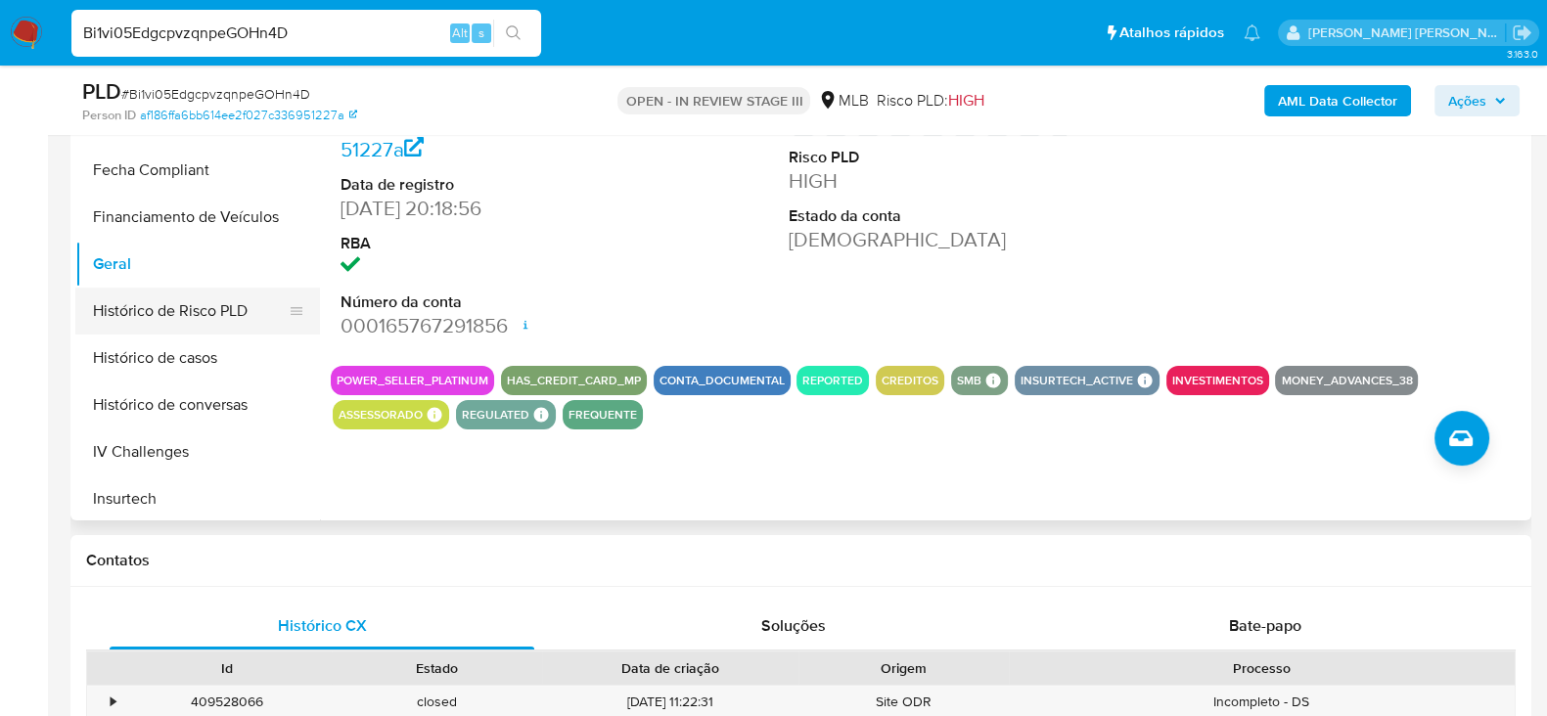
scroll to position [573, 0]
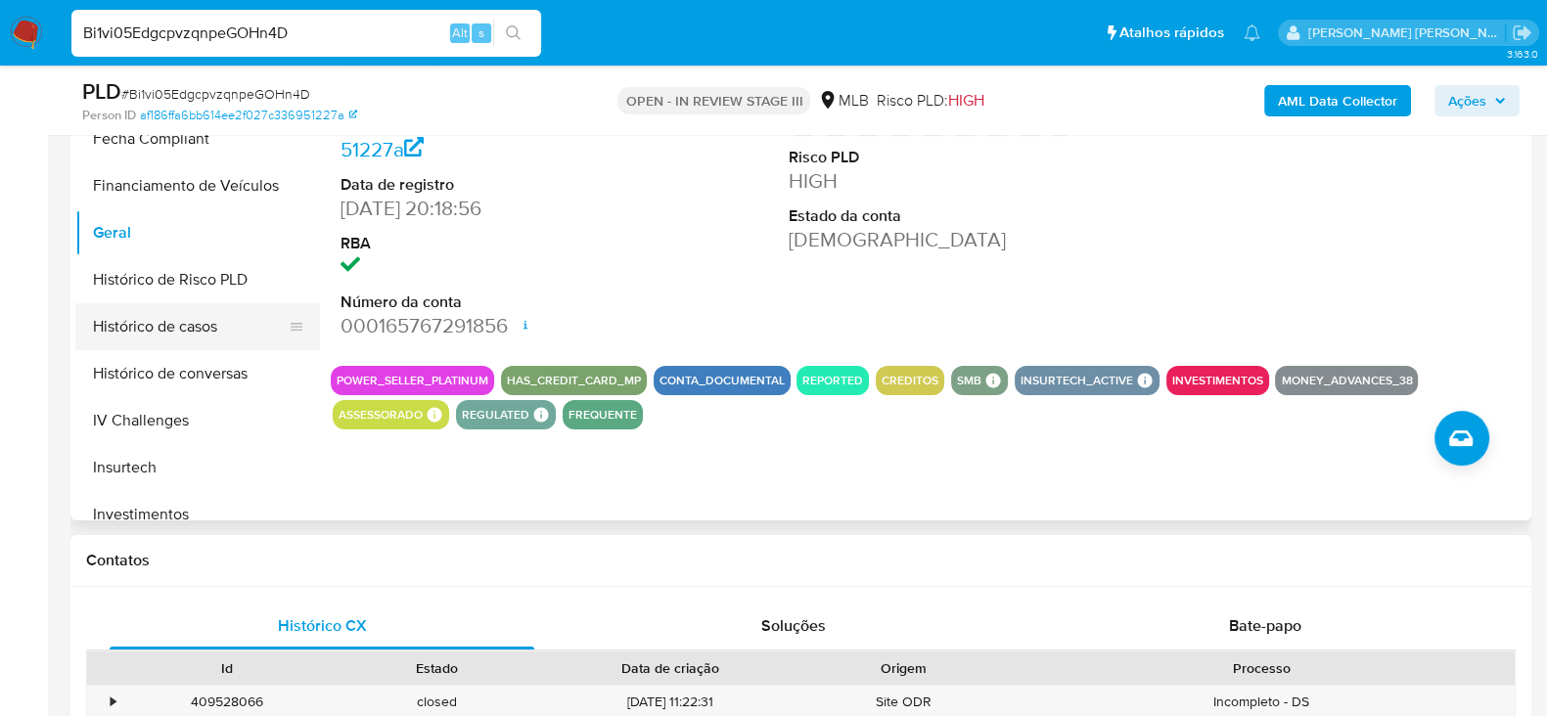
click at [190, 327] on button "Histórico de casos" at bounding box center [189, 326] width 229 height 47
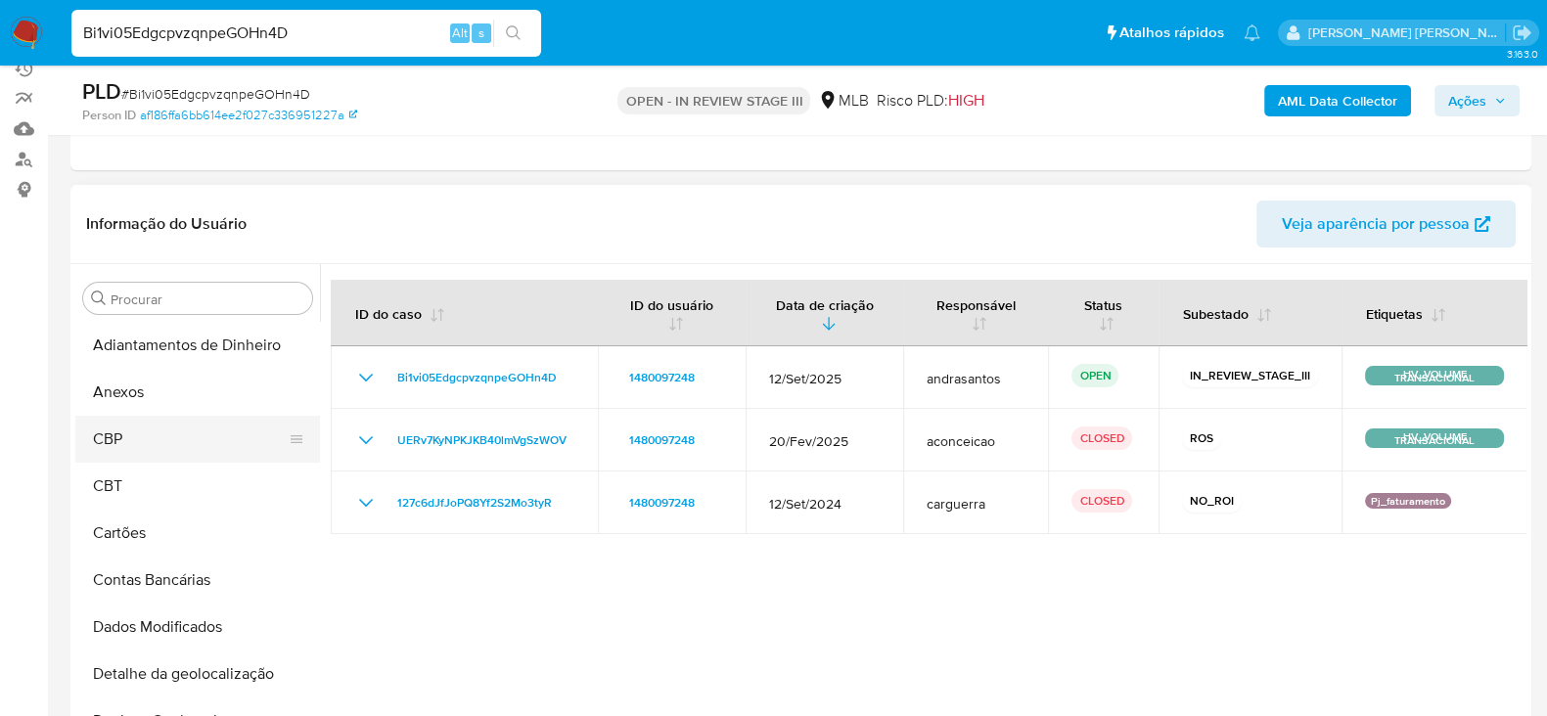
scroll to position [121, 0]
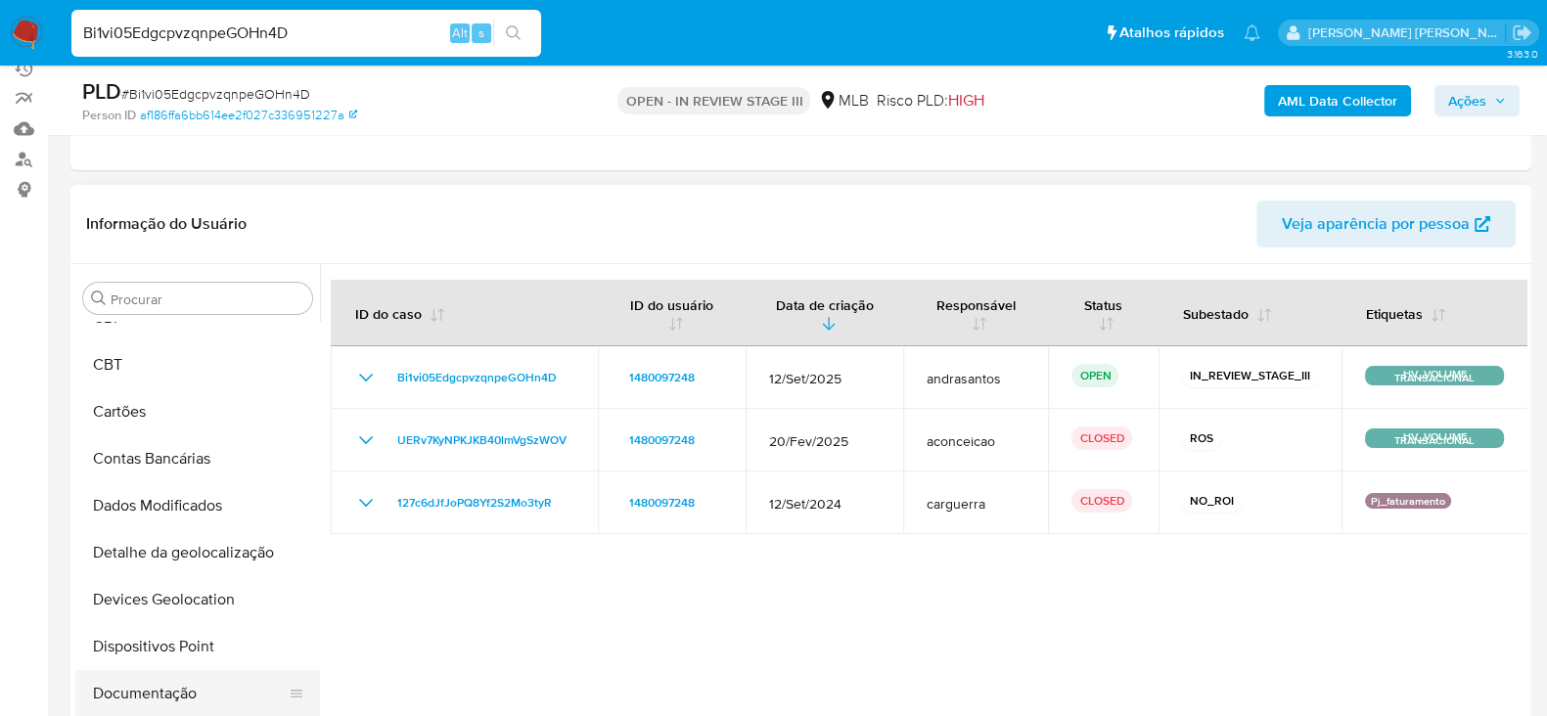
click at [197, 682] on button "Documentação" at bounding box center [189, 693] width 229 height 47
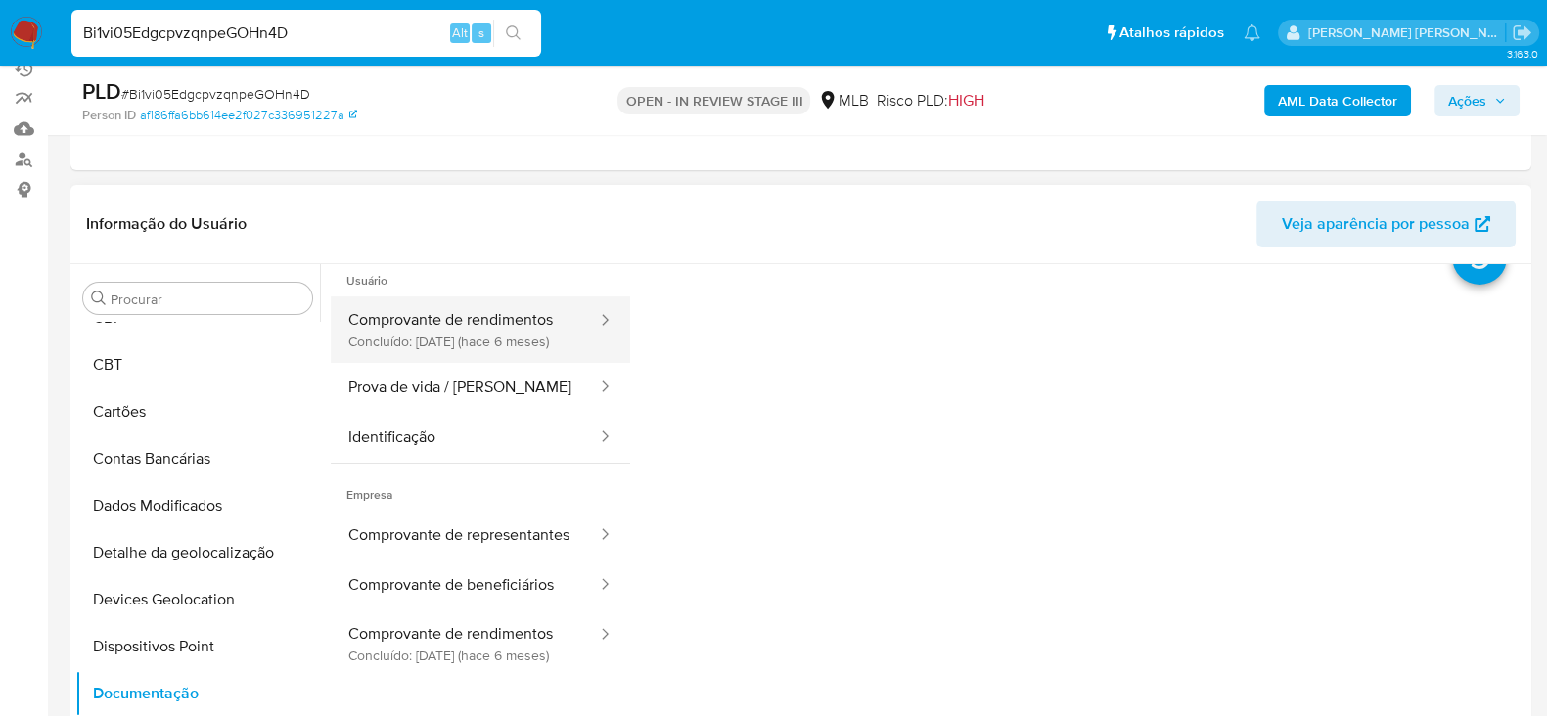
scroll to position [0, 0]
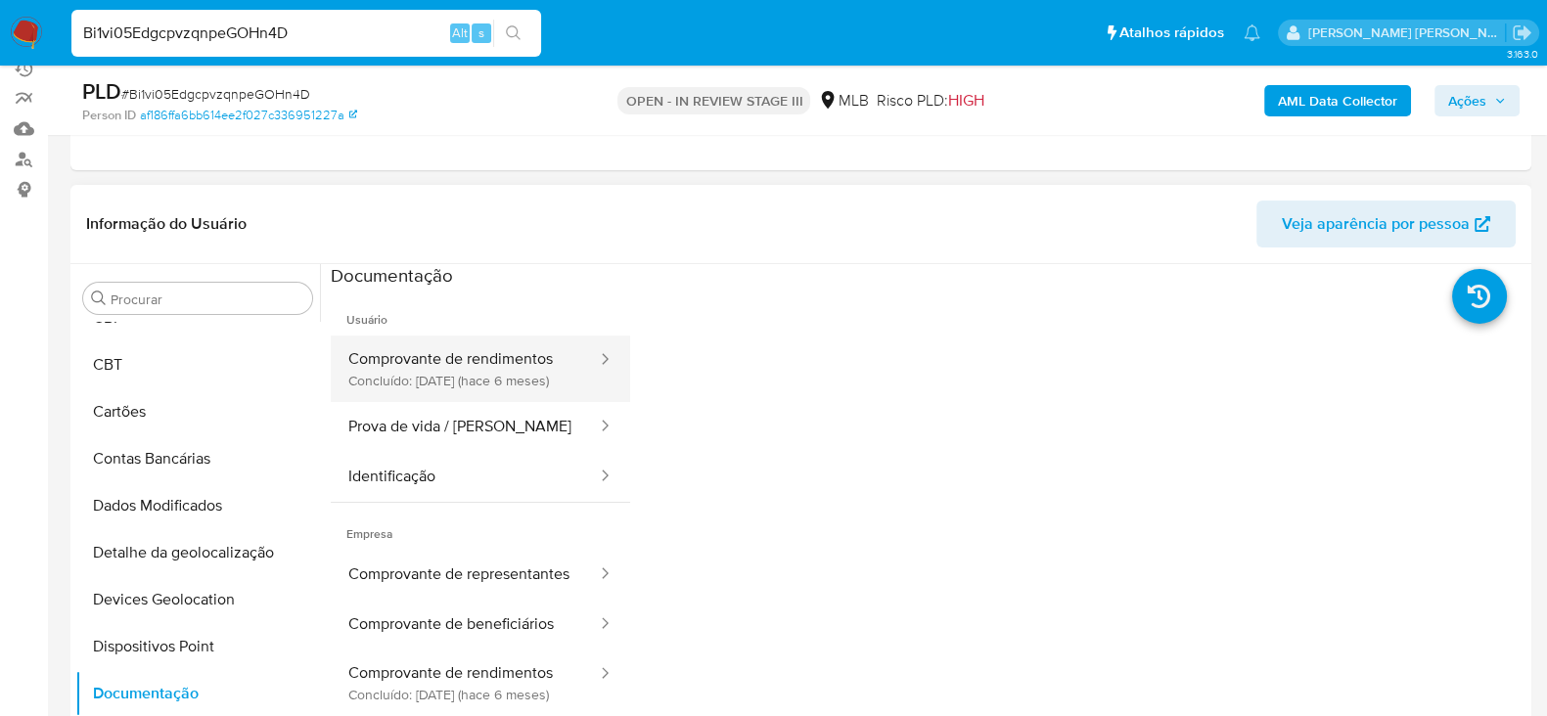
click at [461, 362] on button "Comprovante de rendimentos Concluído: 14/04/2025 (hace 6 meses)" at bounding box center [465, 369] width 268 height 67
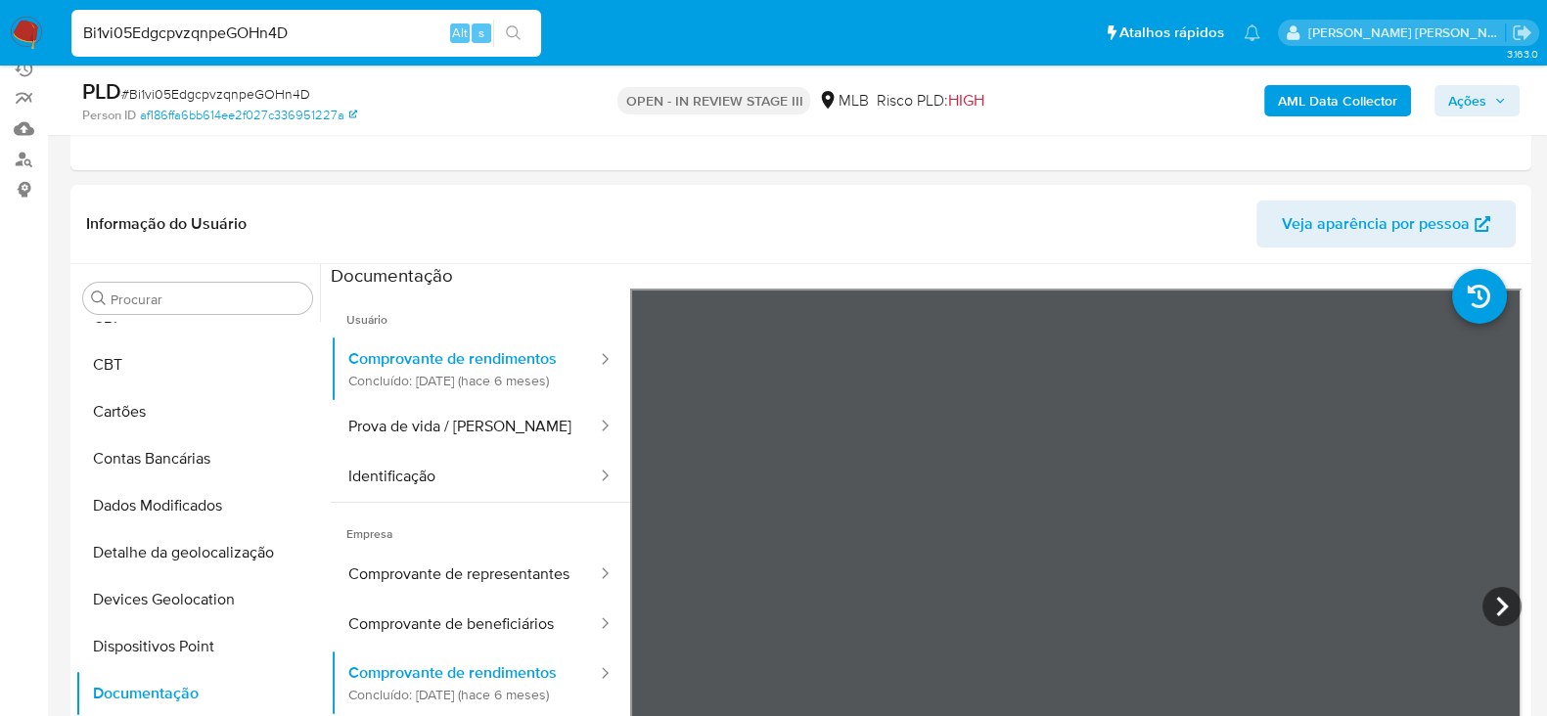
click at [142, 27] on input "Bi1vi05EdgcpvzqnpeGOHn4D" at bounding box center [306, 33] width 470 height 25
paste input "fd9VBPJwXpGqimfDPwH0MyYz"
type input "fd9VBPJwXpGqimfDPwH0MyYz"
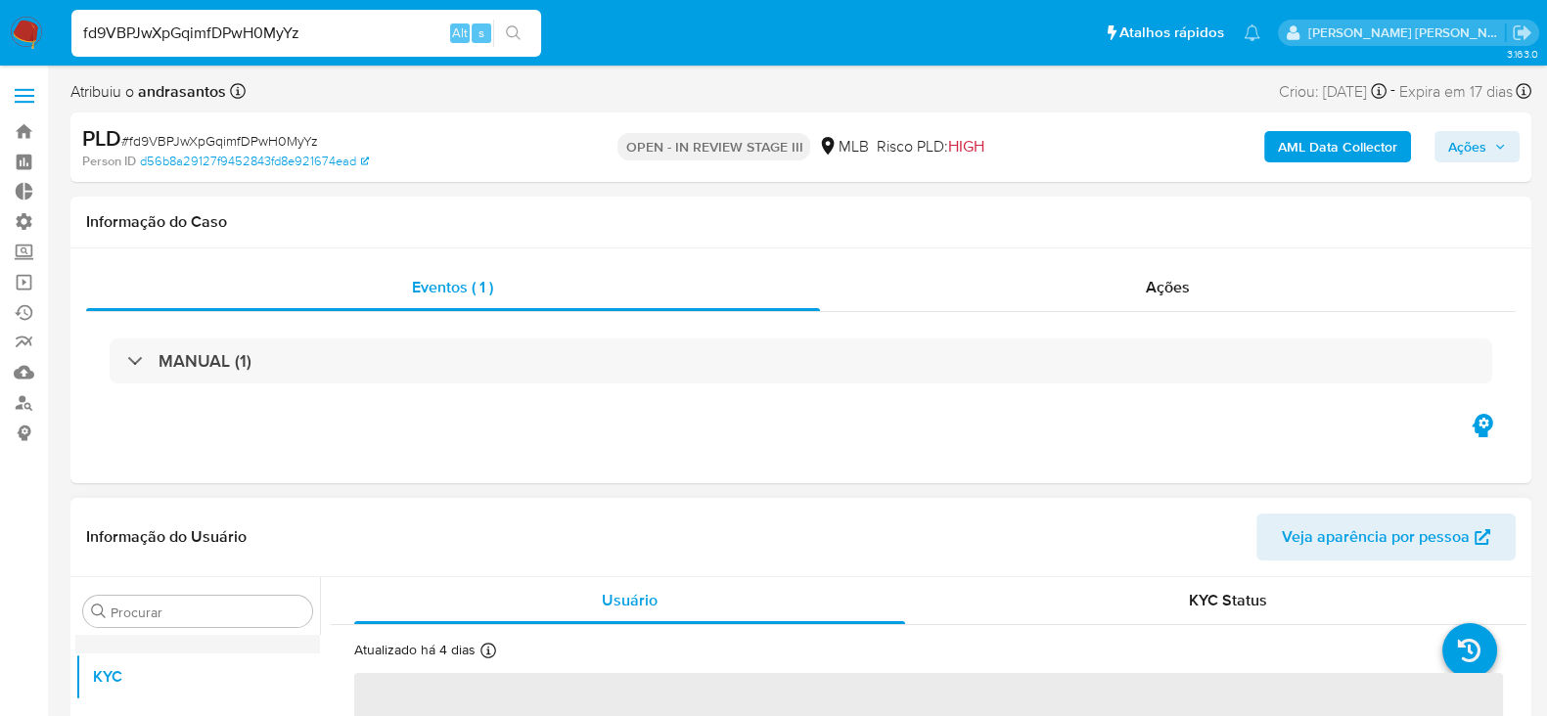
scroll to position [1, 0]
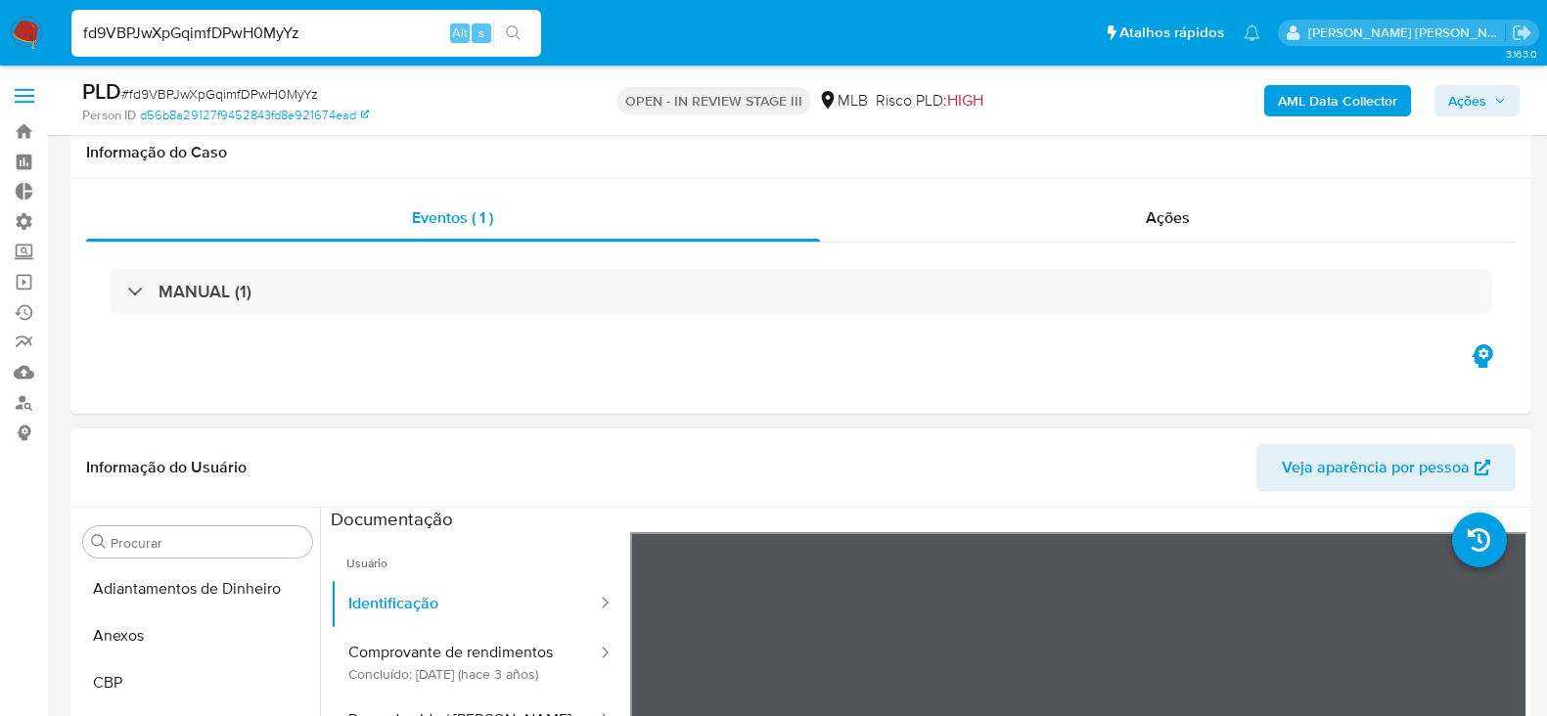
select select "10"
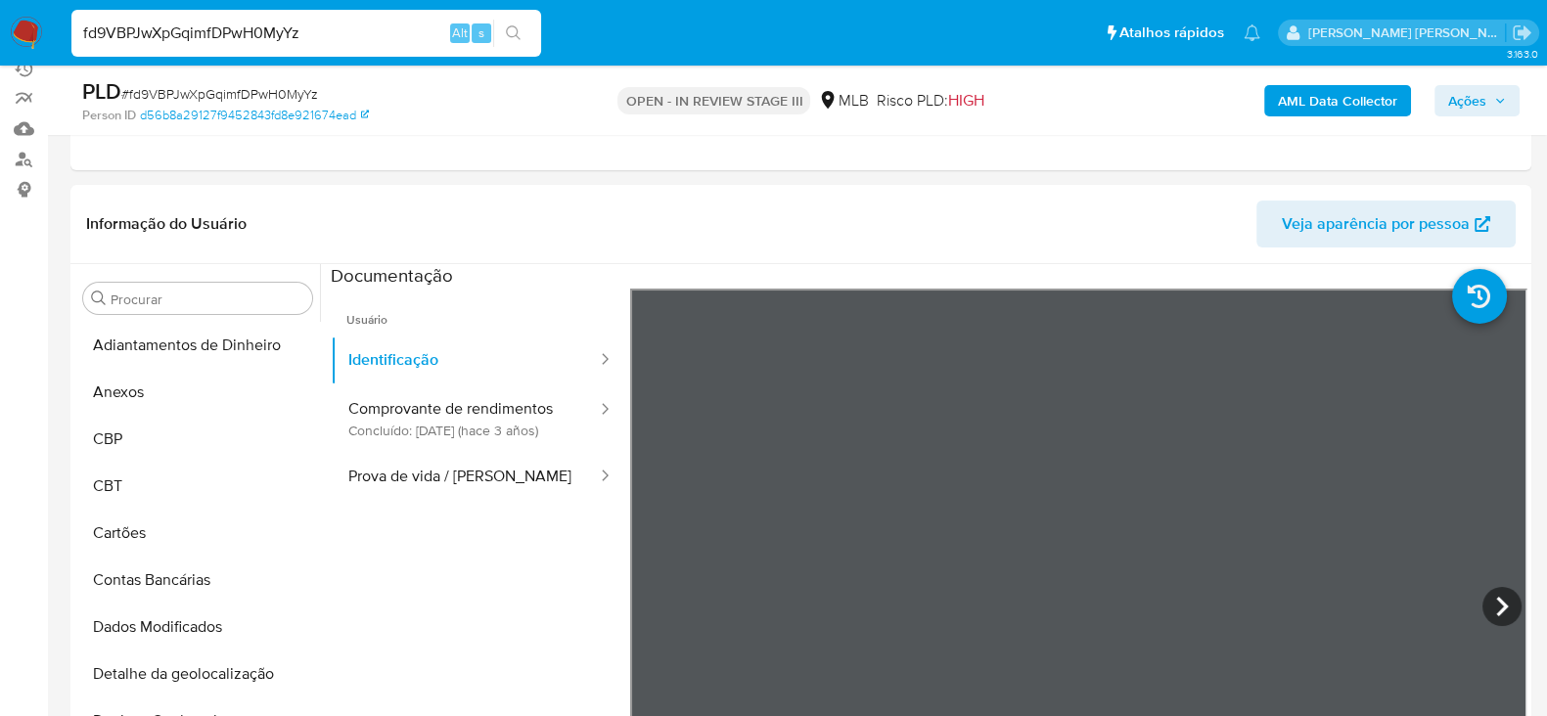
scroll to position [328, 0]
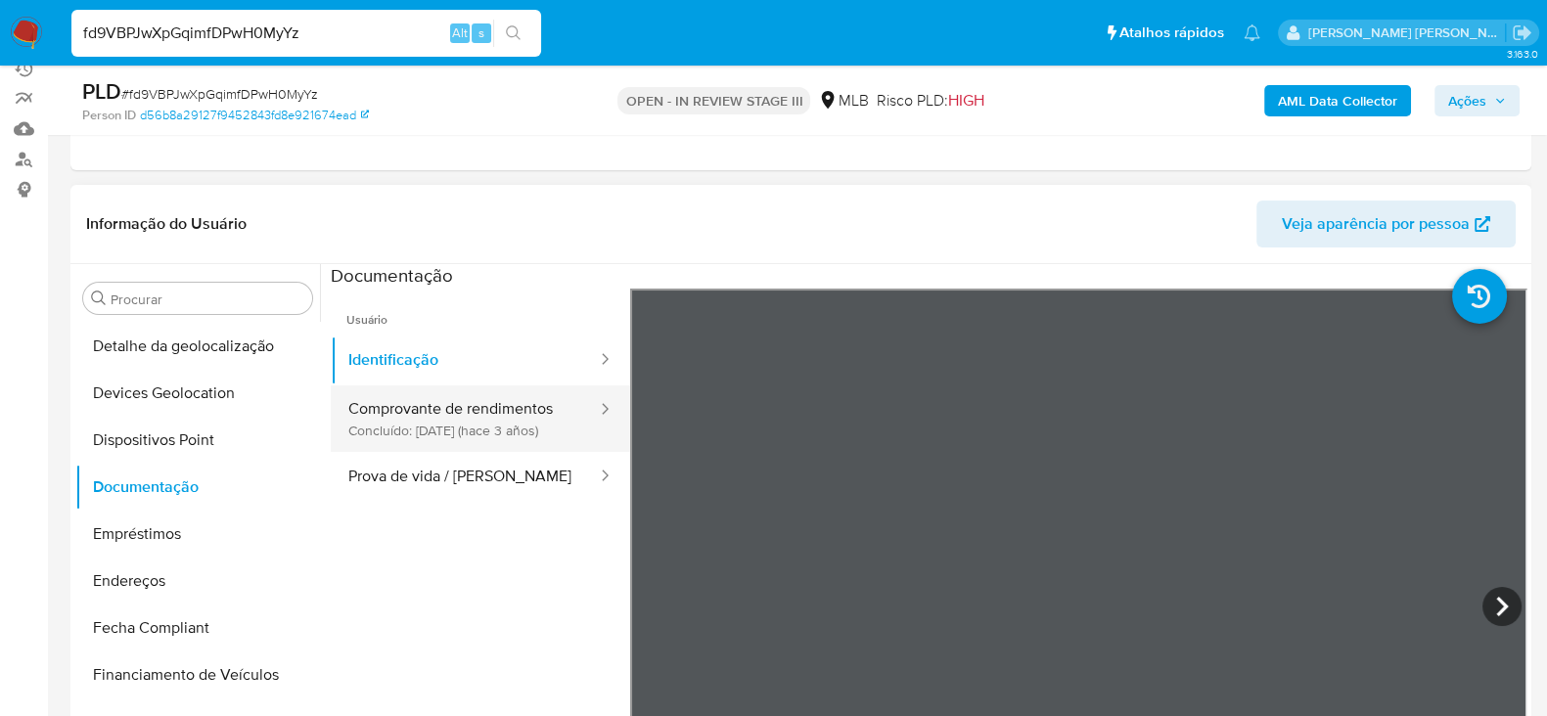
click at [421, 420] on button "Comprovante de rendimentos Concluído: [DATE] (hace 3 años)" at bounding box center [465, 419] width 268 height 67
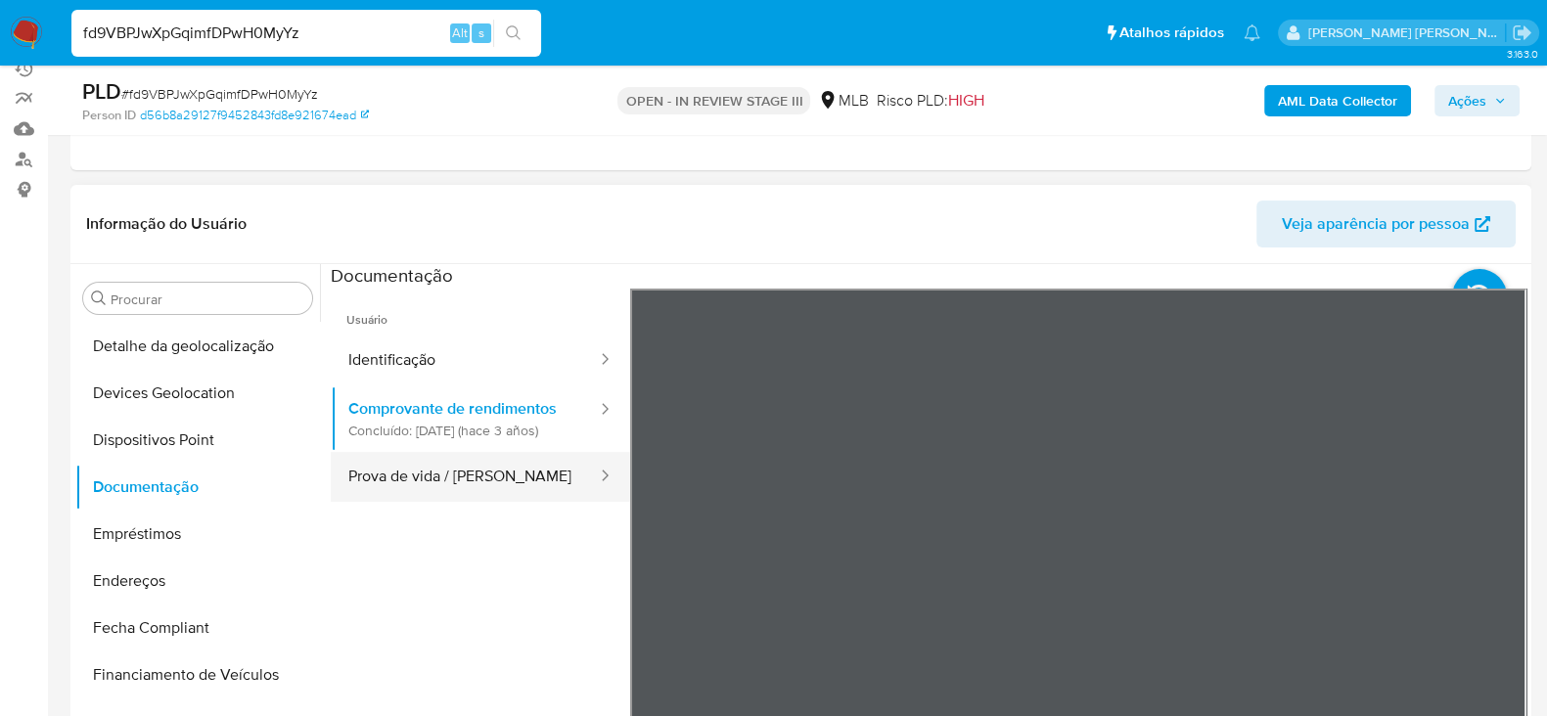
click at [445, 491] on button "Prova de vida / [PERSON_NAME]" at bounding box center [465, 477] width 268 height 50
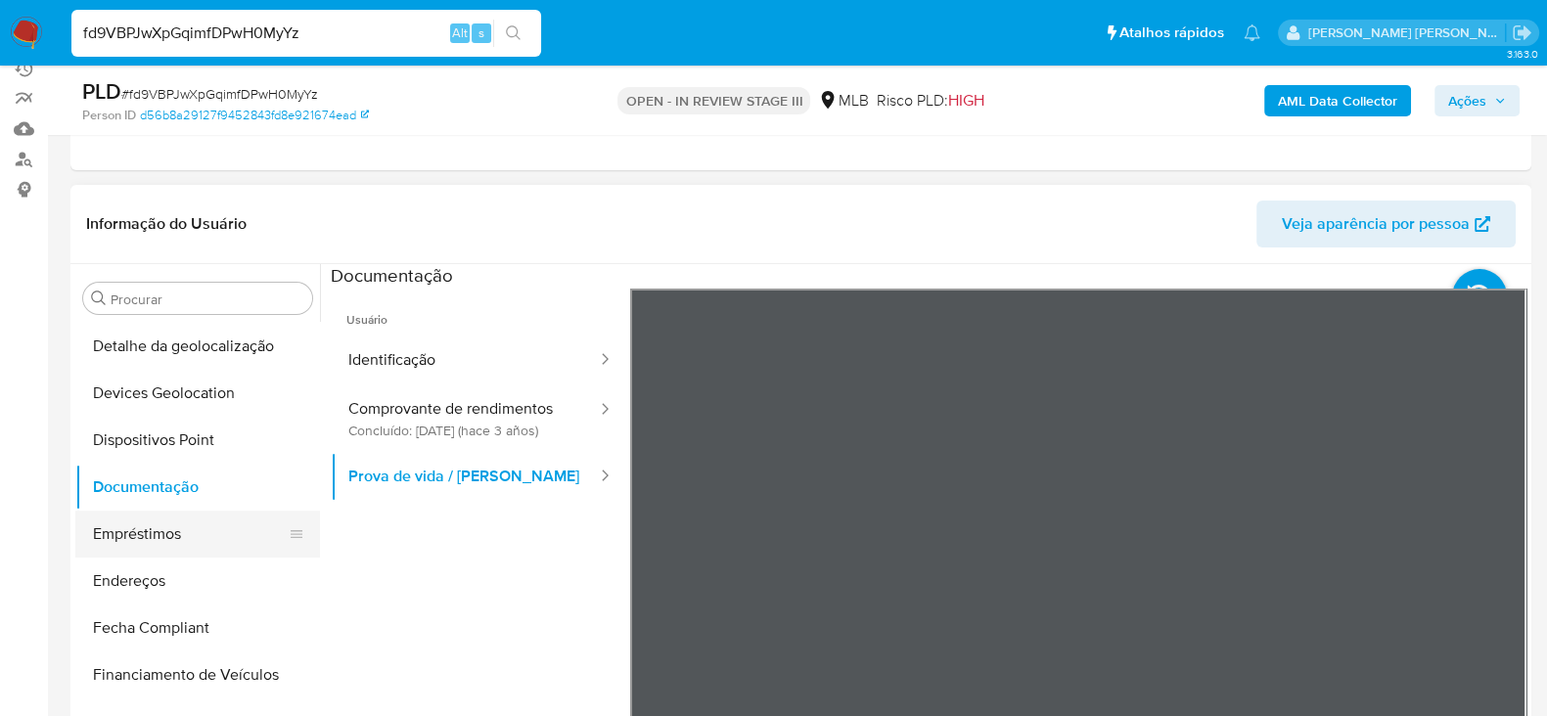
scroll to position [449, 0]
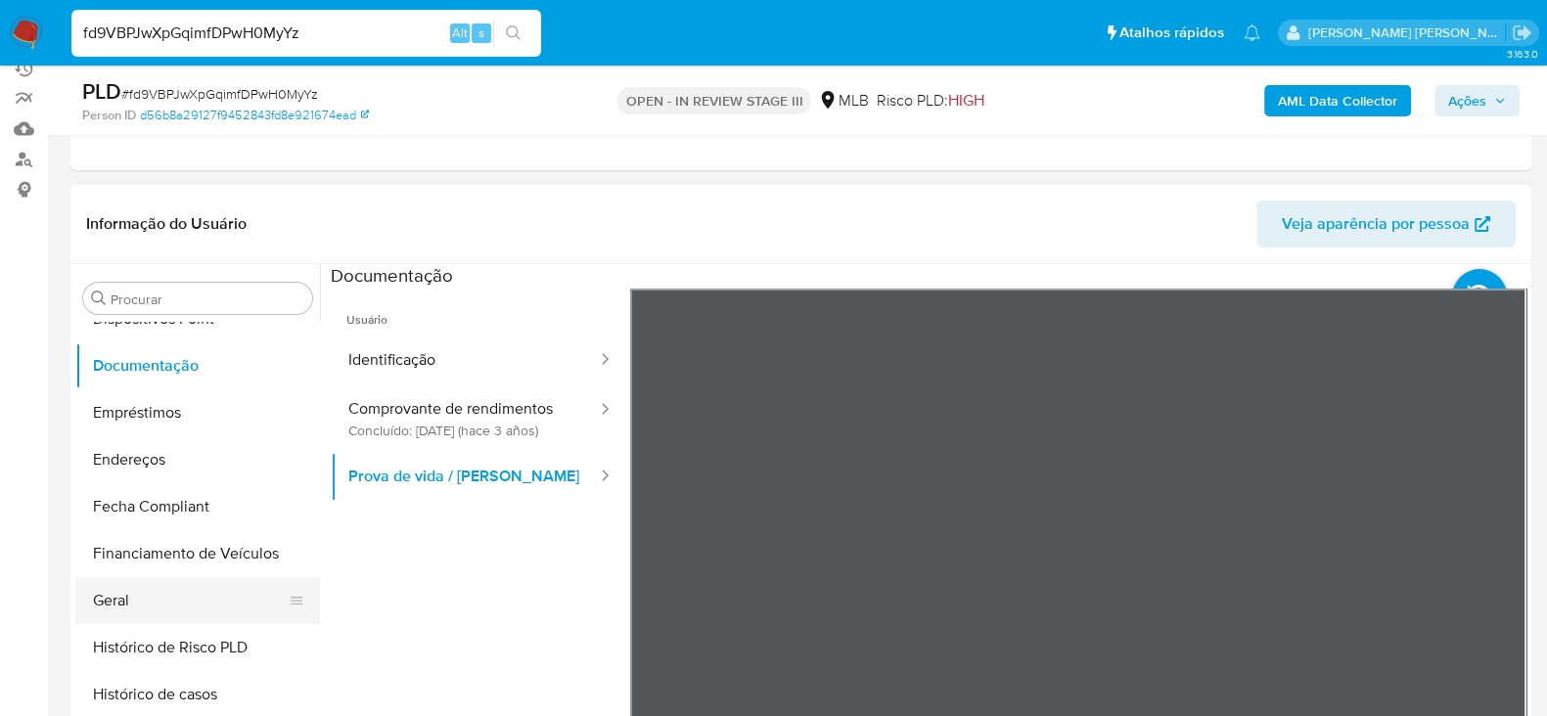
click at [161, 613] on button "Geral" at bounding box center [189, 600] width 229 height 47
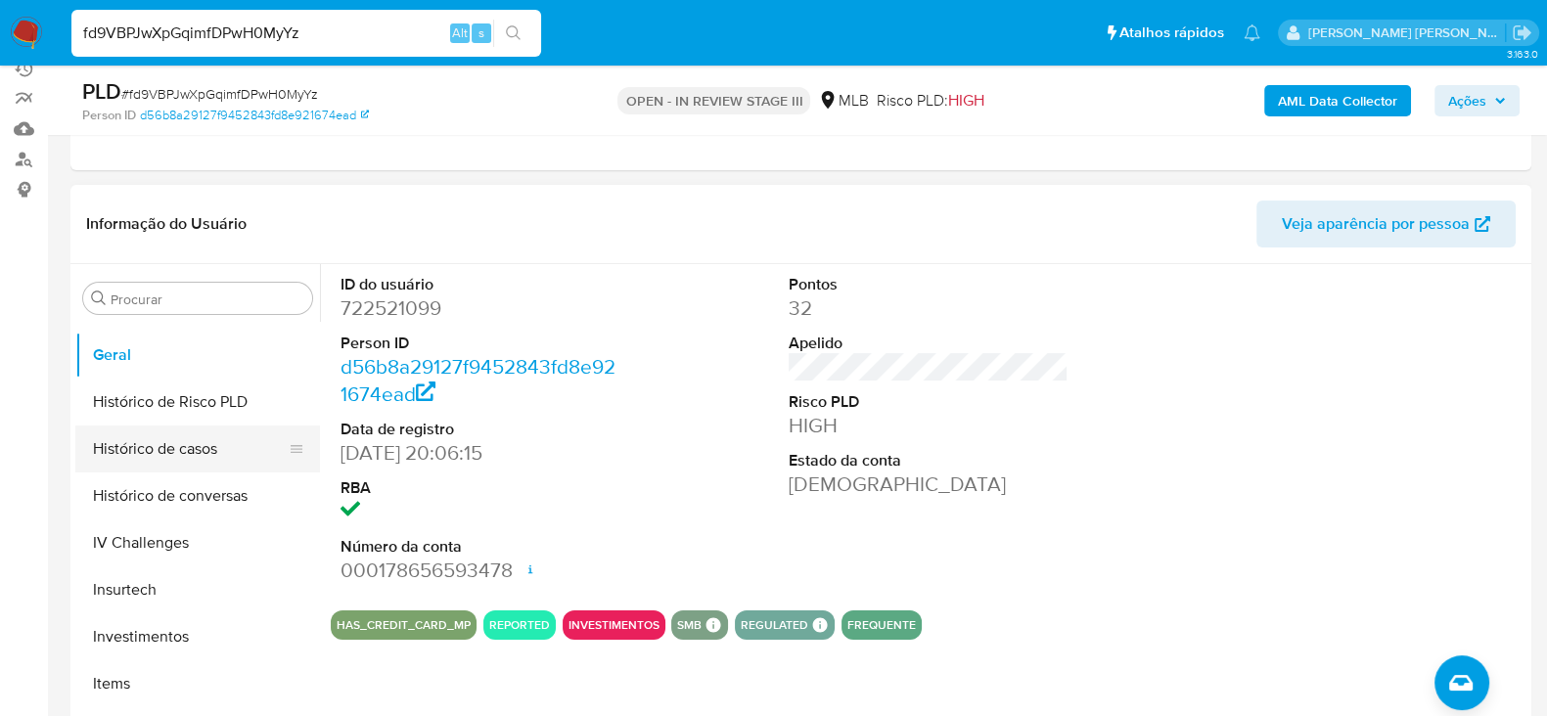
scroll to position [694, 0]
click at [147, 441] on button "Histórico de casos" at bounding box center [189, 450] width 229 height 47
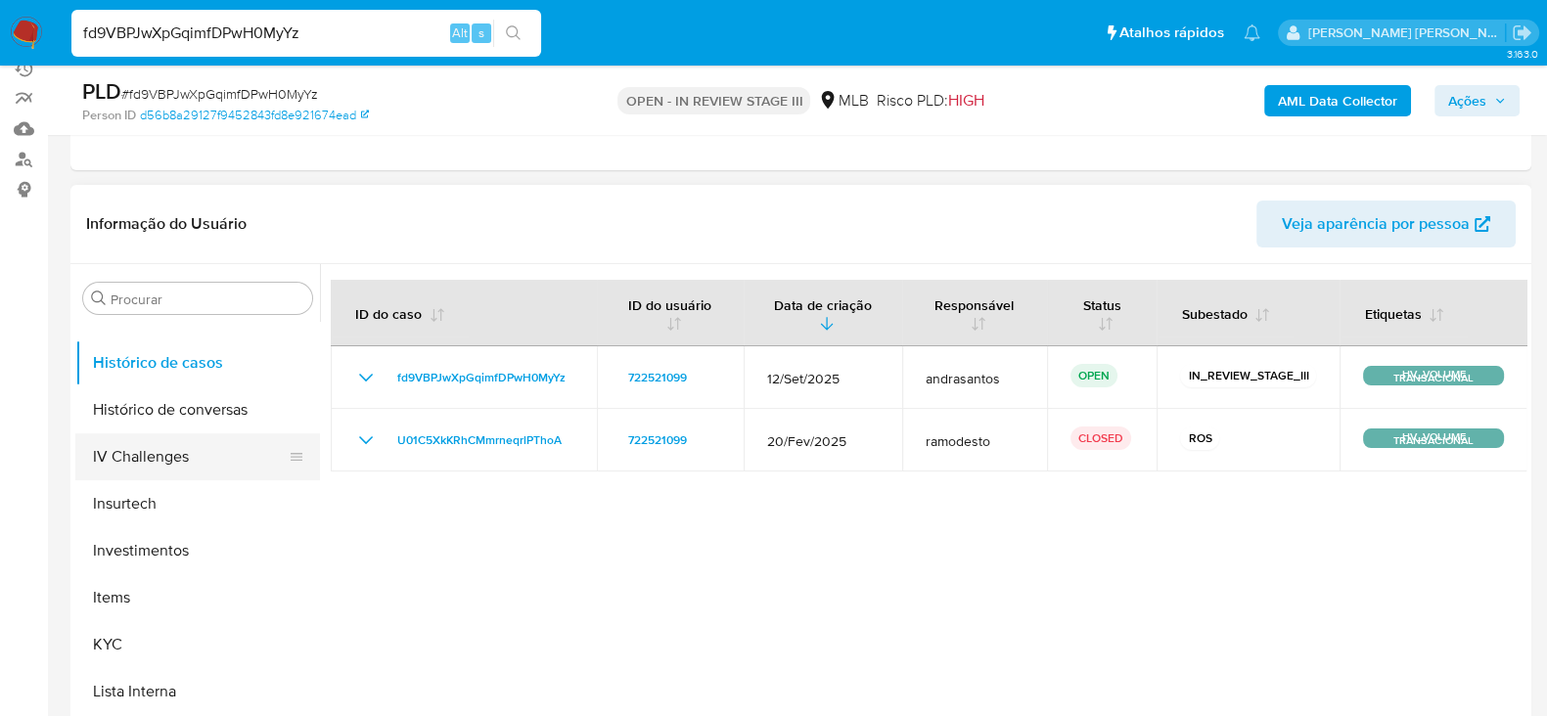
scroll to position [816, 0]
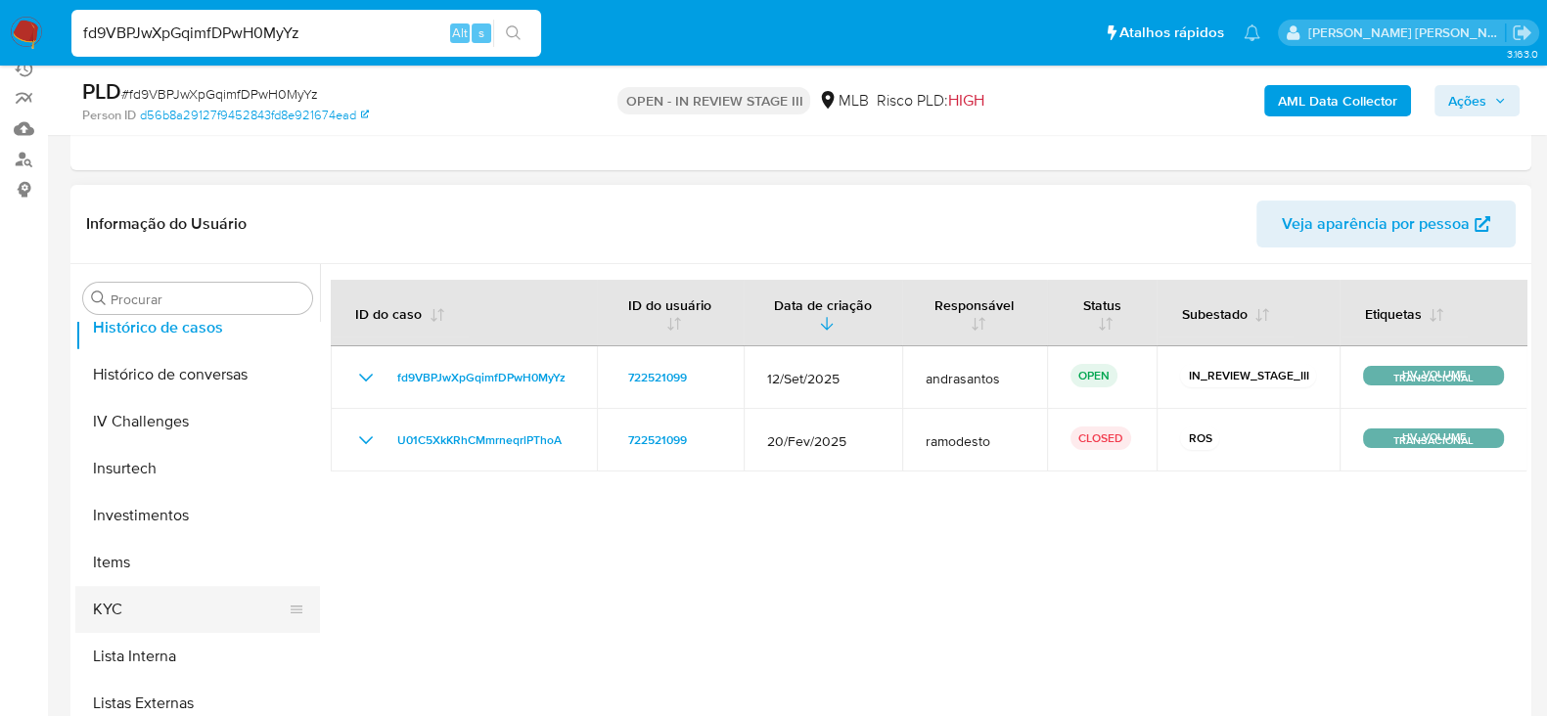
click at [137, 603] on button "KYC" at bounding box center [189, 609] width 229 height 47
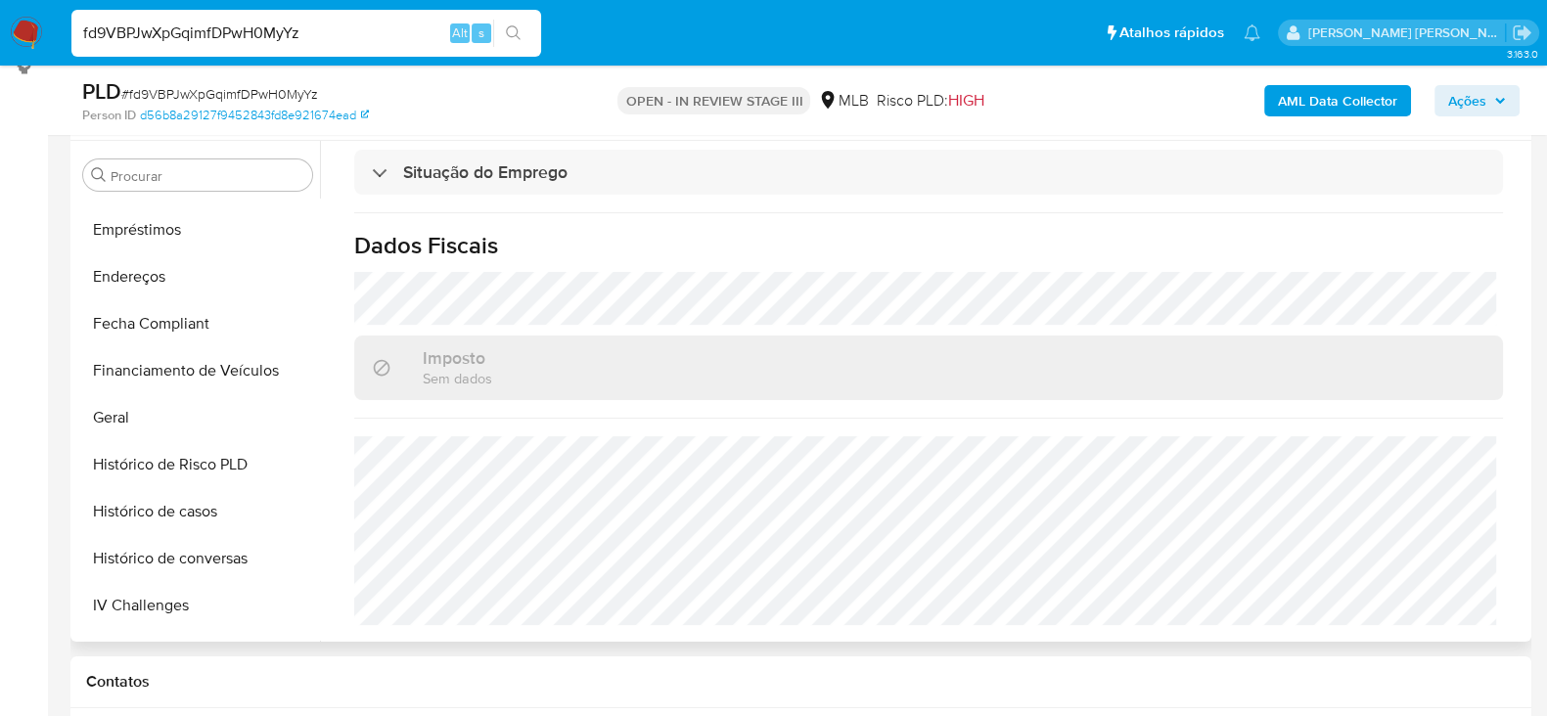
scroll to position [327, 0]
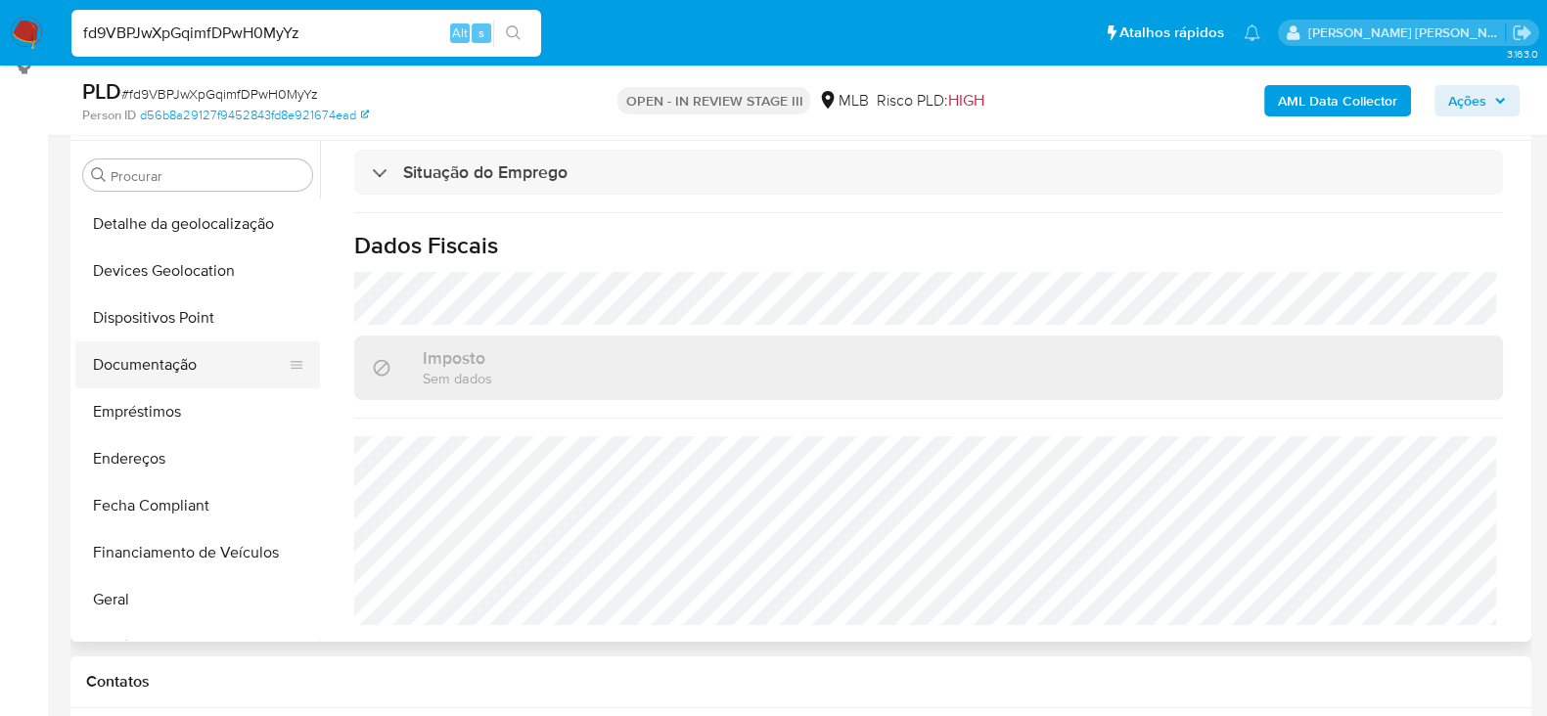
click at [191, 359] on button "Documentação" at bounding box center [189, 365] width 229 height 47
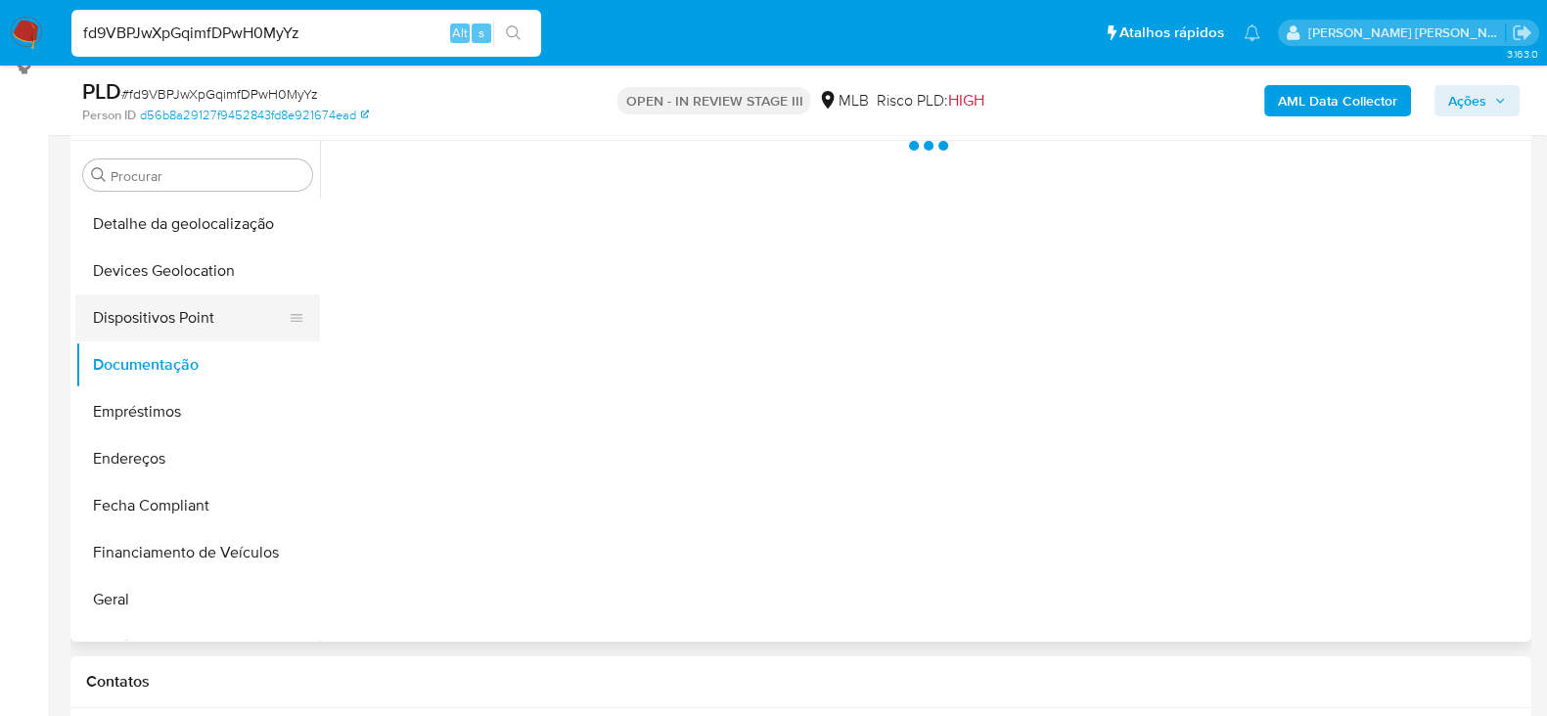
scroll to position [0, 0]
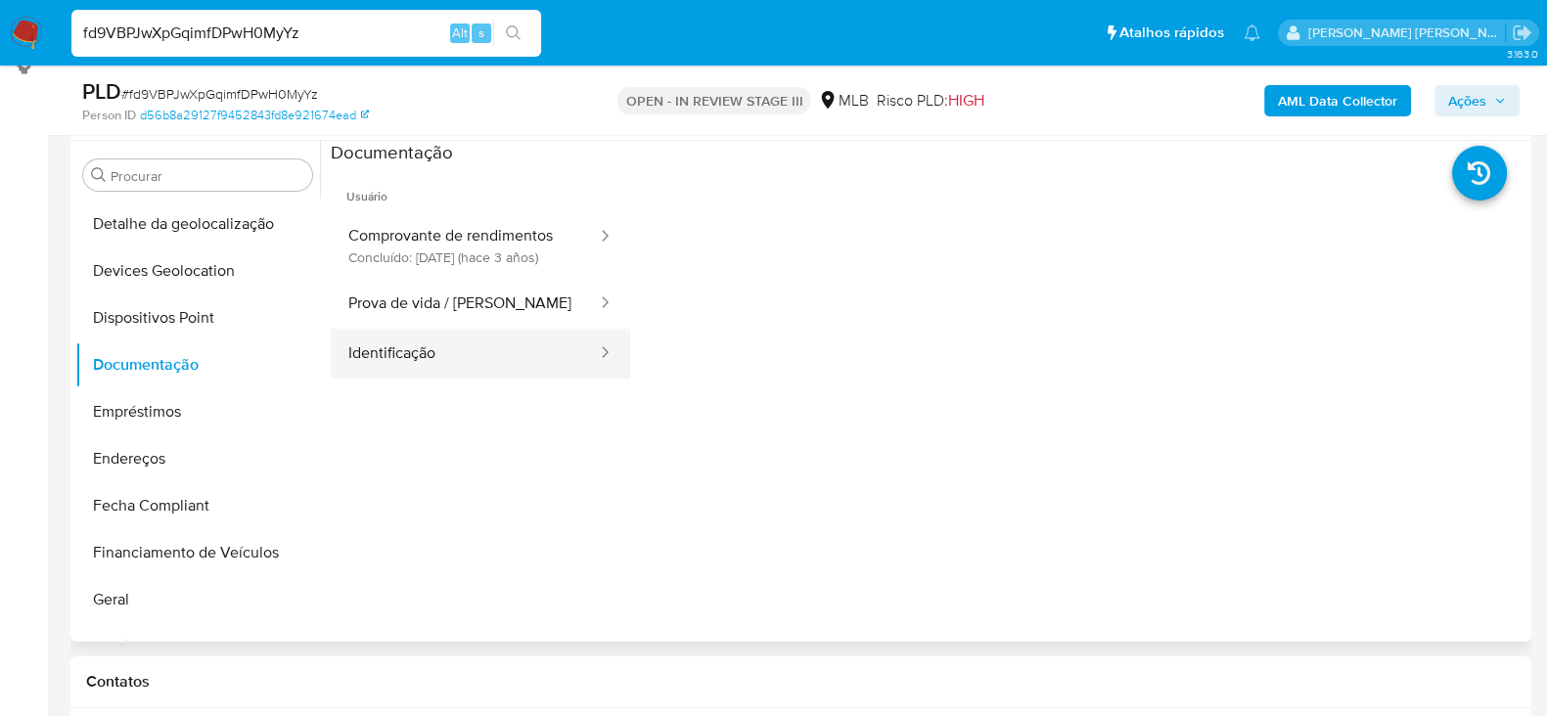
click at [484, 361] on button "Identificação" at bounding box center [465, 354] width 268 height 50
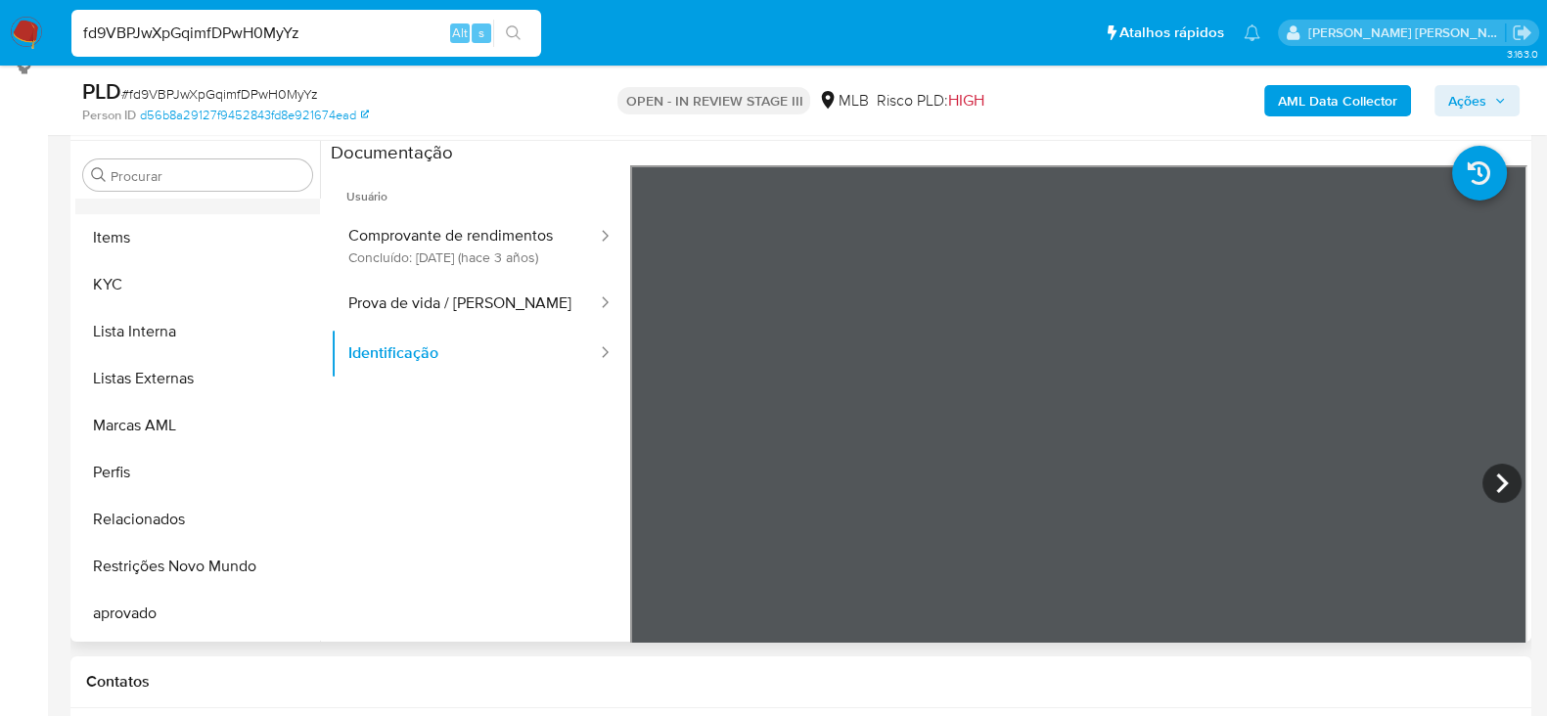
scroll to position [1062, 0]
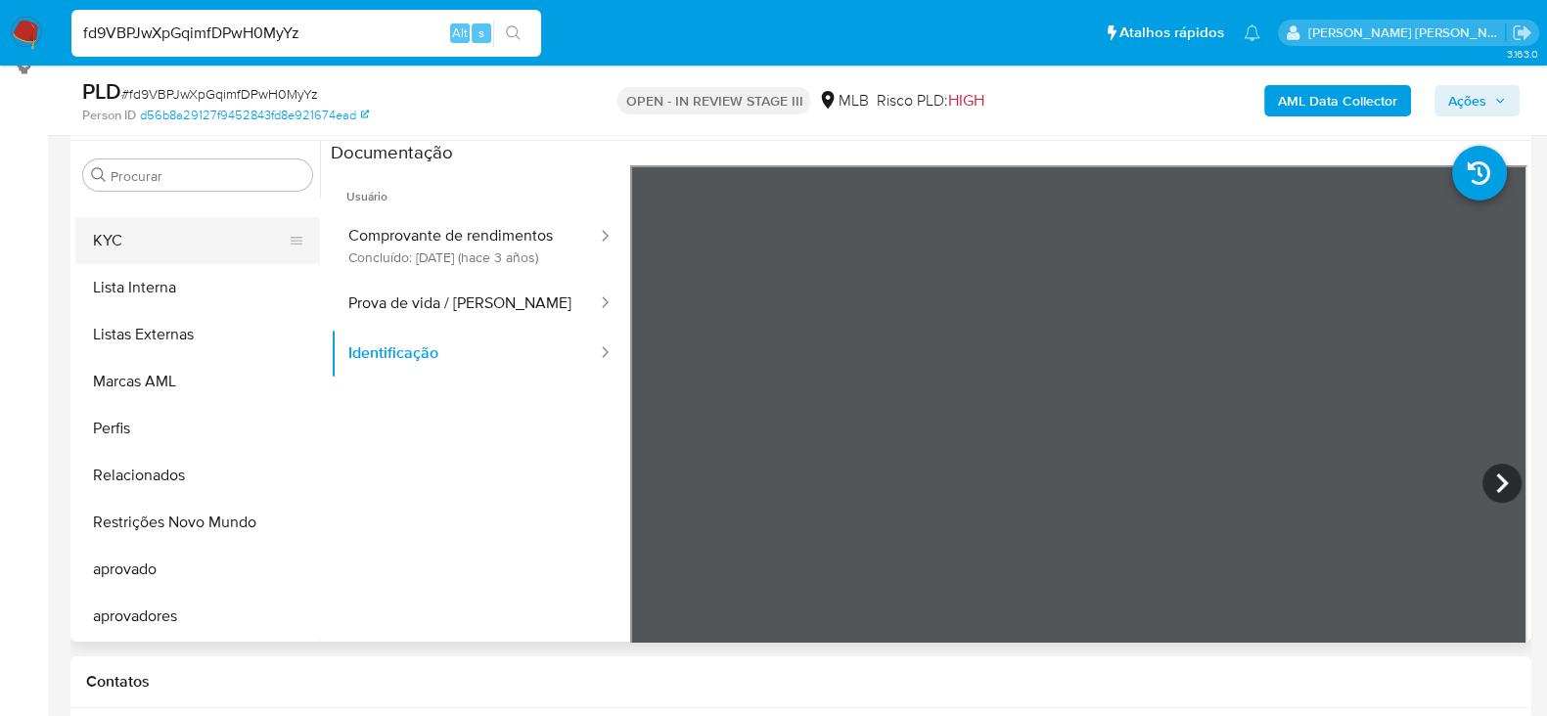
click at [169, 255] on button "KYC" at bounding box center [189, 240] width 229 height 47
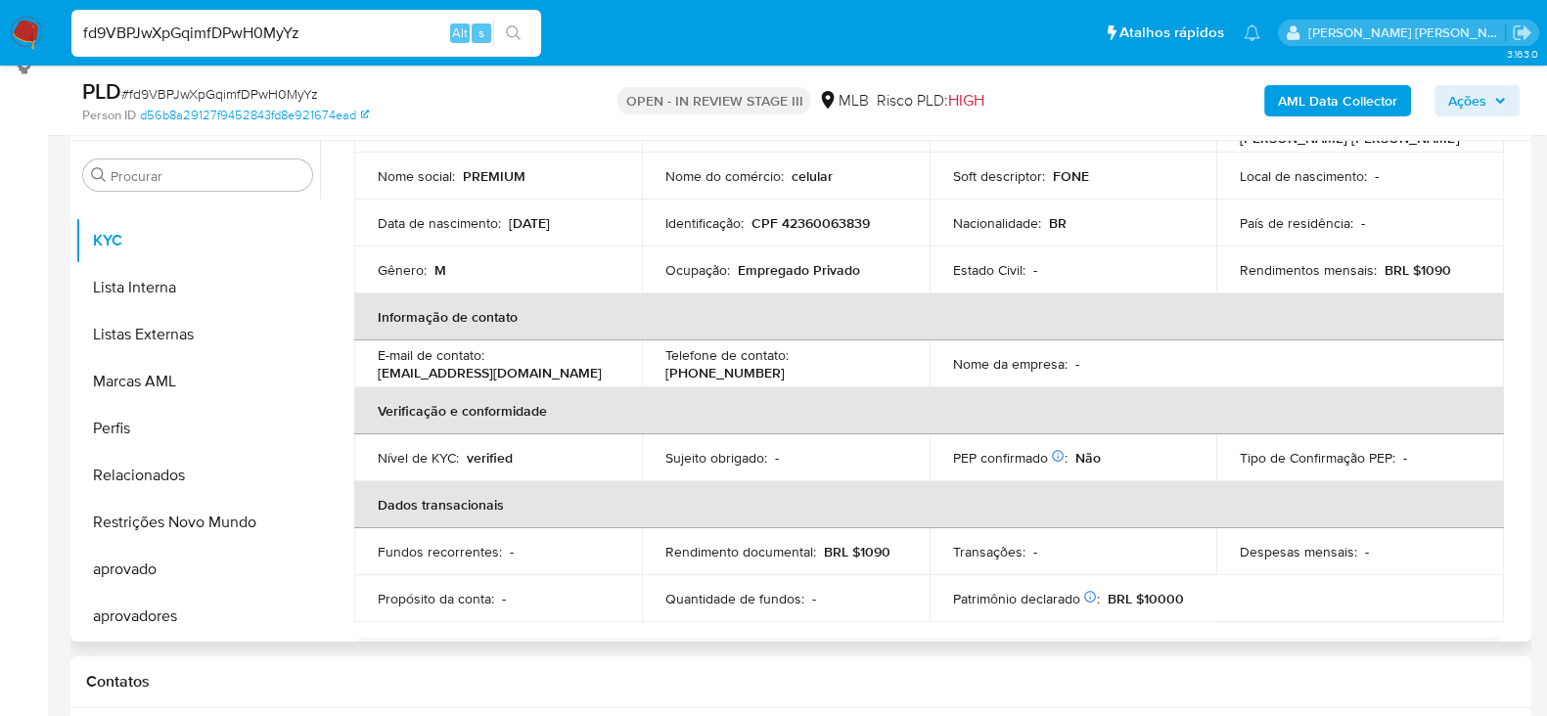
scroll to position [121, 0]
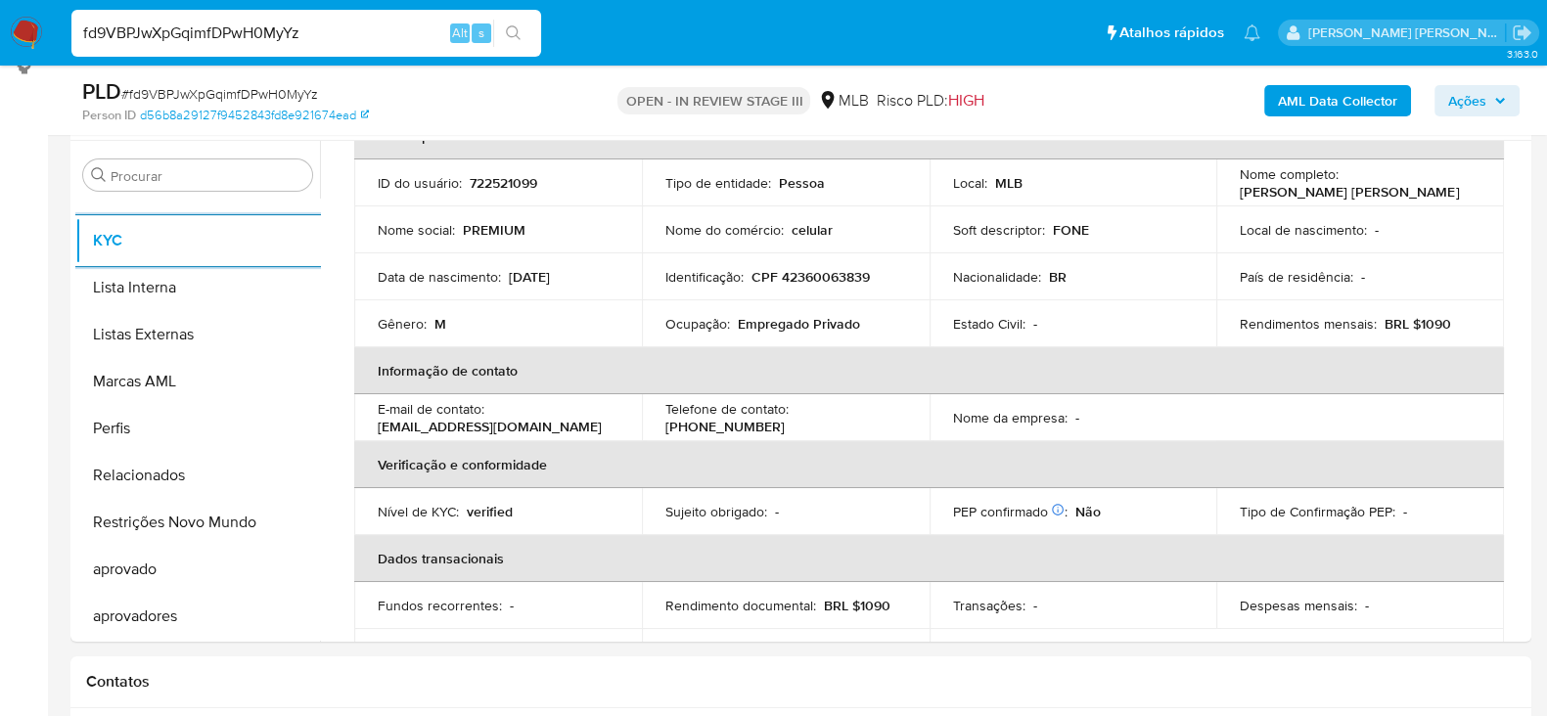
click at [228, 30] on input "fd9VBPJwXpGqimfDPwH0MyYz" at bounding box center [306, 33] width 470 height 25
paste input "aXJAeWtcX1D68CkSFnjYYoFY"
type input "aXJAeWtcX1D68CkSFnjYYoFY"
click at [515, 31] on icon "search-icon" at bounding box center [514, 33] width 16 height 16
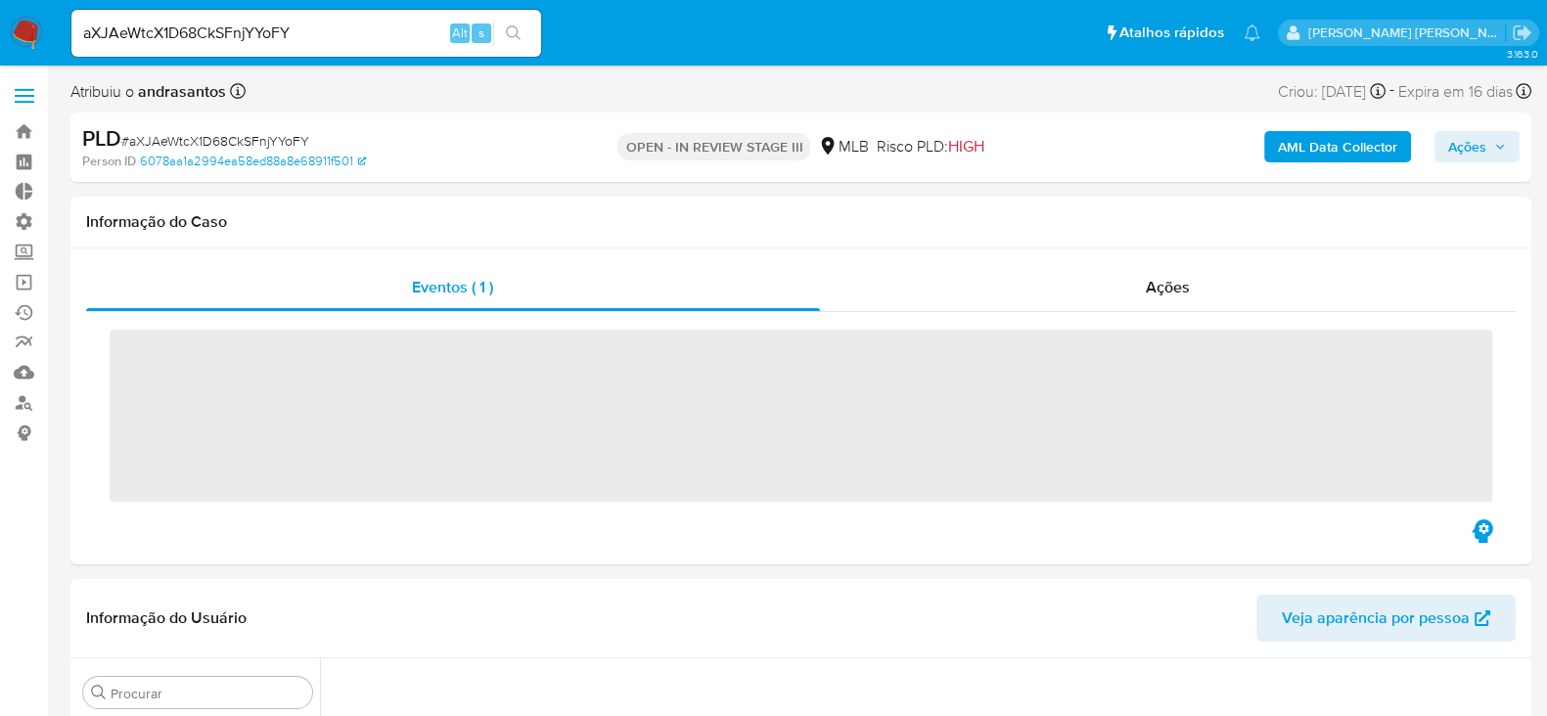
scroll to position [984, 0]
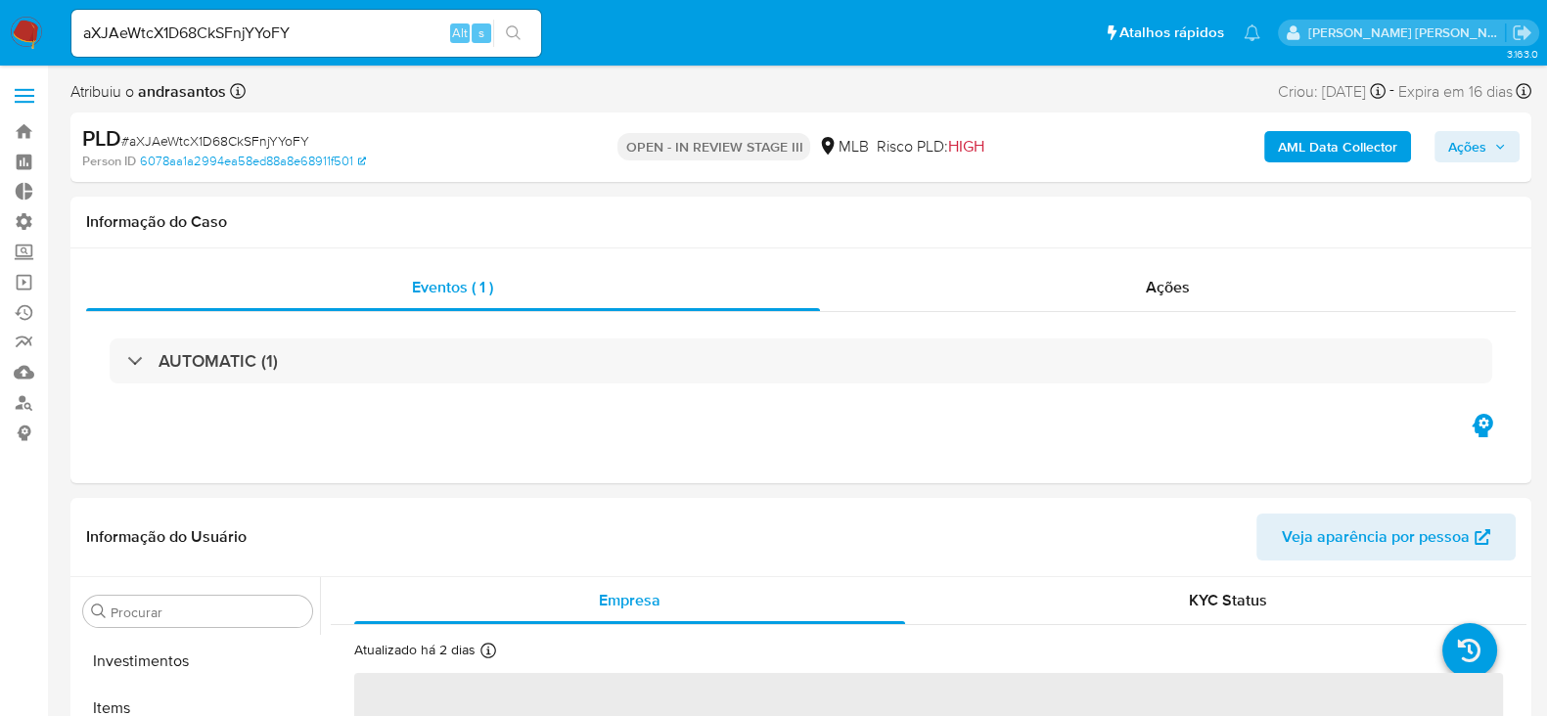
select select "10"
click at [164, 40] on input "aXJAeWtcX1D68CkSFnjYYoFY" at bounding box center [306, 33] width 470 height 25
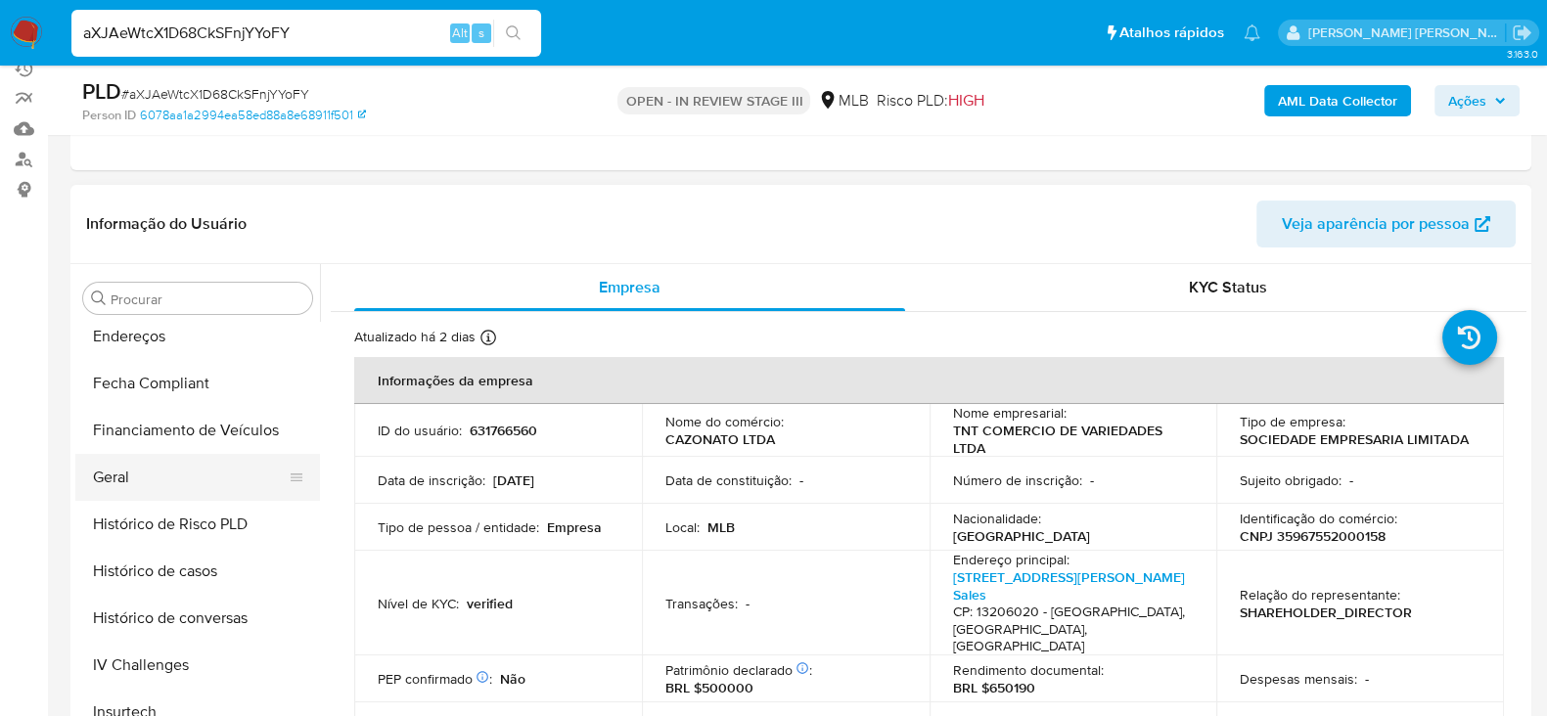
scroll to position [449, 0]
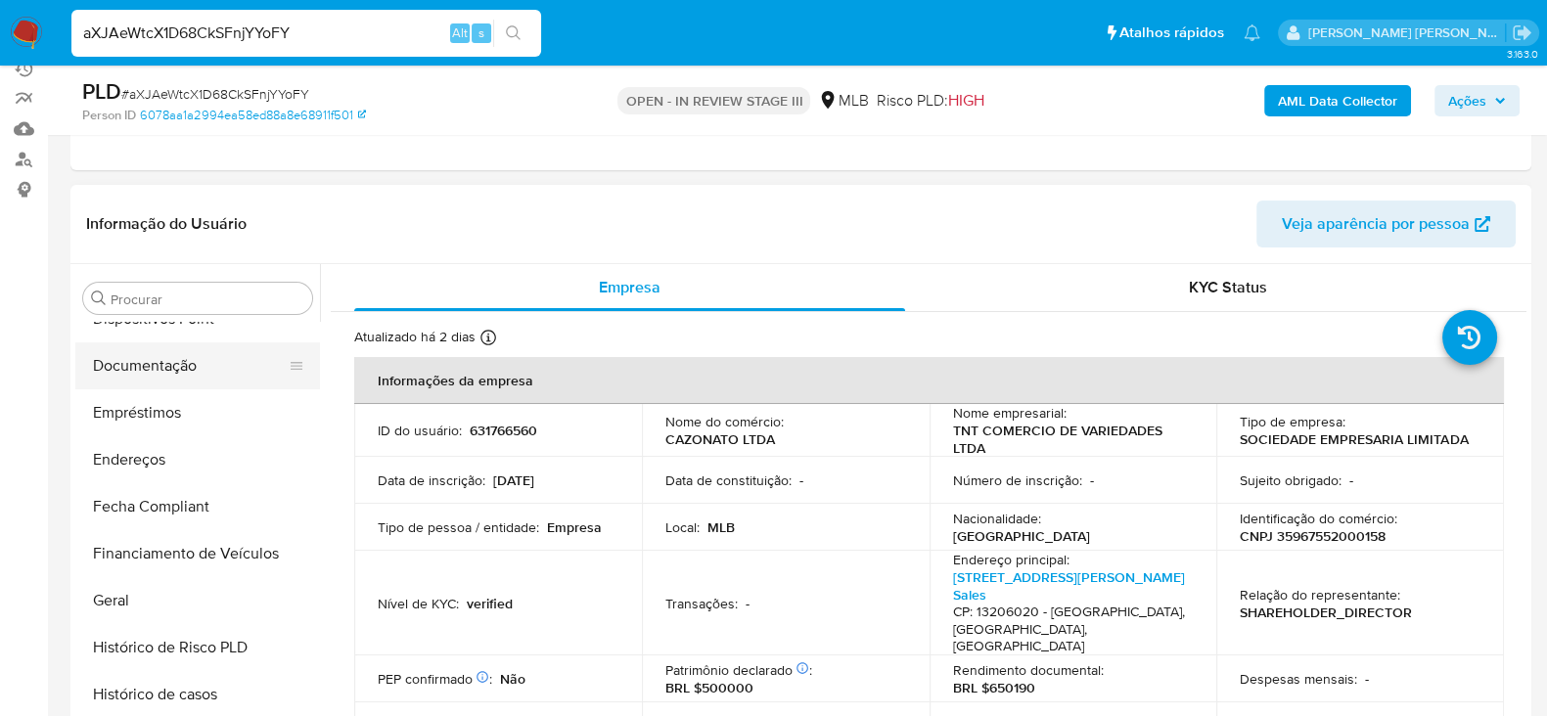
click at [180, 370] on button "Documentação" at bounding box center [189, 366] width 229 height 47
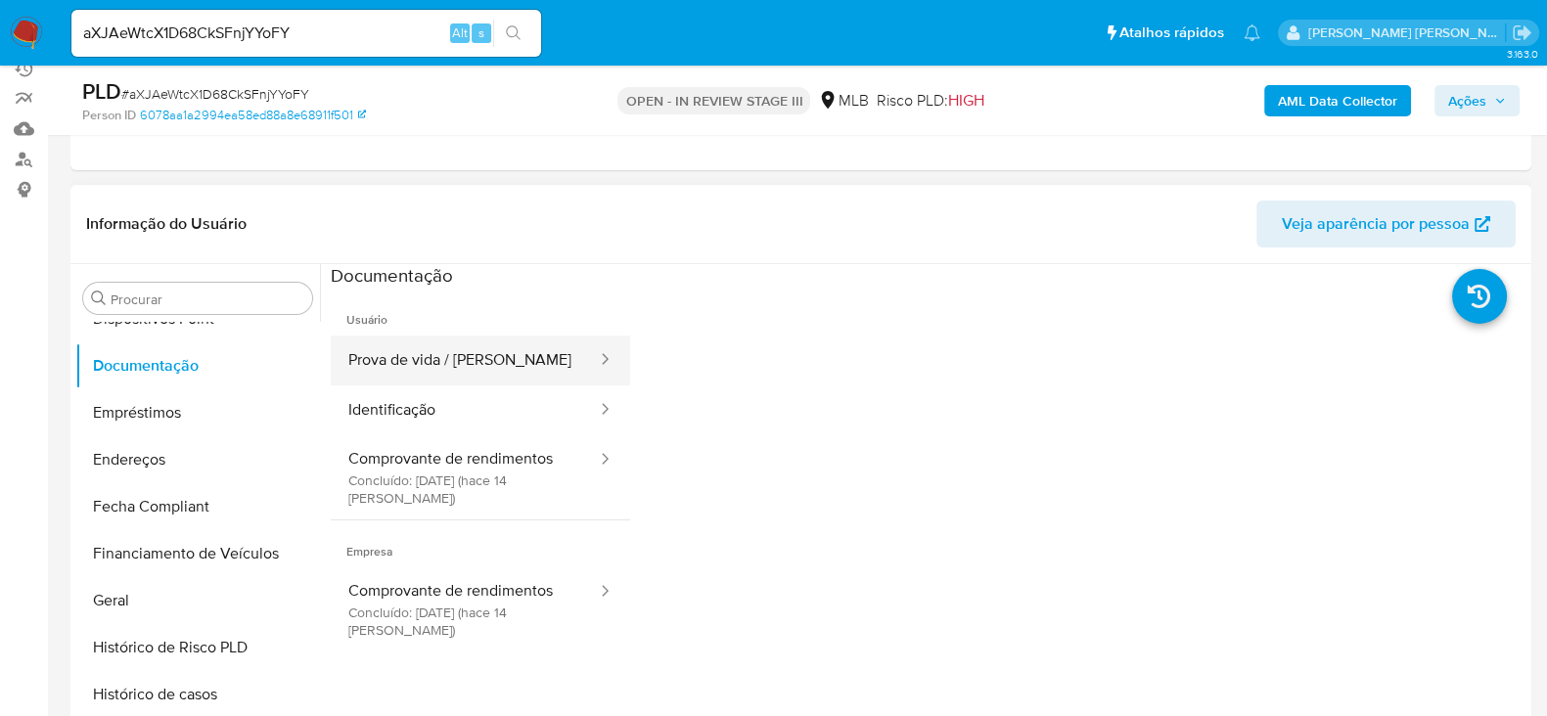
click at [501, 374] on button "Prova de vida / [PERSON_NAME]" at bounding box center [465, 361] width 268 height 50
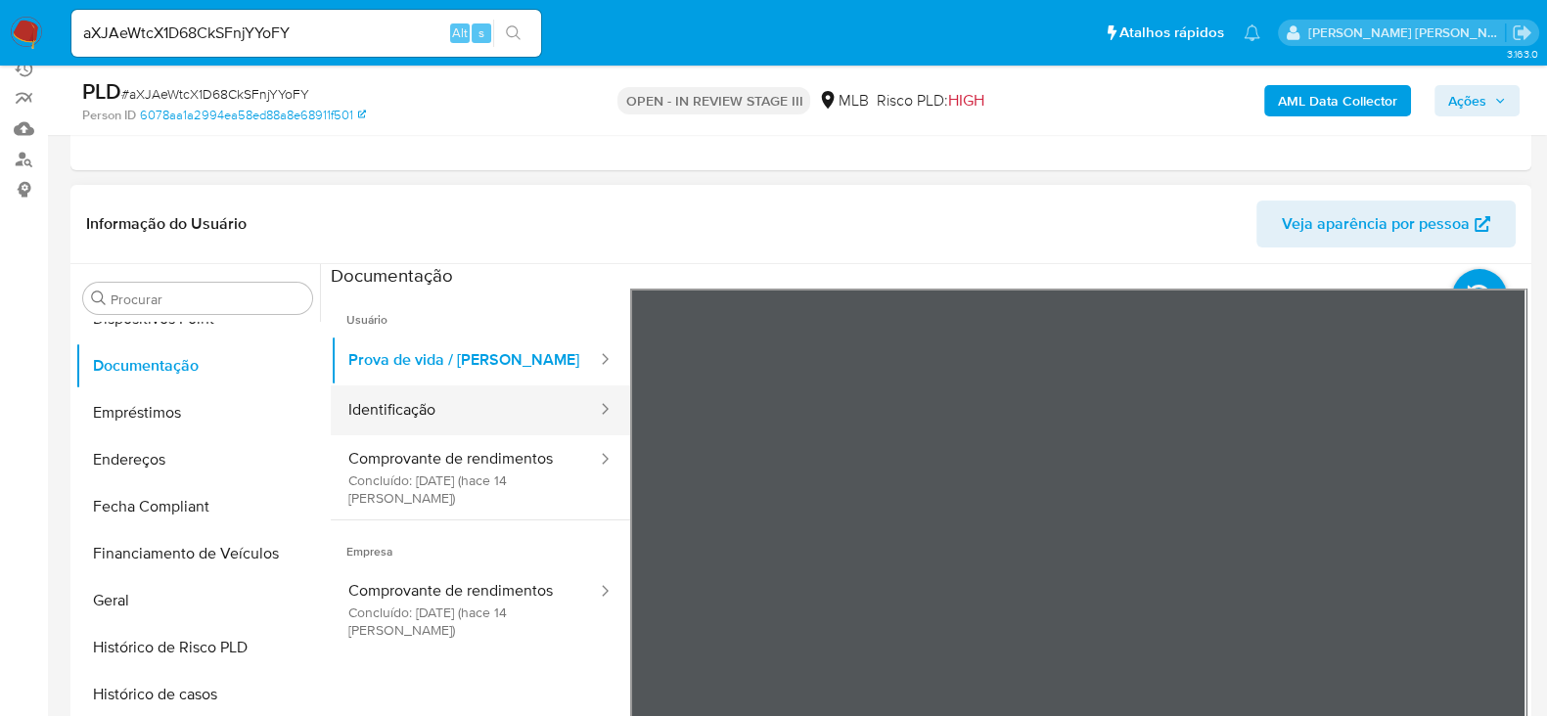
click at [392, 405] on button "Identificação" at bounding box center [465, 411] width 268 height 50
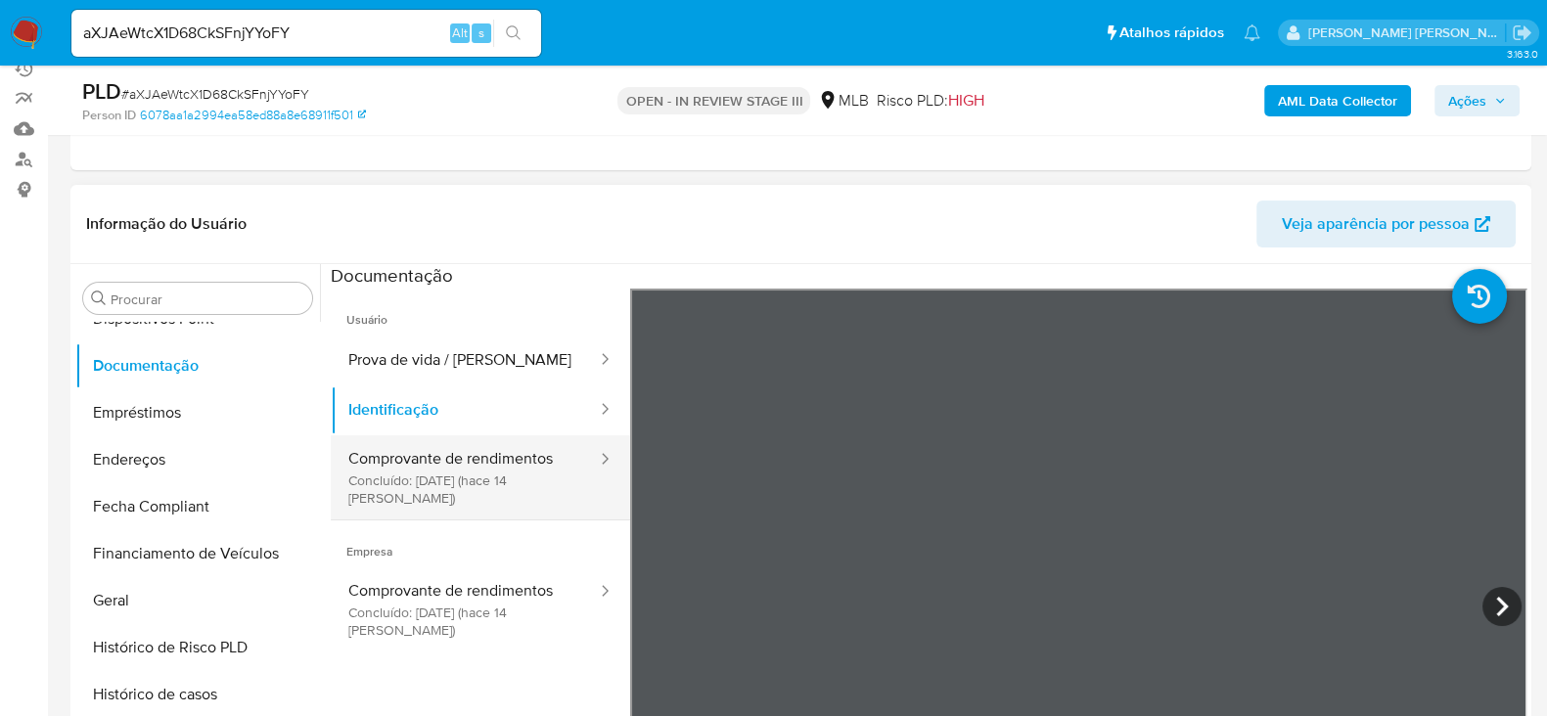
click at [470, 450] on button "Comprovante de rendimentos Concluído: [DATE] (hace 14 [PERSON_NAME])" at bounding box center [465, 478] width 268 height 84
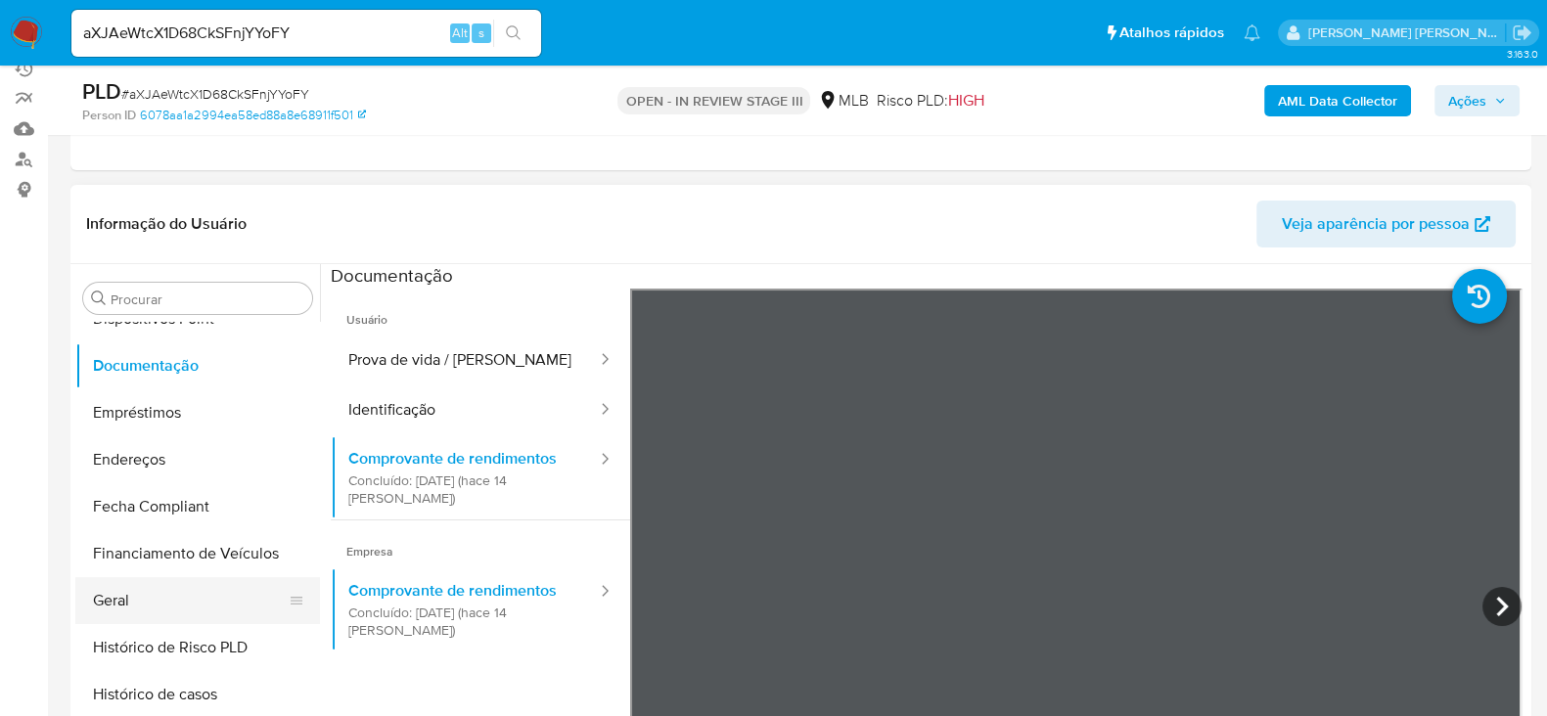
scroll to position [573, 0]
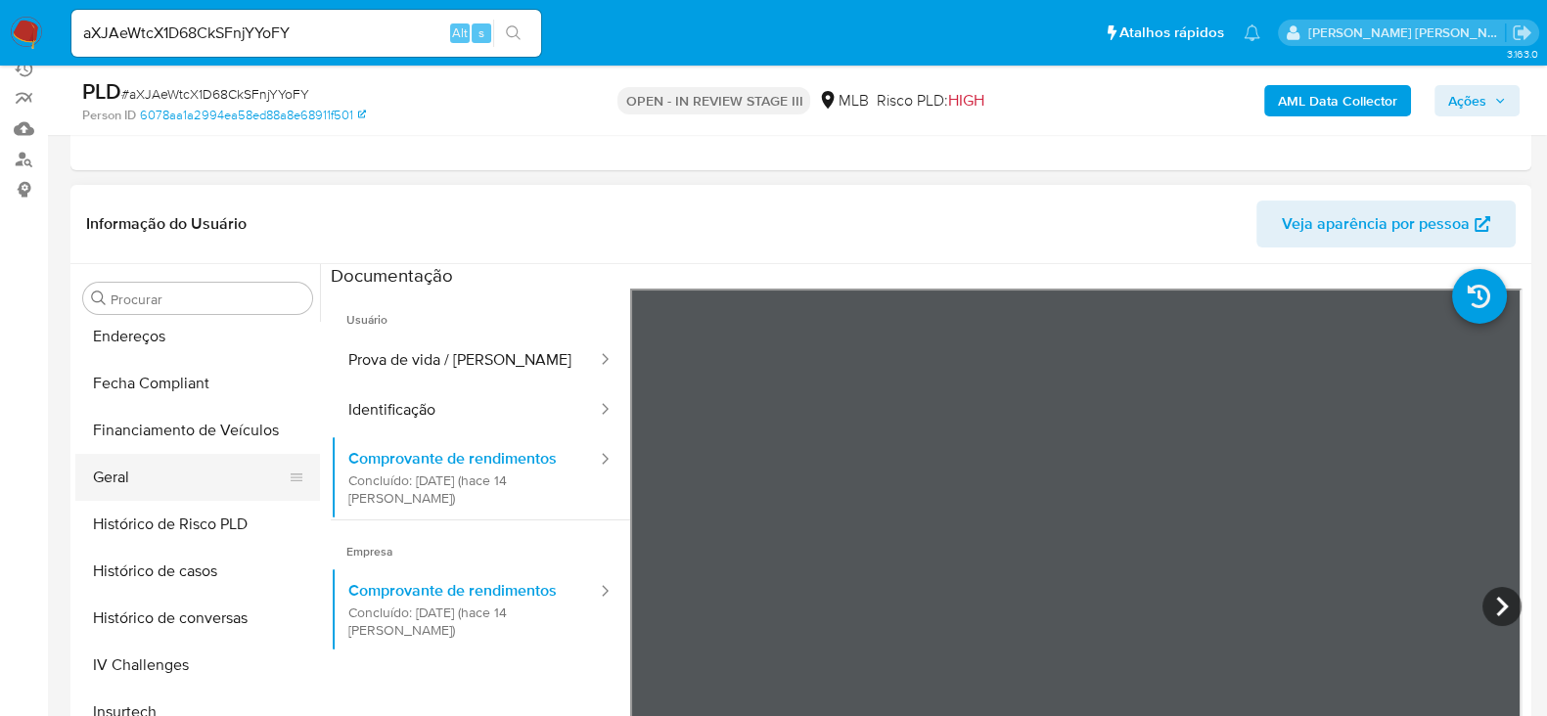
click at [150, 478] on button "Geral" at bounding box center [189, 477] width 229 height 47
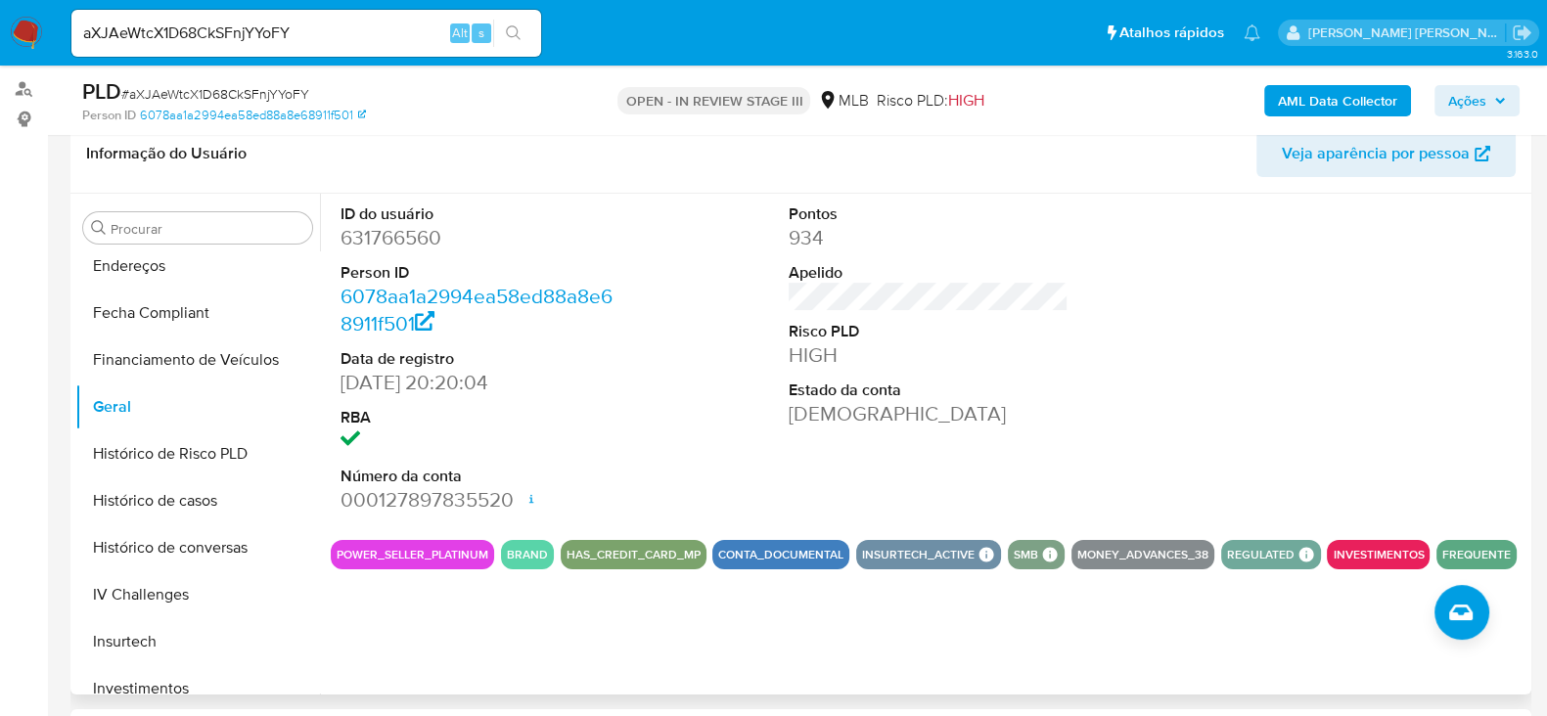
scroll to position [367, 0]
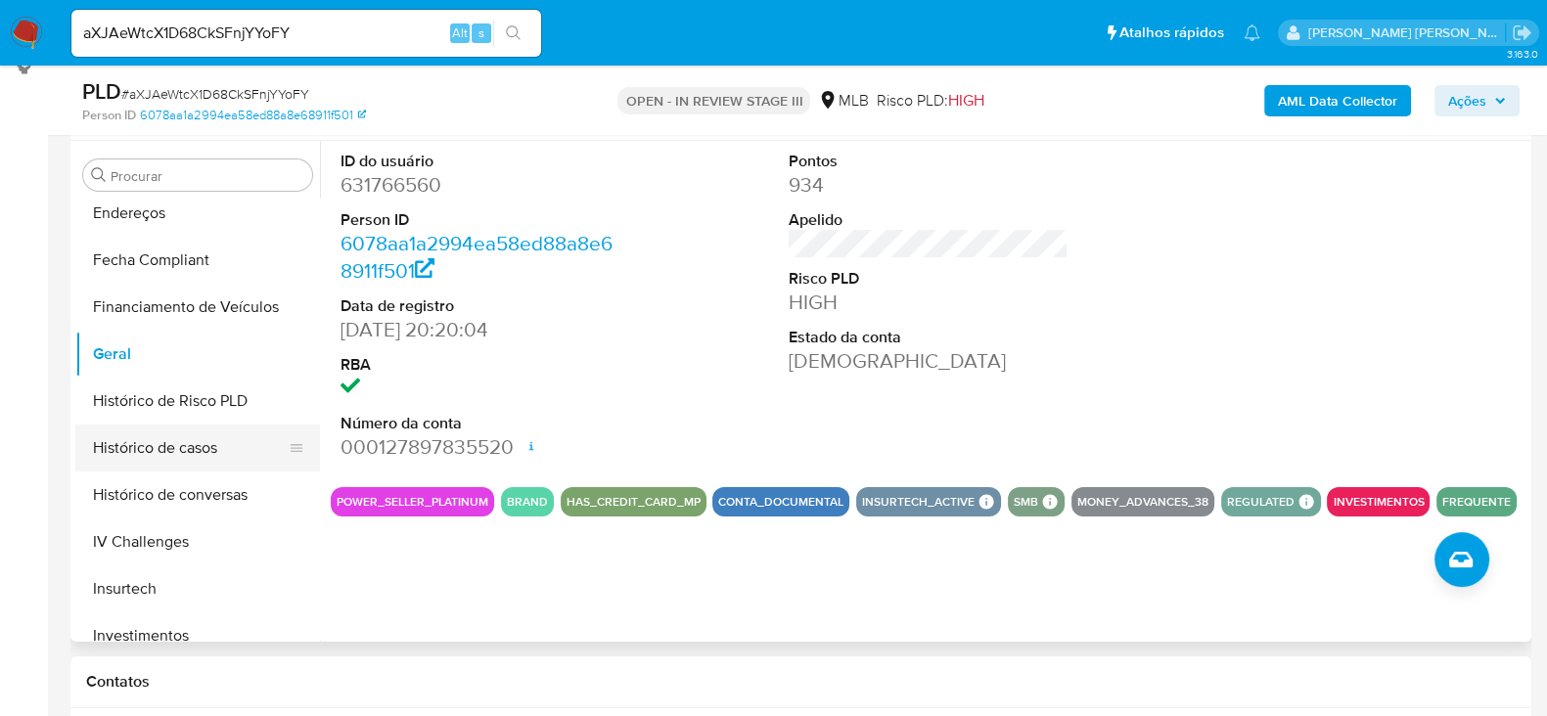
click at [204, 453] on button "Histórico de casos" at bounding box center [189, 448] width 229 height 47
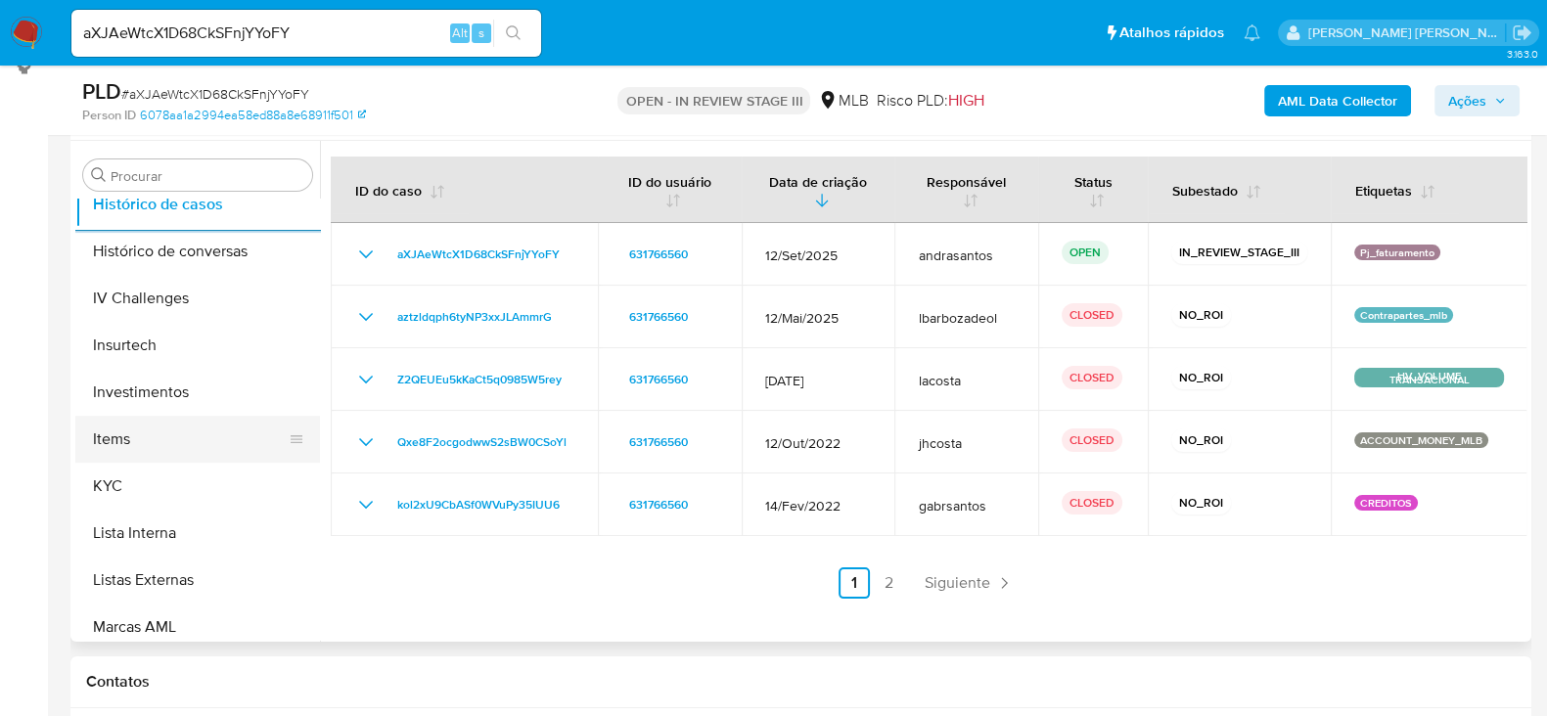
scroll to position [816, 0]
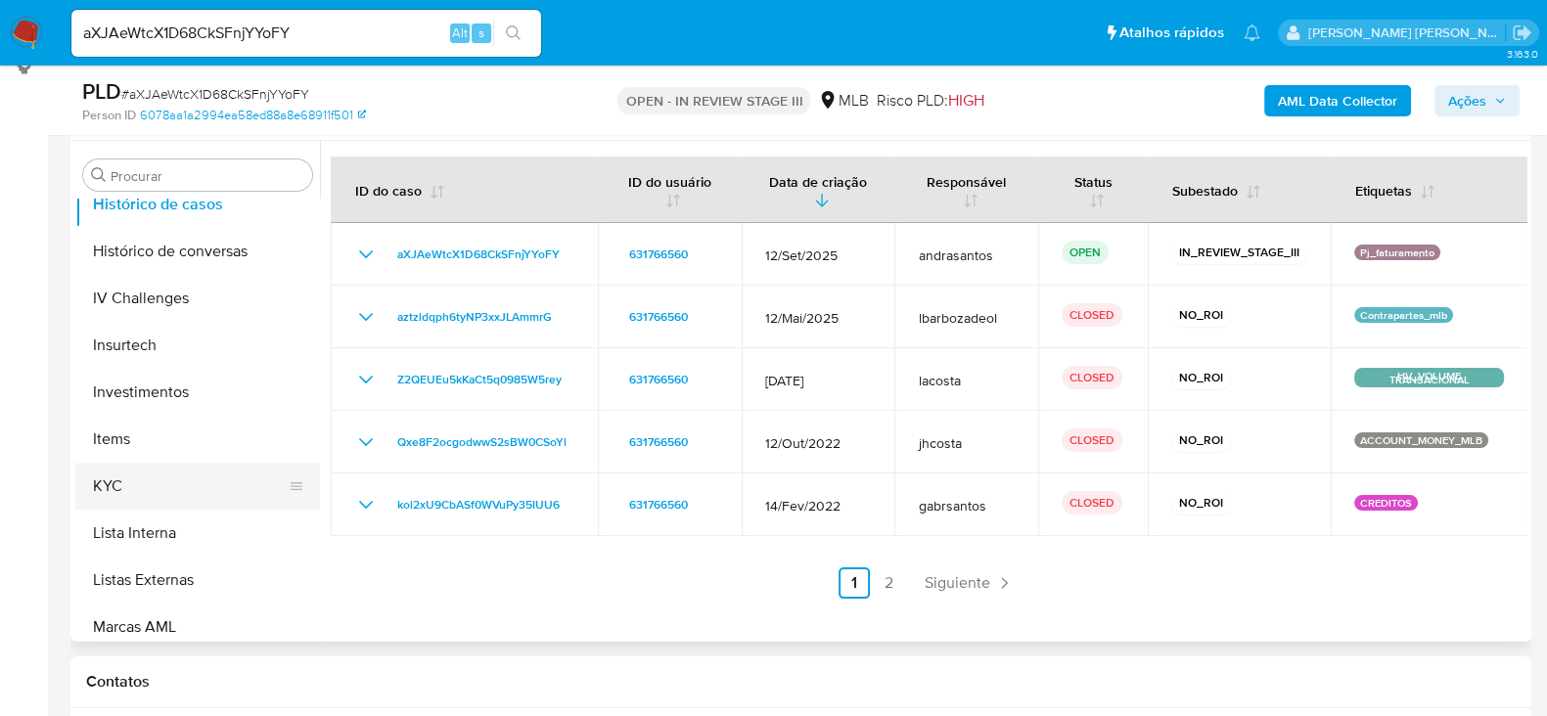
click at [165, 479] on button "KYC" at bounding box center [189, 486] width 229 height 47
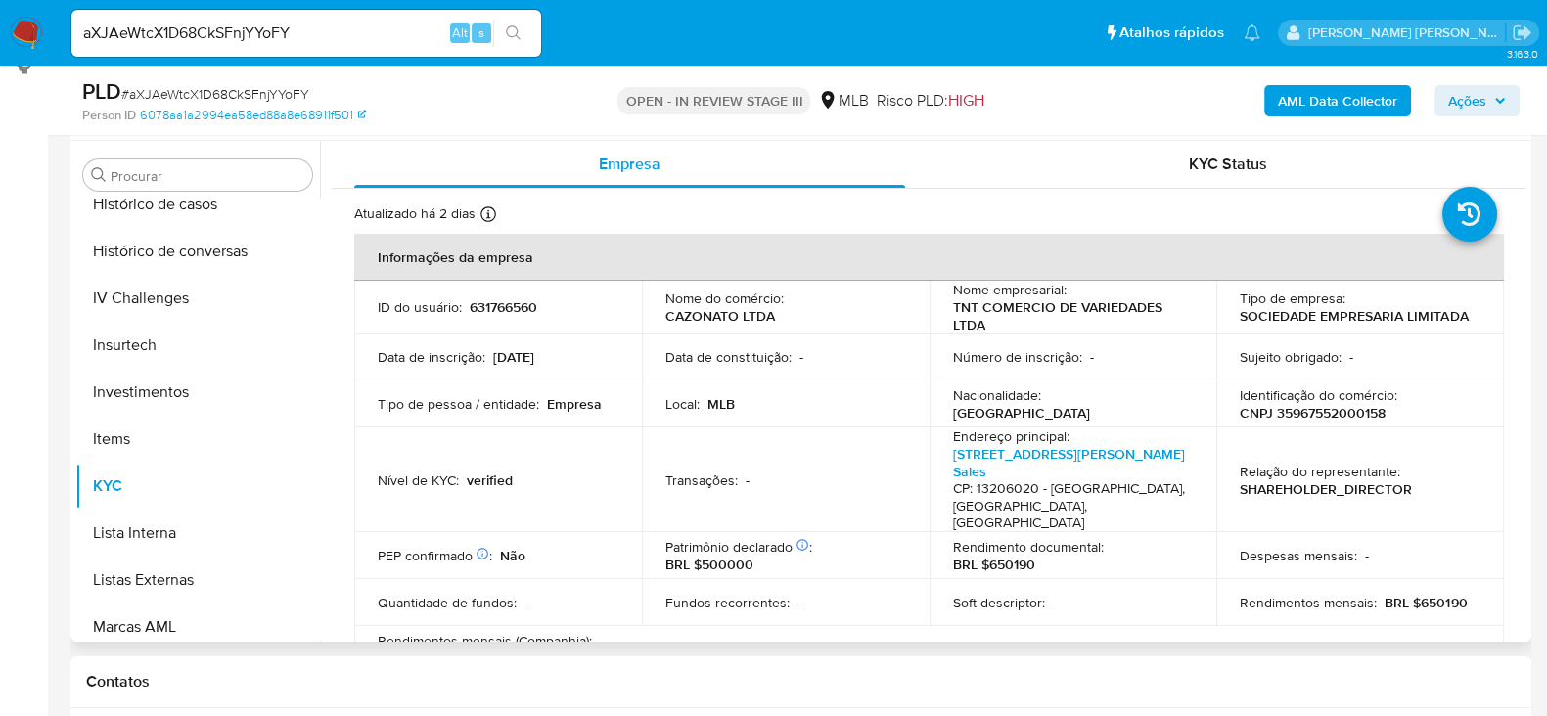
click at [1312, 408] on p "CNPJ 35967552000158" at bounding box center [1313, 413] width 146 height 18
copy p "35967552000158"
click at [244, 26] on input "aXJAeWtcX1D68CkSFnjYYoFY" at bounding box center [306, 33] width 470 height 25
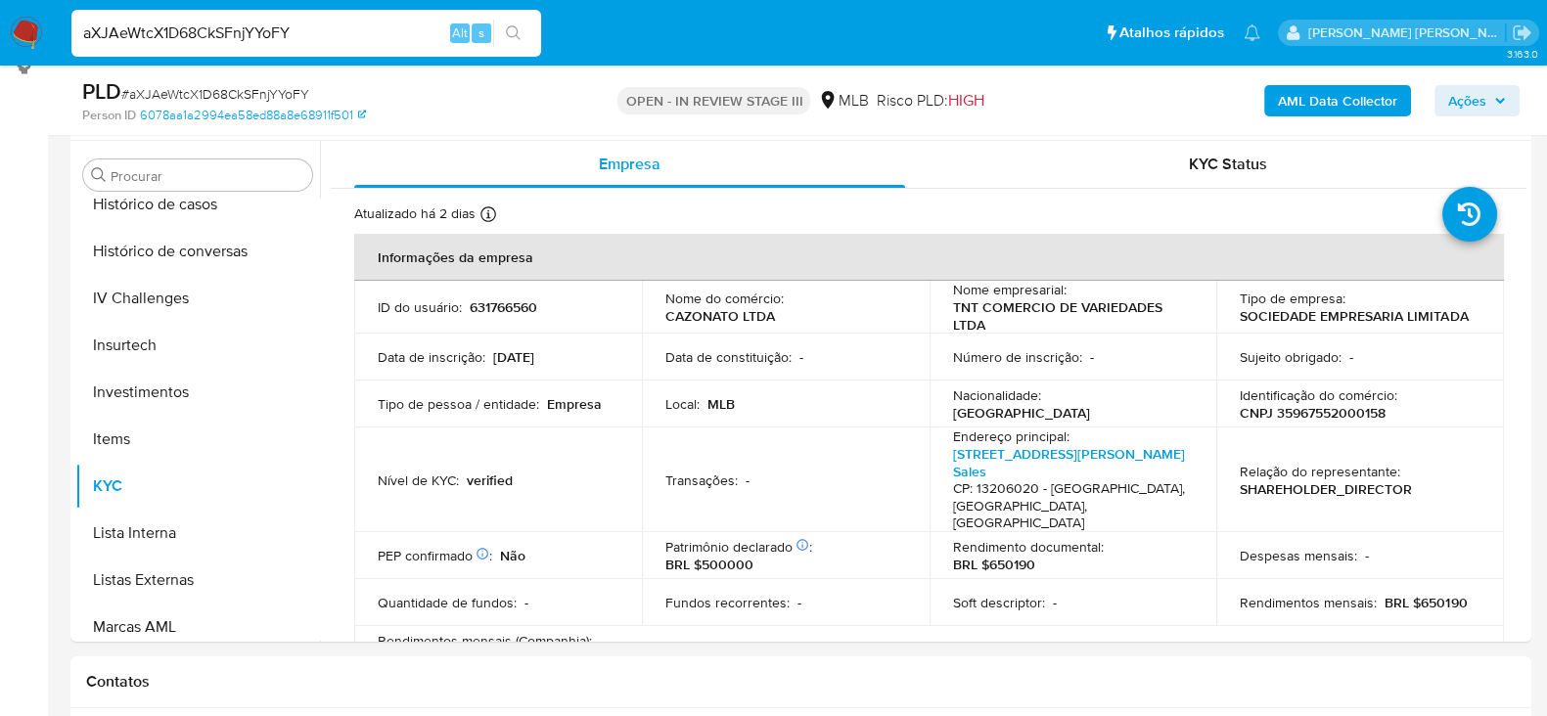
paste input "l5eh4hA0wkh34HRRD1q70kdZ"
type input "l5eh4hA0wkh34HRRD1q70kdZ"
click at [504, 31] on button "search-icon" at bounding box center [513, 33] width 40 height 27
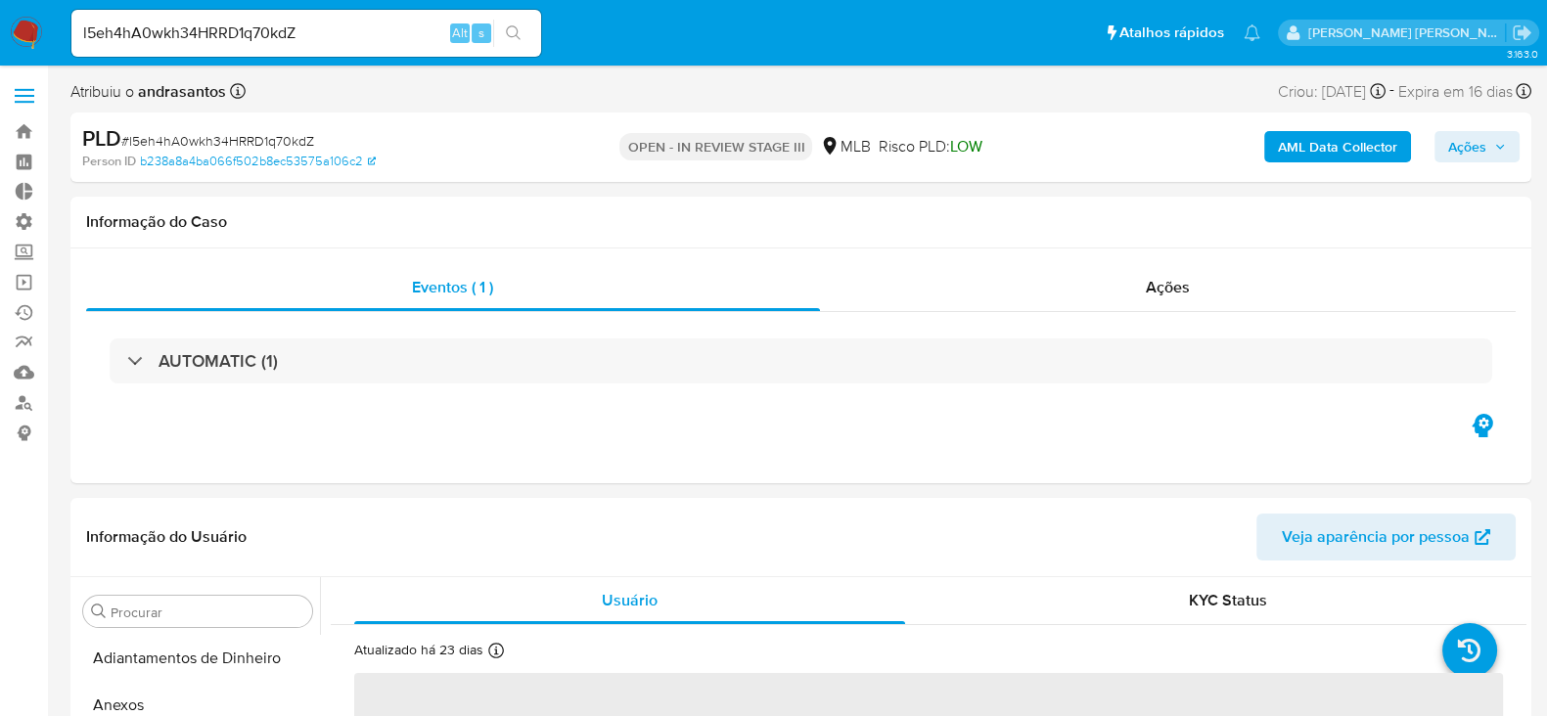
select select "10"
click at [249, 26] on input "l5eh4hA0wkh34HRRD1q70kdZ" at bounding box center [306, 33] width 470 height 25
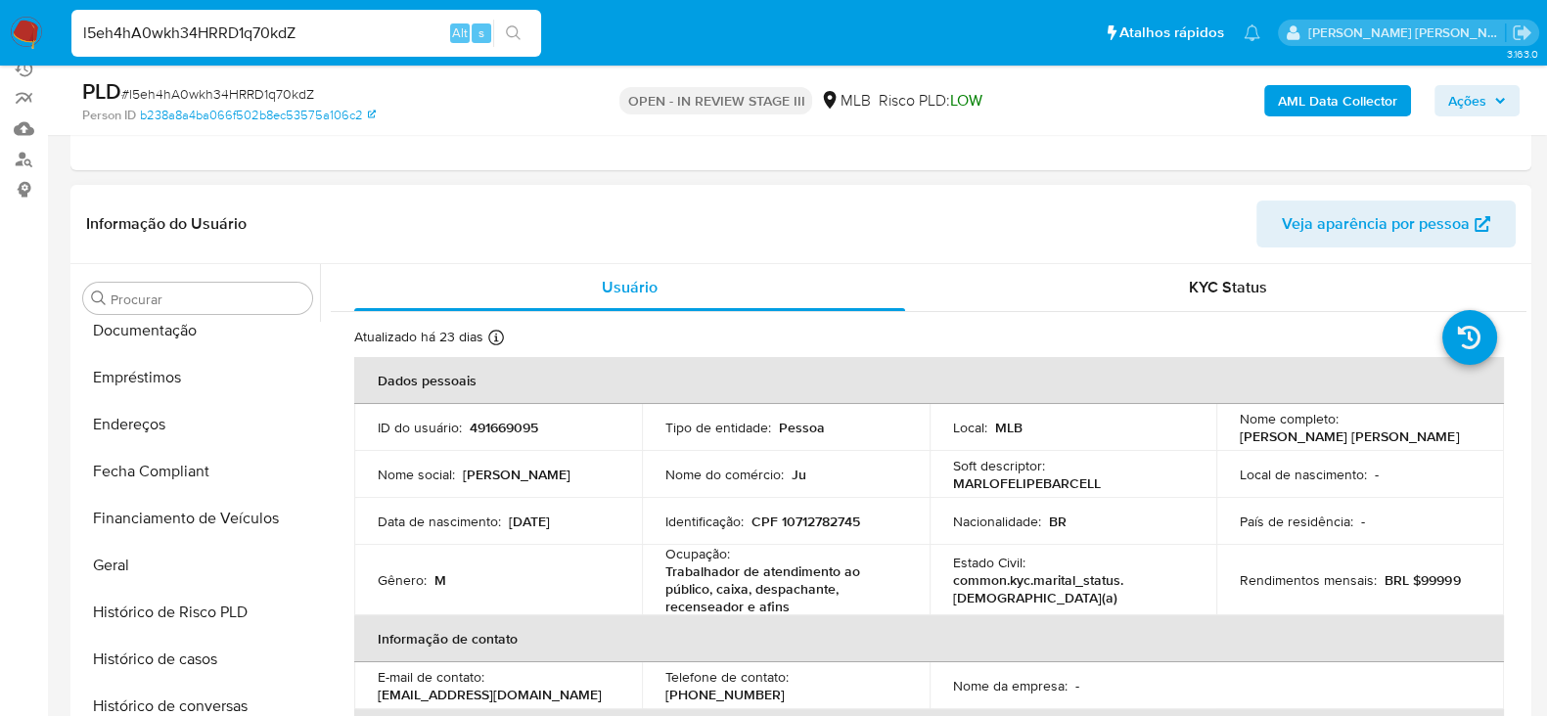
scroll to position [449, 0]
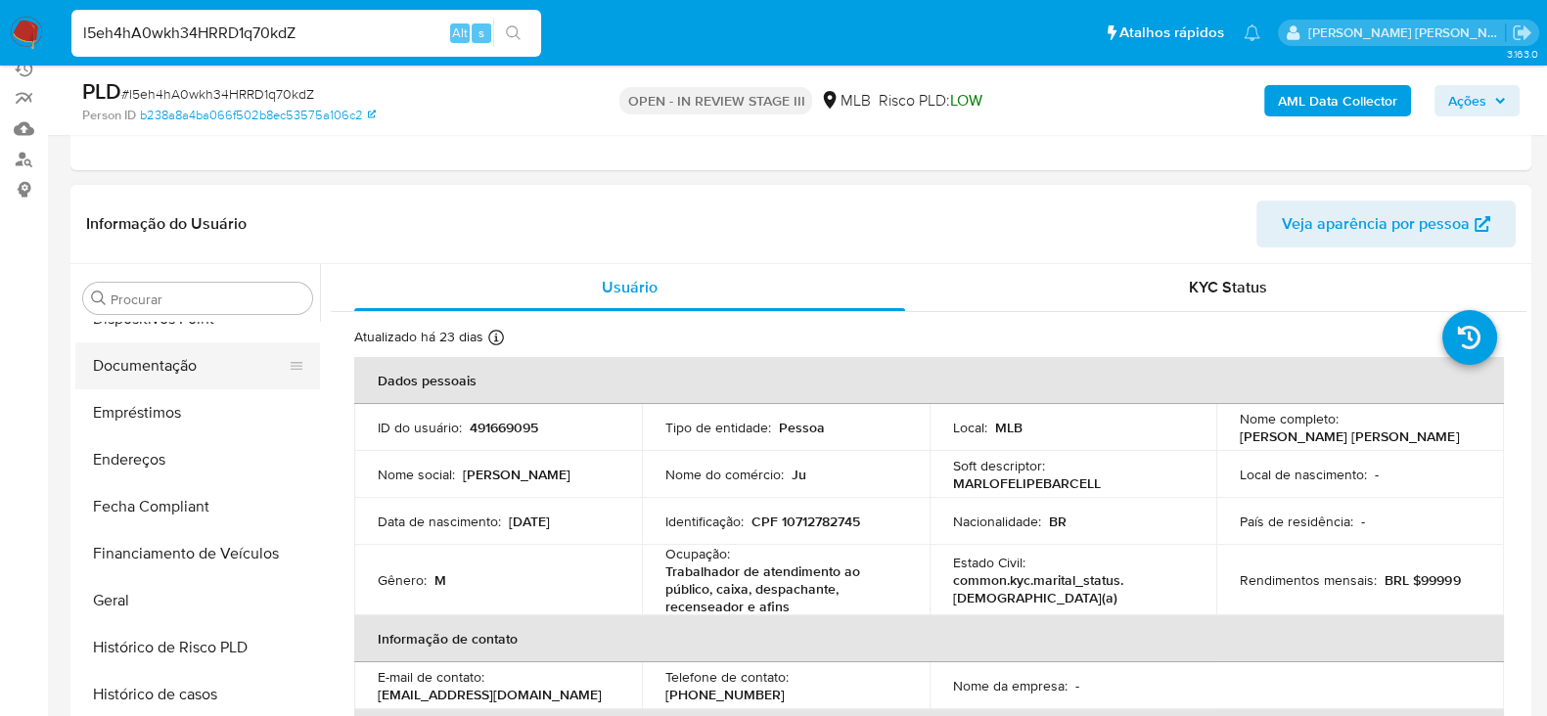
click at [204, 369] on button "Documentação" at bounding box center [189, 366] width 229 height 47
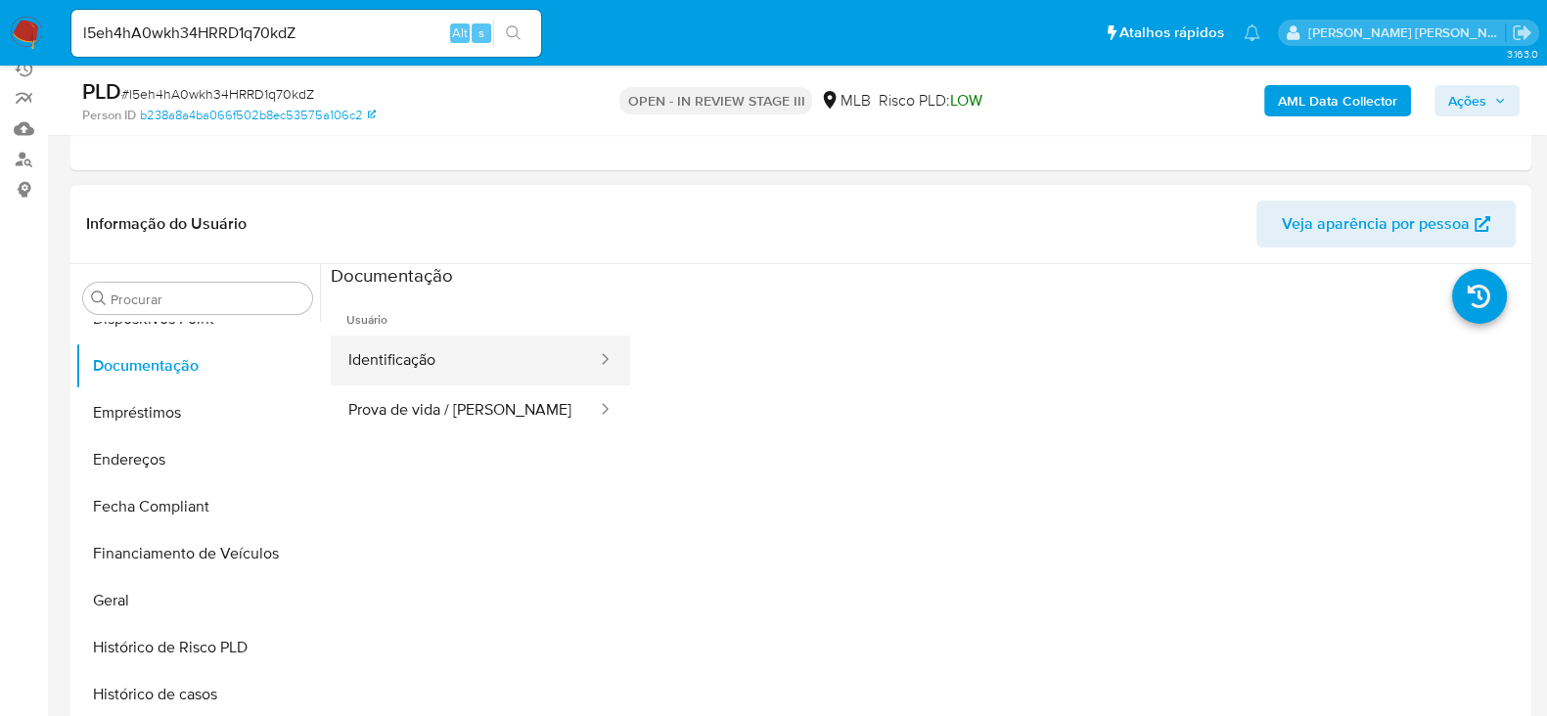
click at [493, 364] on button "Identificação" at bounding box center [465, 361] width 268 height 50
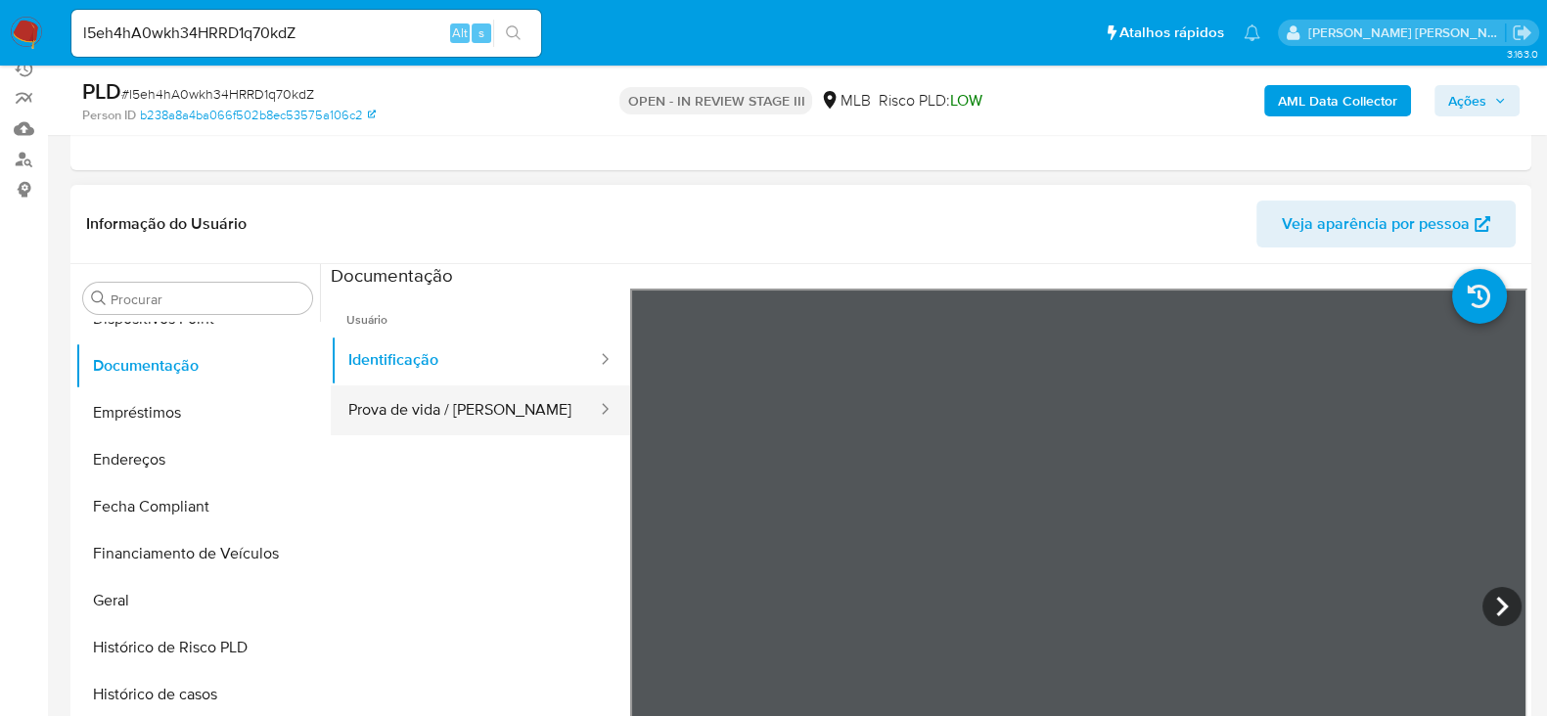
click at [494, 430] on button "Prova de vida / [PERSON_NAME]" at bounding box center [465, 411] width 268 height 50
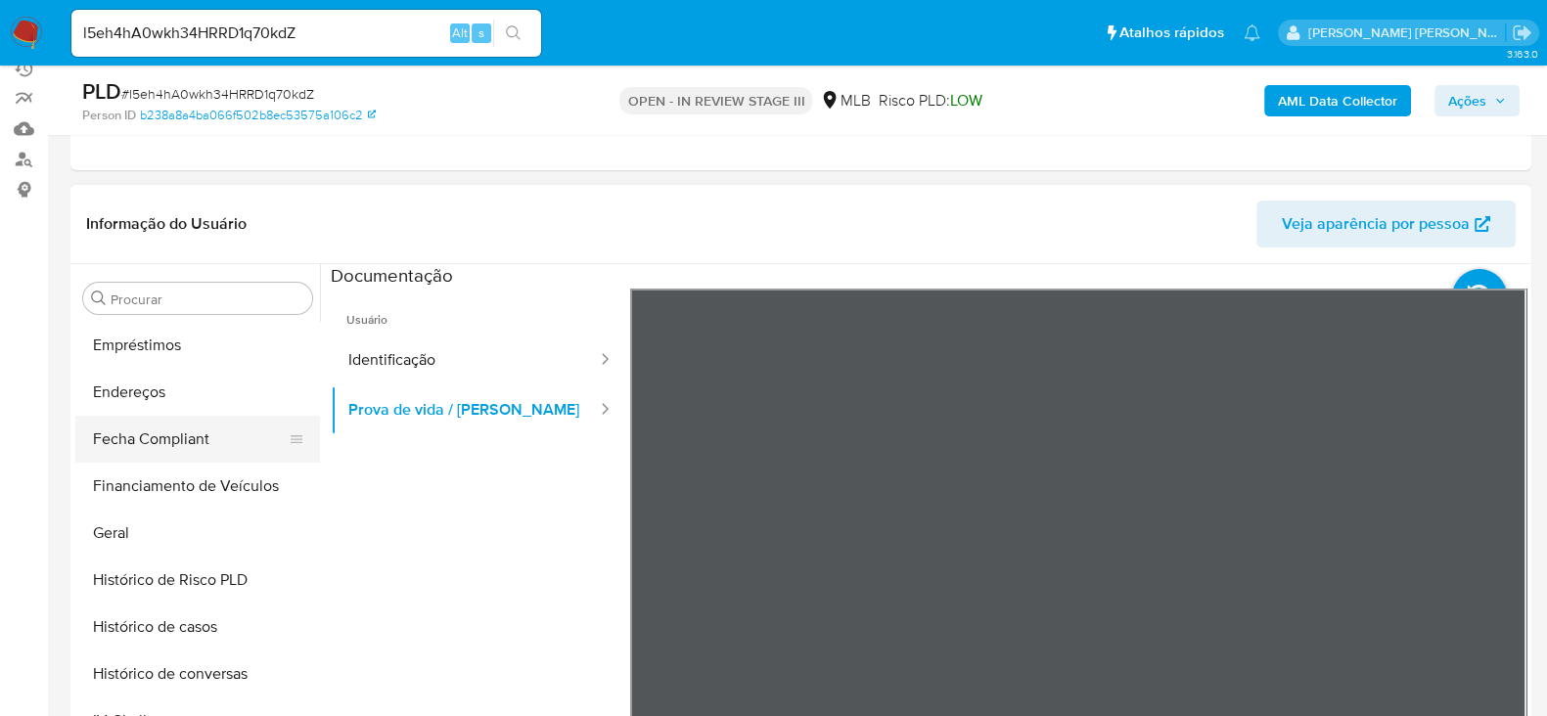
scroll to position [573, 0]
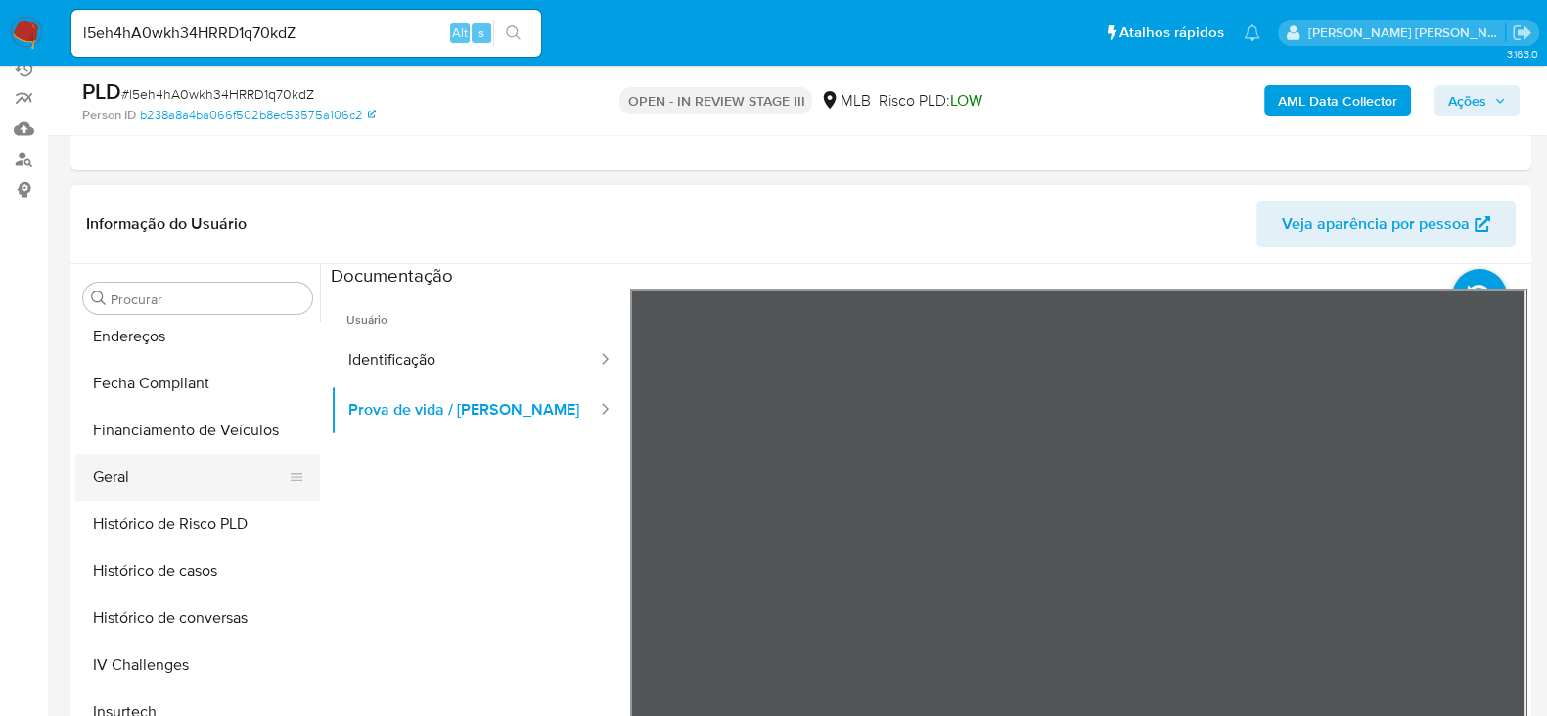
click at [170, 480] on button "Geral" at bounding box center [189, 477] width 229 height 47
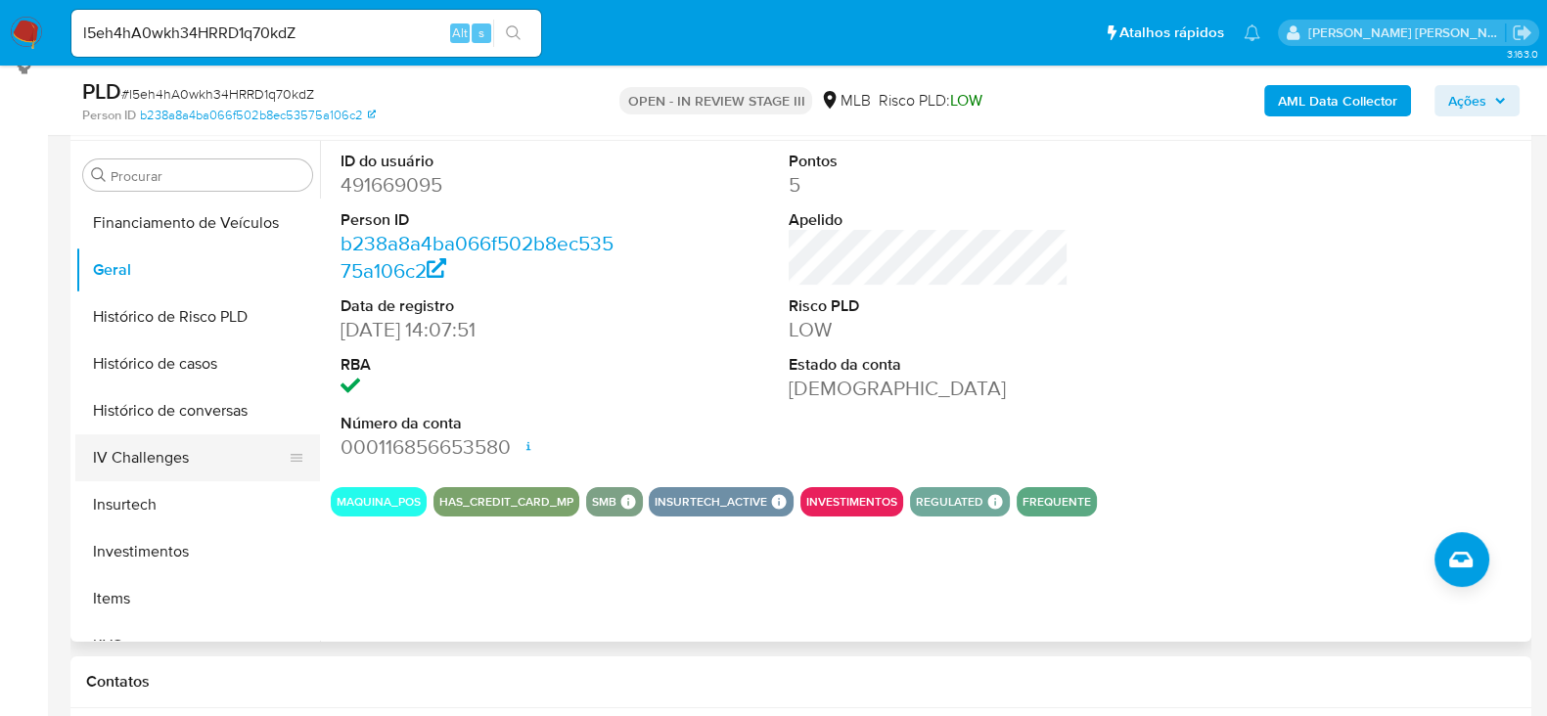
scroll to position [695, 0]
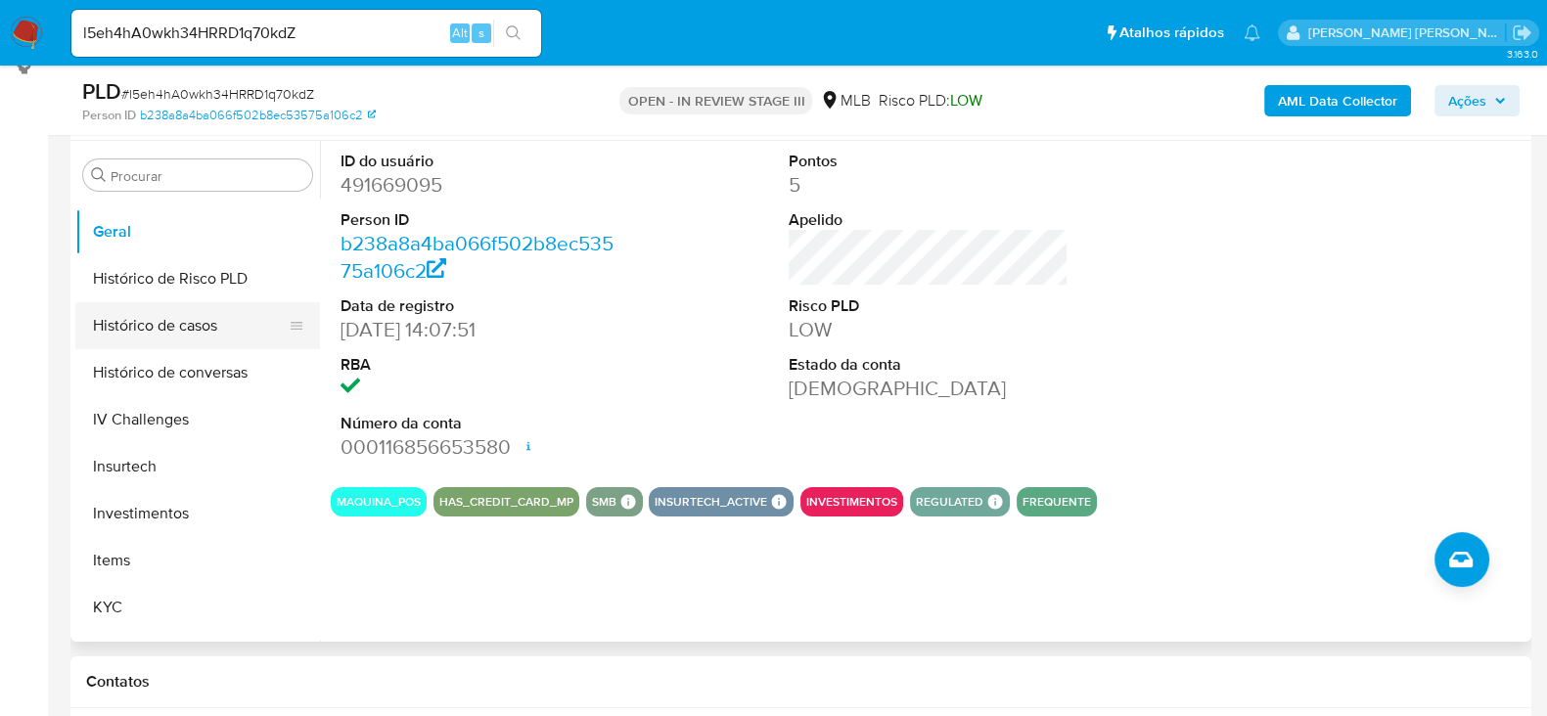
click at [171, 341] on button "Histórico de casos" at bounding box center [189, 325] width 229 height 47
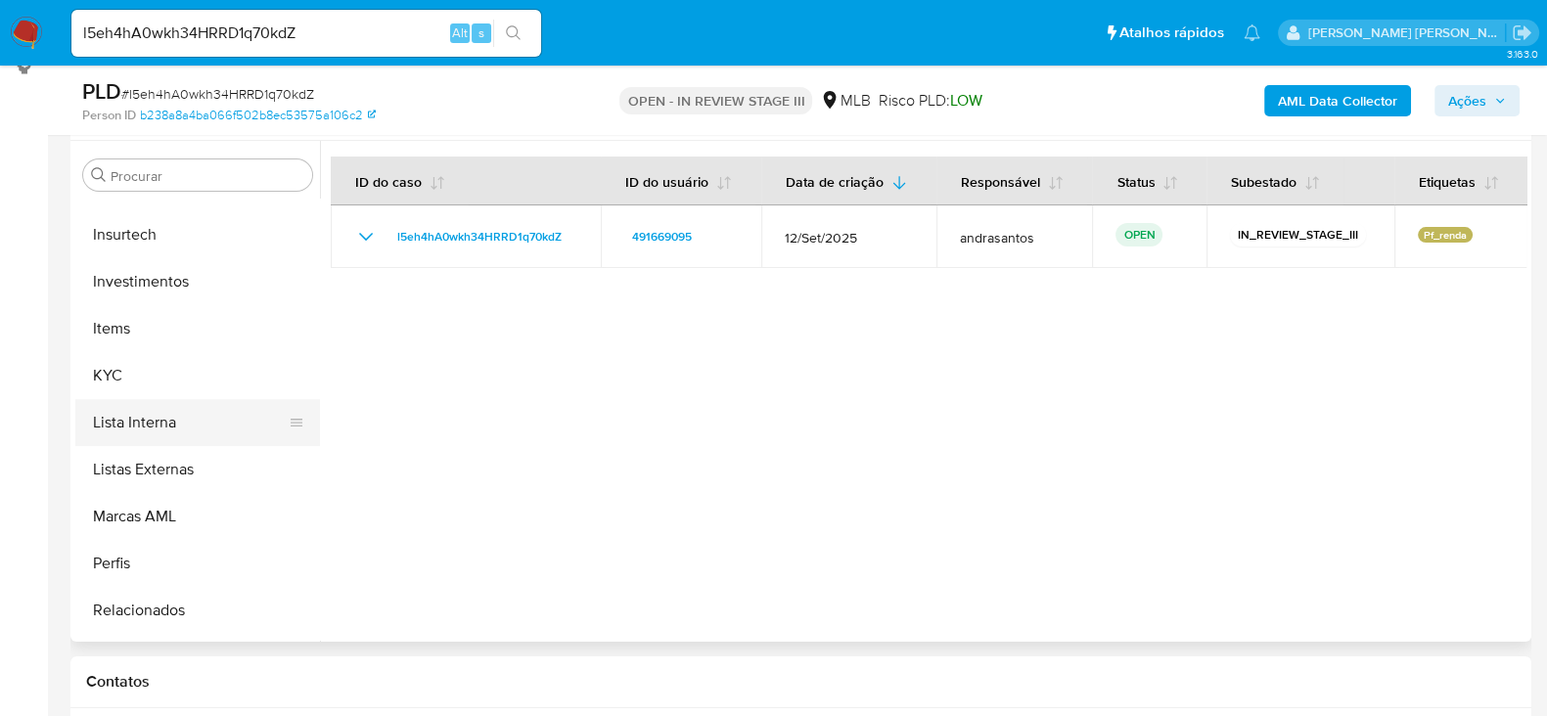
scroll to position [939, 0]
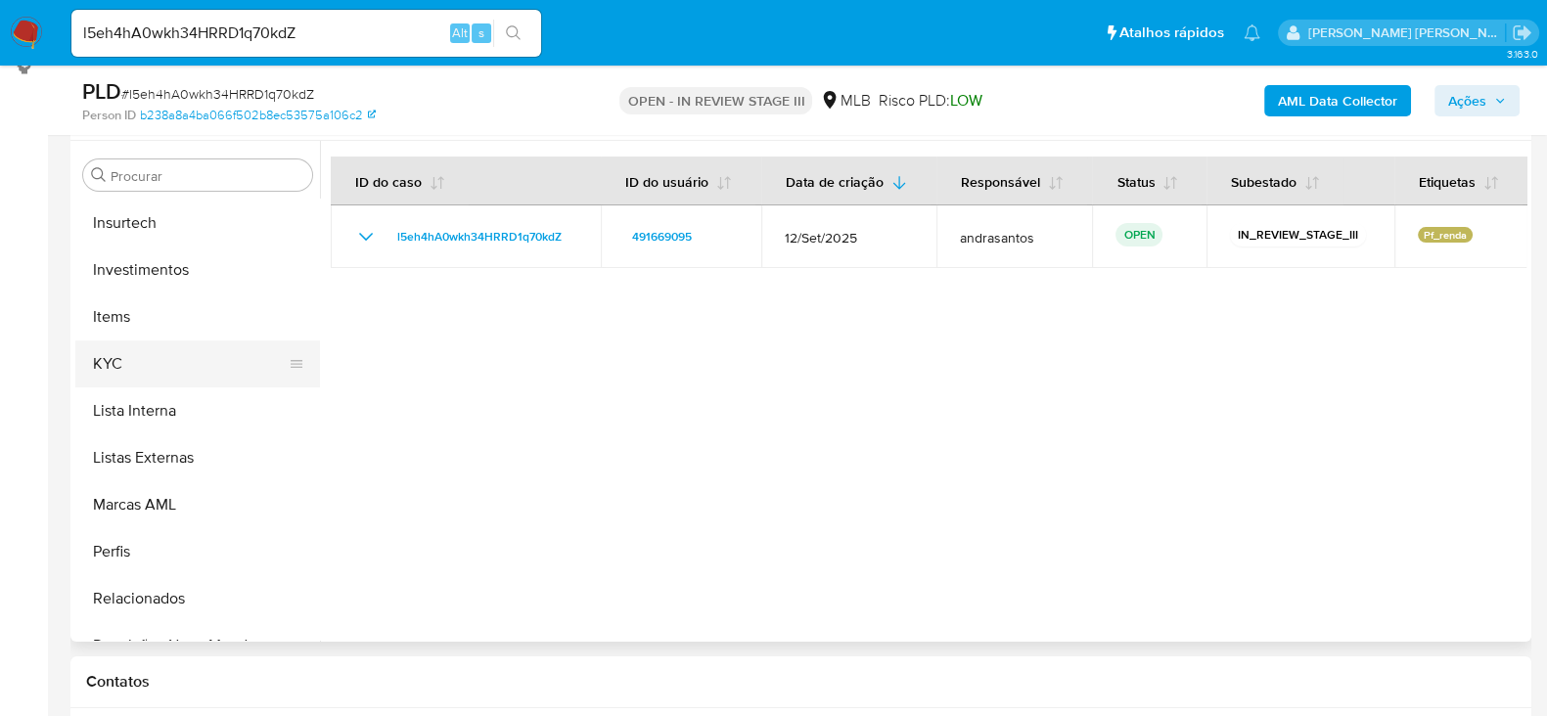
click at [139, 359] on button "KYC" at bounding box center [189, 364] width 229 height 47
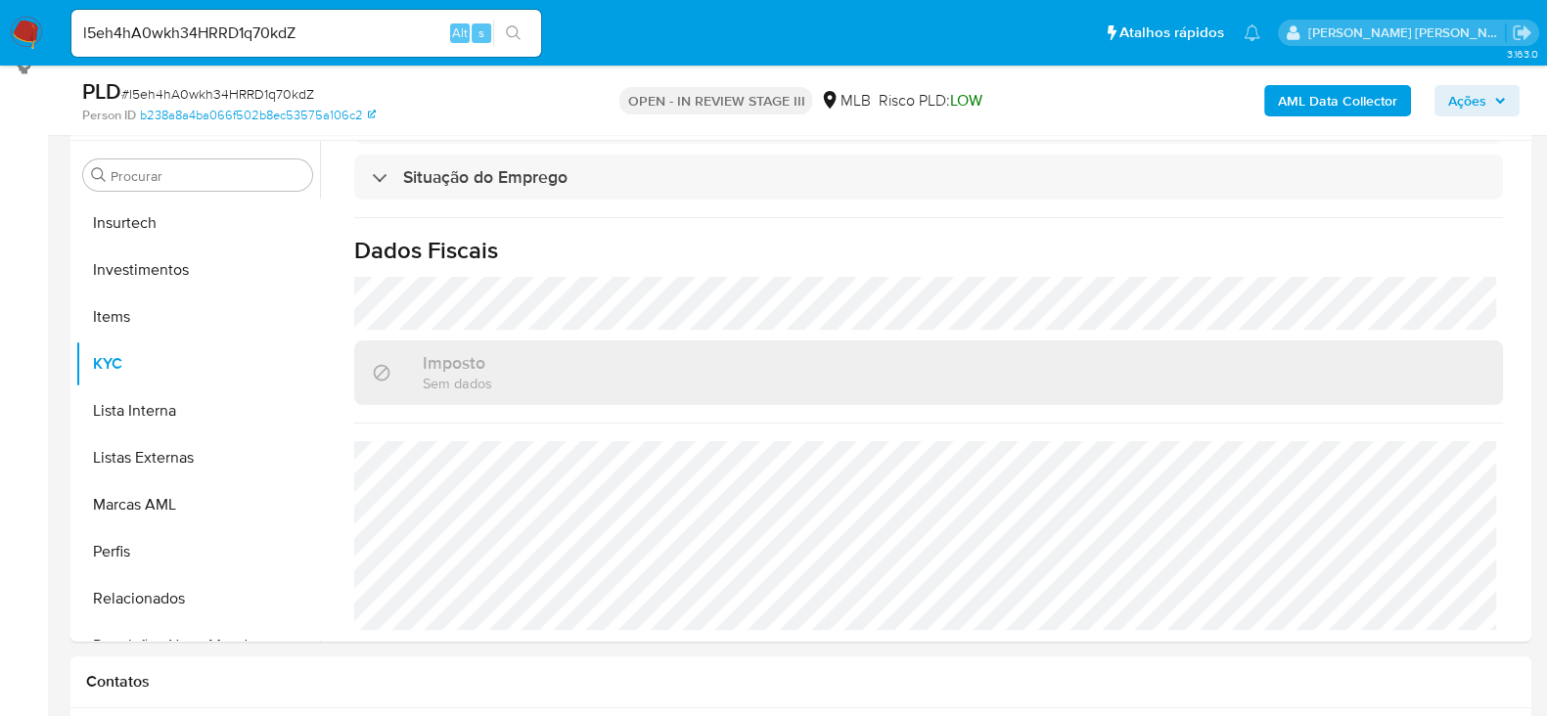
scroll to position [873, 0]
click at [228, 21] on input "l5eh4hA0wkh34HRRD1q70kdZ" at bounding box center [306, 33] width 470 height 25
paste input "zTH842oqngfY8D5rI4ORBg3t"
type input "zTH842oqngfY8D5rI4ORBg3t"
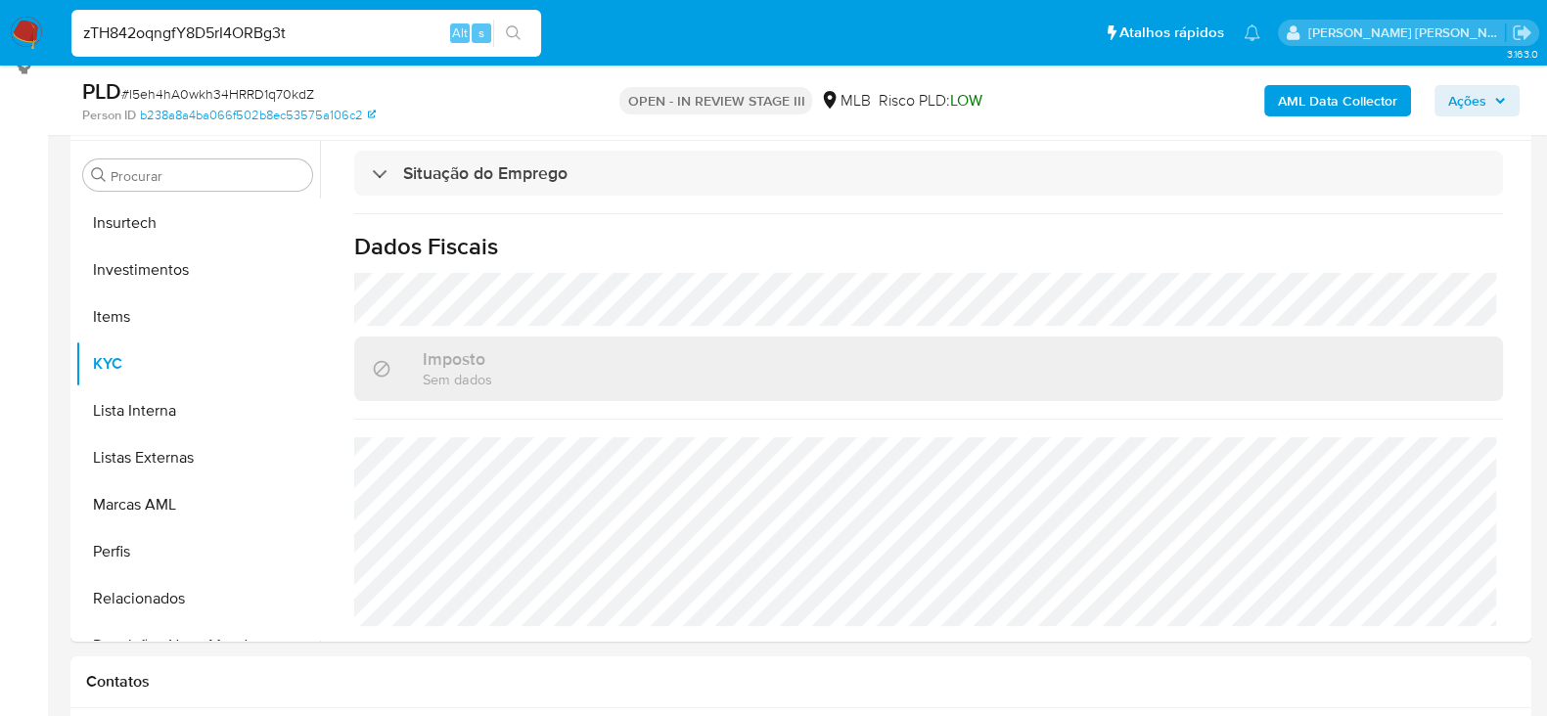
click at [517, 33] on icon "search-icon" at bounding box center [513, 32] width 15 height 15
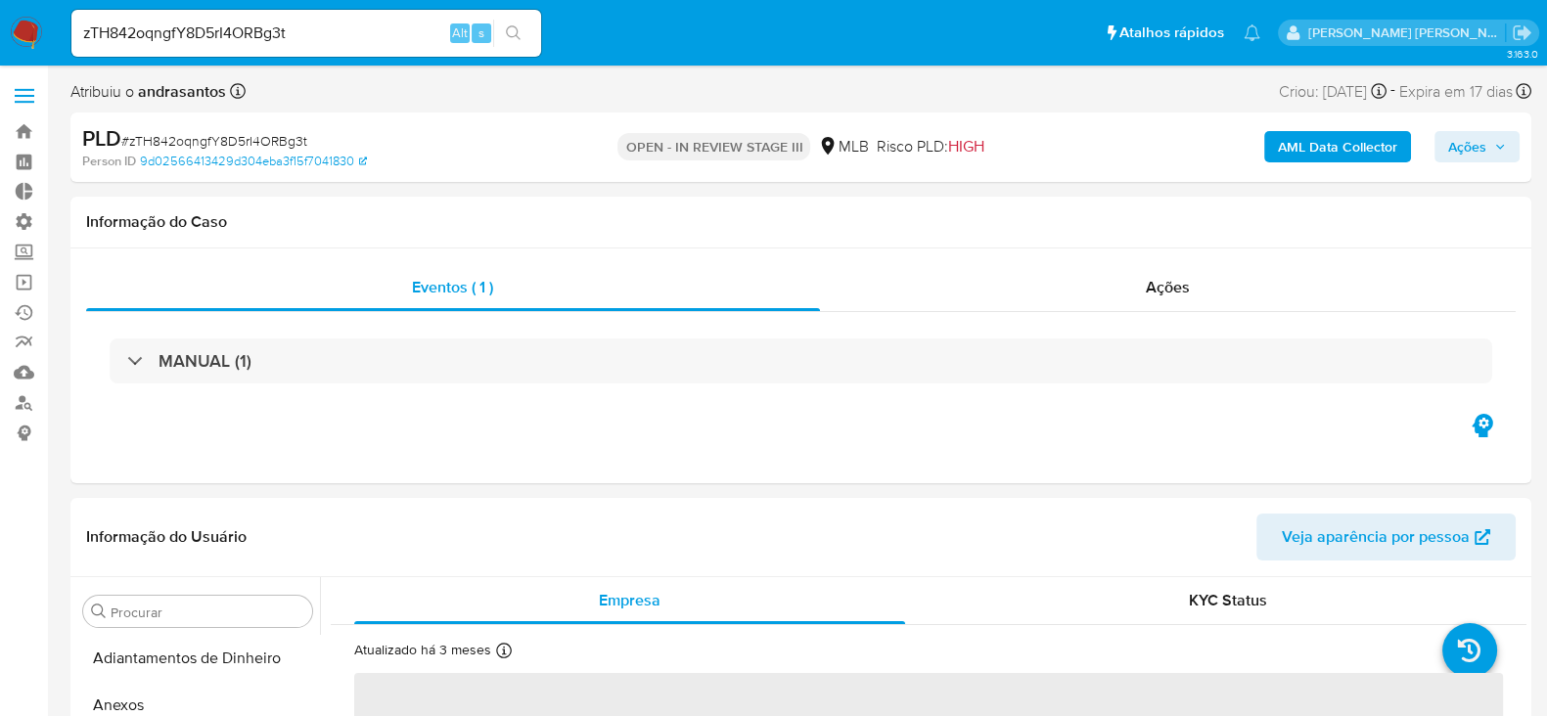
select select "10"
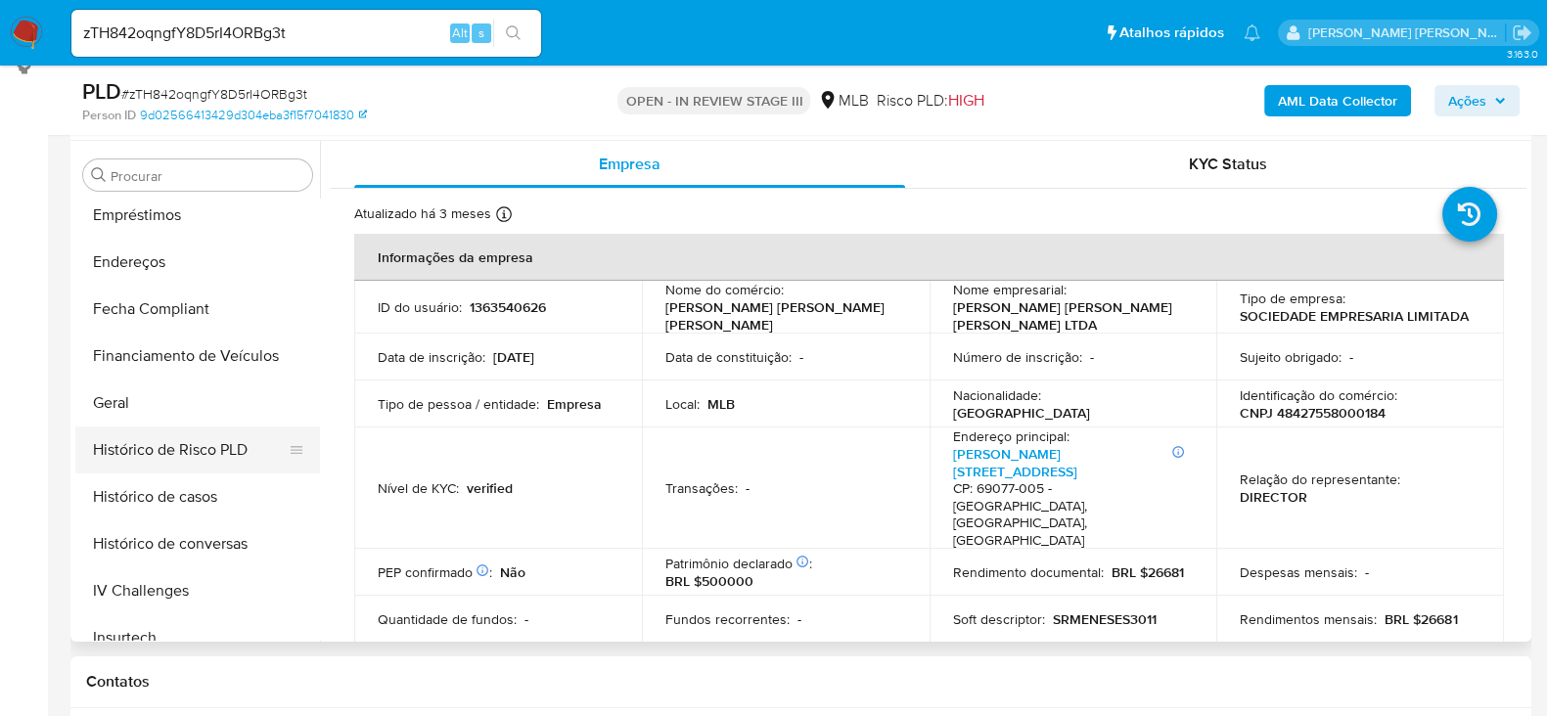
scroll to position [449, 0]
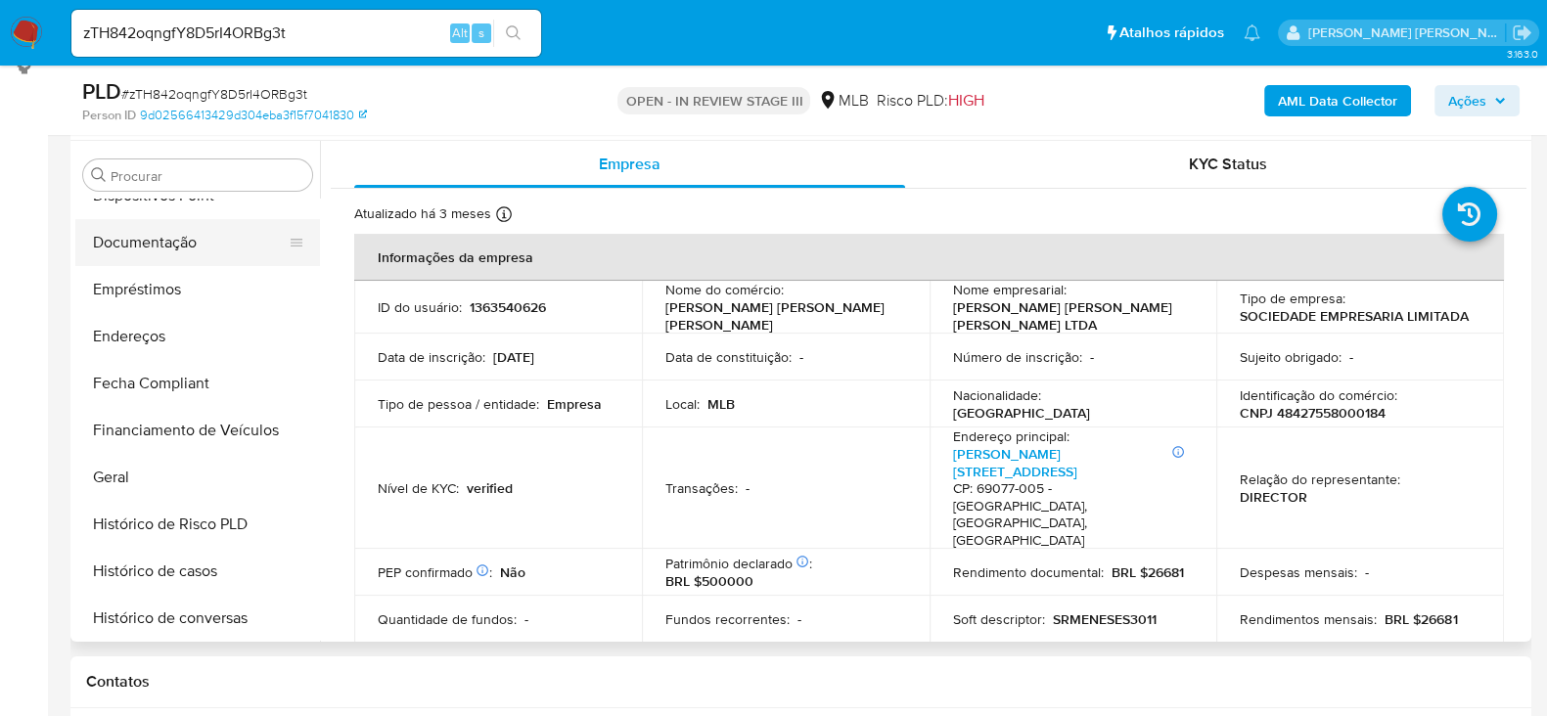
click at [192, 250] on button "Documentação" at bounding box center [189, 242] width 229 height 47
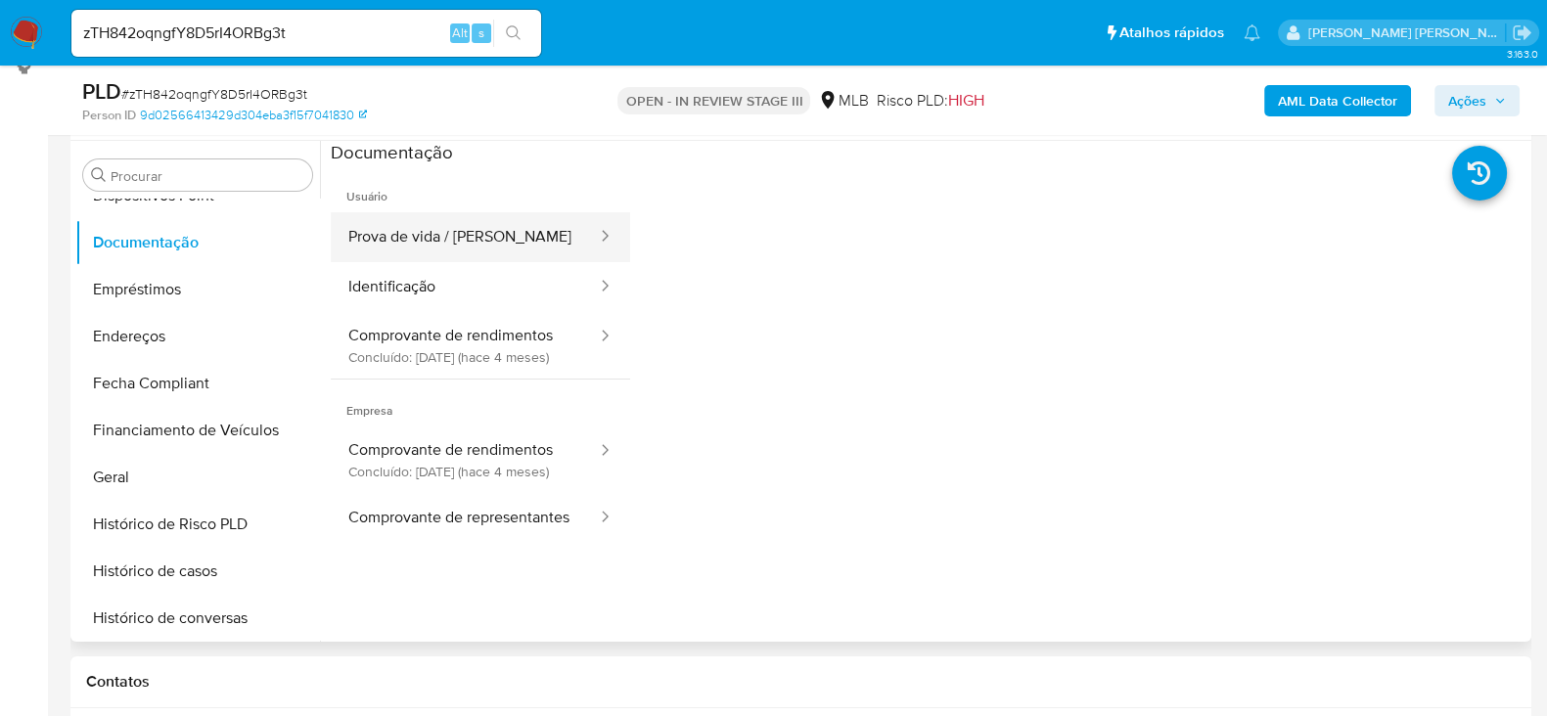
click at [453, 223] on button "Prova de vida / [PERSON_NAME]" at bounding box center [465, 237] width 268 height 50
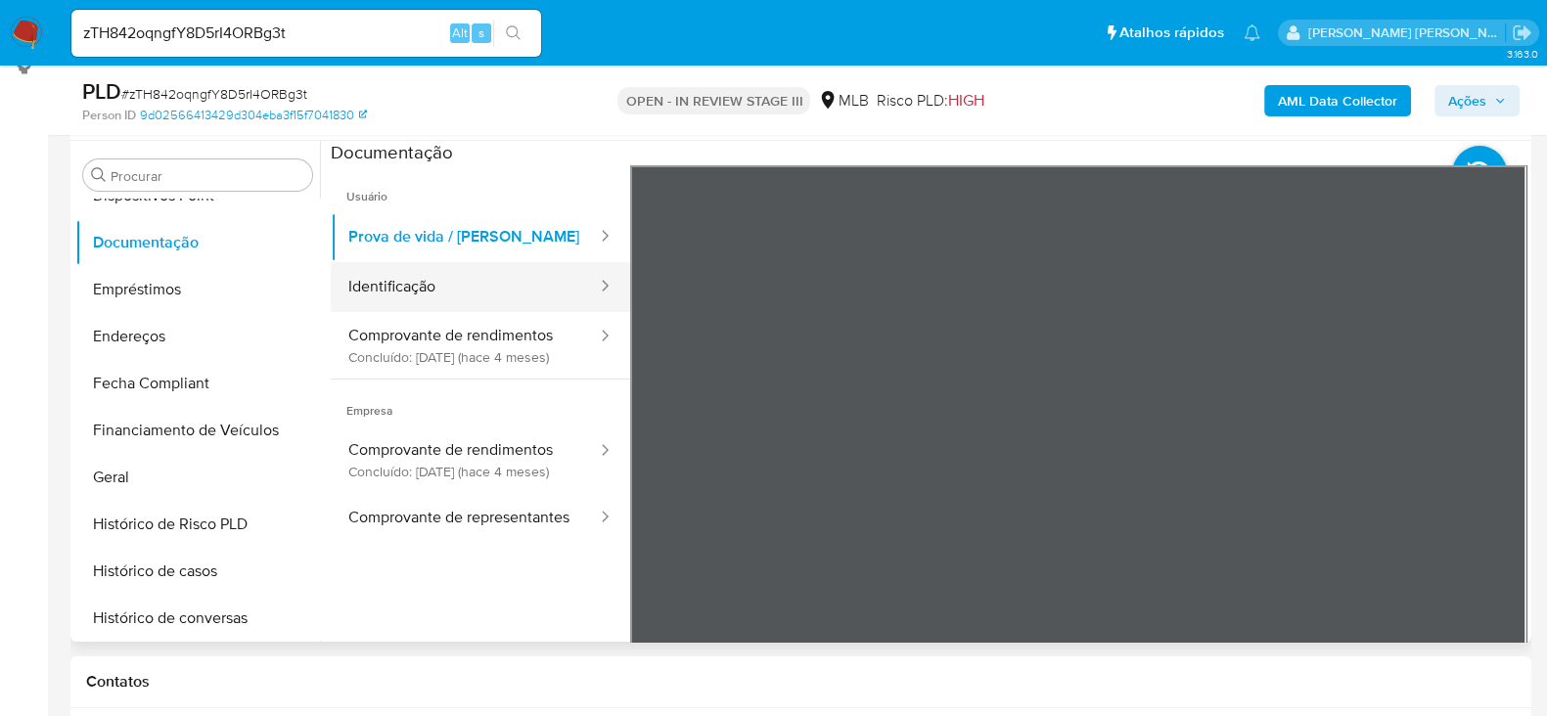
click at [435, 288] on button "Identificação" at bounding box center [465, 287] width 268 height 50
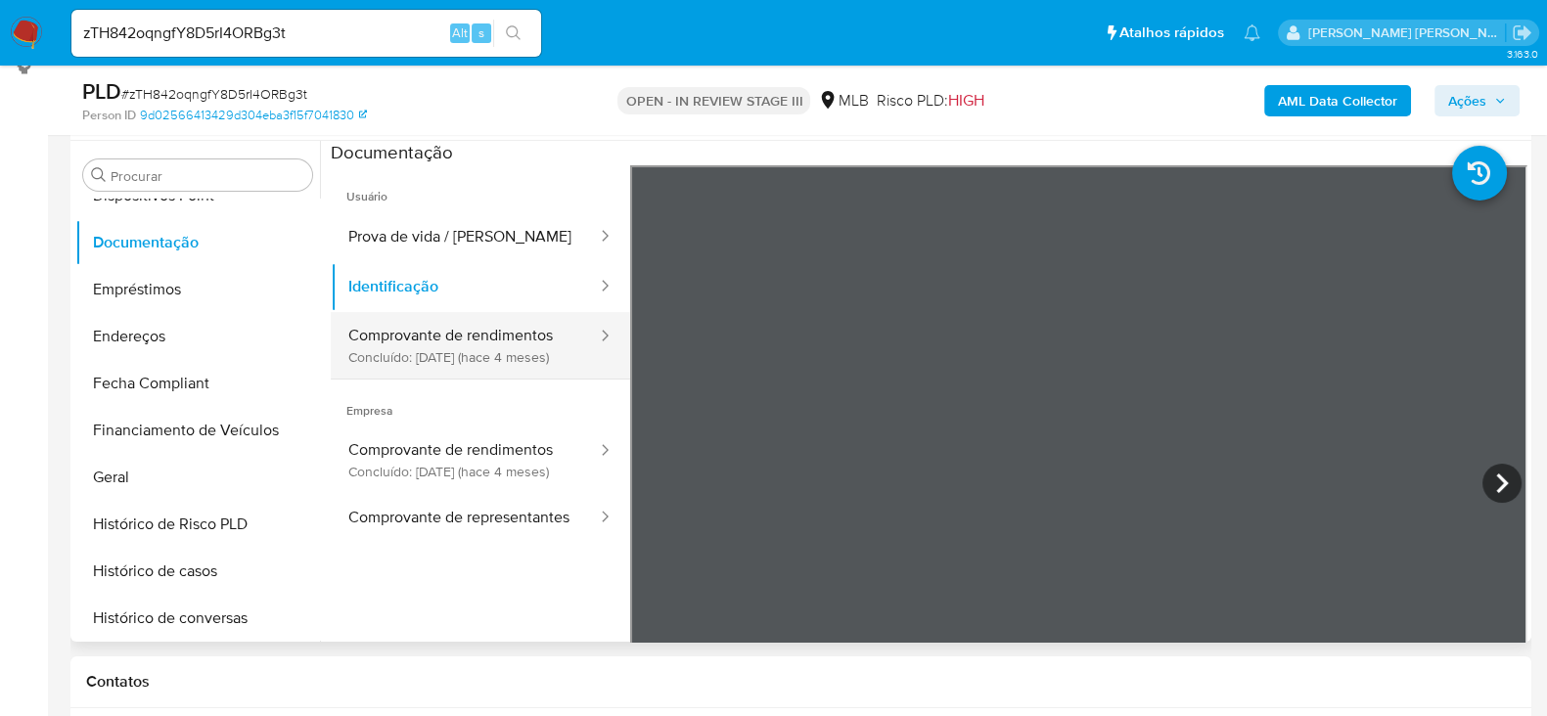
click at [466, 349] on button "Comprovante de rendimentos Concluído: [DATE] (hace 4 meses)" at bounding box center [465, 345] width 268 height 67
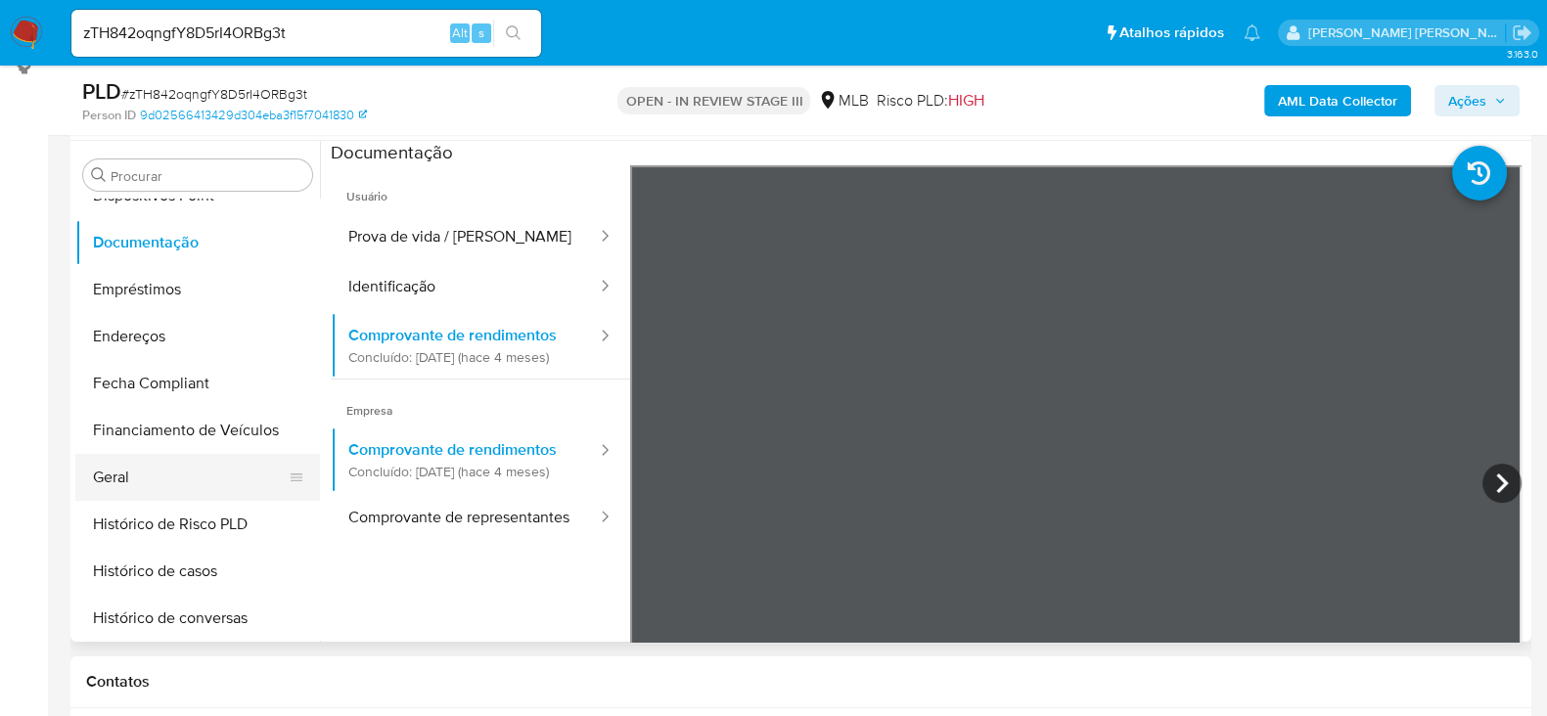
click at [171, 468] on button "Geral" at bounding box center [189, 477] width 229 height 47
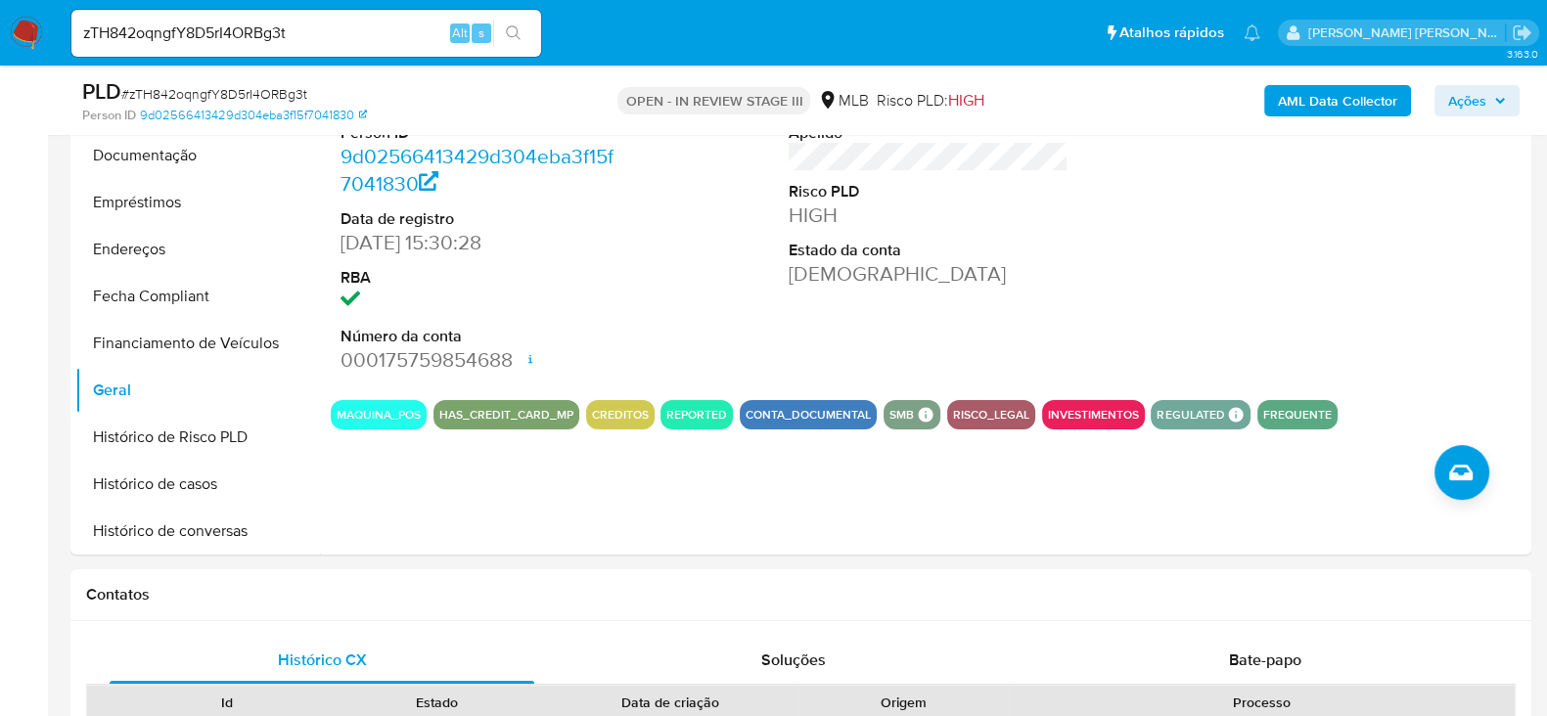
scroll to position [488, 0]
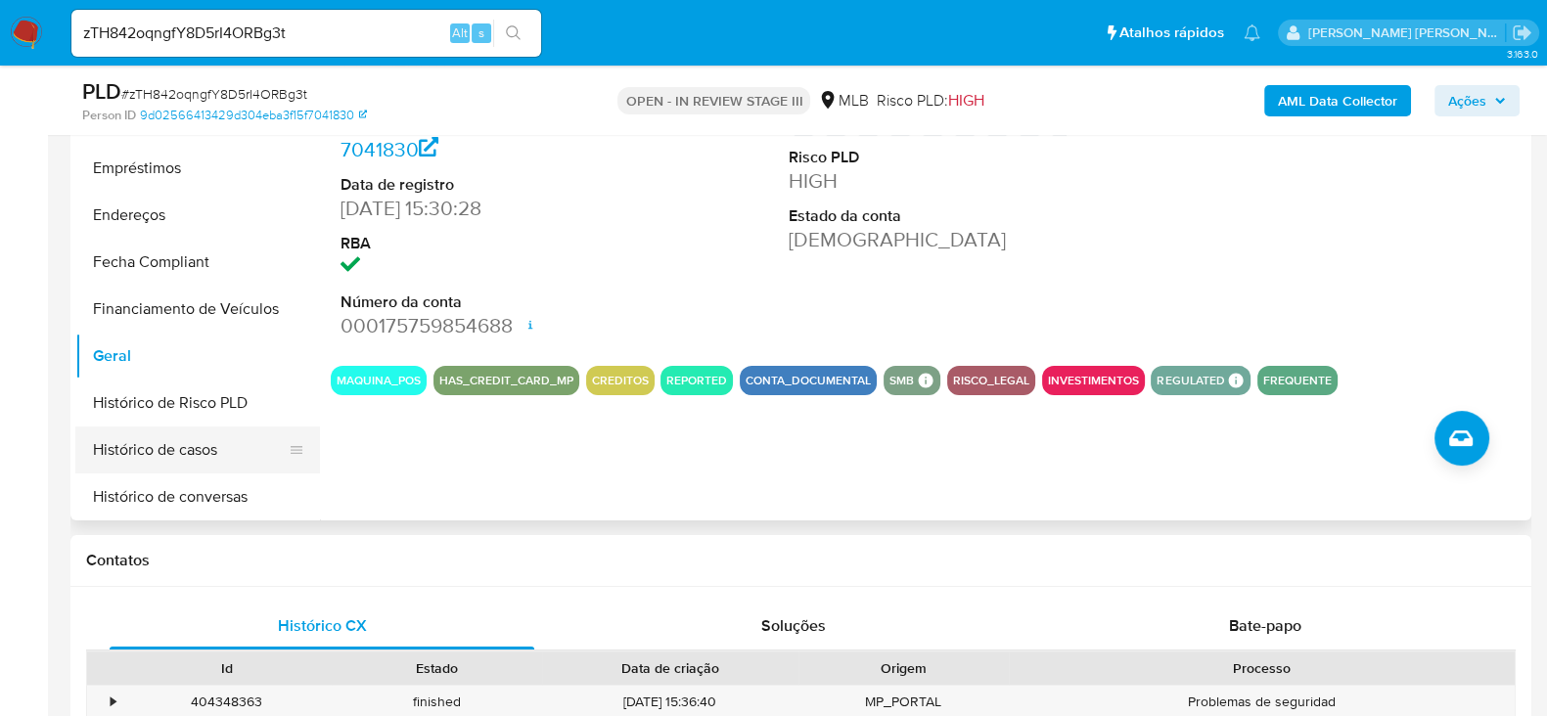
click at [177, 447] on button "Histórico de casos" at bounding box center [189, 450] width 229 height 47
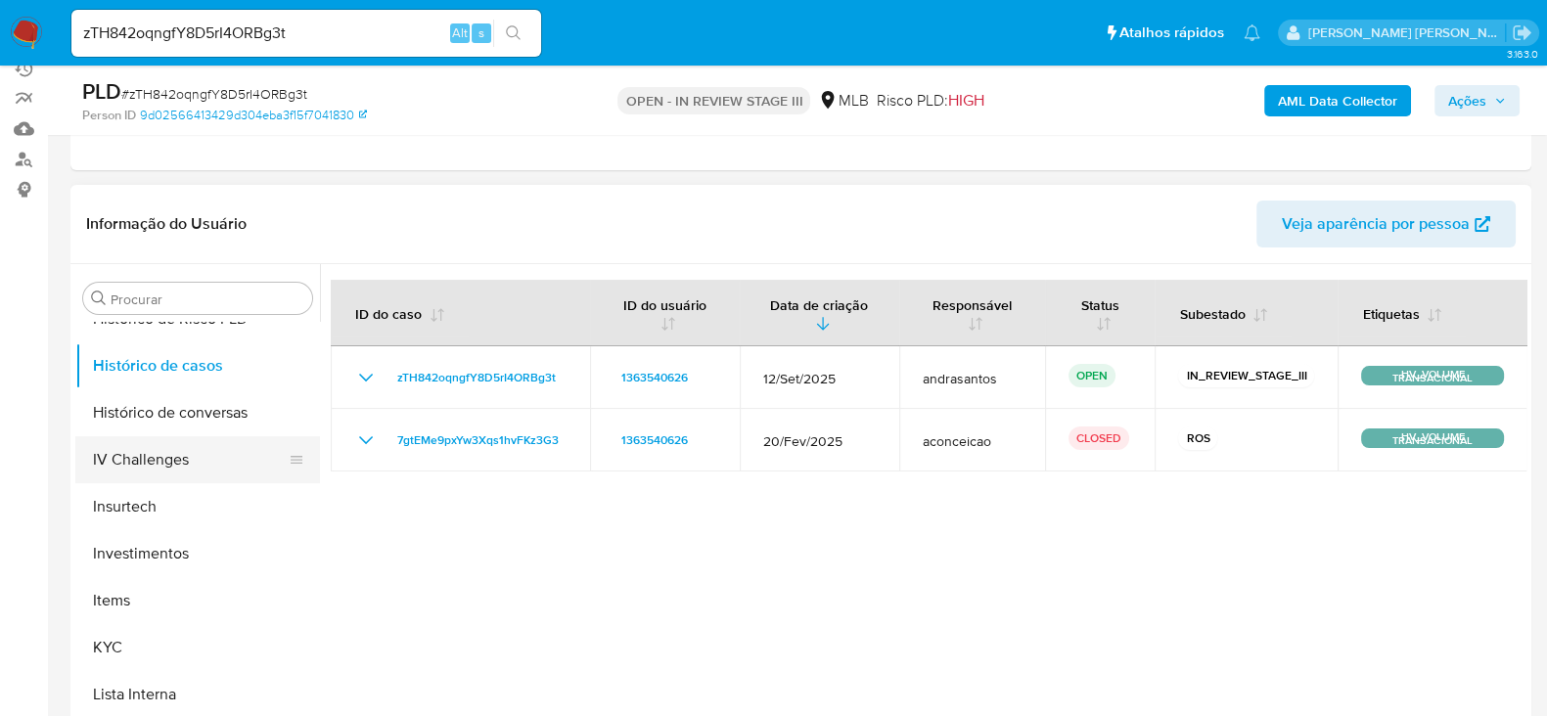
scroll to position [816, 0]
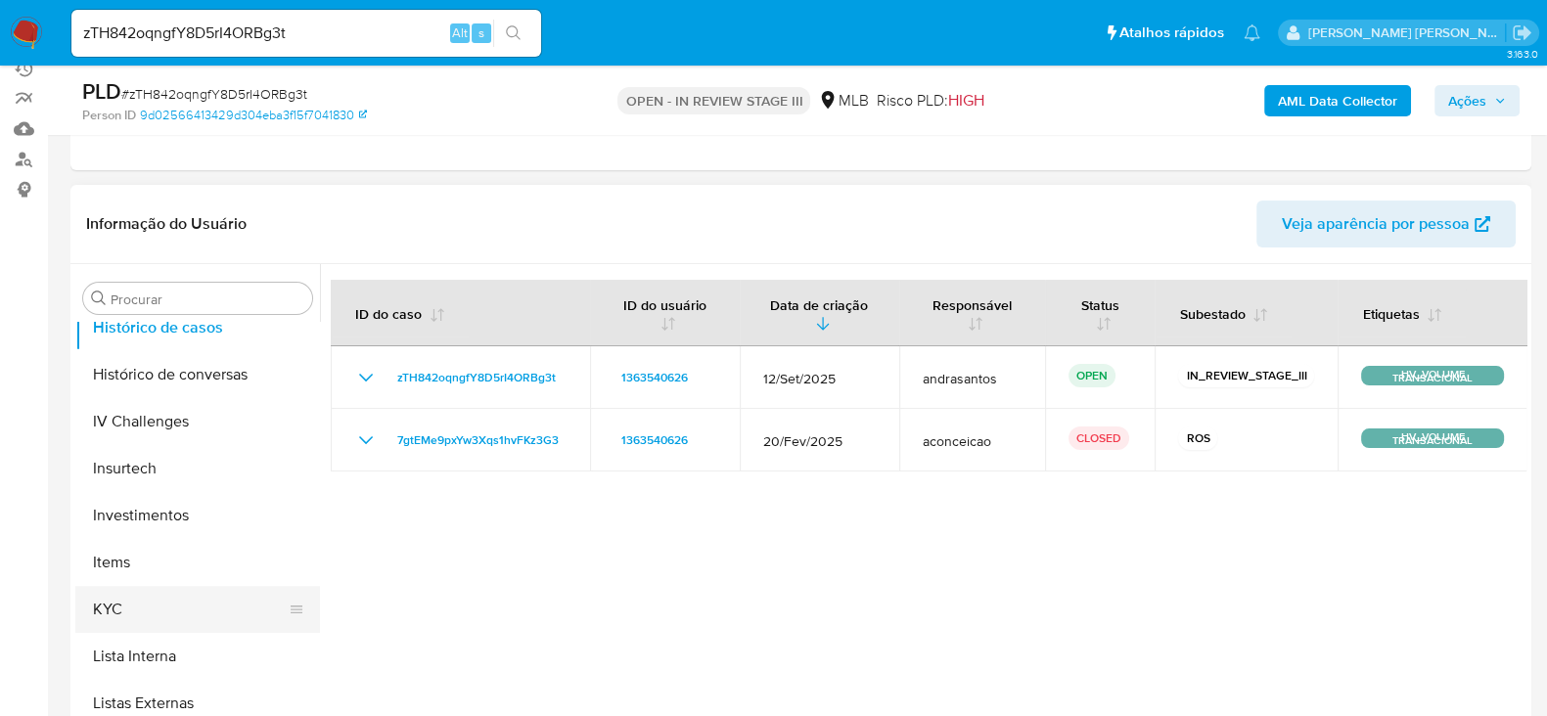
click at [136, 604] on button "KYC" at bounding box center [189, 609] width 229 height 47
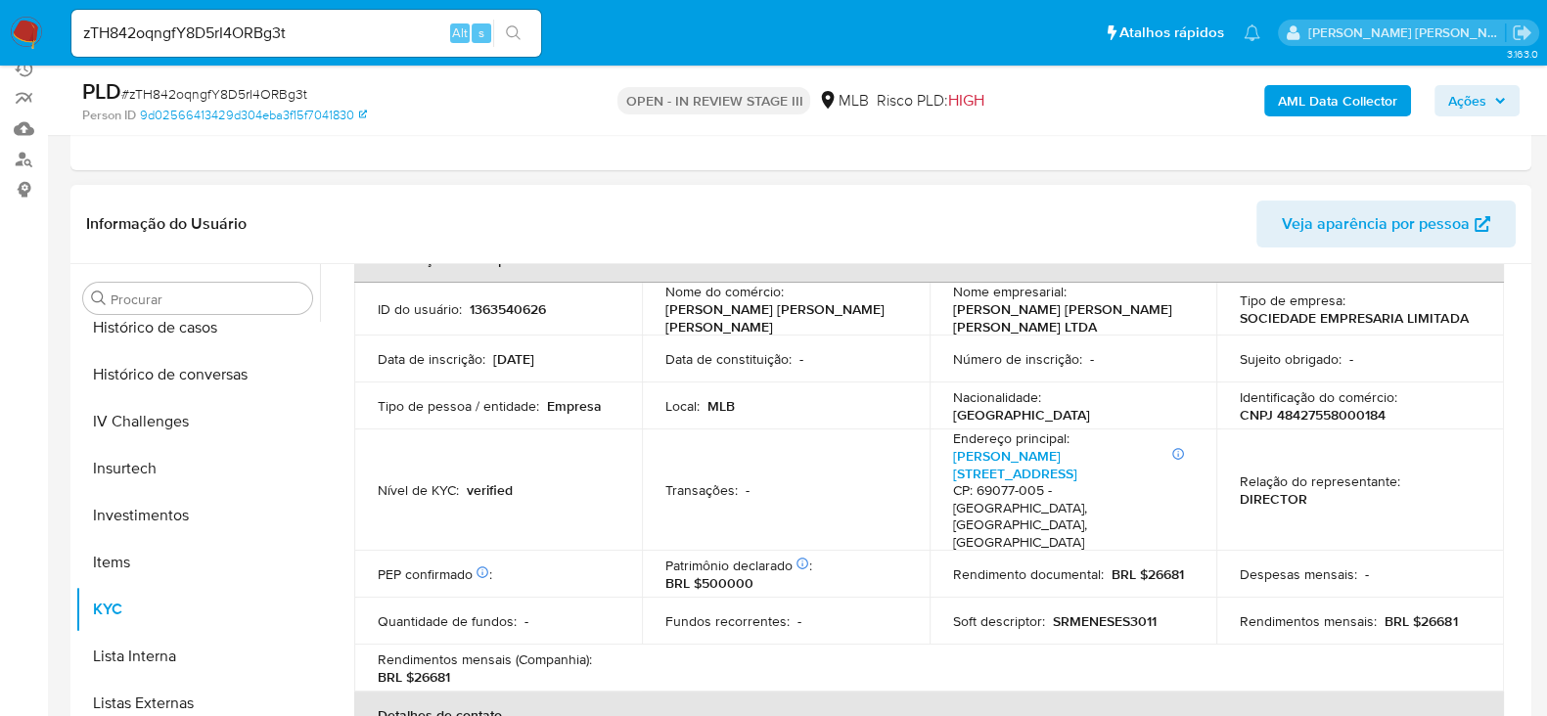
scroll to position [121, 0]
click at [1313, 409] on p "CNPJ 48427558000184" at bounding box center [1313, 415] width 146 height 18
copy p "48427558000184"
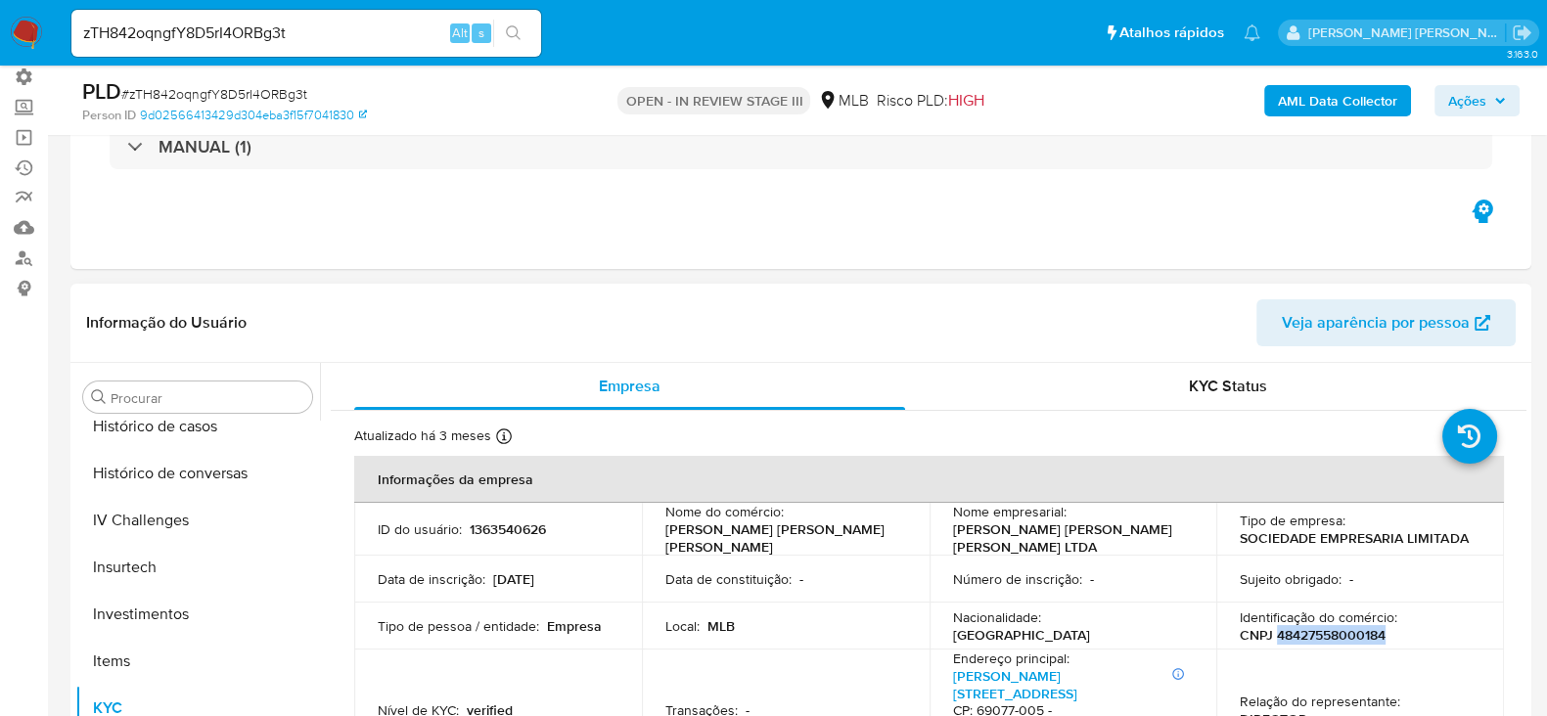
scroll to position [0, 0]
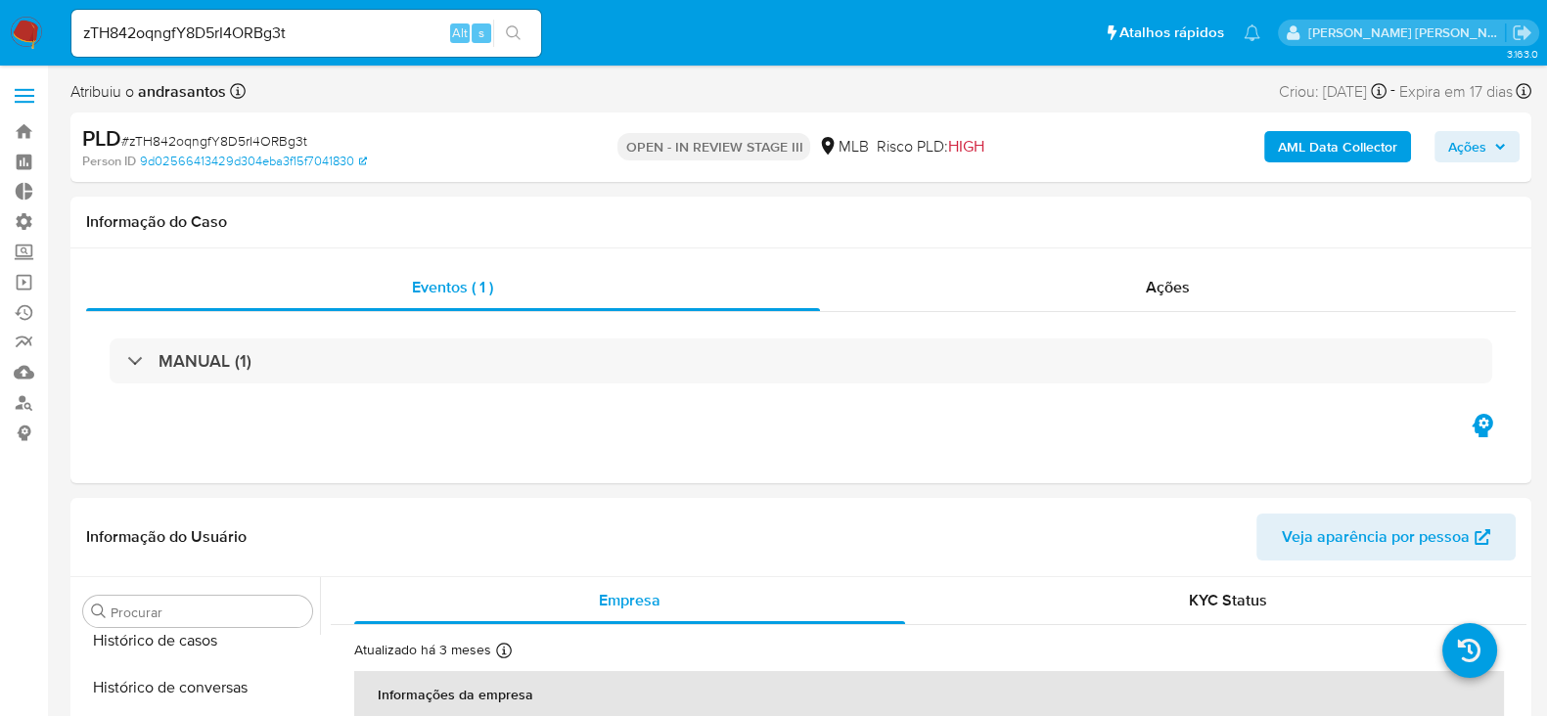
click at [216, 29] on input "zTH842oqngfY8D5rI4ORBg3t" at bounding box center [306, 33] width 470 height 25
paste input "QawNtKA2RvKaP42DP6EexQ4G"
type input "QawNtKA2RvKaP42DP6EexQ4G"
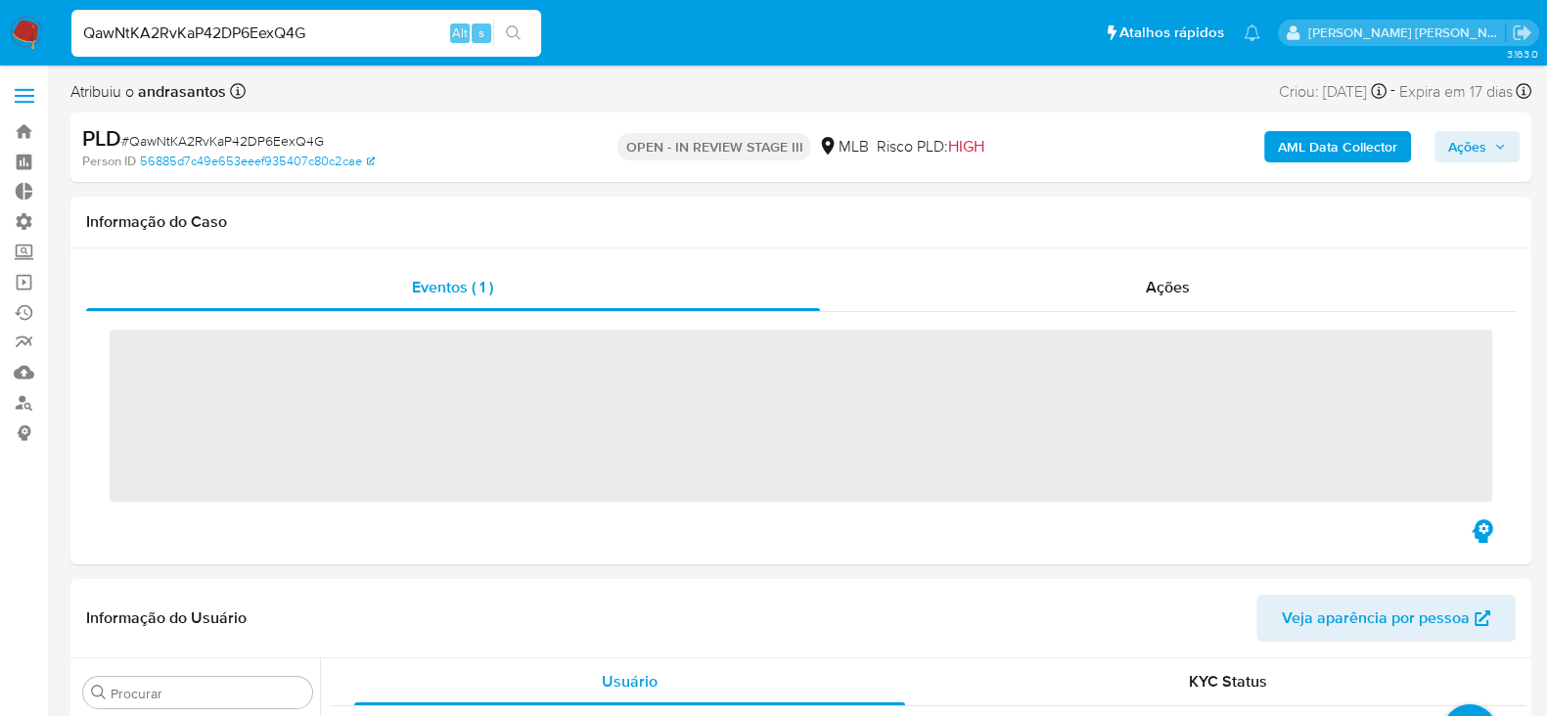
scroll to position [1062, 0]
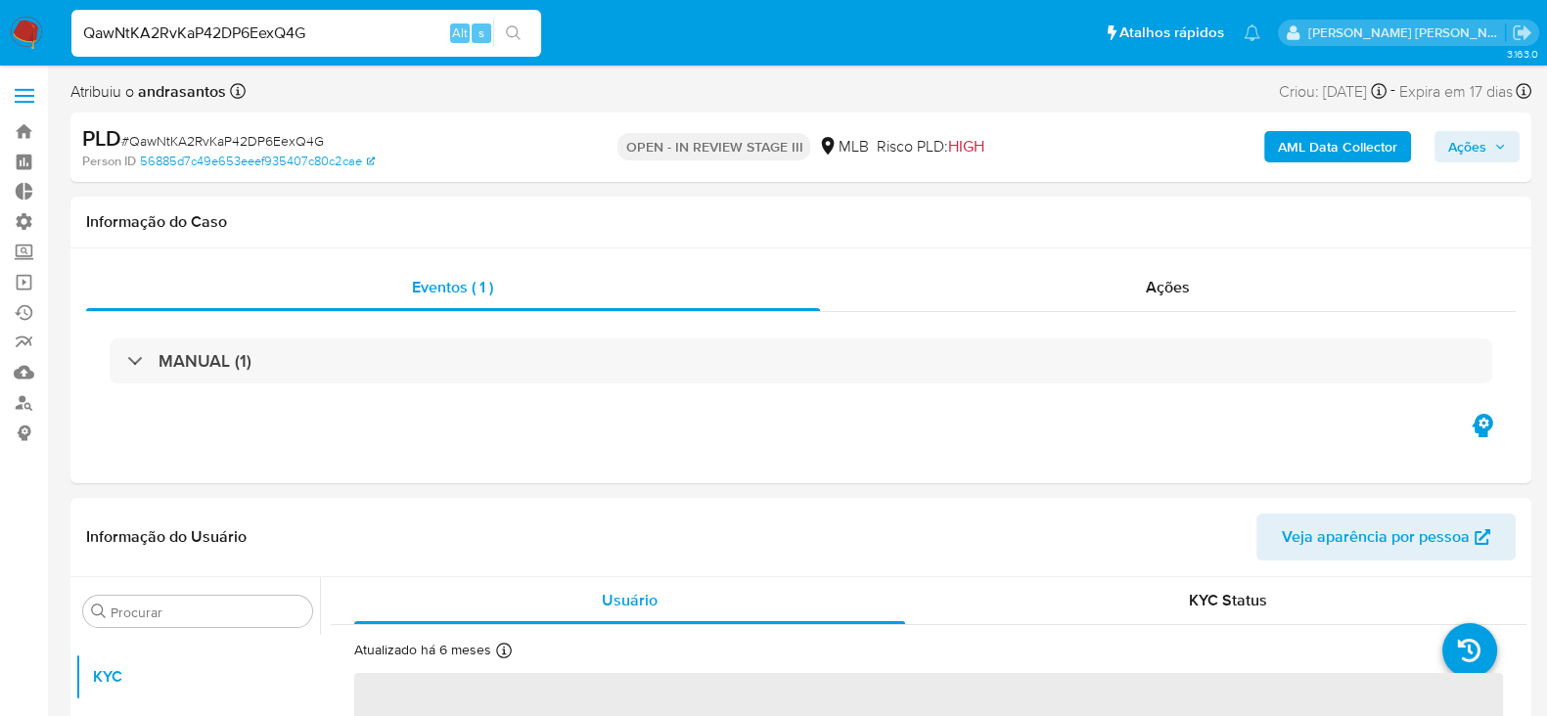
select select "10"
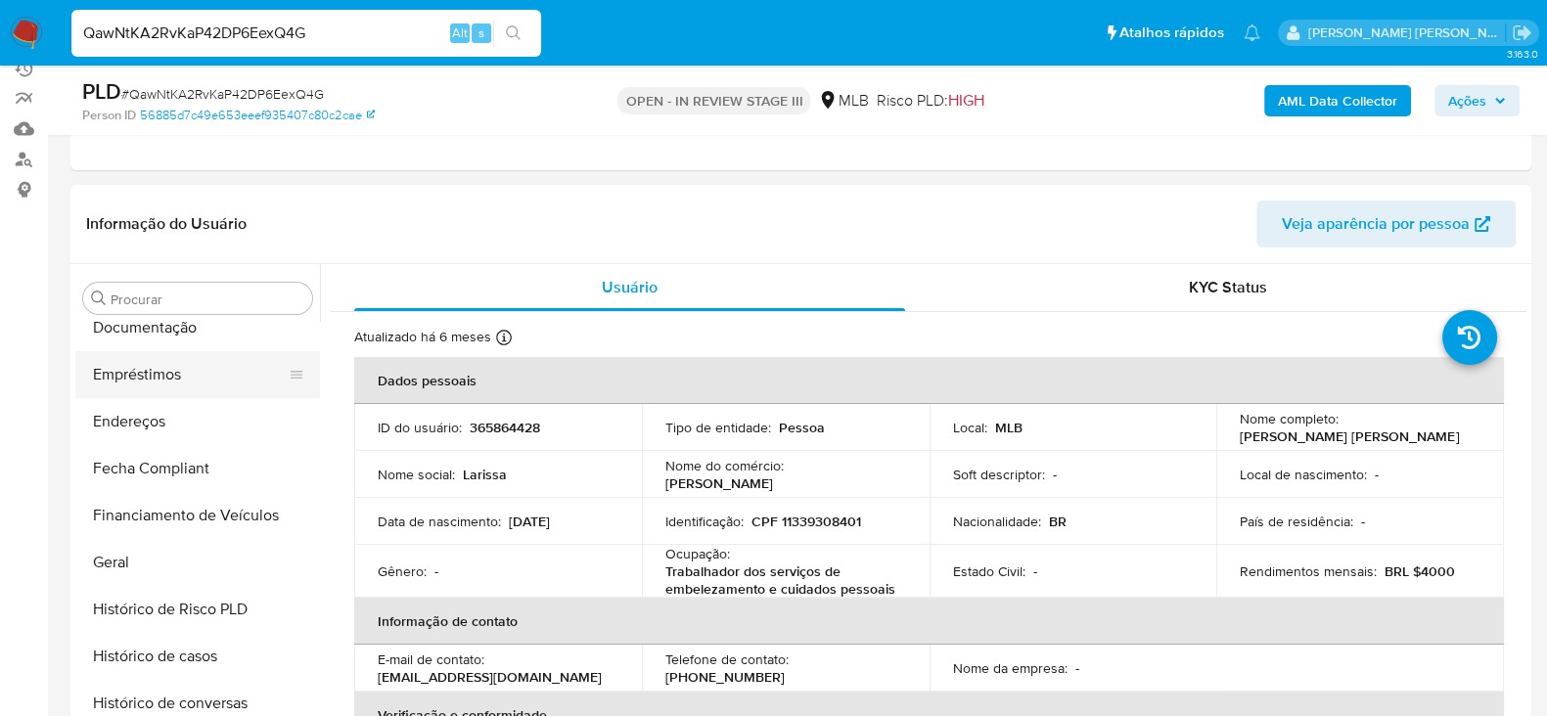
scroll to position [449, 0]
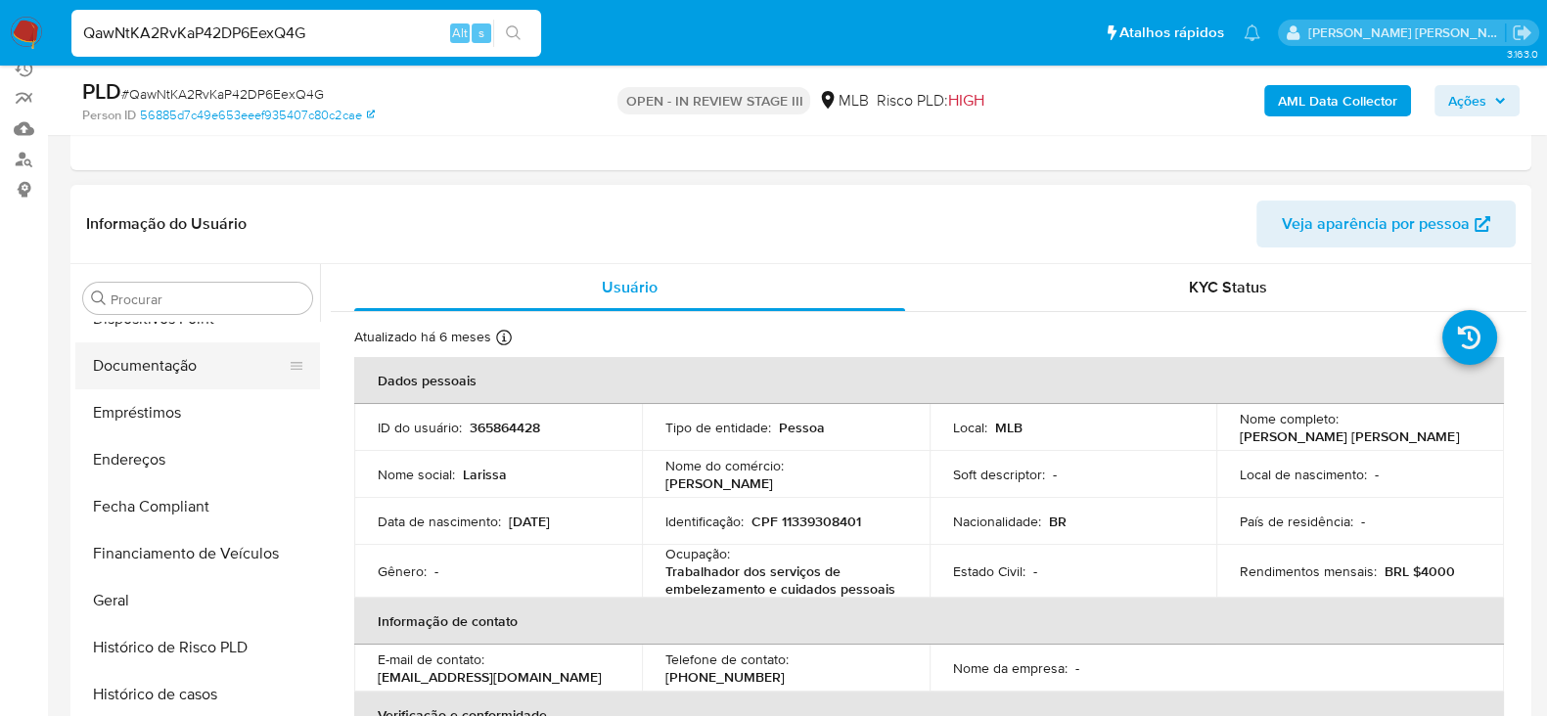
click at [188, 365] on button "Documentação" at bounding box center [189, 366] width 229 height 47
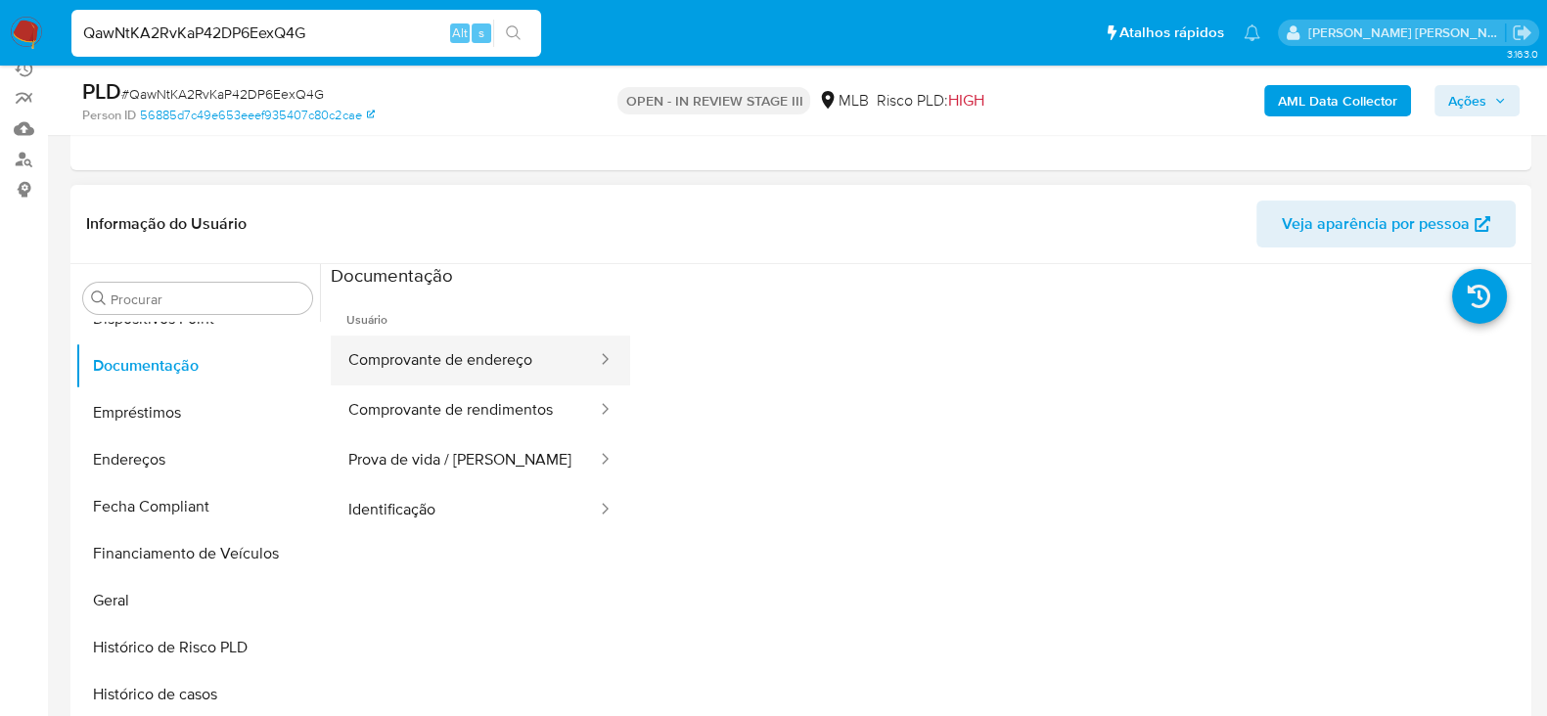
click at [493, 364] on button "Comprovante de endereço" at bounding box center [465, 361] width 268 height 50
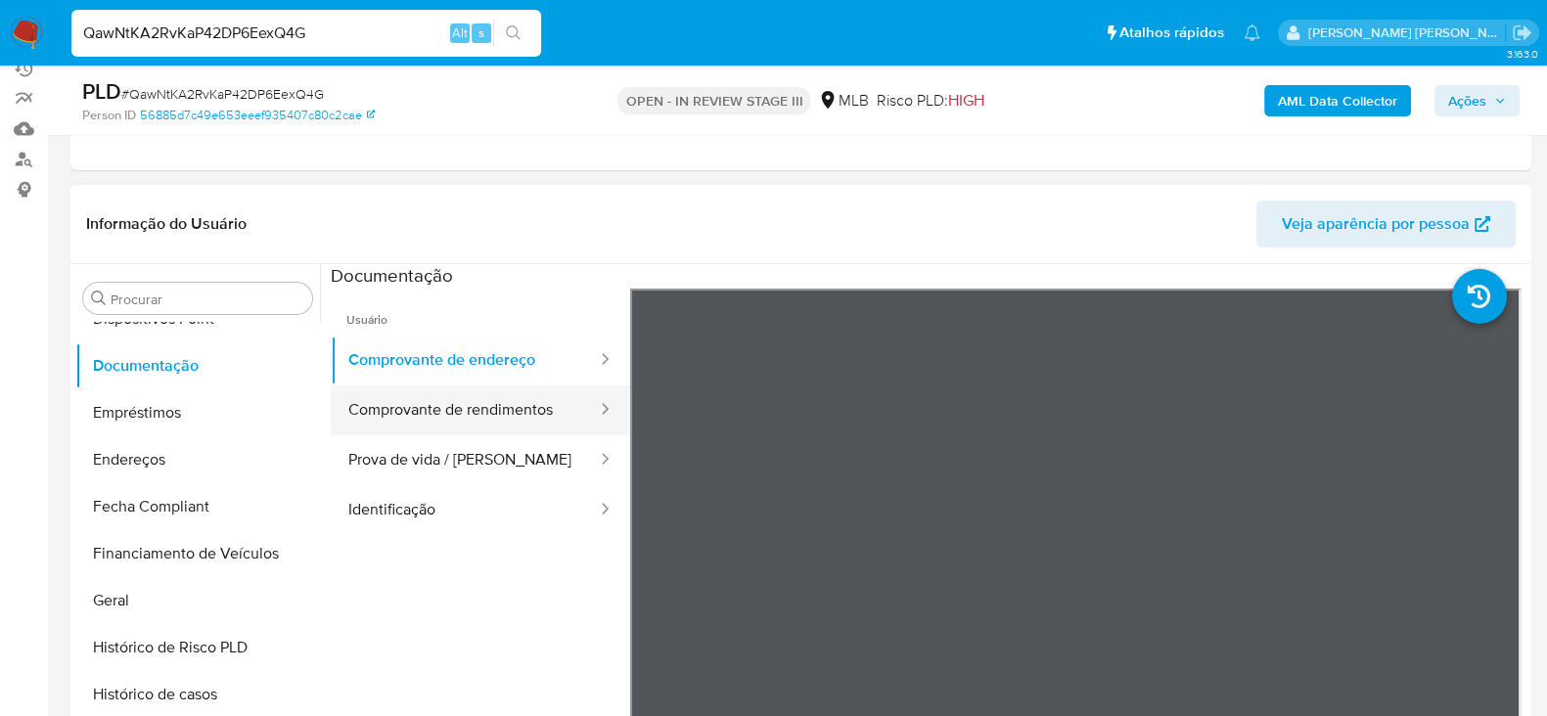
click at [488, 421] on button "Comprovante de rendimentos" at bounding box center [465, 411] width 268 height 50
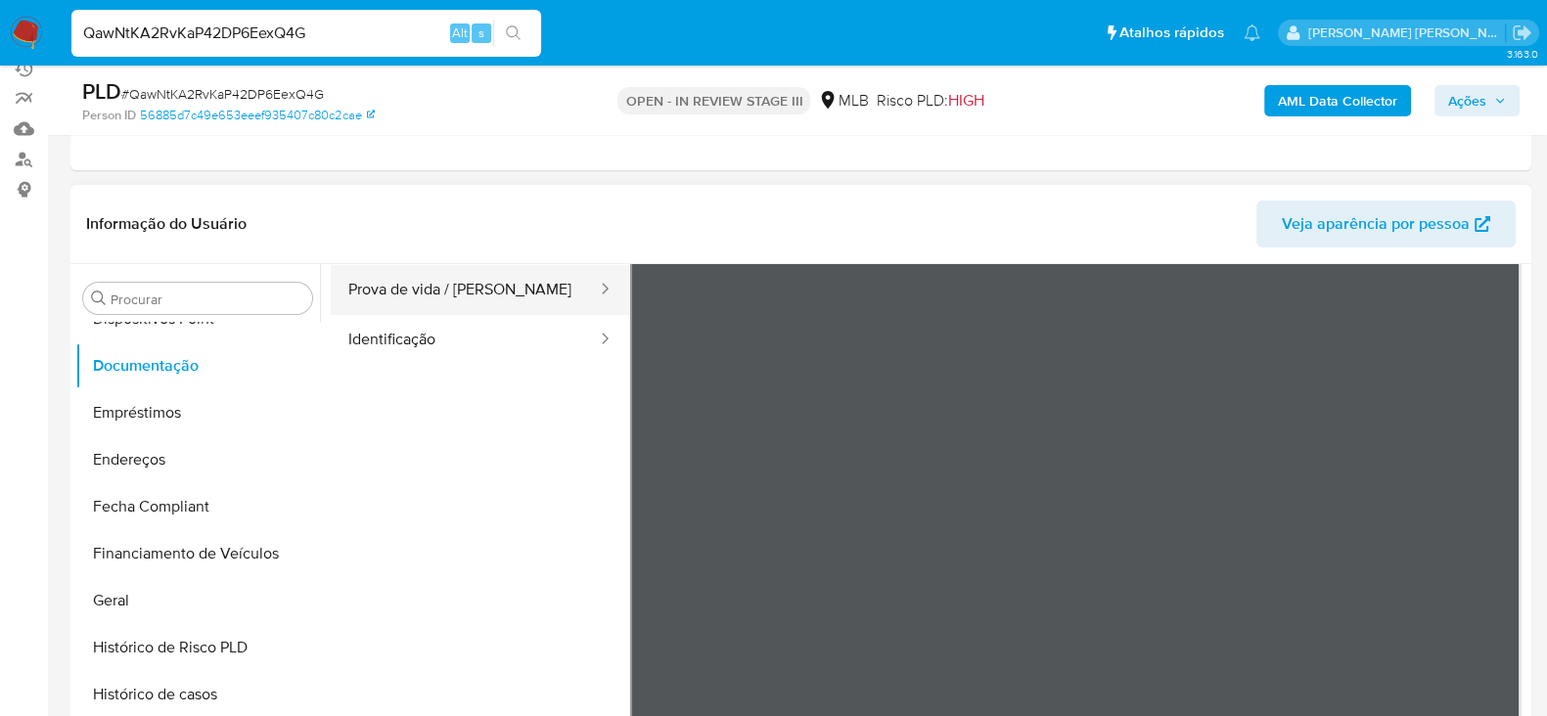
click at [441, 286] on button "Prova de vida / [PERSON_NAME]" at bounding box center [465, 290] width 268 height 50
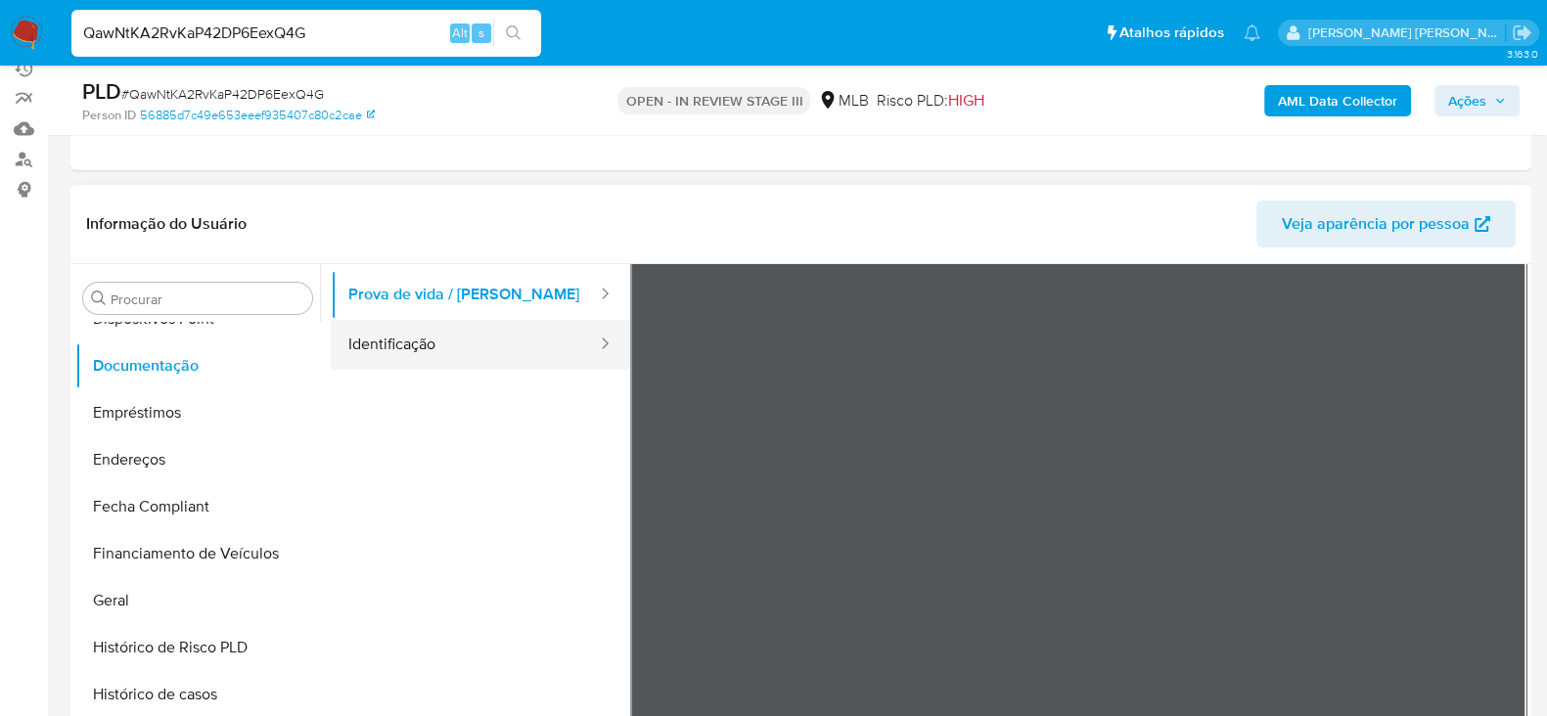
click at [446, 343] on button "Identificação" at bounding box center [465, 345] width 268 height 50
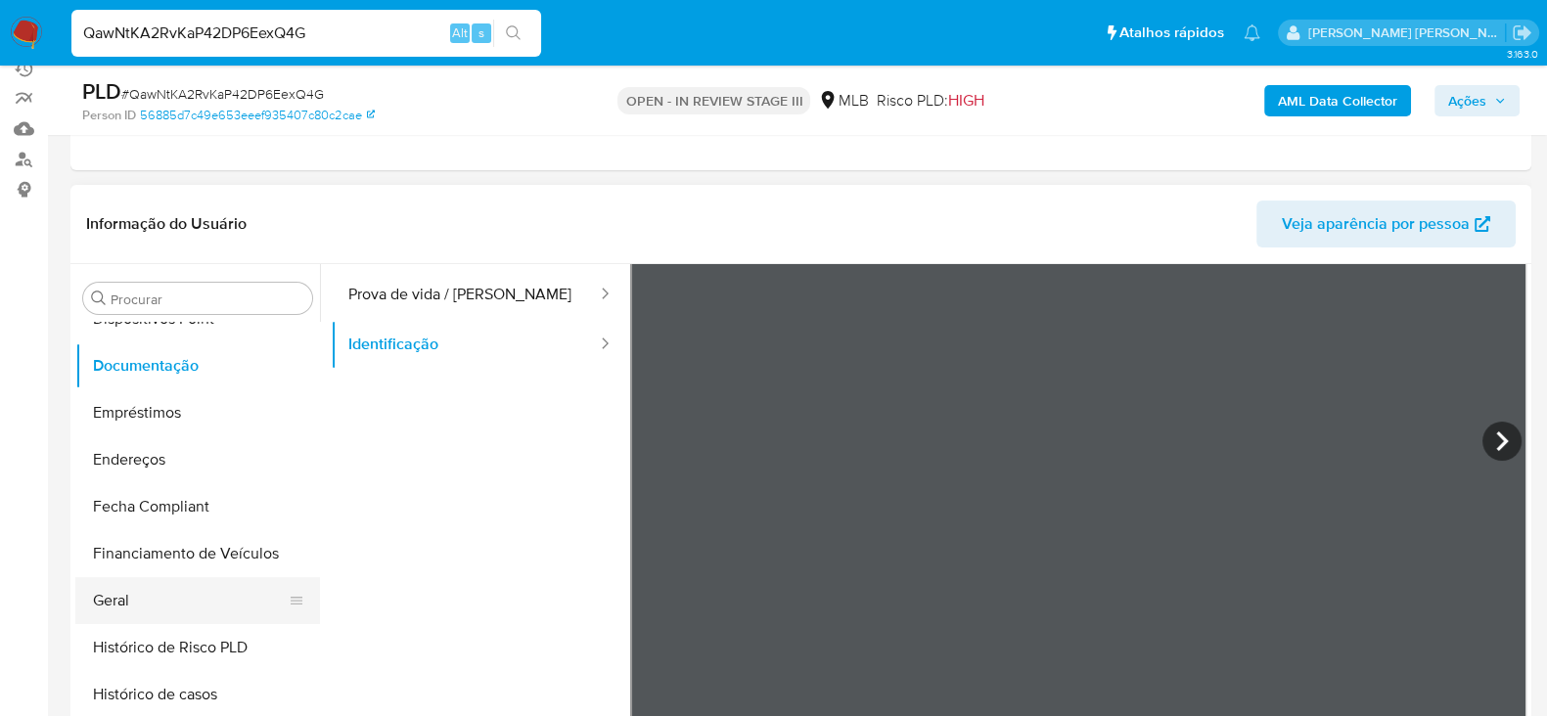
click at [171, 609] on button "Geral" at bounding box center [189, 600] width 229 height 47
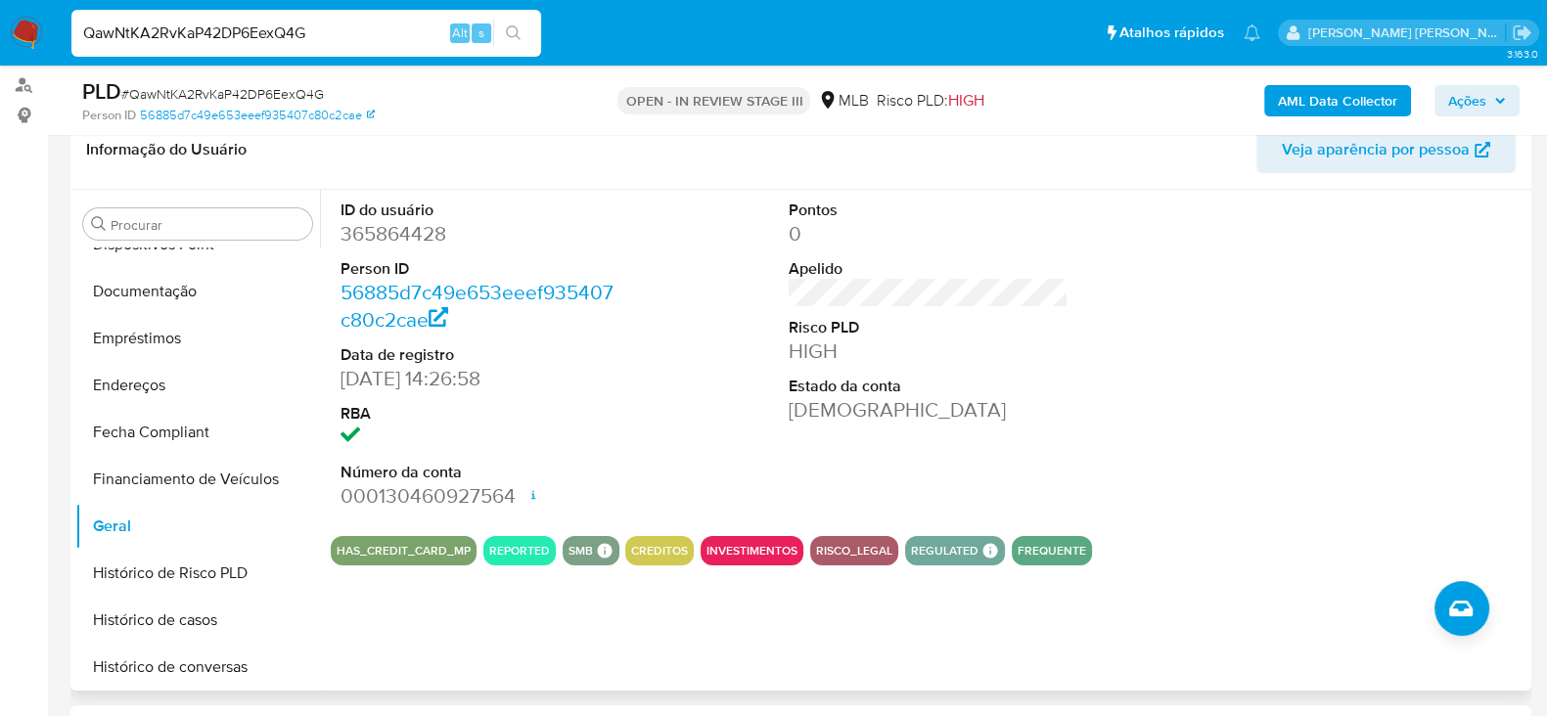
scroll to position [367, 0]
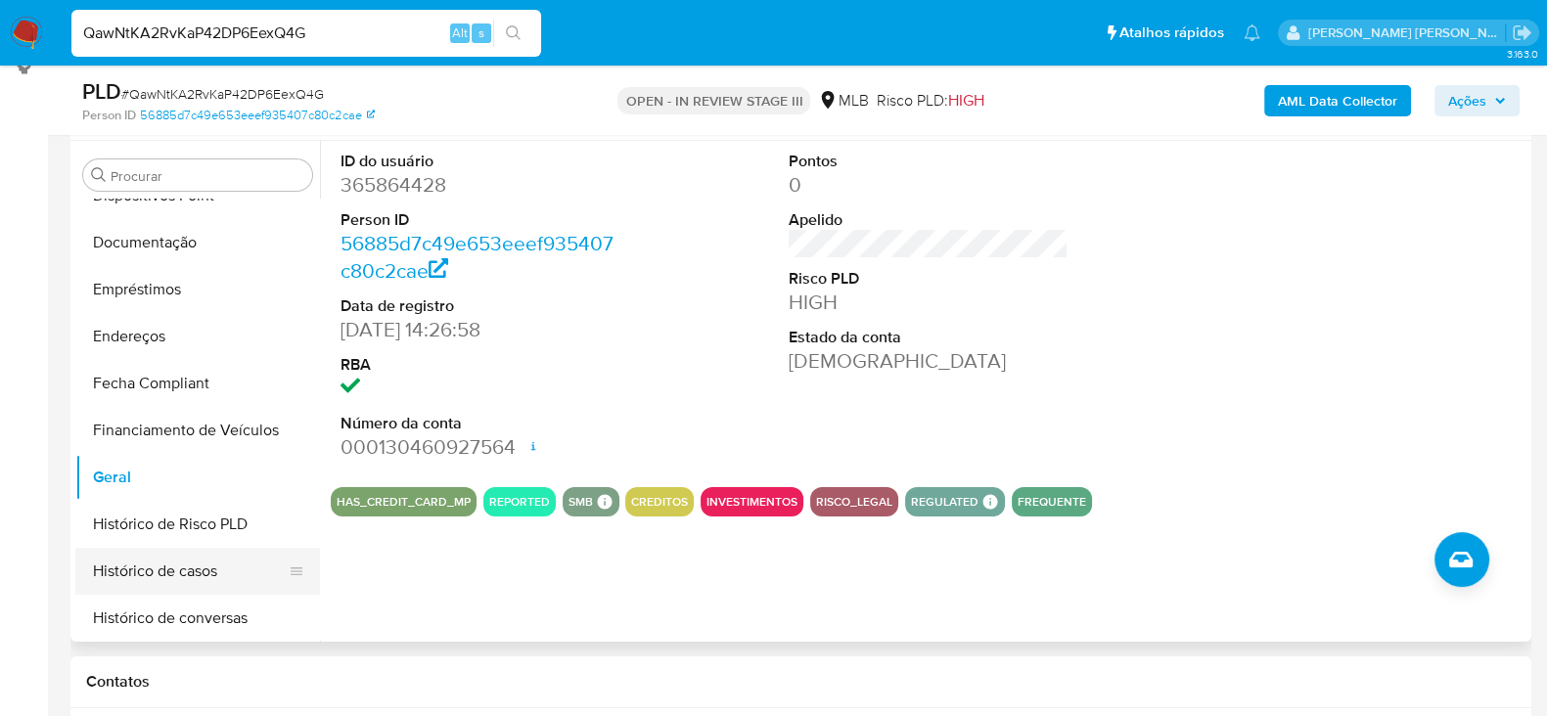
click at [179, 583] on button "Histórico de casos" at bounding box center [189, 571] width 229 height 47
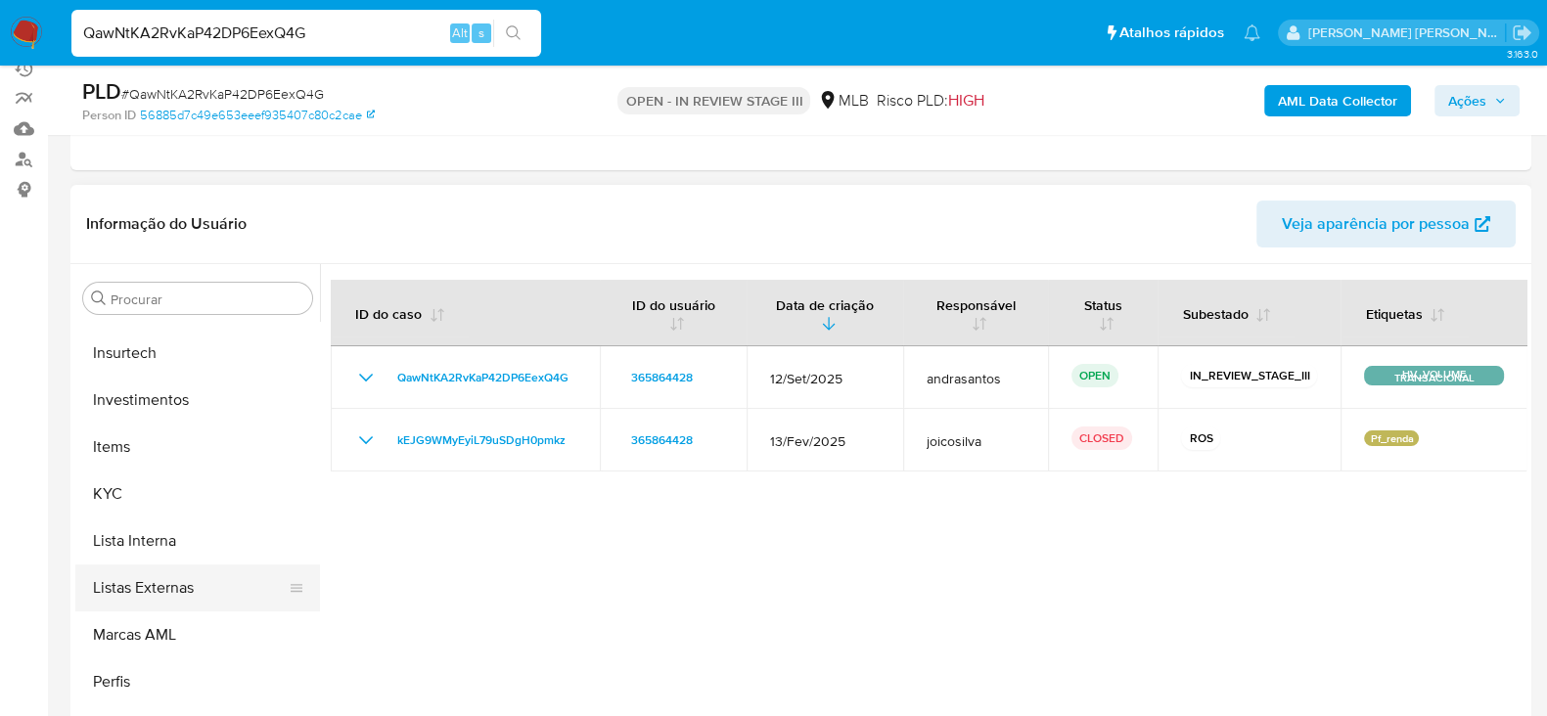
scroll to position [939, 0]
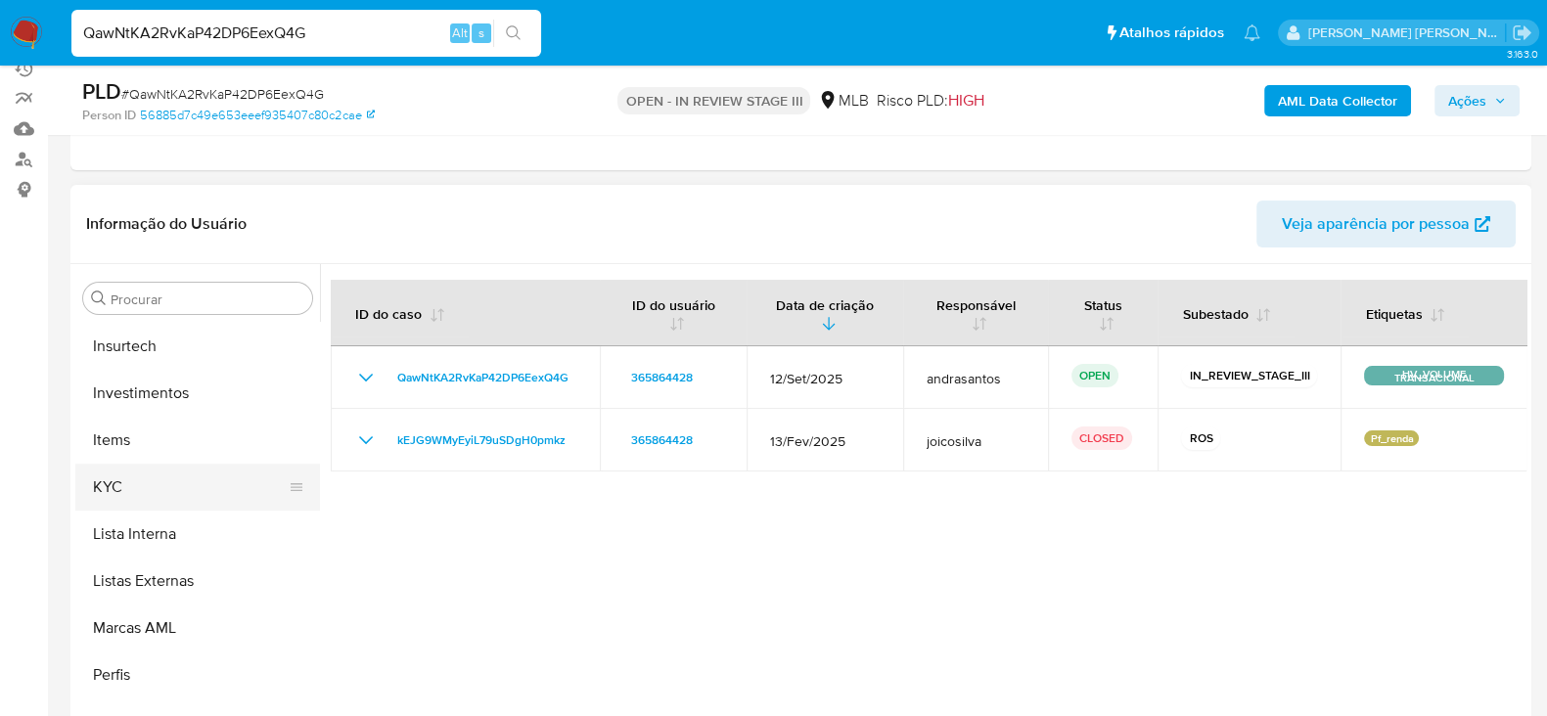
click at [170, 477] on button "KYC" at bounding box center [189, 487] width 229 height 47
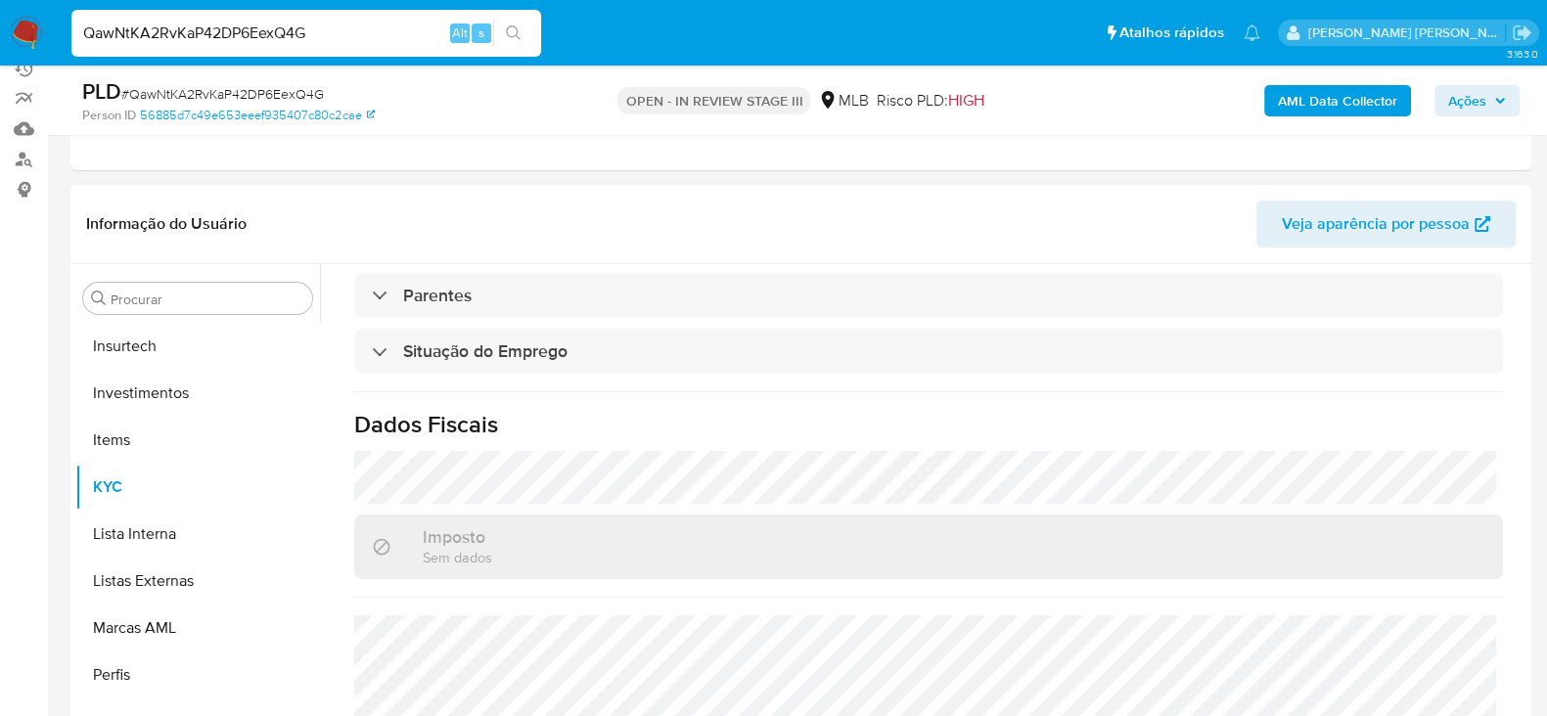
scroll to position [855, 0]
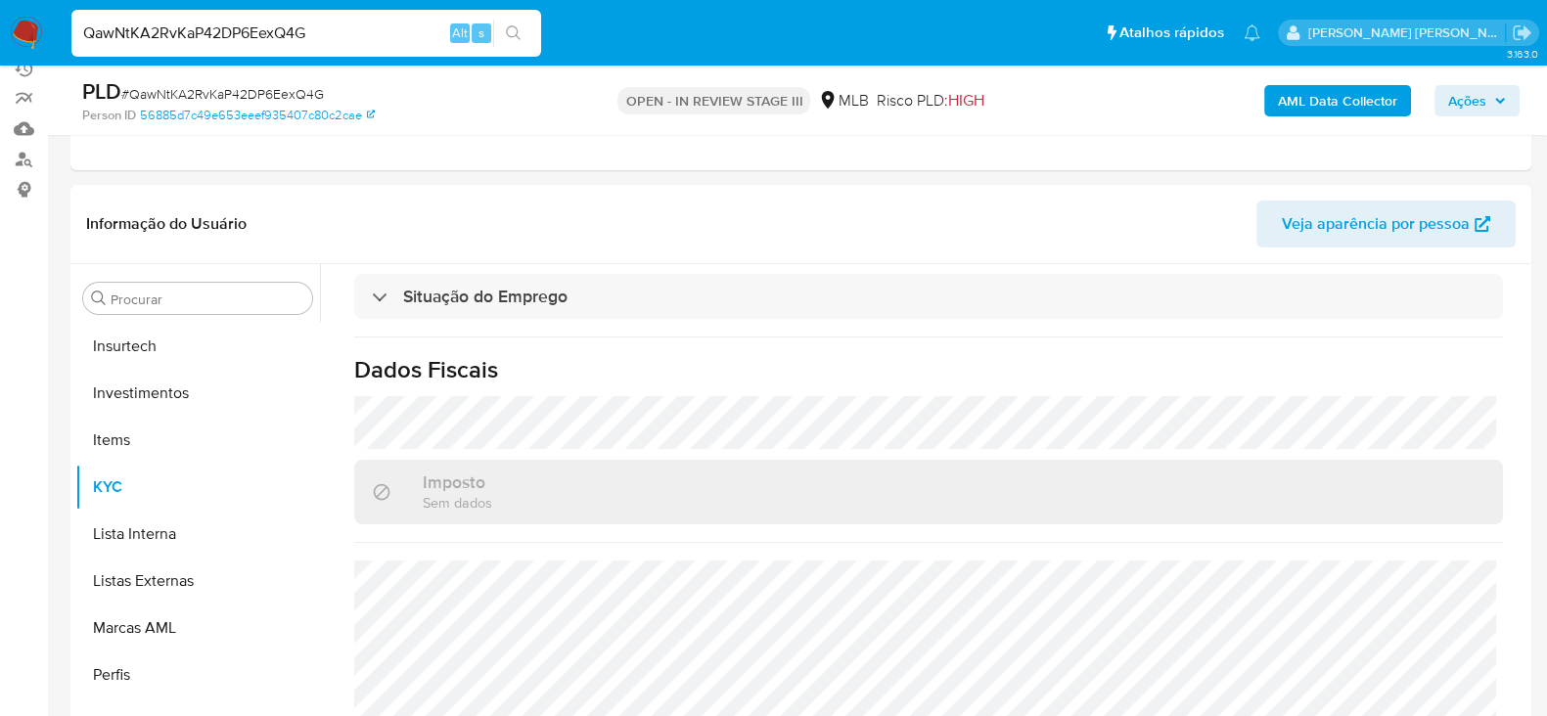
click at [194, 43] on input "QawNtKA2RvKaP42DP6EexQ4G" at bounding box center [306, 33] width 470 height 25
paste input "iPaWw22pGJTRpJOS9URHVCE"
type input "QiPaWw22pGJTRpJOS9URHVCE"
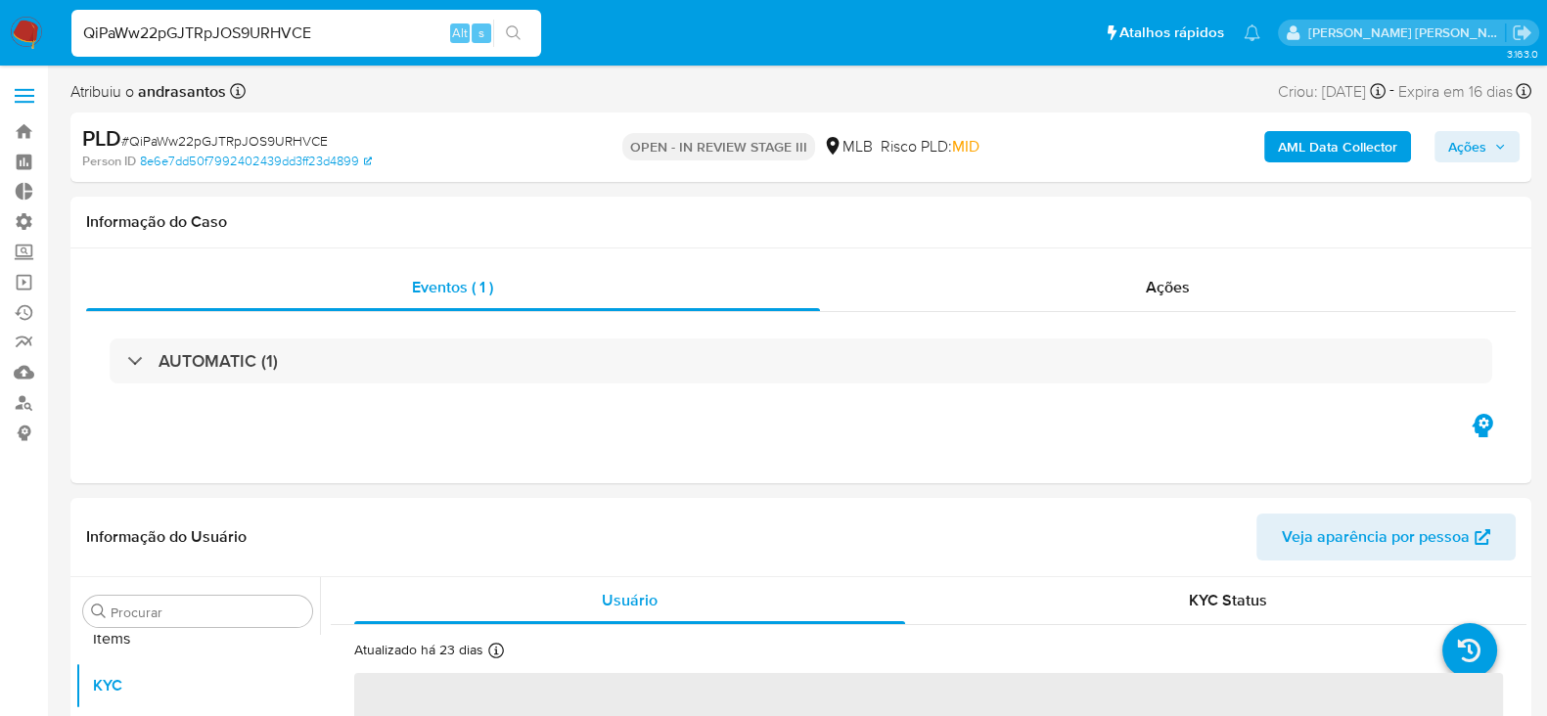
scroll to position [1062, 0]
select select "10"
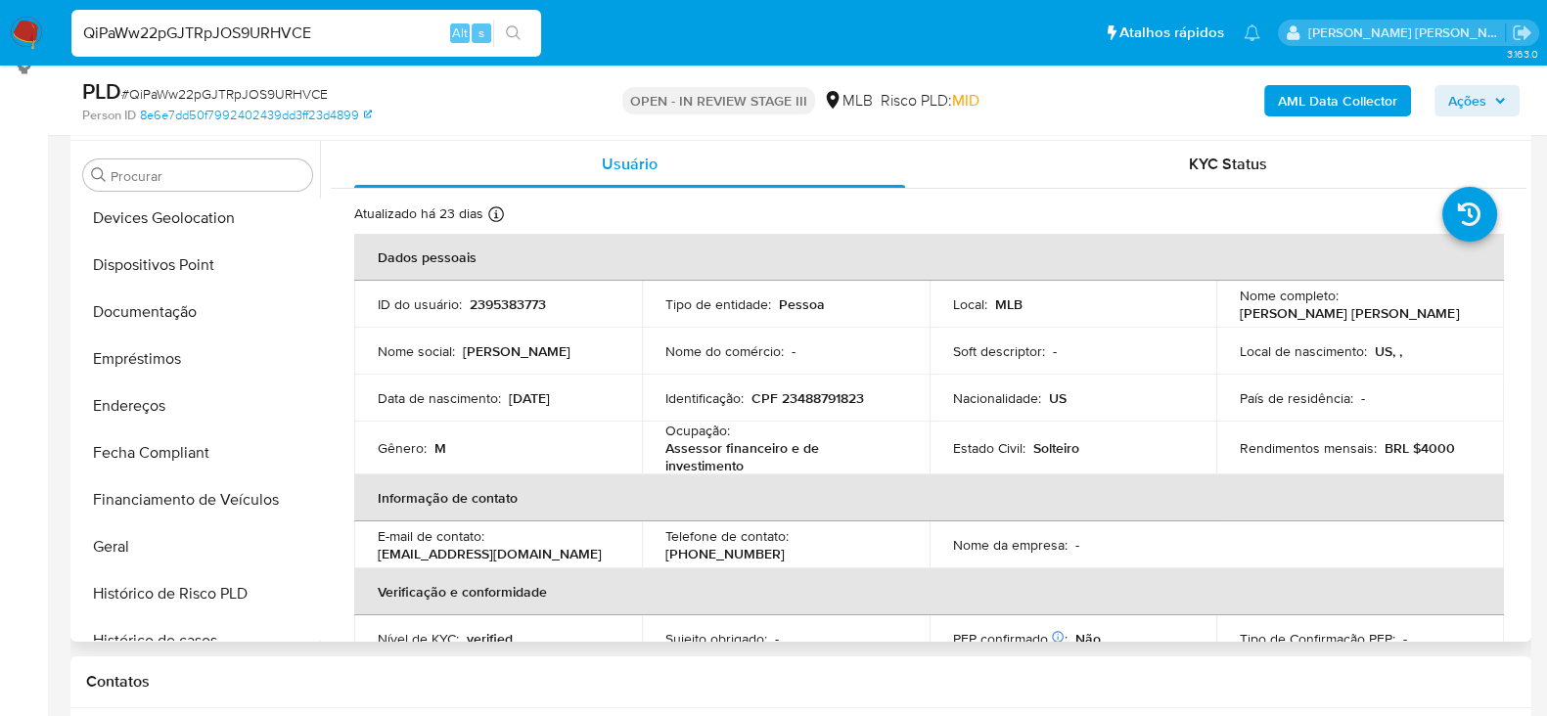
scroll to position [328, 0]
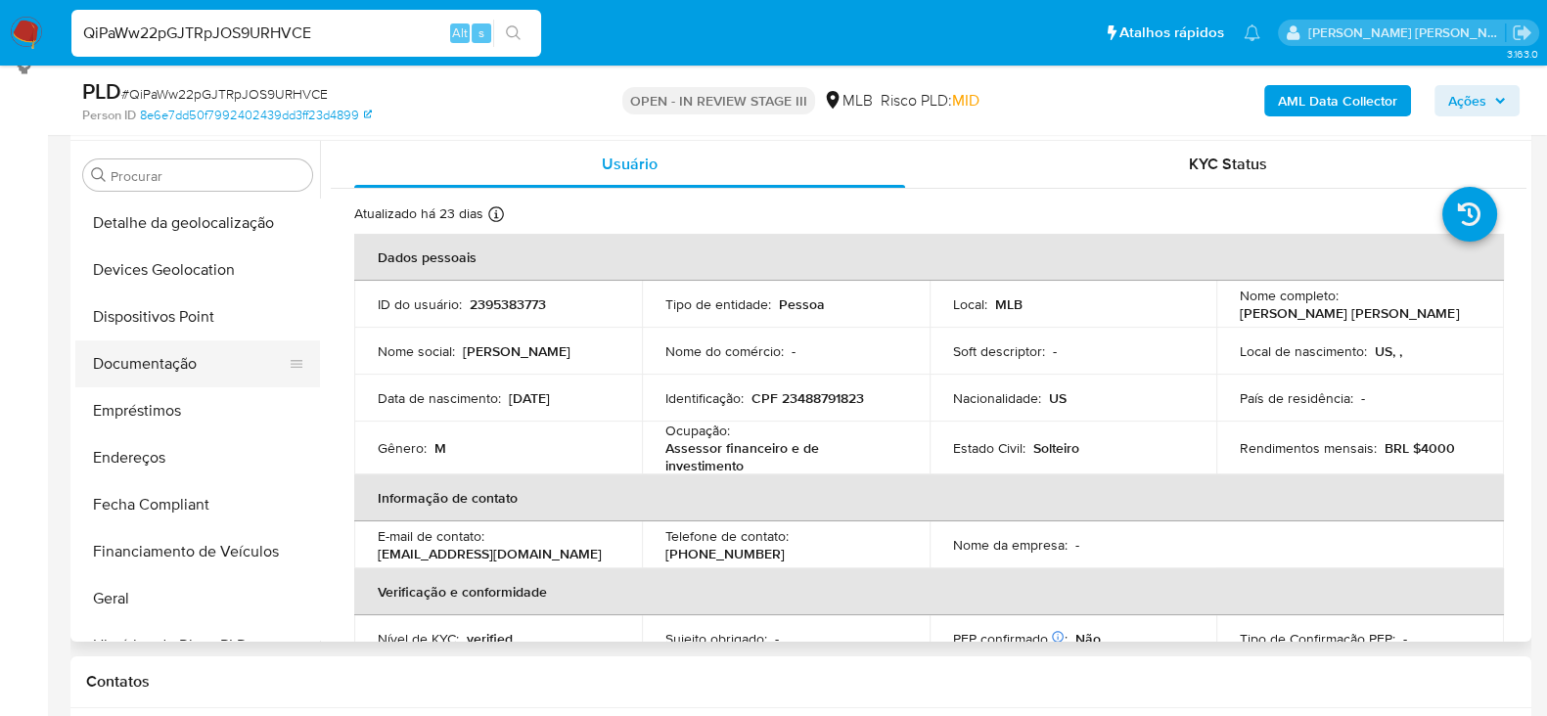
click at [169, 344] on button "Documentação" at bounding box center [189, 364] width 229 height 47
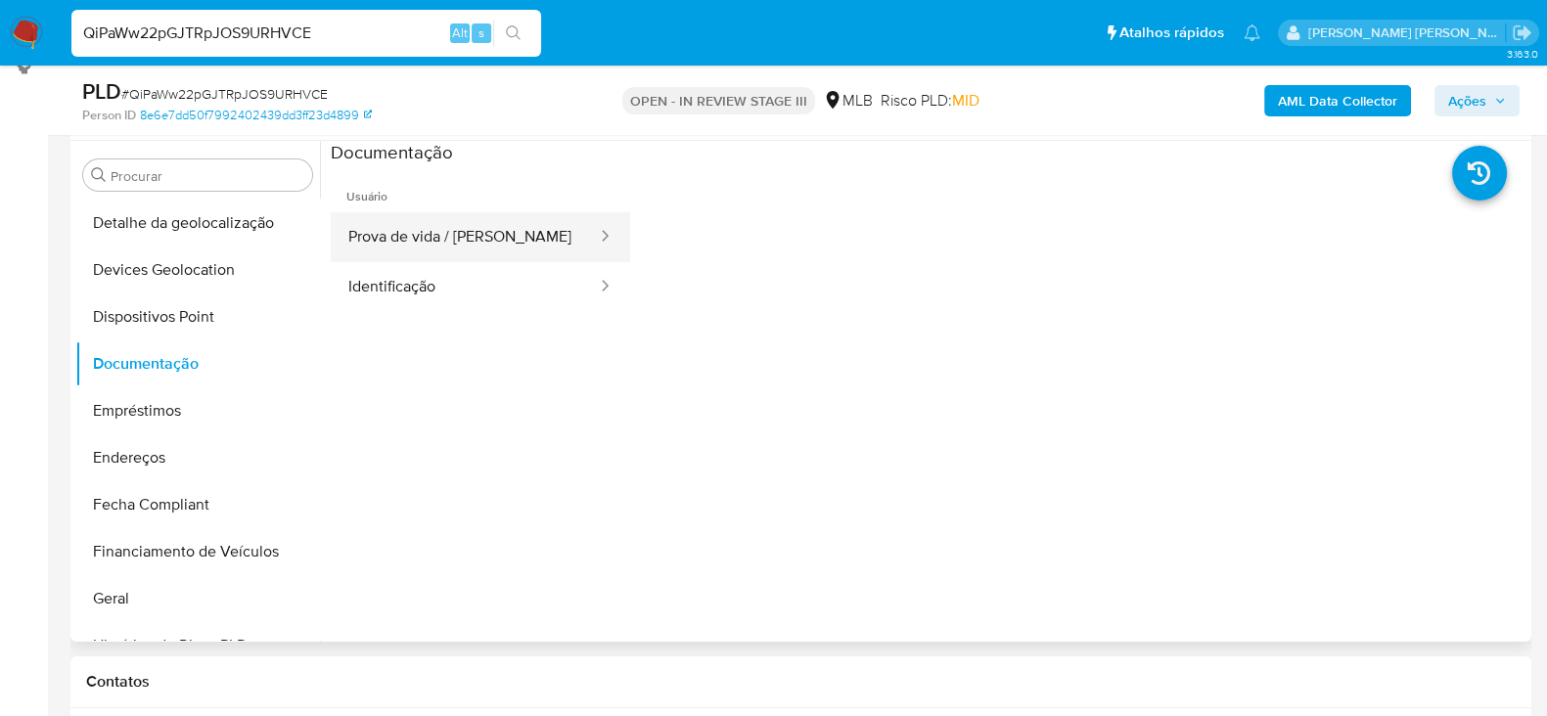
click at [448, 233] on button "Prova de vida / [PERSON_NAME]" at bounding box center [465, 237] width 268 height 50
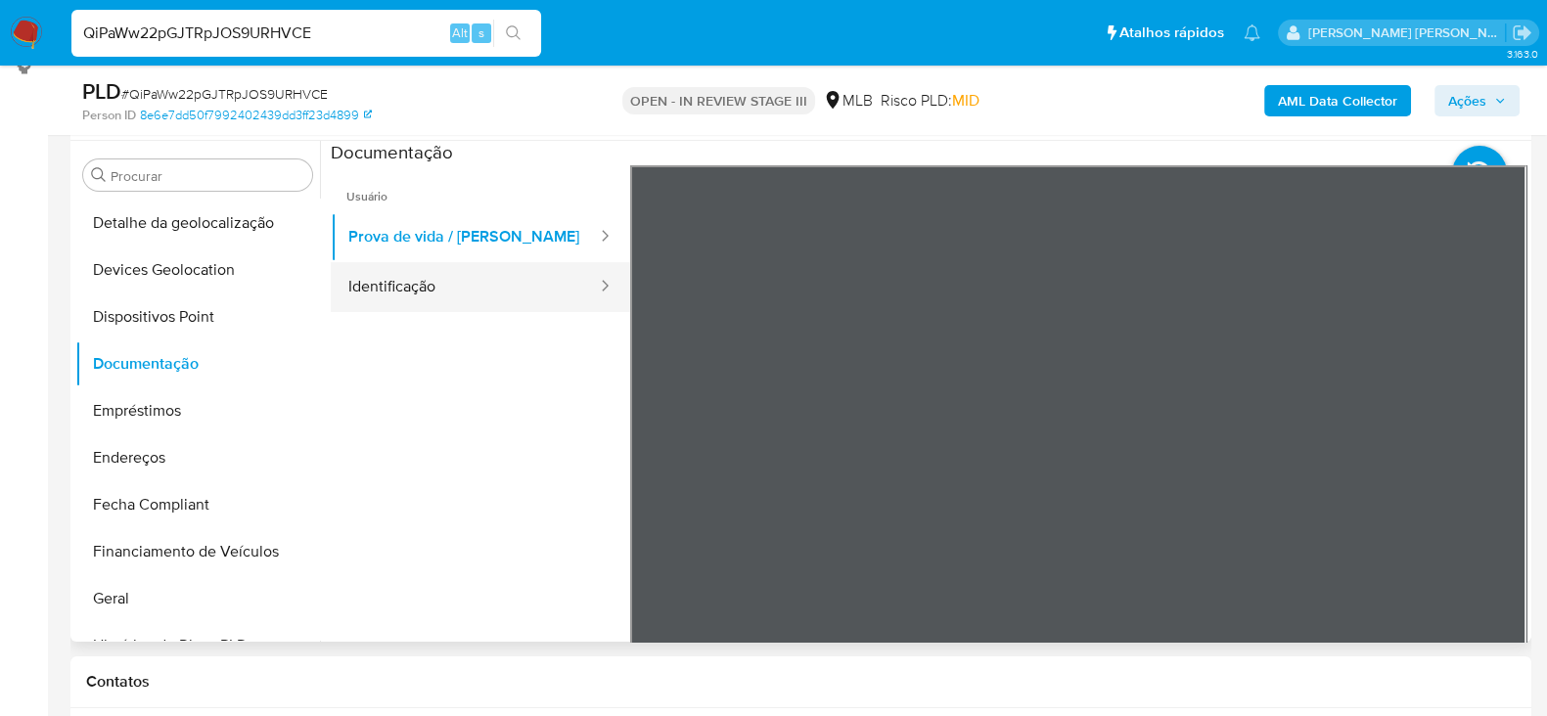
click at [462, 275] on button "Identificação" at bounding box center [465, 287] width 268 height 50
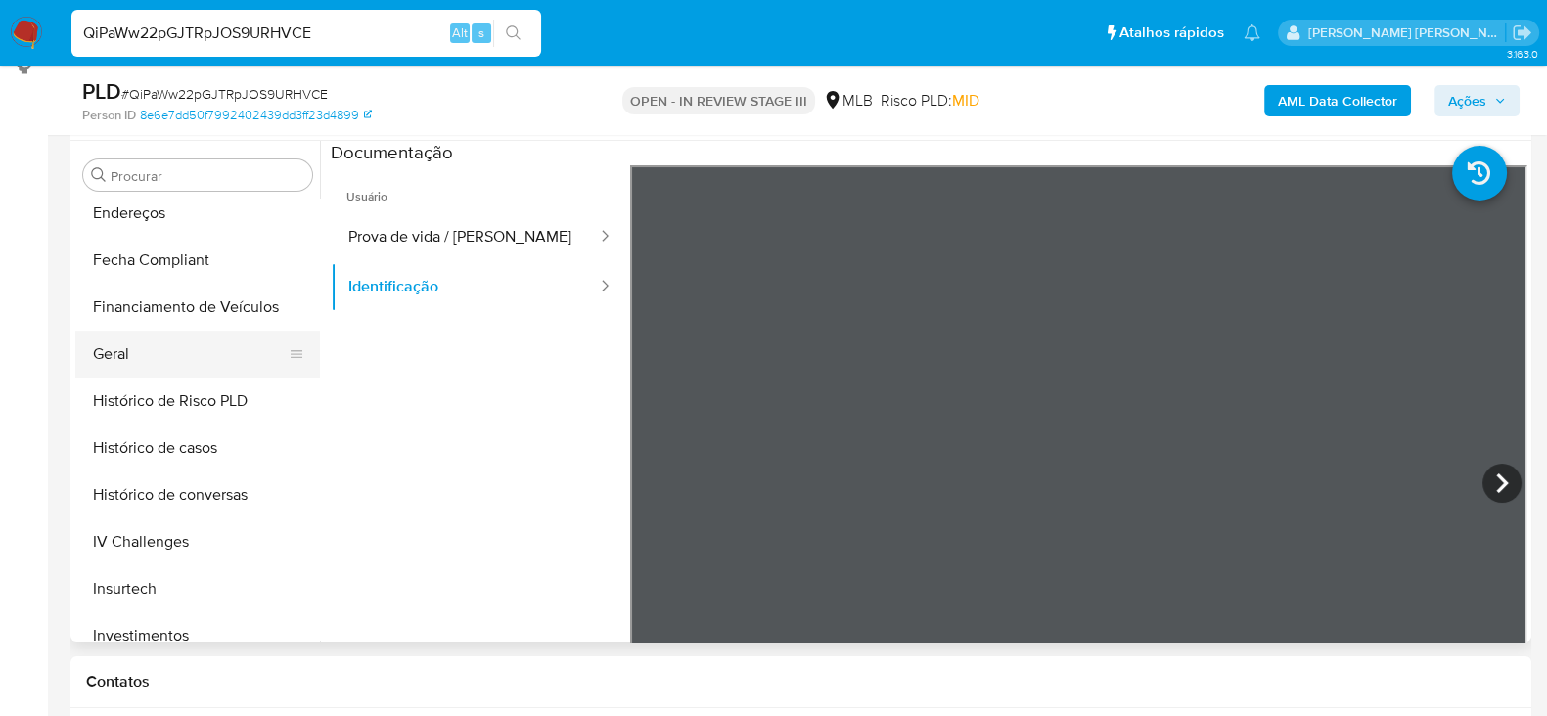
scroll to position [572, 0]
click at [161, 345] on button "Geral" at bounding box center [189, 355] width 229 height 47
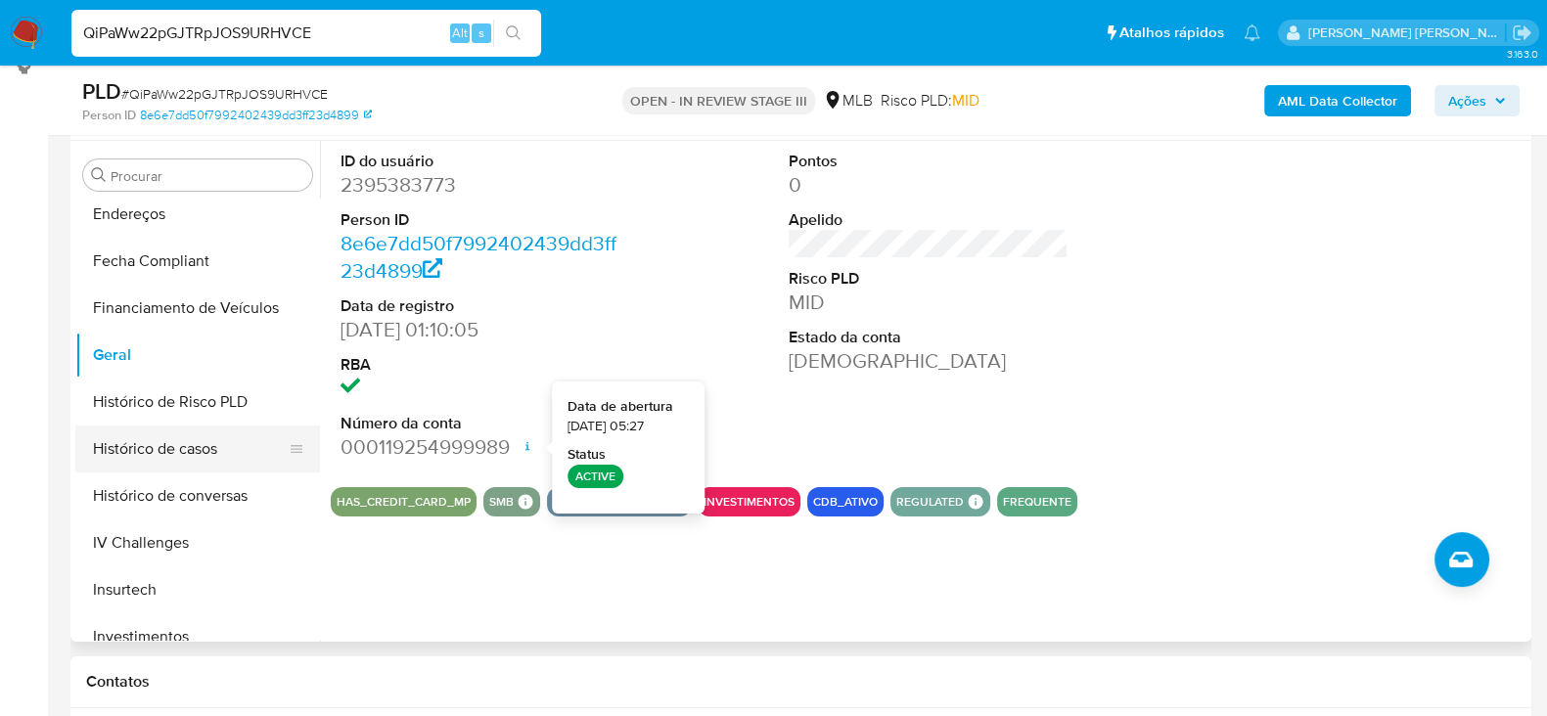
scroll to position [694, 0]
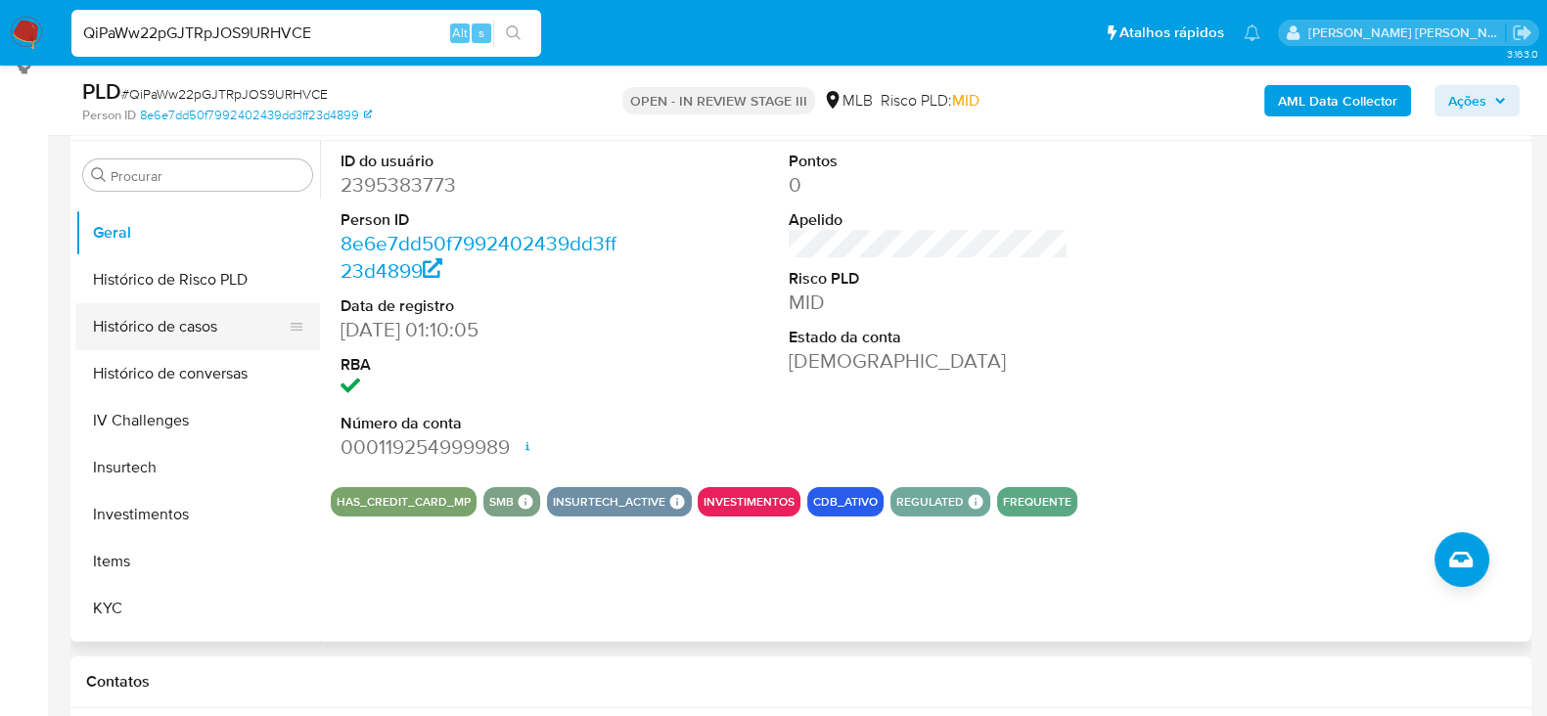
click at [235, 319] on button "Histórico de casos" at bounding box center [189, 326] width 229 height 47
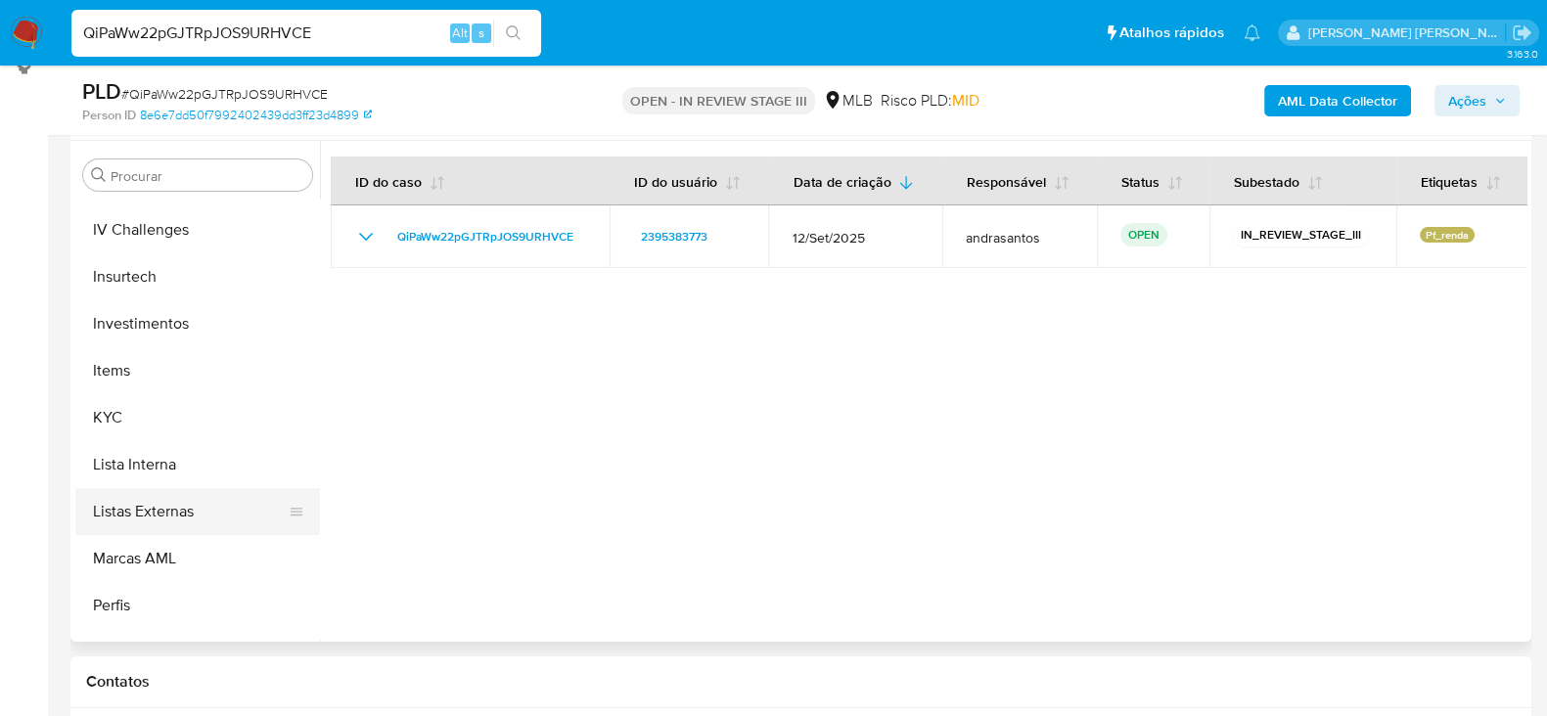
scroll to position [939, 0]
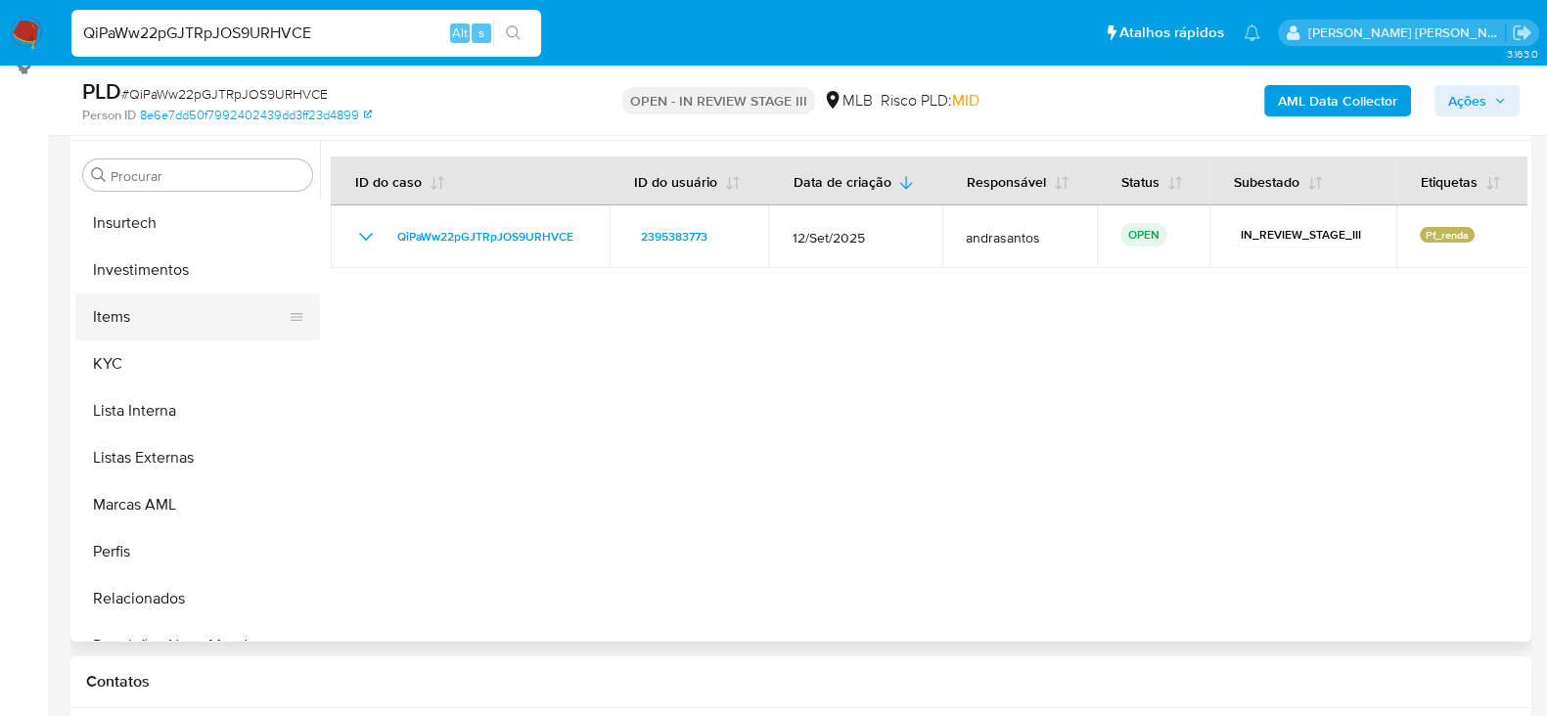
click at [144, 321] on button "Items" at bounding box center [189, 317] width 229 height 47
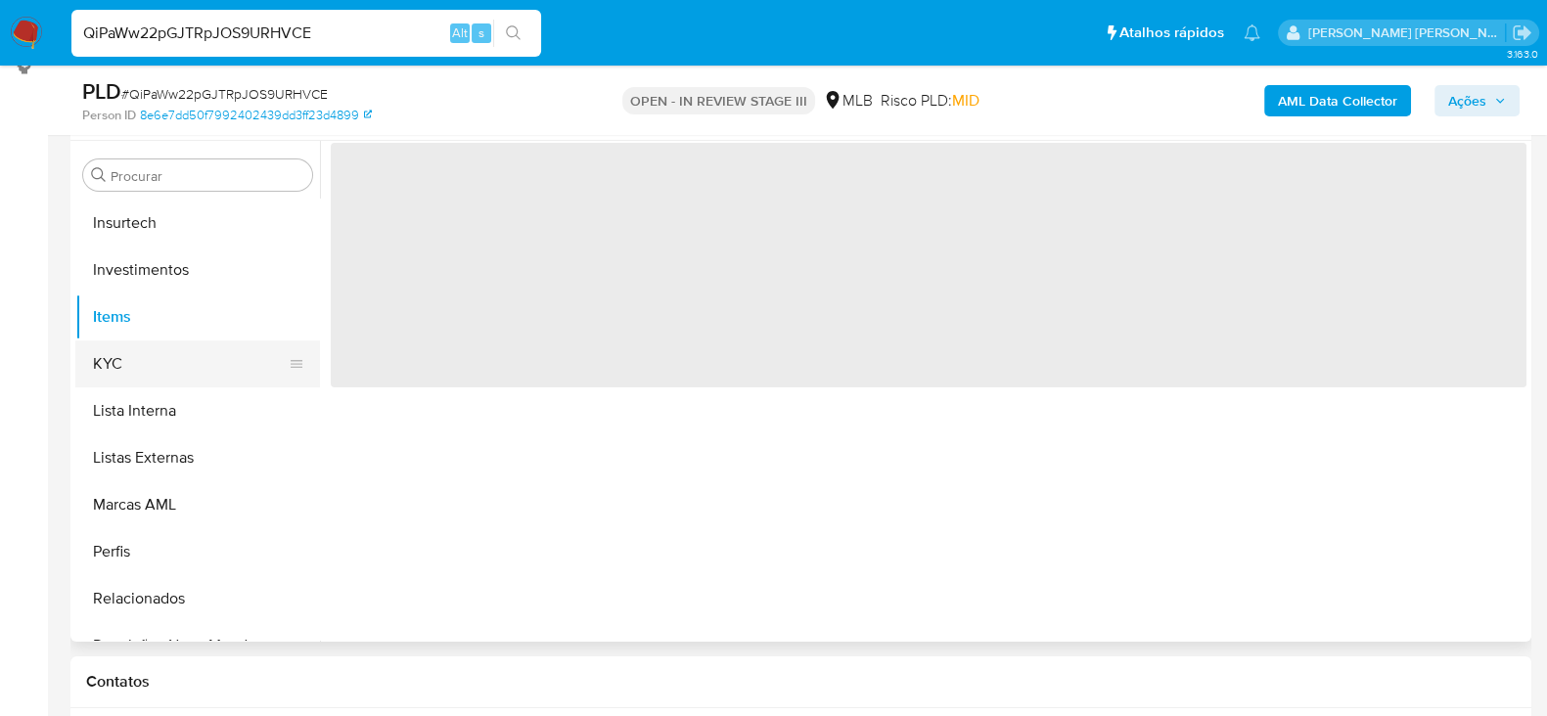
click at [144, 359] on button "KYC" at bounding box center [189, 364] width 229 height 47
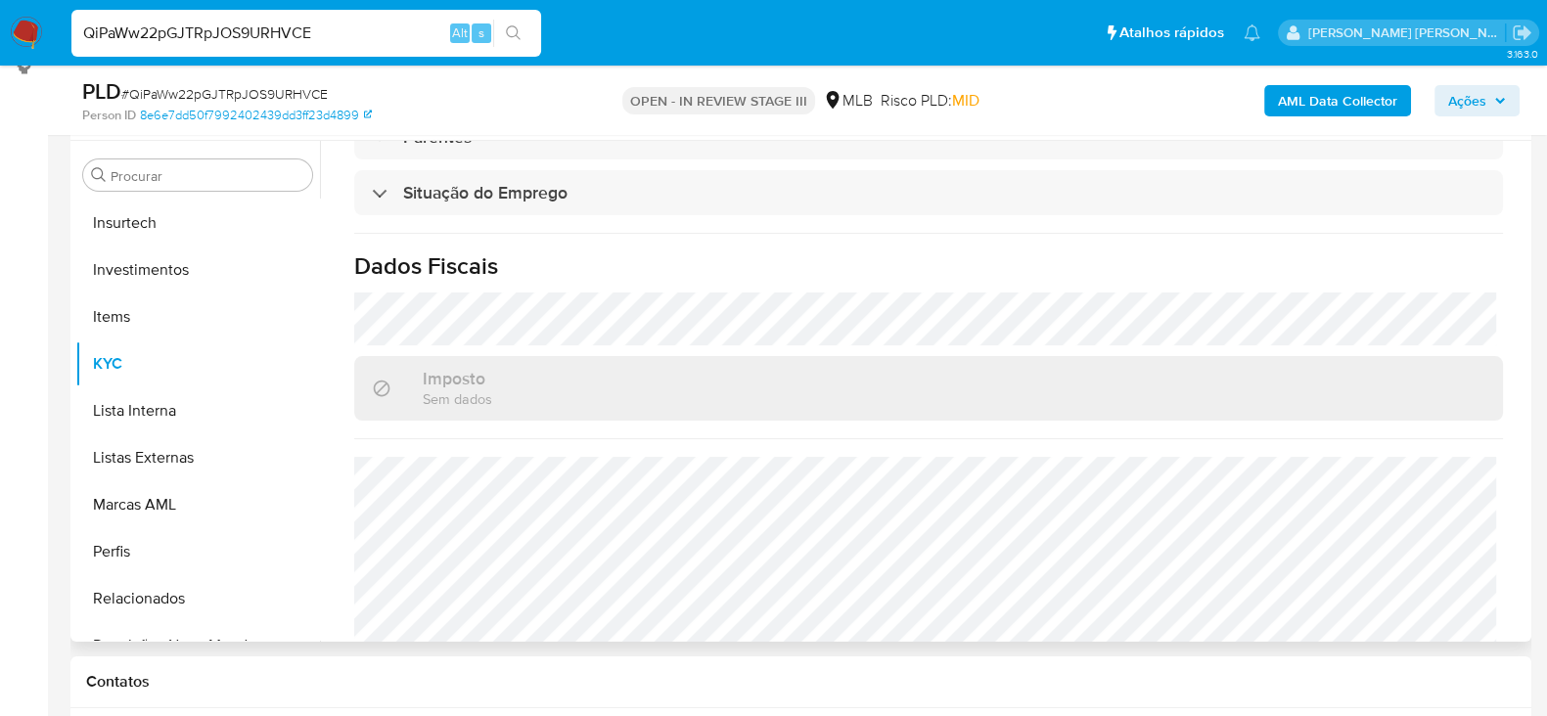
scroll to position [855, 0]
